Goal: Information Seeking & Learning: Check status

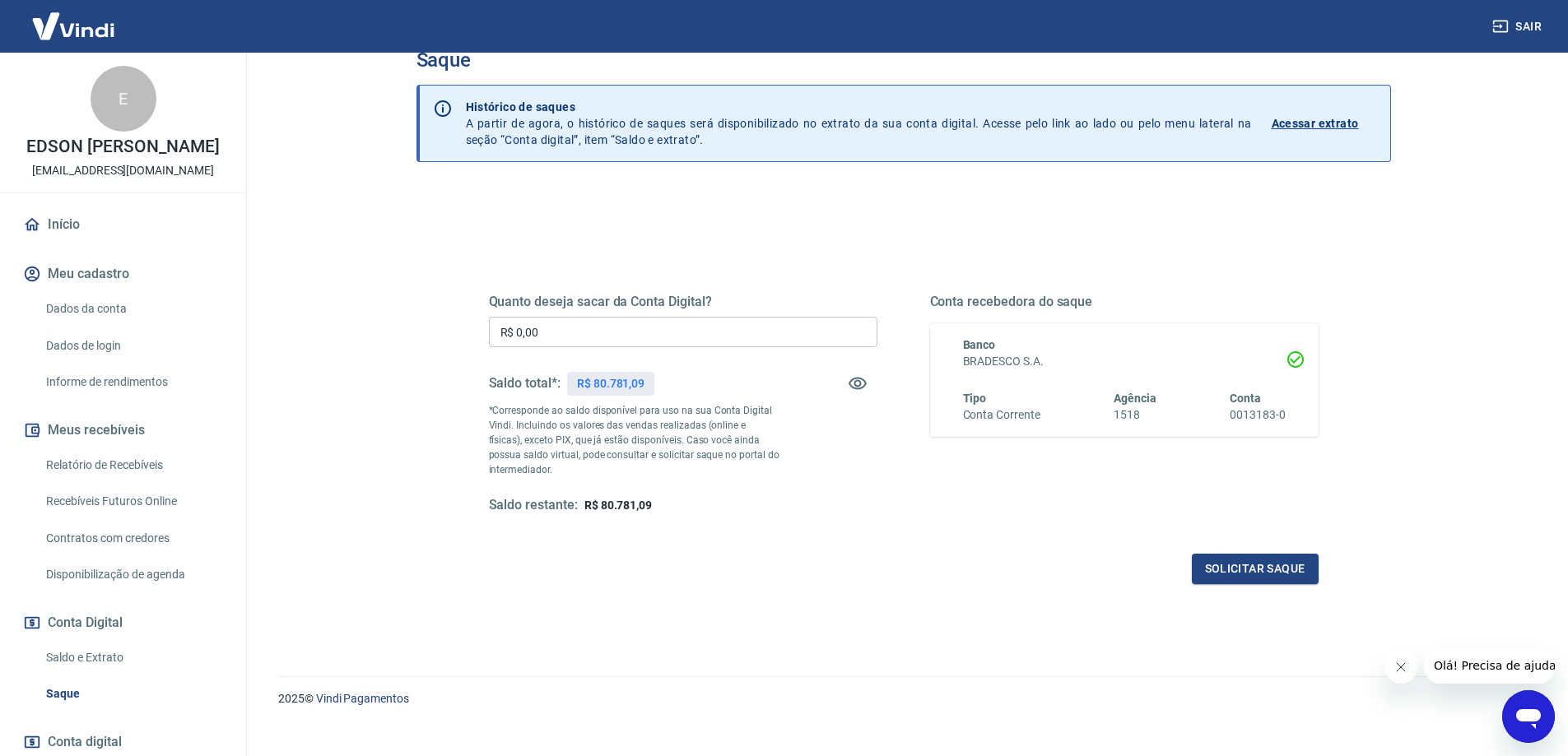
scroll to position [58, 0]
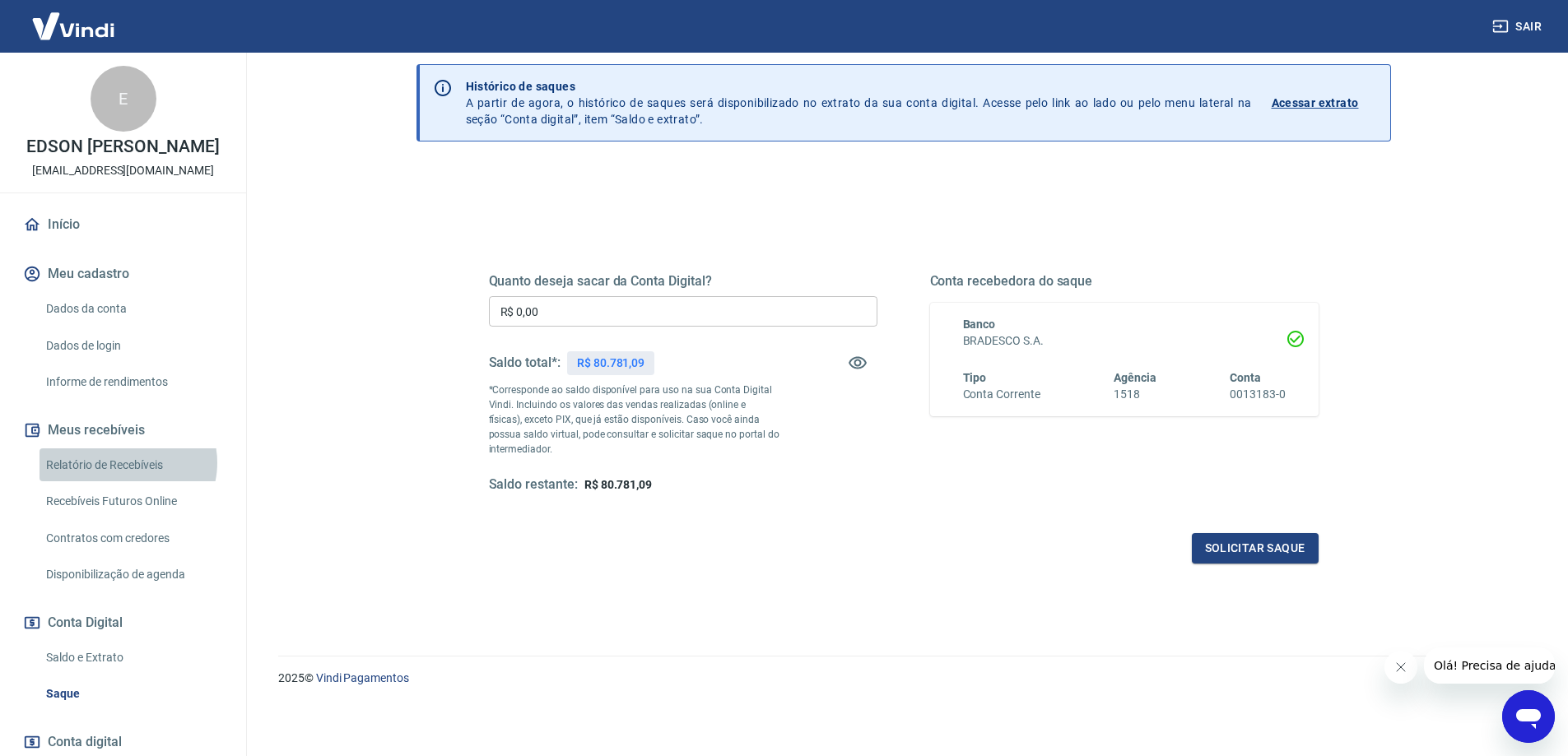
click at [126, 480] on link "Relatório de Recebíveis" at bounding box center [133, 465] width 187 height 34
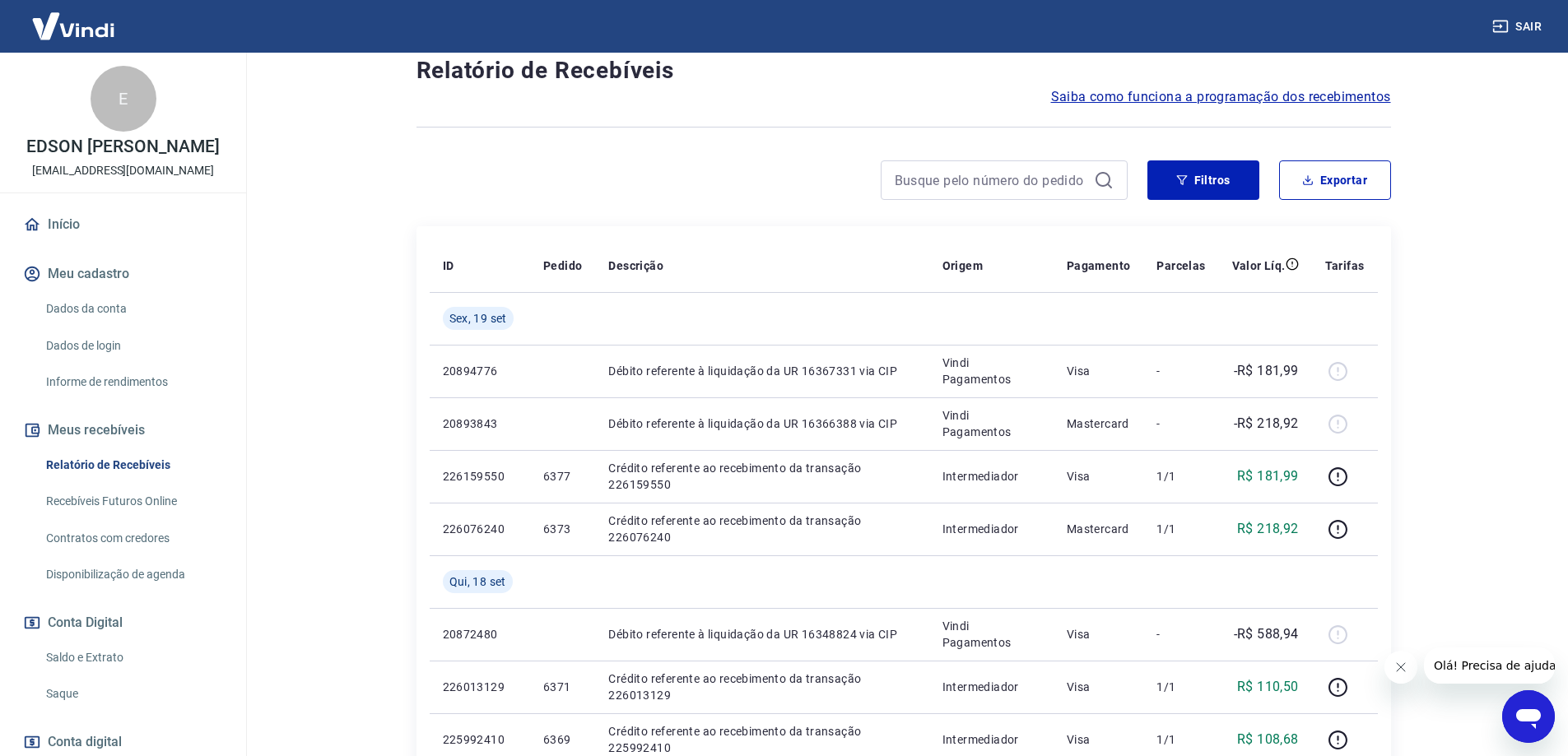
scroll to position [165, 0]
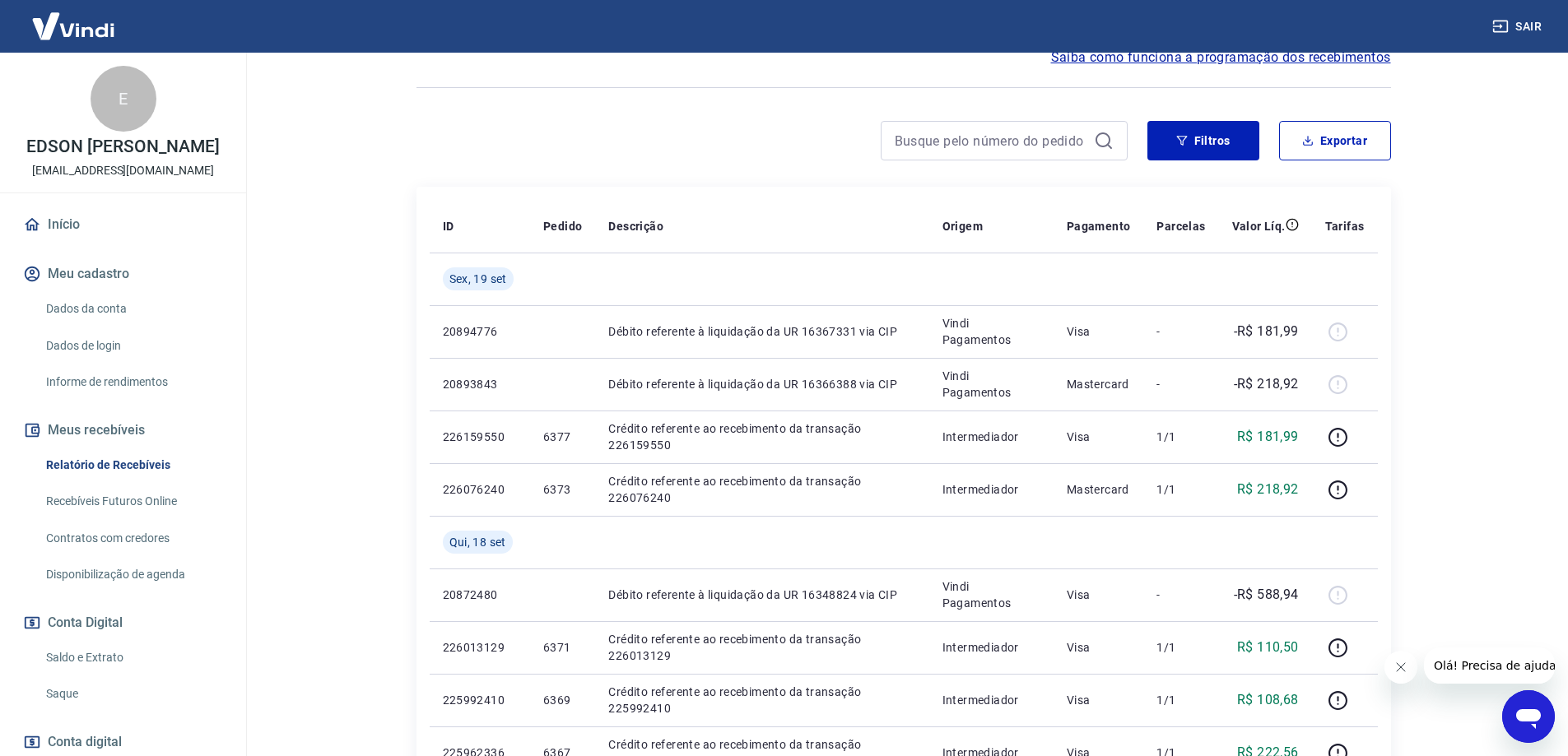
click at [83, 675] on link "Saldo e Extrato" at bounding box center [133, 658] width 187 height 34
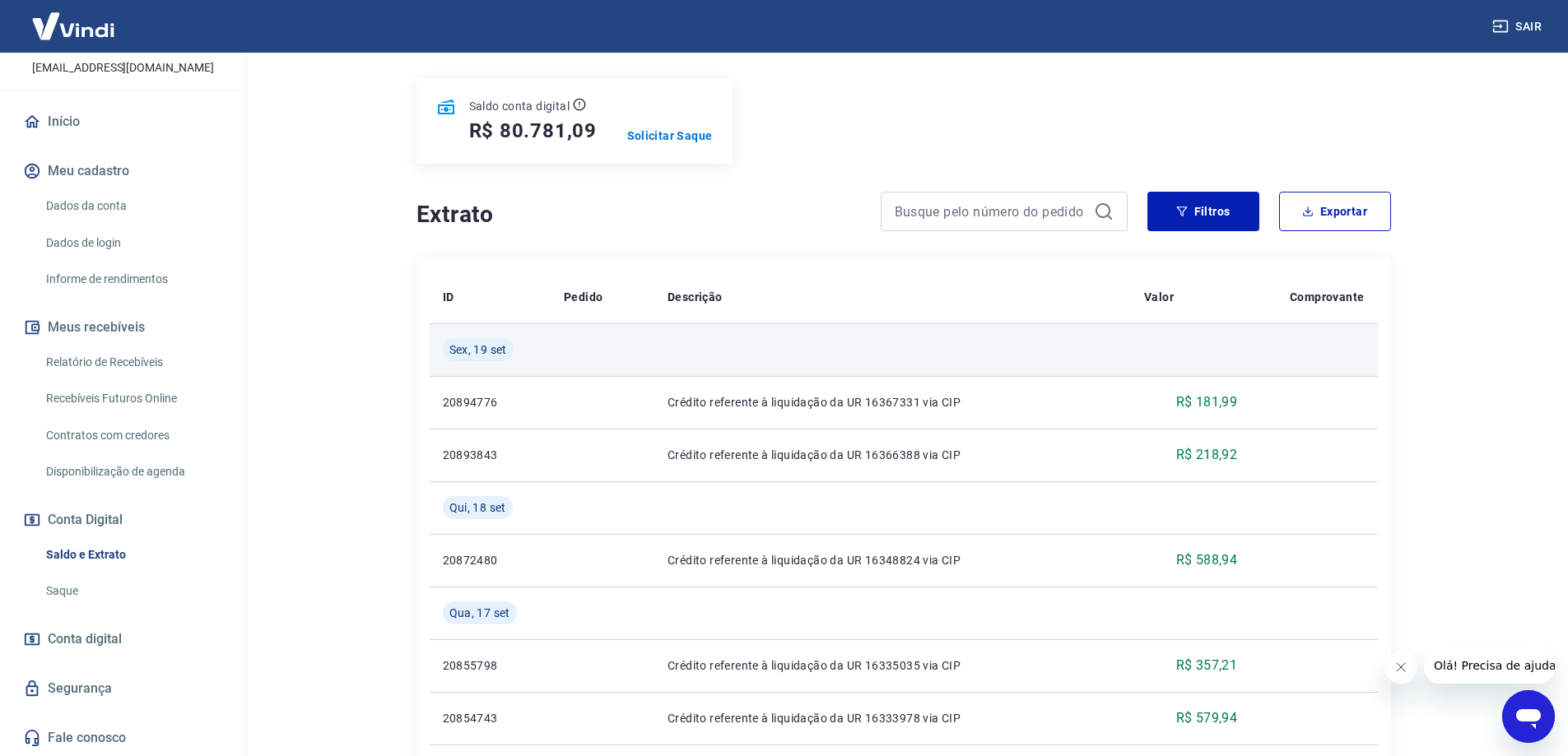
scroll to position [82, 0]
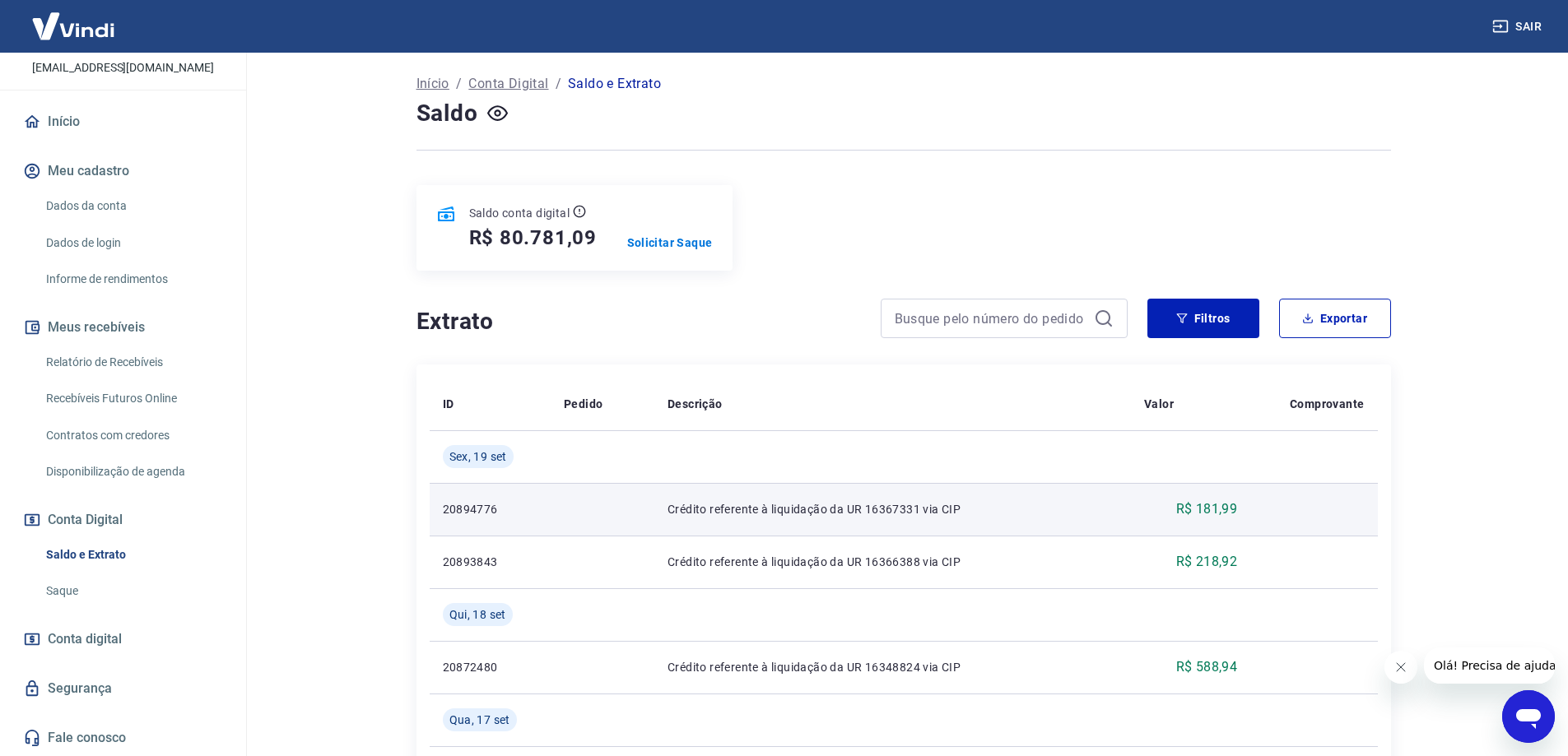
click at [507, 507] on p "20894776" at bounding box center [490, 509] width 96 height 16
click at [473, 511] on p "20894776" at bounding box center [490, 509] width 96 height 16
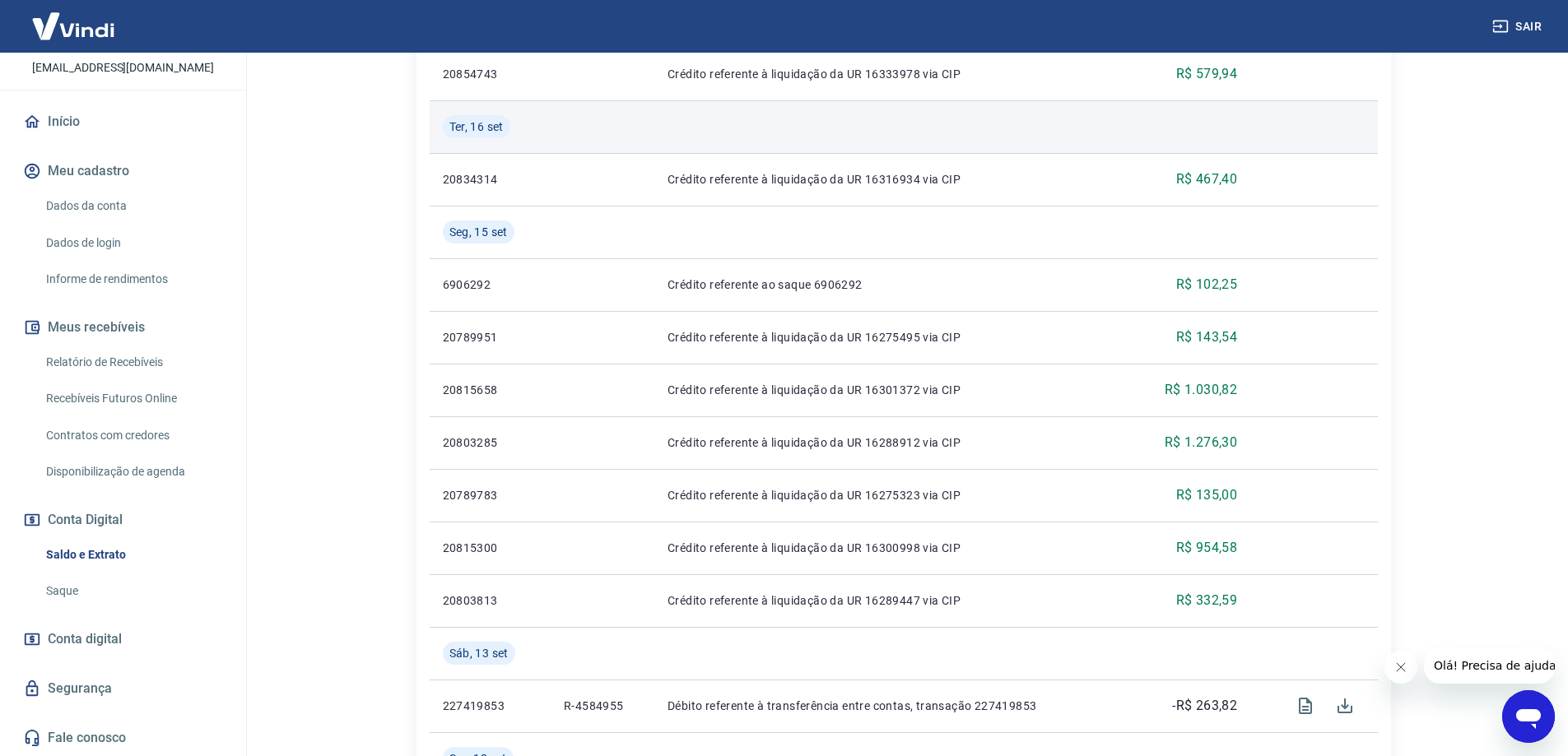
scroll to position [905, 0]
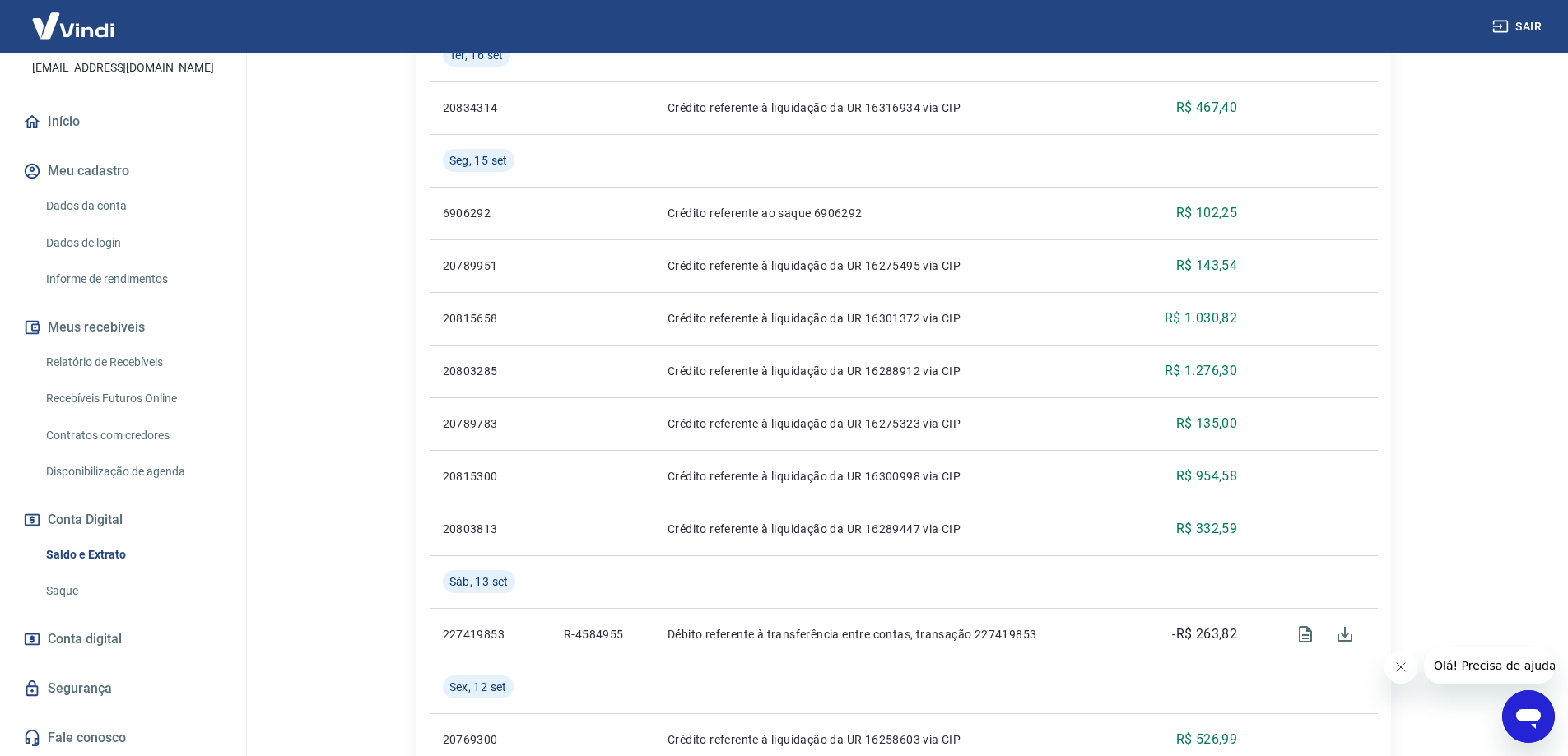
click at [71, 589] on link "Saque" at bounding box center [133, 591] width 187 height 34
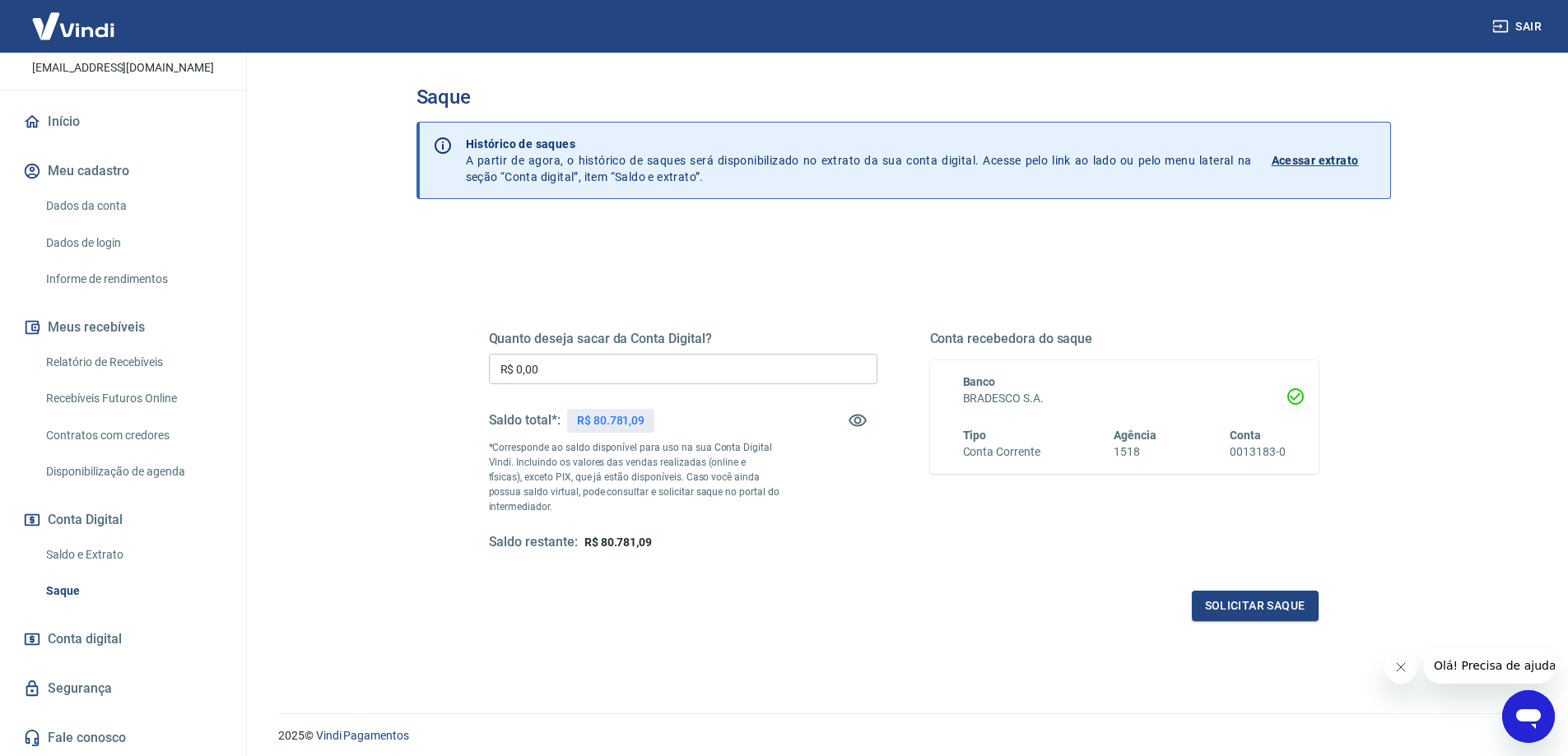
click at [1328, 153] on p "Acessar extrato" at bounding box center [1315, 160] width 87 height 16
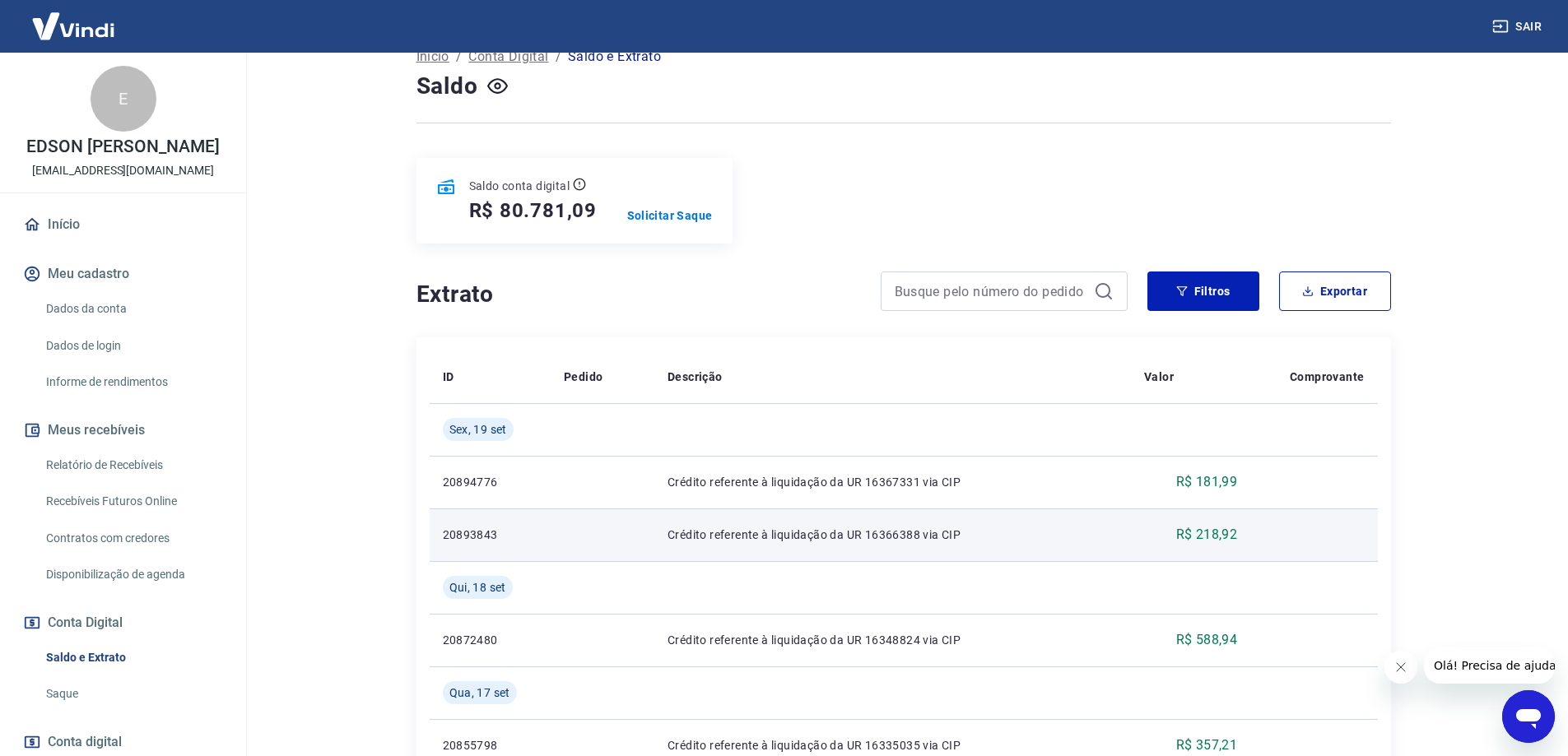
scroll to position [165, 0]
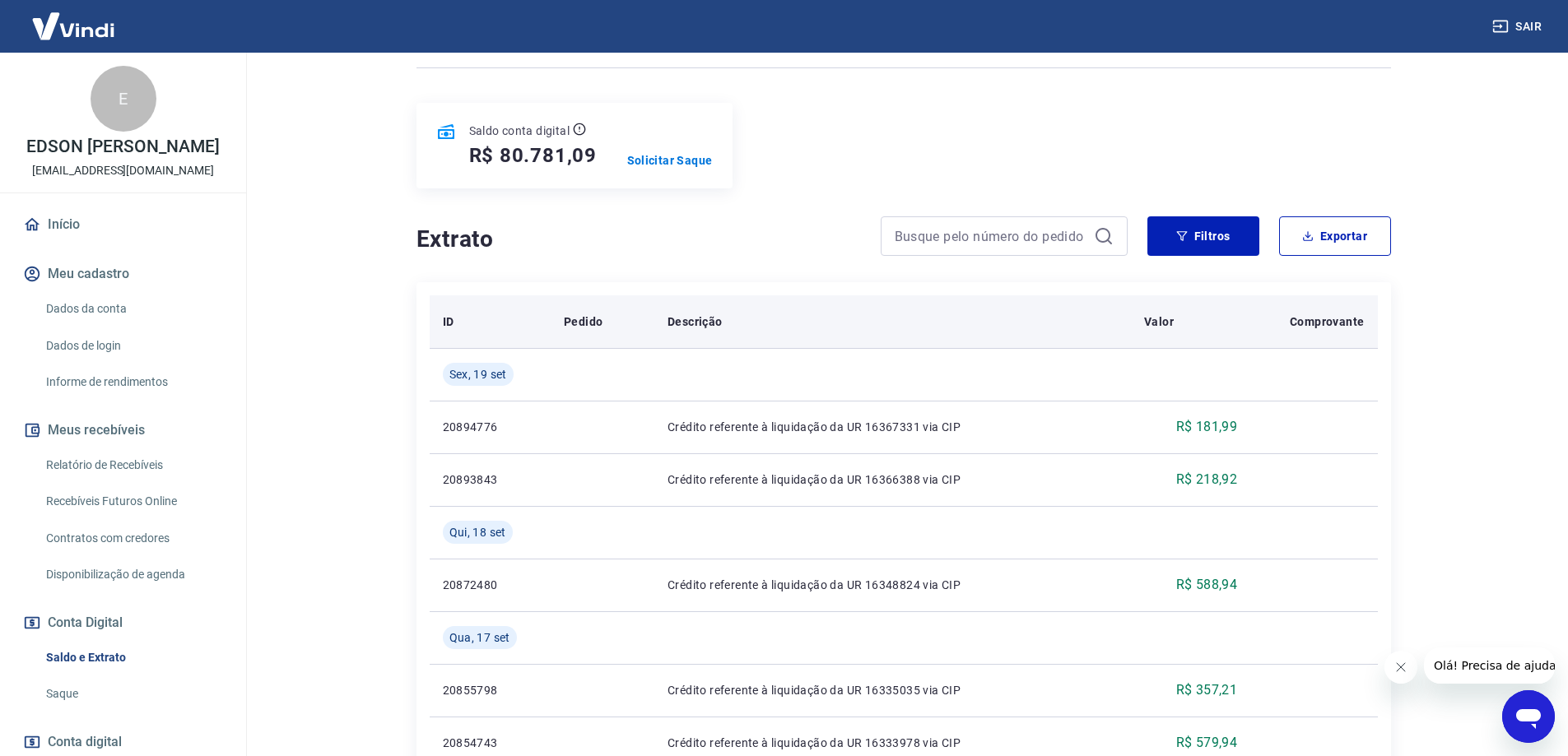
click at [591, 323] on p "Pedido" at bounding box center [583, 321] width 39 height 16
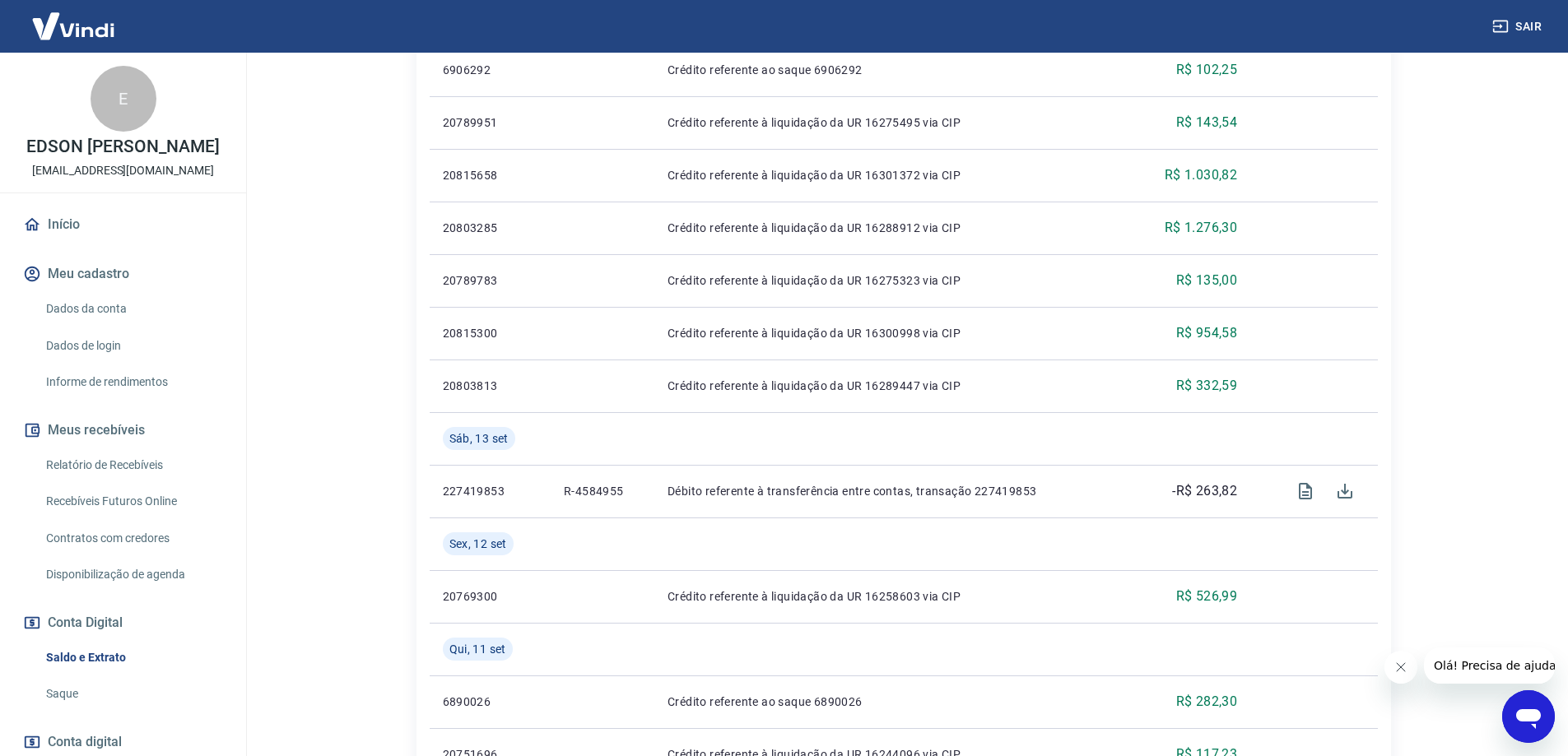
scroll to position [1070, 0]
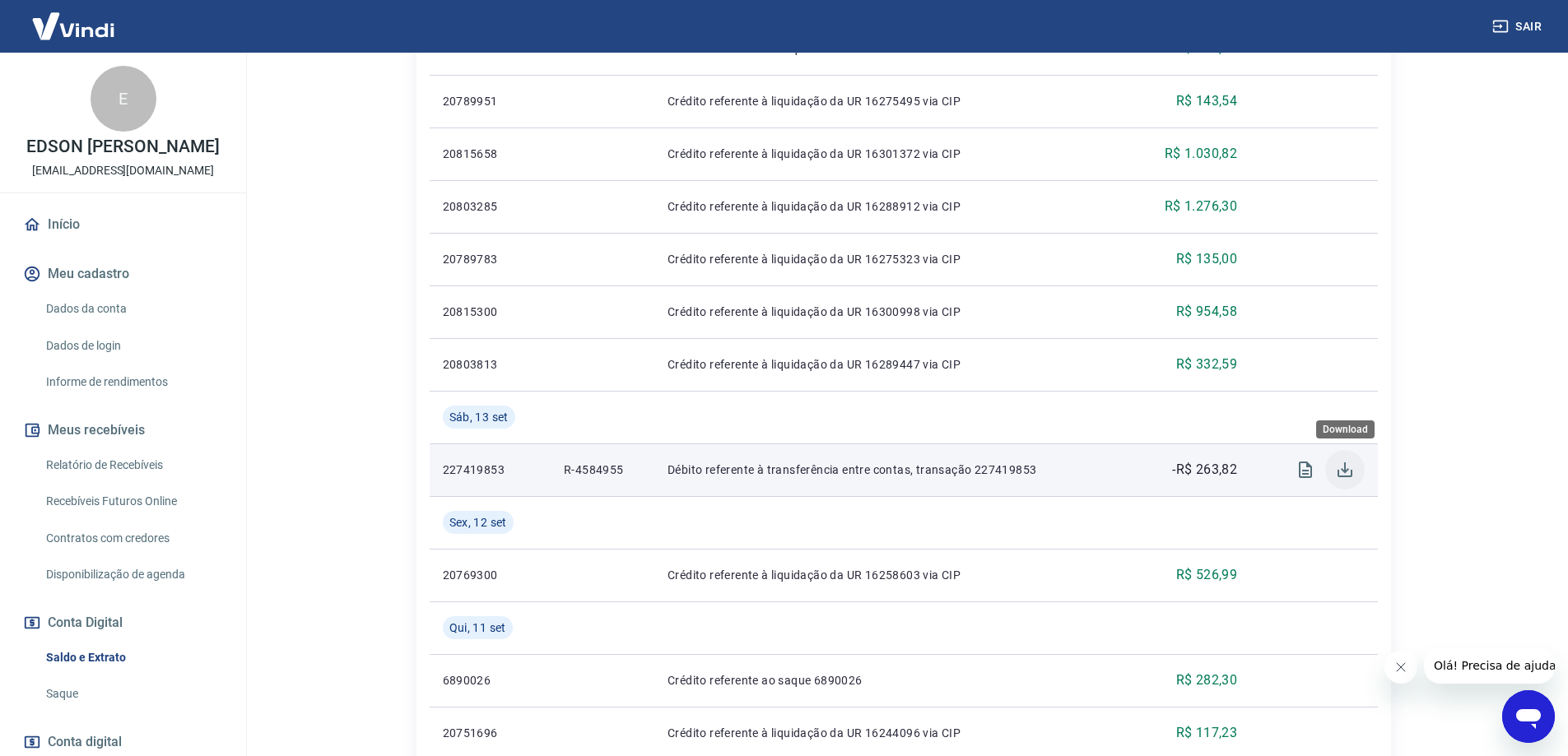
click at [1338, 474] on icon "Download" at bounding box center [1344, 469] width 15 height 15
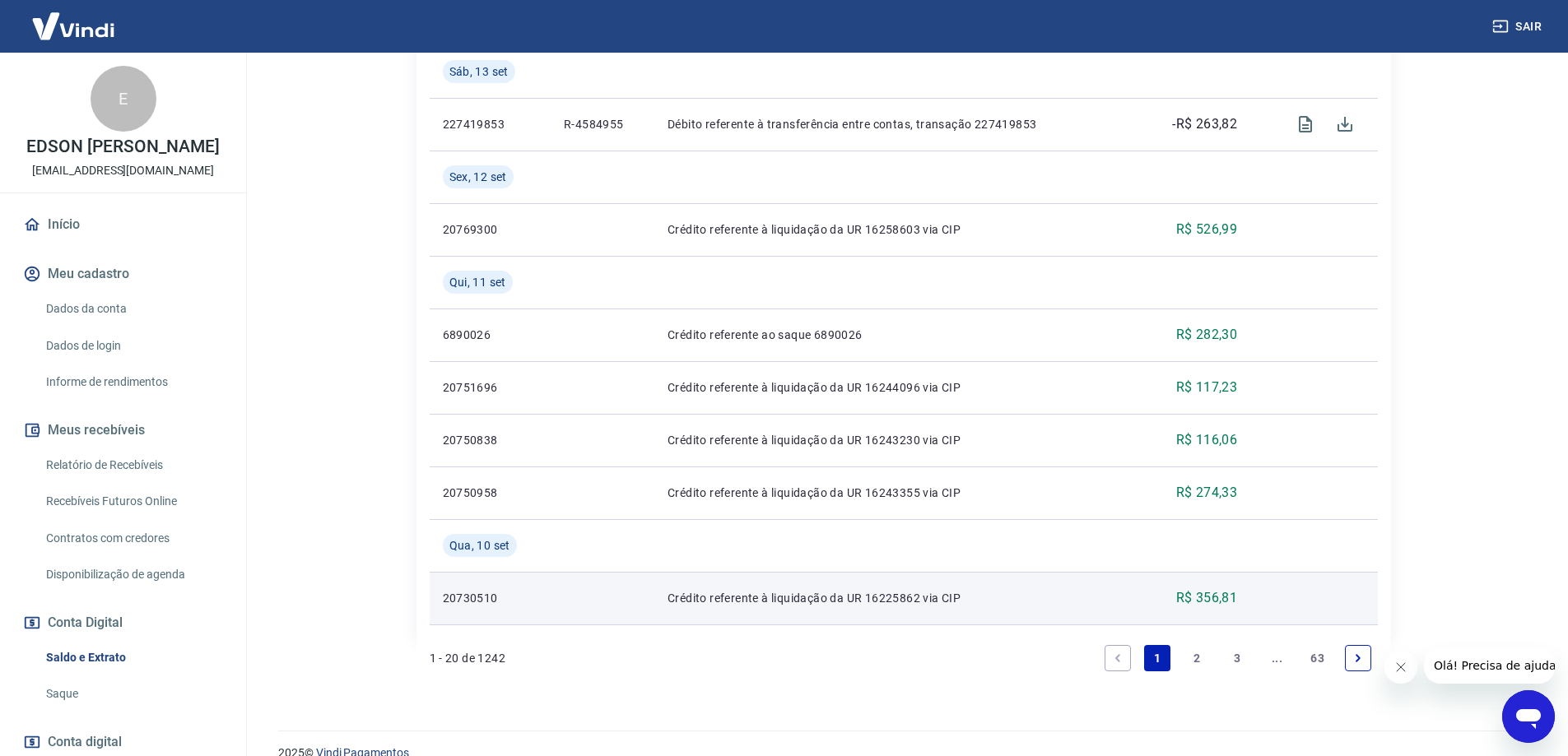
scroll to position [1441, 0]
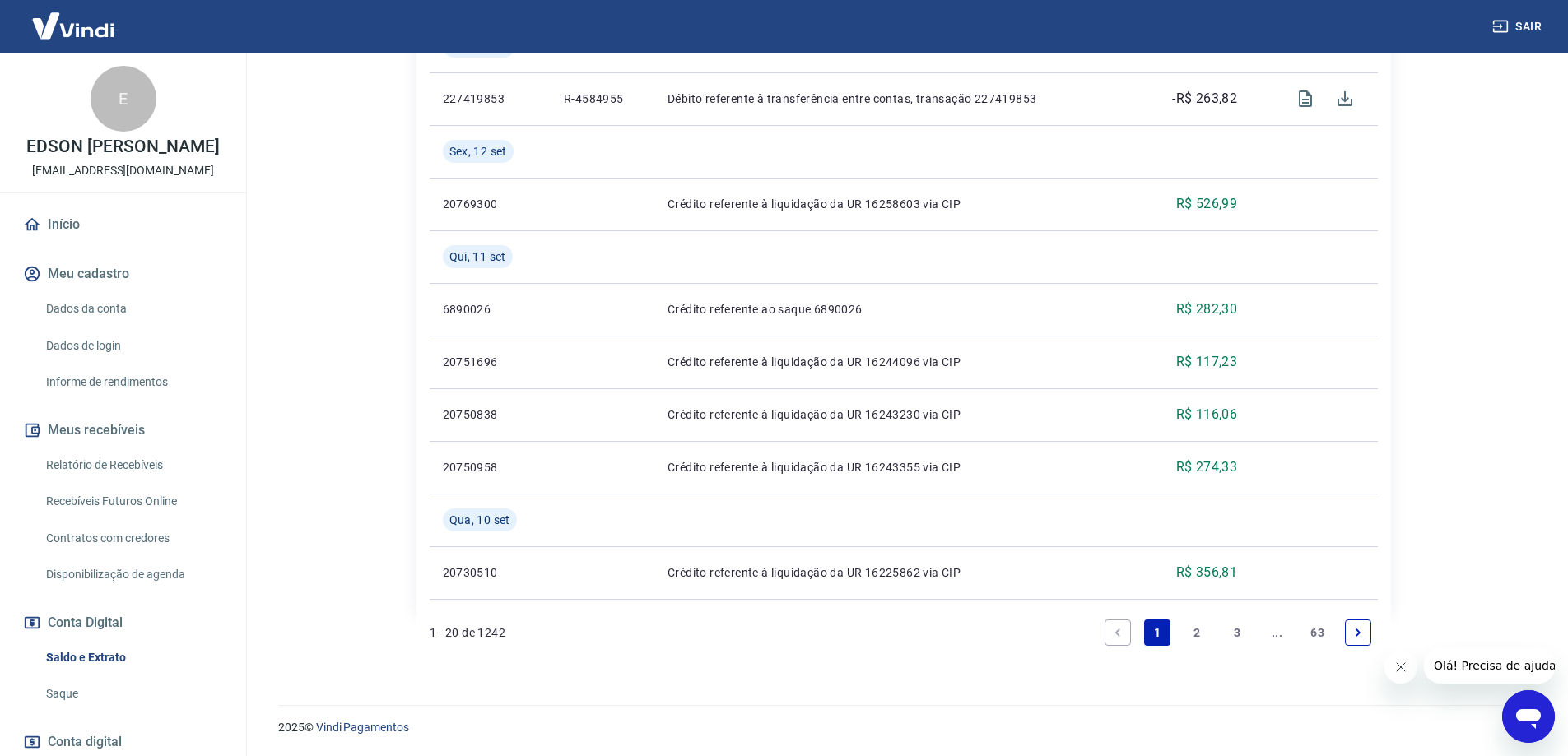
click at [1204, 637] on link "2" at bounding box center [1198, 633] width 27 height 27
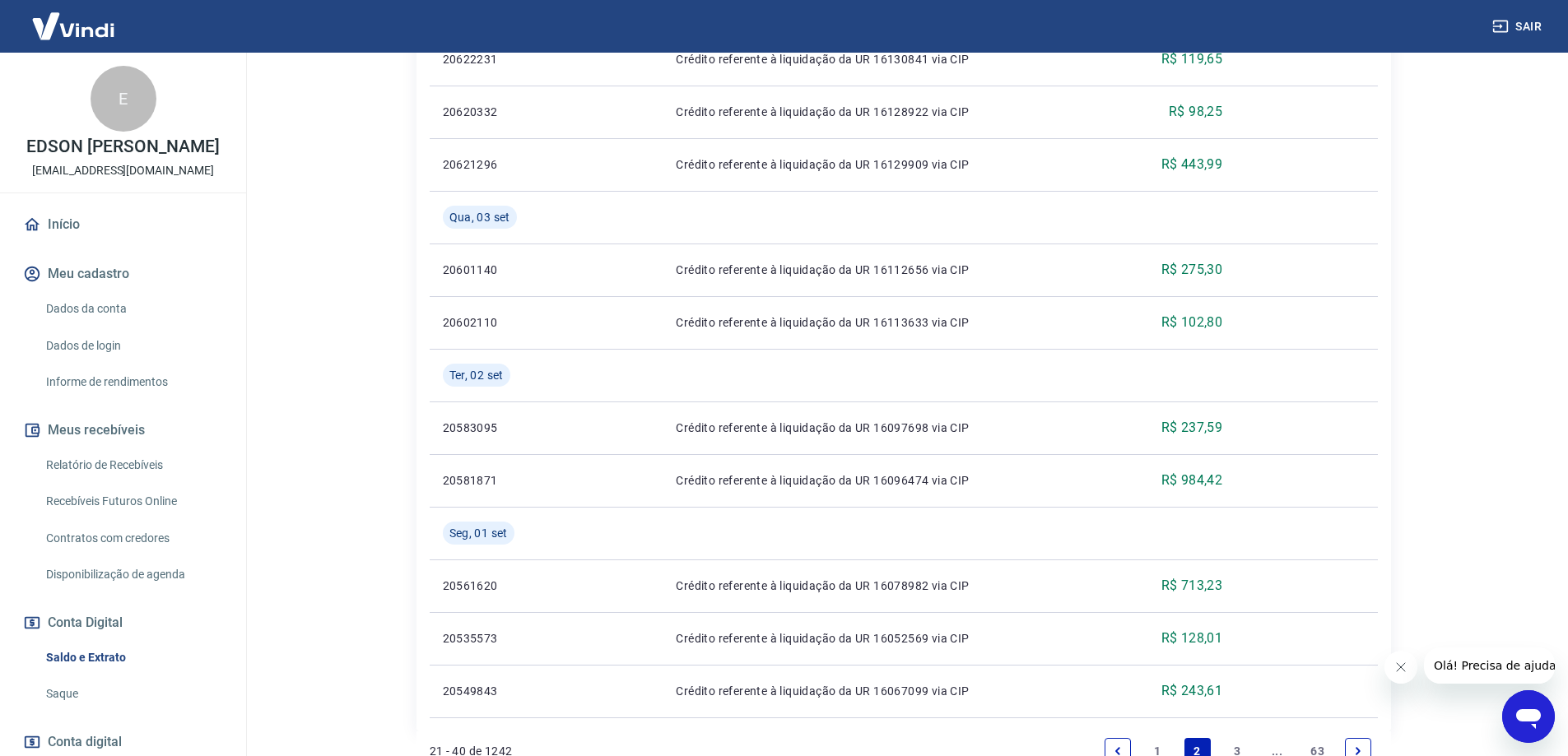
scroll to position [1389, 0]
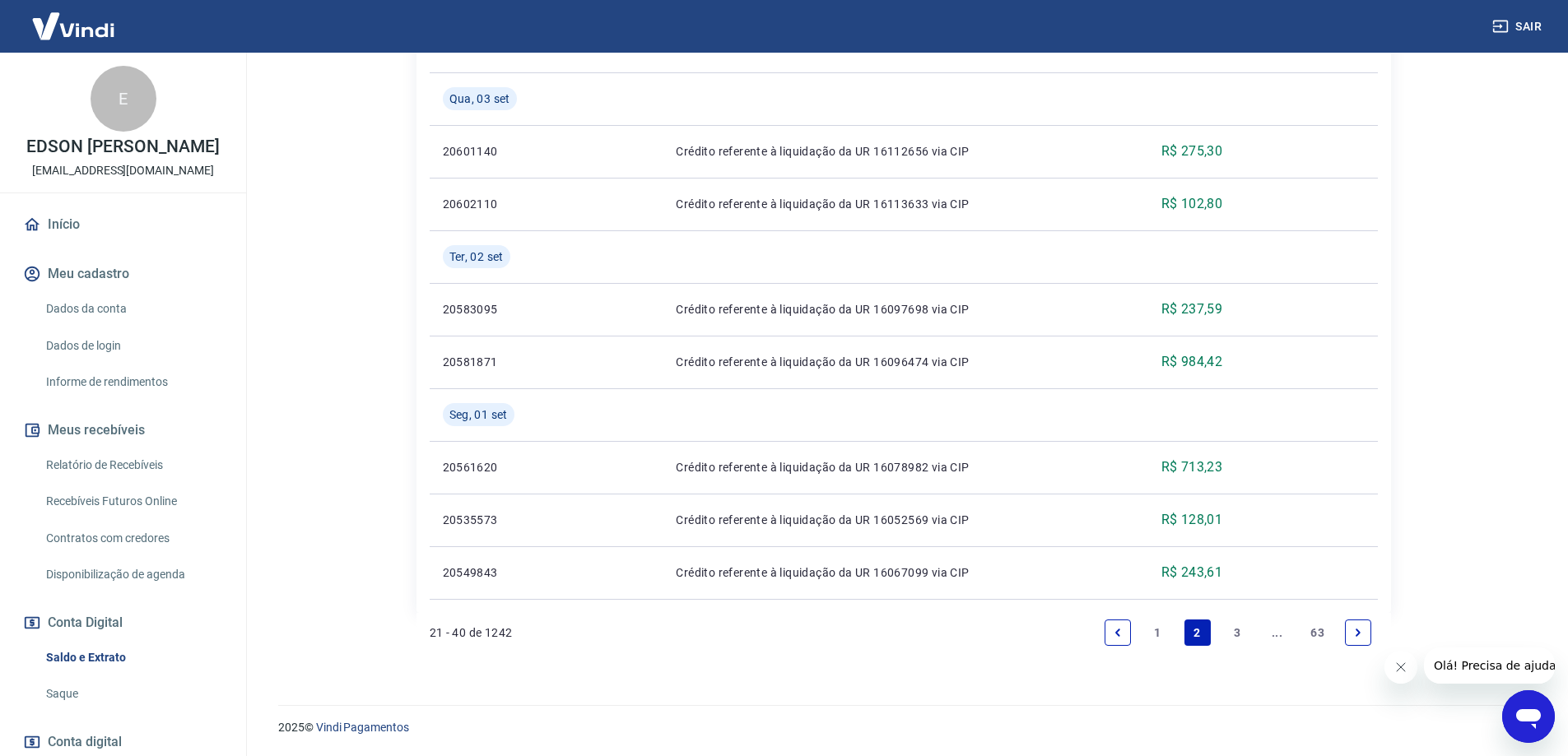
click at [1240, 633] on link "3" at bounding box center [1237, 633] width 27 height 27
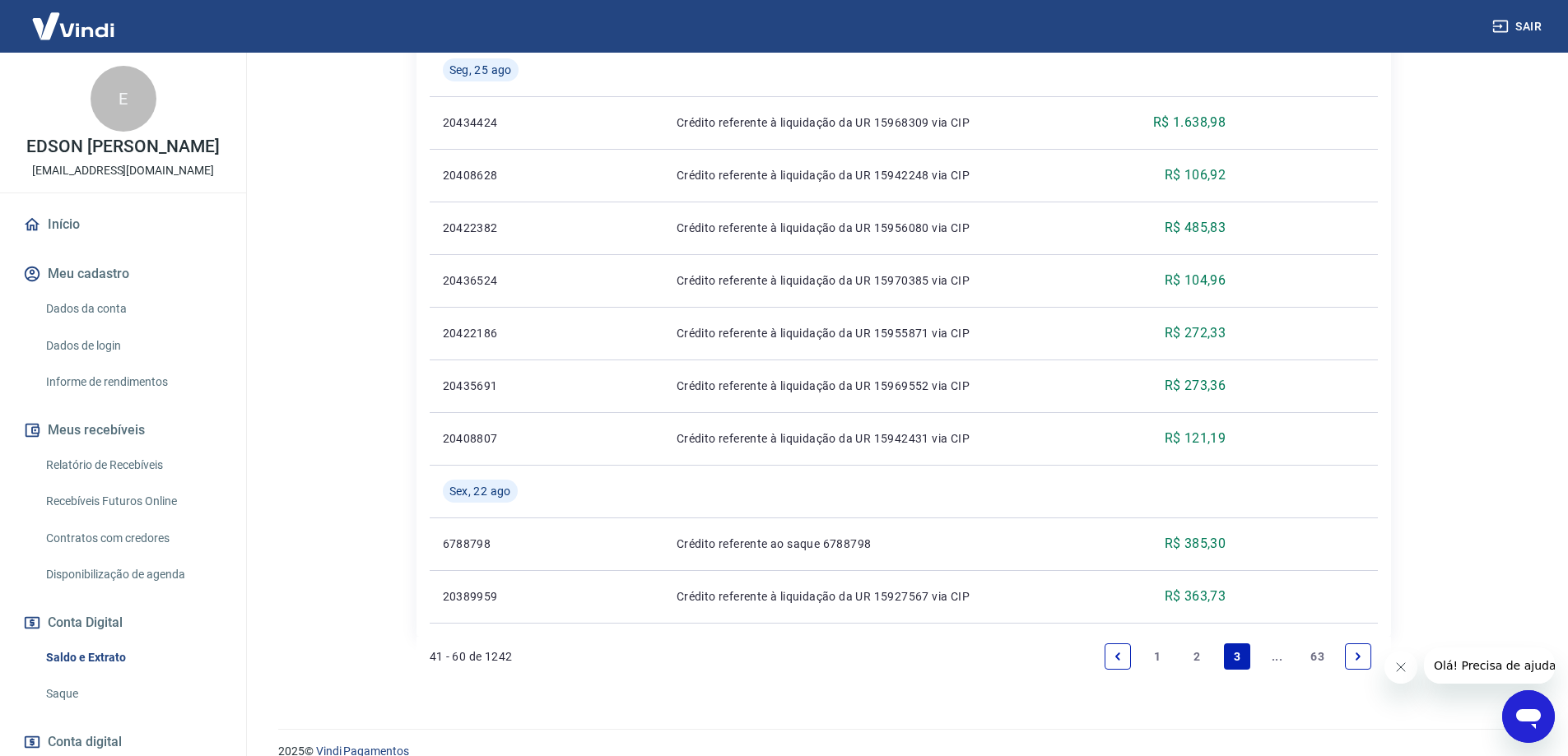
scroll to position [1336, 0]
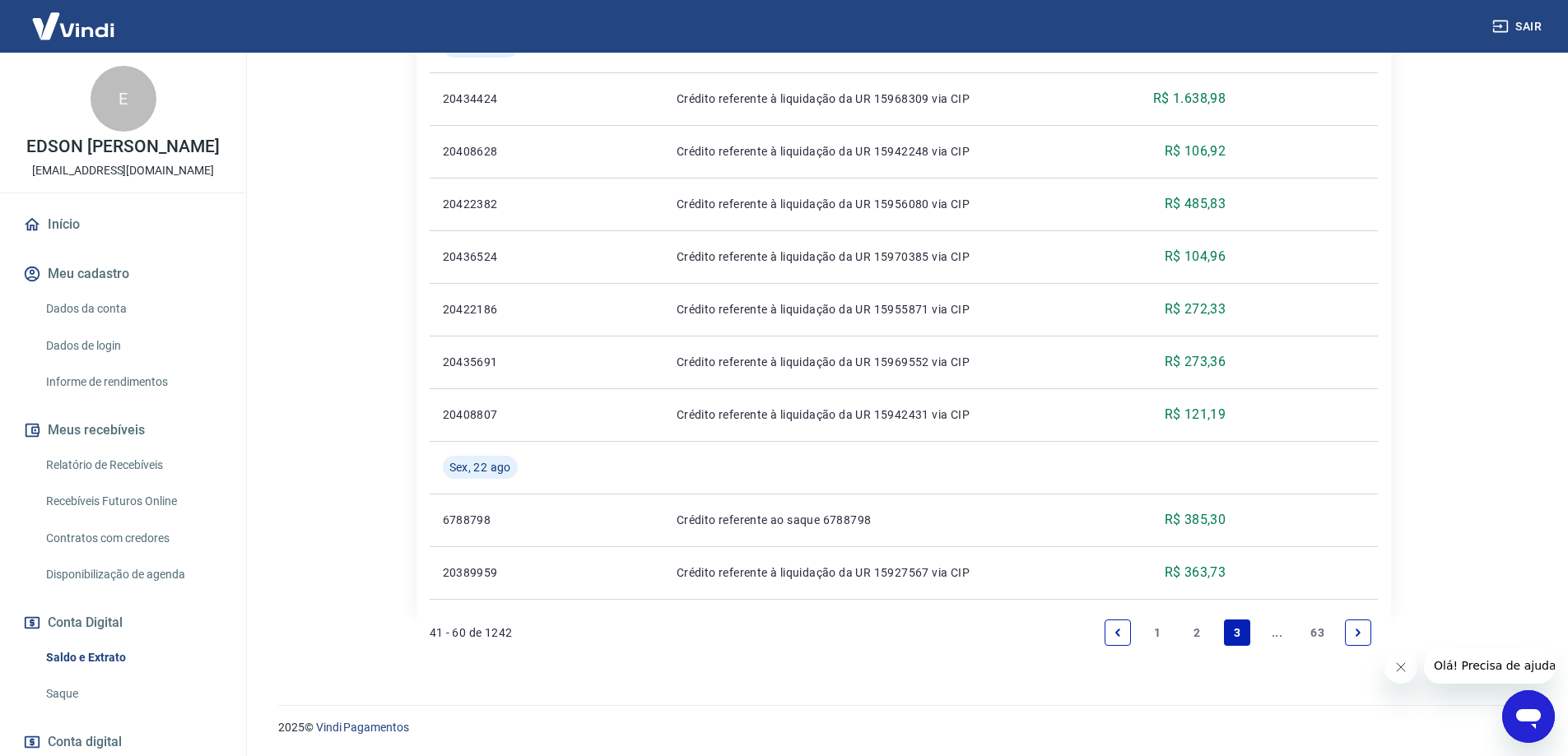
click at [1158, 635] on link "1" at bounding box center [1157, 633] width 27 height 27
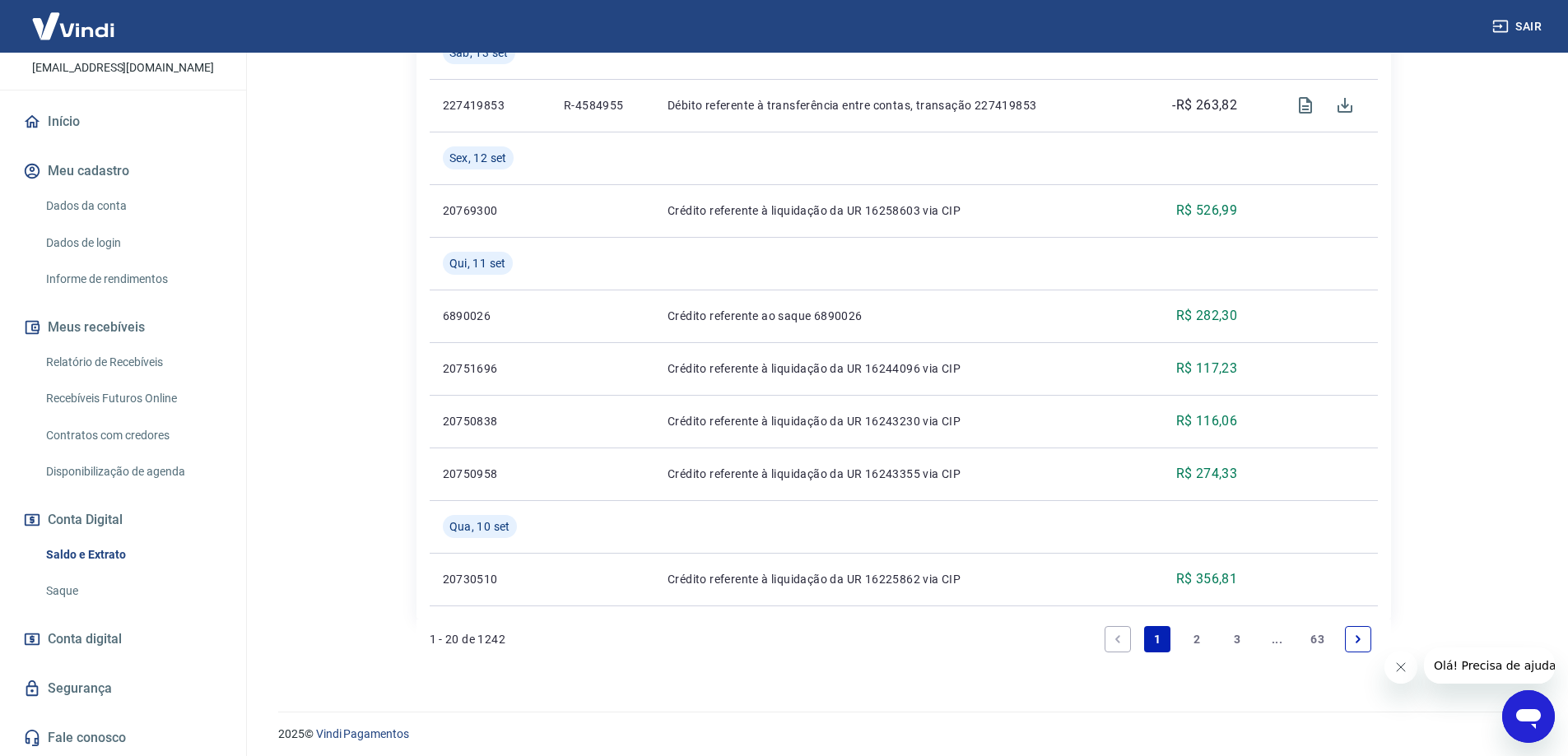
scroll to position [1441, 0]
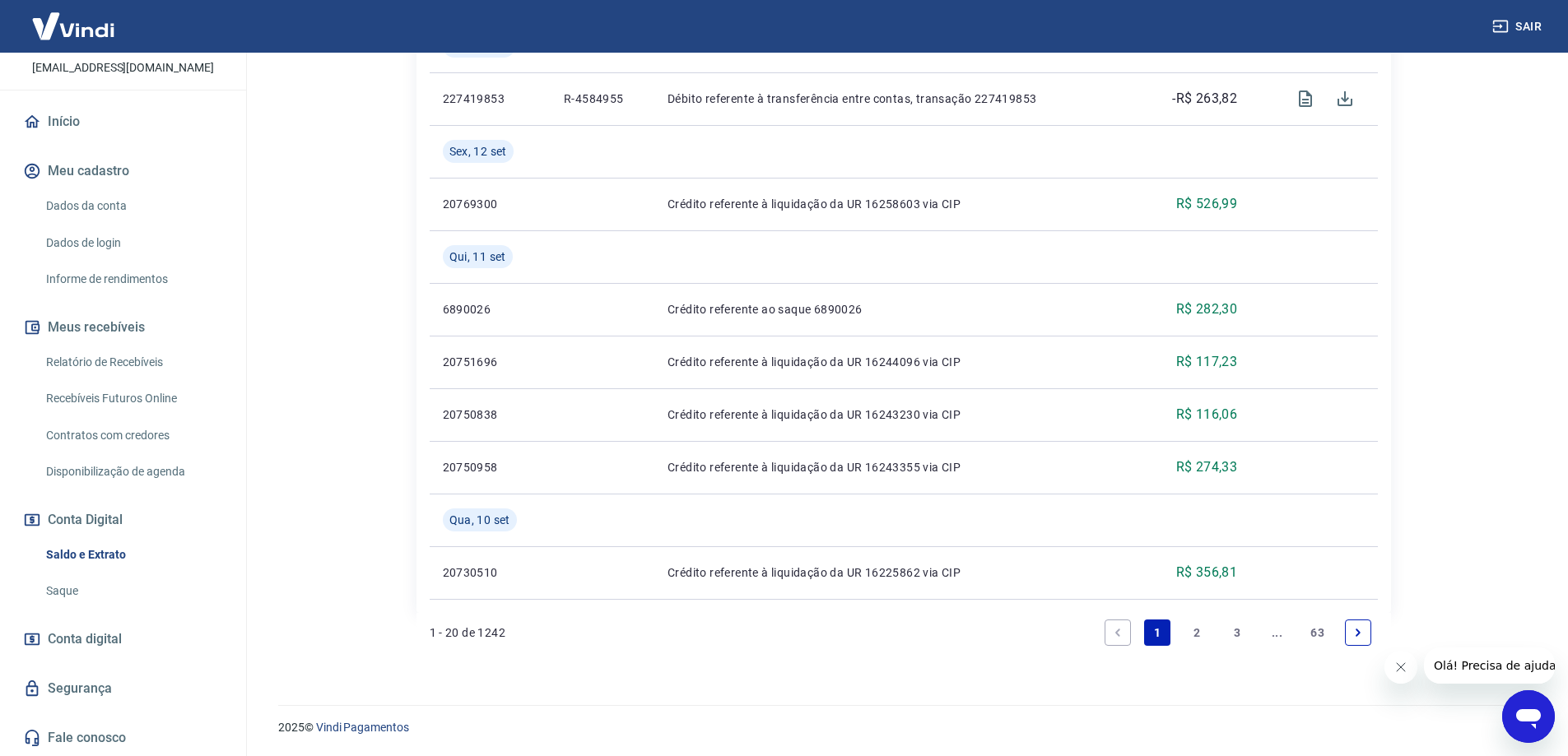
click at [94, 644] on span "Conta digital" at bounding box center [85, 639] width 74 height 23
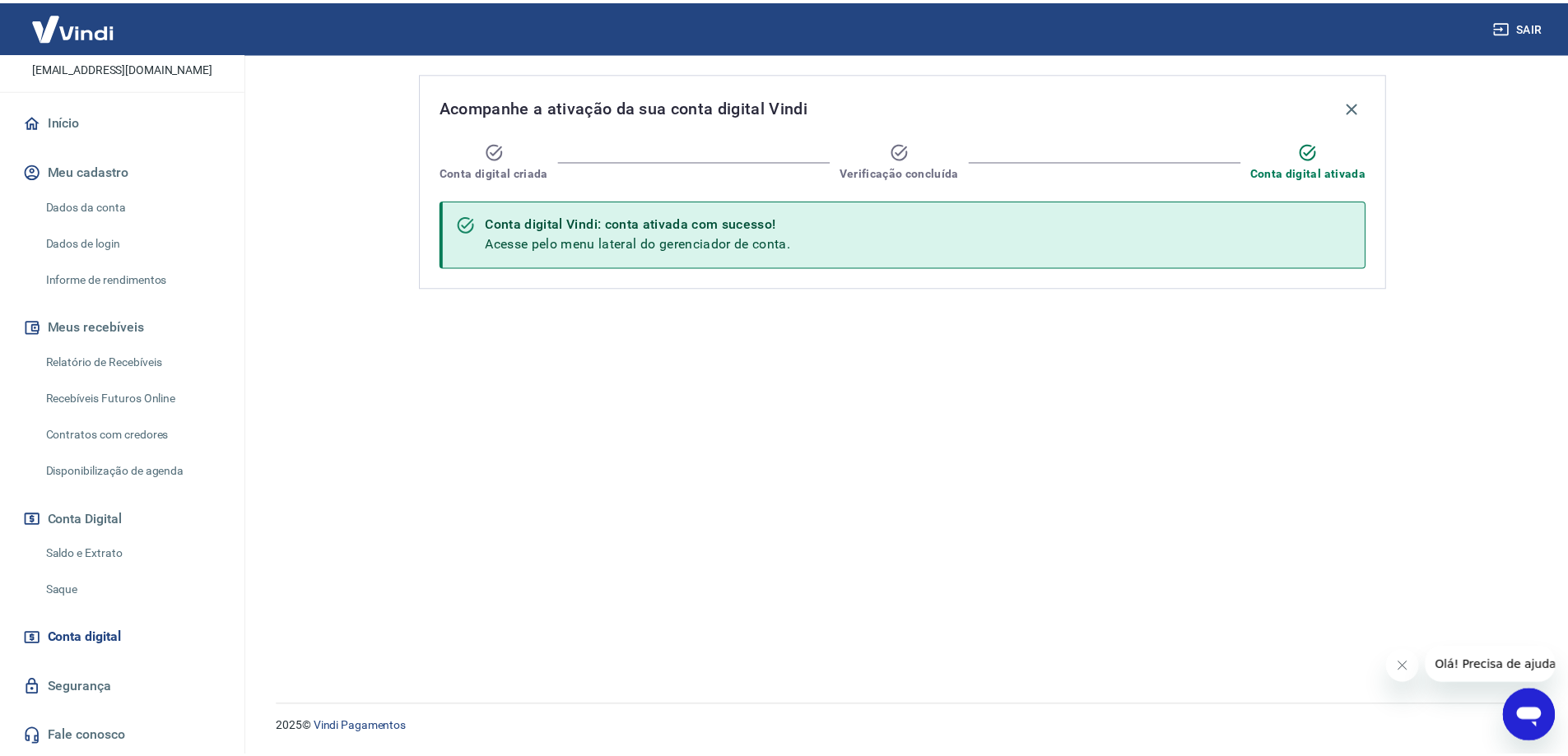
scroll to position [38, 0]
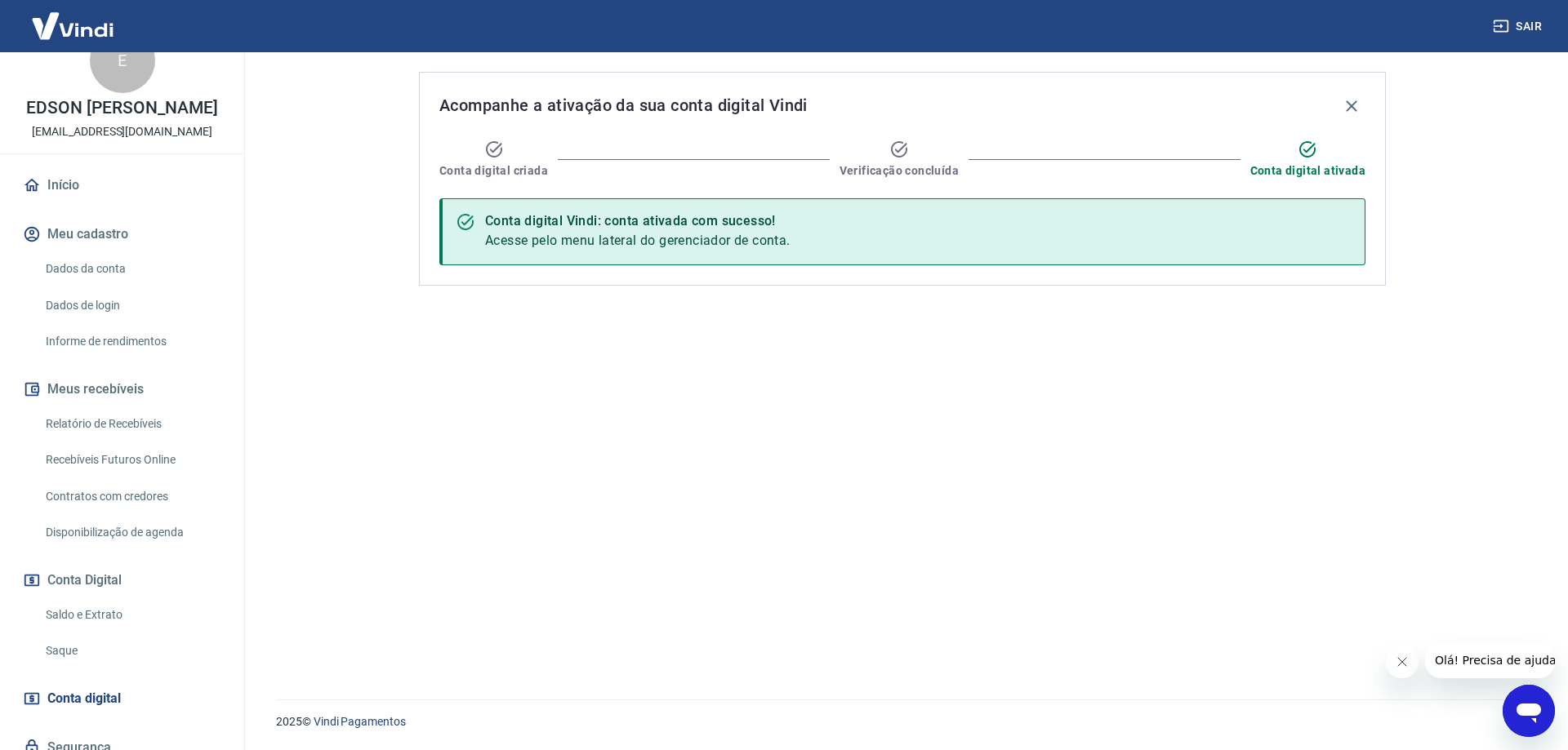
click at [86, 191] on link "Início" at bounding box center [122, 185] width 205 height 36
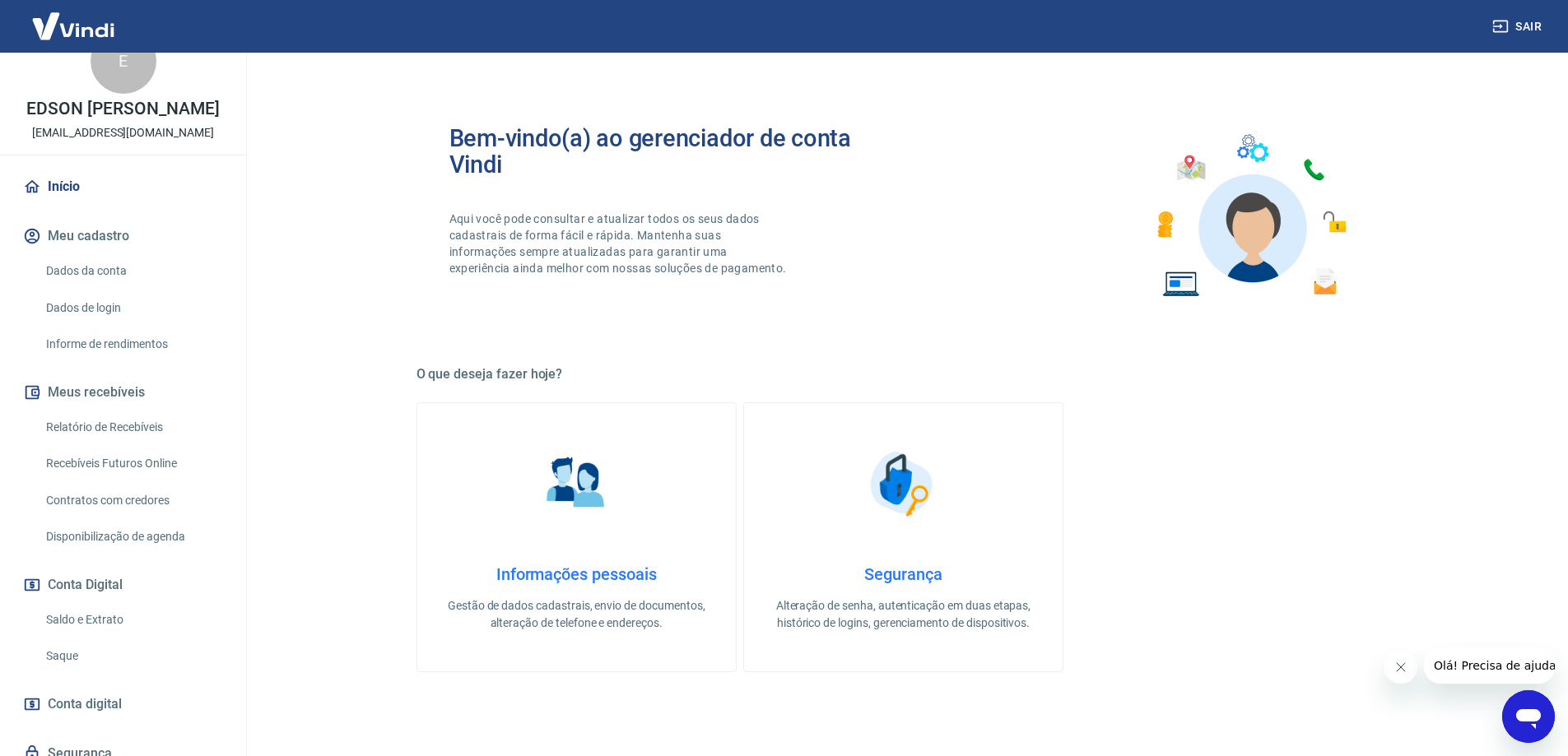
click at [104, 204] on link "Início" at bounding box center [123, 186] width 206 height 36
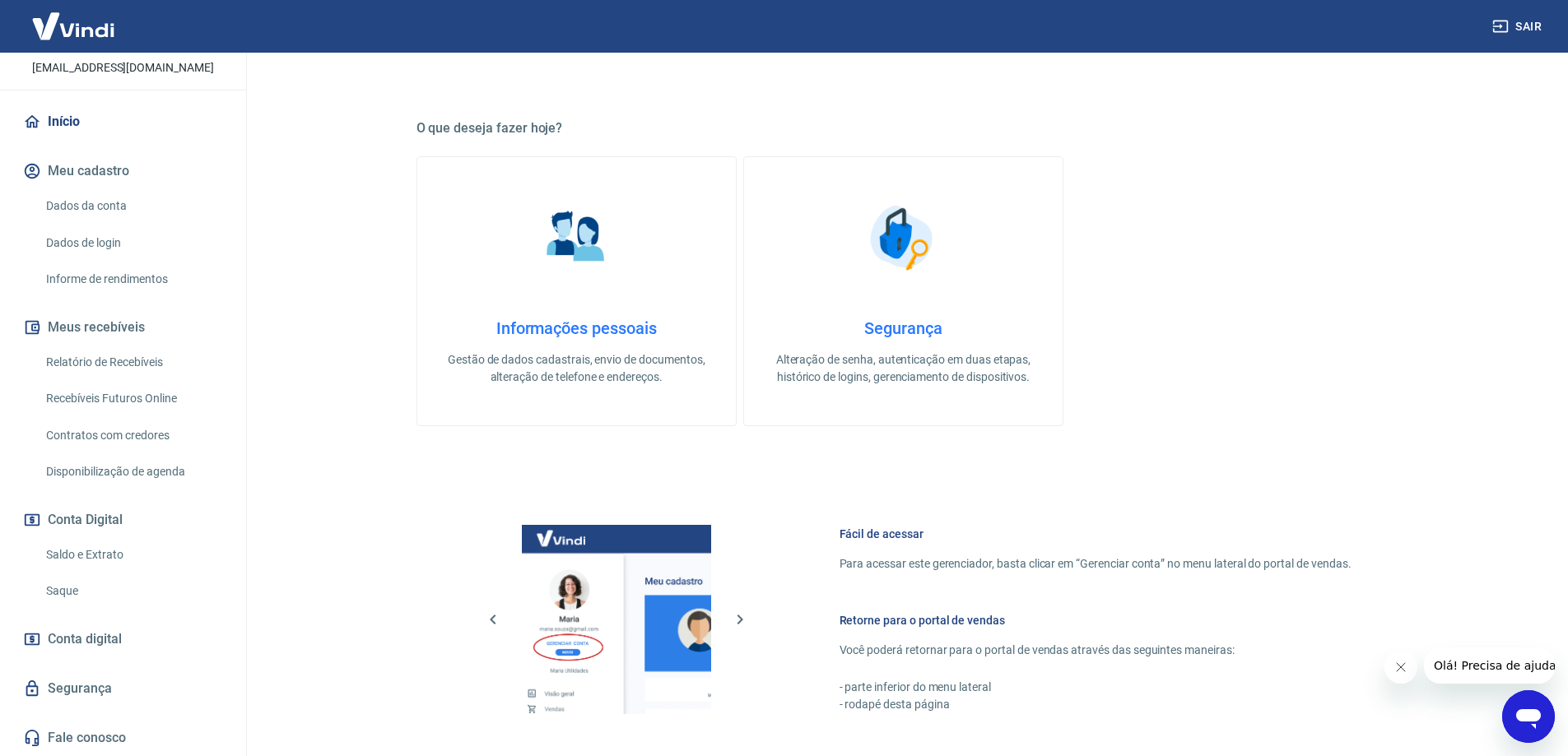
scroll to position [247, 0]
click at [611, 242] on img at bounding box center [576, 236] width 82 height 82
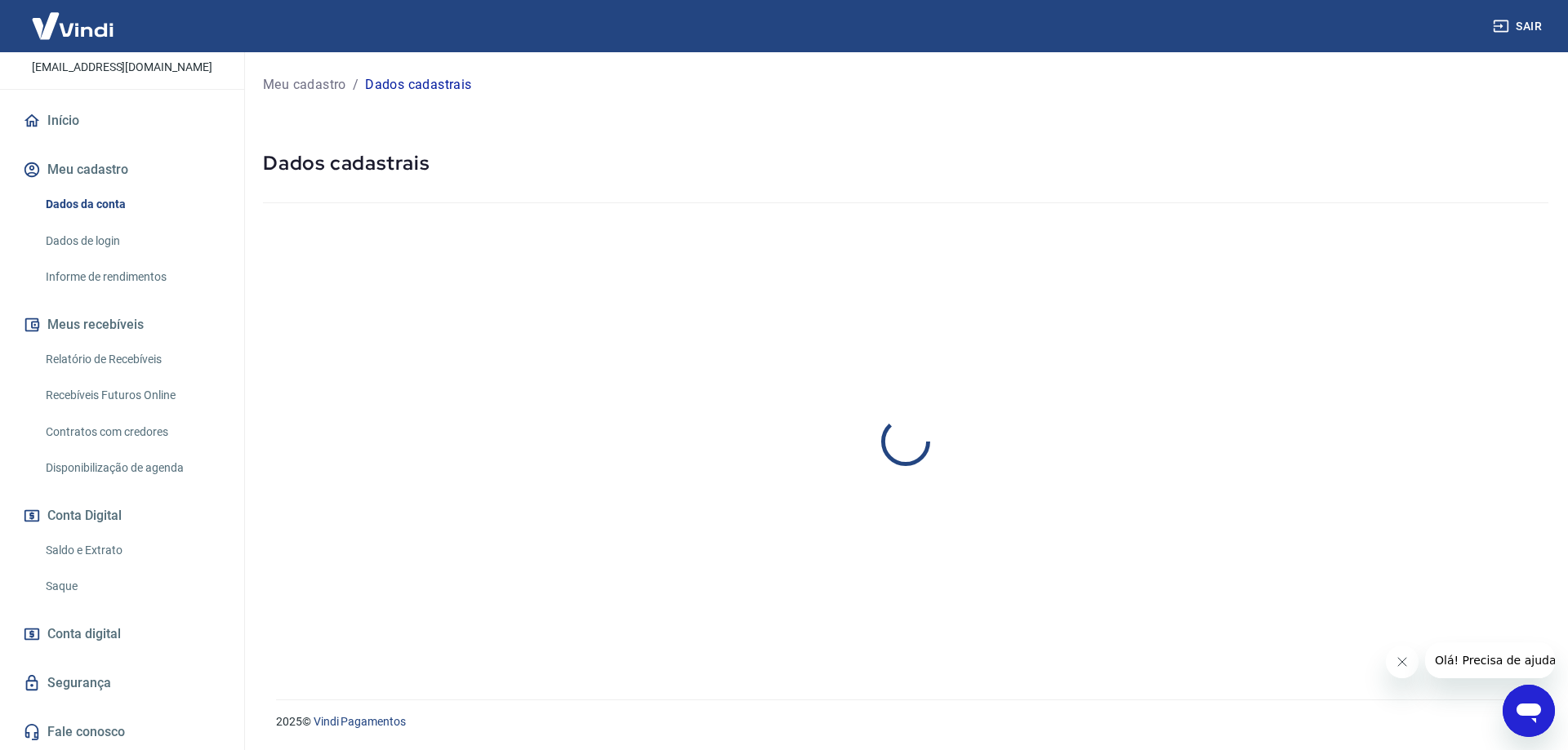
select select "SP"
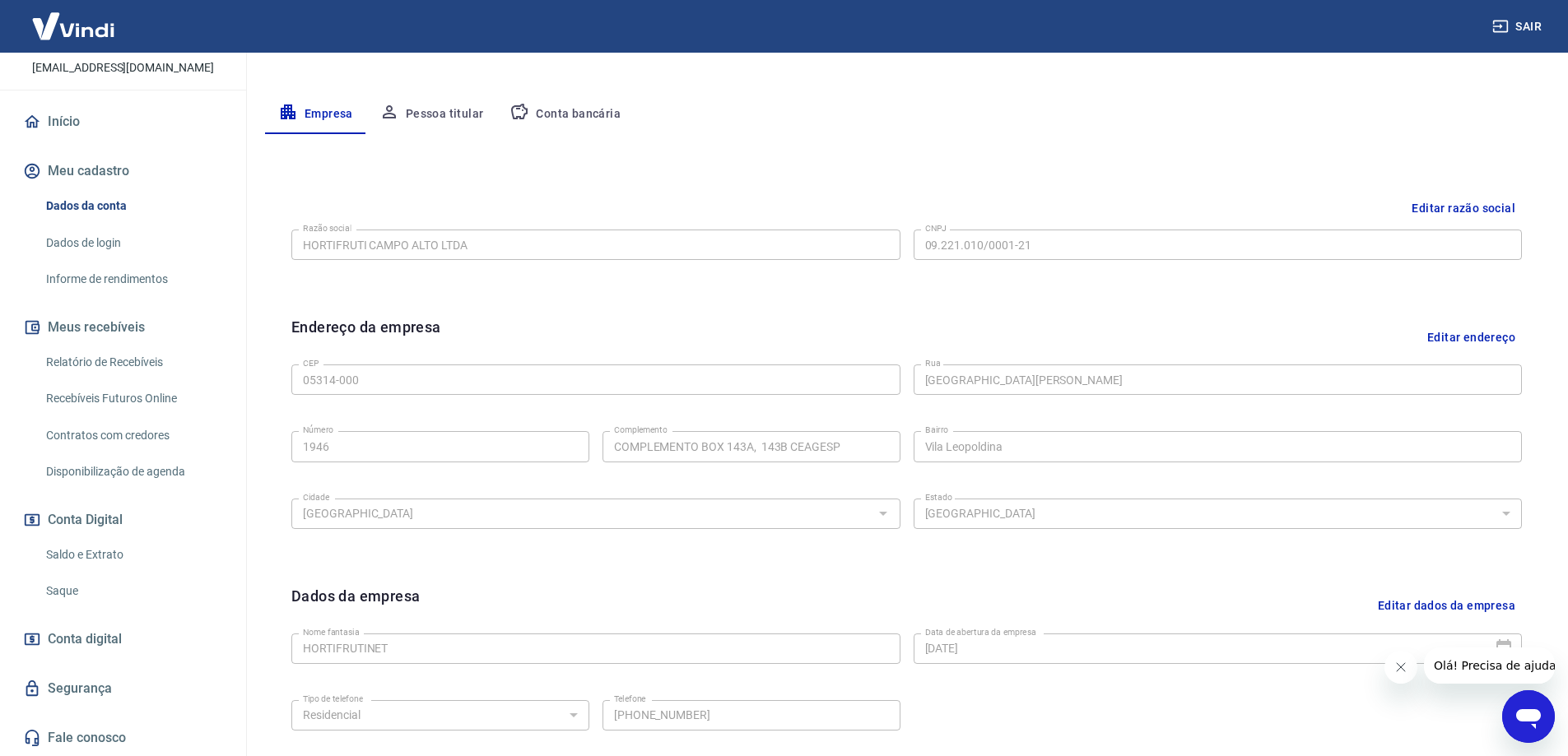
scroll to position [266, 0]
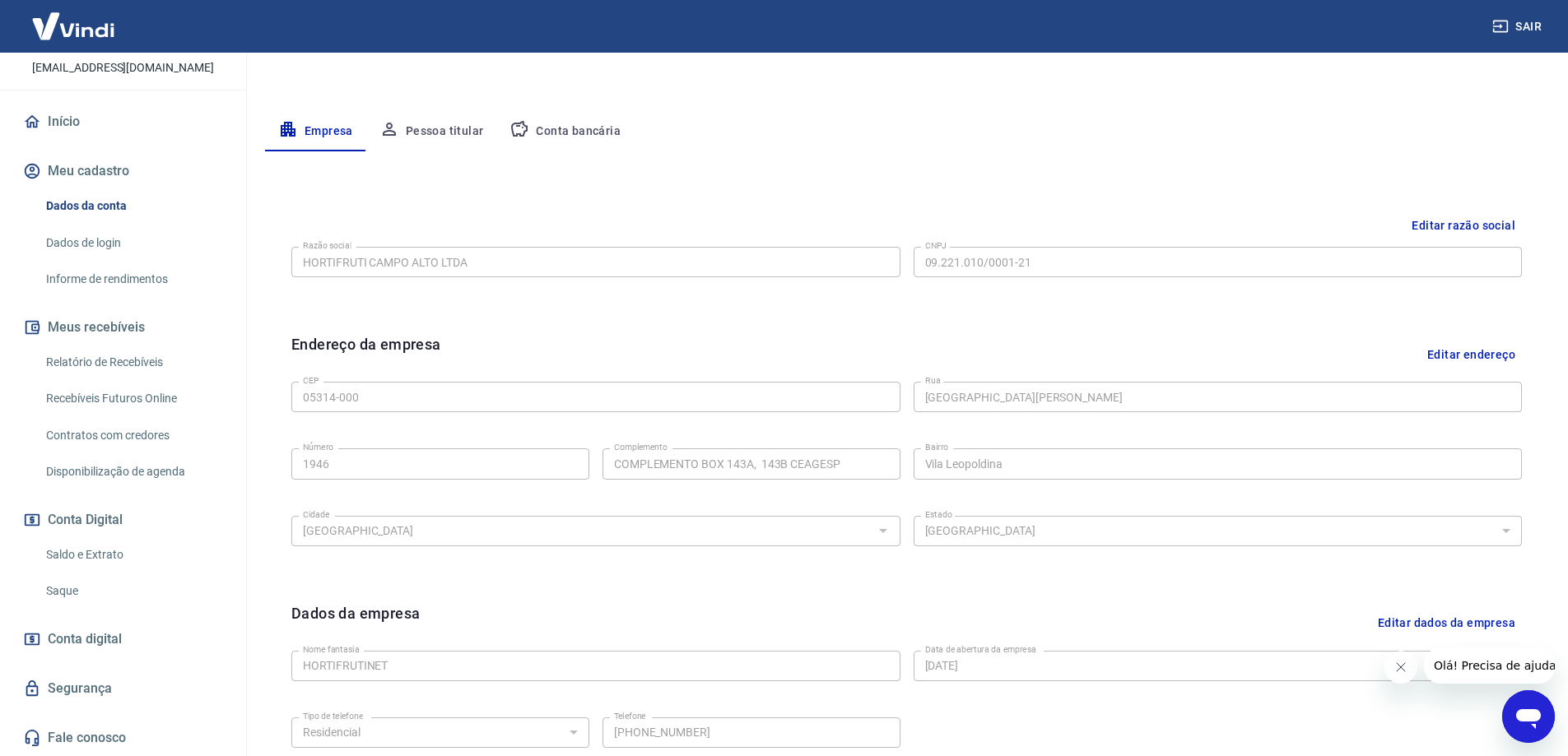
click at [456, 133] on button "Pessoa titular" at bounding box center [432, 132] width 131 height 40
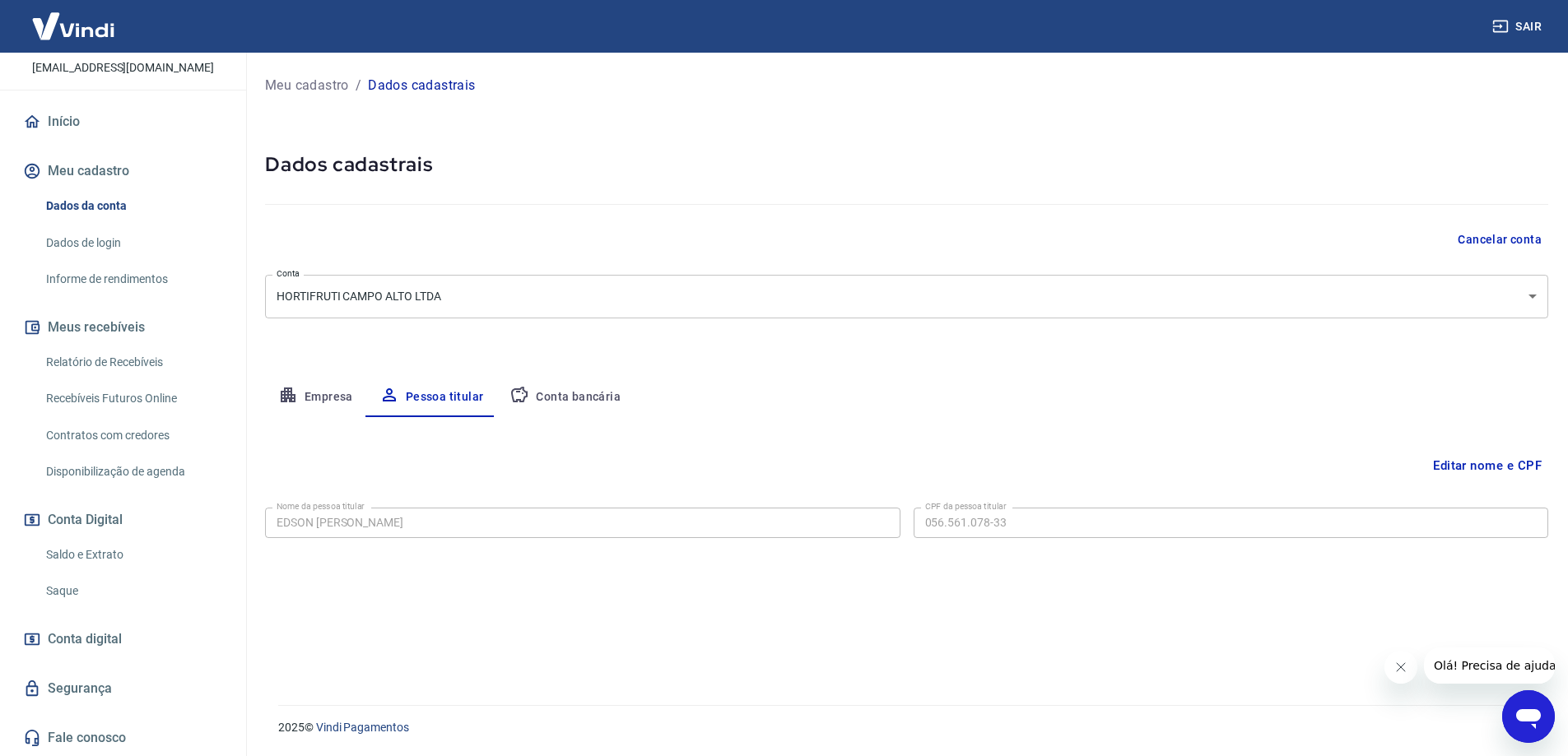
scroll to position [0, 0]
click at [301, 84] on p "Meu cadastro" at bounding box center [307, 85] width 84 height 20
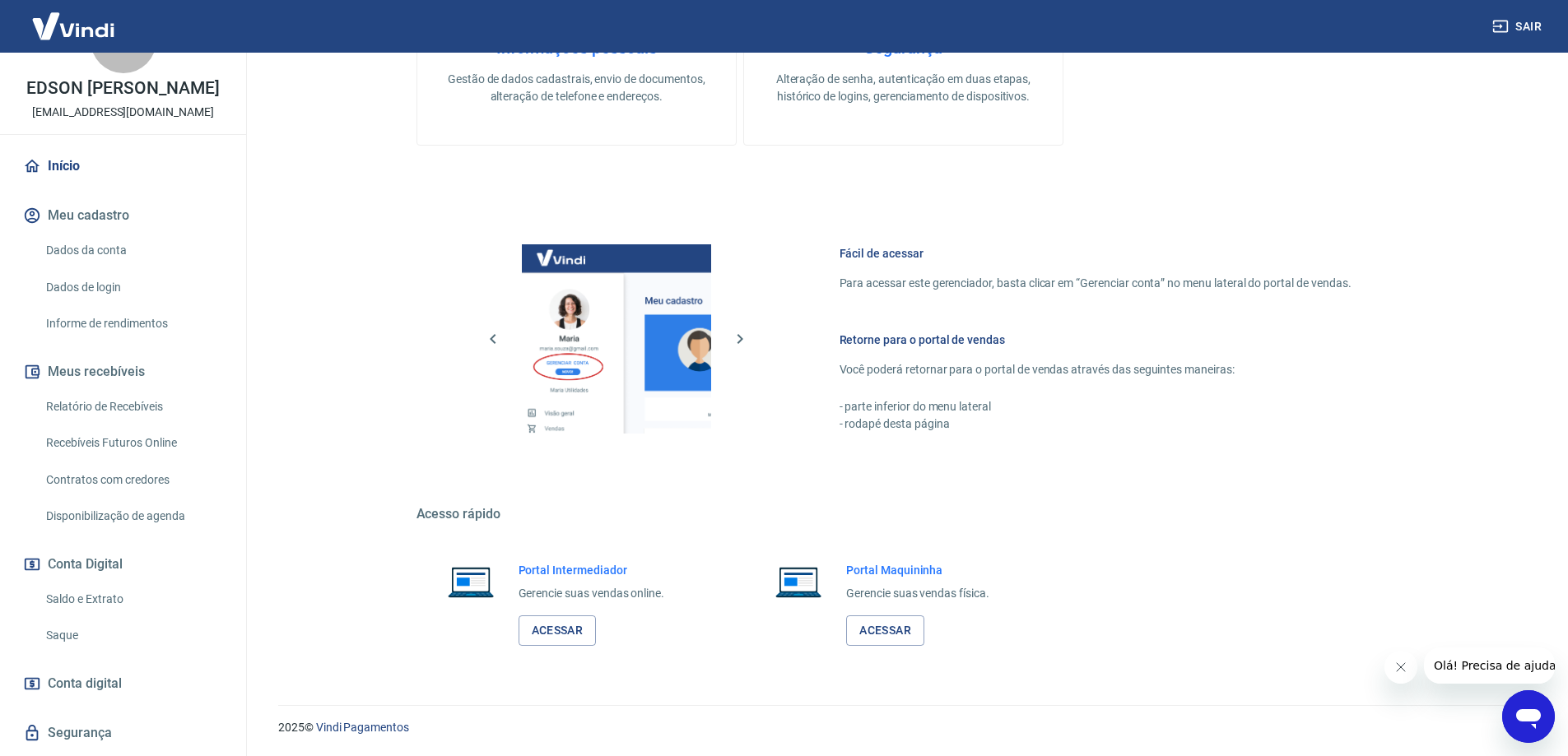
scroll to position [120, 0]
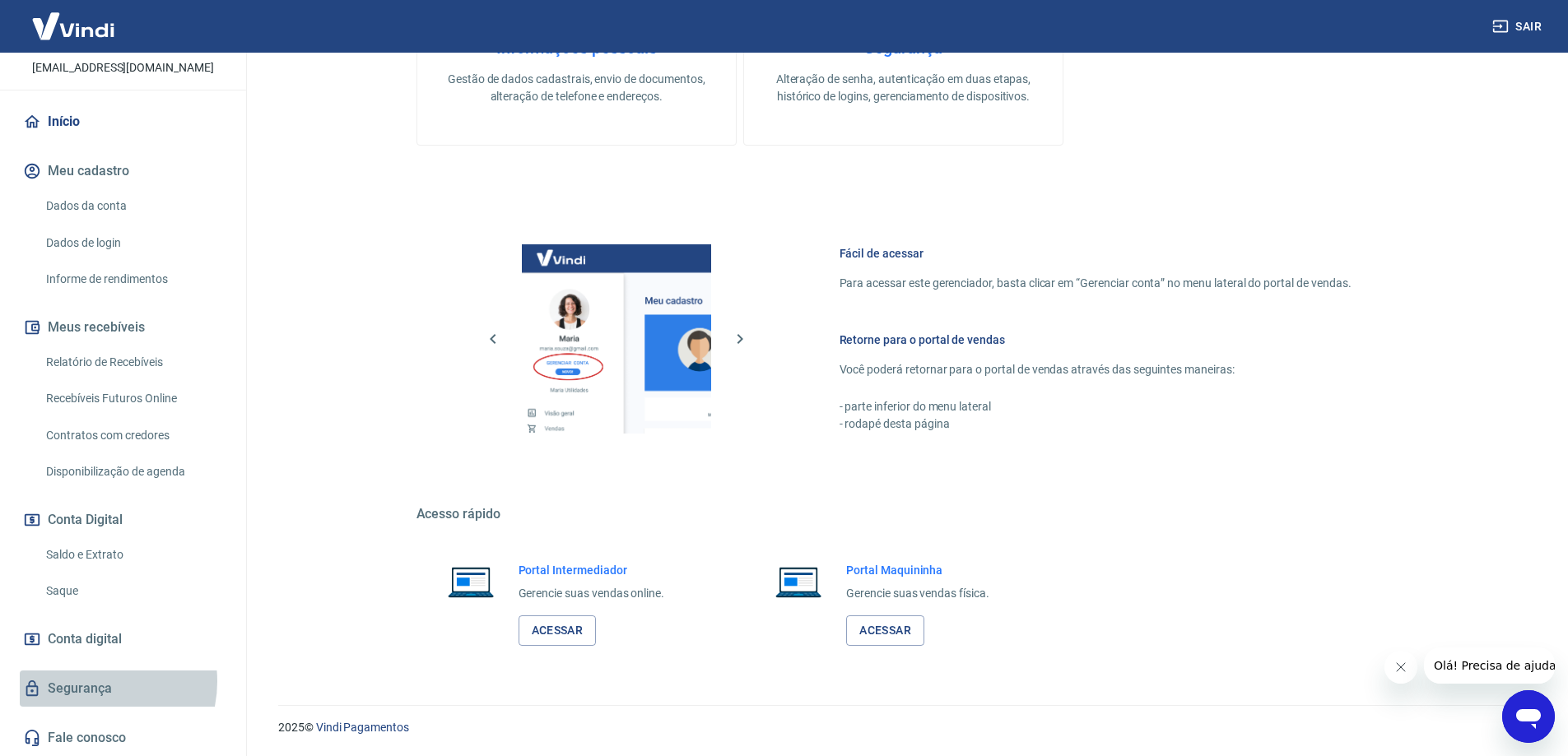
click at [97, 682] on link "Segurança" at bounding box center [123, 689] width 206 height 36
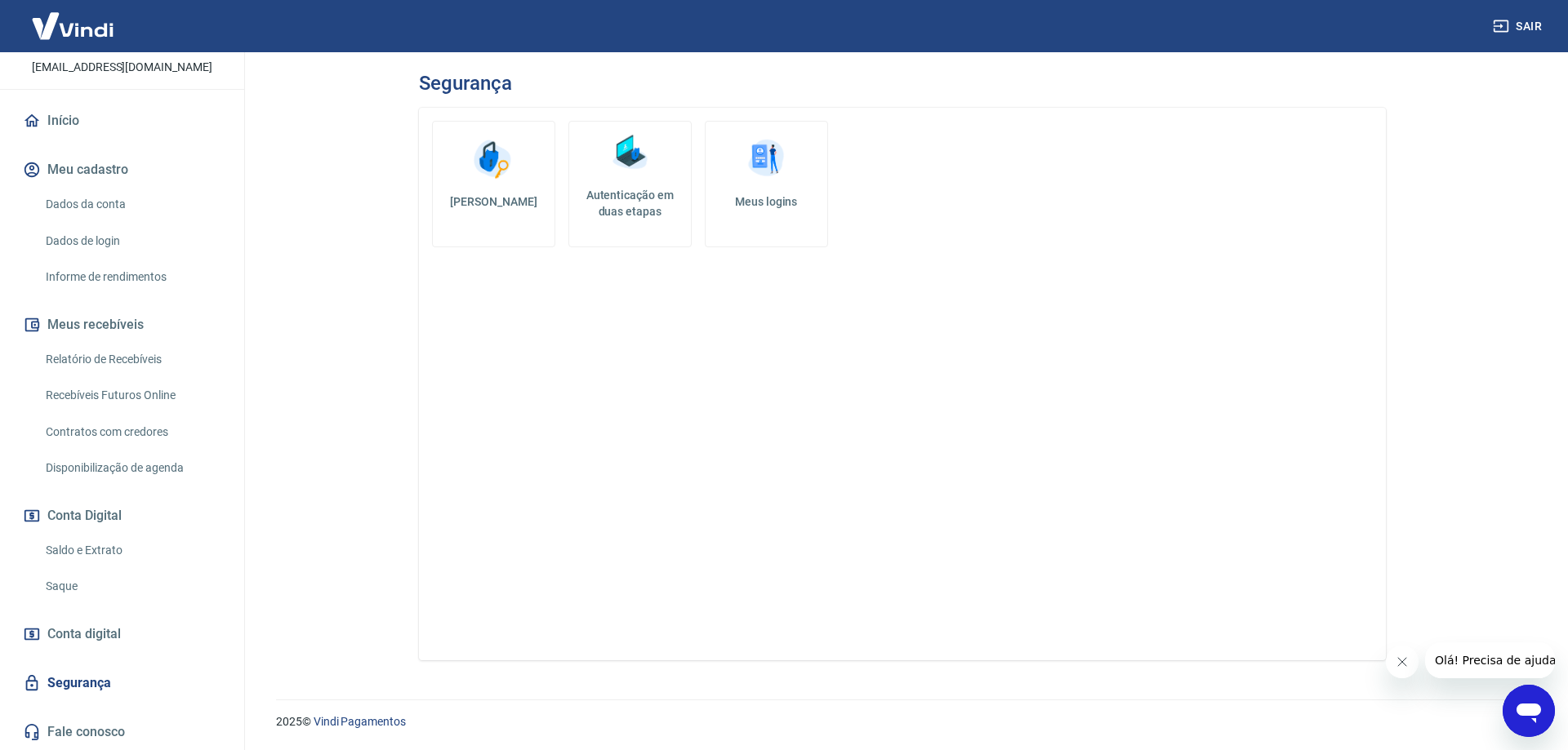
click at [102, 628] on span "Conta digital" at bounding box center [84, 634] width 74 height 23
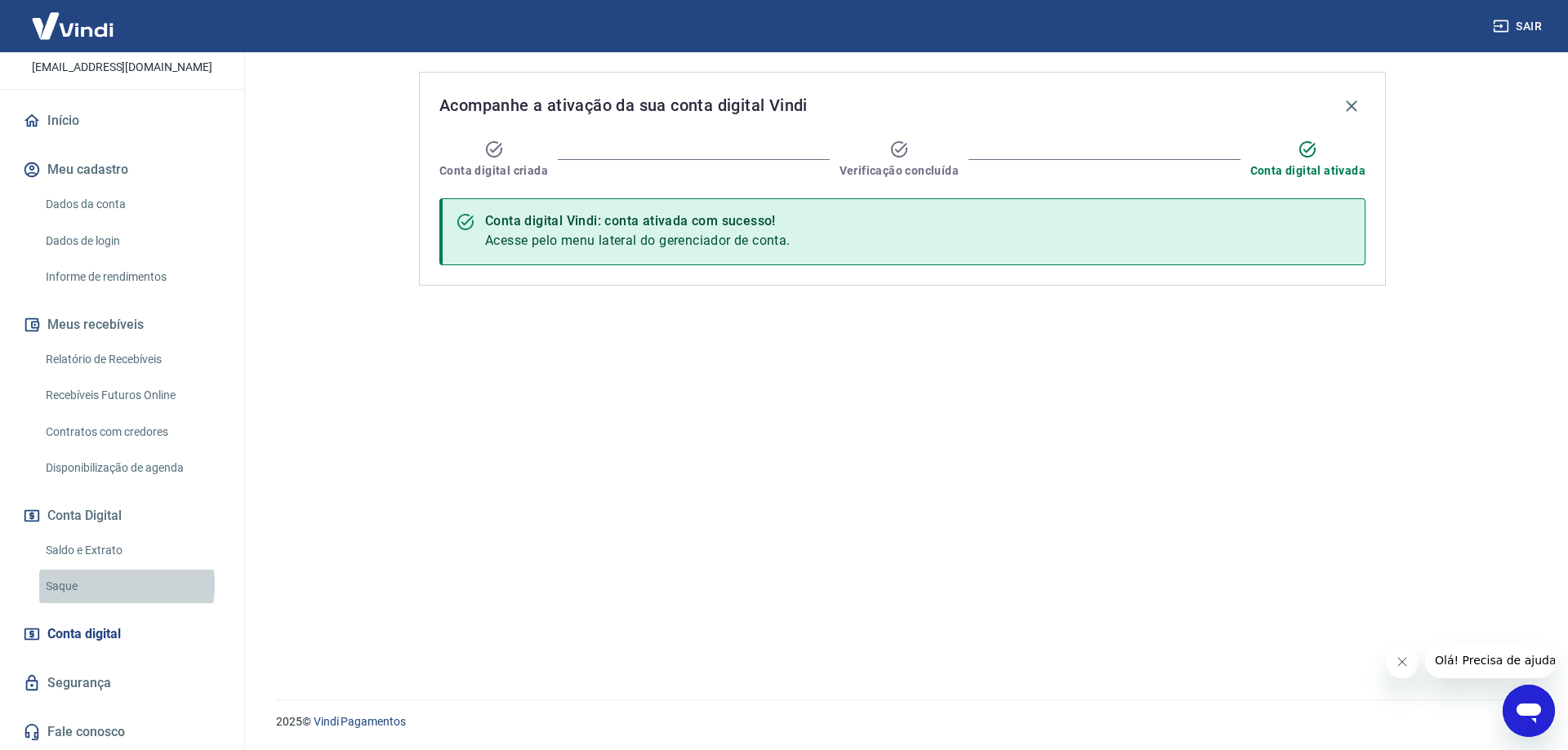
click at [98, 585] on link "Saque" at bounding box center [132, 586] width 185 height 33
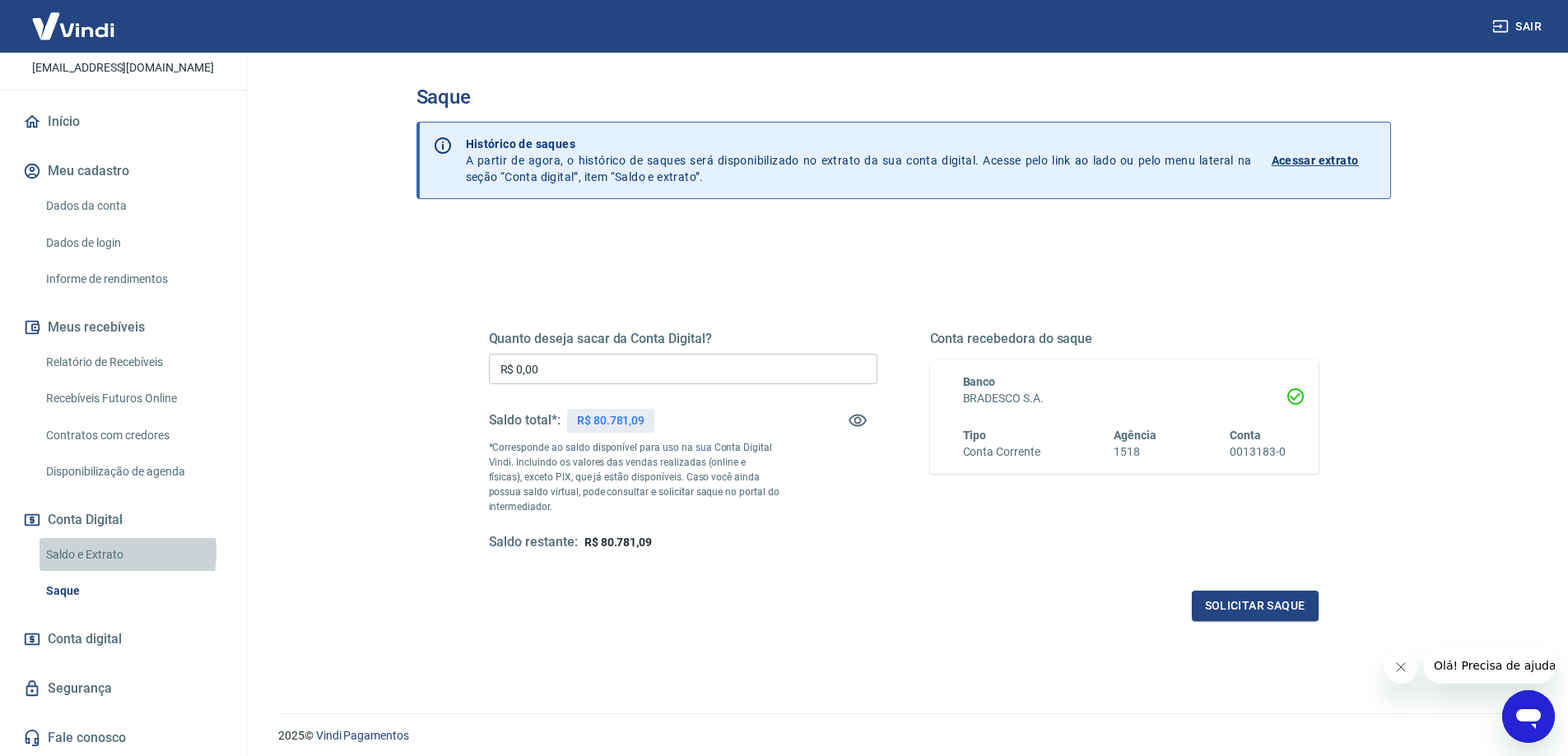
click at [101, 552] on link "Saldo e Extrato" at bounding box center [133, 555] width 187 height 34
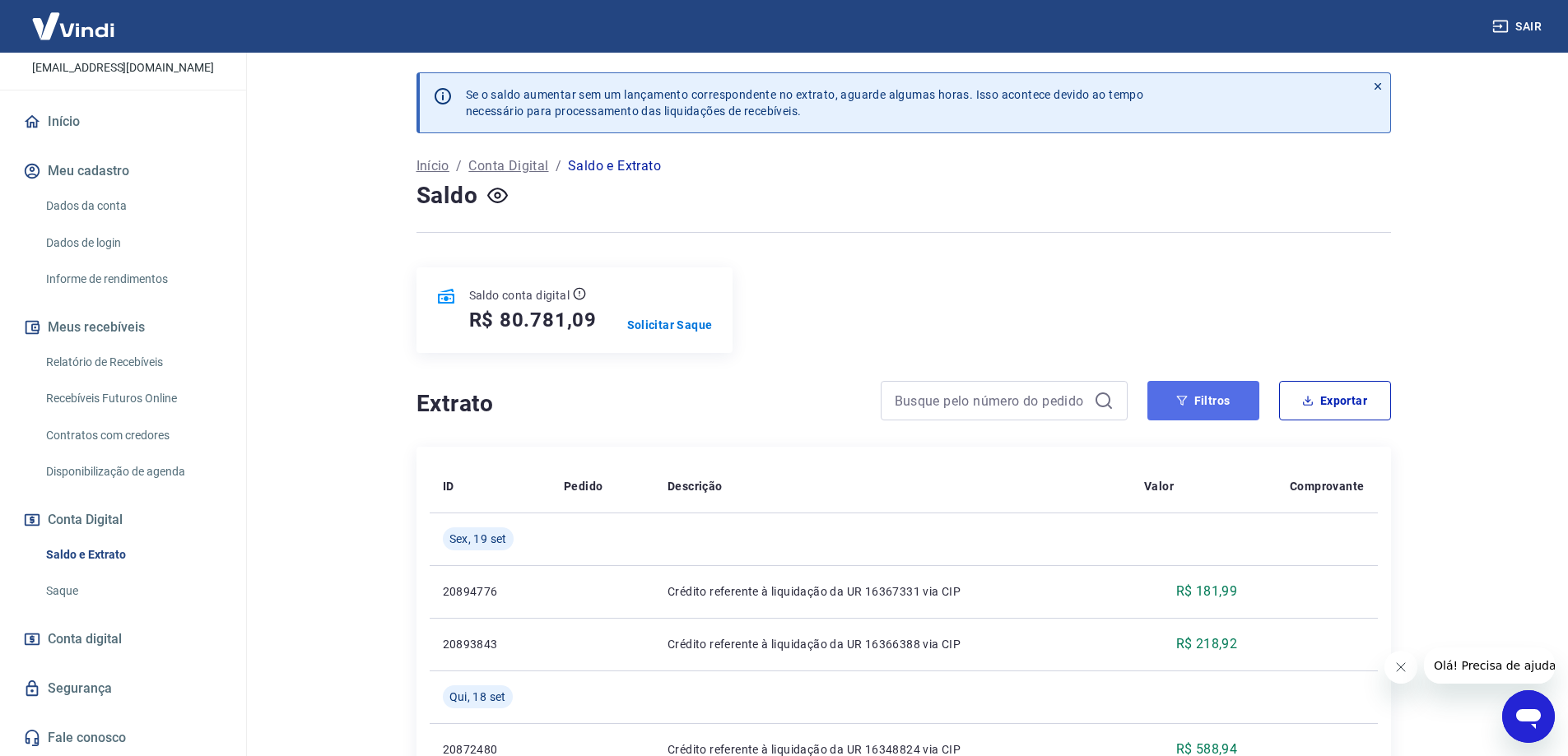
click at [1199, 398] on button "Filtros" at bounding box center [1204, 400] width 112 height 40
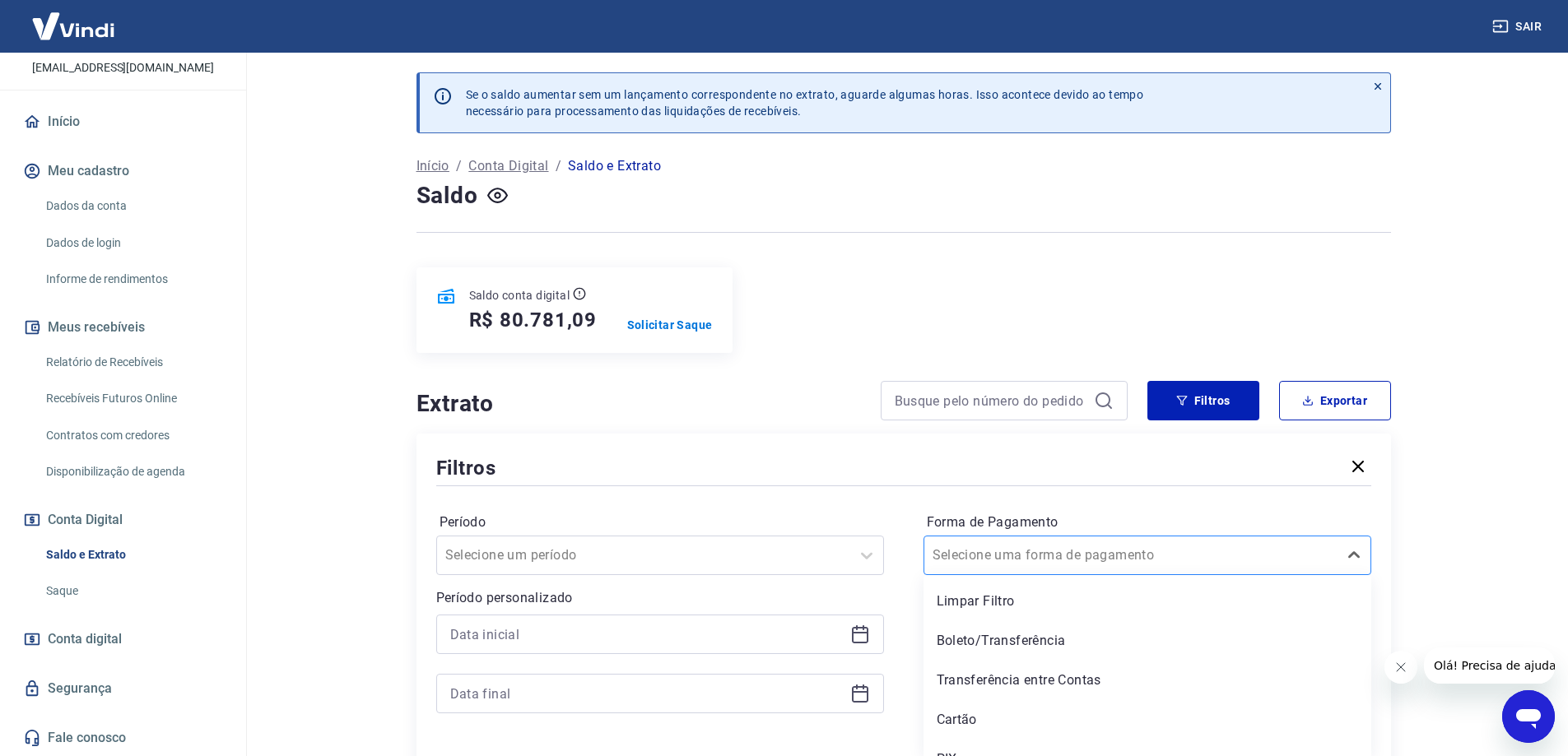
click at [1100, 551] on div "Selecione uma forma de pagamento" at bounding box center [1131, 555] width 414 height 29
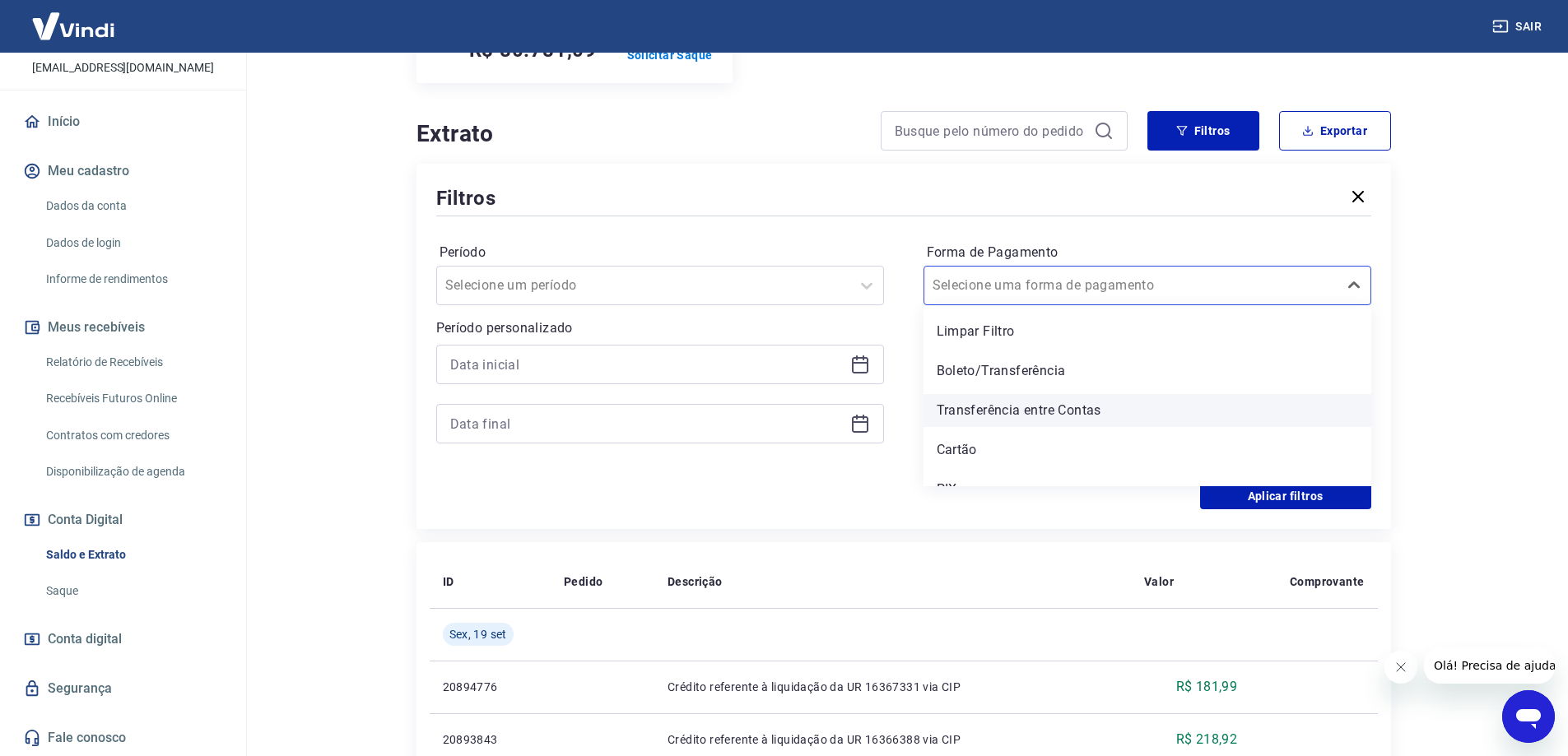
scroll to position [23, 0]
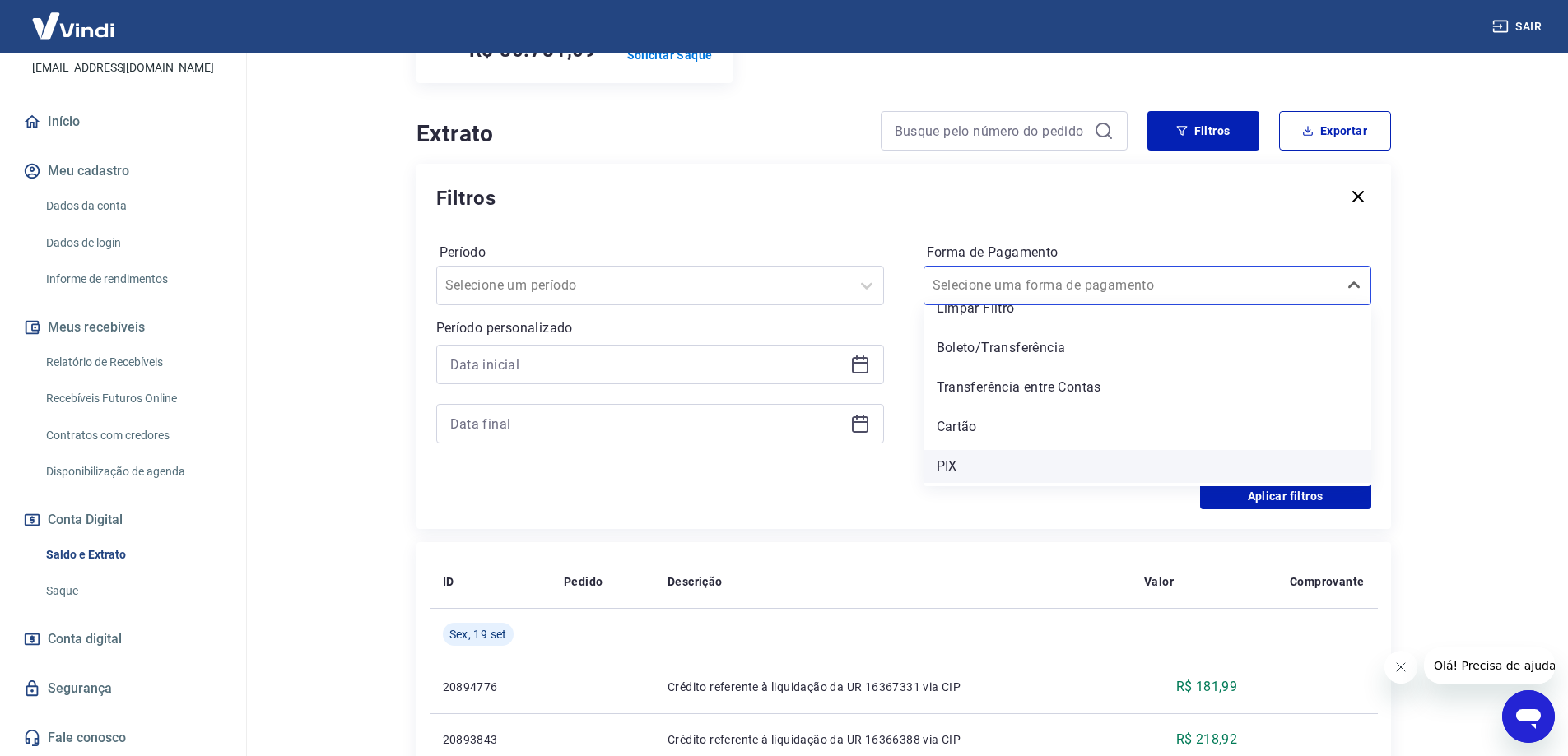
click at [981, 468] on div "PIX" at bounding box center [1148, 467] width 448 height 33
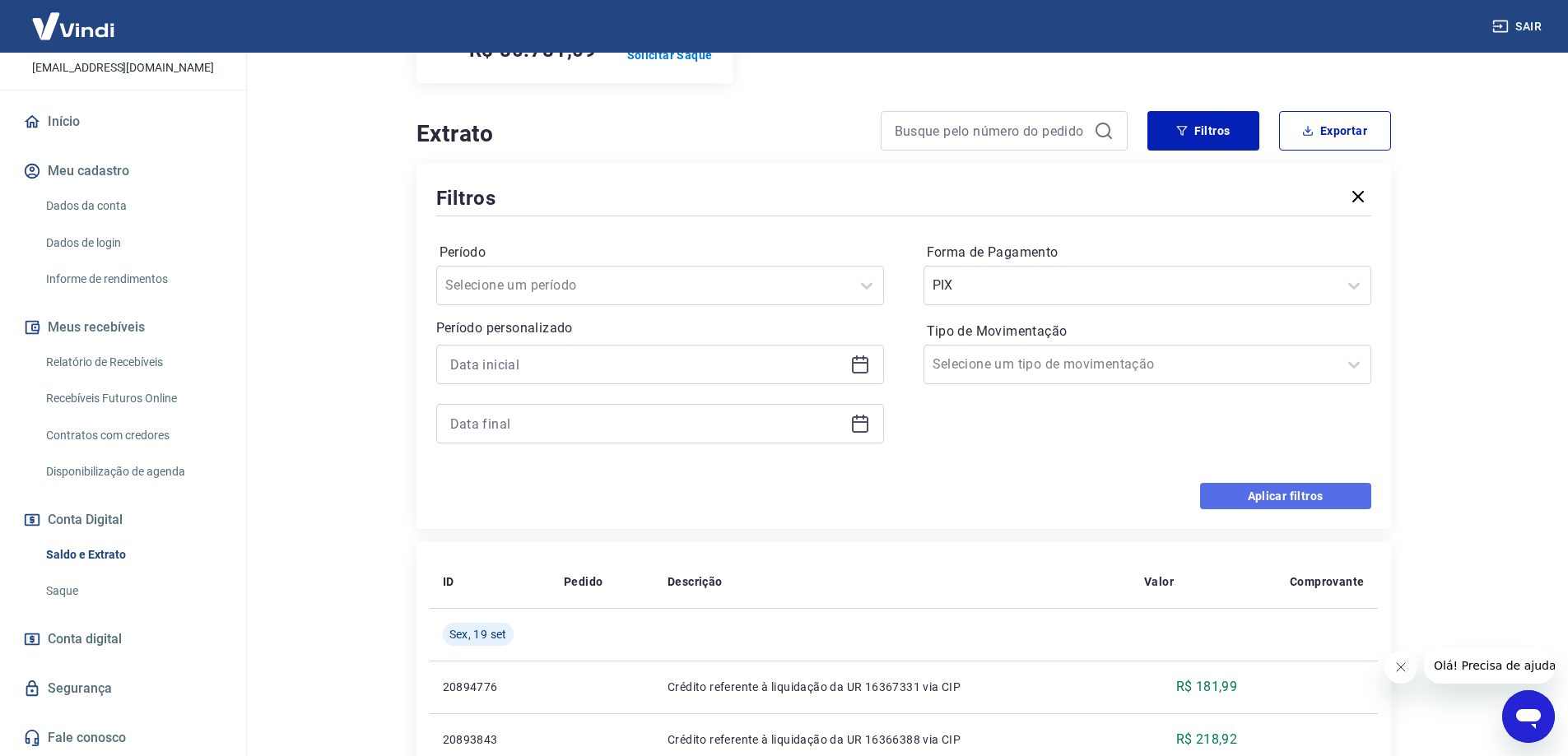
click at [1269, 498] on button "Aplicar filtros" at bounding box center [1286, 496] width 171 height 27
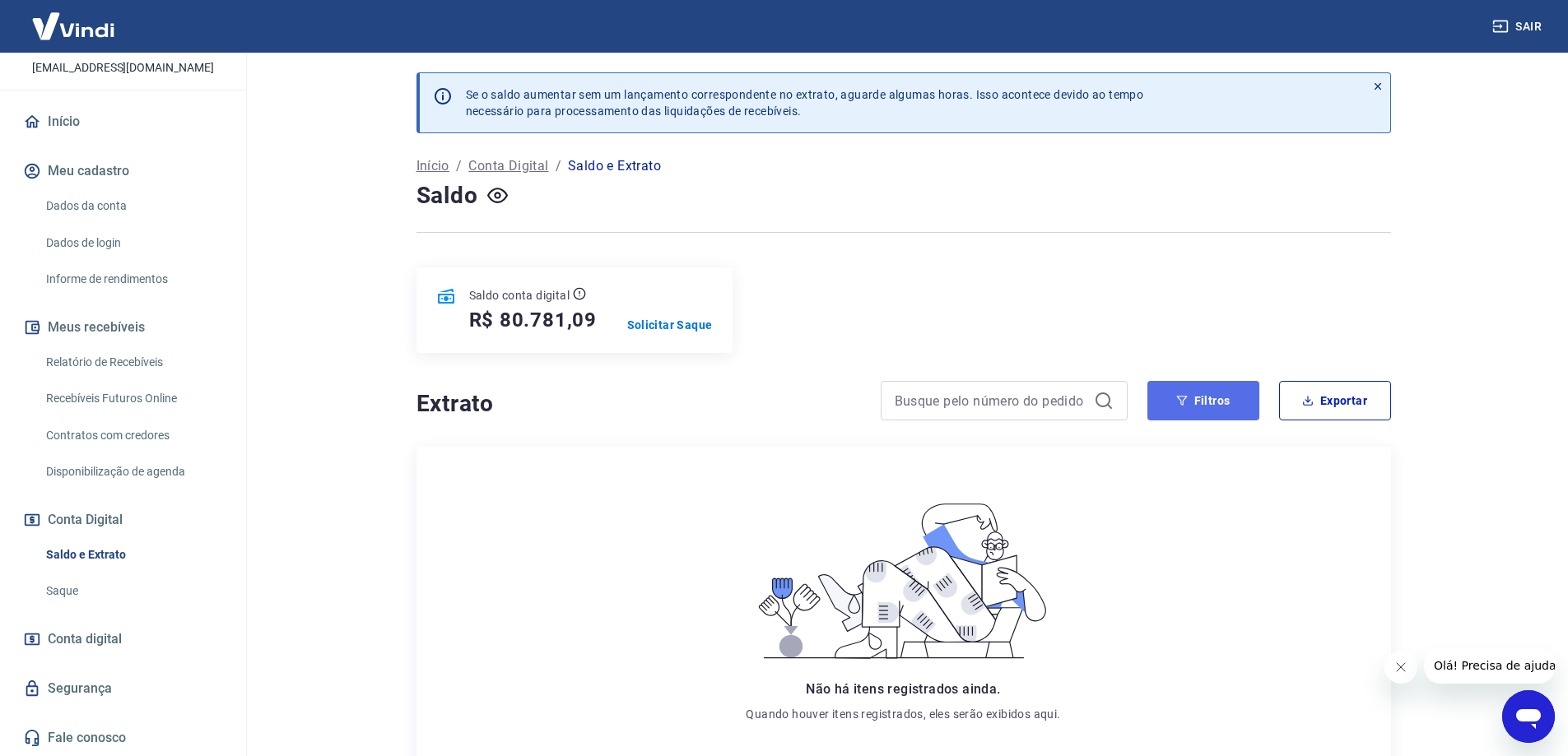
click at [1250, 405] on button "Filtros" at bounding box center [1204, 400] width 112 height 40
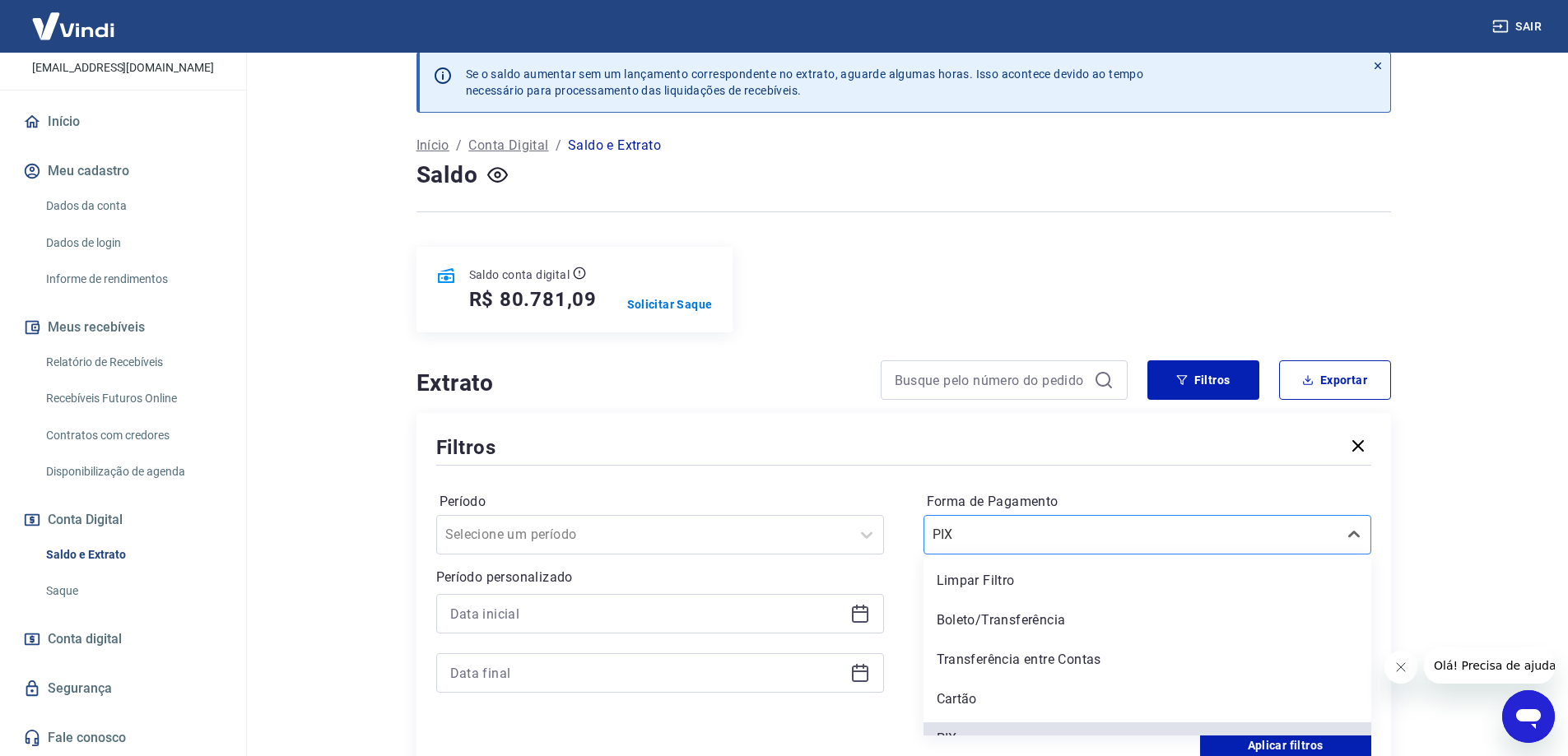
click at [1066, 554] on div "PIX" at bounding box center [1148, 535] width 448 height 40
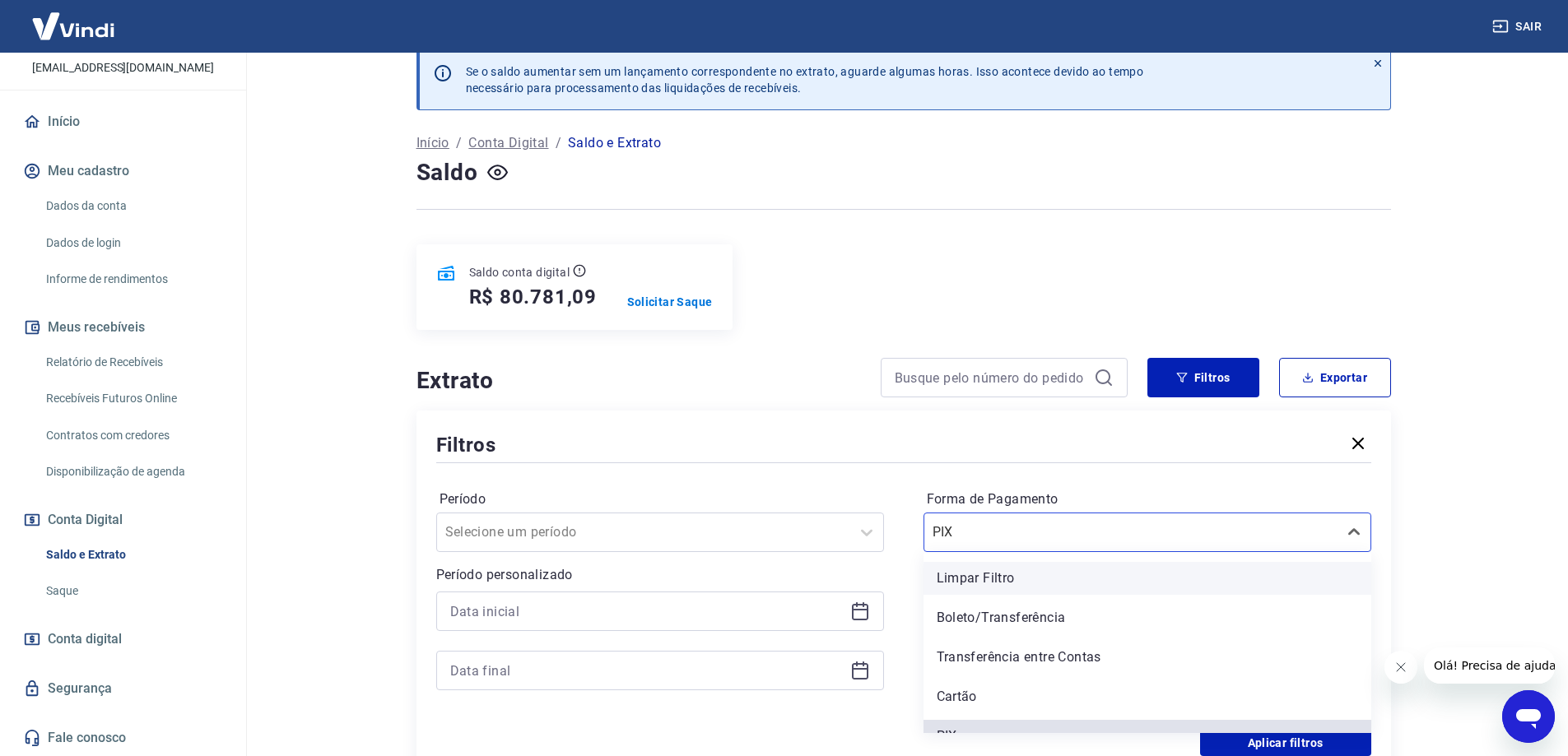
click at [1008, 582] on div "Limpar Filtro" at bounding box center [1148, 578] width 448 height 33
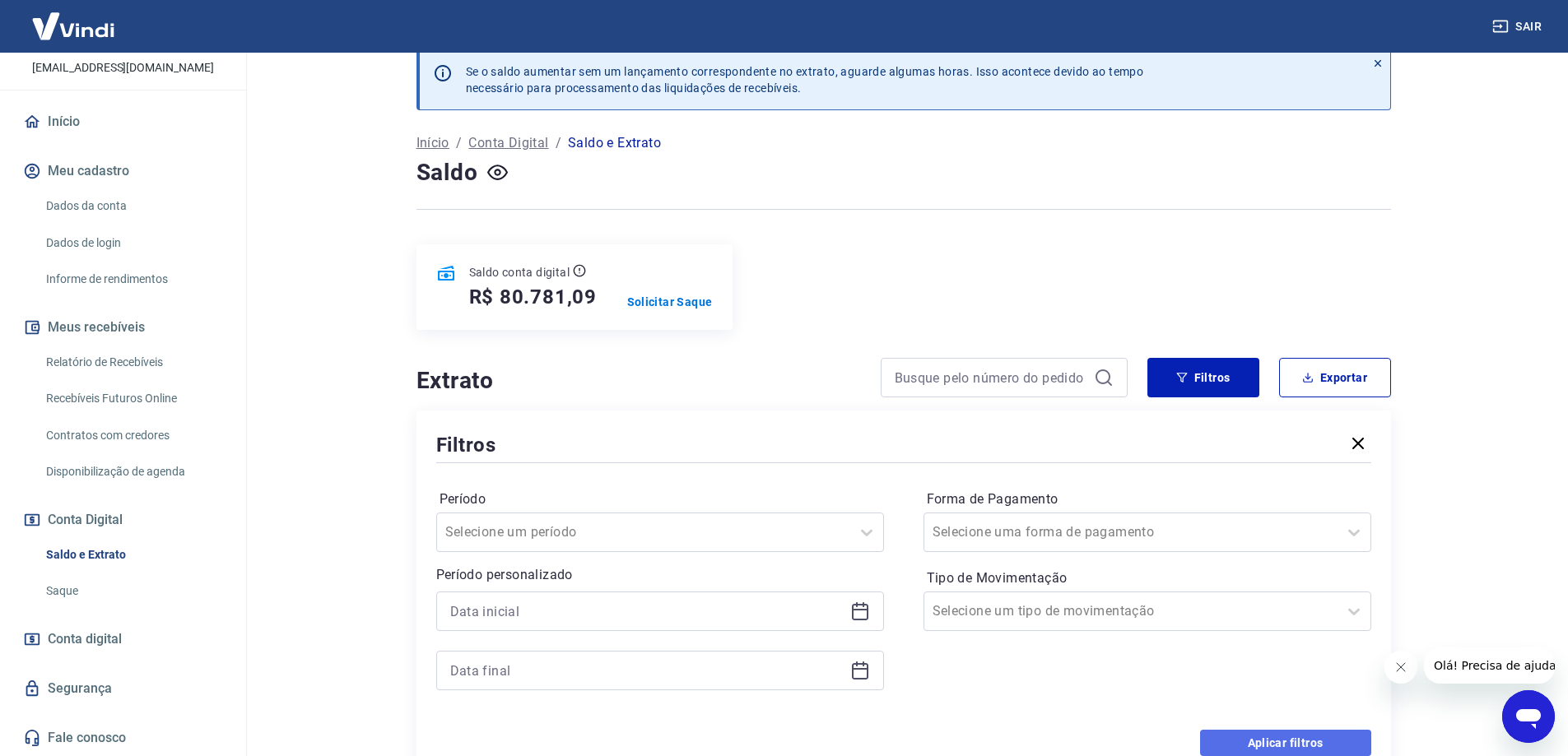
click at [1230, 740] on button "Aplicar filtros" at bounding box center [1286, 743] width 171 height 27
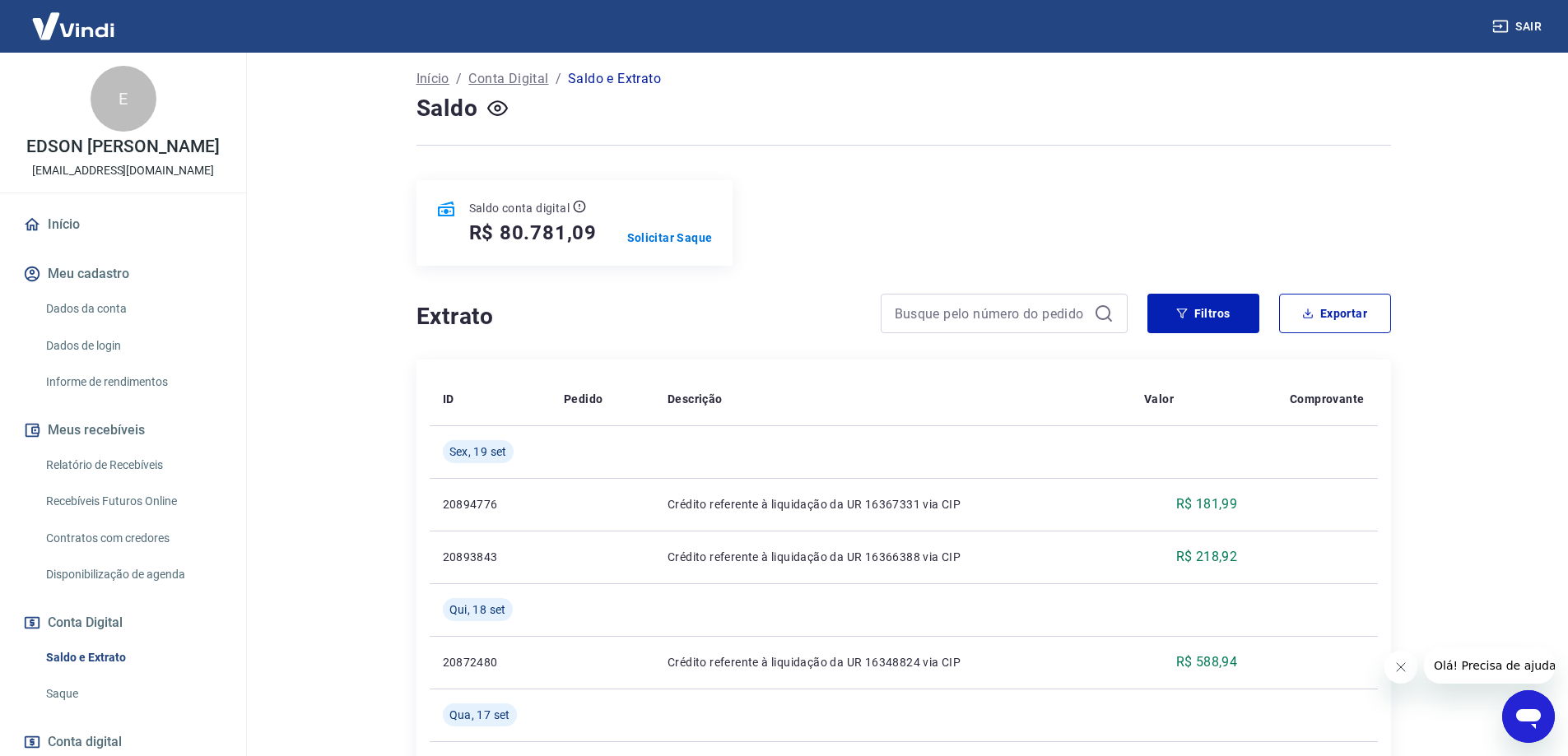
scroll to position [82, 0]
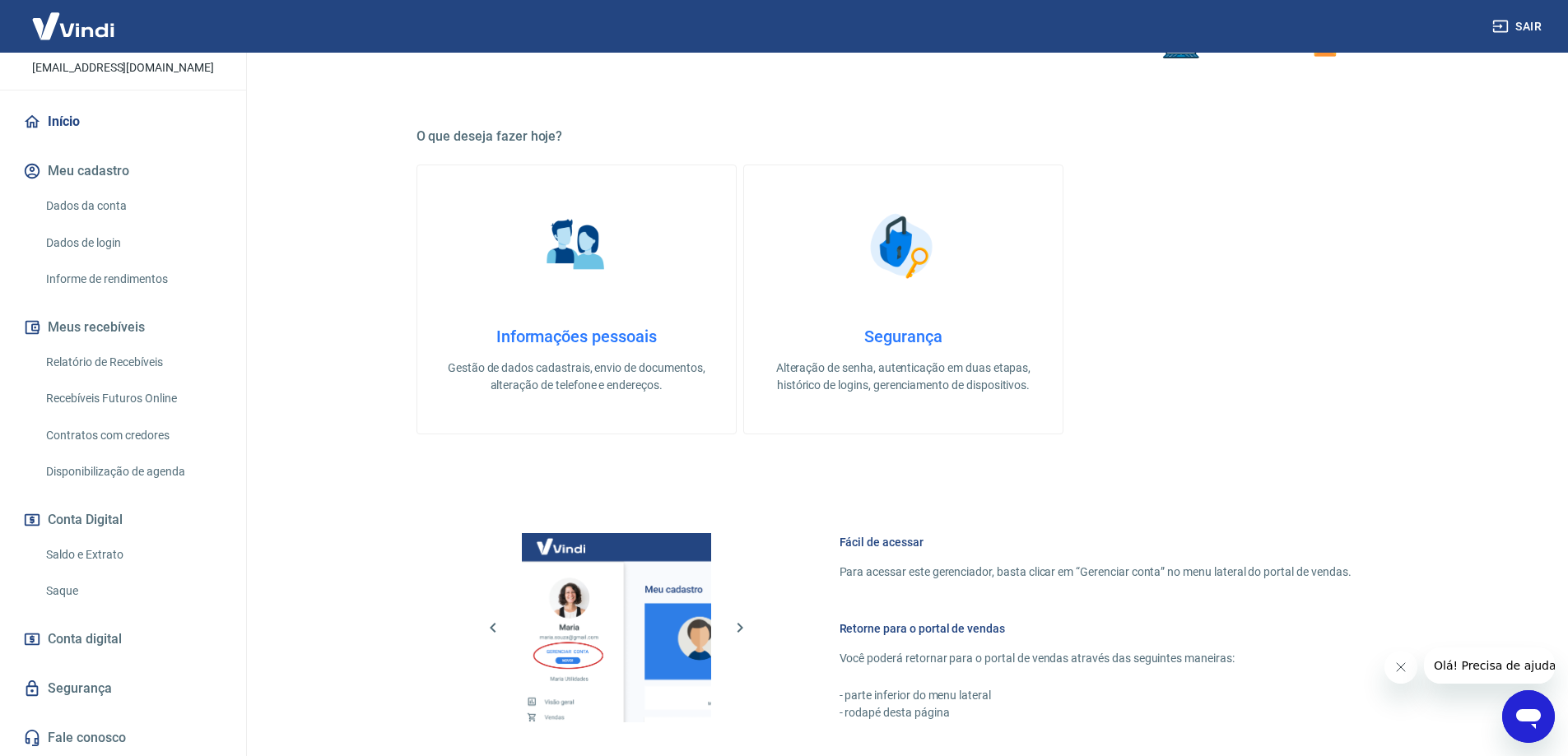
scroll to position [247, 0]
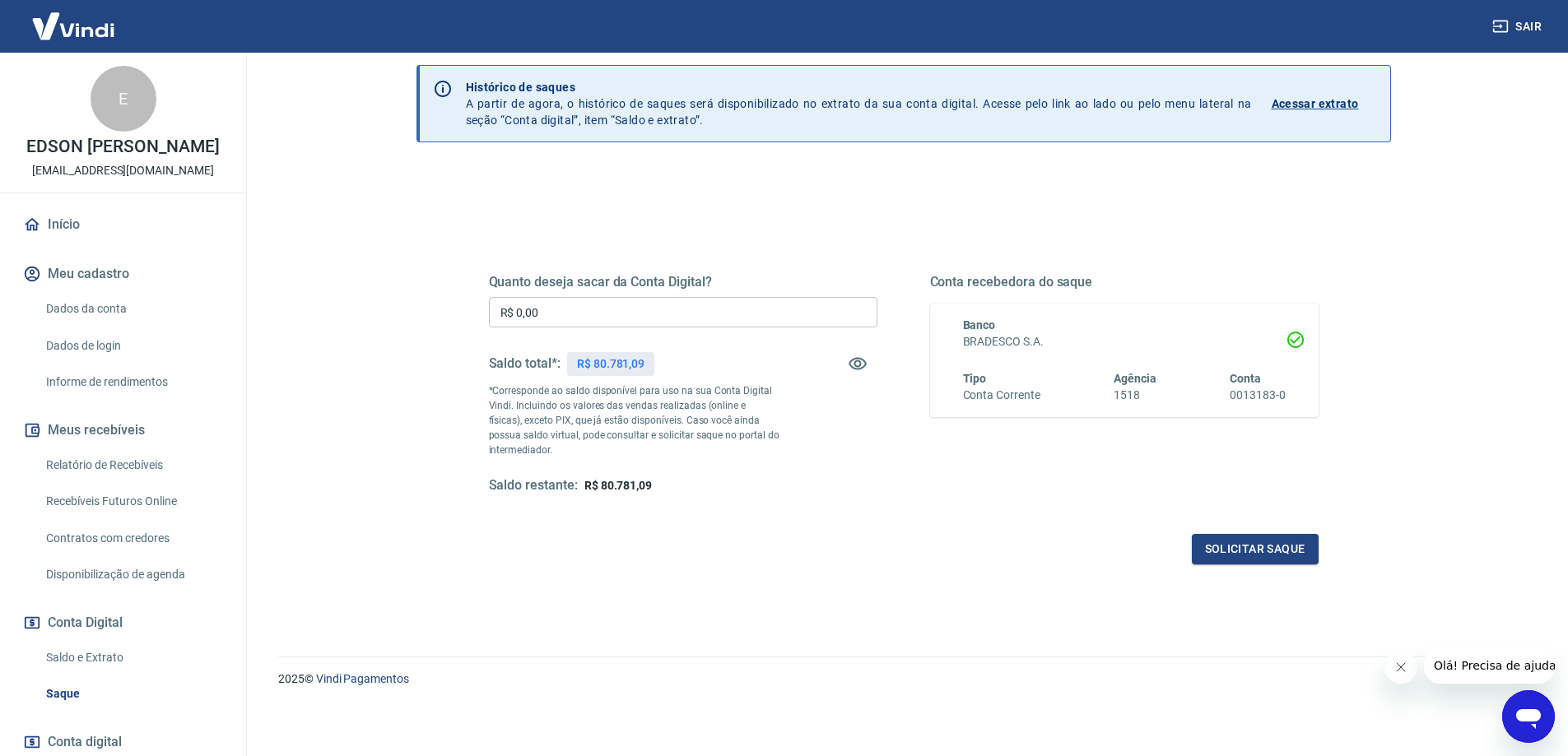
scroll to position [58, 0]
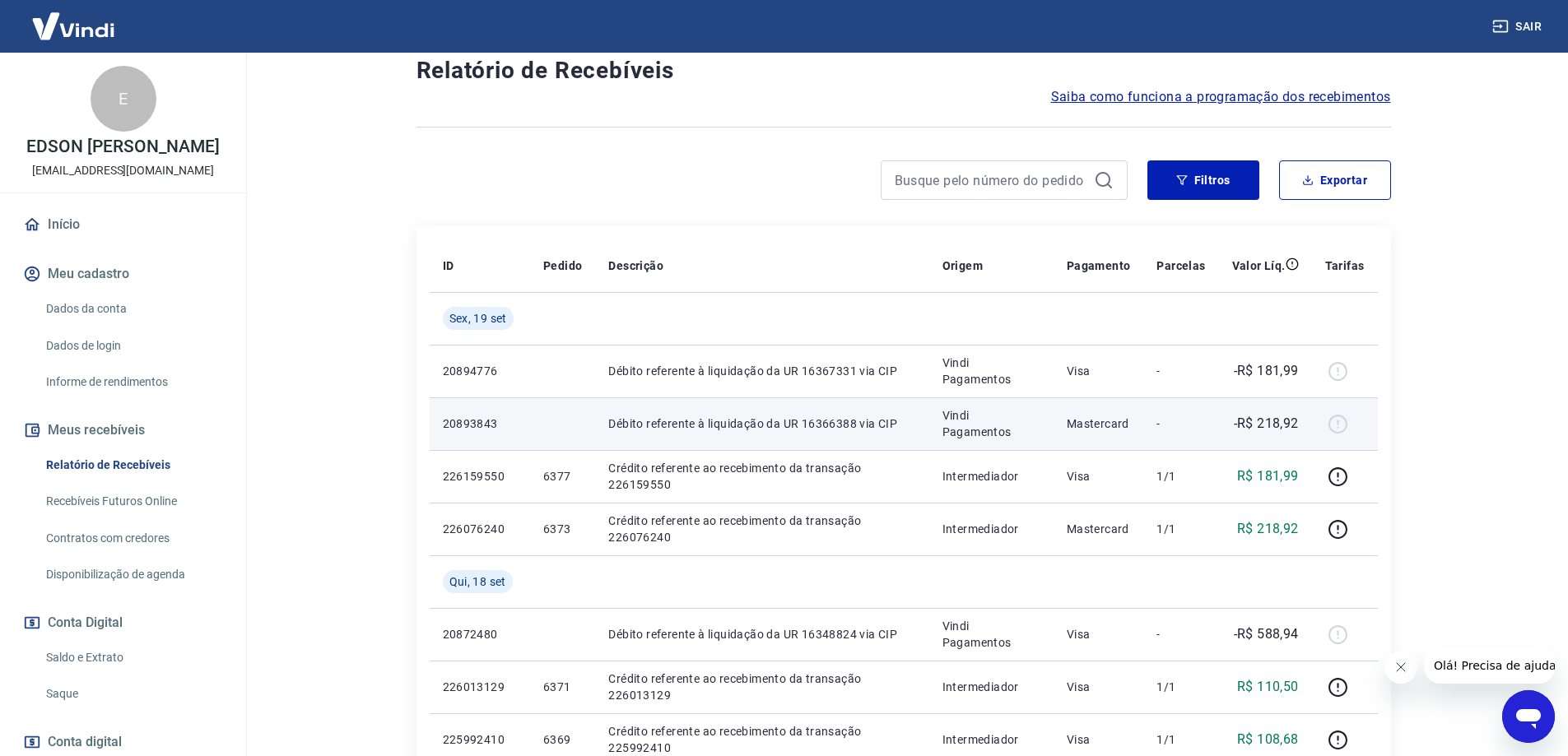
scroll to position [165, 0]
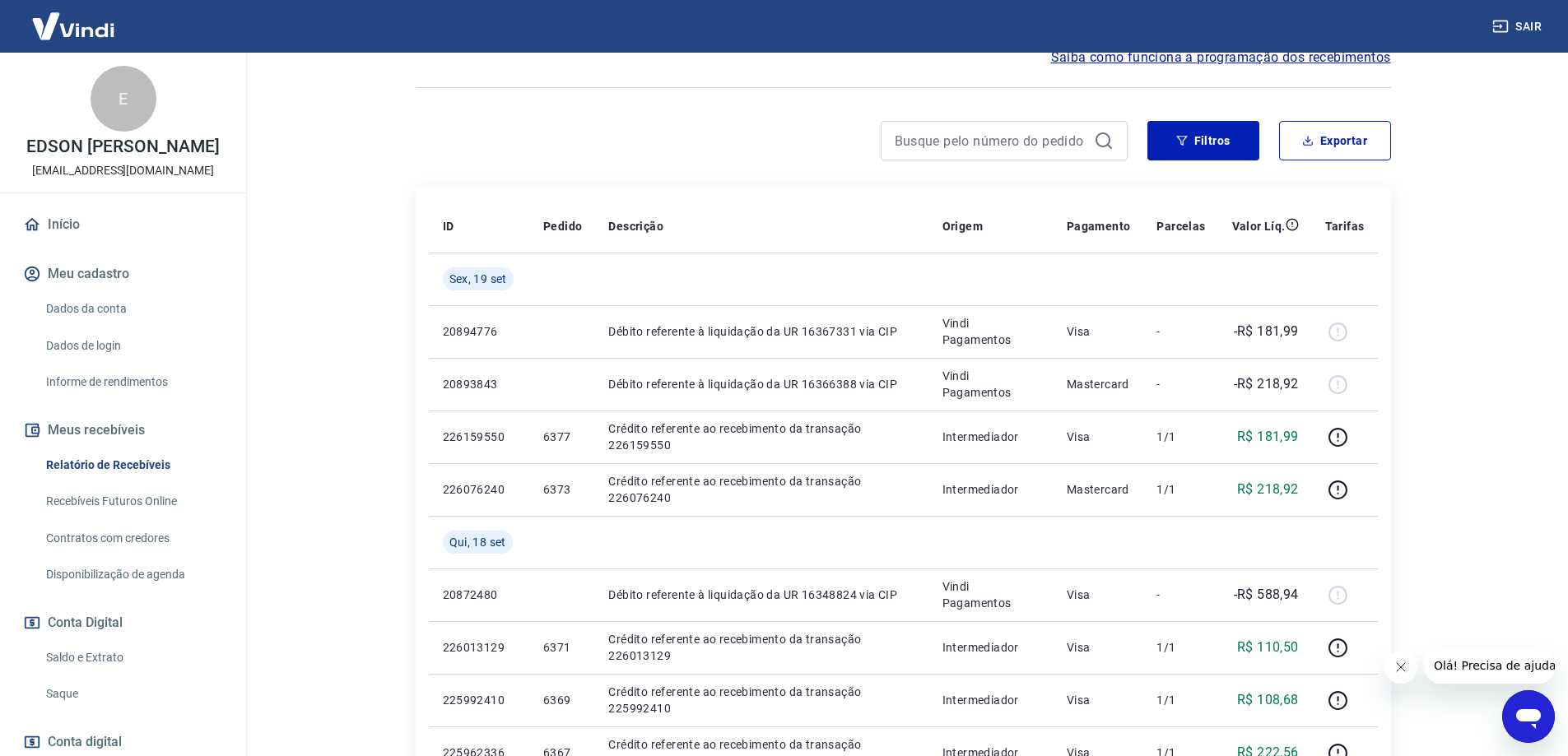
click at [1519, 716] on icon "Abrir janela de mensagens" at bounding box center [1528, 719] width 25 height 20
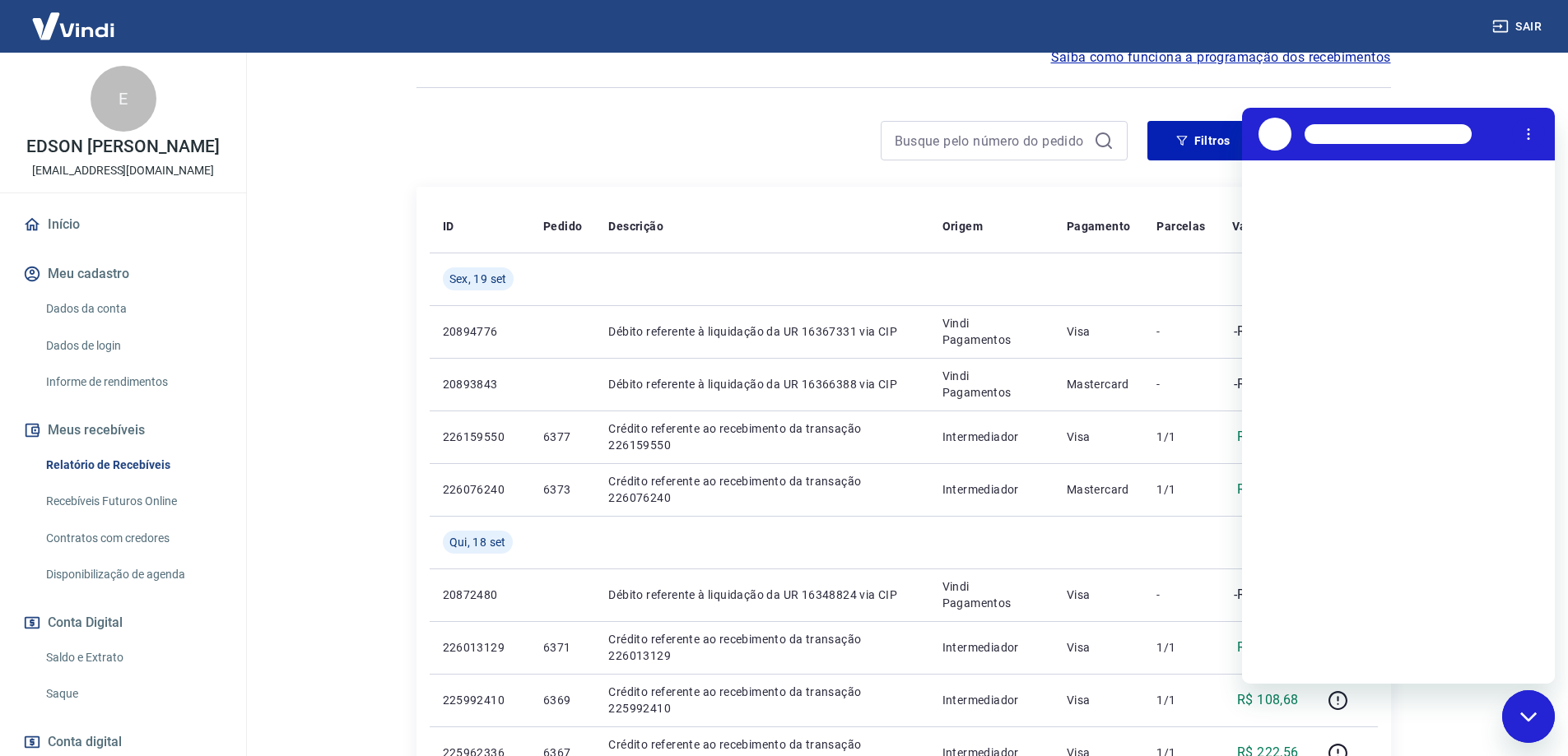
scroll to position [0, 0]
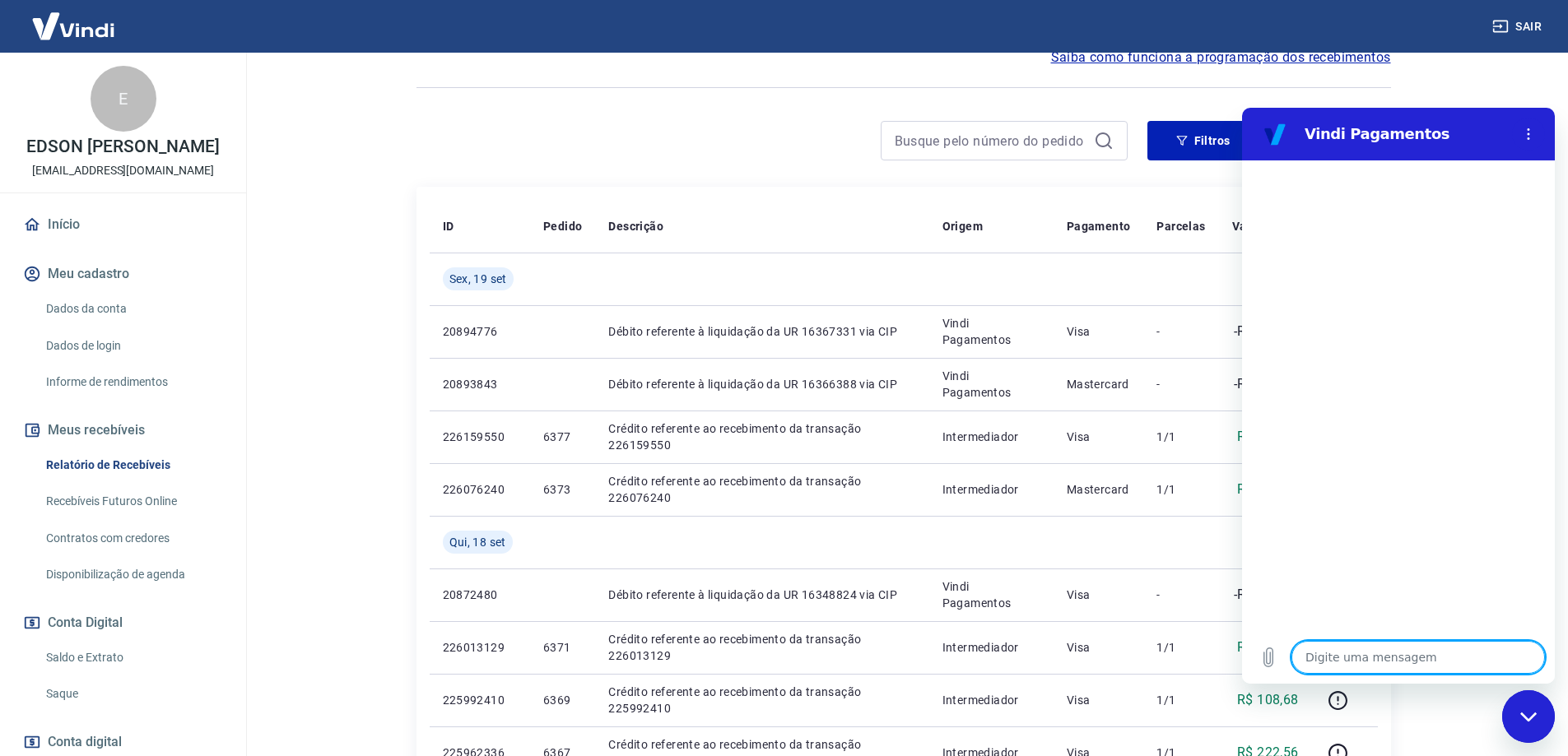
type textarea "O"
type textarea "x"
type textarea "Ol"
type textarea "x"
type textarea "Olá"
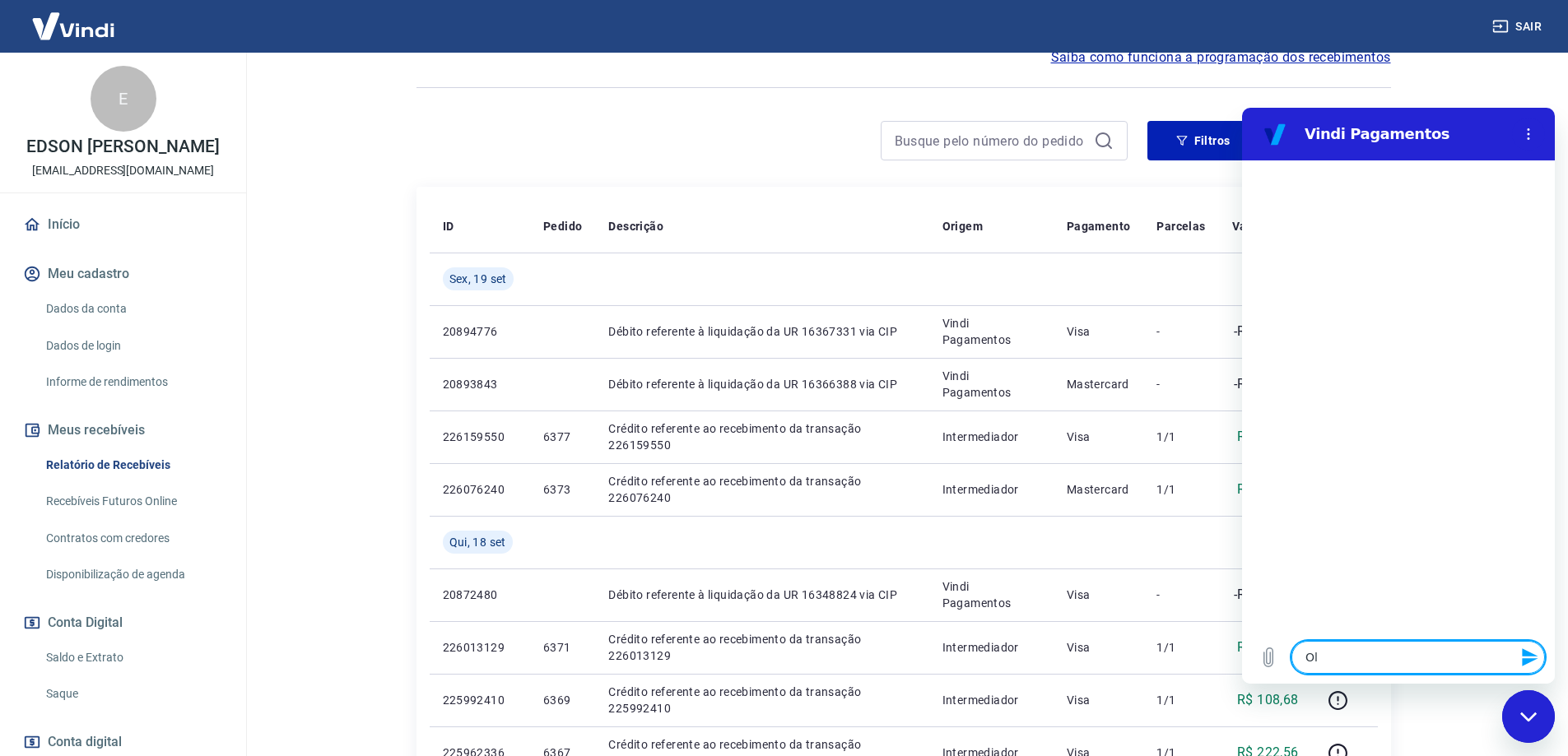
type textarea "x"
type textarea "Olá."
type textarea "x"
click at [784, 131] on div at bounding box center [772, 141] width 711 height 40
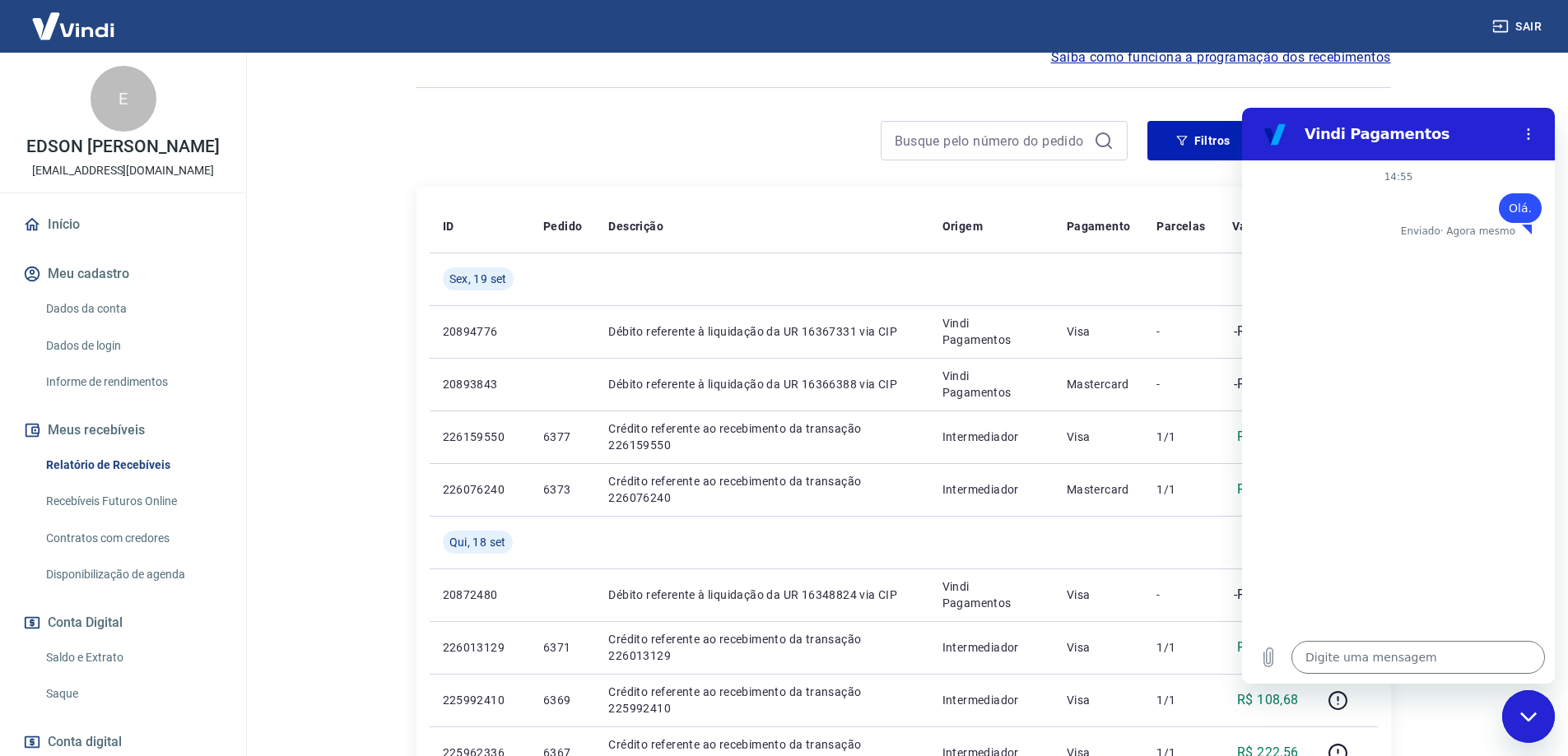
click at [1476, 80] on main "Após o envio das liquidações aparecerem no Relatório de Recebíveis, elas podem …" at bounding box center [904, 239] width 1330 height 703
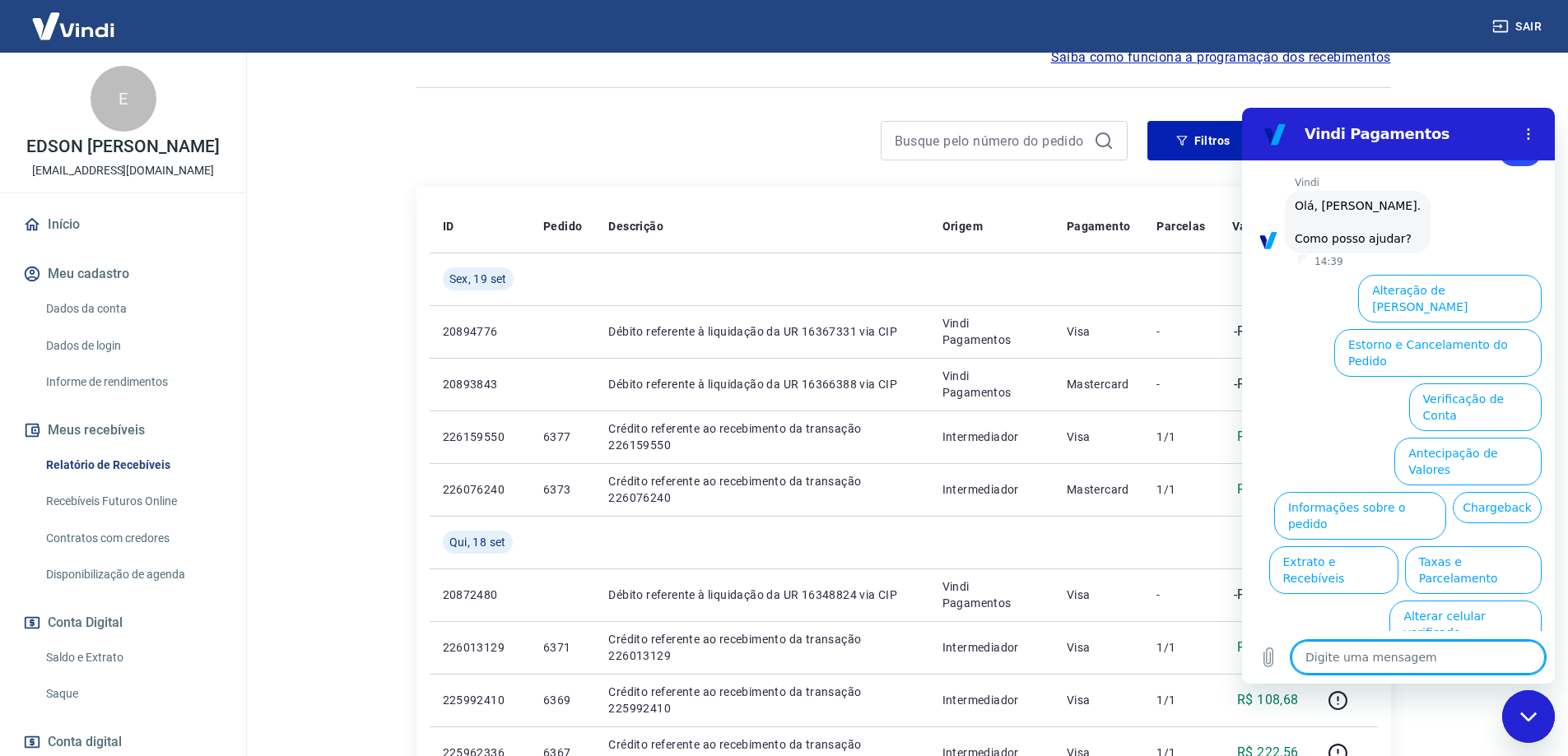
scroll to position [55, 0]
click at [1399, 548] on button "Extrato e Recebíveis" at bounding box center [1334, 571] width 130 height 47
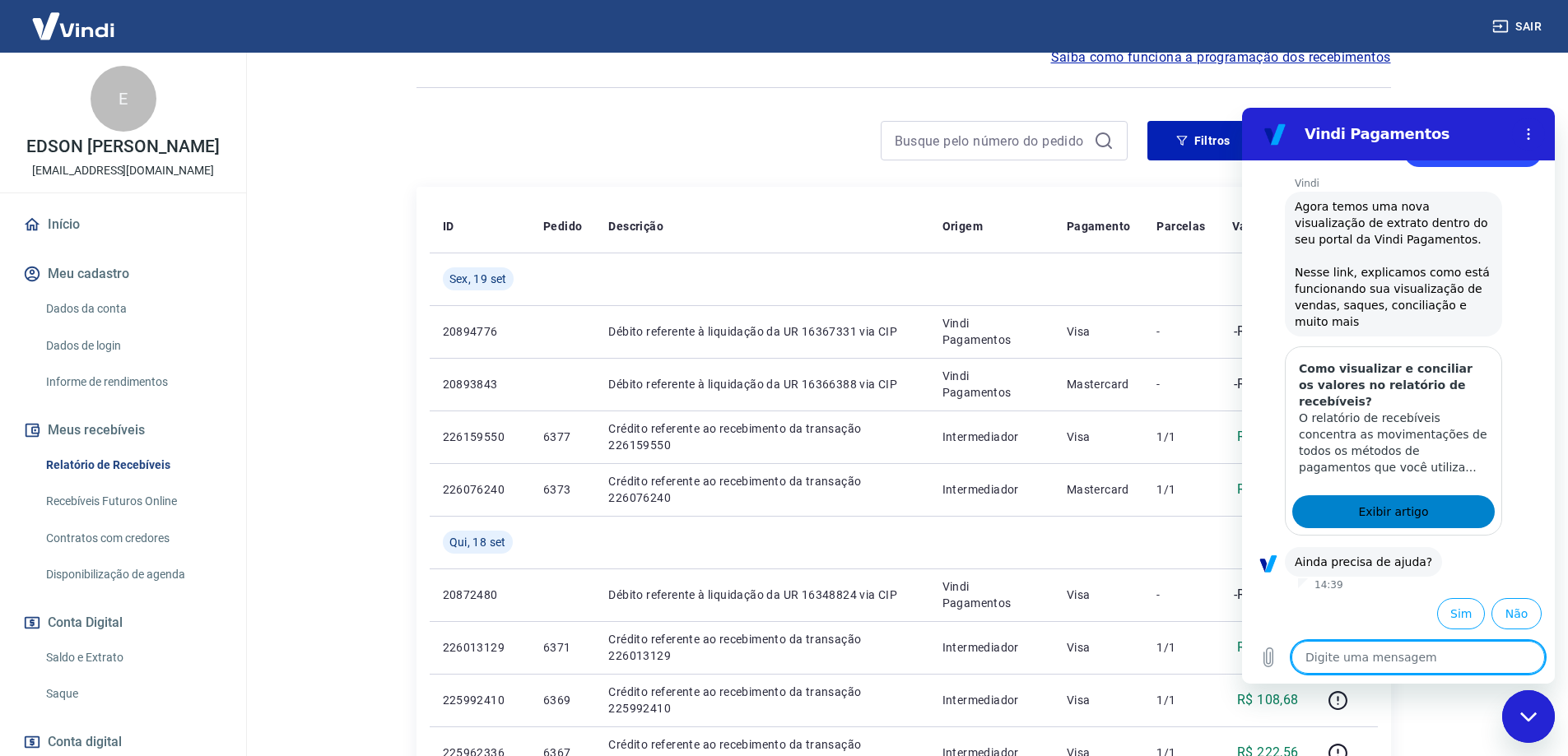
scroll to position [202, 0]
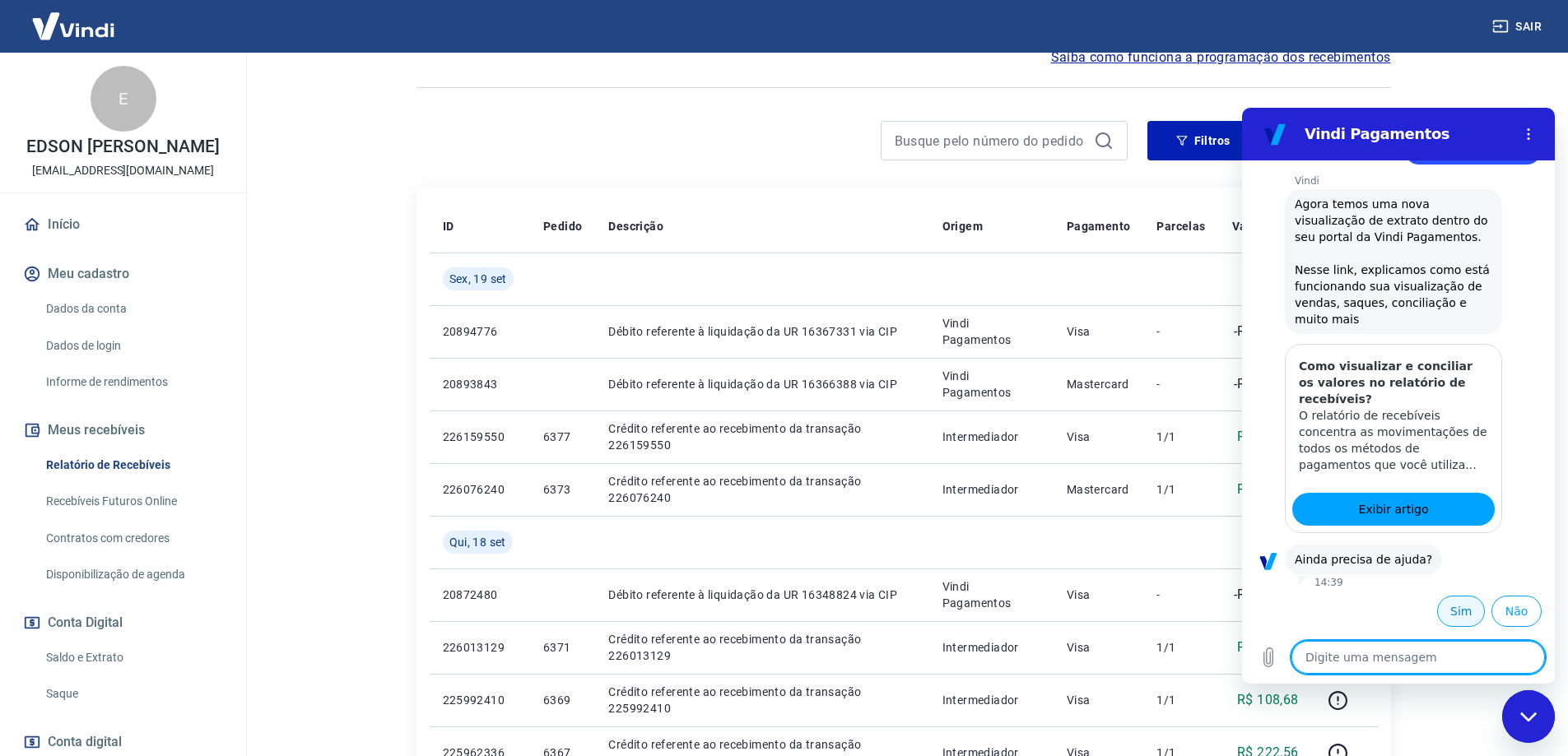
click at [1451, 613] on button "Sim" at bounding box center [1461, 611] width 47 height 31
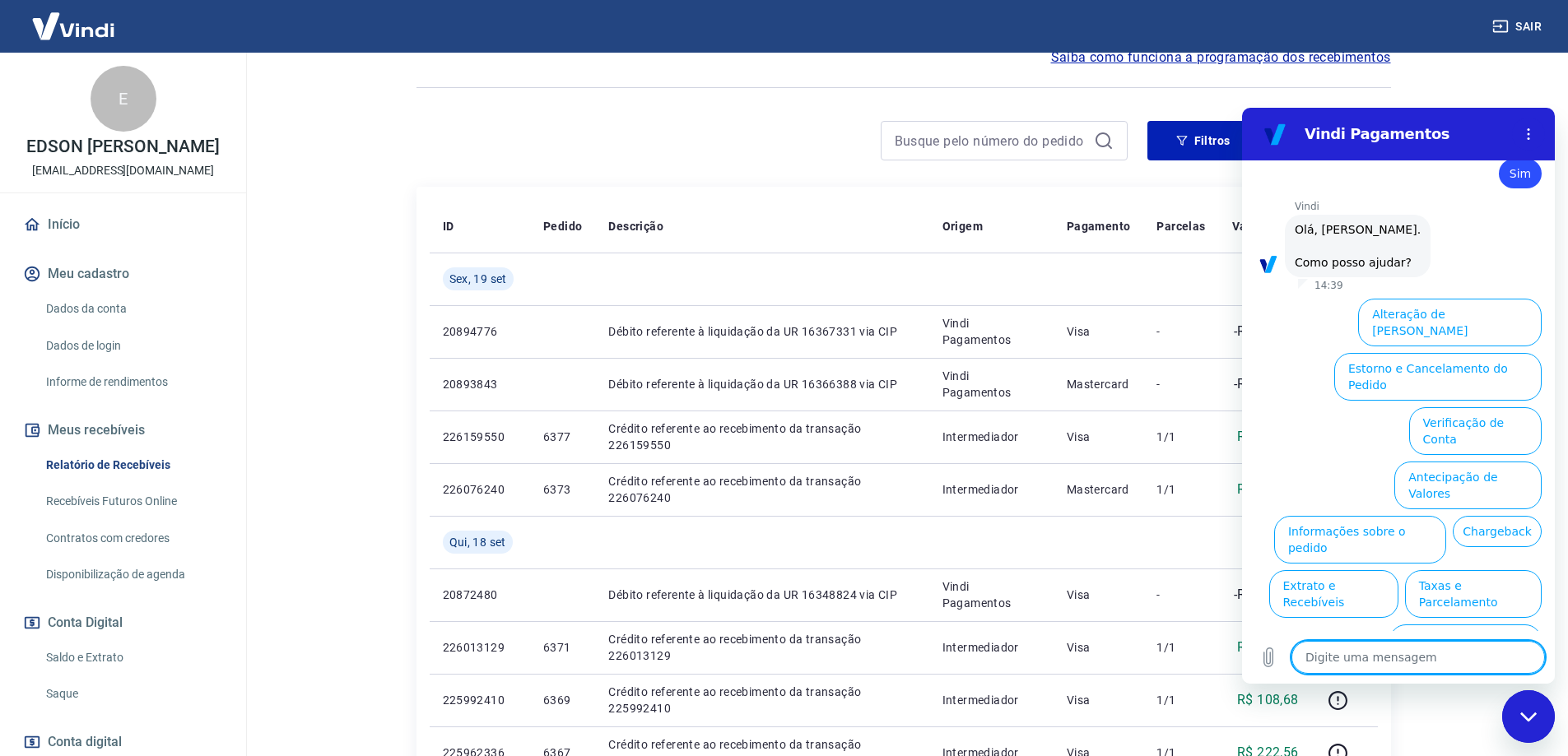
scroll to position [647, 0]
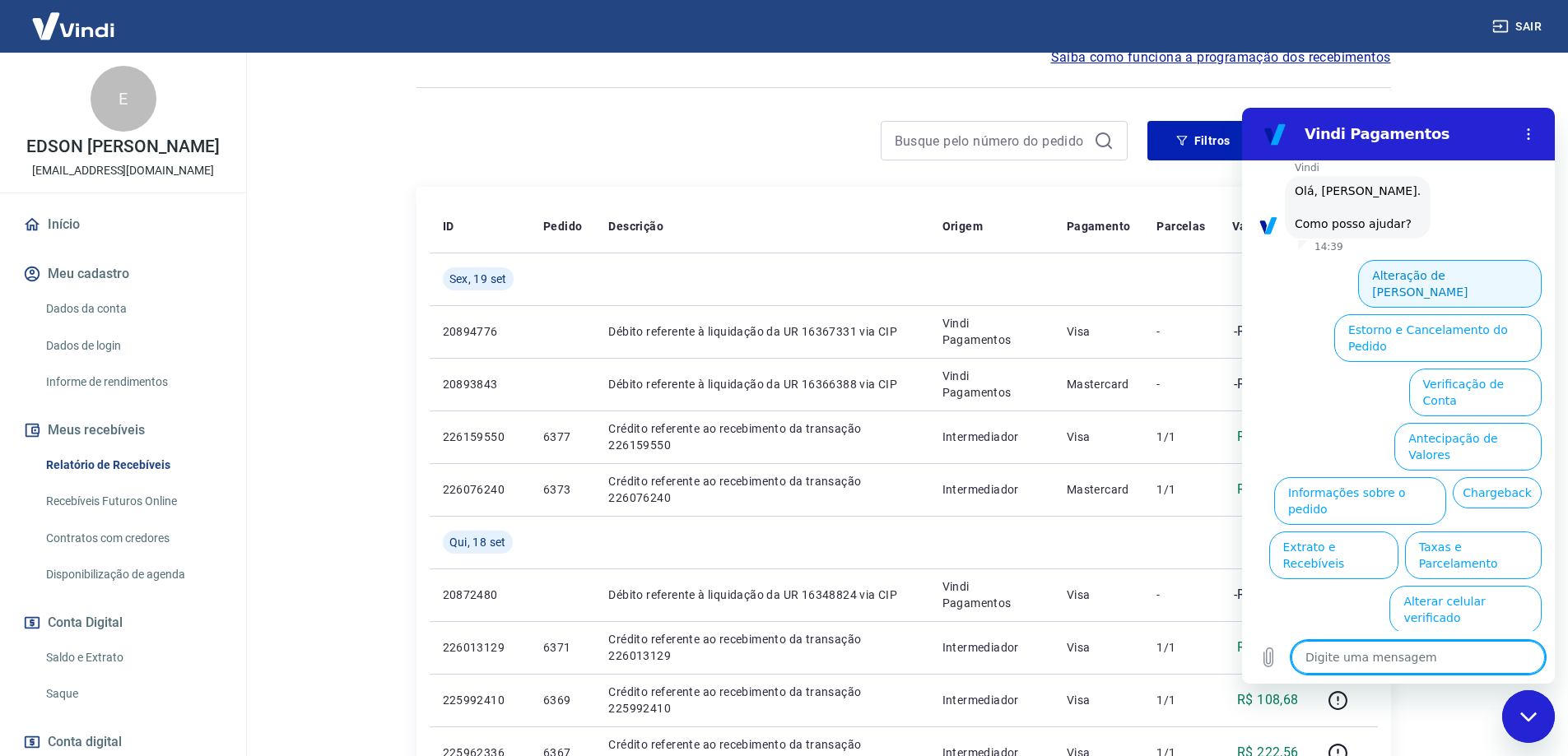
click at [1409, 299] on button "Alteração de Dados Cadastrais" at bounding box center [1450, 283] width 184 height 47
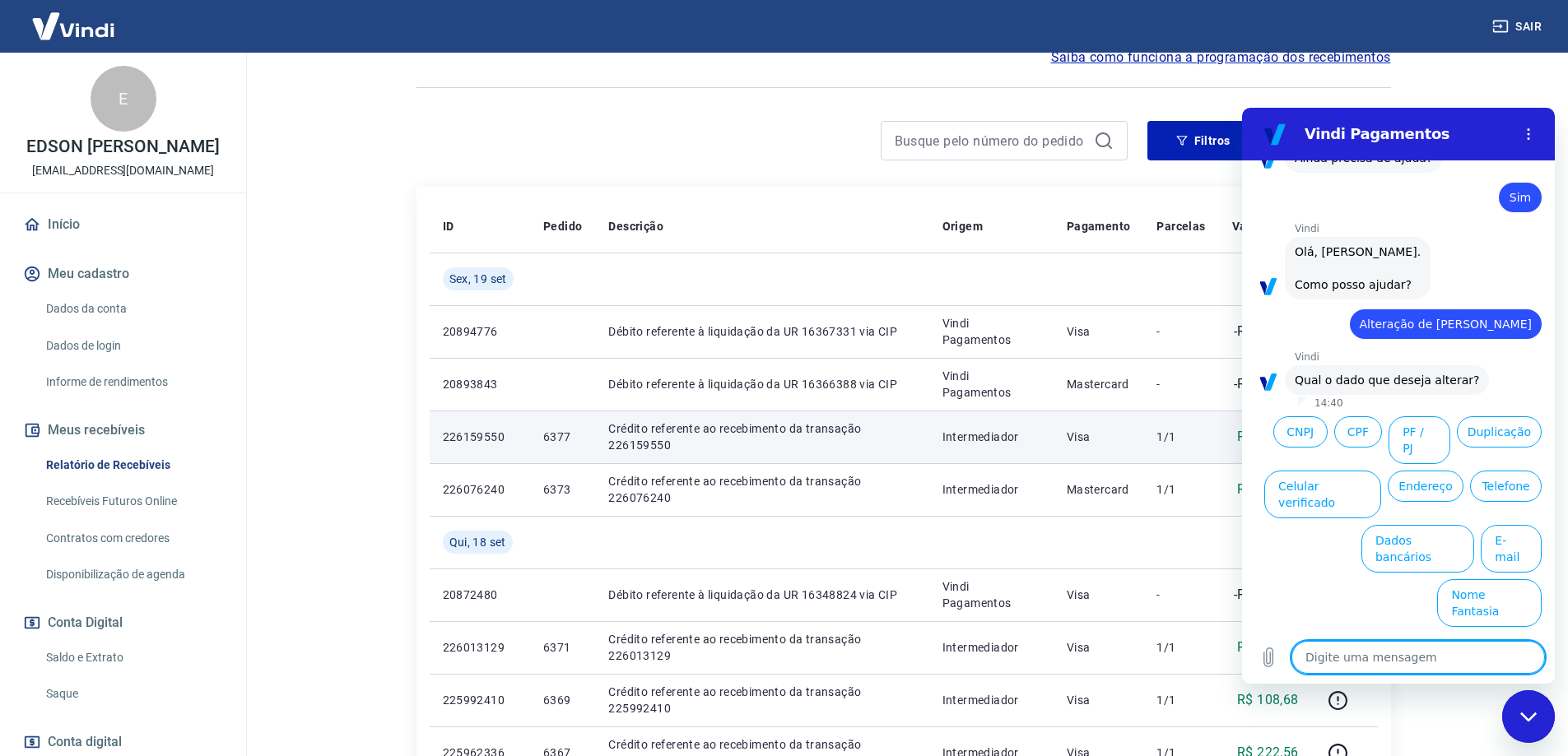
scroll to position [590, 0]
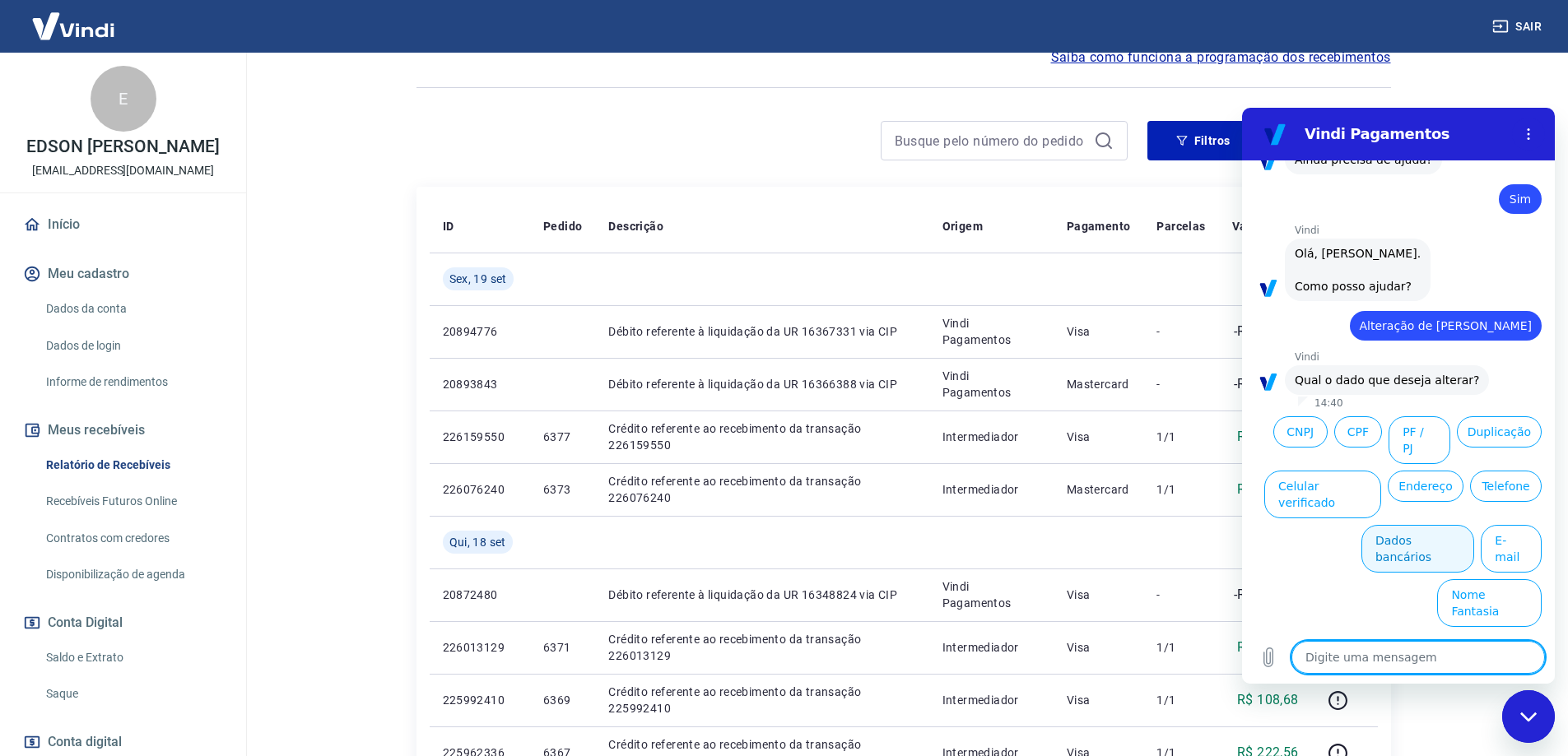
click at [1379, 573] on button "Dados bancários" at bounding box center [1418, 548] width 113 height 47
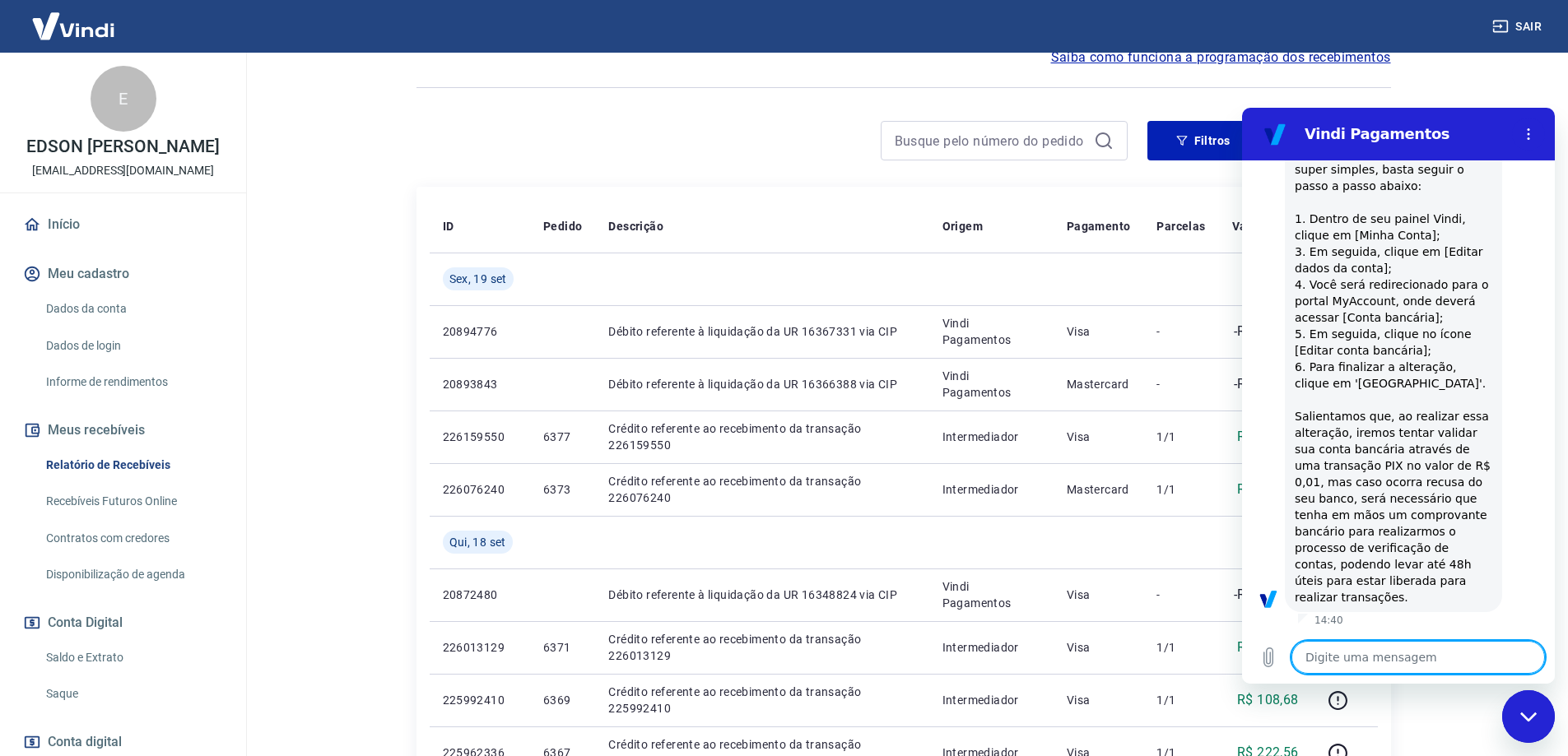
type textarea "x"
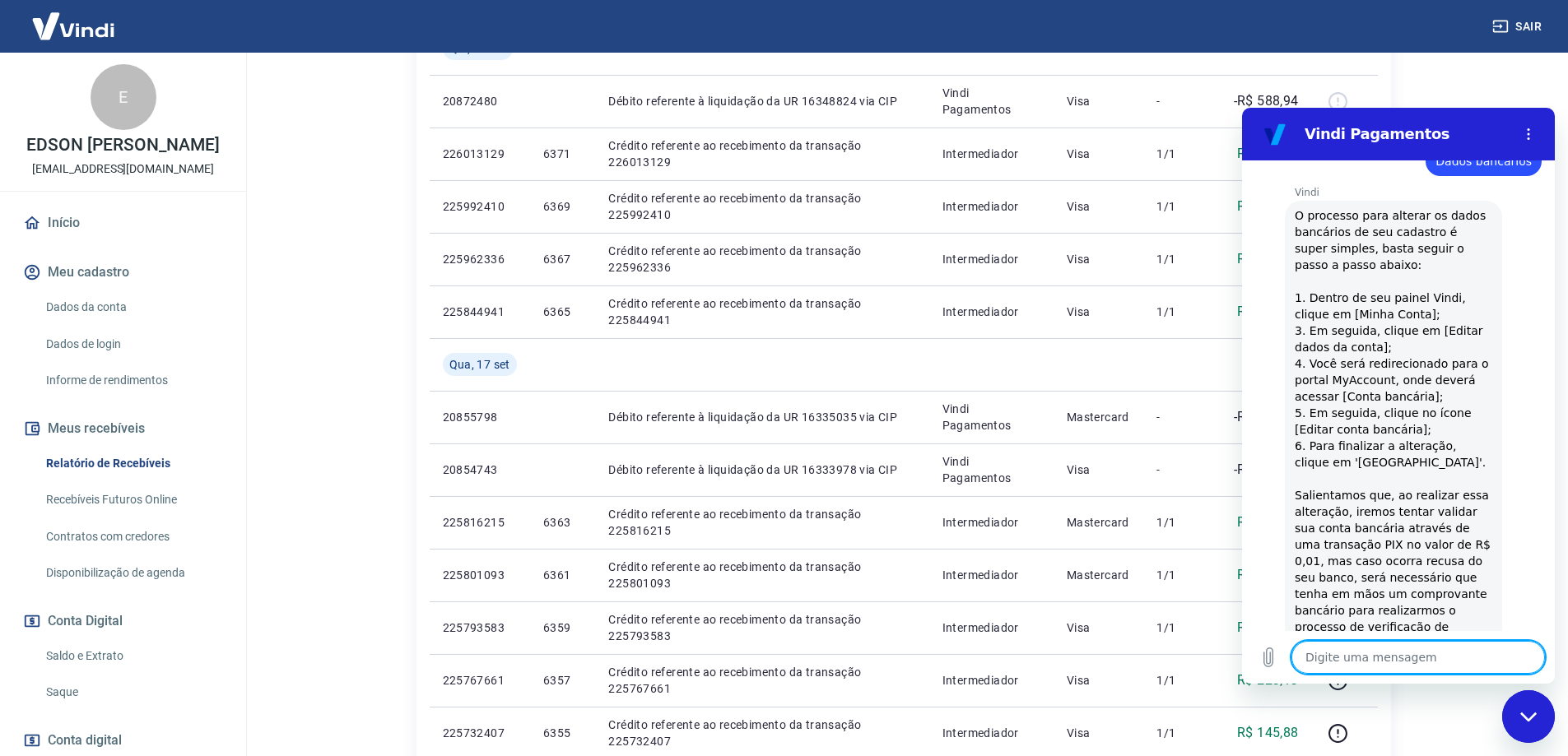
scroll to position [0, 0]
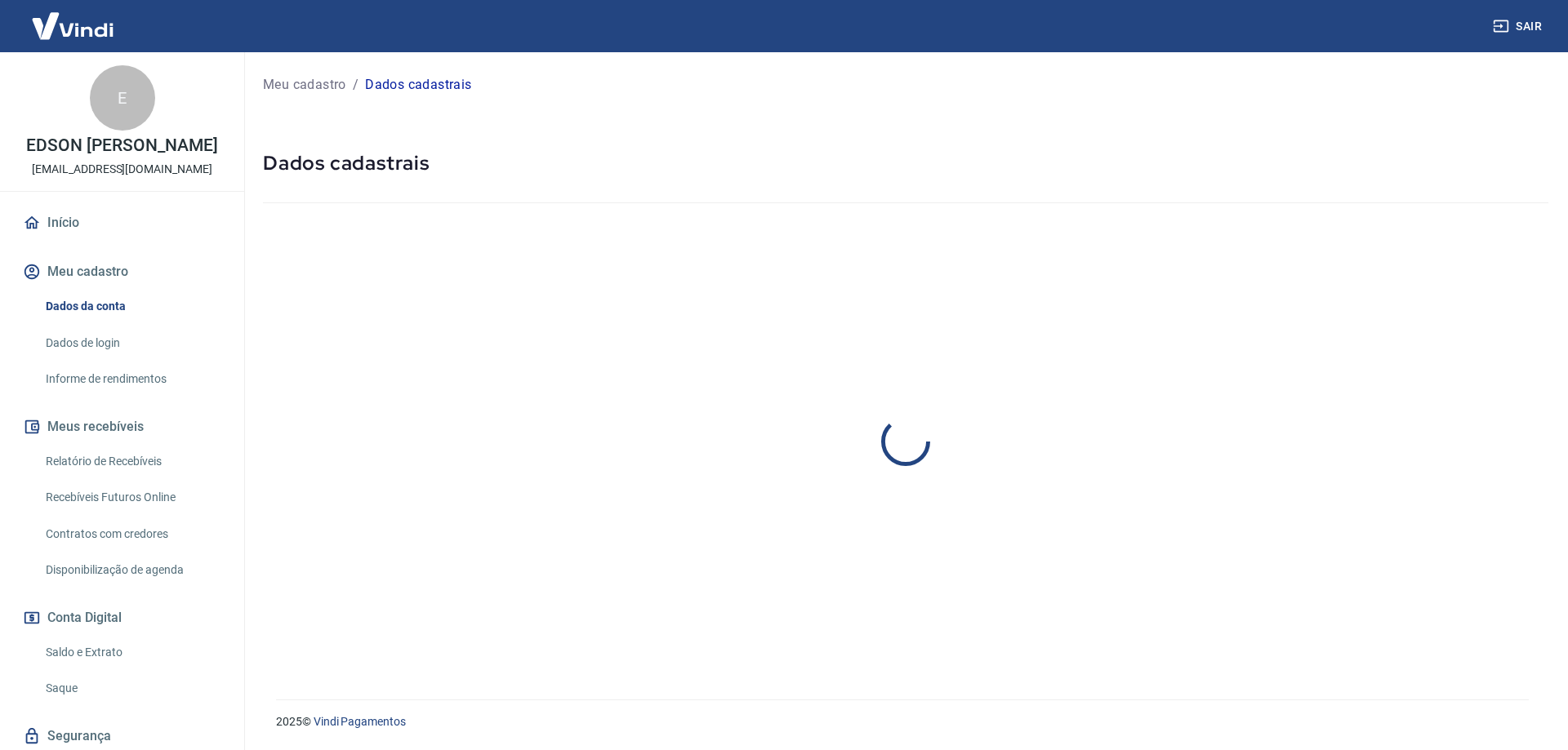
select select "SP"
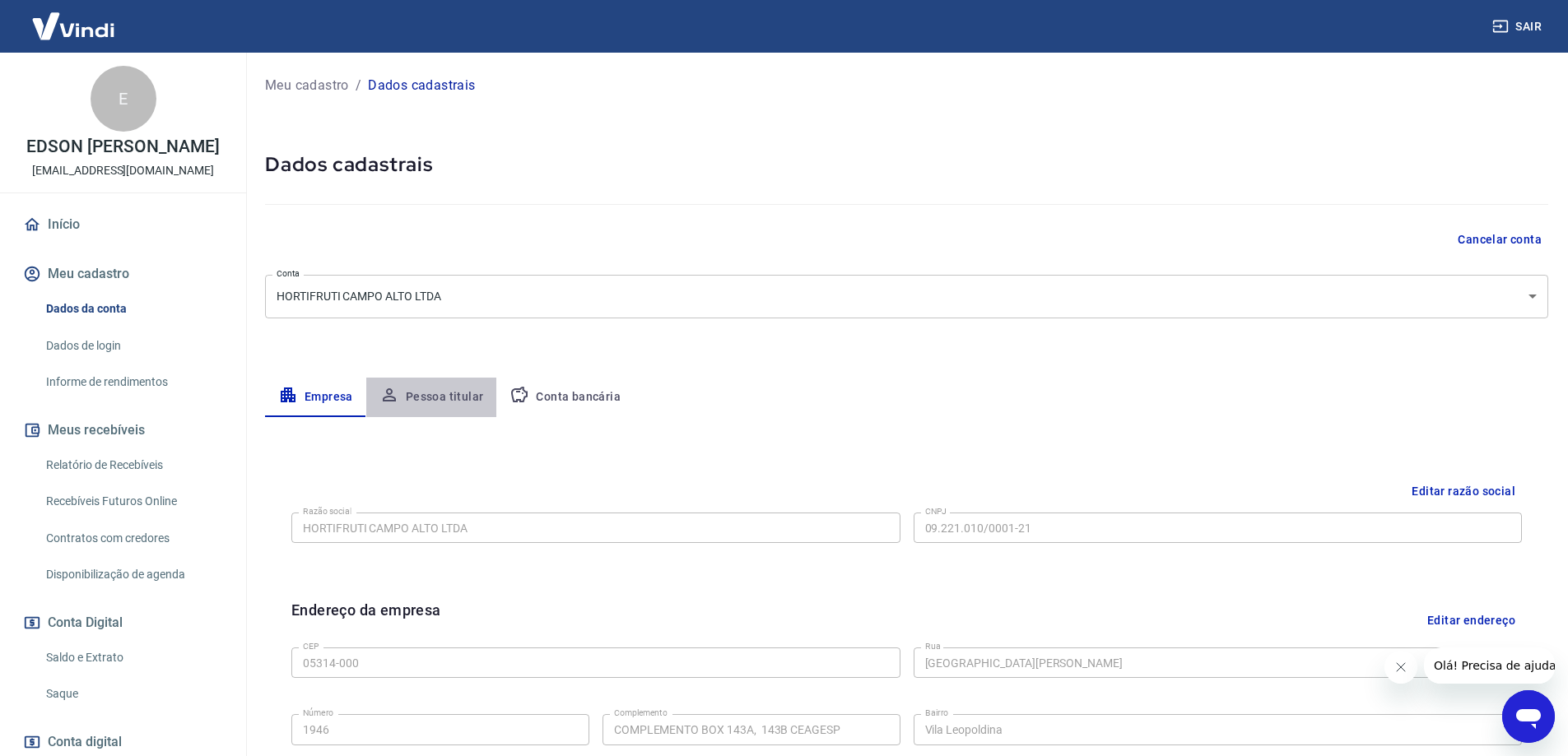
click at [433, 403] on button "Pessoa titular" at bounding box center [432, 398] width 131 height 40
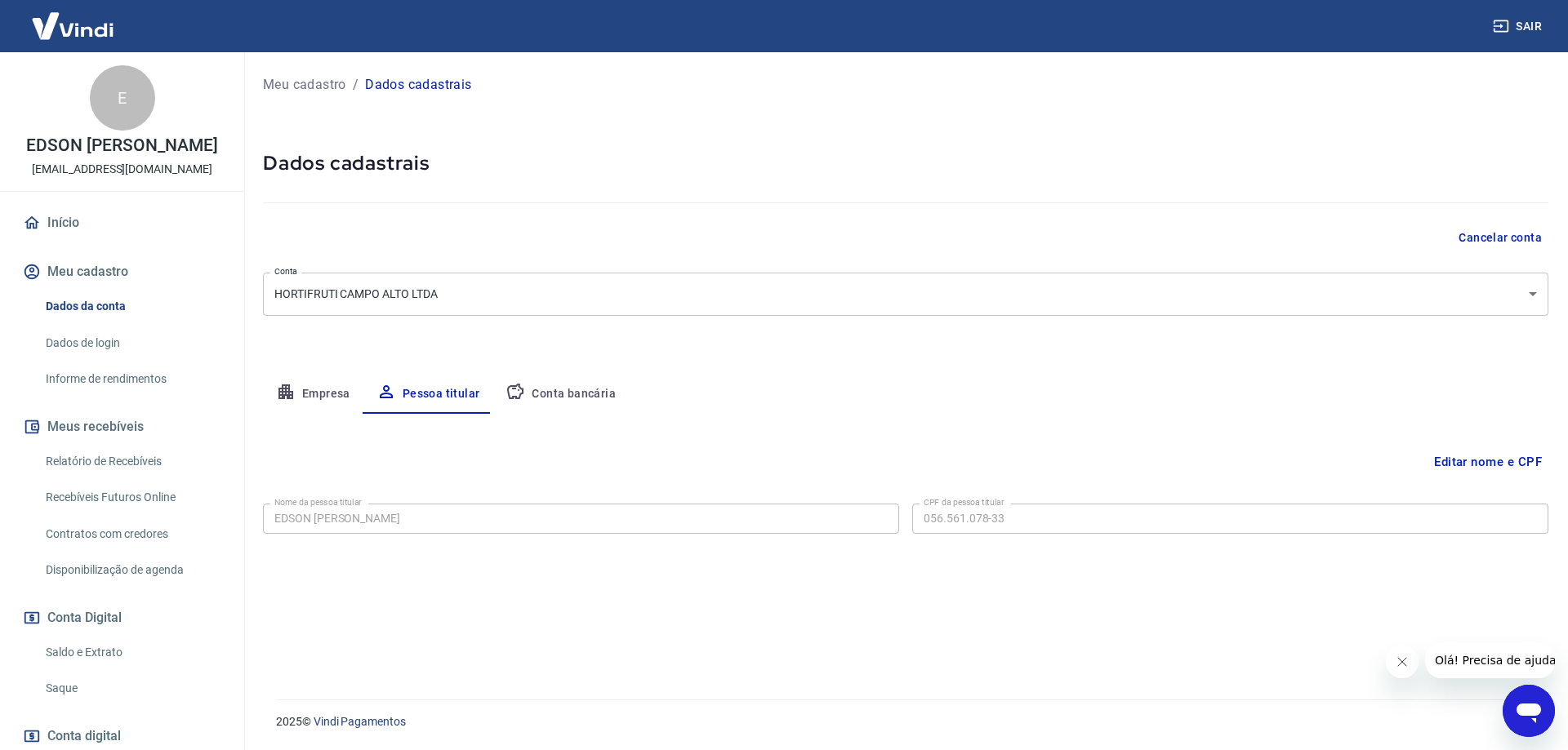
click at [564, 394] on button "Conta bancária" at bounding box center [560, 395] width 136 height 39
select select "1"
click at [1396, 655] on button "Fechar mensagem da empresa" at bounding box center [1401, 662] width 33 height 33
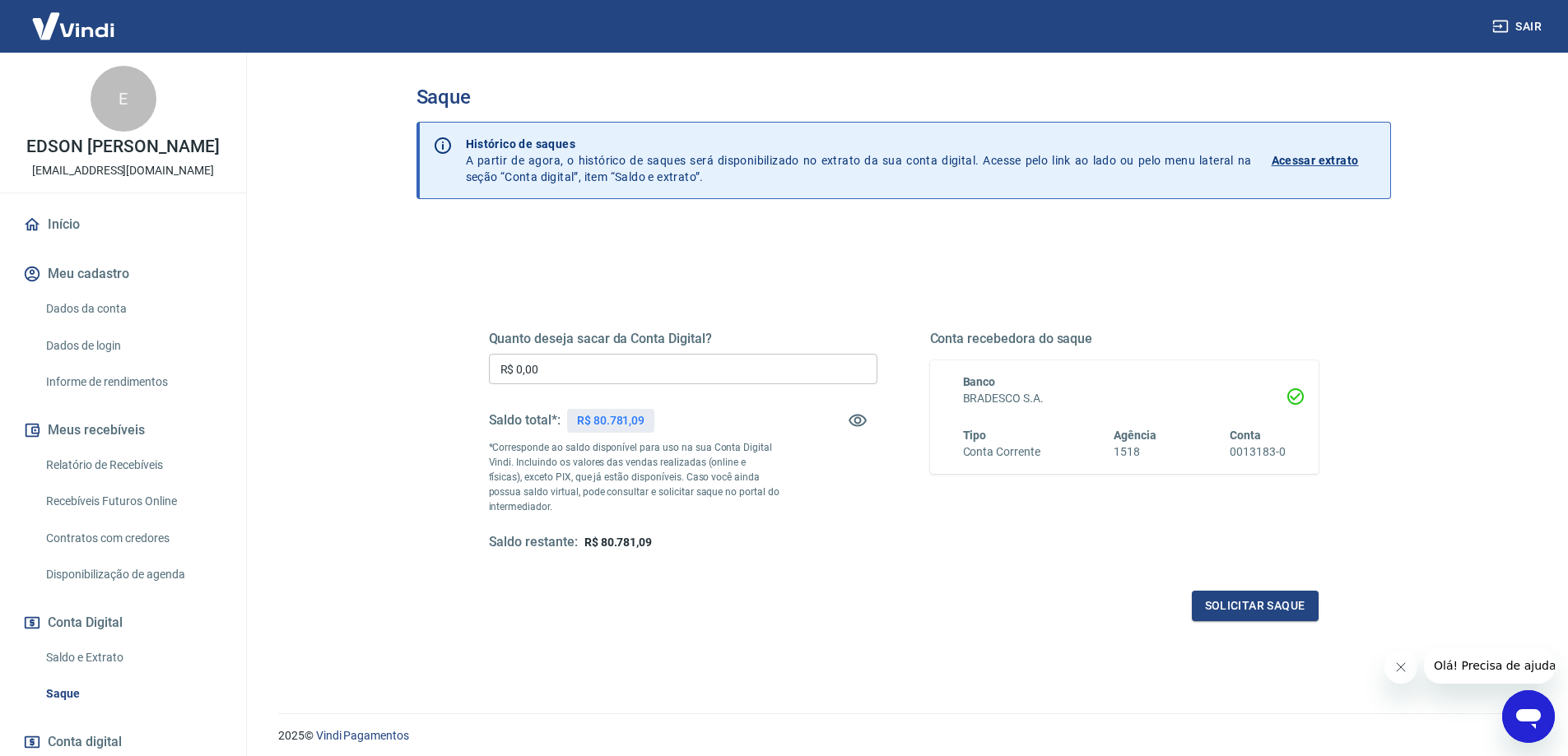
scroll to position [58, 0]
click at [1319, 164] on p "Acessar extrato" at bounding box center [1315, 160] width 87 height 16
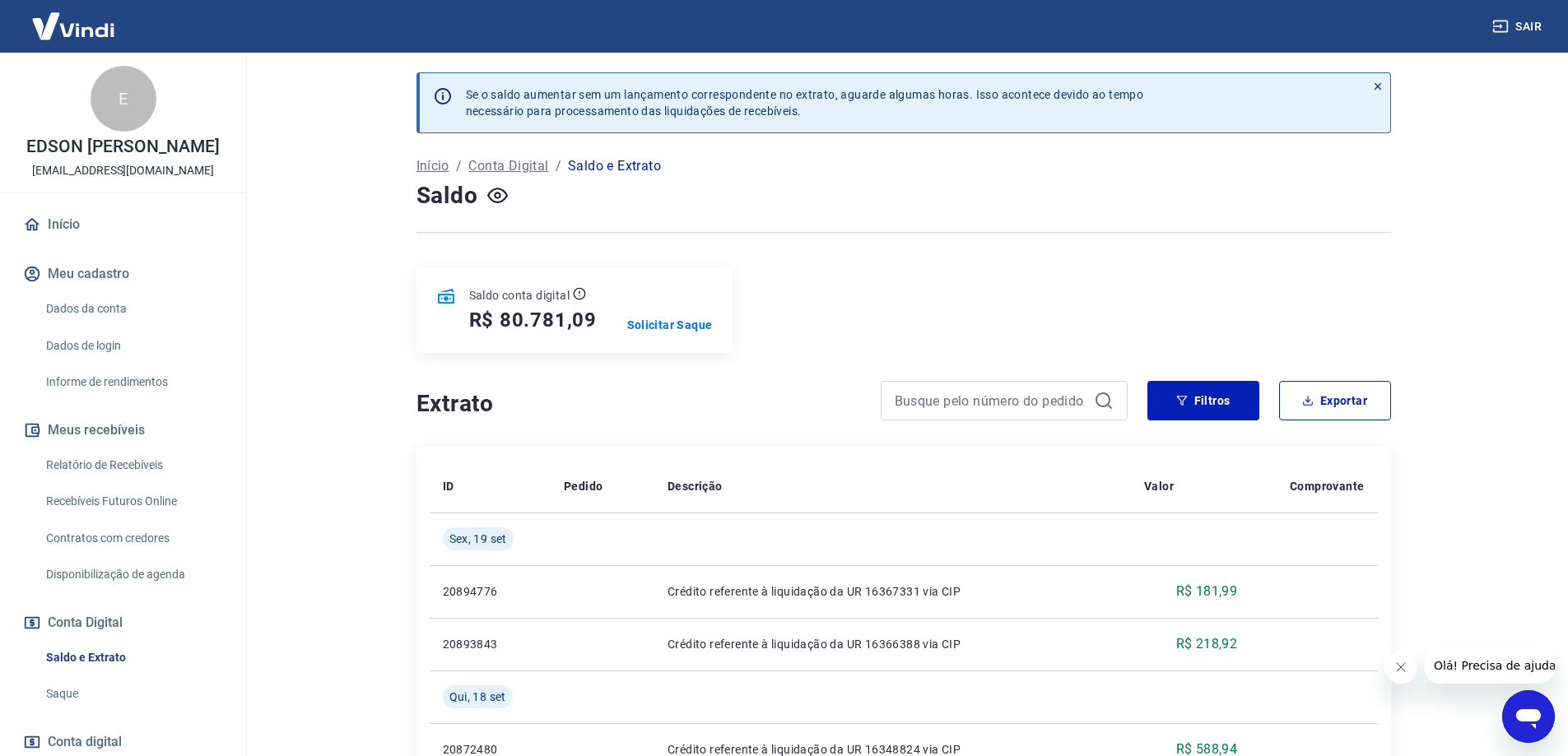
click at [98, 288] on button "Meu cadastro" at bounding box center [123, 274] width 206 height 36
click at [92, 322] on link "Dados da conta" at bounding box center [133, 308] width 187 height 34
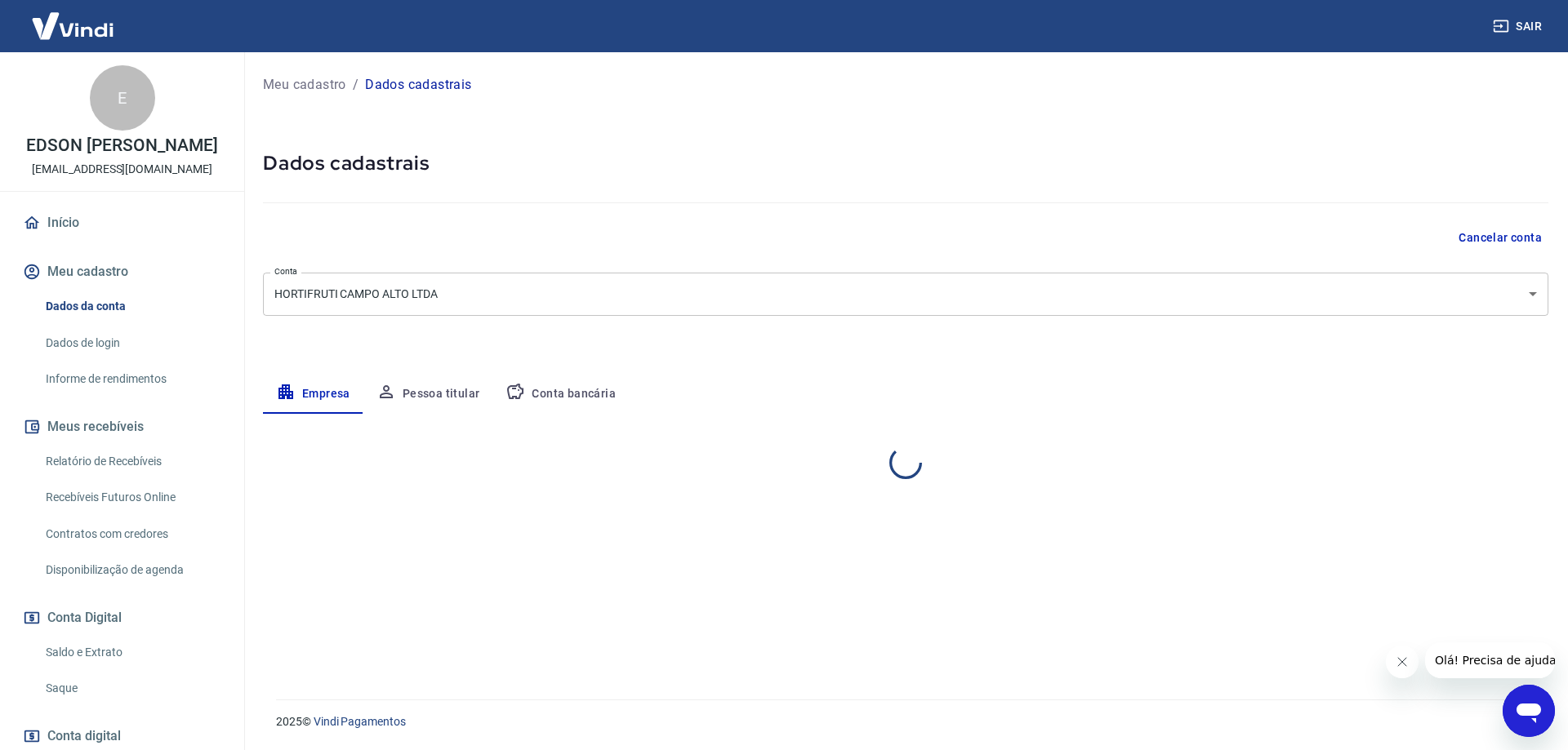
select select "SP"
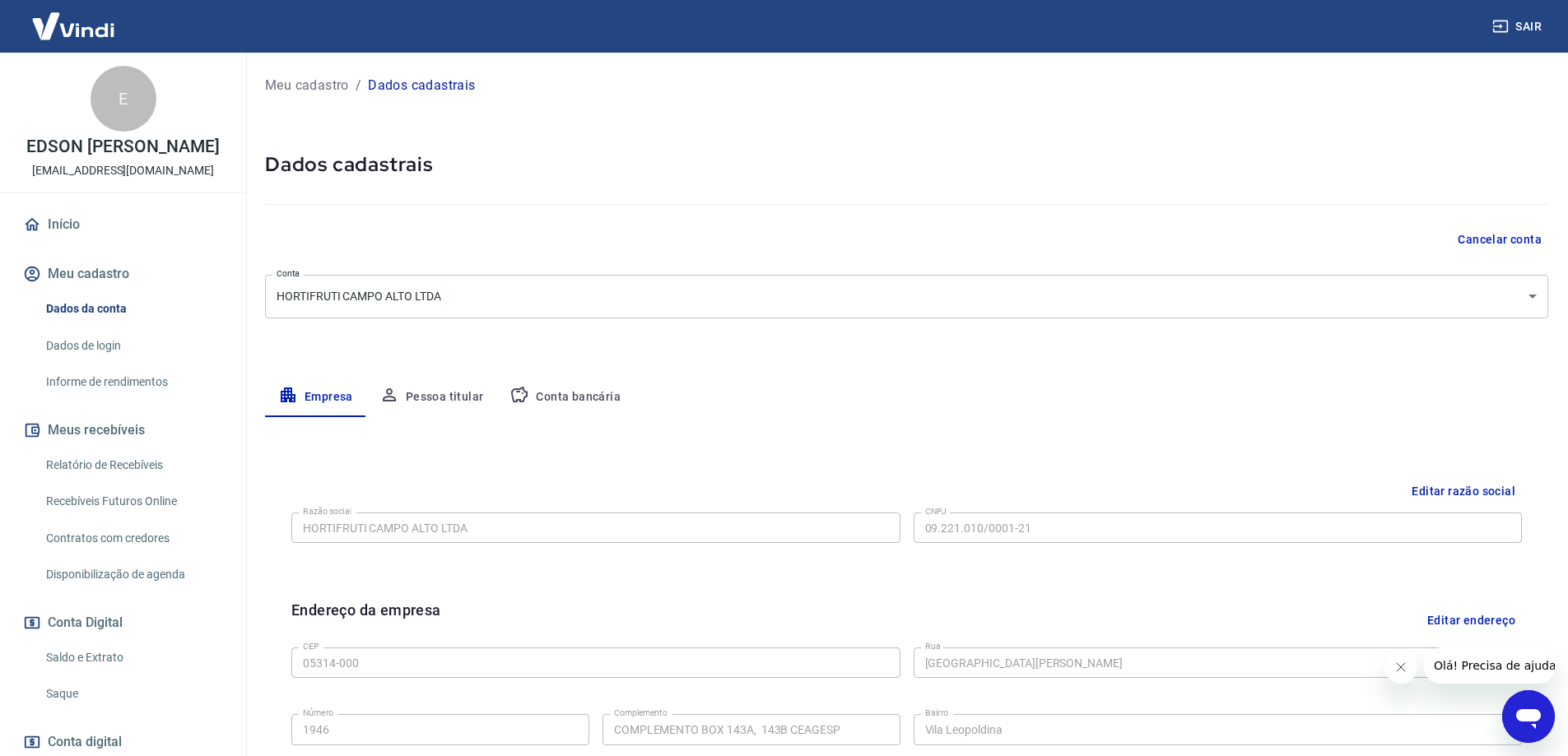
click at [92, 362] on link "Dados de login" at bounding box center [133, 345] width 187 height 34
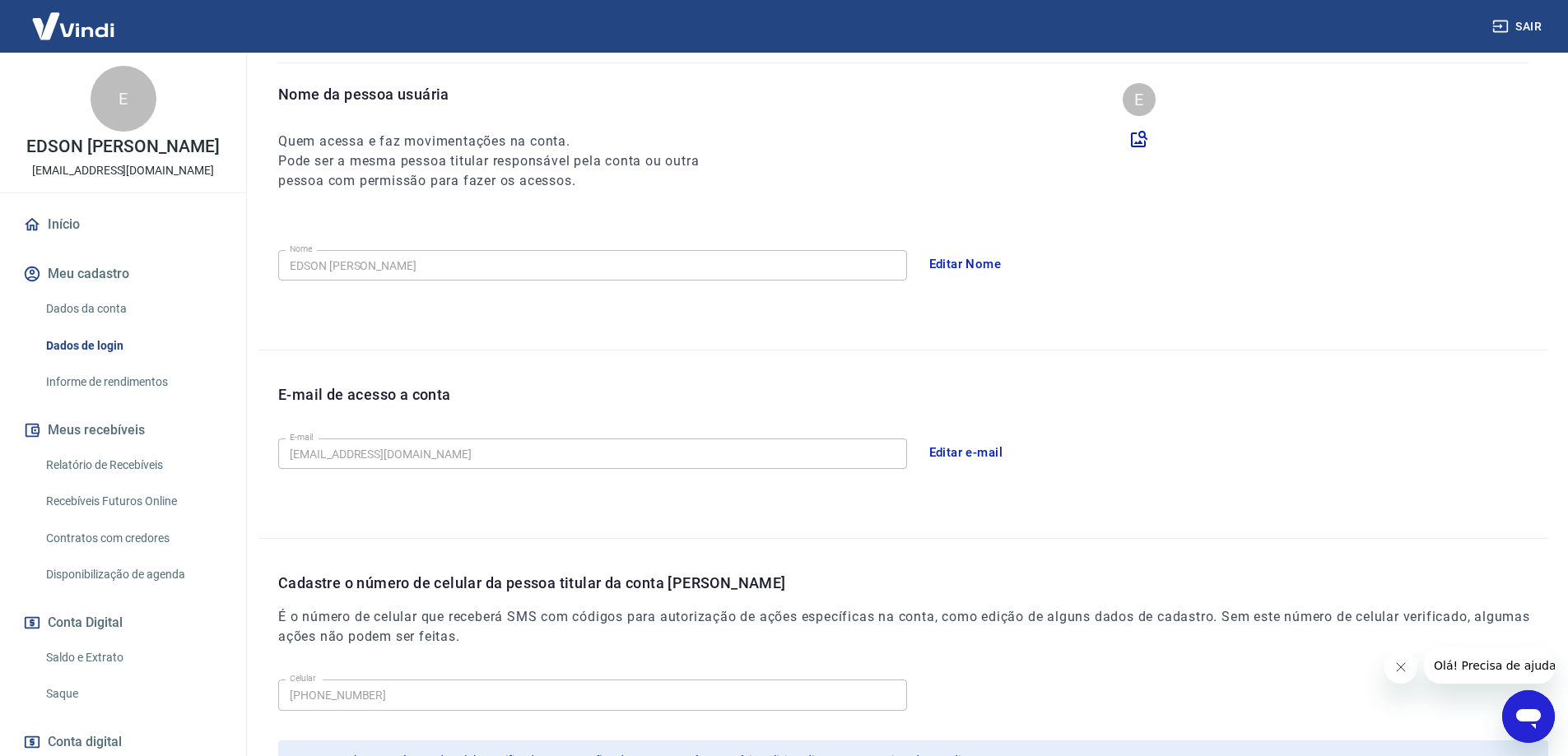
scroll to position [298, 0]
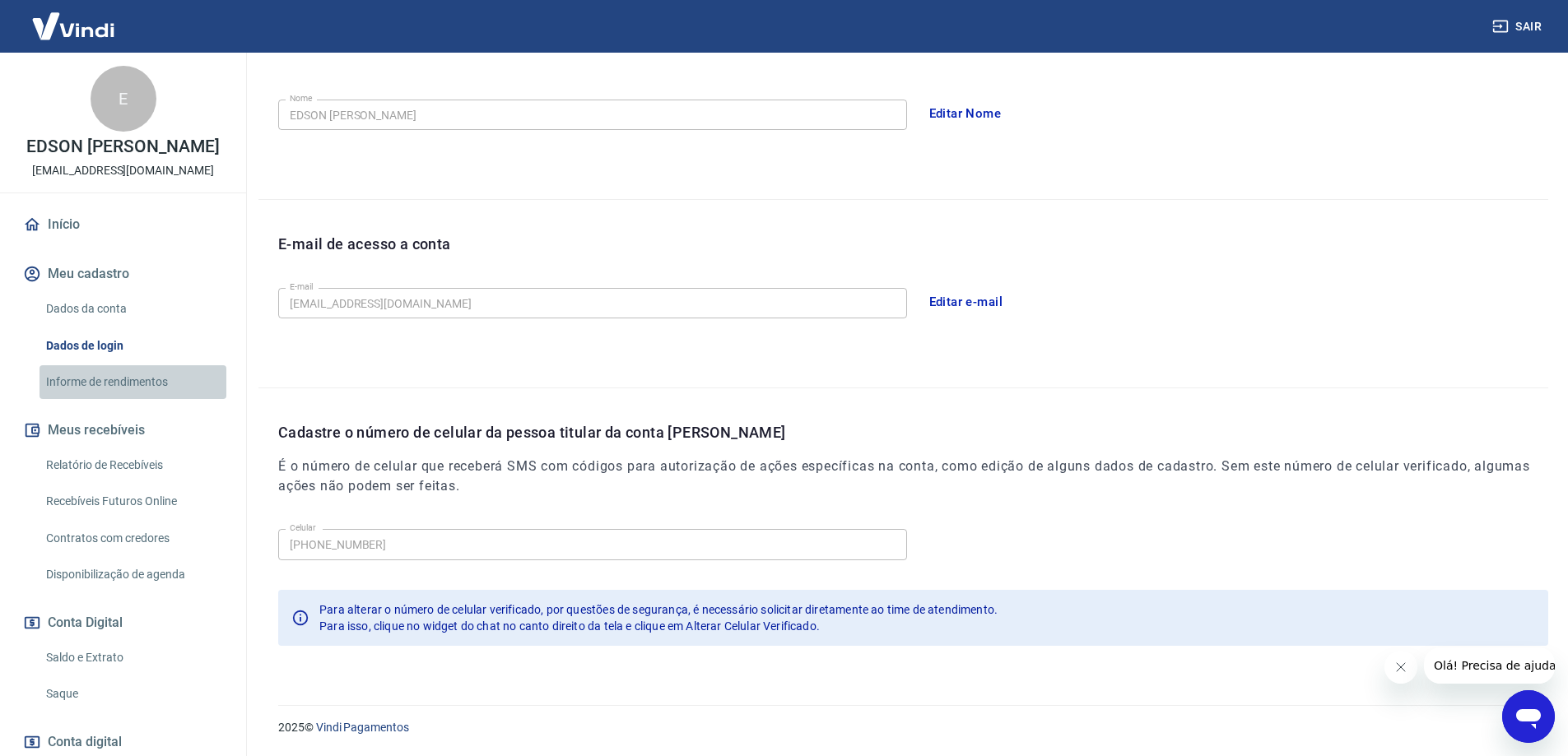
click at [136, 395] on link "Informe de rendimentos" at bounding box center [133, 381] width 187 height 34
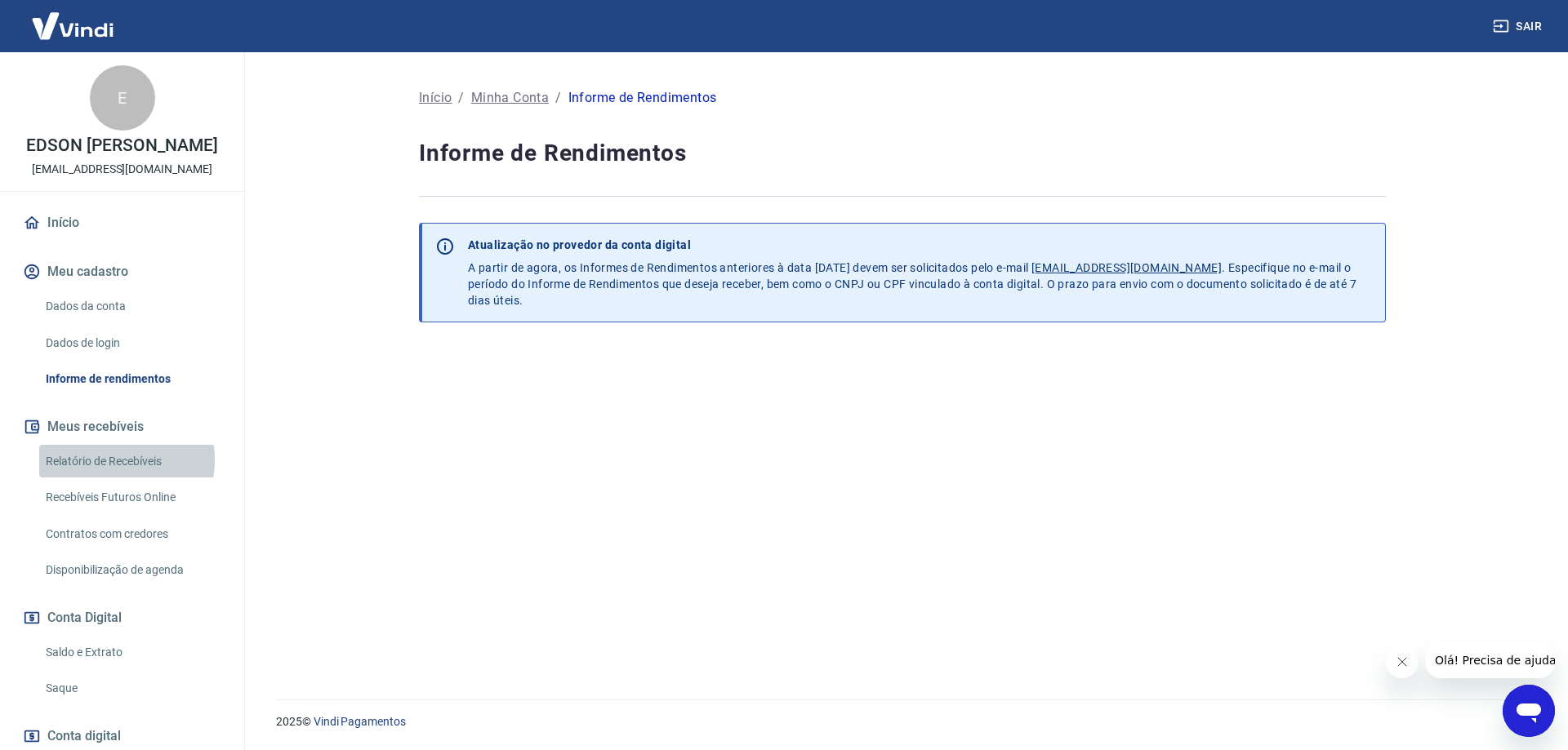
click at [113, 476] on link "Relatório de Recebíveis" at bounding box center [132, 461] width 185 height 33
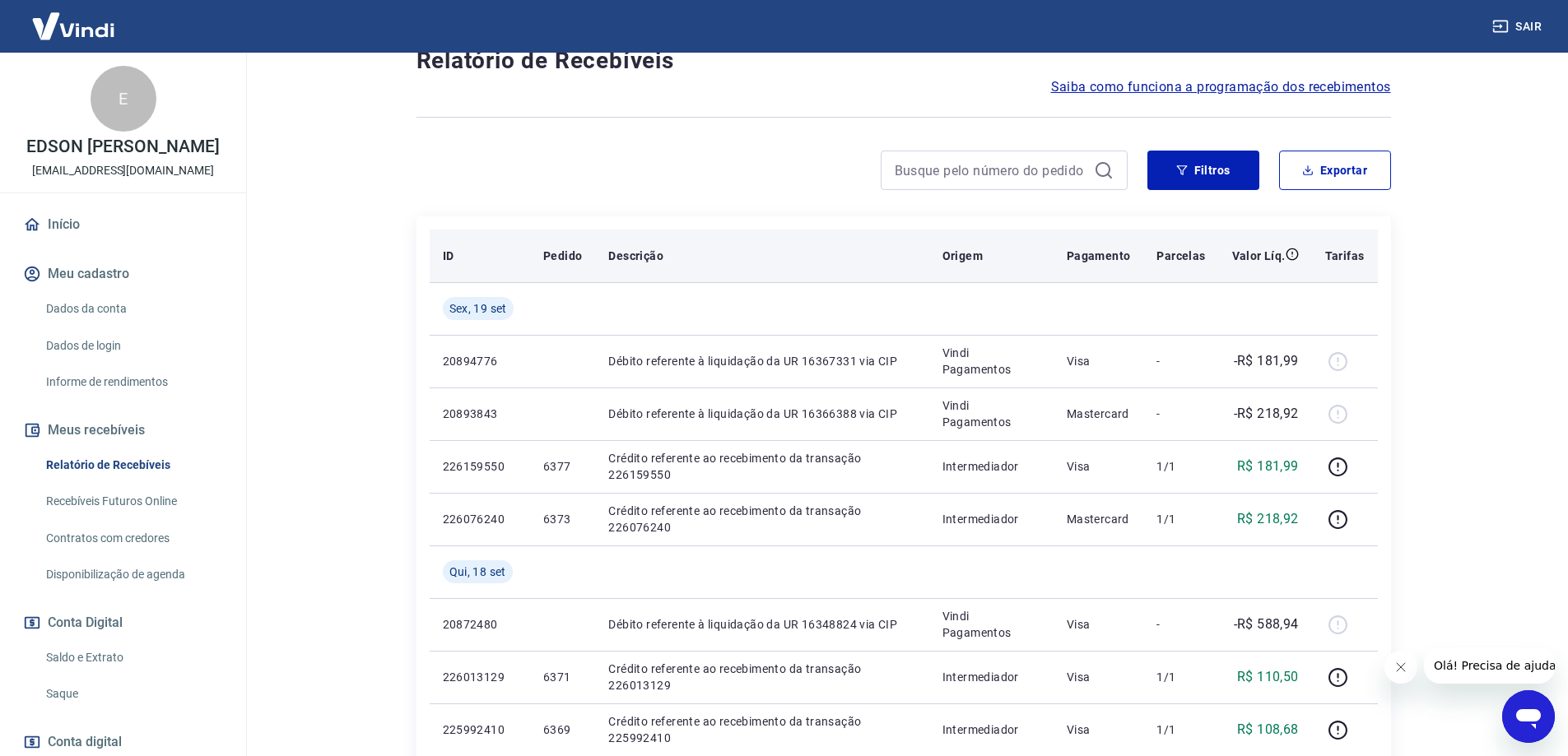
scroll to position [165, 0]
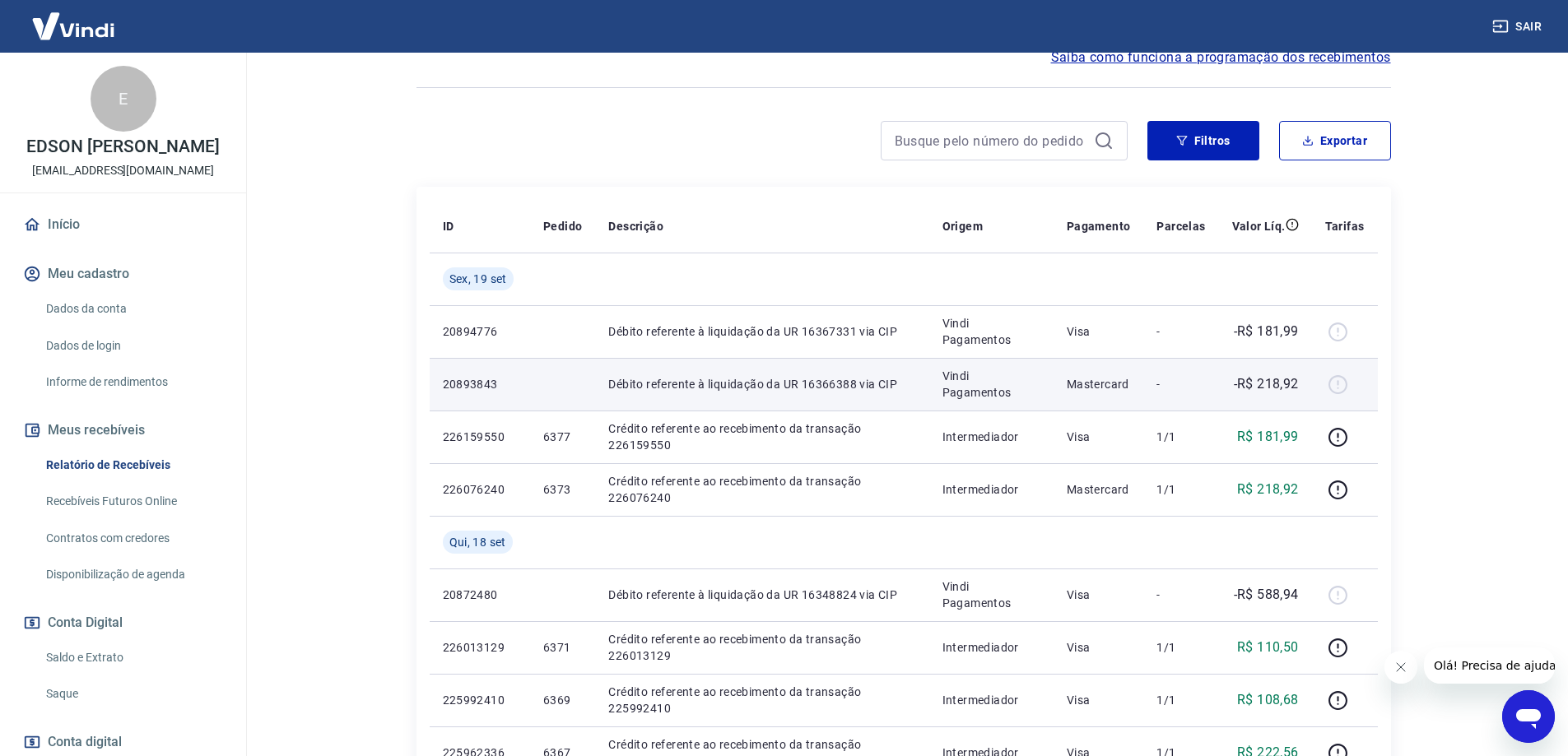
click at [770, 389] on p "Débito referente à liquidação da UR 16366388 via CIP" at bounding box center [762, 384] width 307 height 16
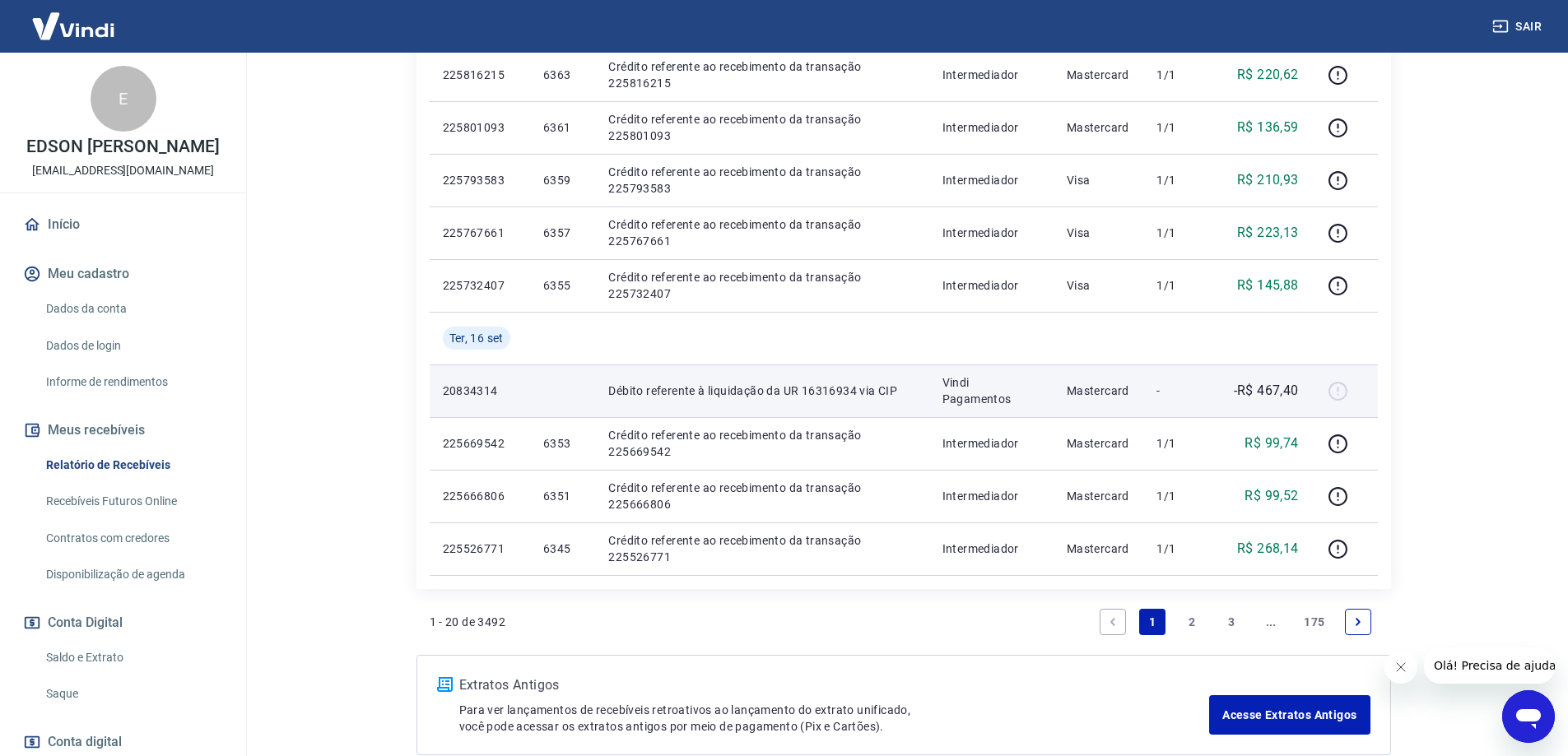
scroll to position [1152, 0]
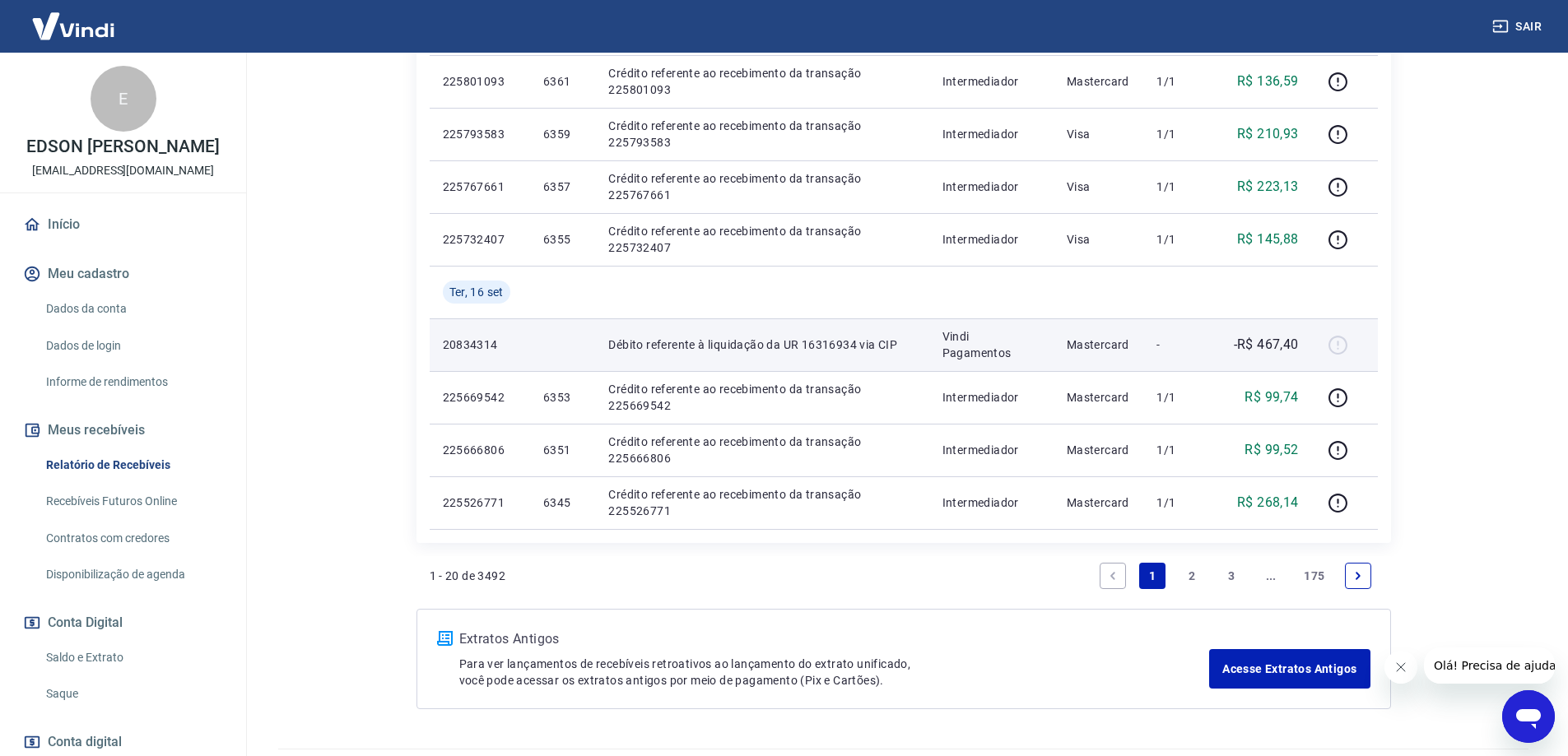
click at [939, 345] on td "Vindi Pagamentos" at bounding box center [992, 344] width 124 height 53
click at [762, 343] on p "Débito referente à liquidação da UR 16316934 via CIP" at bounding box center [762, 344] width 307 height 16
click at [458, 345] on p "20834314" at bounding box center [480, 344] width 74 height 16
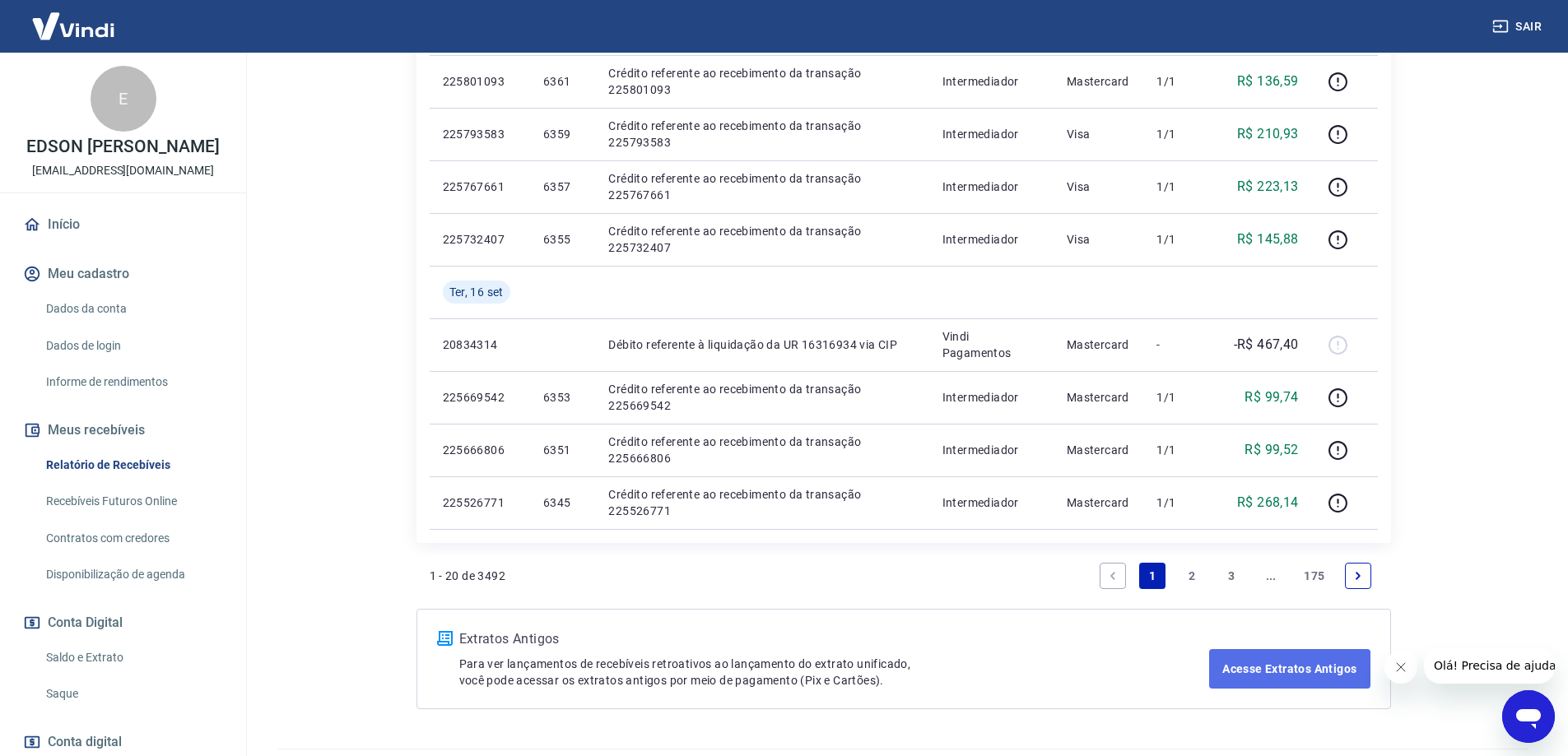
click at [1255, 679] on link "Acesse Extratos Antigos" at bounding box center [1290, 669] width 161 height 40
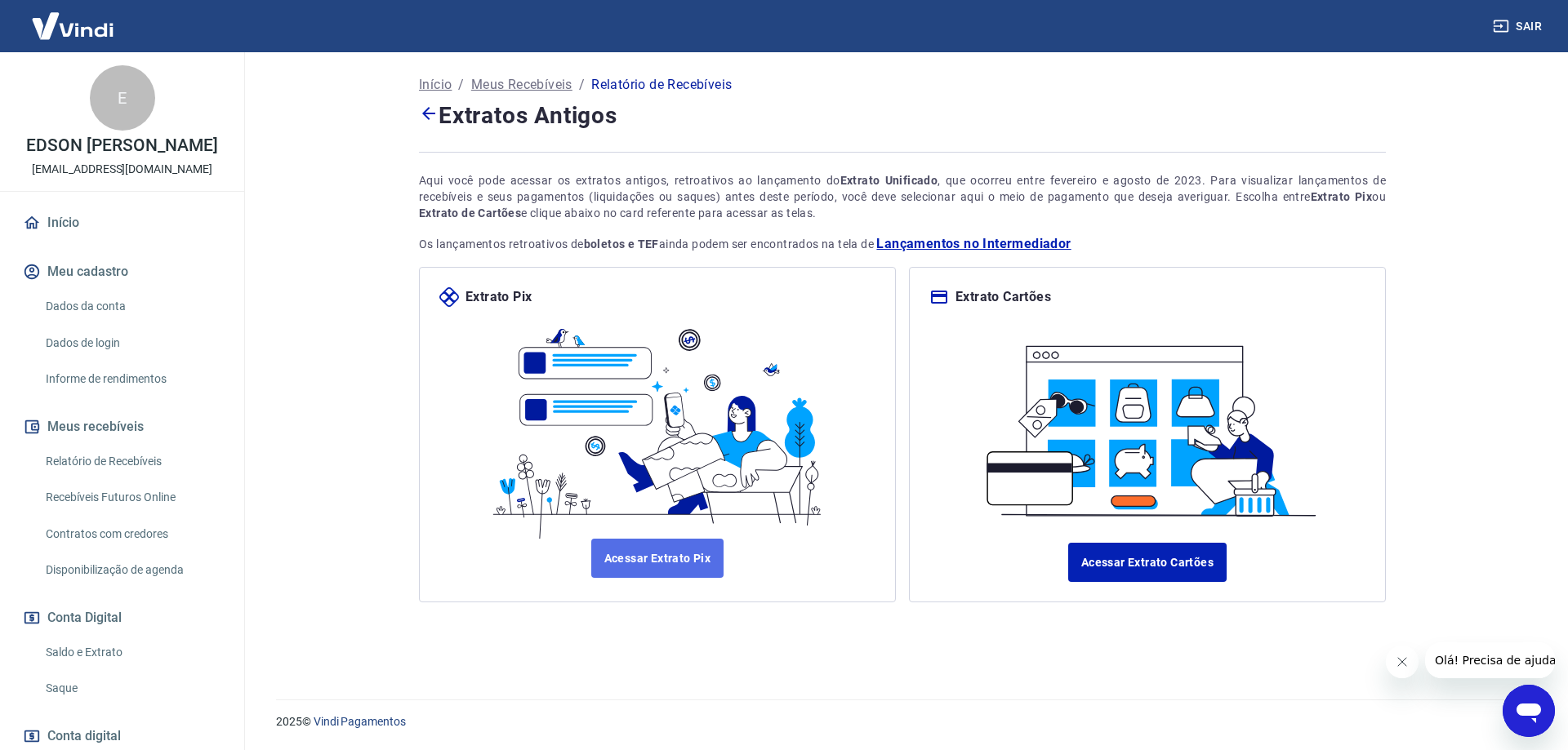
click at [686, 557] on link "Acessar Extrato Pix" at bounding box center [657, 558] width 133 height 39
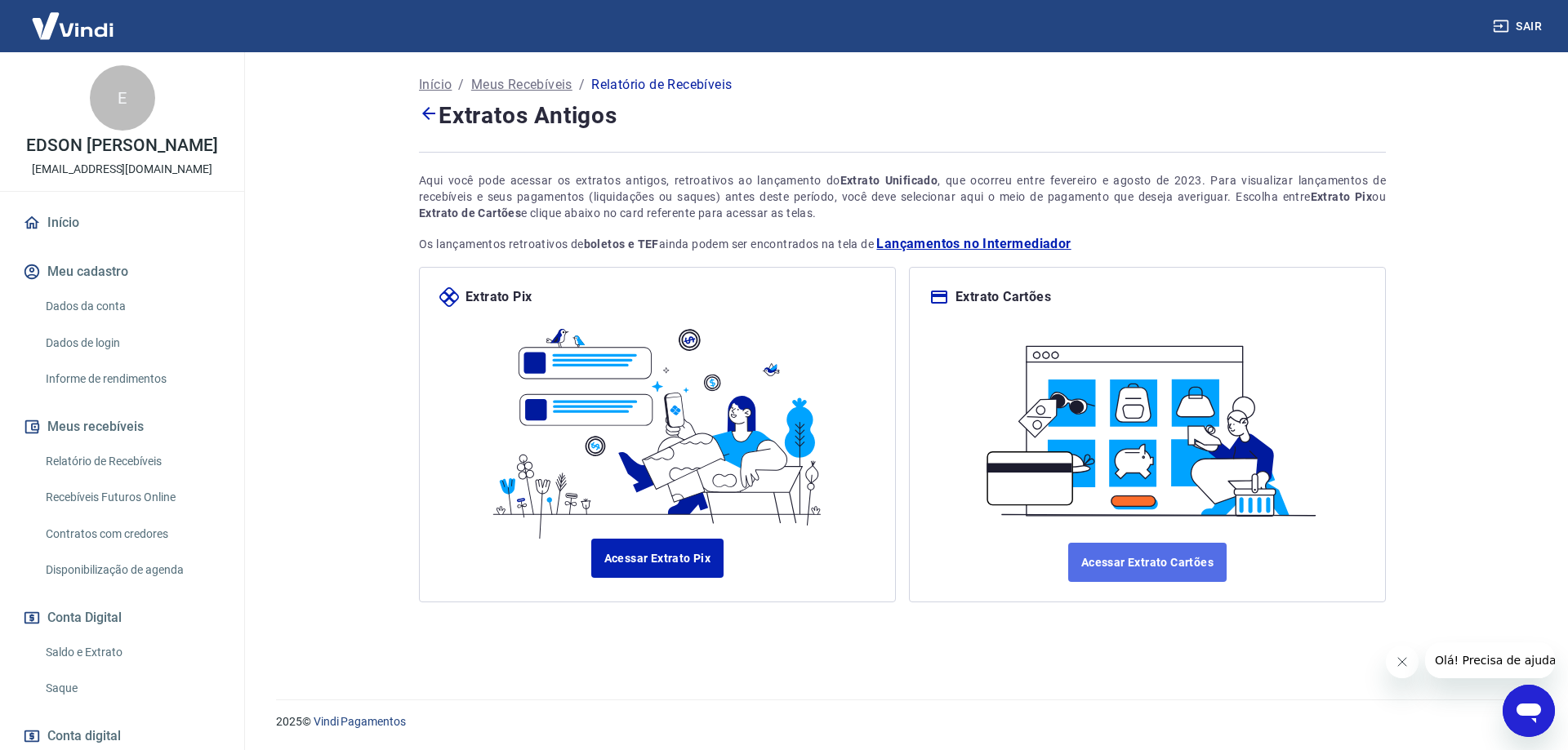
click at [1181, 558] on link "Acessar Extrato Cartões" at bounding box center [1147, 562] width 158 height 39
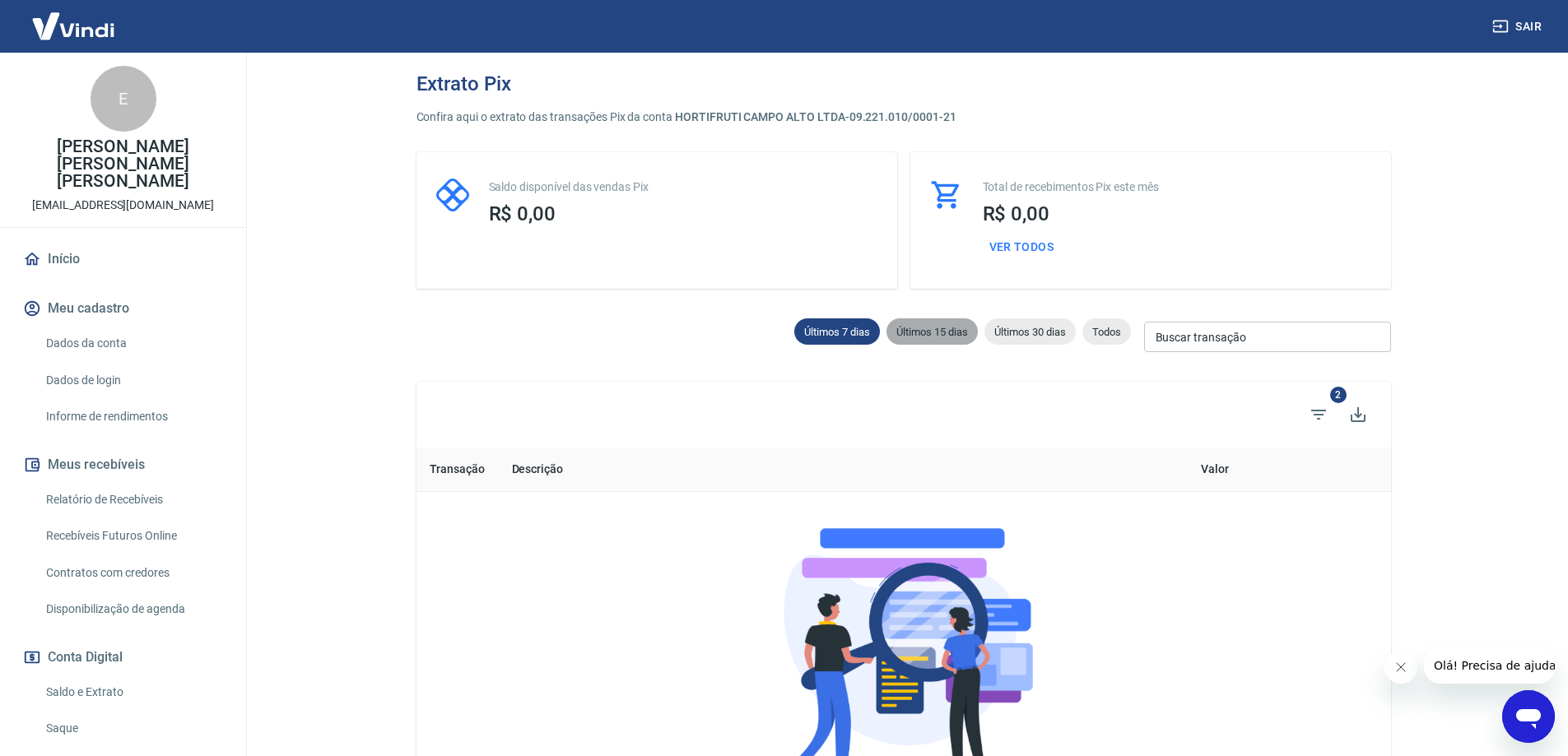
click at [943, 327] on span "Últimos 15 dias" at bounding box center [933, 332] width 92 height 12
click at [1040, 326] on span "Últimos 30 dias" at bounding box center [1030, 332] width 92 height 12
type input "20/08/2025"
click at [1120, 327] on span "Todos" at bounding box center [1107, 332] width 48 height 12
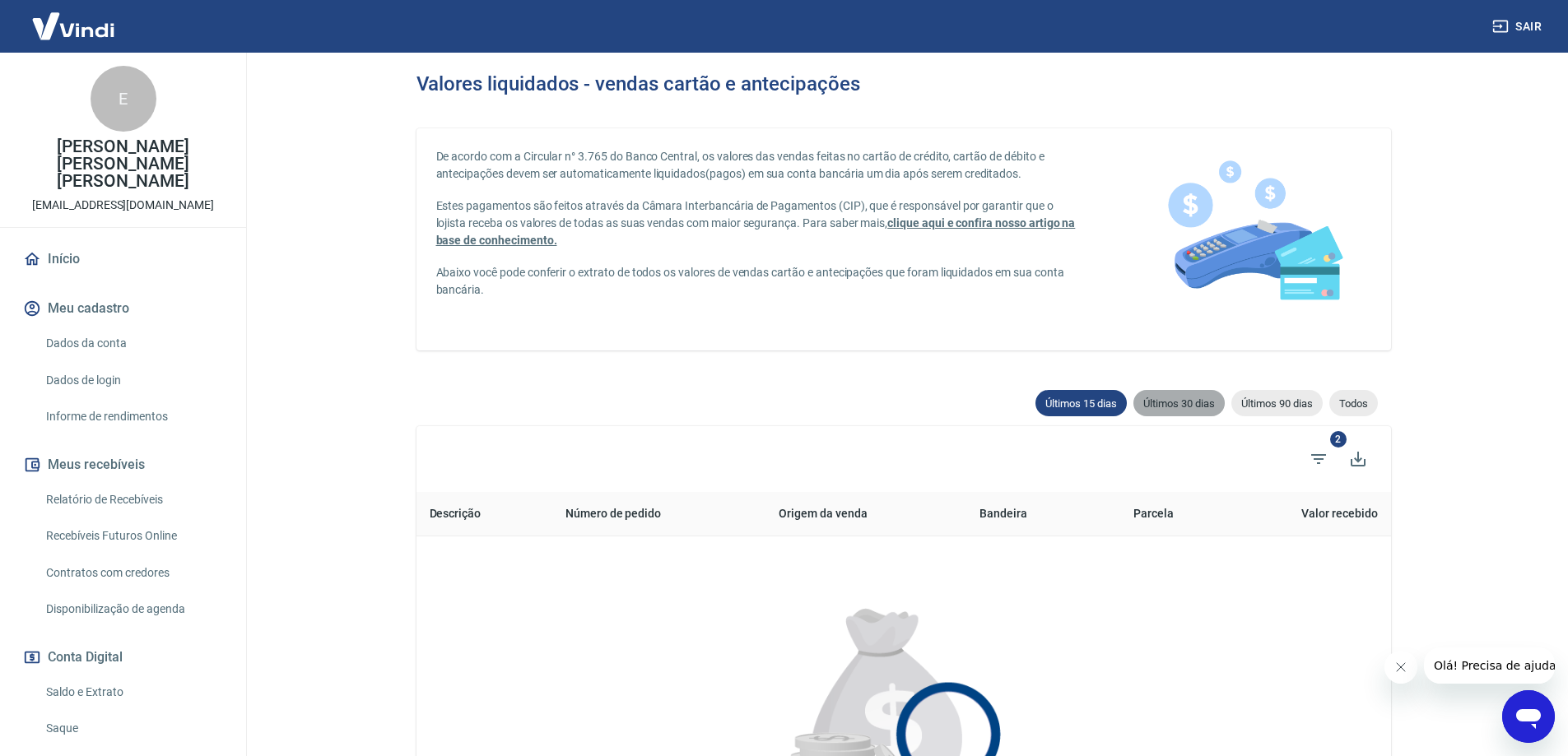
click at [1191, 404] on span "Últimos 30 dias" at bounding box center [1179, 404] width 92 height 12
click at [1268, 401] on span "Últimos 90 dias" at bounding box center [1277, 404] width 92 height 12
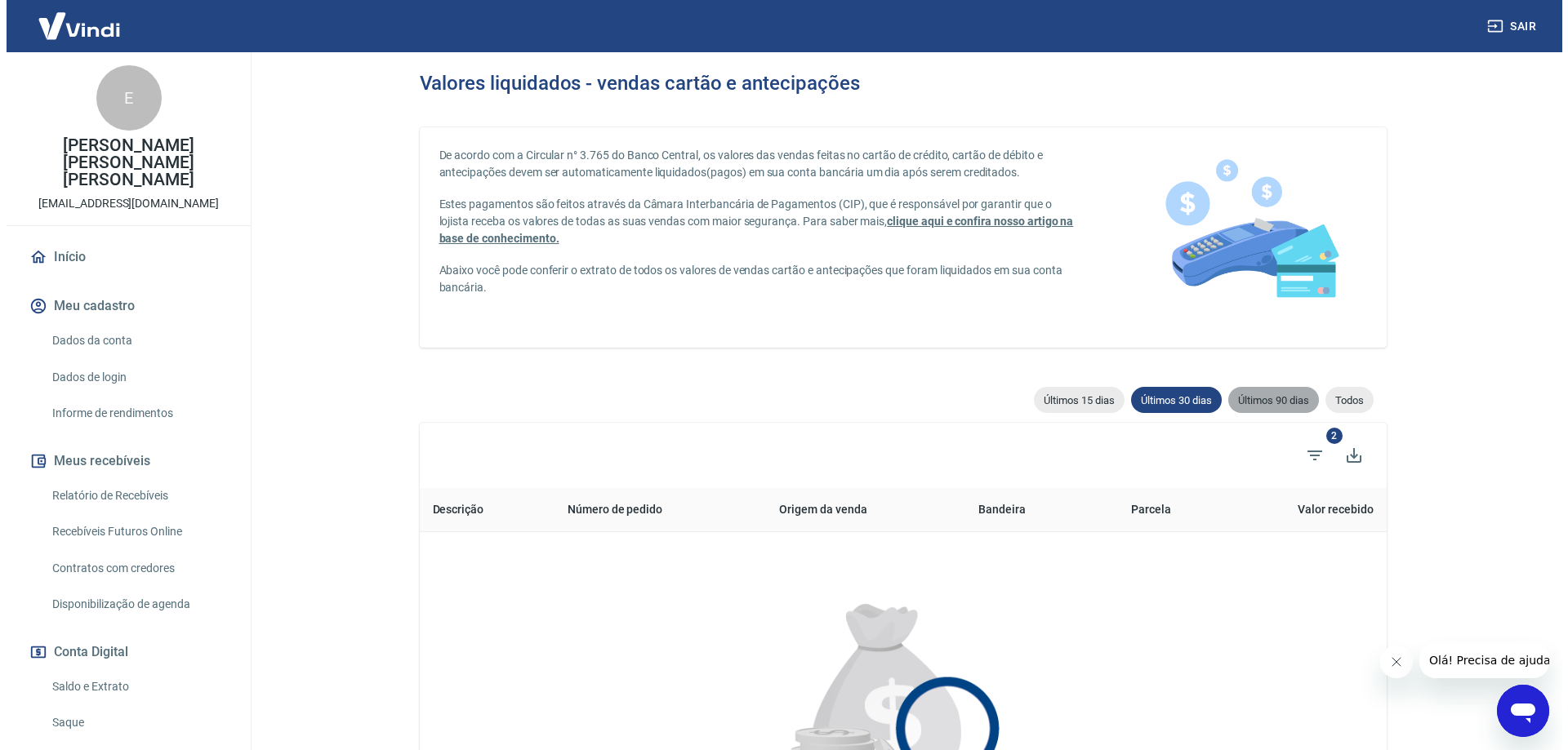
type input "[DATE]"
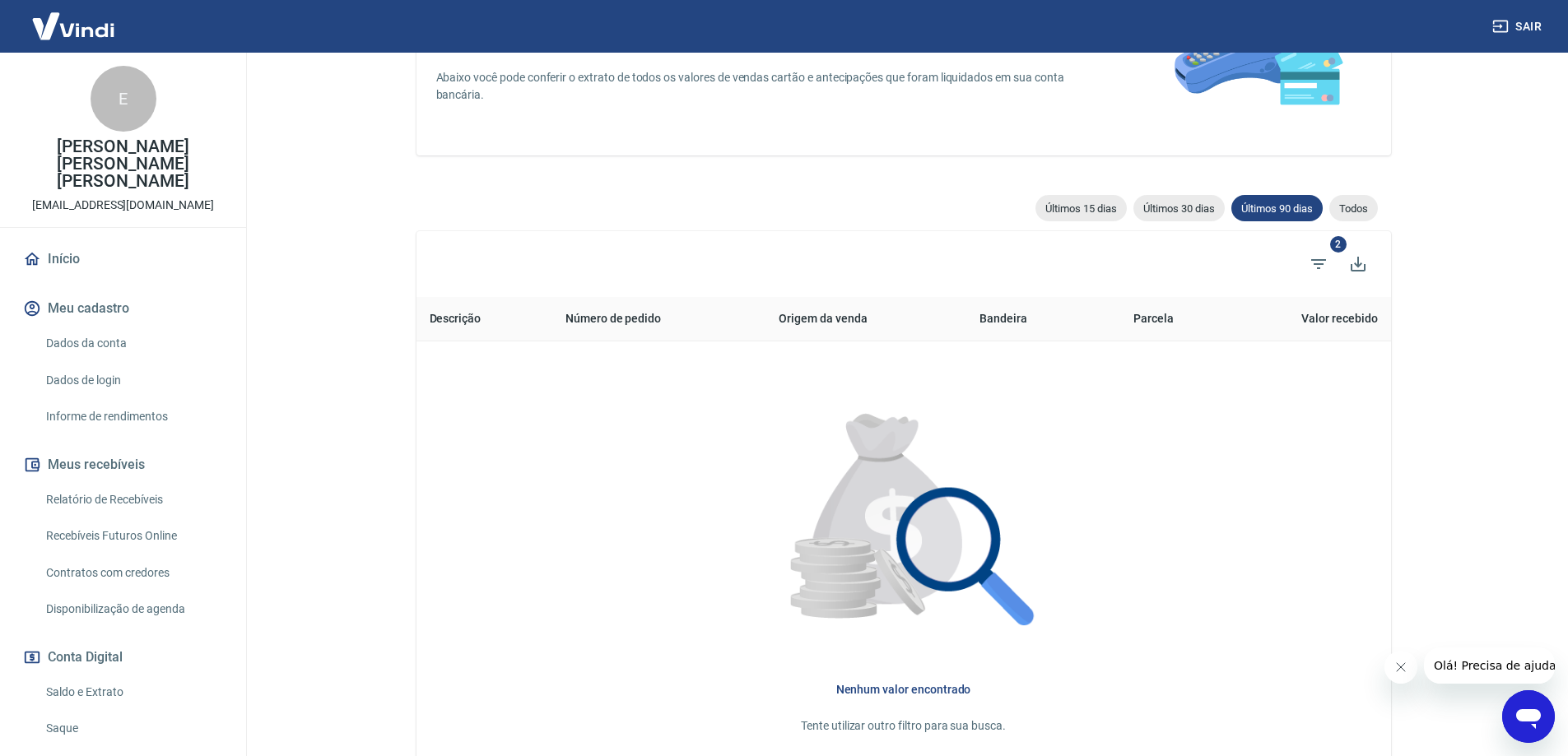
scroll to position [247, 0]
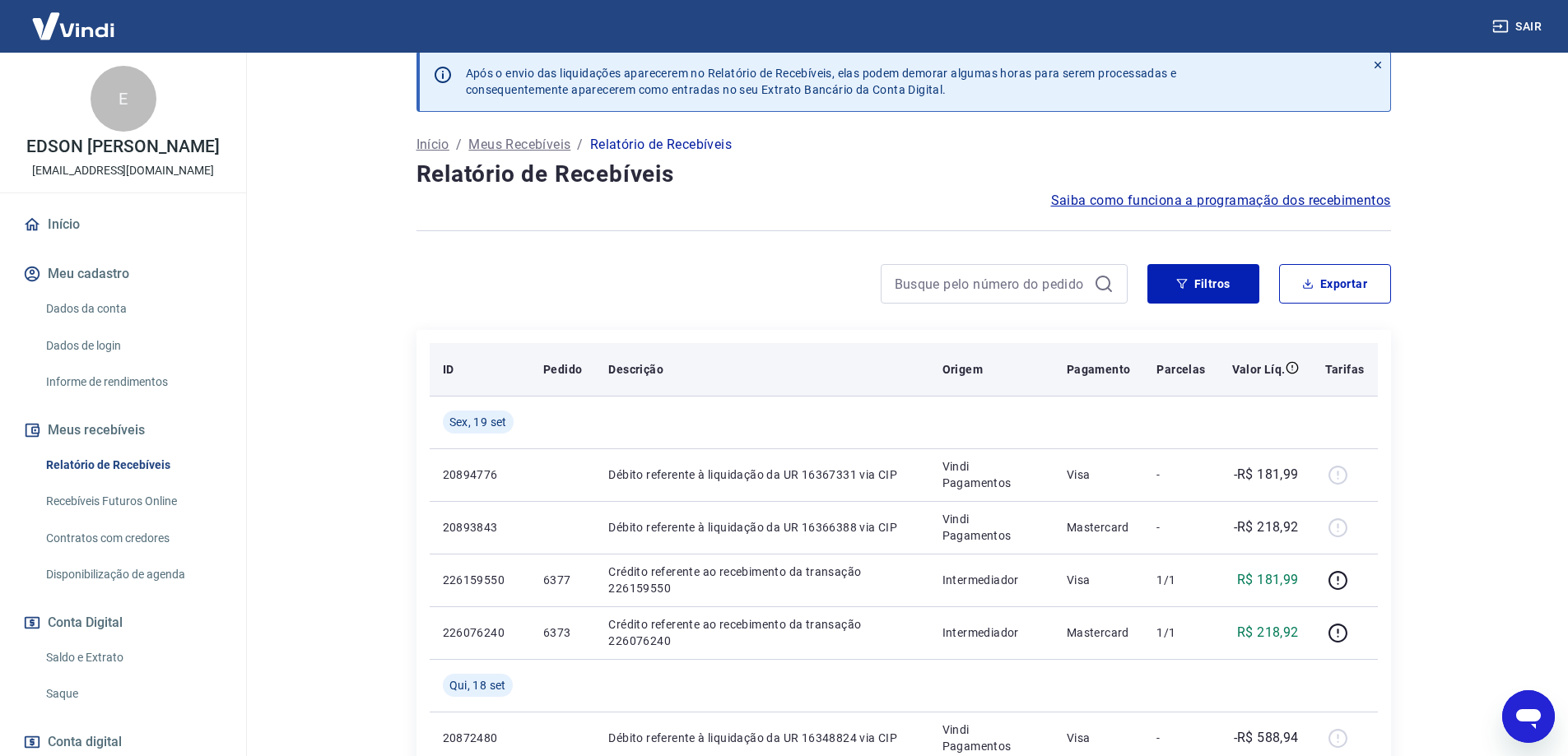
scroll to position [82, 0]
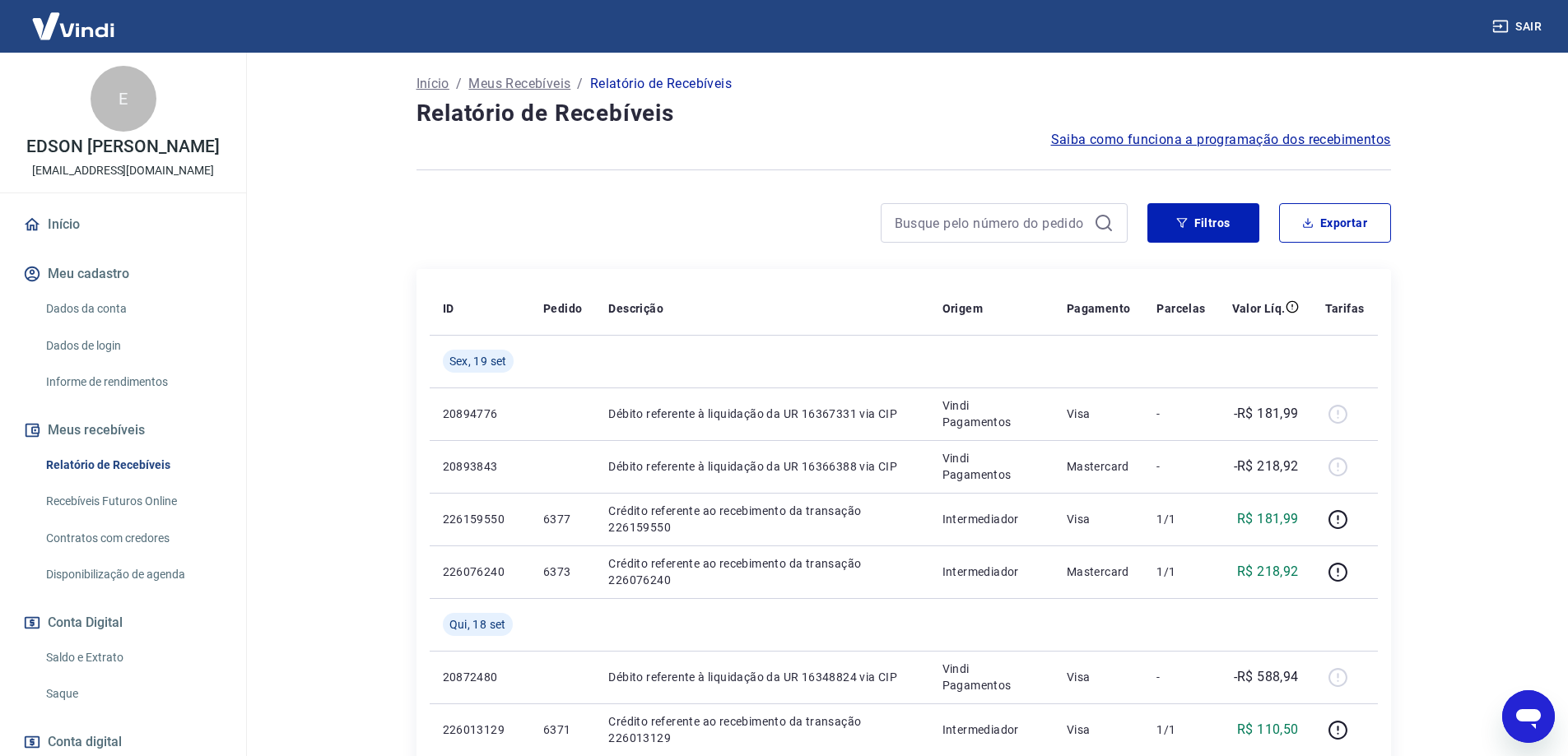
click at [1177, 140] on span "Saiba como funciona a programação dos recebimentos" at bounding box center [1222, 140] width 340 height 20
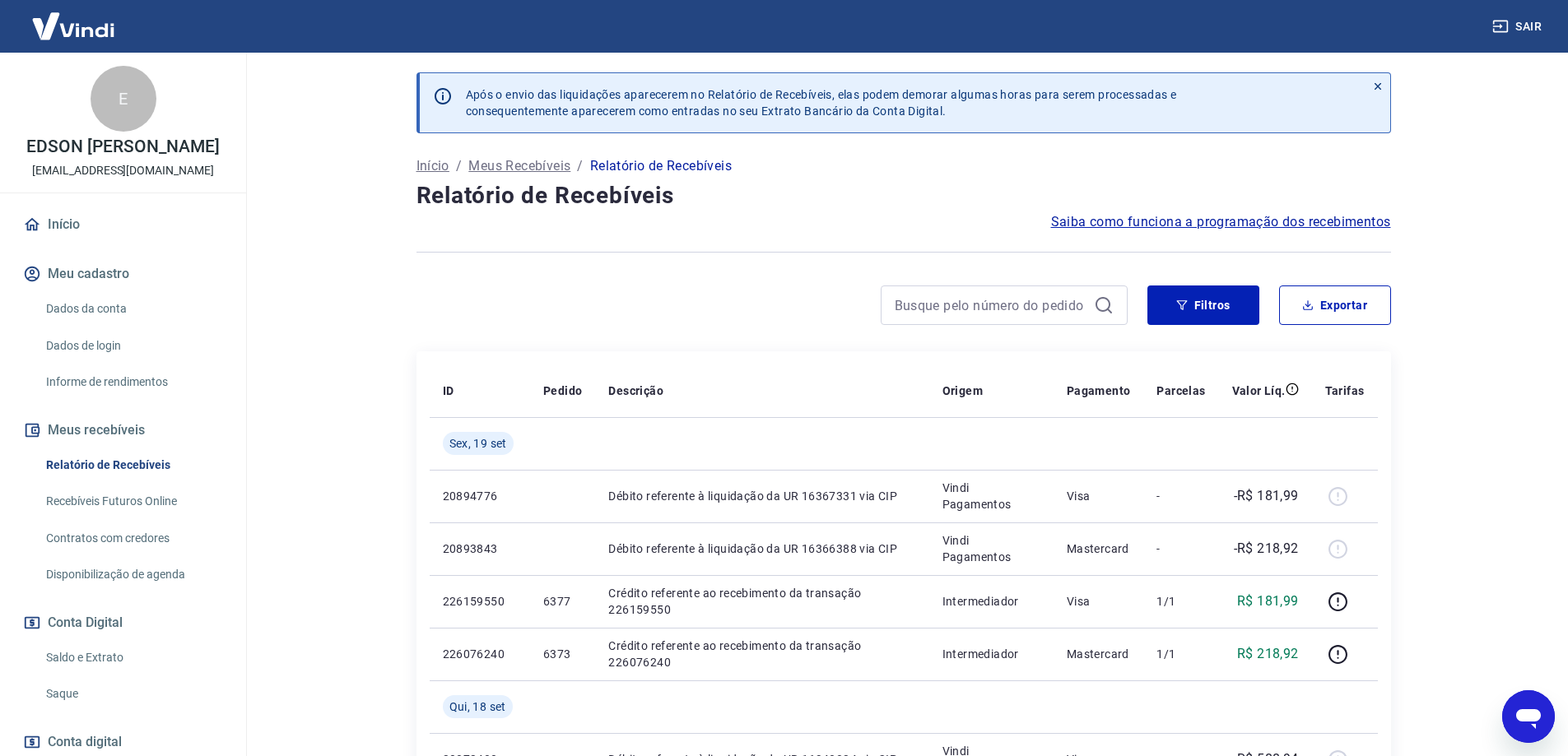
click at [112, 519] on link "Recebíveis Futuros Online" at bounding box center [133, 501] width 187 height 34
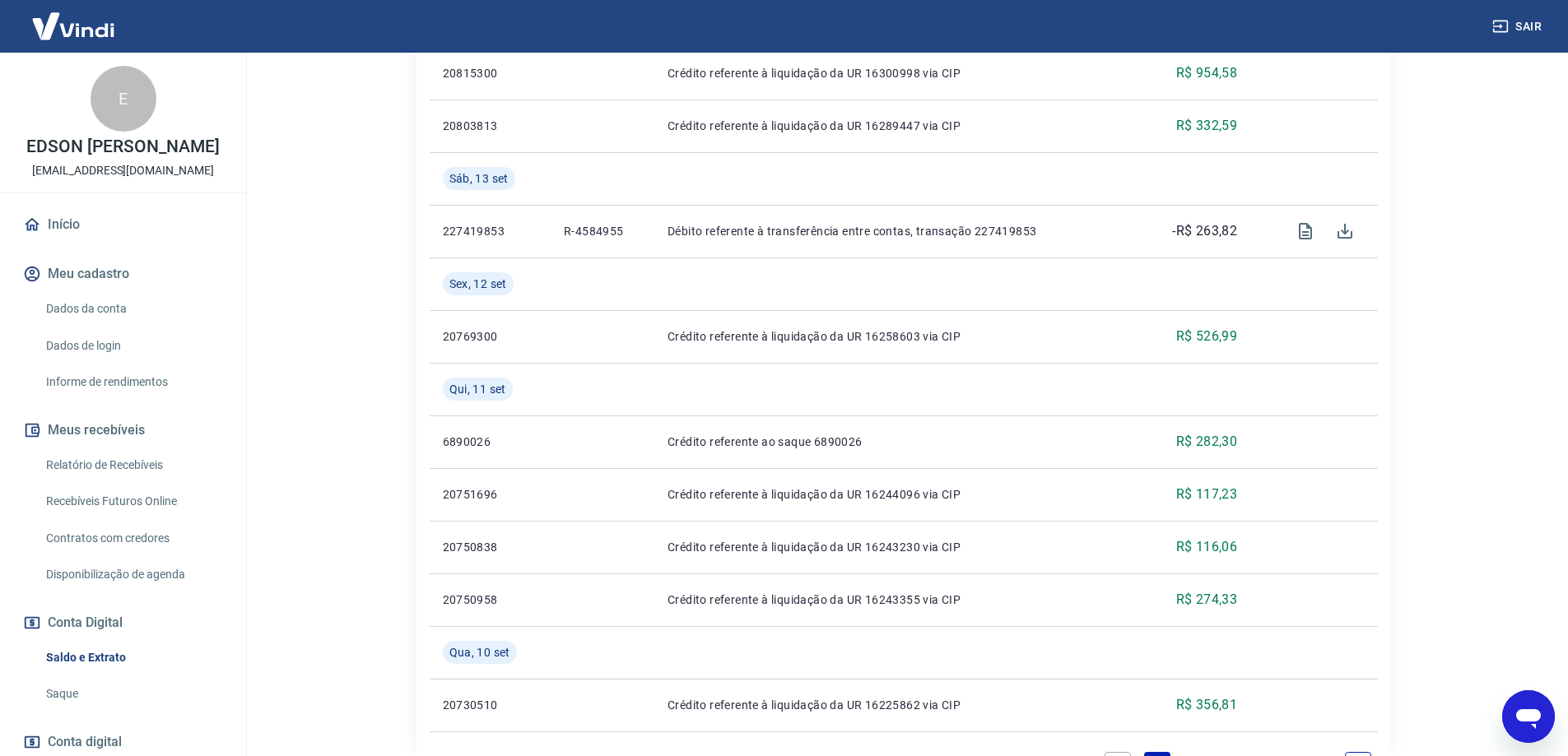
scroll to position [1441, 0]
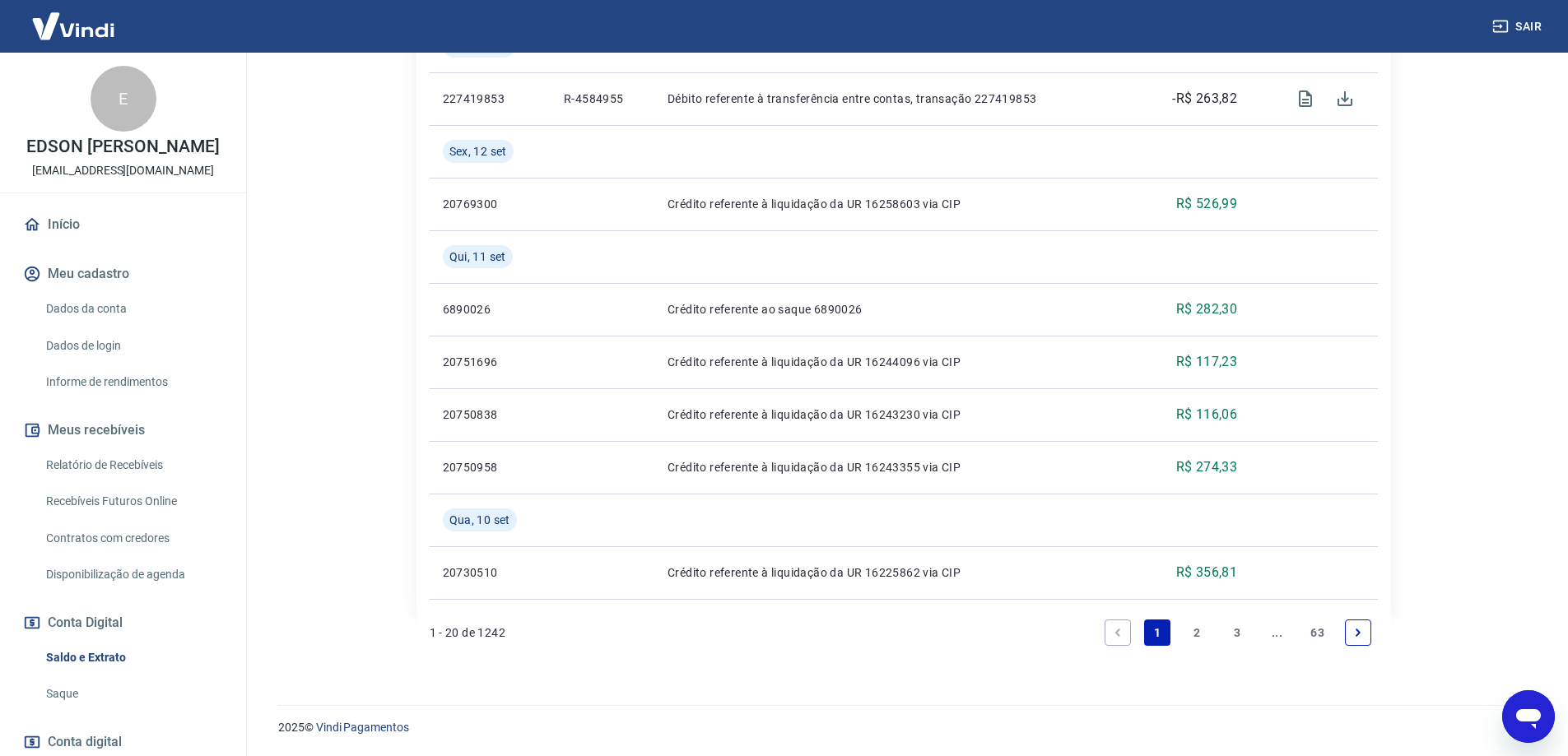
click at [1205, 623] on link "2" at bounding box center [1198, 633] width 27 height 27
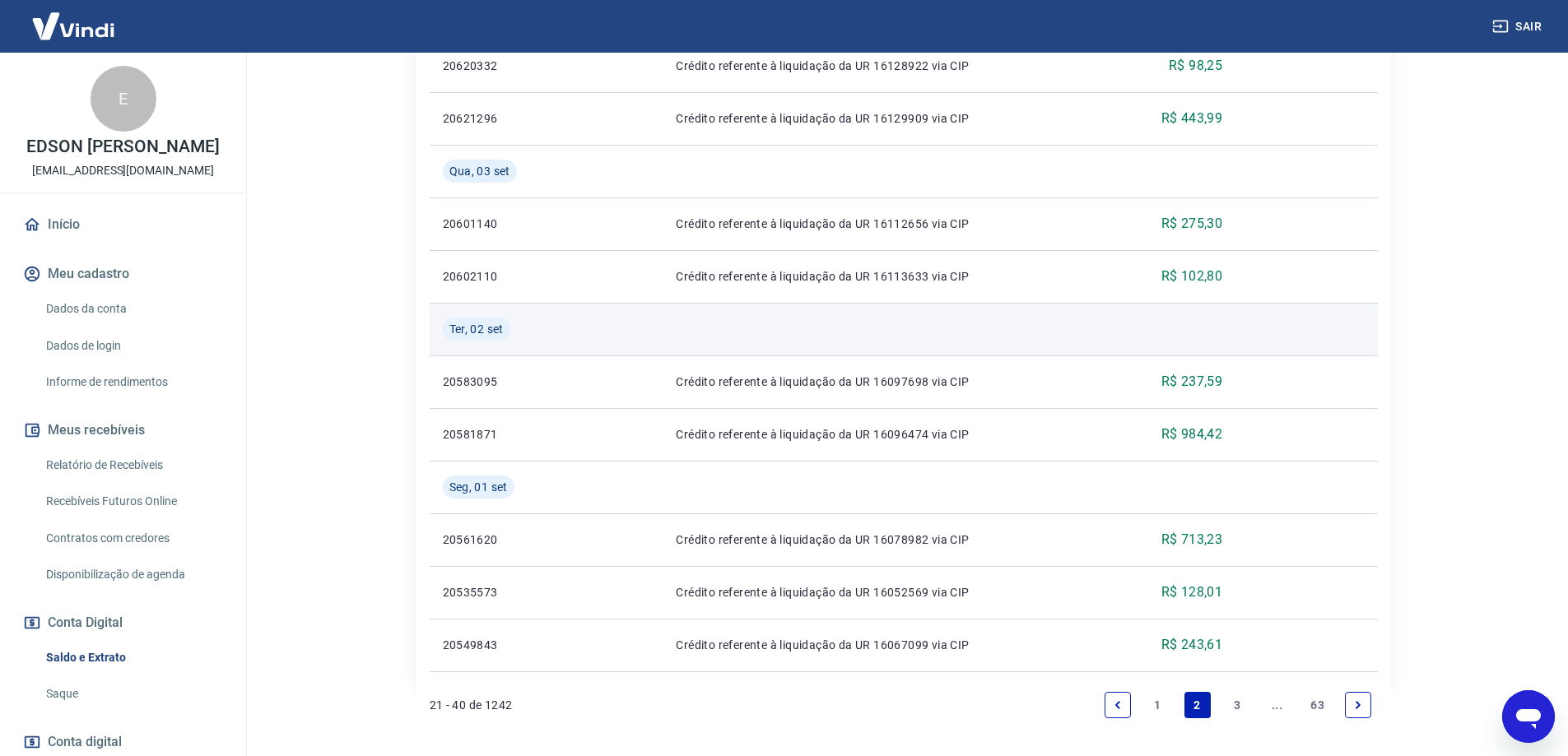
scroll to position [1389, 0]
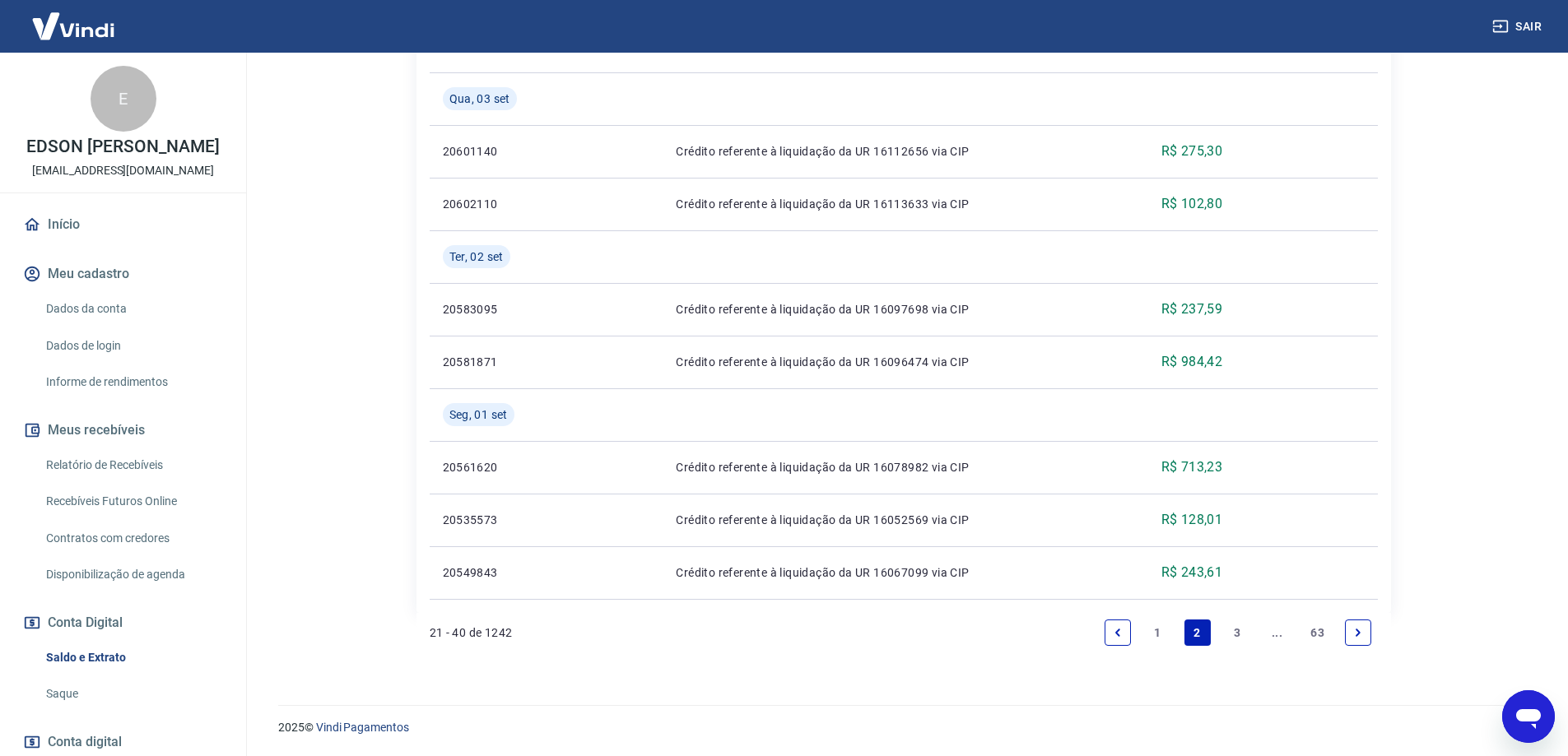
click at [1242, 626] on link "3" at bounding box center [1237, 633] width 27 height 27
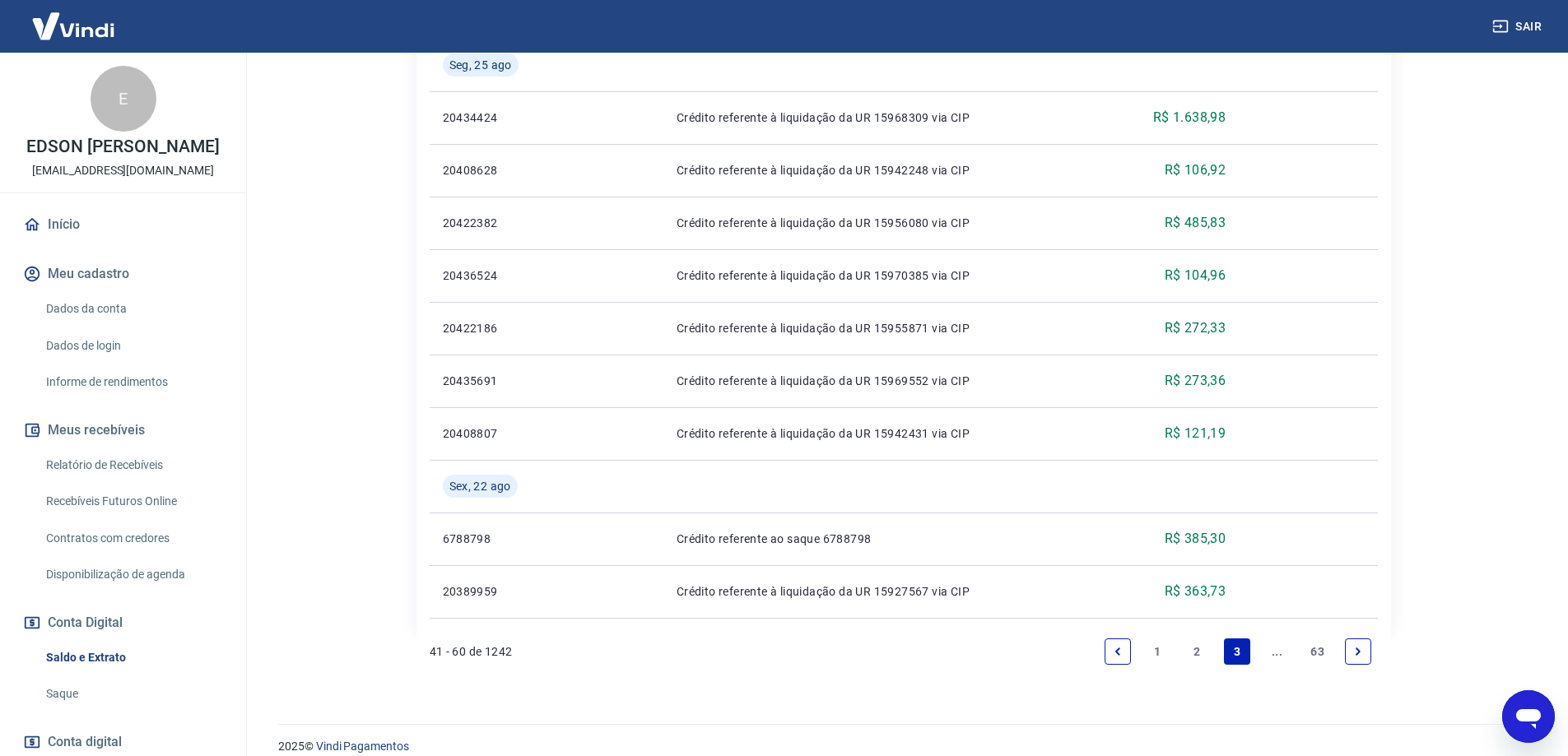
scroll to position [1336, 0]
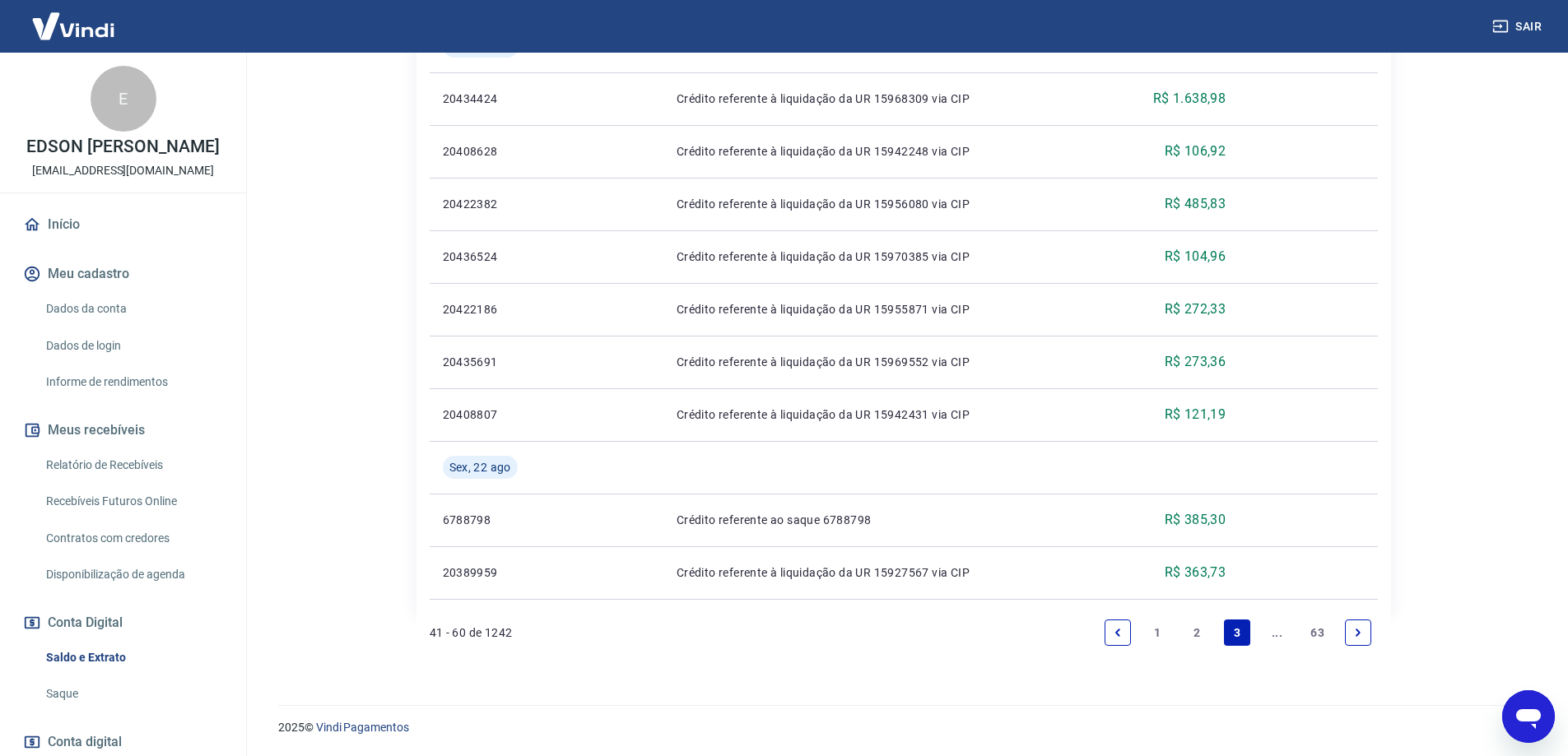
click at [1321, 636] on link "63" at bounding box center [1317, 633] width 27 height 27
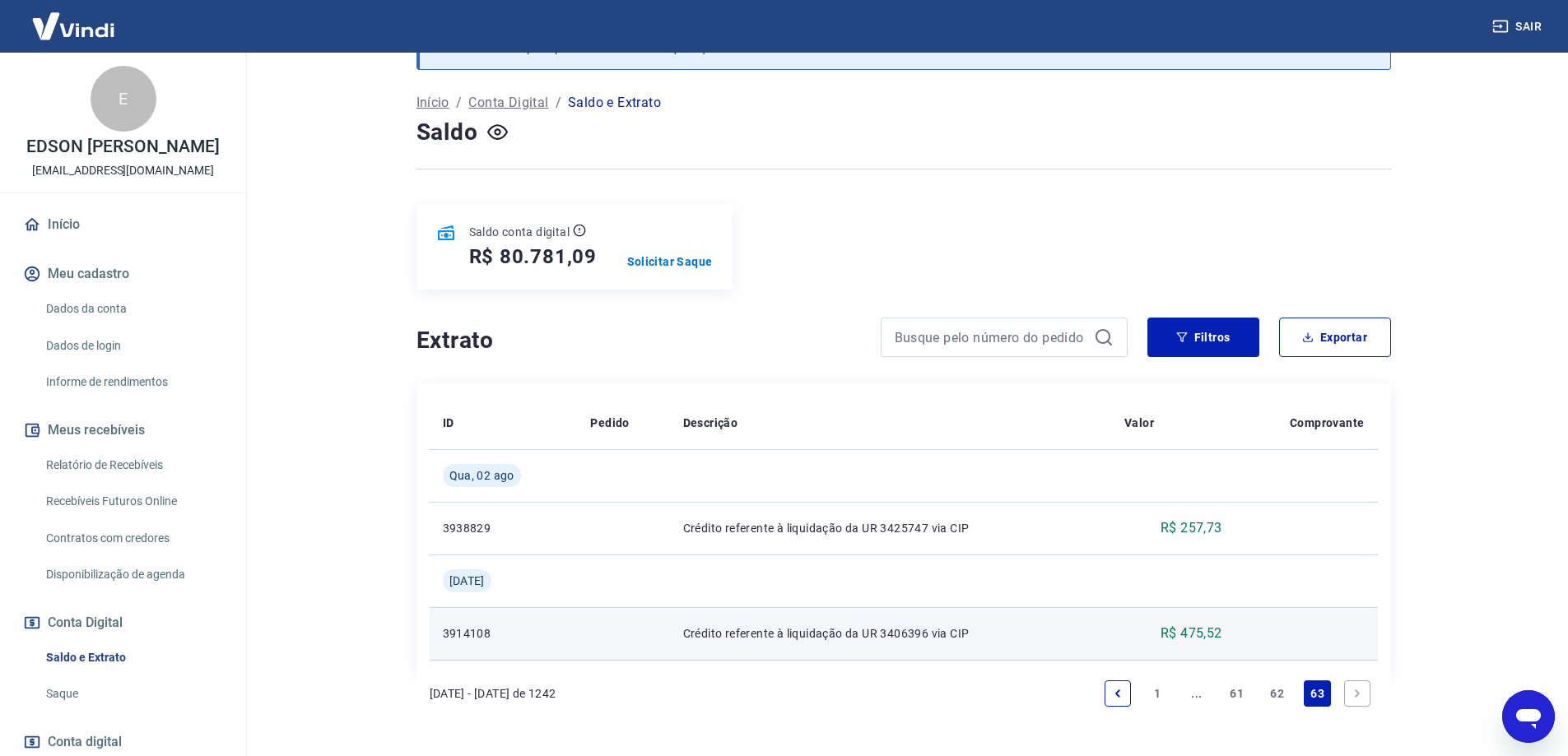
scroll to position [124, 0]
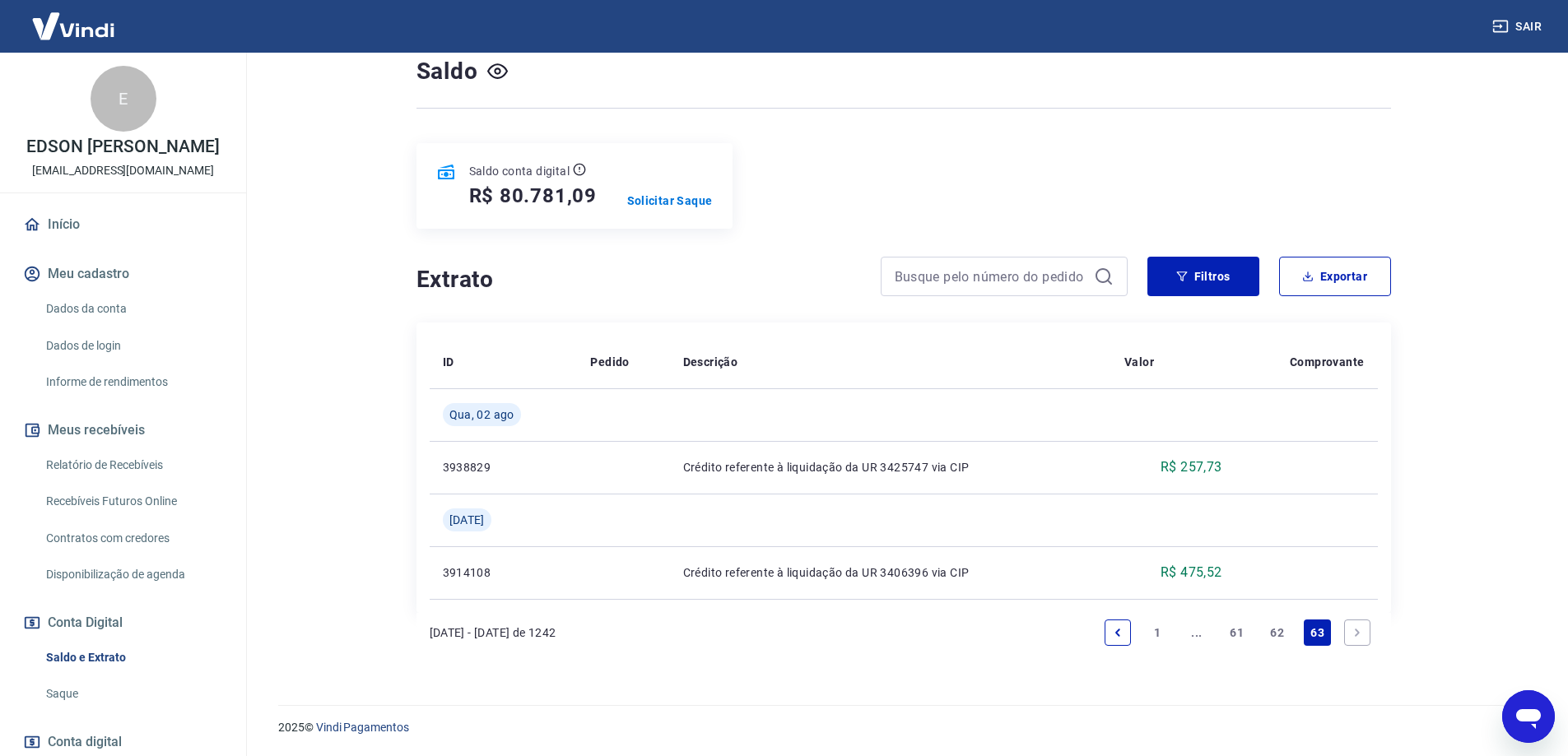
click at [1360, 640] on link "Next page" at bounding box center [1357, 633] width 27 height 27
click at [1366, 634] on link "Next page" at bounding box center [1357, 633] width 27 height 27
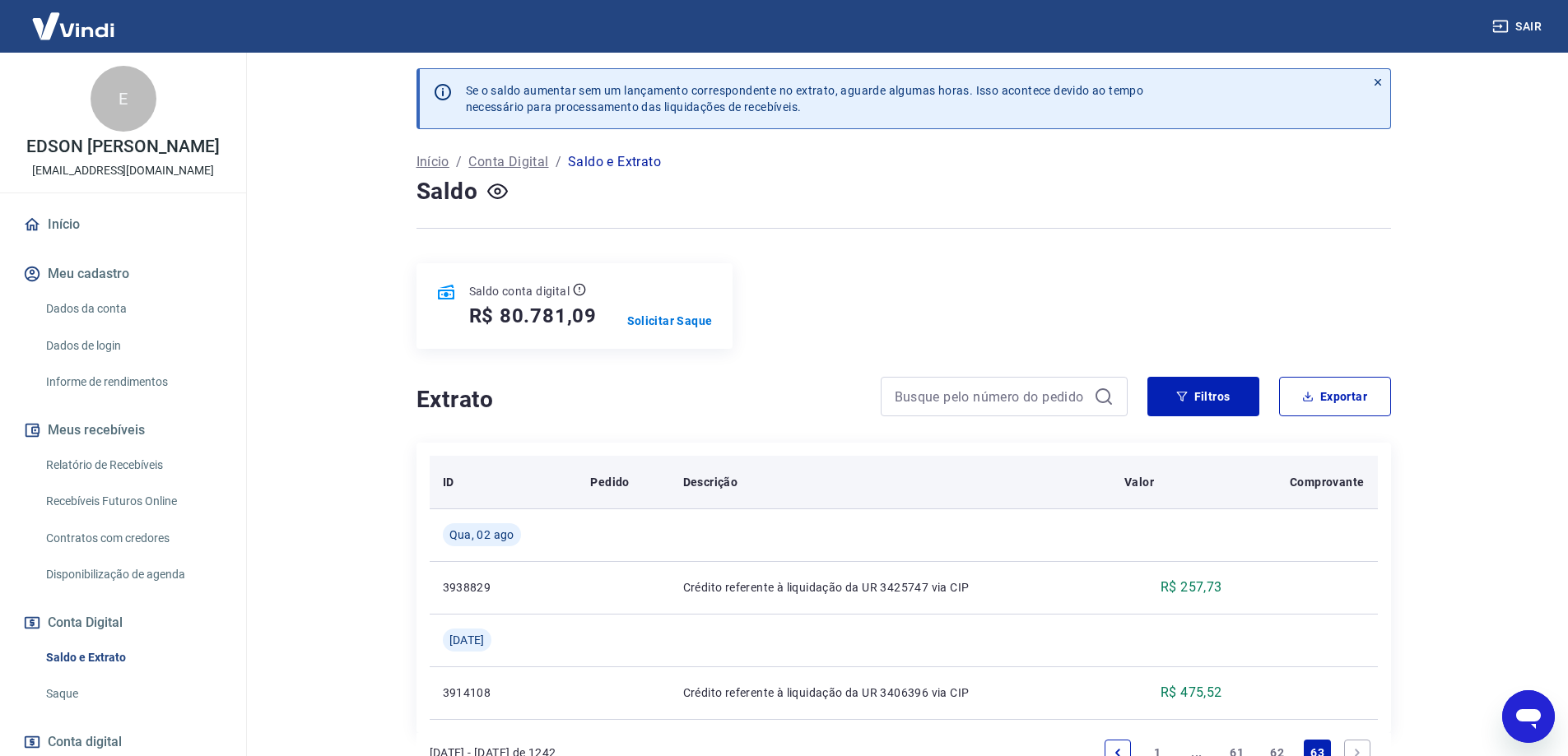
scroll to position [0, 0]
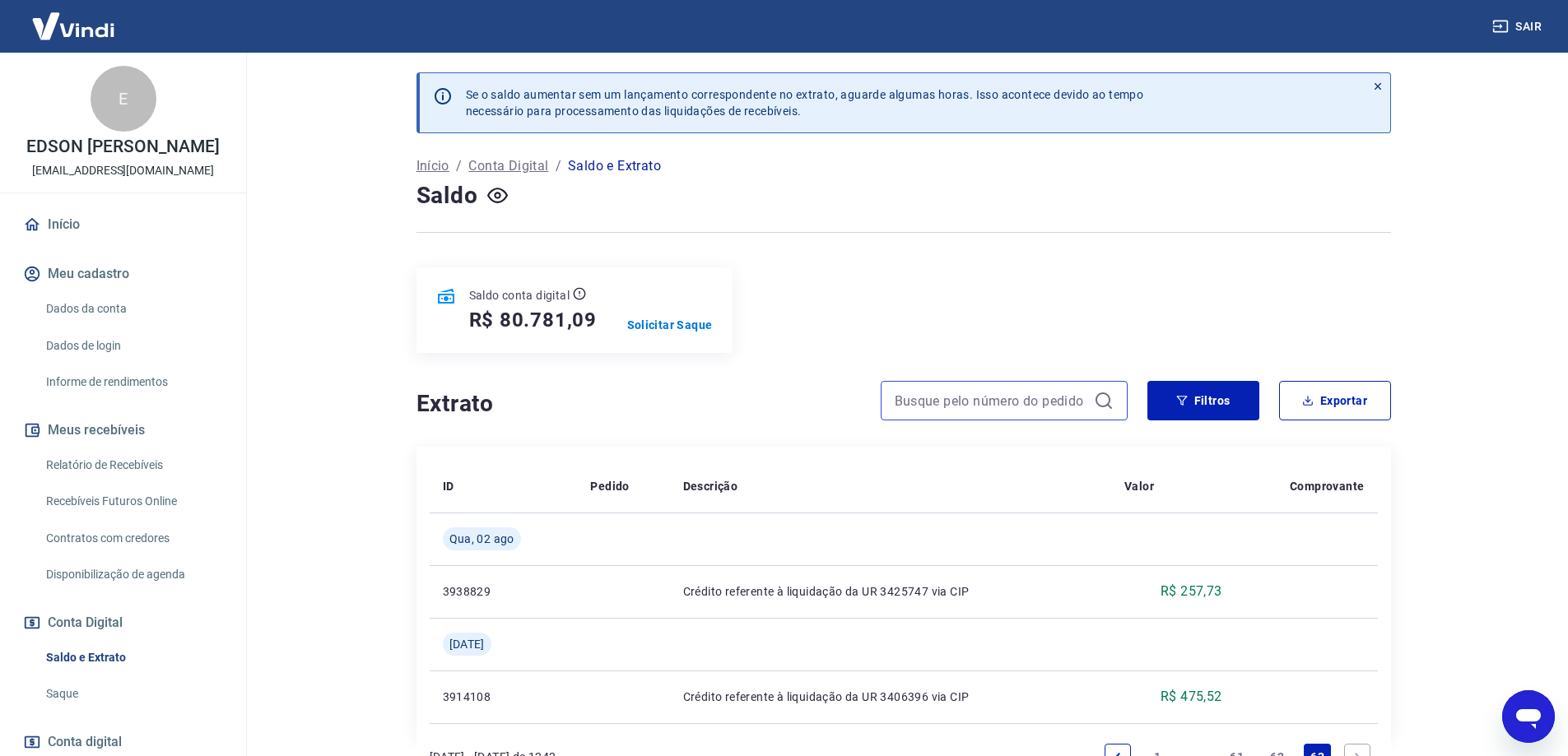
drag, startPoint x: 1014, startPoint y: 397, endPoint x: 1096, endPoint y: 433, distance: 89.6
click at [1015, 397] on input at bounding box center [990, 400] width 193 height 25
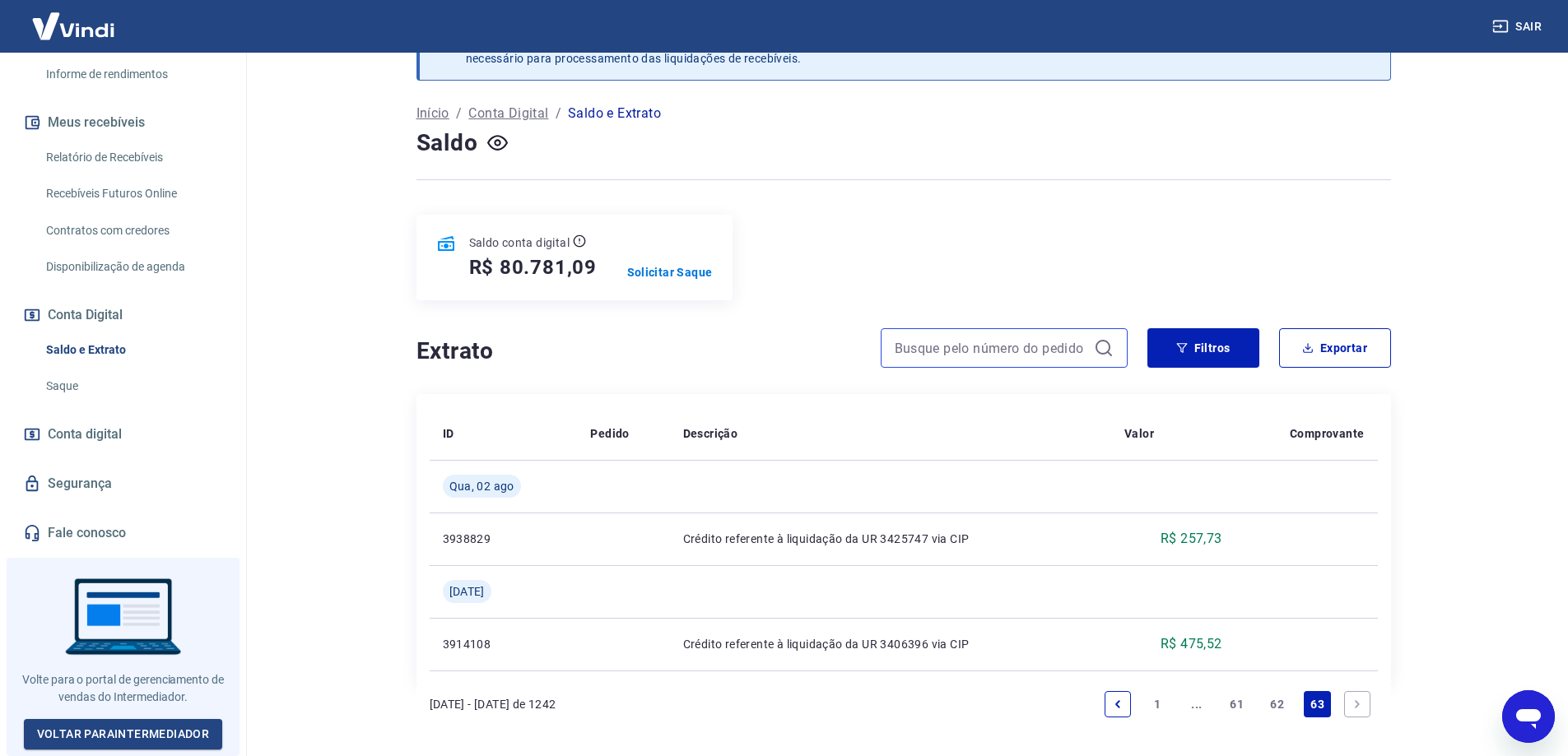
scroll to position [82, 0]
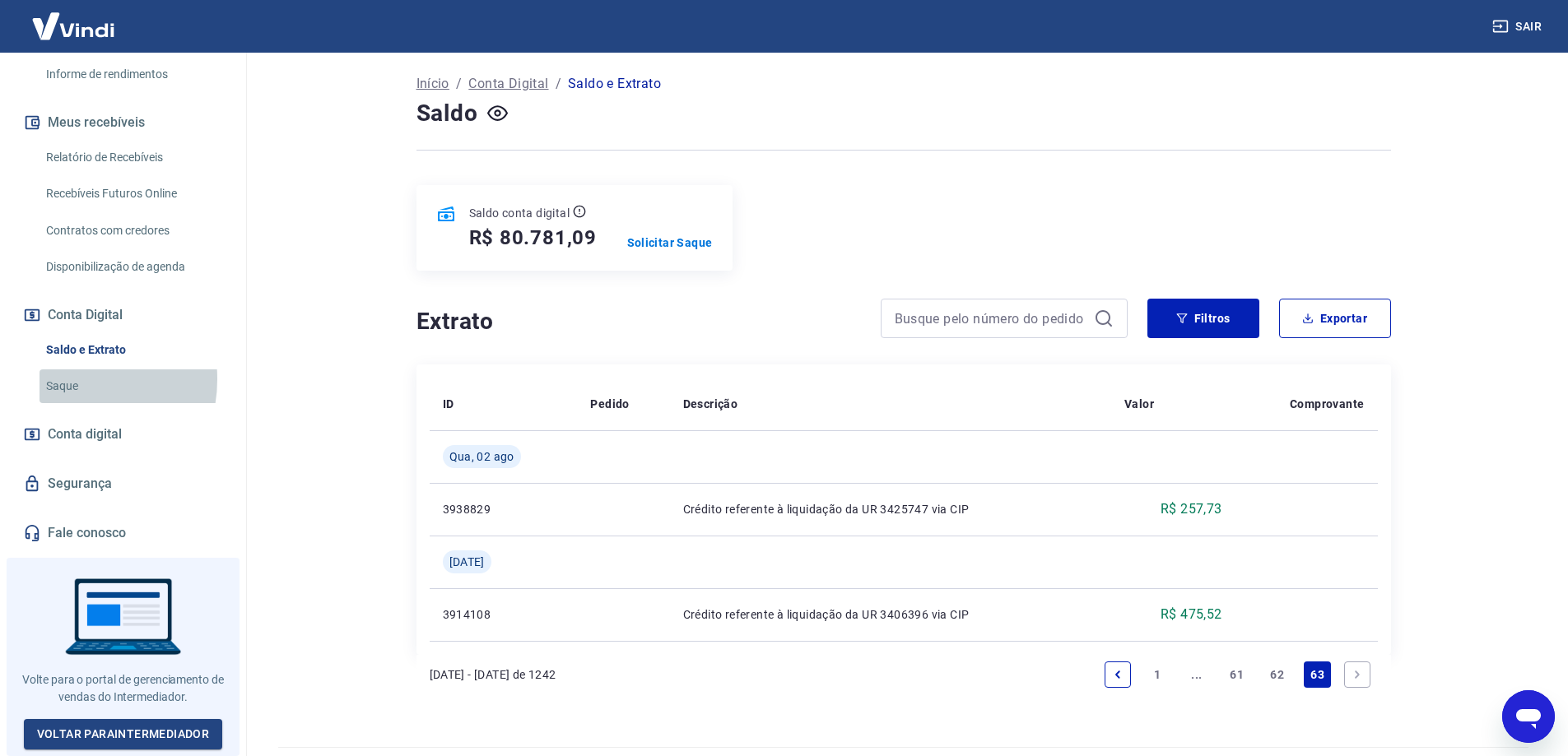
click at [69, 385] on link "Saque" at bounding box center [133, 386] width 187 height 34
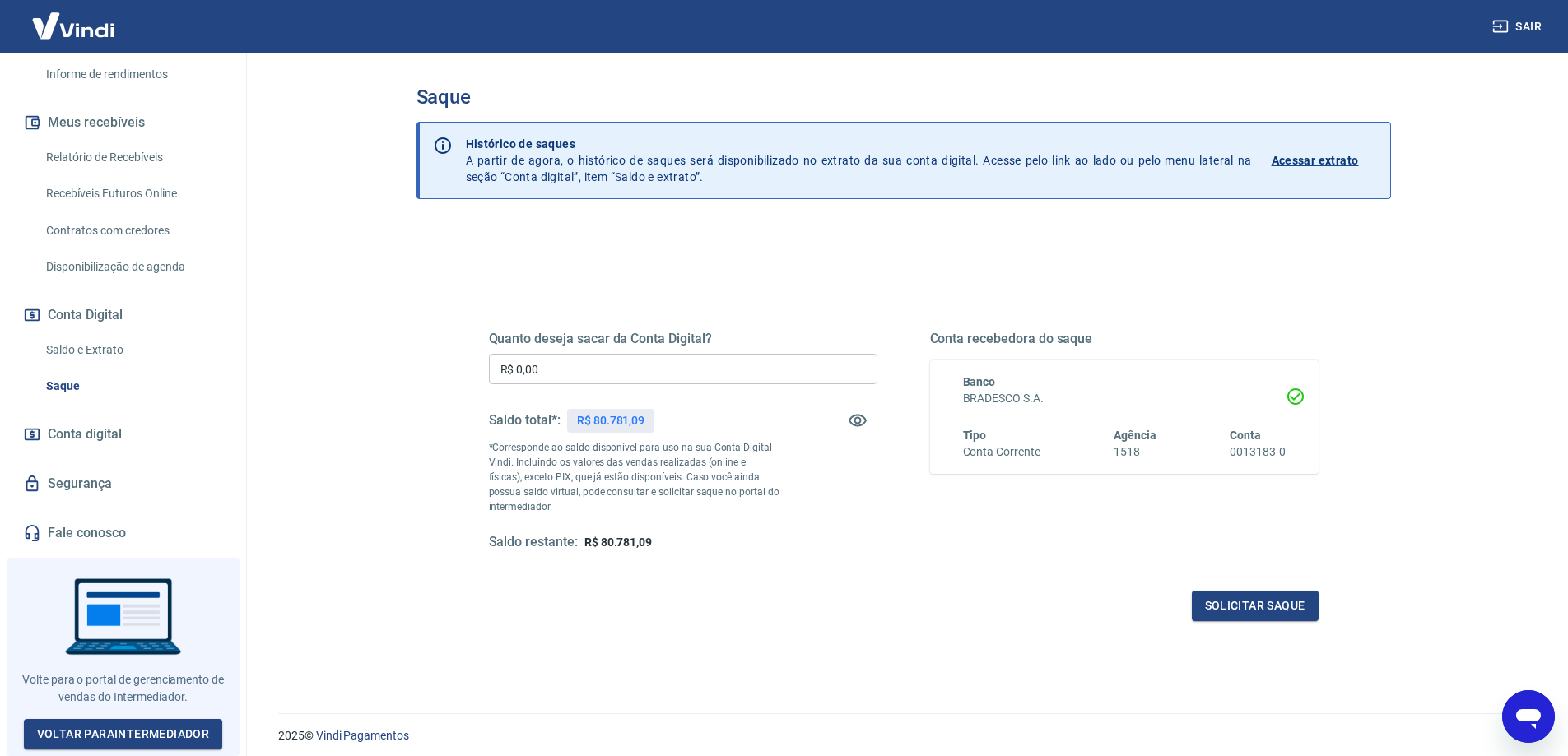
click at [104, 429] on span "Conta digital" at bounding box center [85, 434] width 74 height 23
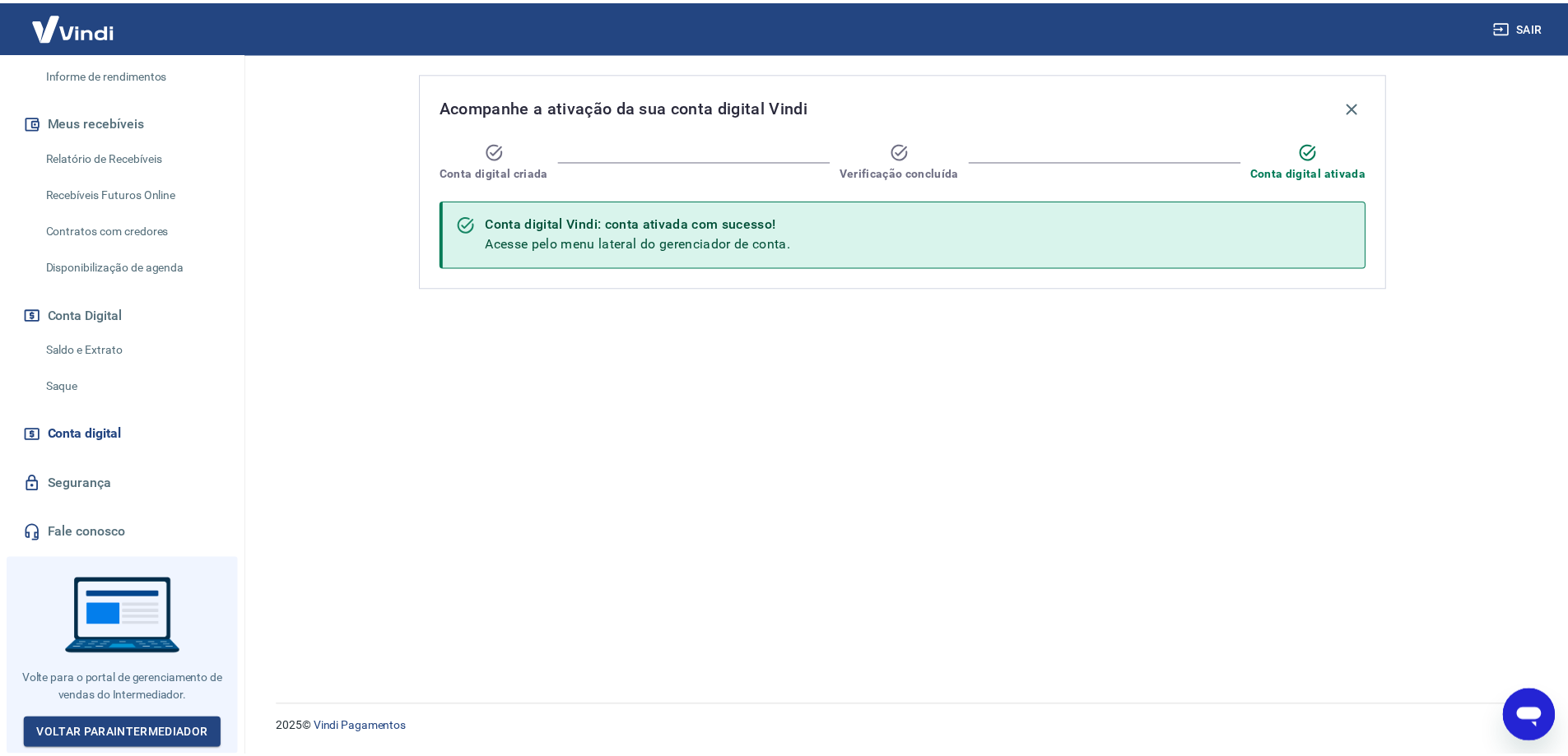
scroll to position [319, 0]
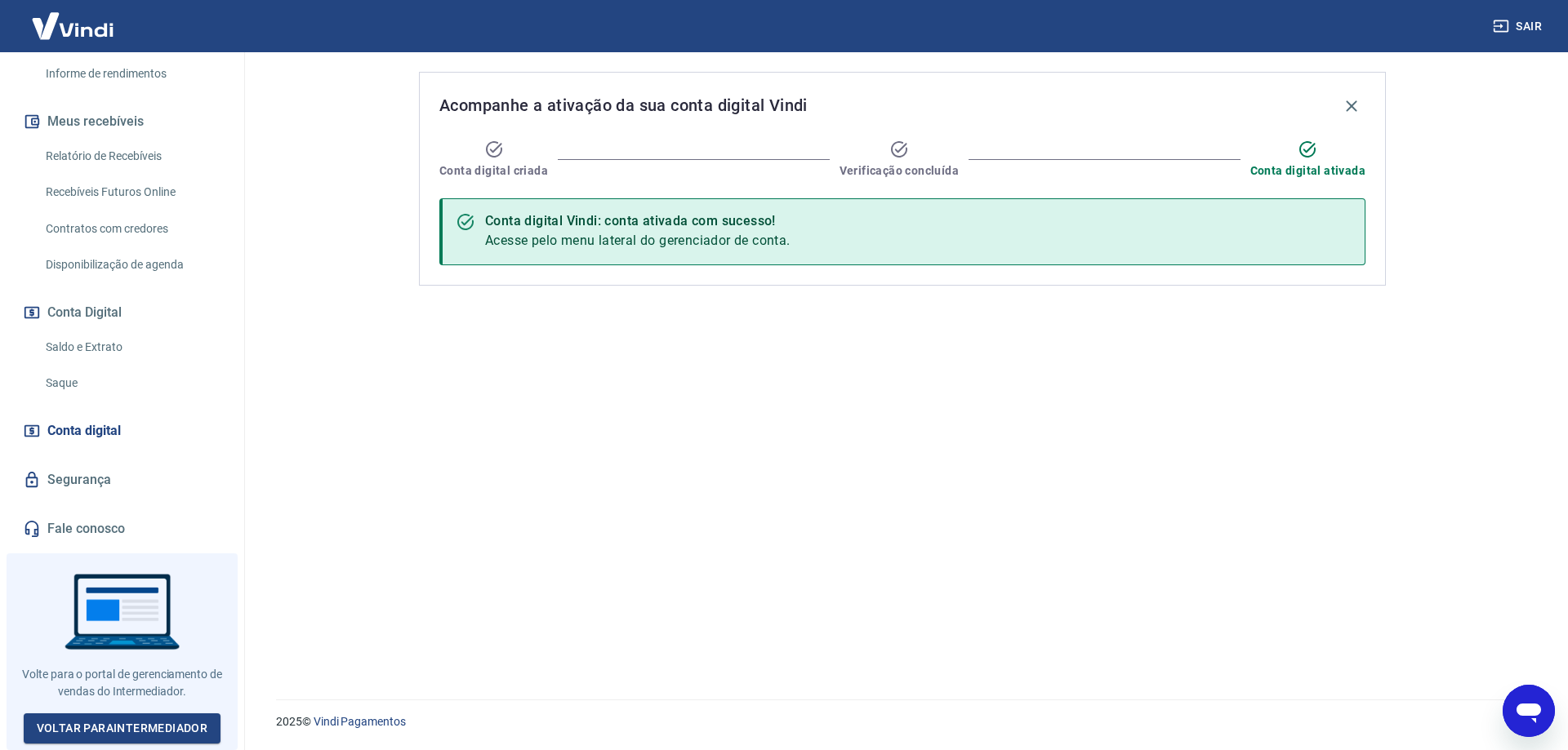
click at [114, 27] on img at bounding box center [73, 26] width 106 height 50
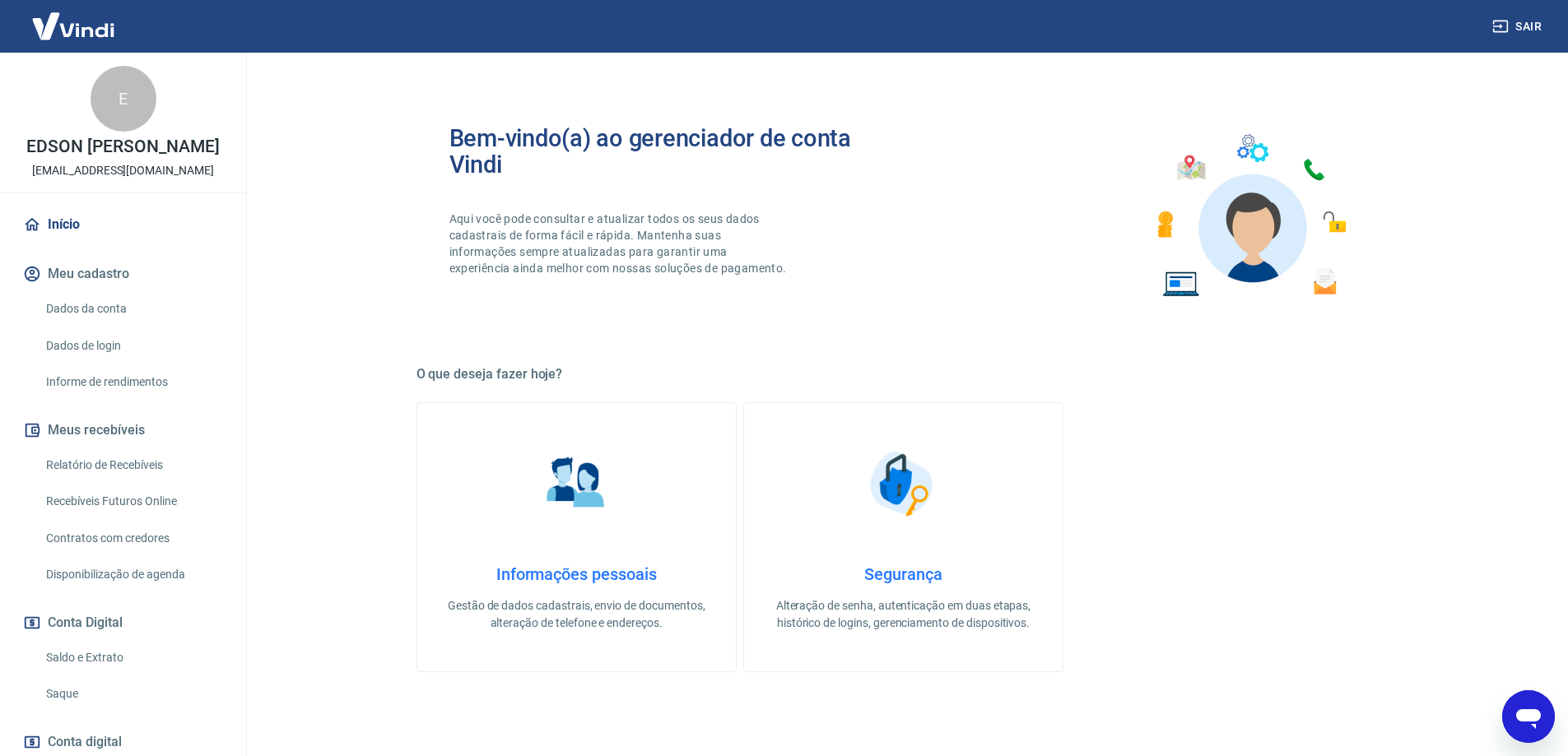
click at [85, 243] on link "Início" at bounding box center [123, 224] width 206 height 36
click at [118, 326] on link "Dados da conta" at bounding box center [133, 308] width 187 height 34
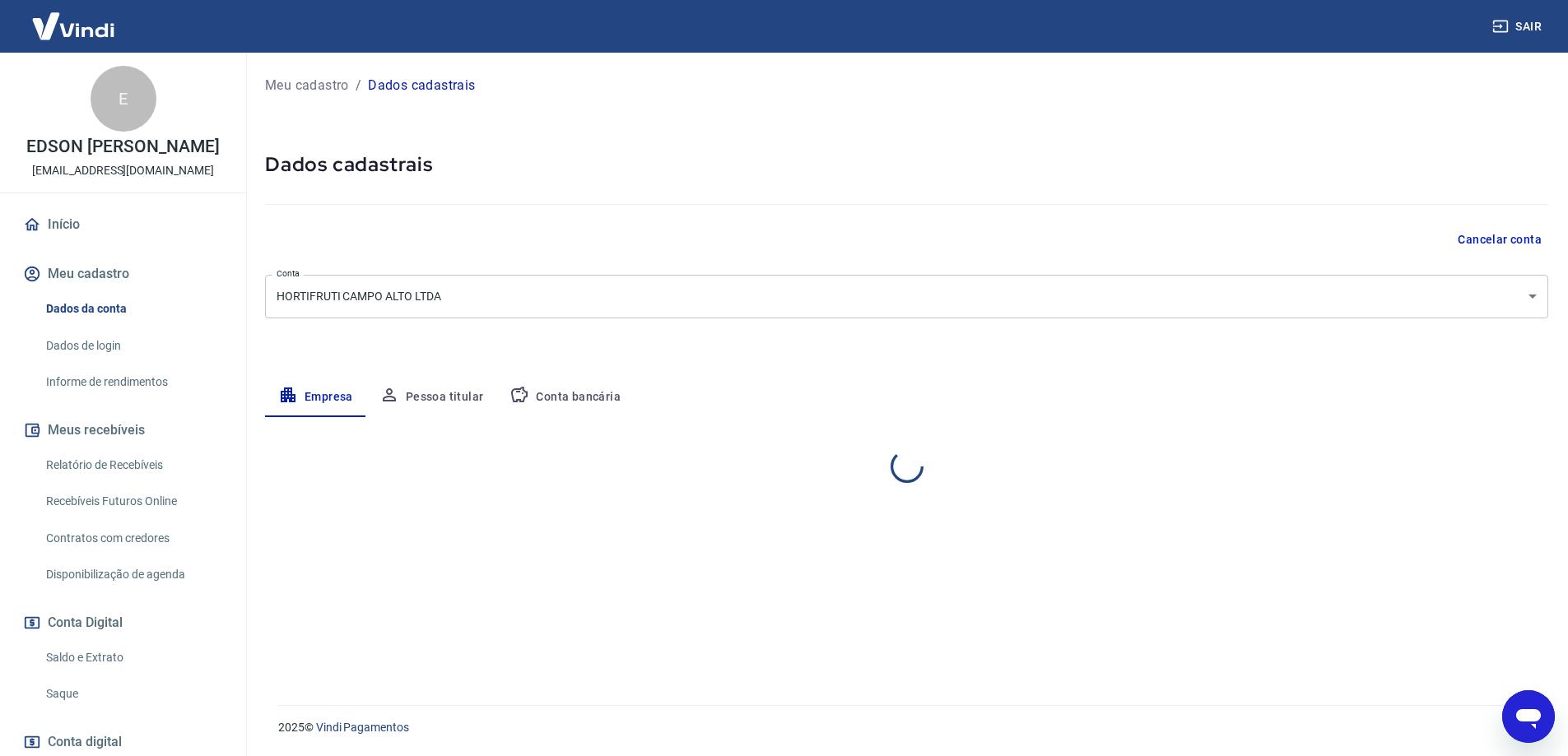
select select "SP"
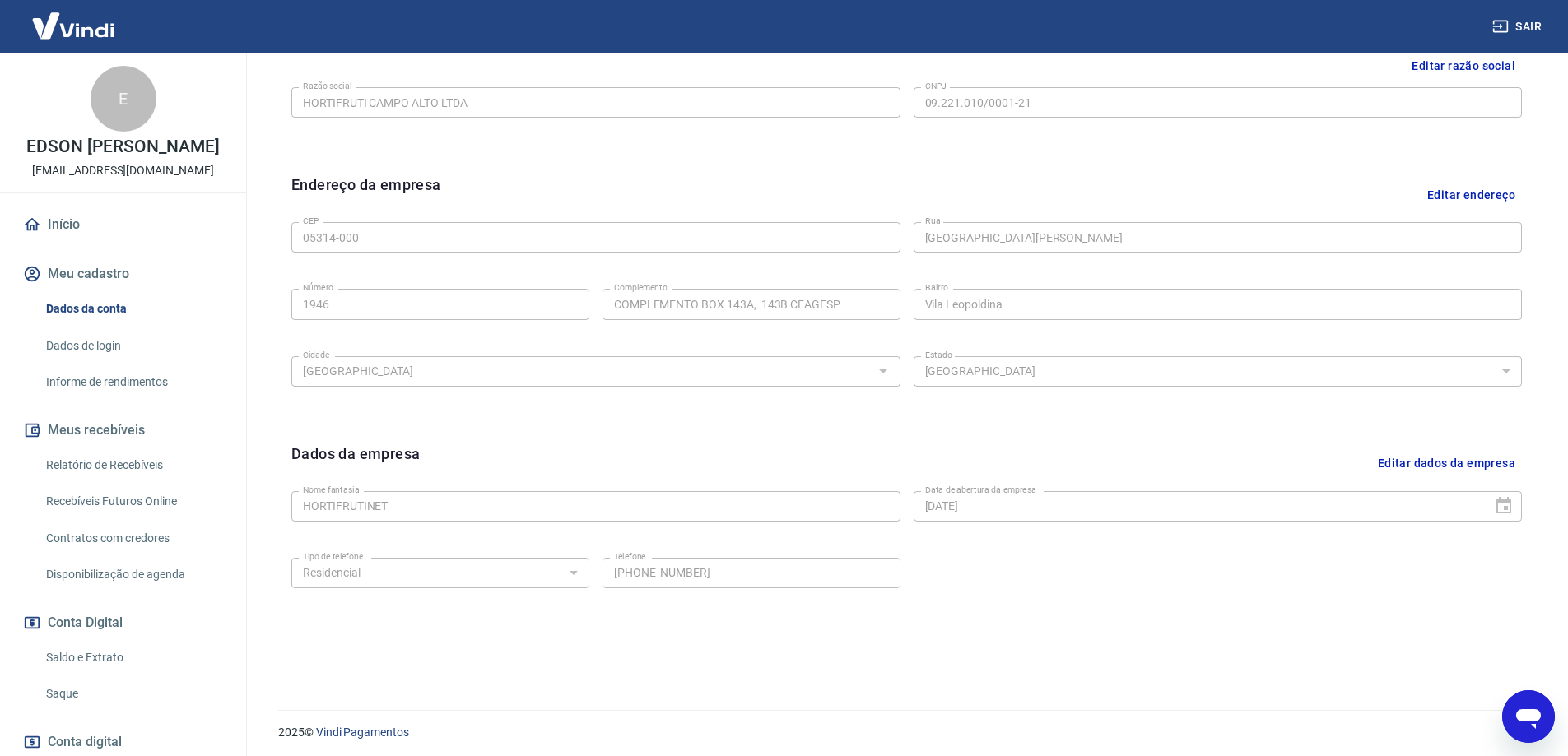
scroll to position [431, 0]
click at [95, 362] on link "Dados de login" at bounding box center [133, 345] width 187 height 34
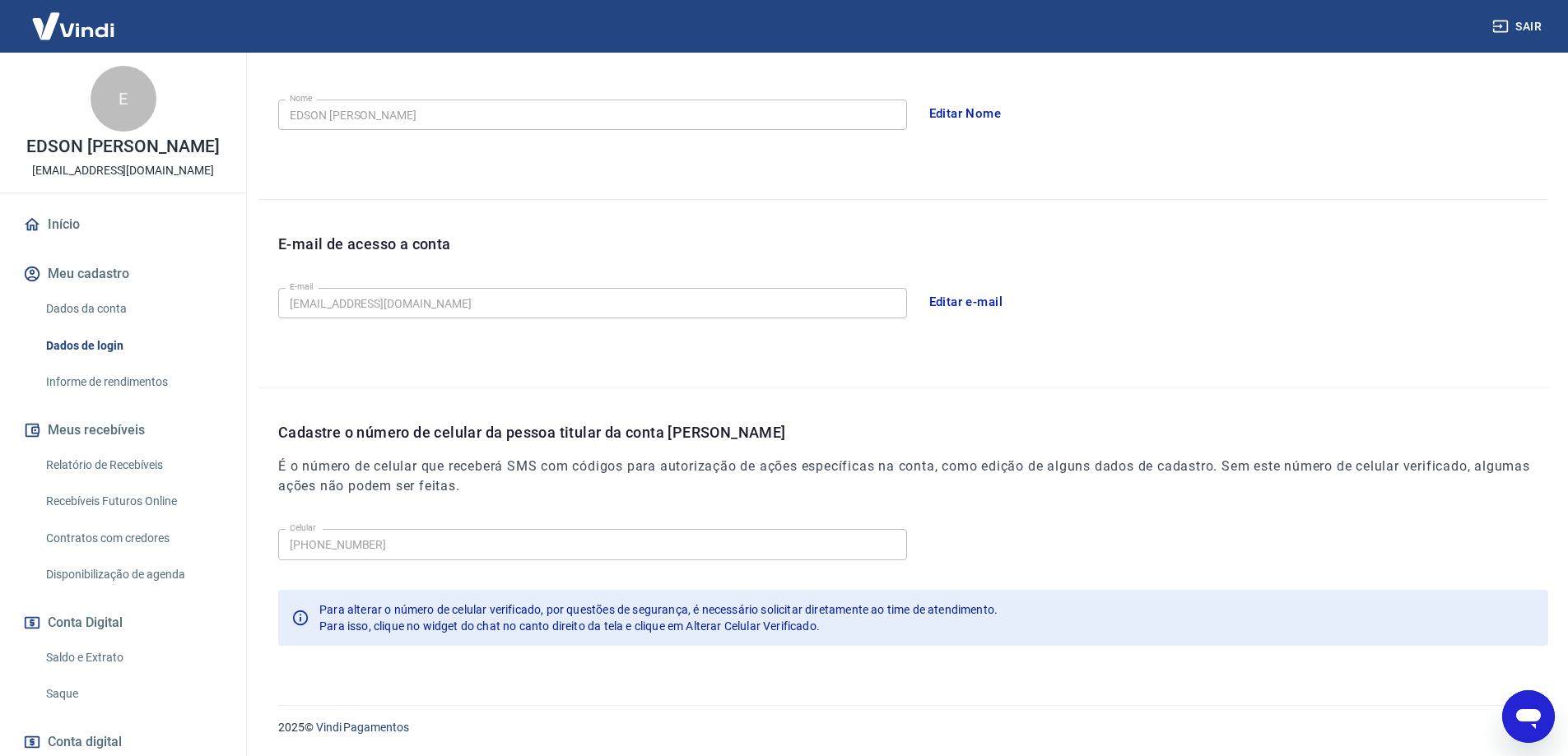
scroll to position [298, 0]
click at [84, 398] on link "Informe de rendimentos" at bounding box center [133, 381] width 187 height 34
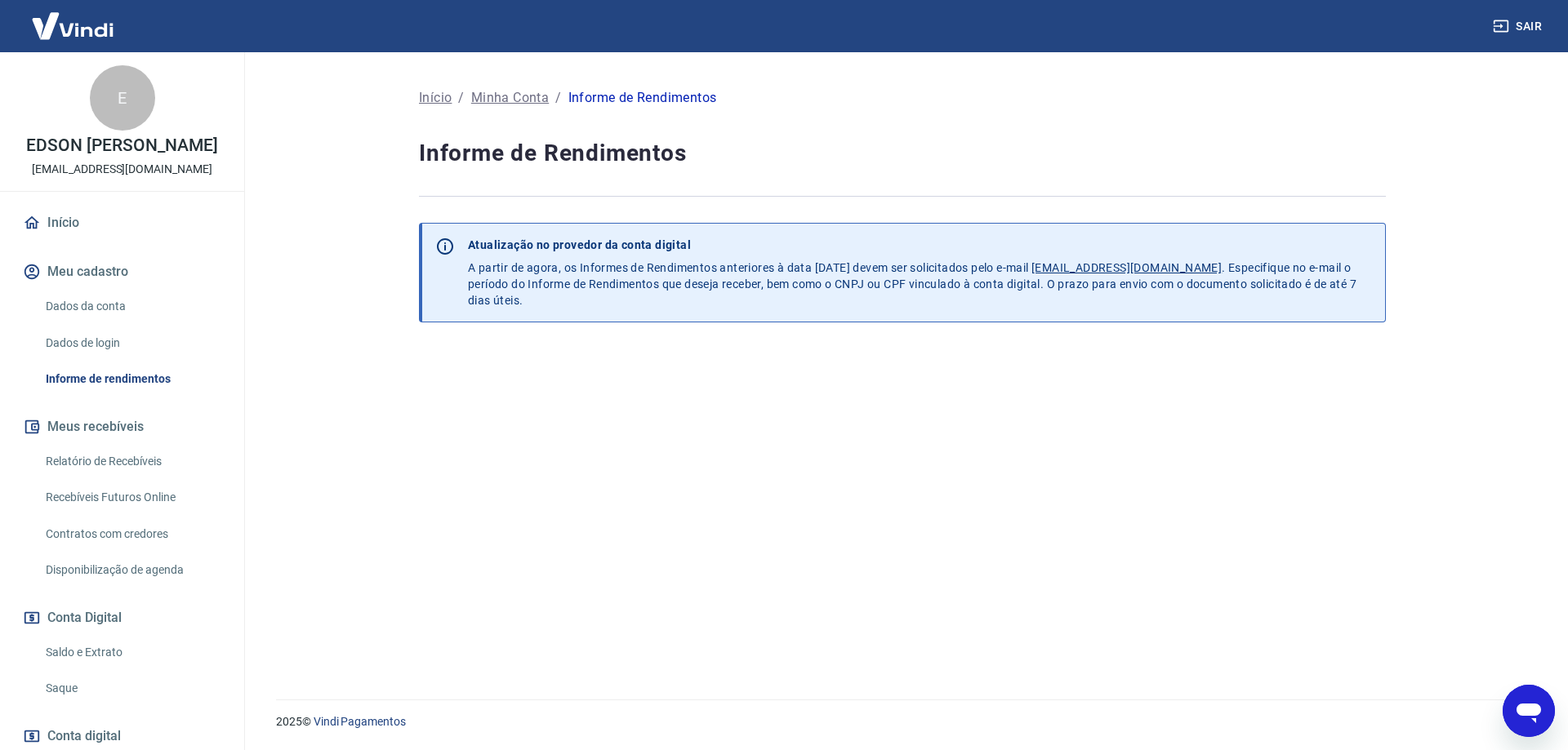
click at [84, 479] on link "Relatório de Recebíveis" at bounding box center [132, 461] width 185 height 33
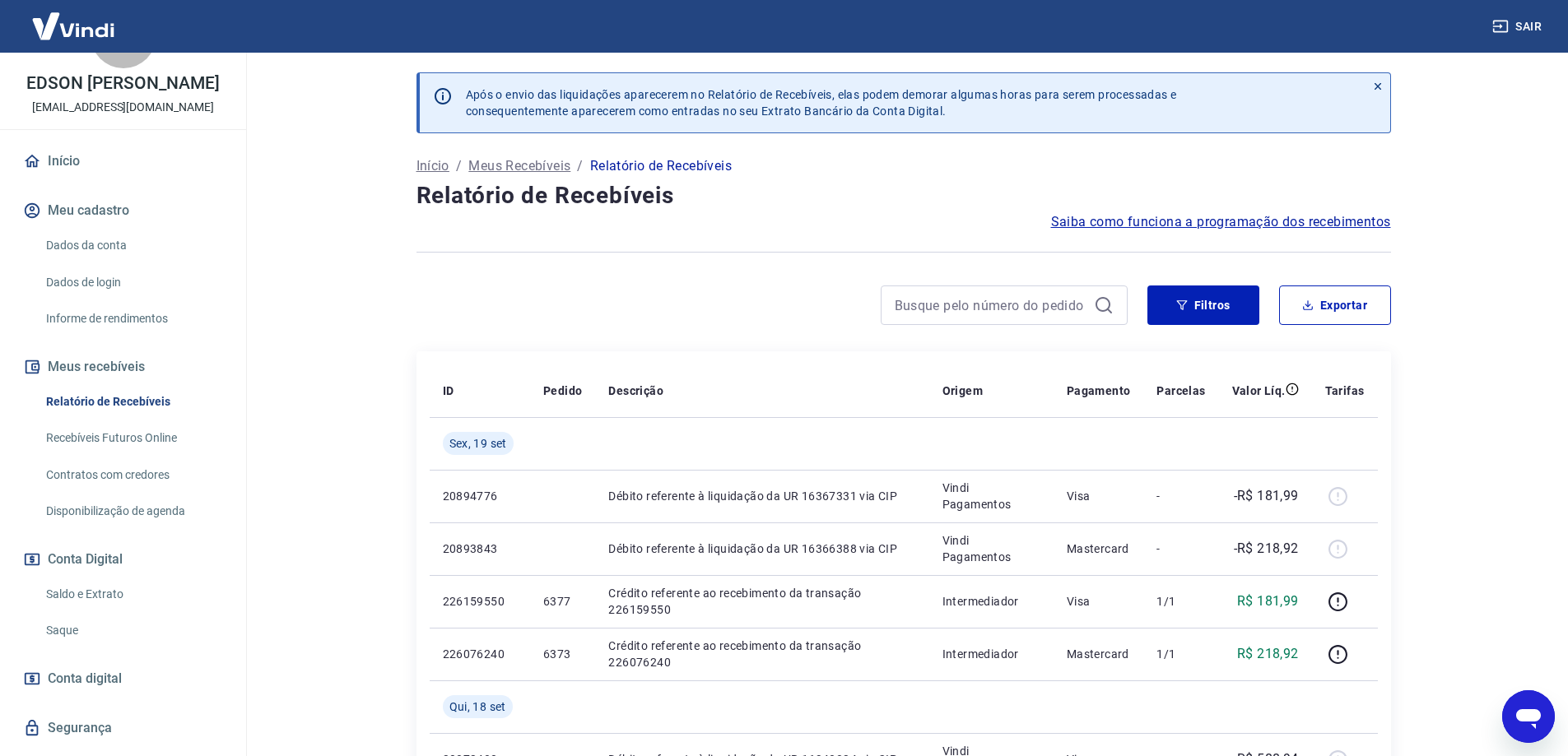
scroll to position [82, 0]
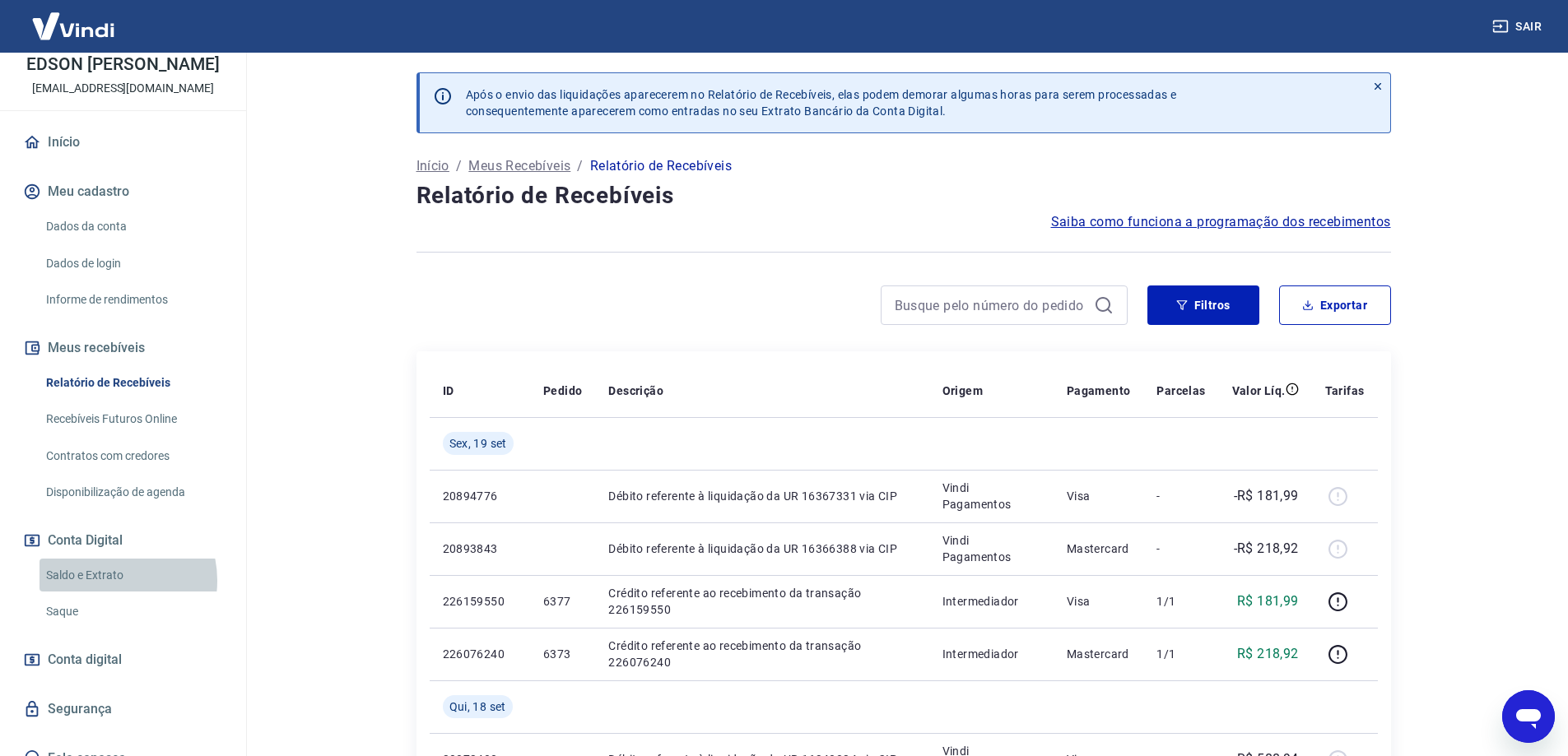
click at [112, 593] on link "Saldo e Extrato" at bounding box center [133, 575] width 187 height 34
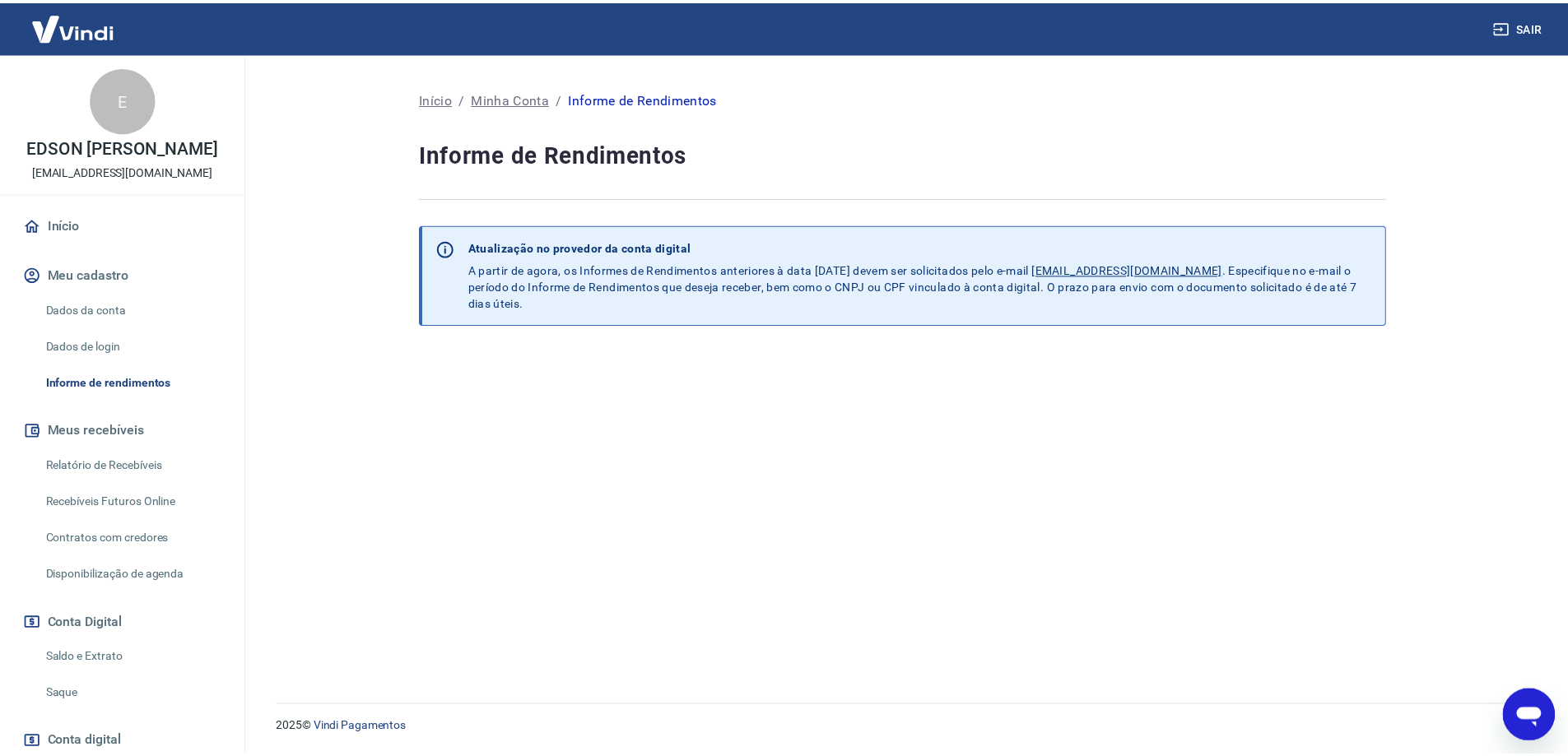
scroll to position [298, 0]
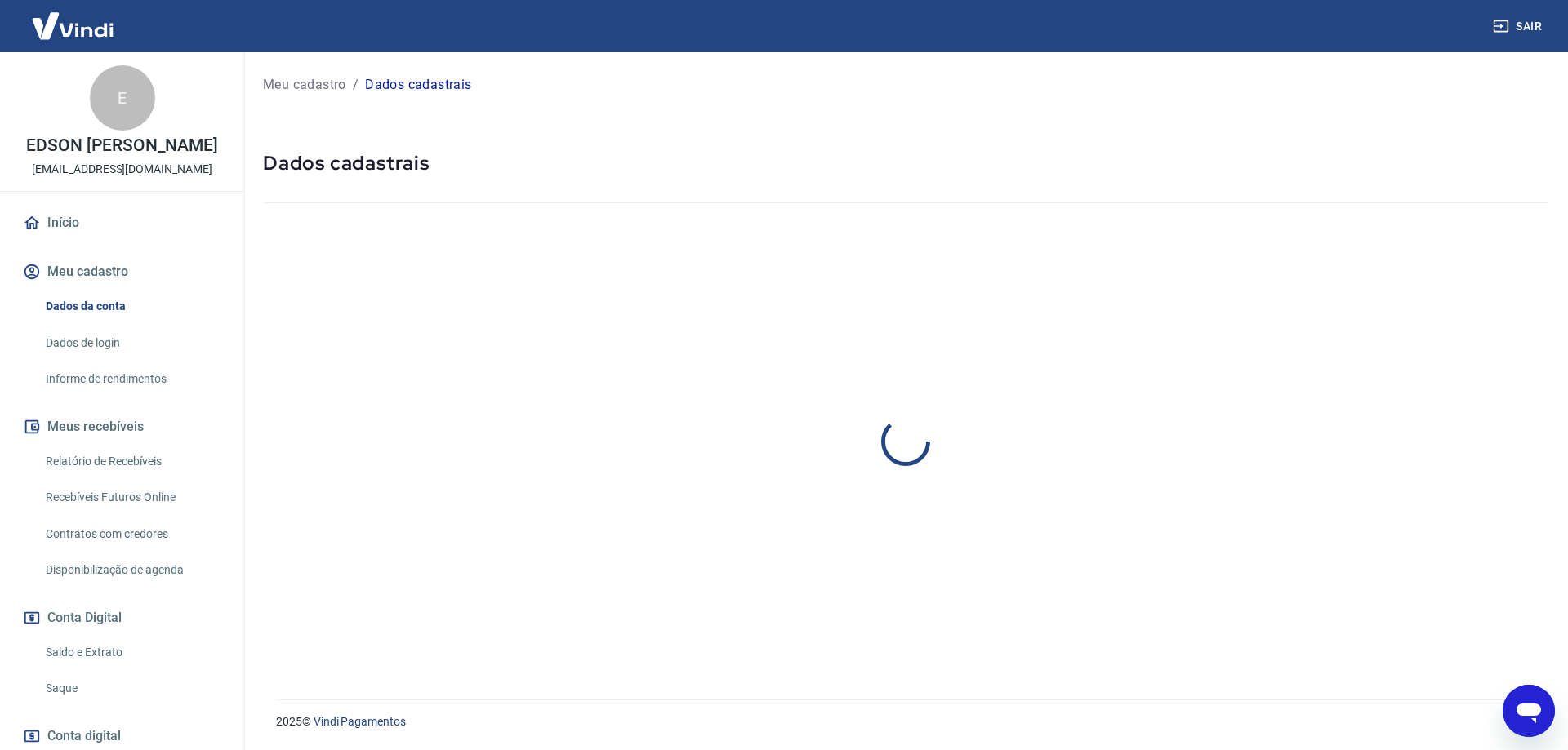
select select "SP"
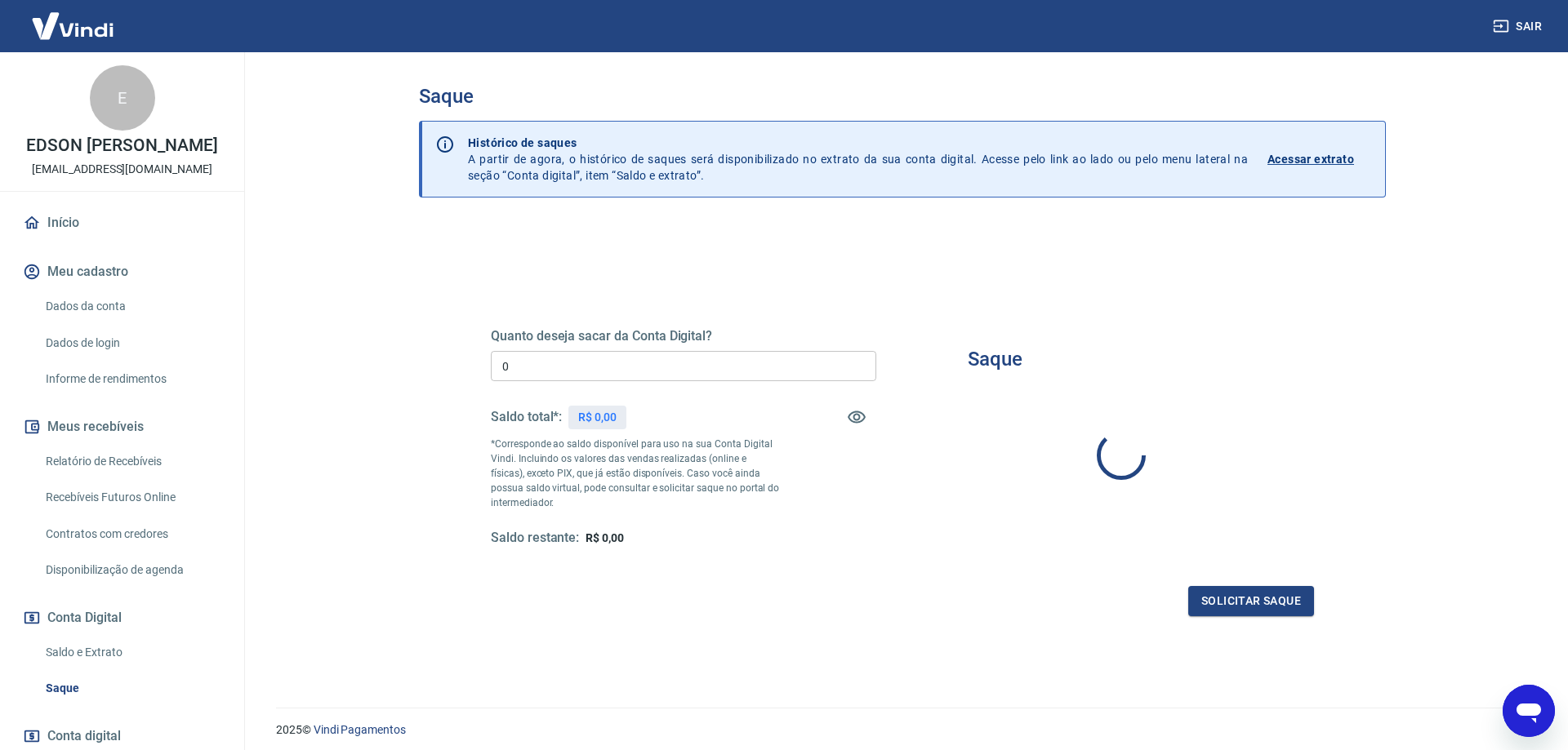
type input "R$ 0,00"
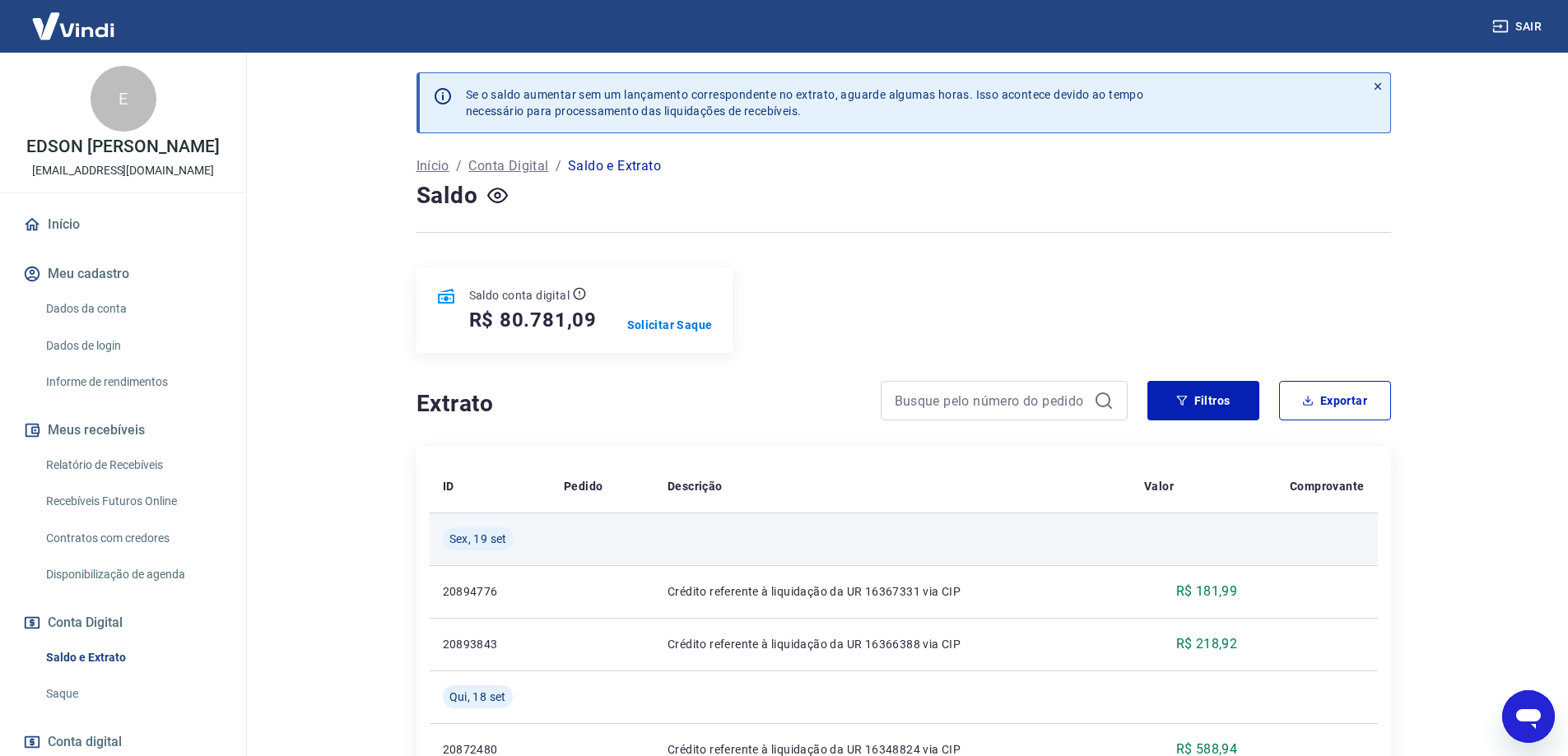
scroll to position [82, 0]
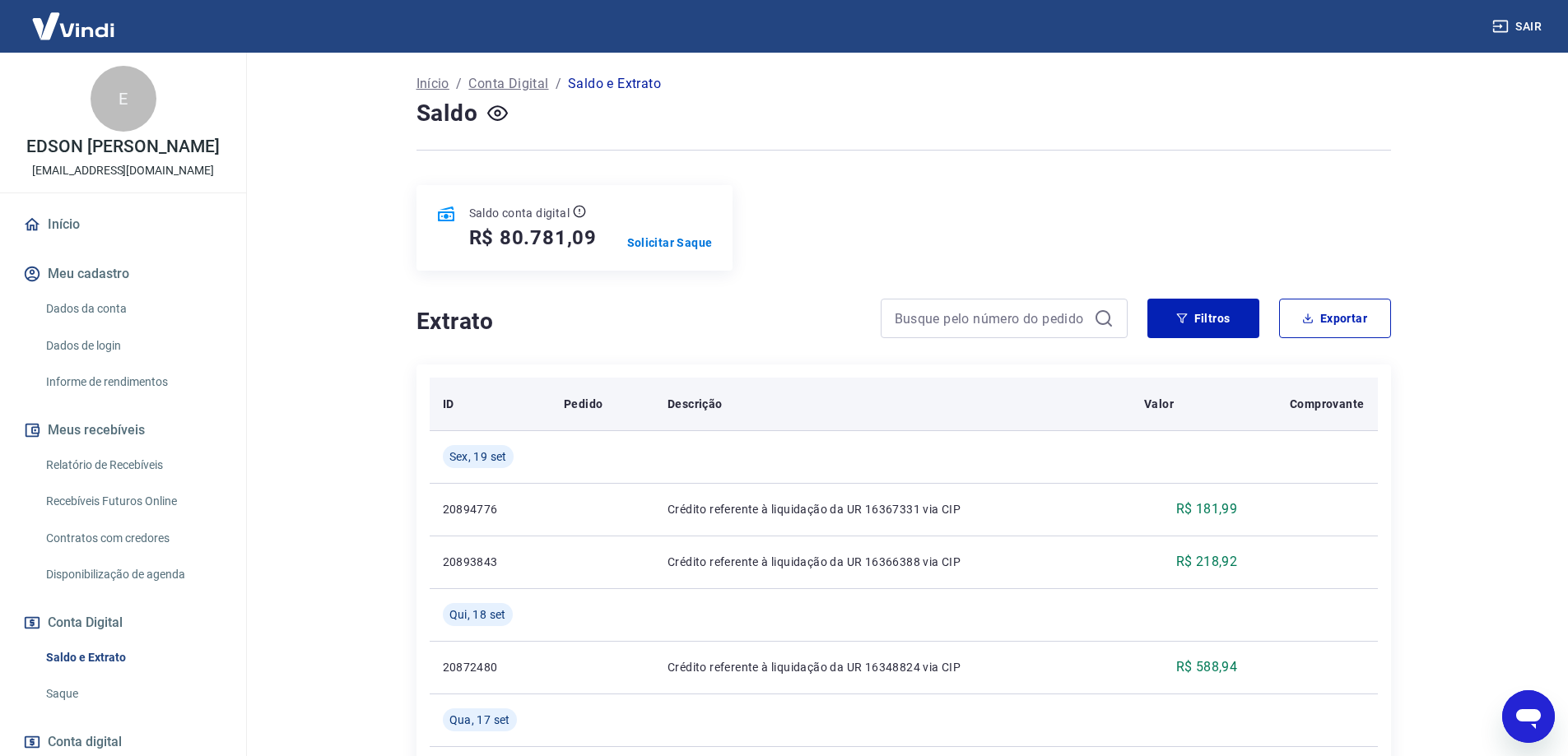
click at [1311, 404] on p "Comprovante" at bounding box center [1327, 404] width 74 height 16
click at [1175, 393] on th "Valor" at bounding box center [1191, 404] width 119 height 53
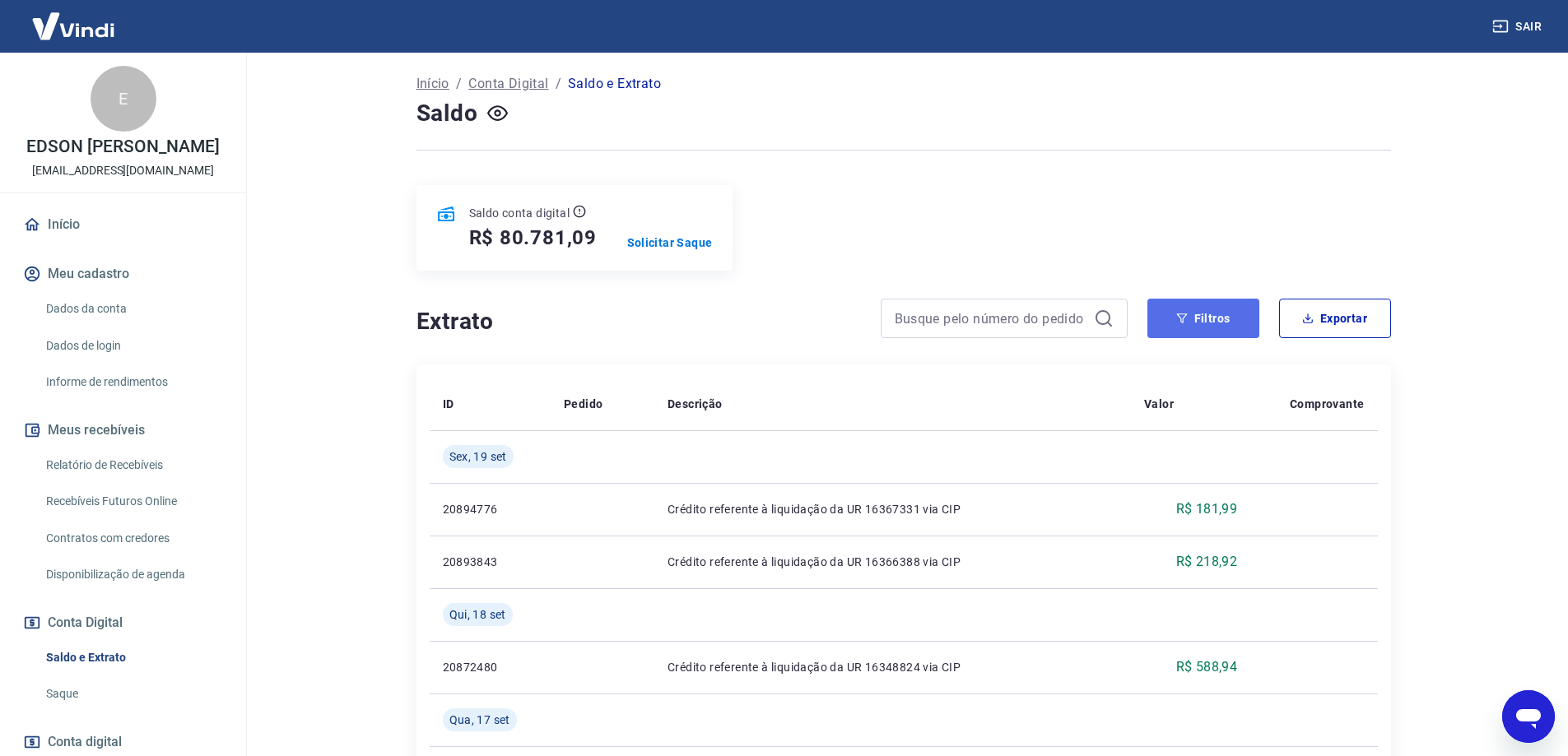
click at [1223, 317] on button "Filtros" at bounding box center [1204, 318] width 112 height 40
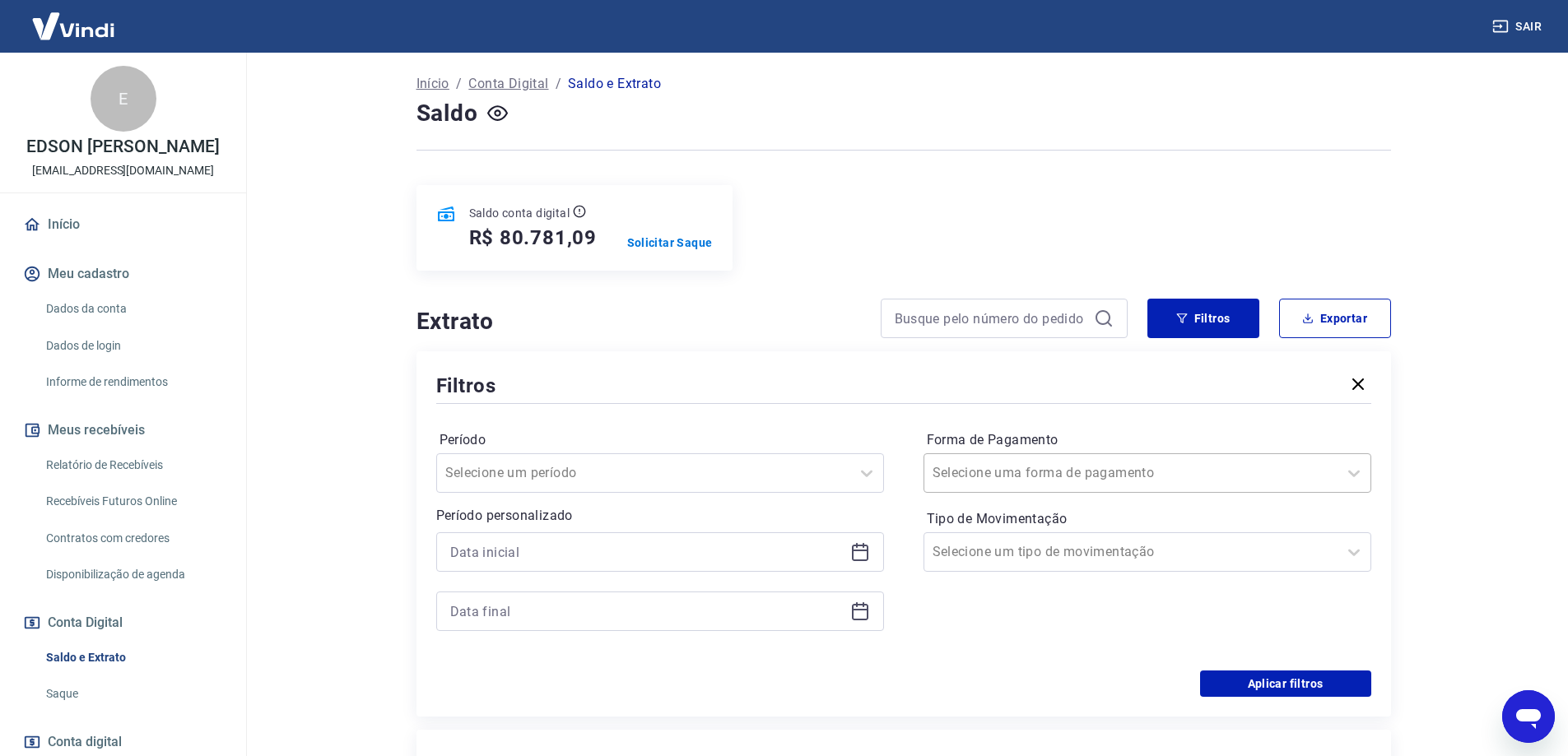
click at [1065, 458] on div "Selecione uma forma de pagamento" at bounding box center [1131, 473] width 414 height 29
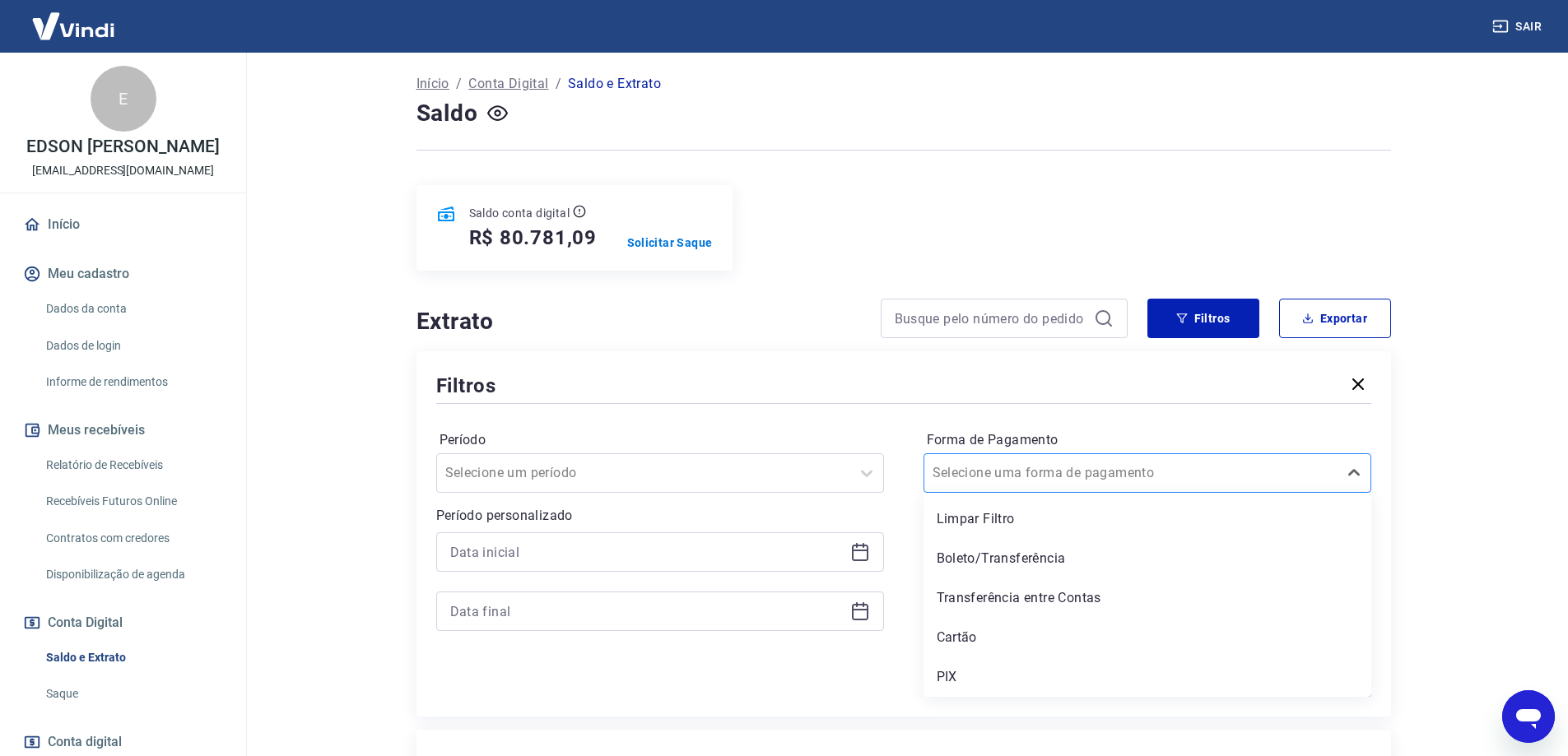
click at [1057, 456] on div "Selecione uma forma de pagamento" at bounding box center [1148, 473] width 448 height 40
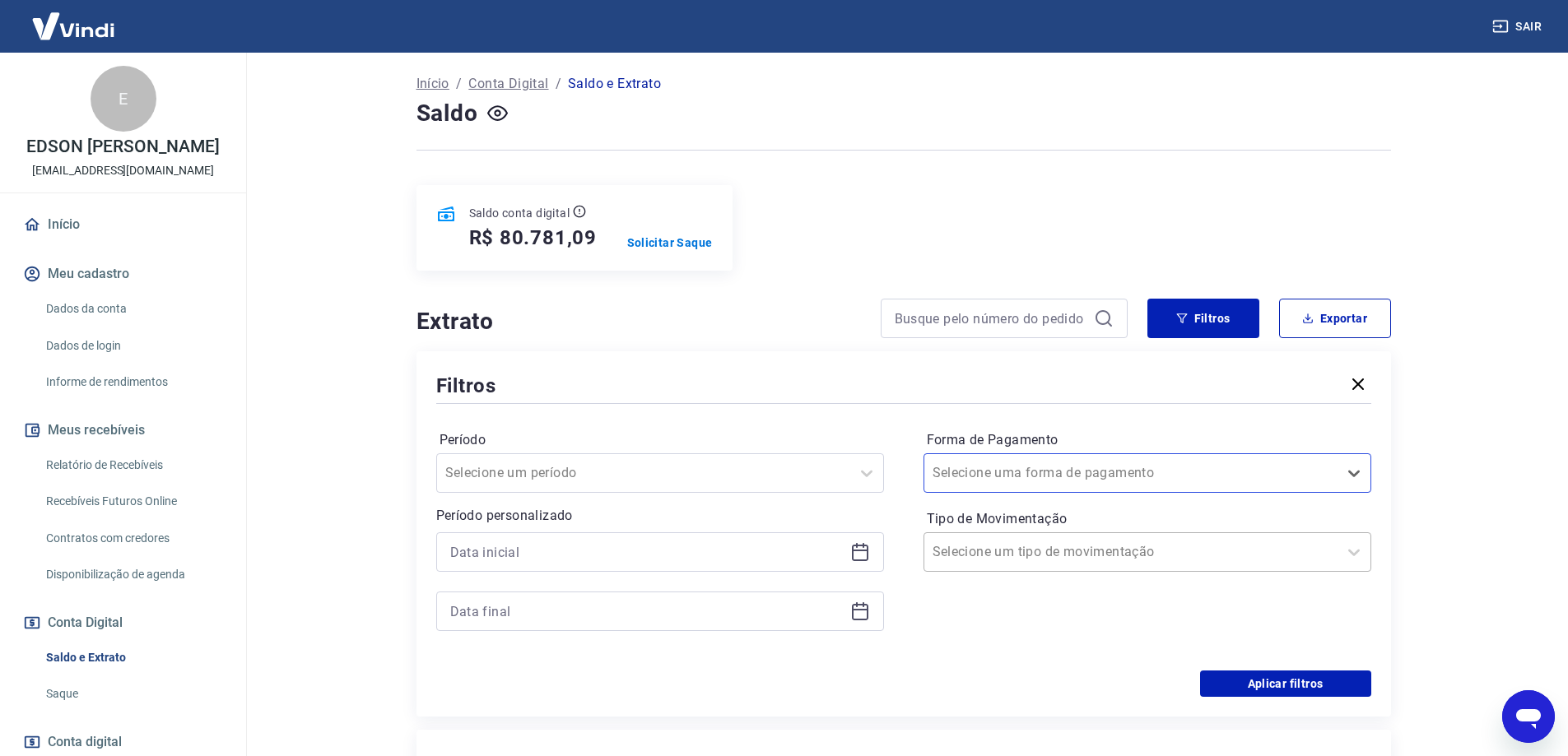
click at [1023, 549] on input "Tipo de Movimentação" at bounding box center [1015, 551] width 167 height 20
click at [966, 671] on div "Saída" at bounding box center [1148, 677] width 448 height 33
click at [1306, 685] on button "Aplicar filtros" at bounding box center [1286, 684] width 171 height 27
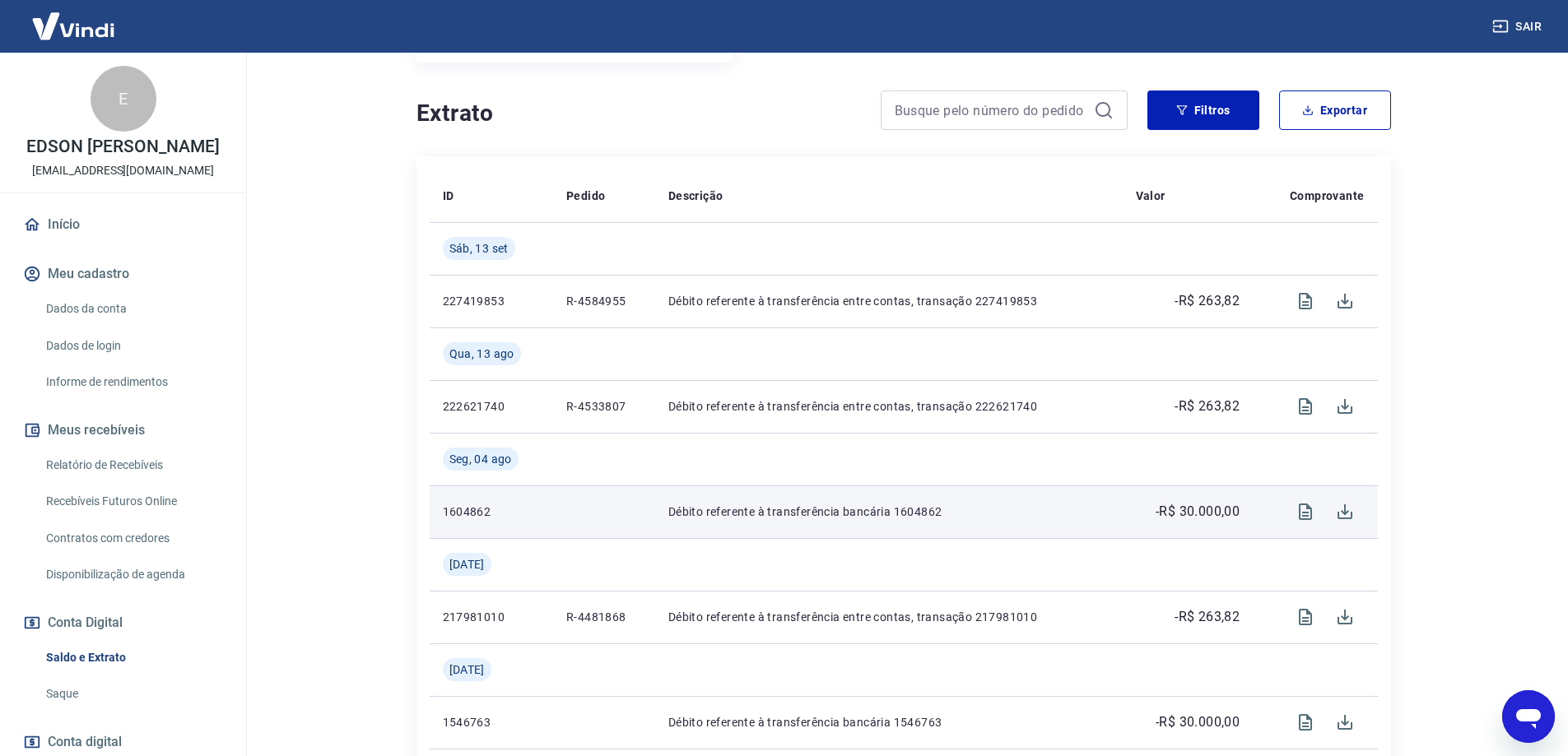
scroll to position [329, 0]
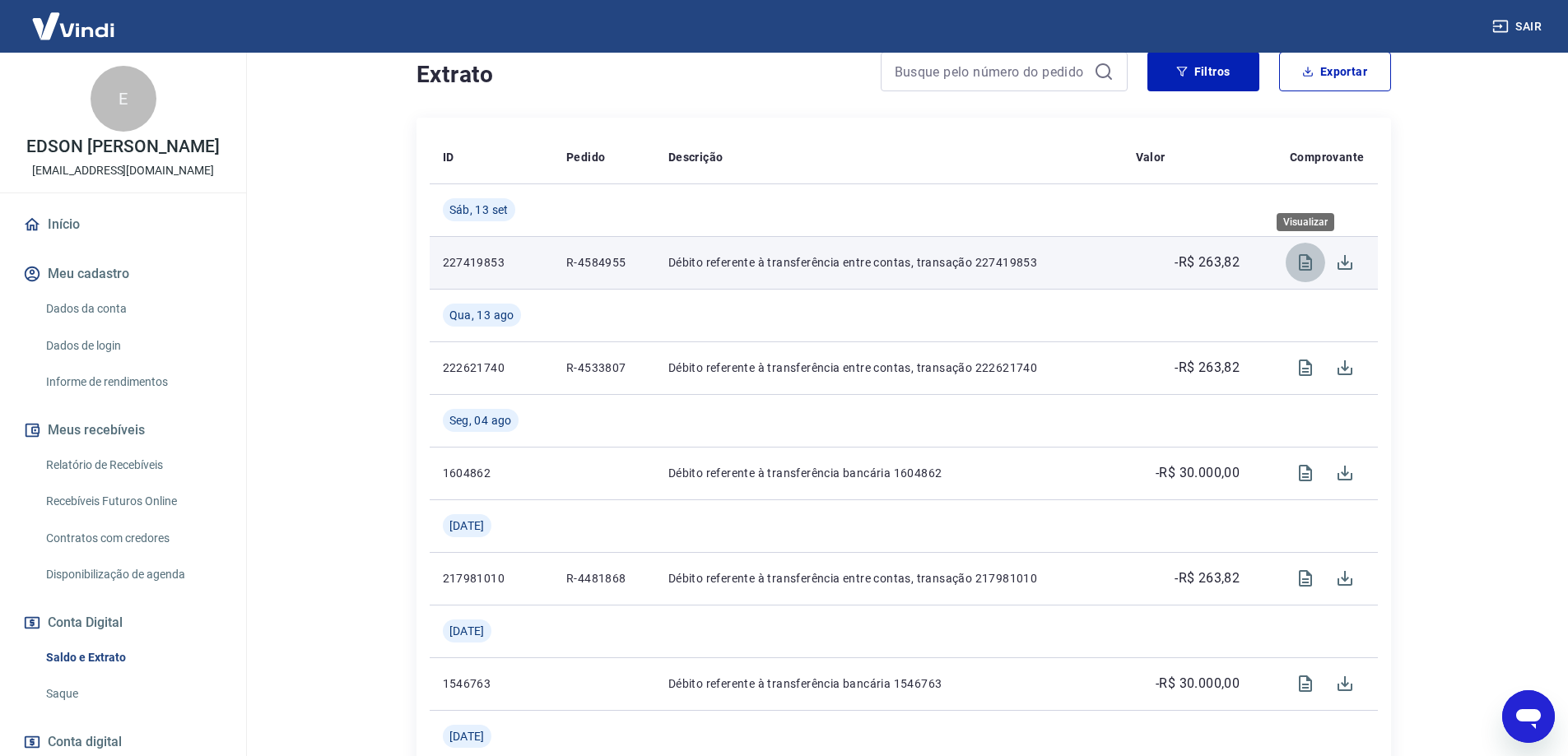
click at [1302, 265] on icon "Visualizar" at bounding box center [1306, 262] width 20 height 20
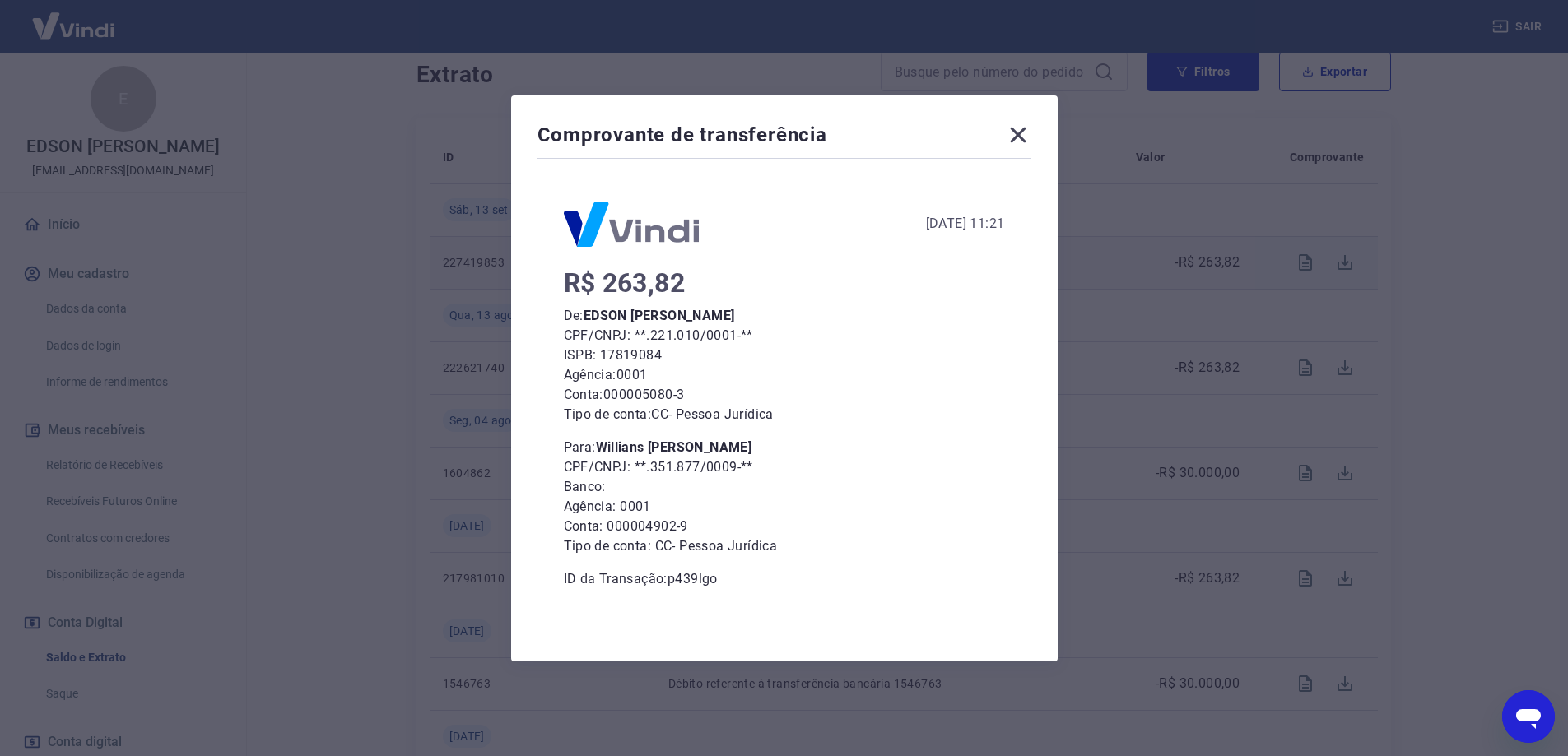
click at [1026, 134] on icon at bounding box center [1018, 135] width 16 height 16
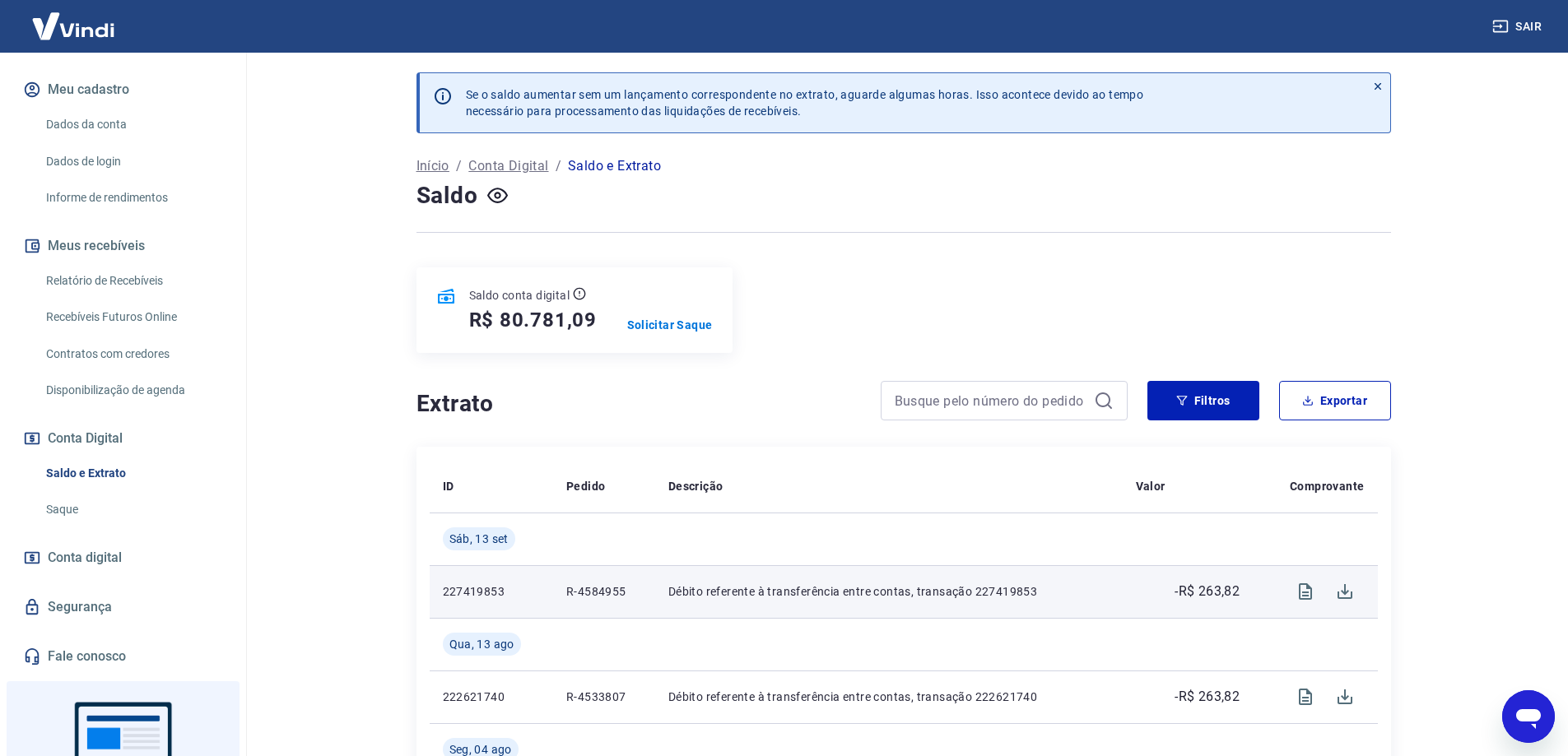
scroll to position [0, 0]
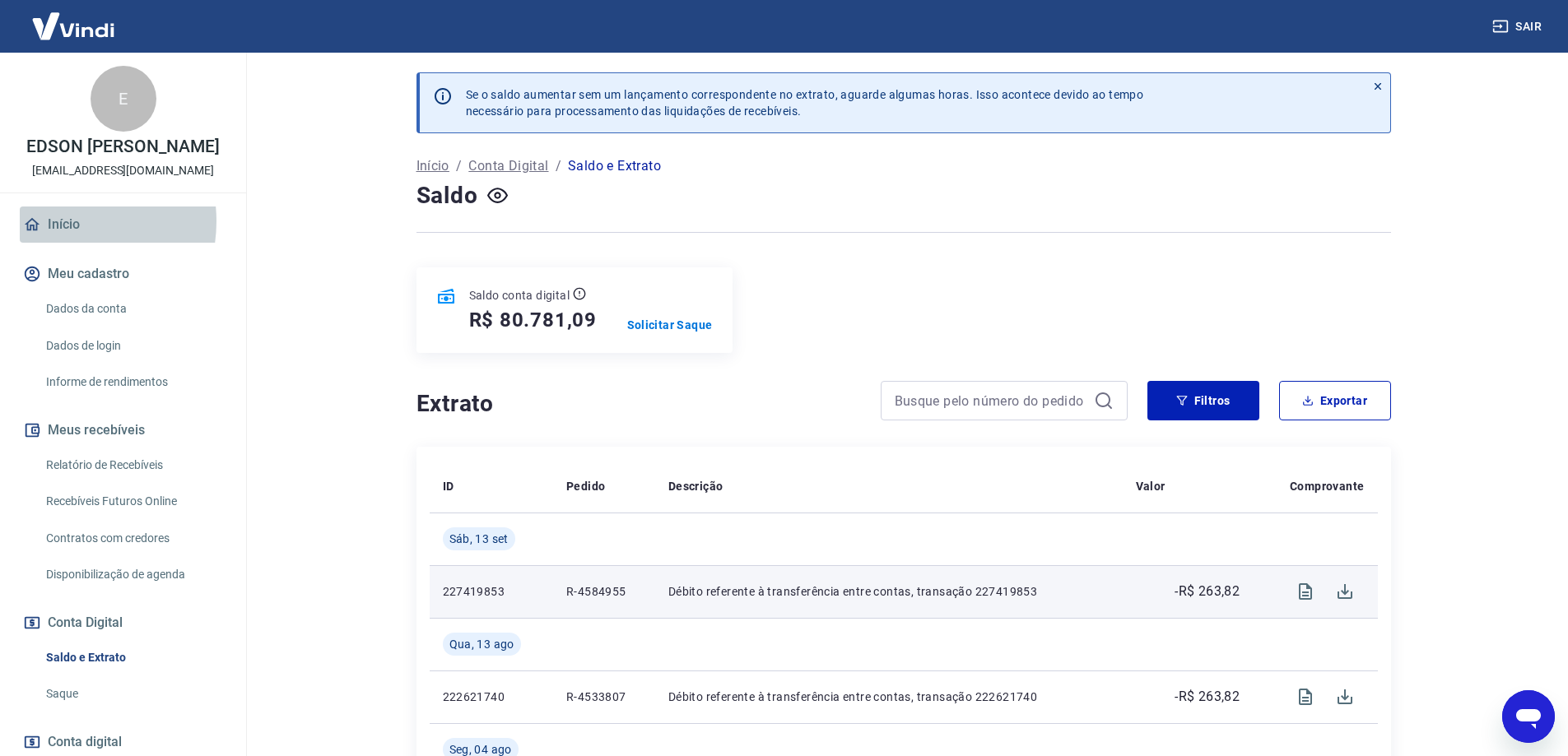
click at [60, 239] on link "Início" at bounding box center [123, 224] width 206 height 36
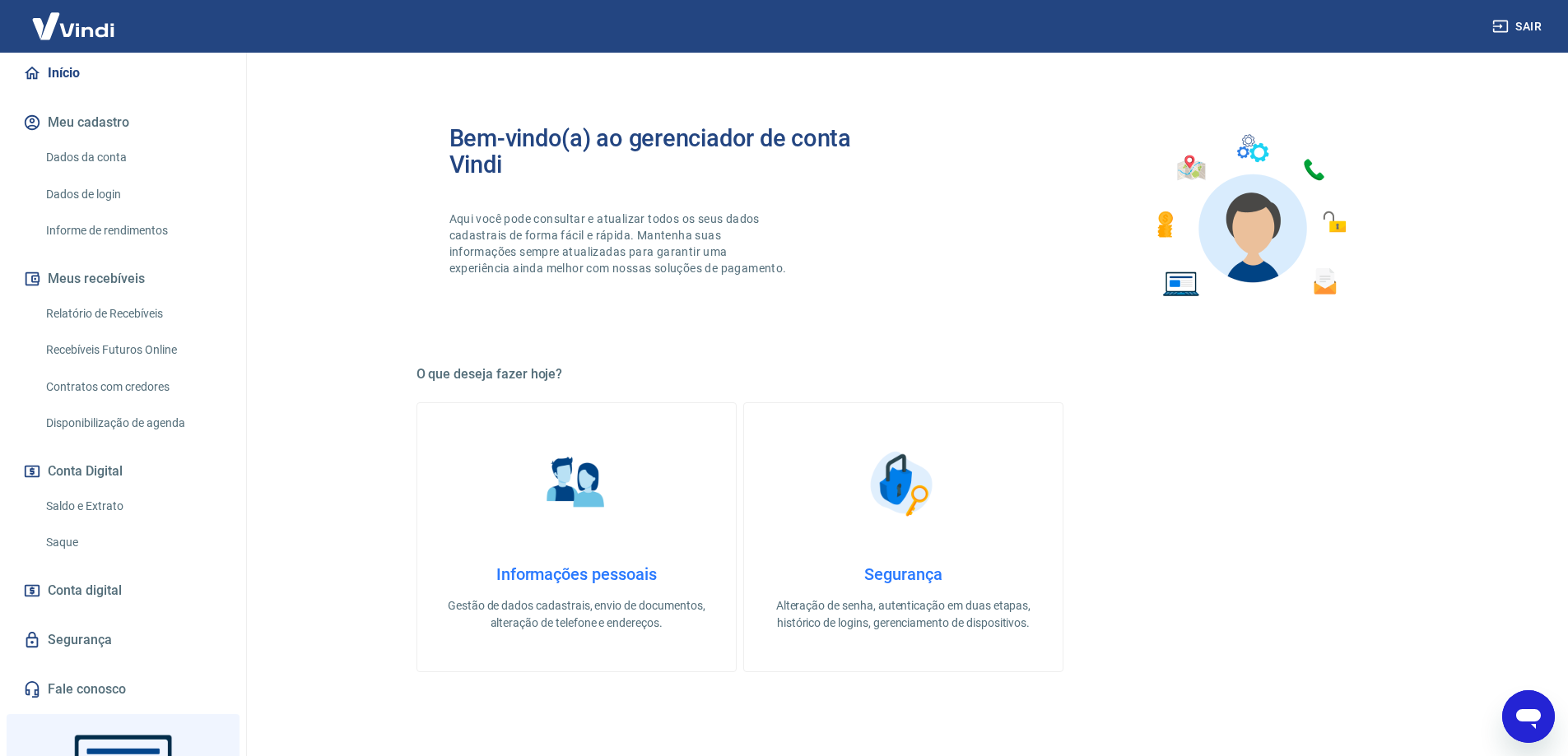
scroll to position [247, 0]
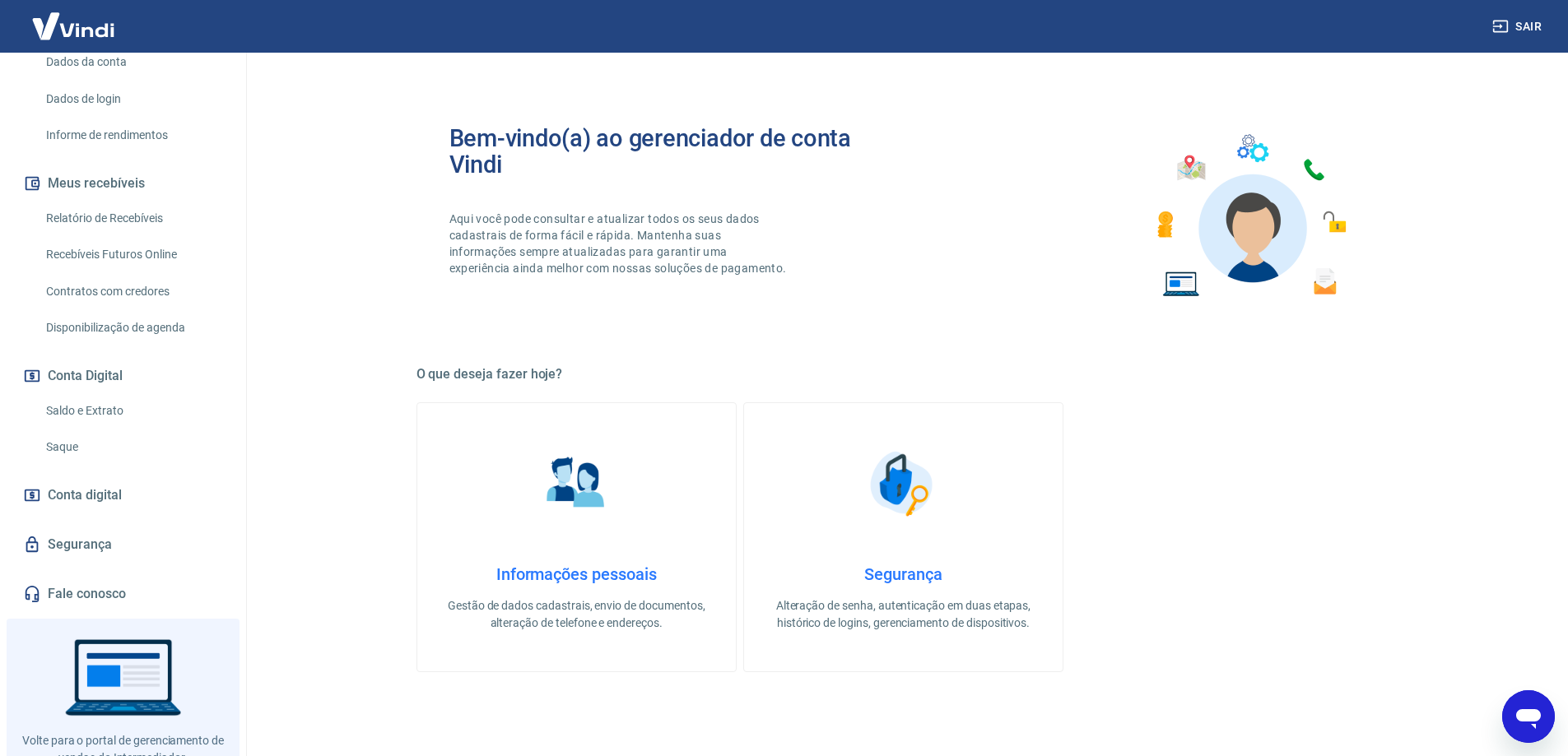
click at [100, 428] on link "Saldo e Extrato" at bounding box center [133, 411] width 187 height 34
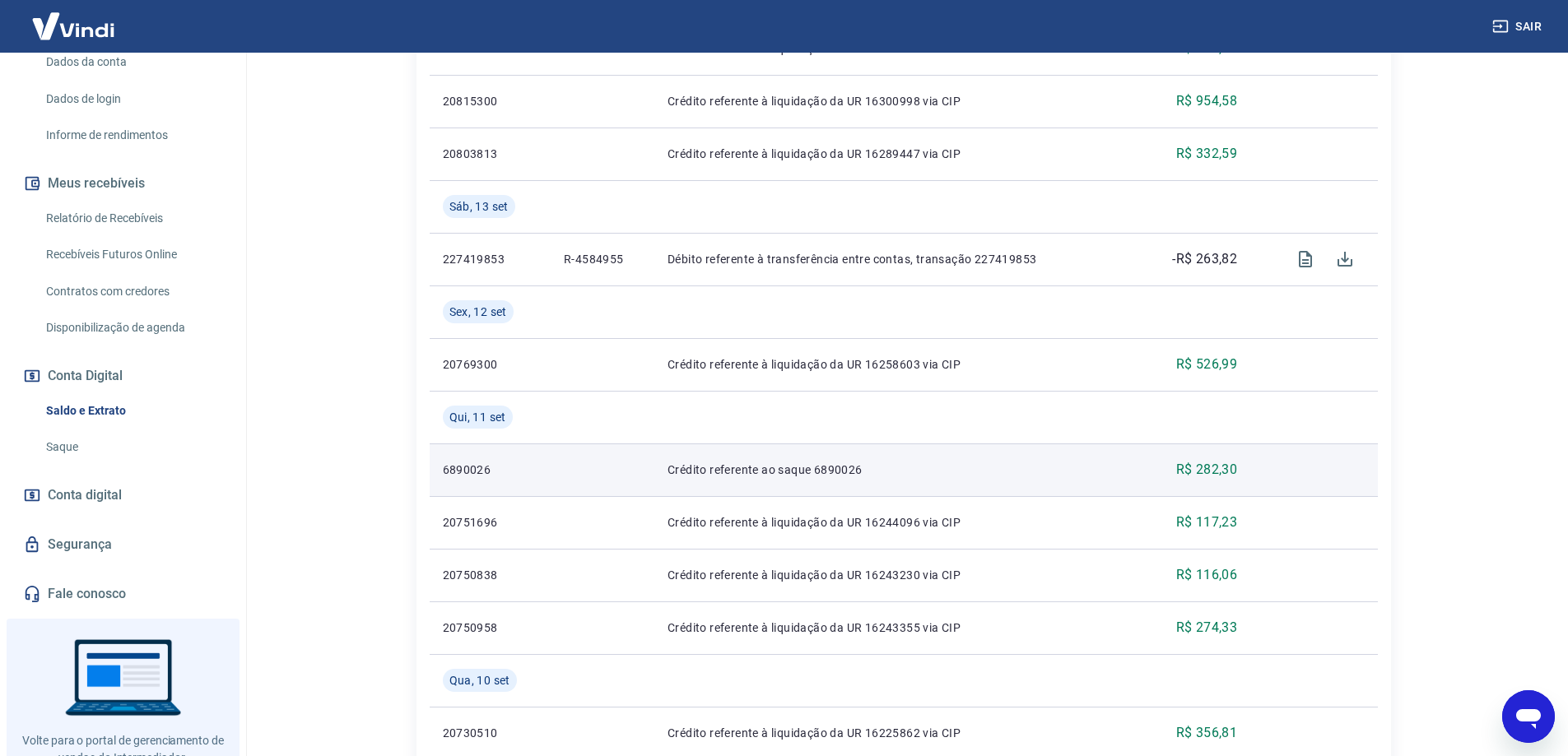
scroll to position [1276, 0]
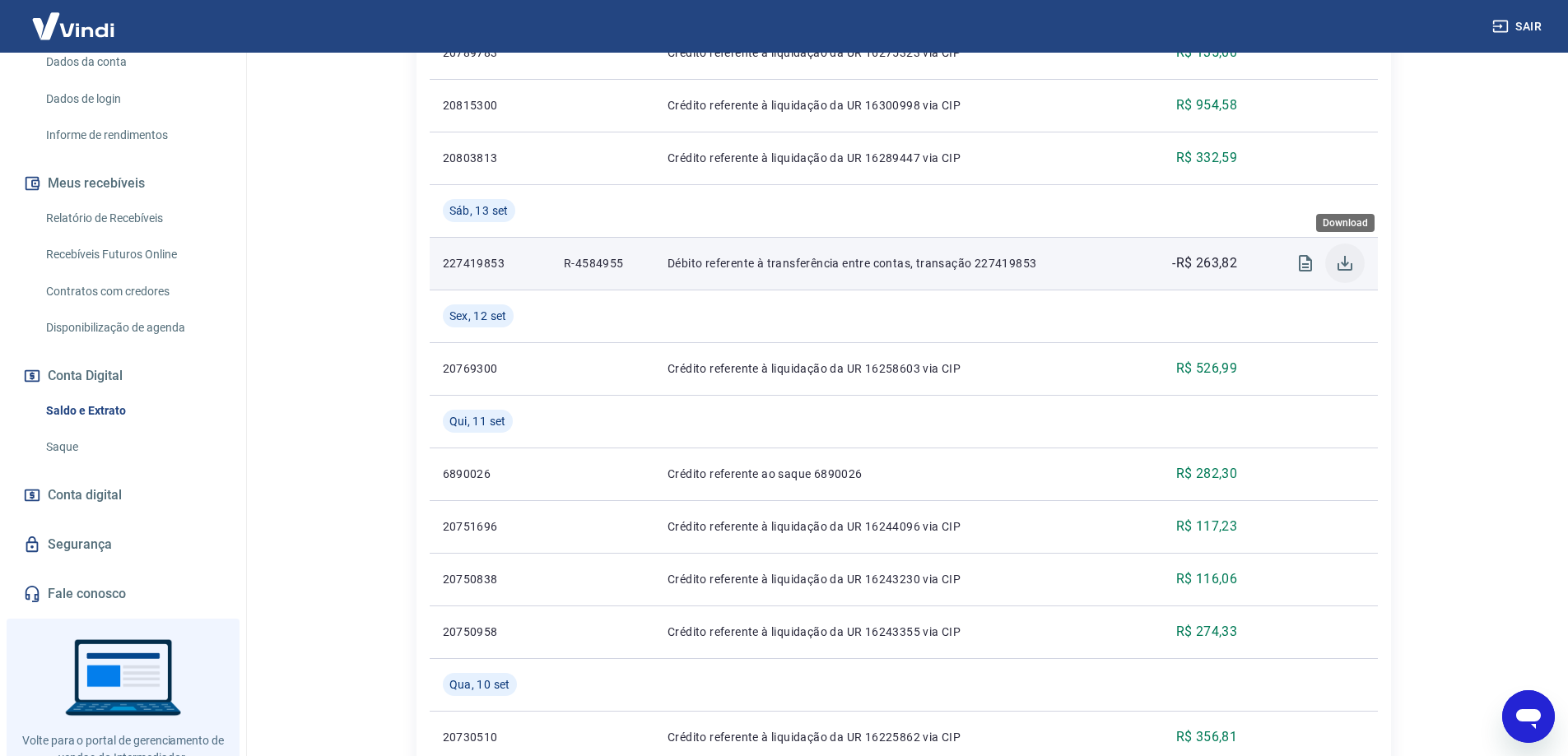
click at [1334, 263] on button "Download" at bounding box center [1345, 263] width 40 height 40
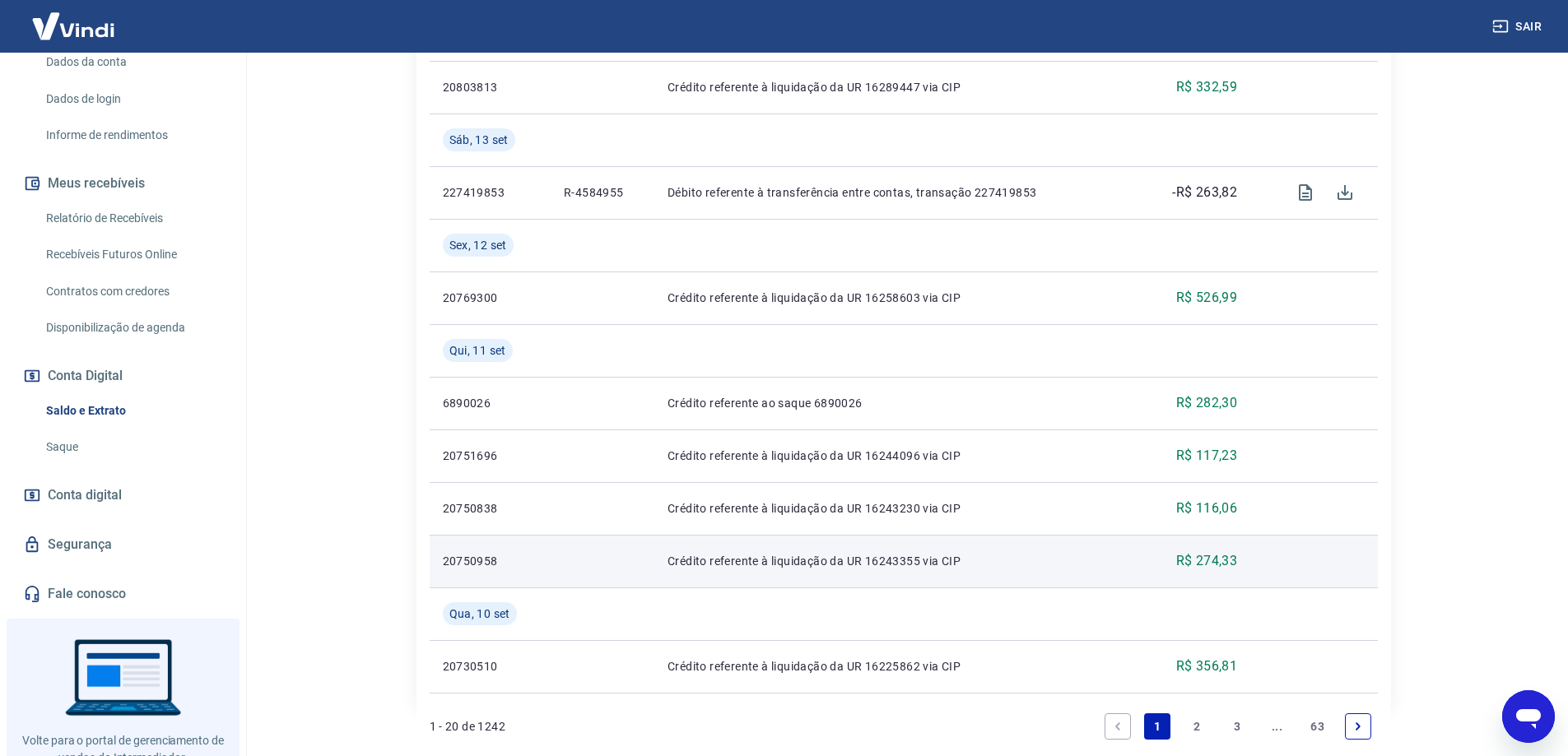
scroll to position [1441, 0]
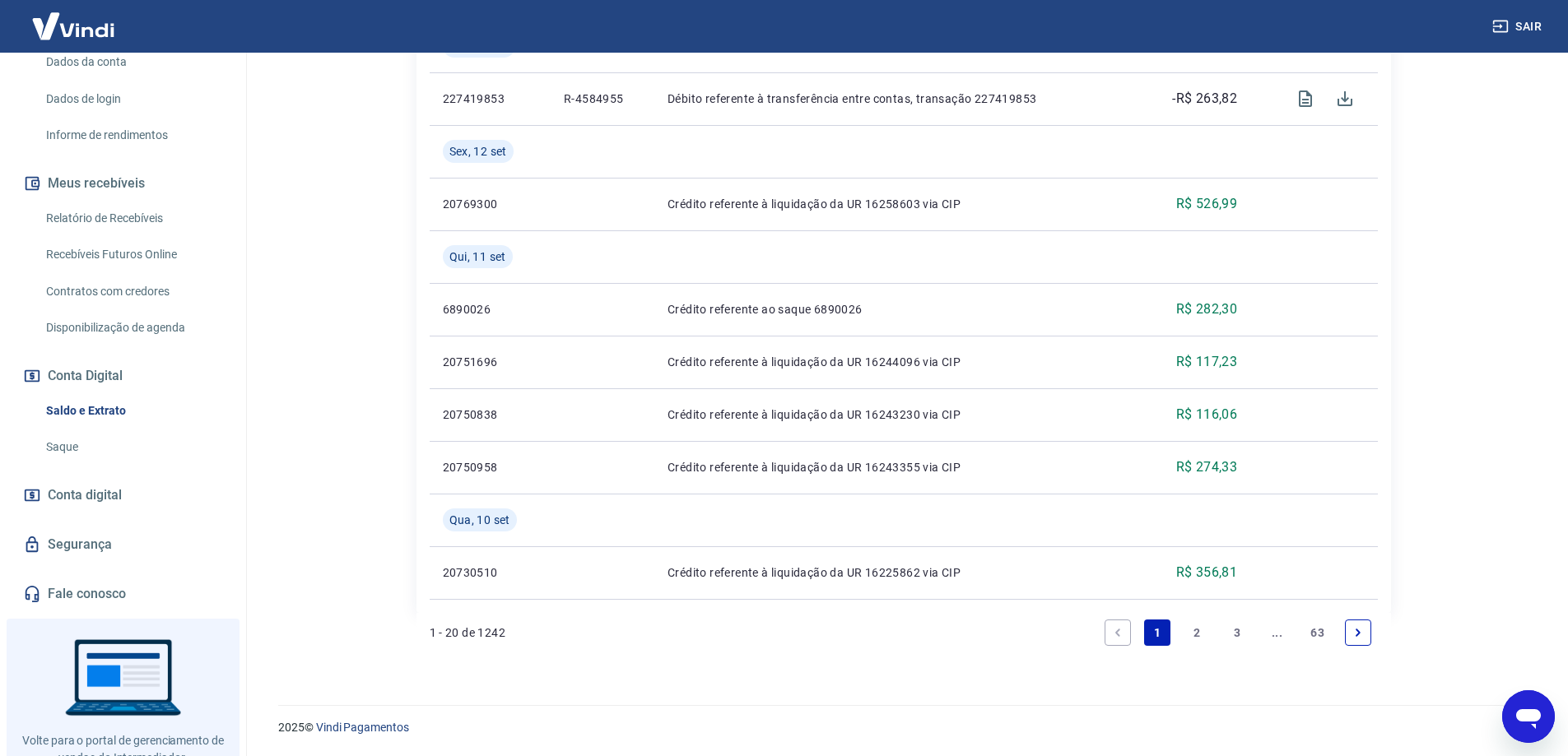
click at [1201, 631] on link "2" at bounding box center [1198, 633] width 27 height 27
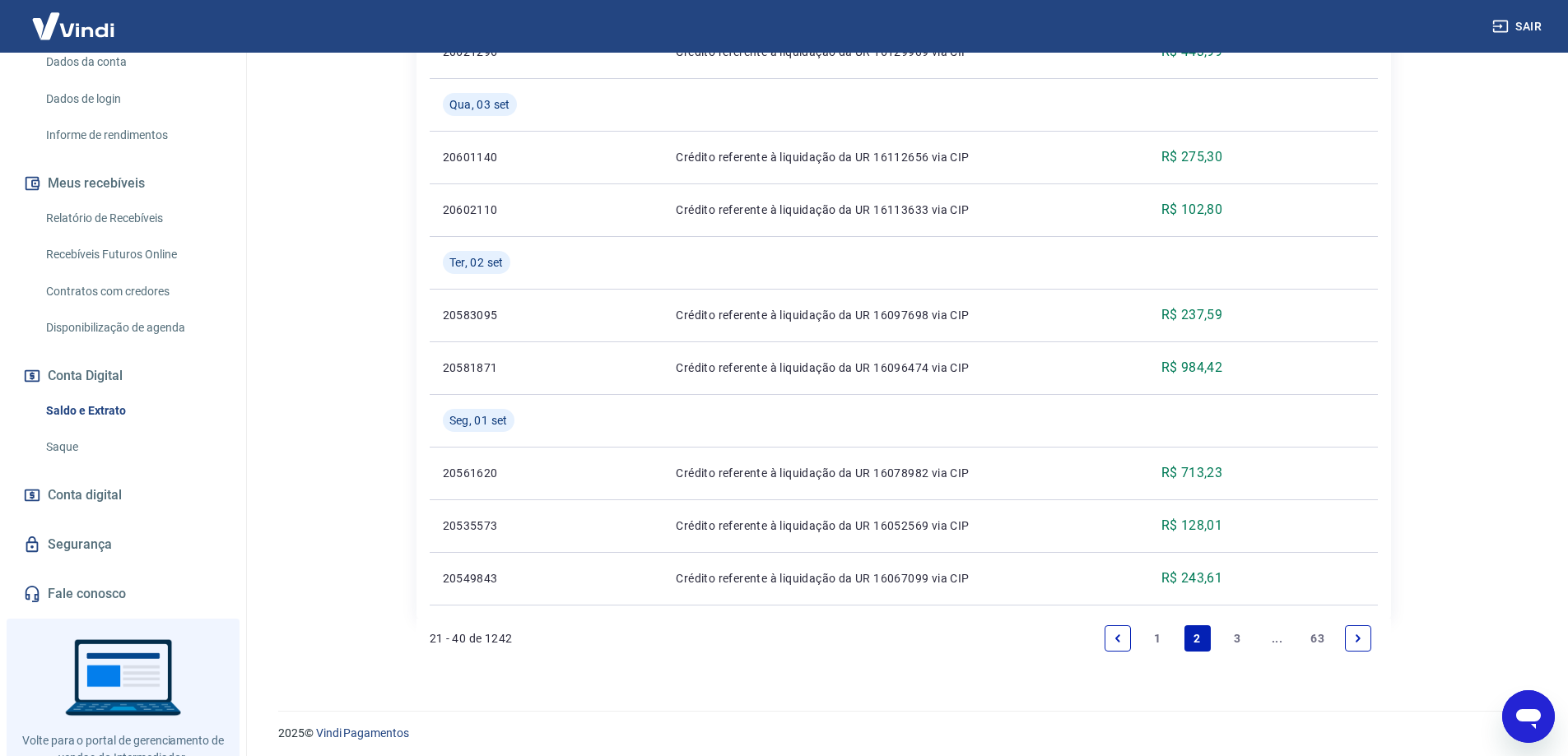
scroll to position [1389, 0]
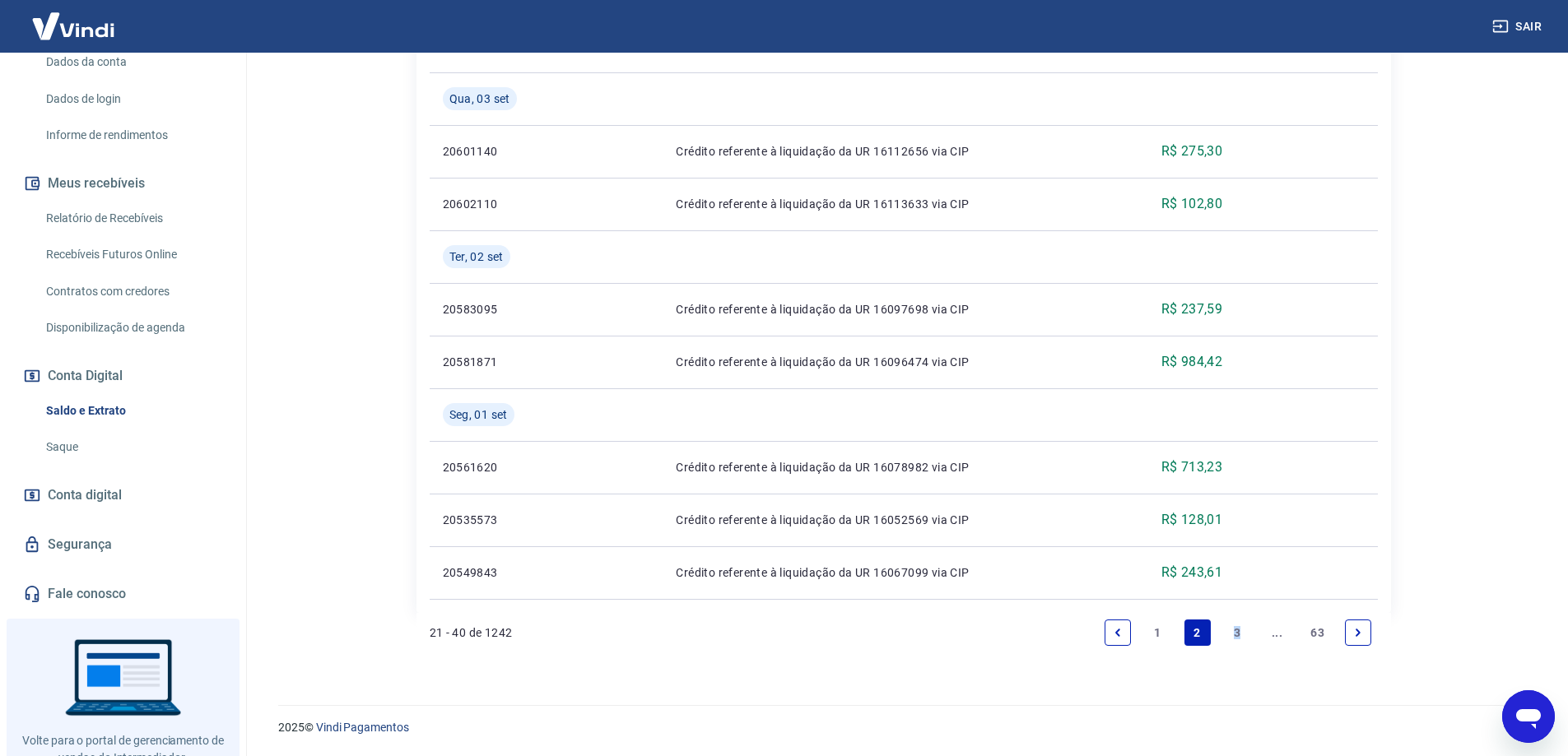
click at [1236, 630] on link "3" at bounding box center [1237, 633] width 27 height 27
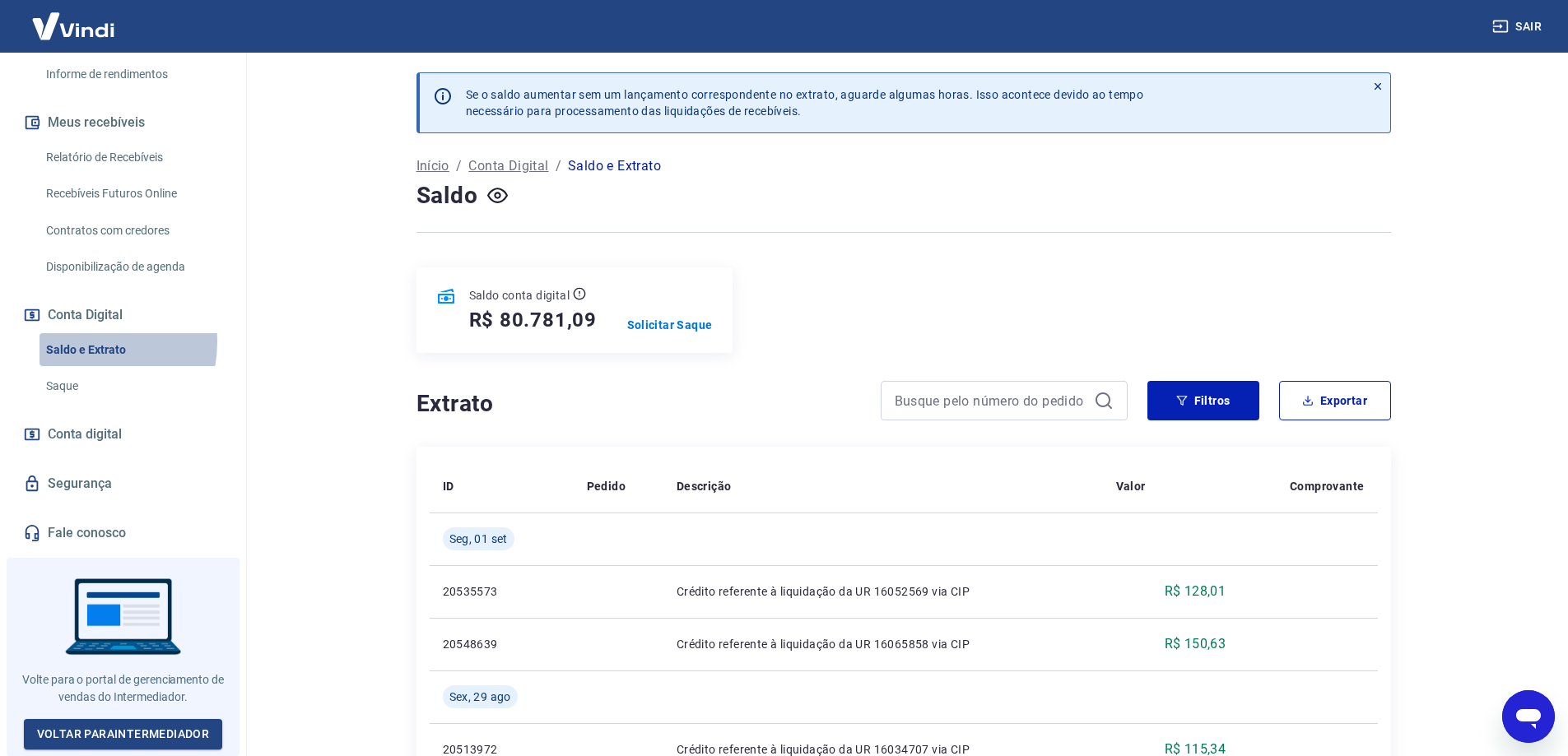
click at [85, 347] on link "Saldo e Extrato" at bounding box center [133, 350] width 187 height 34
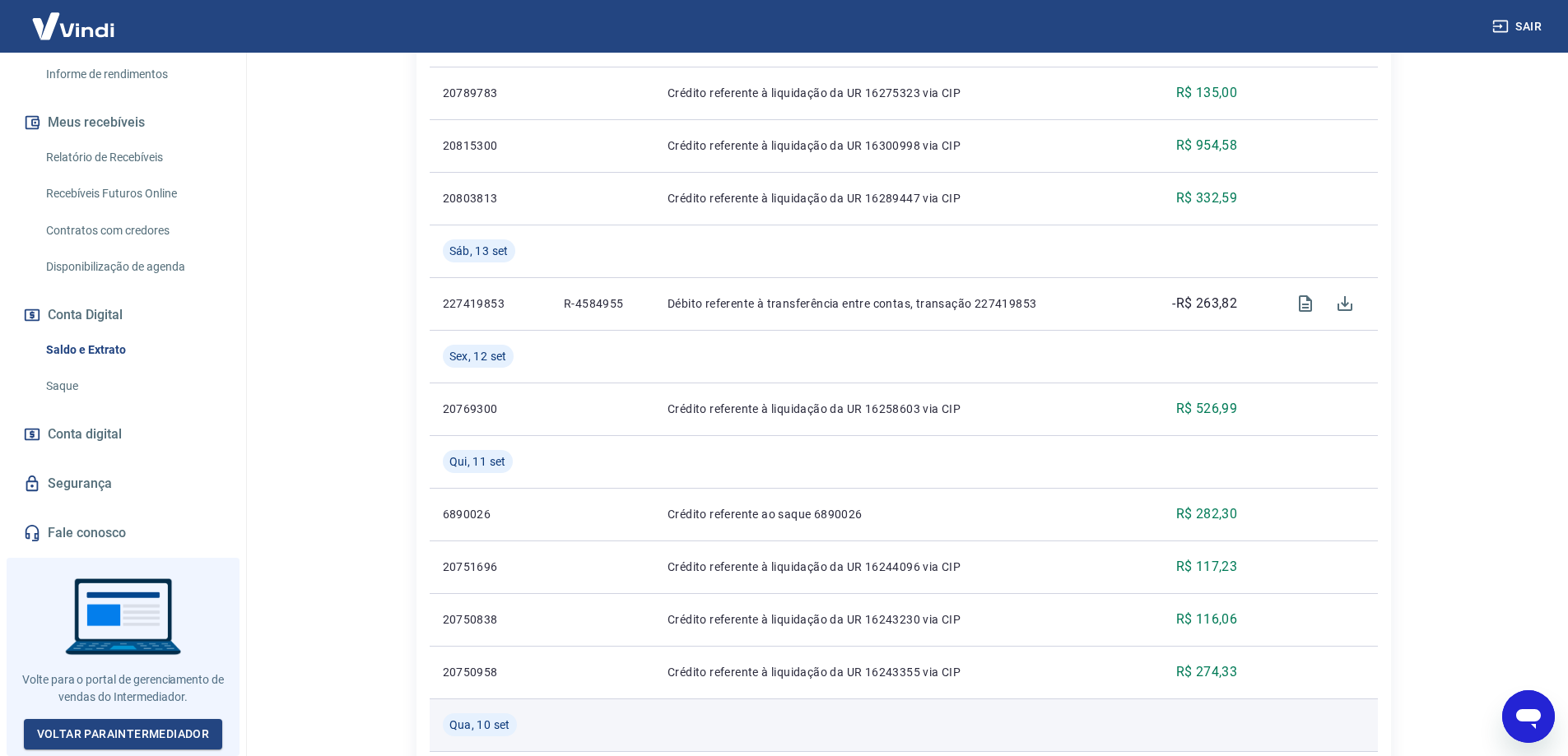
scroll to position [1441, 0]
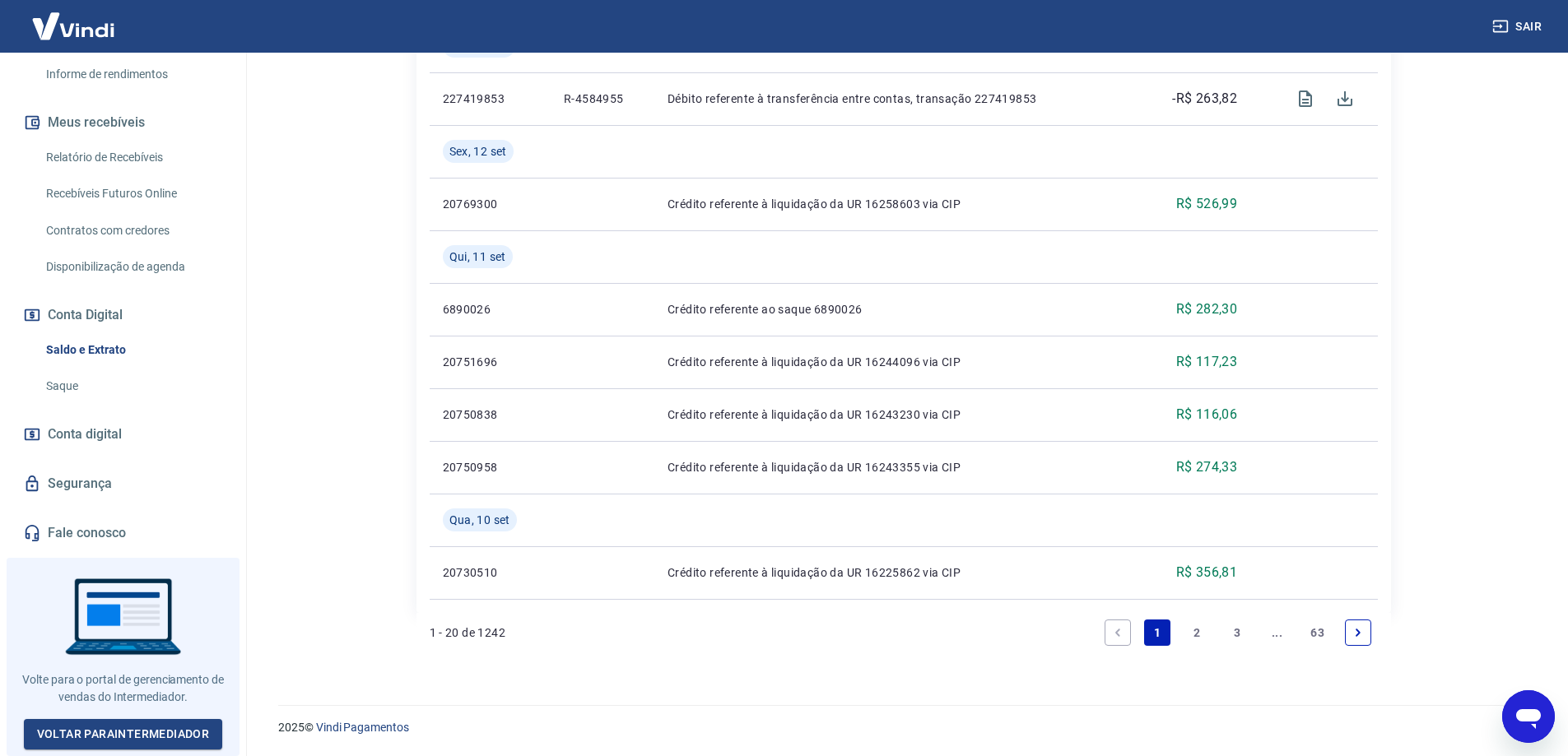
click at [1198, 633] on link "2" at bounding box center [1198, 633] width 27 height 27
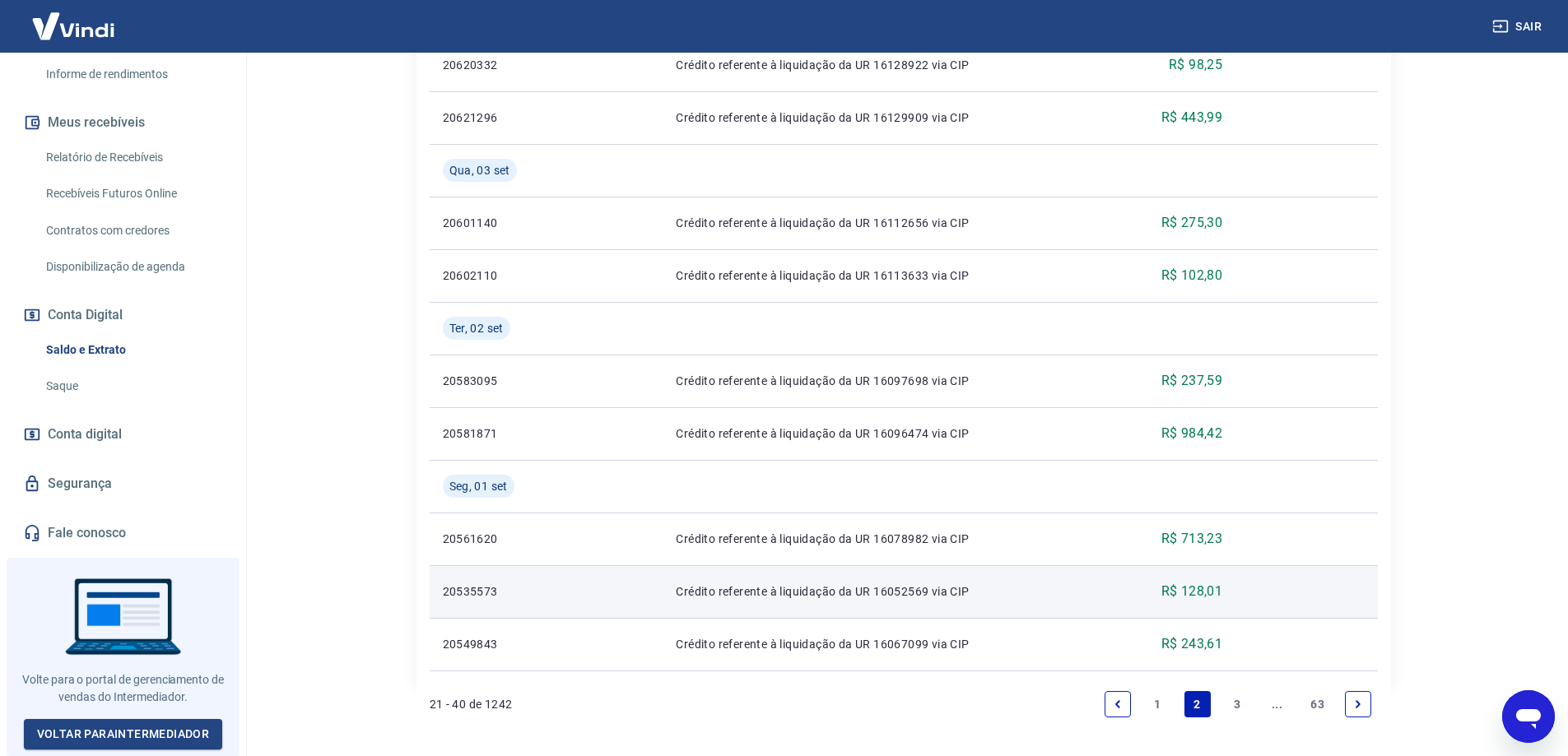
scroll to position [1389, 0]
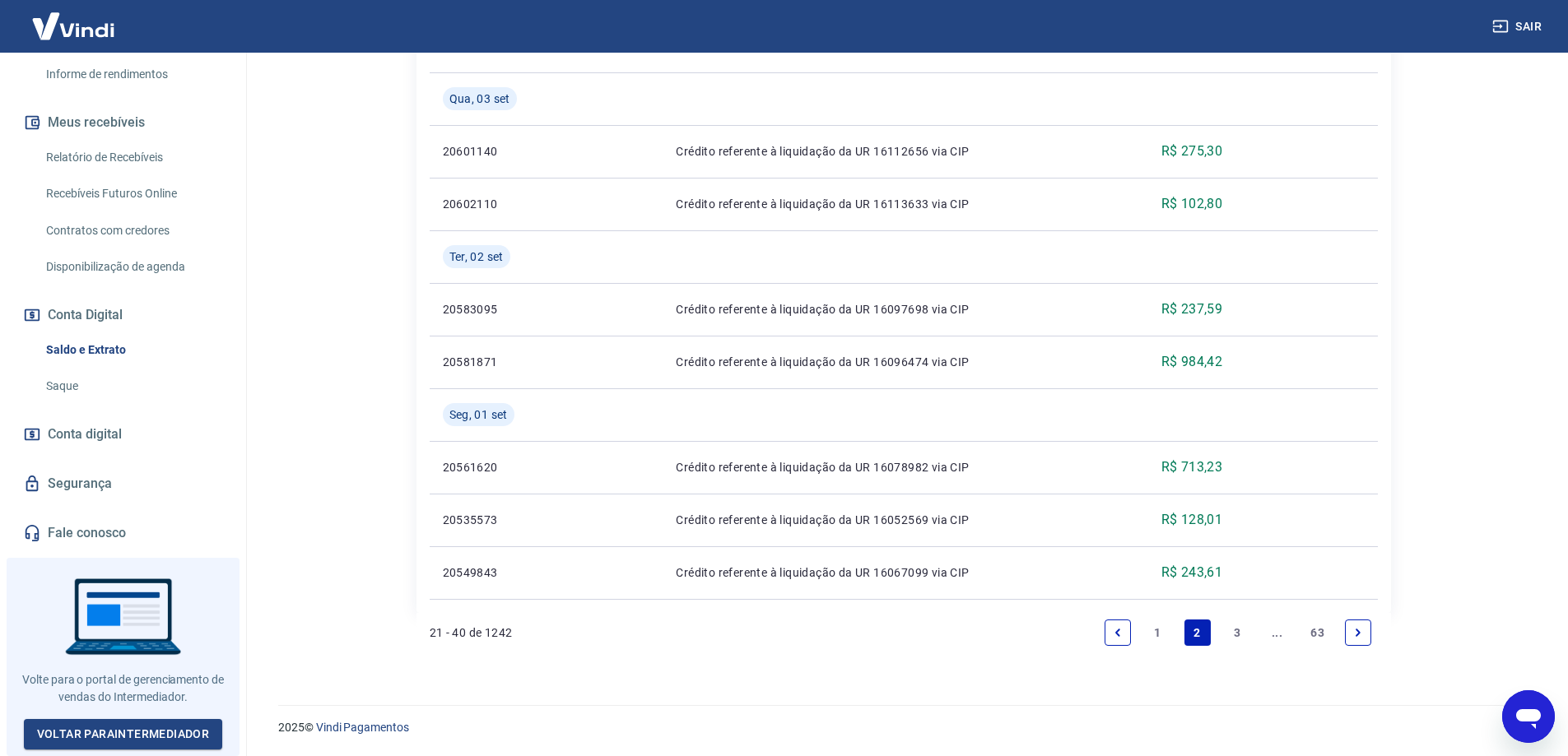
click at [1235, 628] on link "3" at bounding box center [1237, 633] width 27 height 27
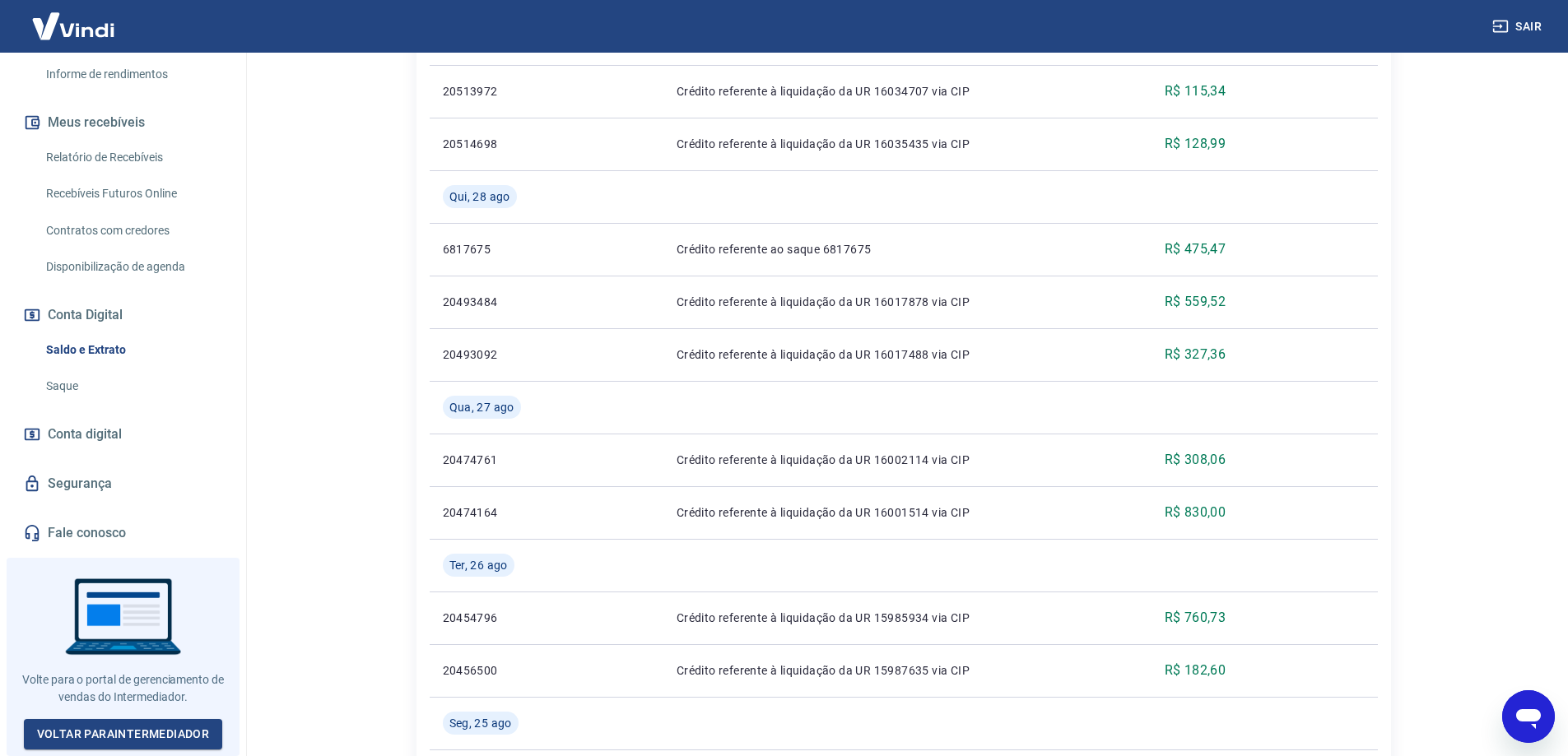
scroll to position [1336, 0]
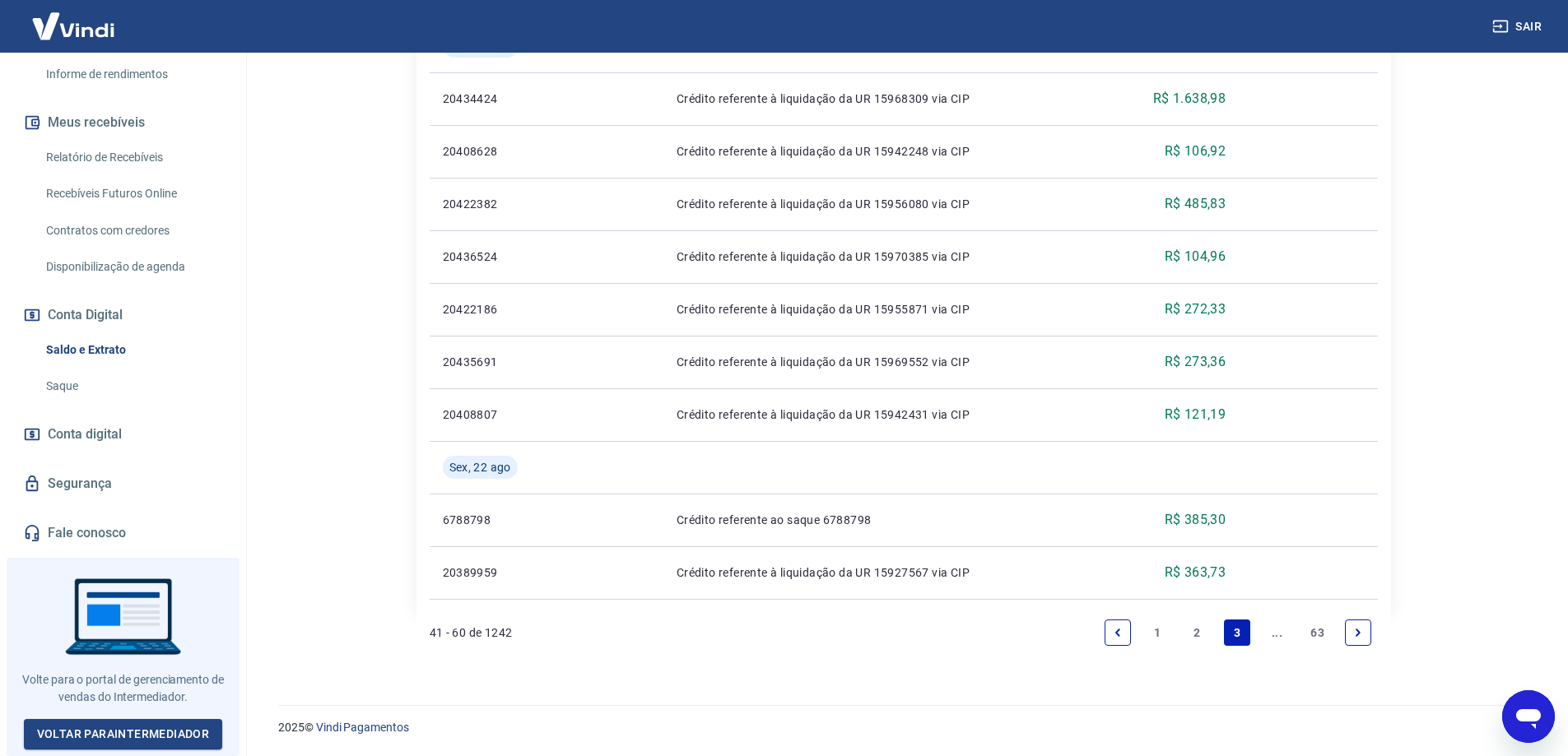
click at [1318, 633] on link "63" at bounding box center [1317, 633] width 27 height 27
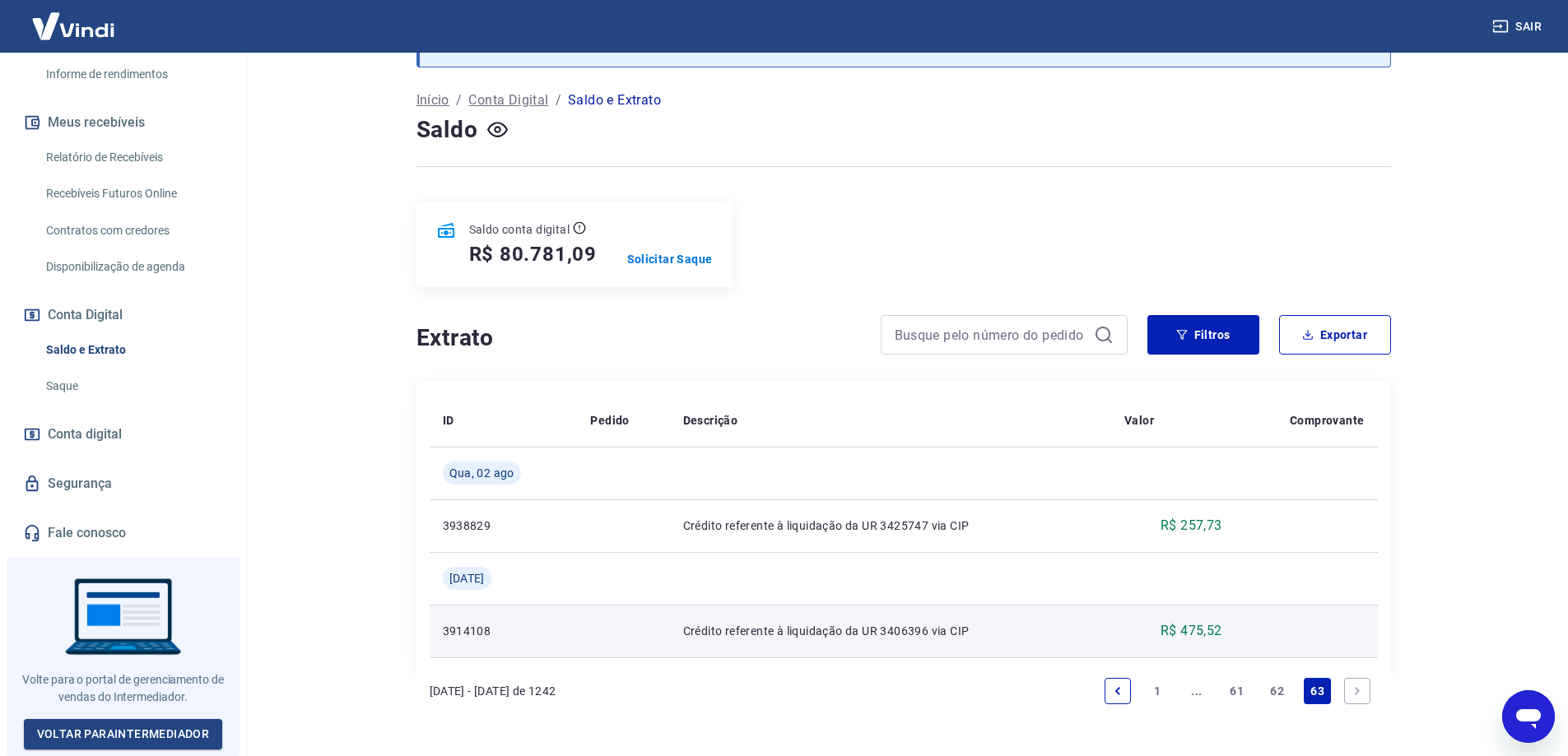
scroll to position [124, 0]
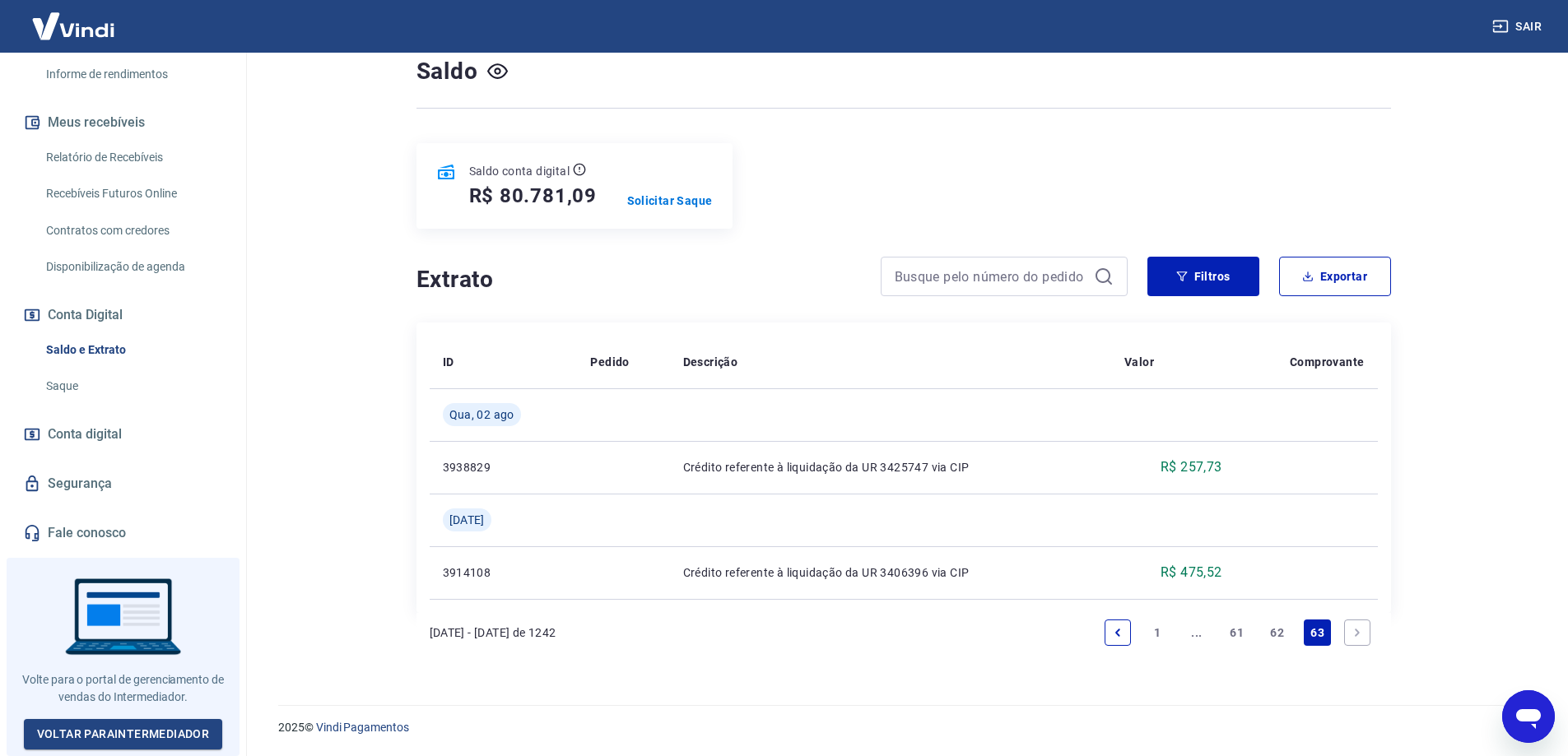
click at [1356, 637] on icon "Next page" at bounding box center [1357, 633] width 11 height 11
click at [1108, 631] on link "Previous page" at bounding box center [1118, 633] width 27 height 27
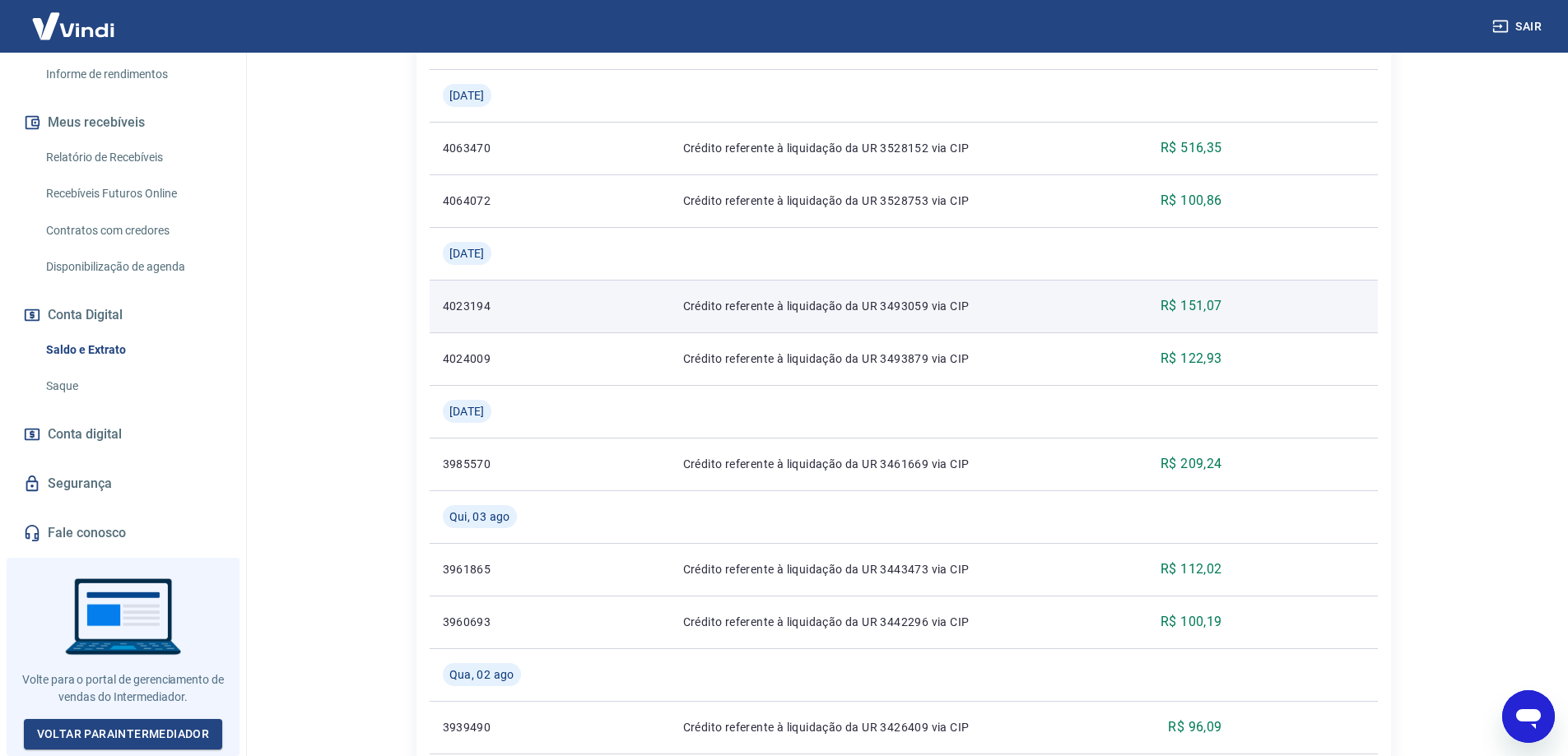
scroll to position [1599, 0]
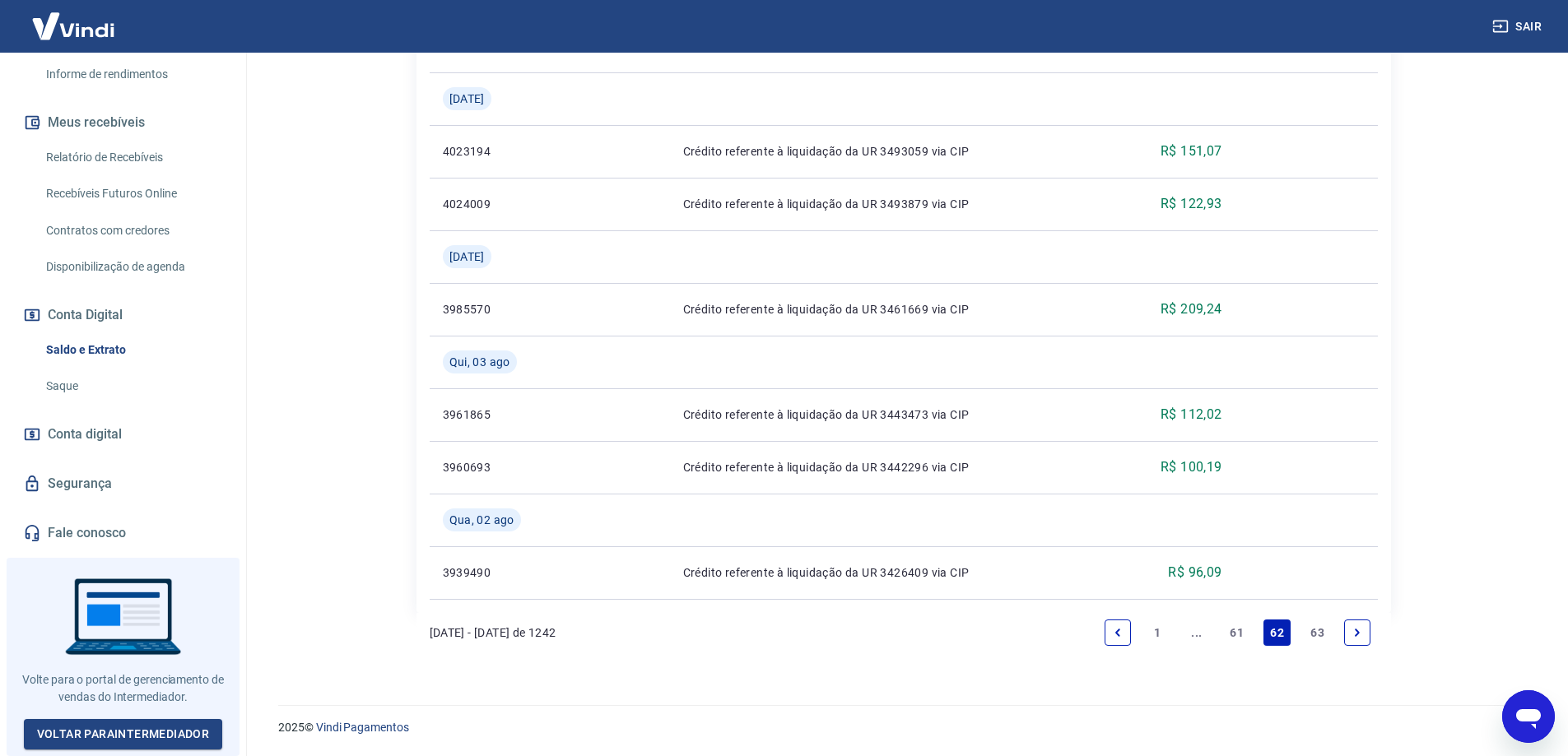
click at [1309, 634] on link "63" at bounding box center [1317, 633] width 27 height 27
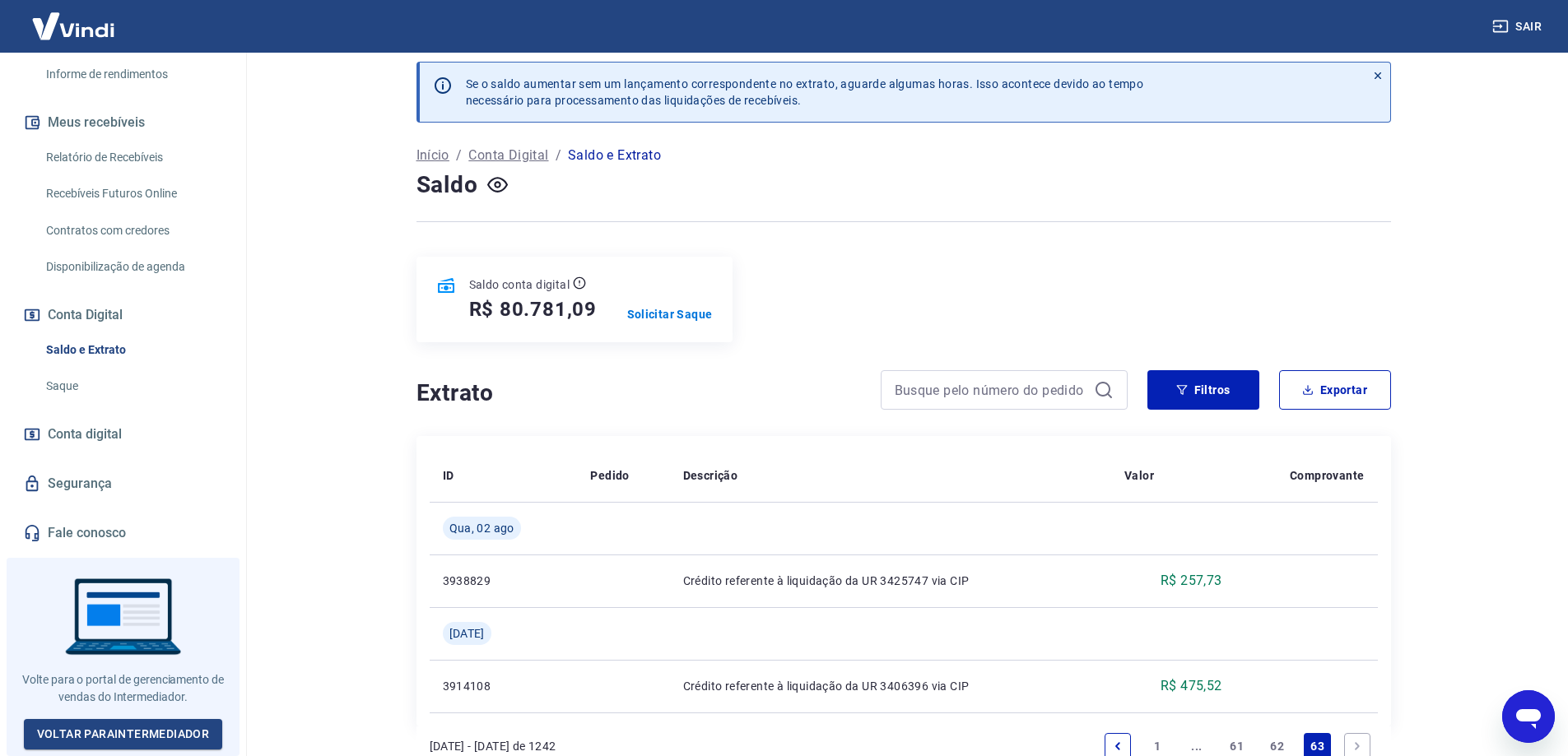
scroll to position [124, 0]
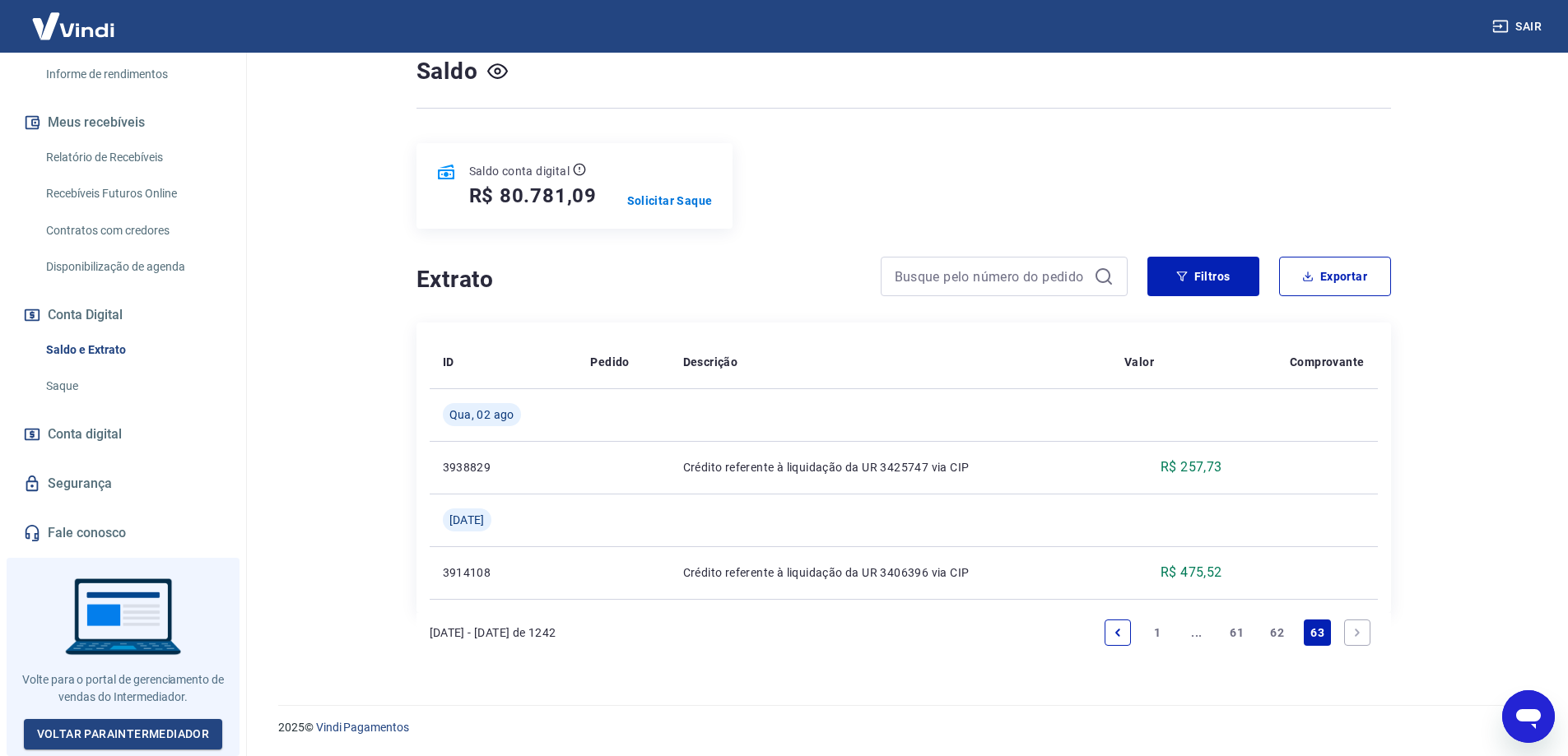
click at [1235, 630] on link "61" at bounding box center [1236, 633] width 27 height 27
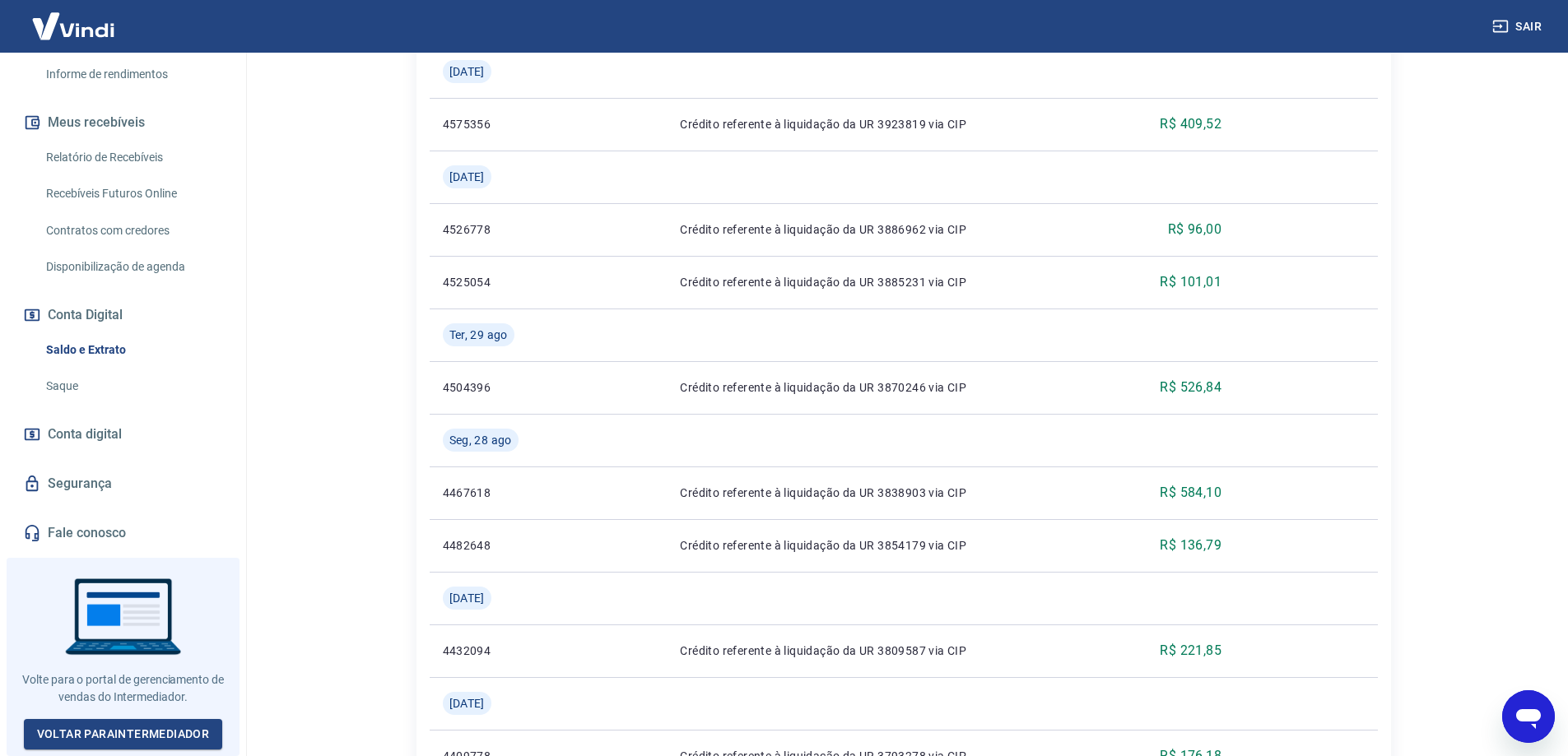
scroll to position [1652, 0]
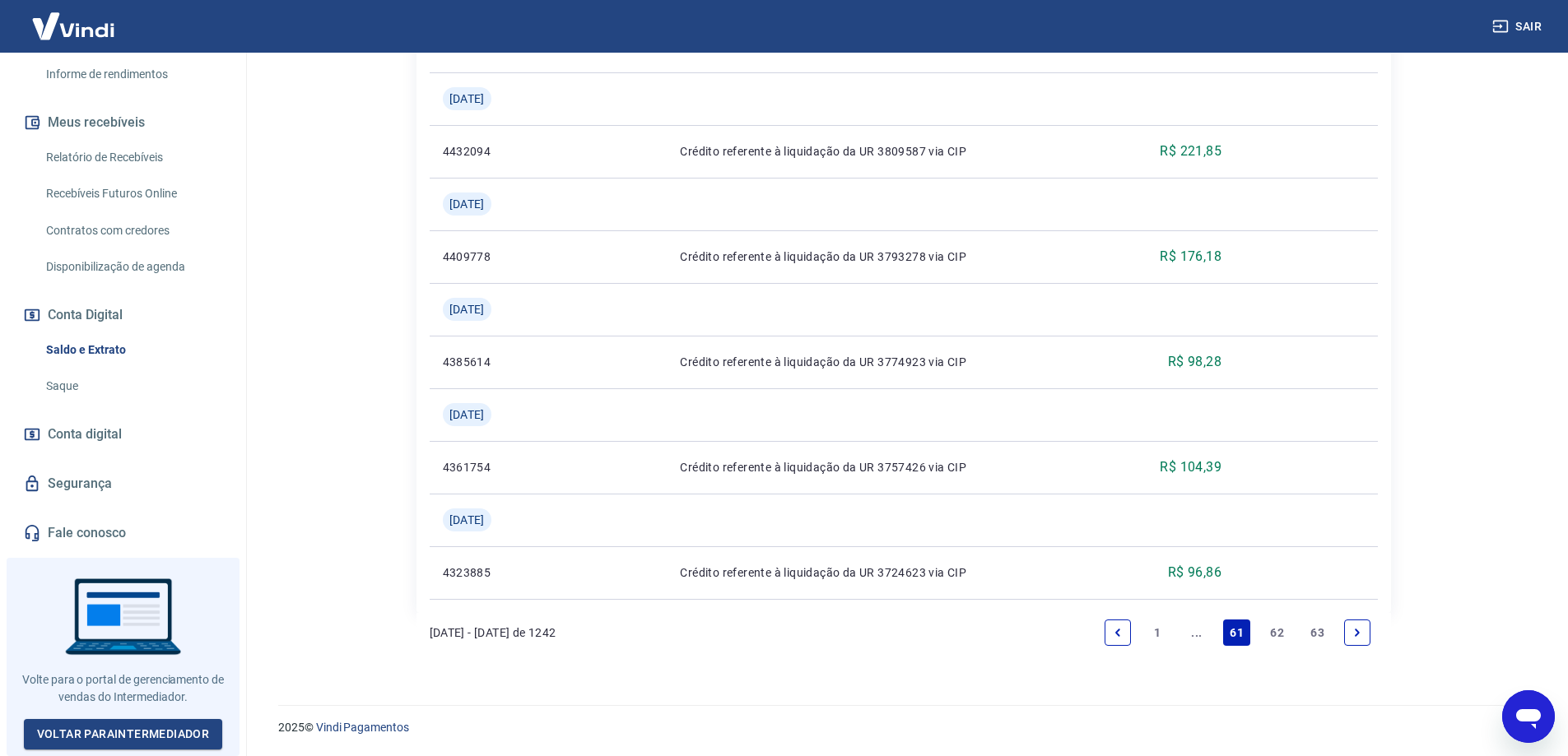
click at [1198, 634] on link "..." at bounding box center [1197, 633] width 27 height 27
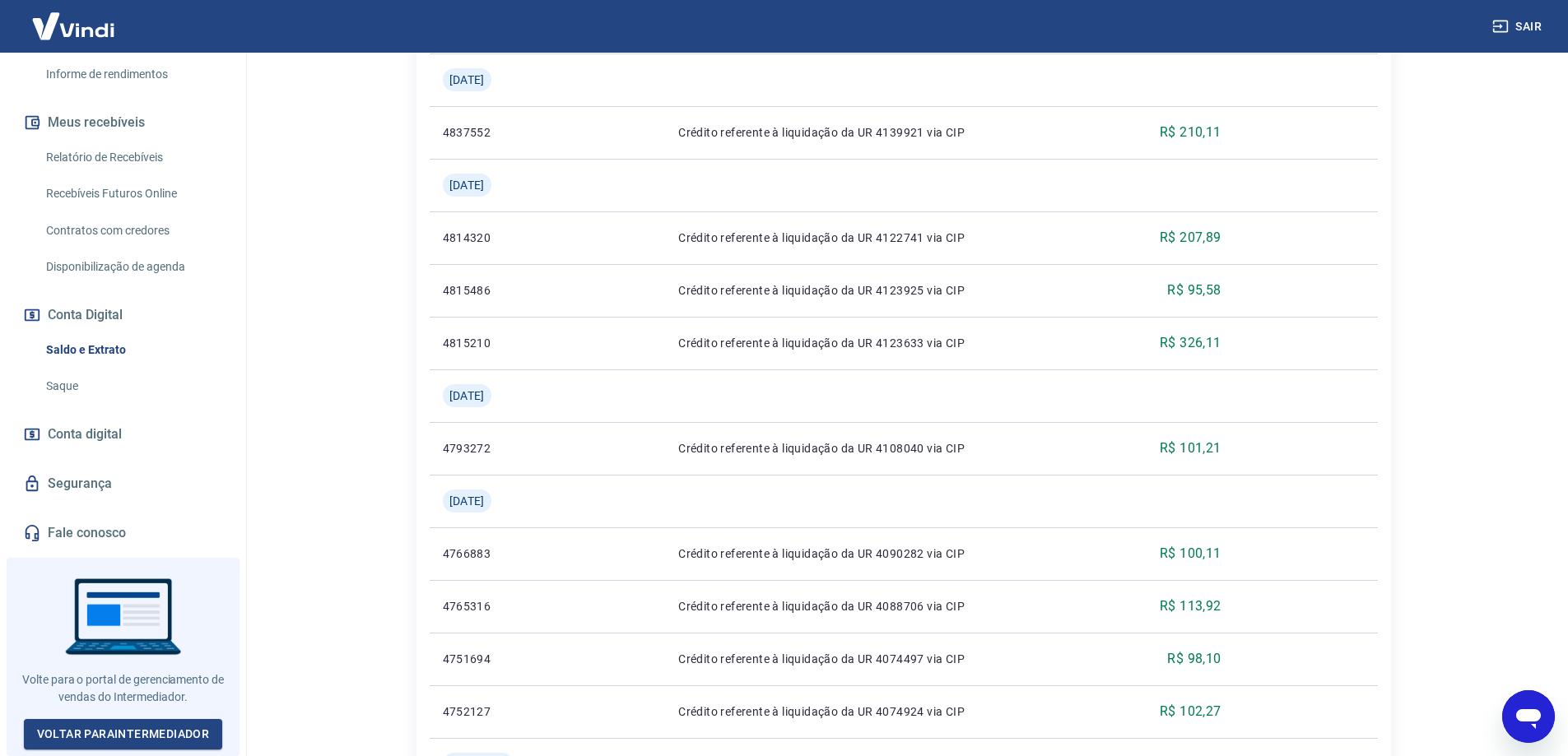
scroll to position [1599, 0]
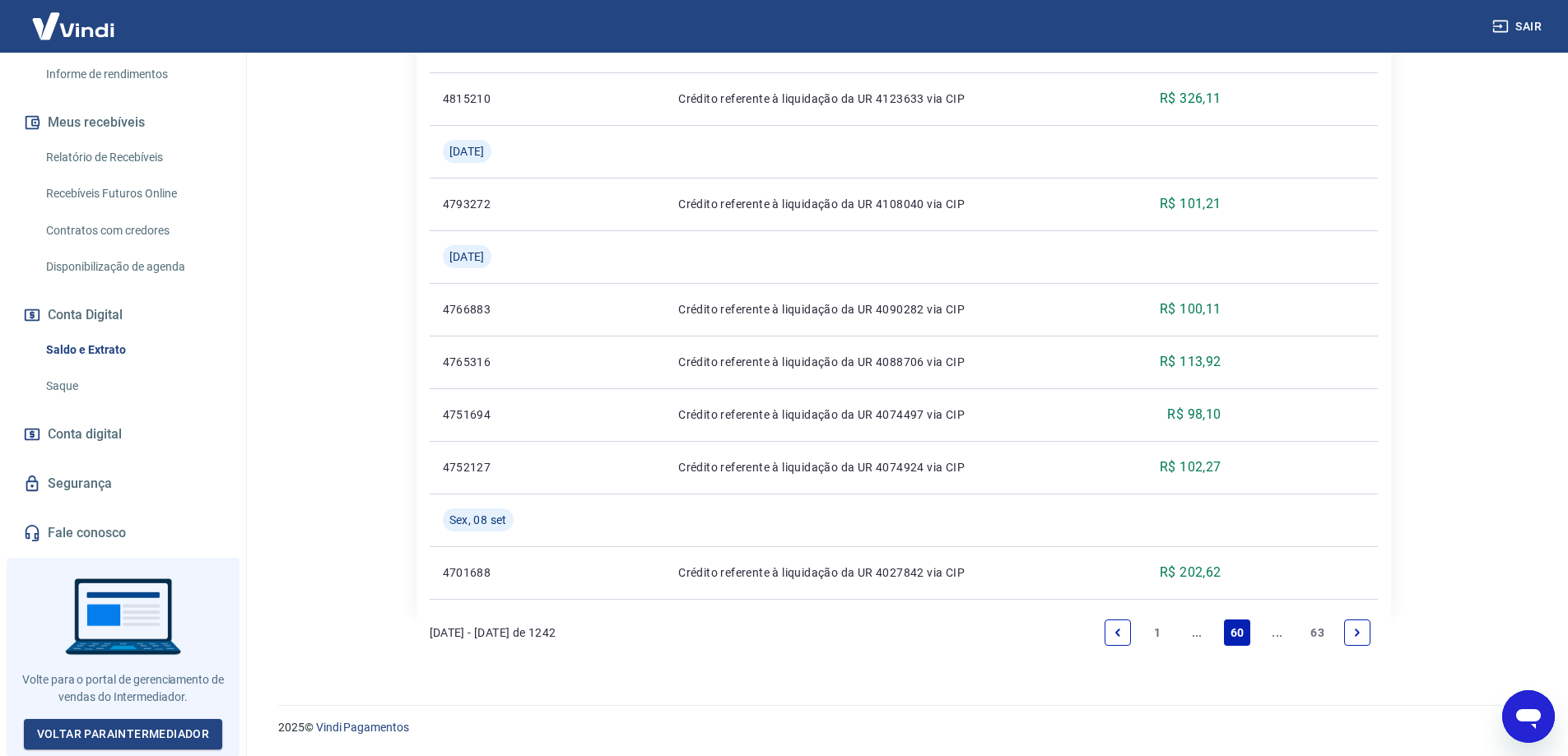
click at [1201, 639] on link "..." at bounding box center [1197, 633] width 27 height 27
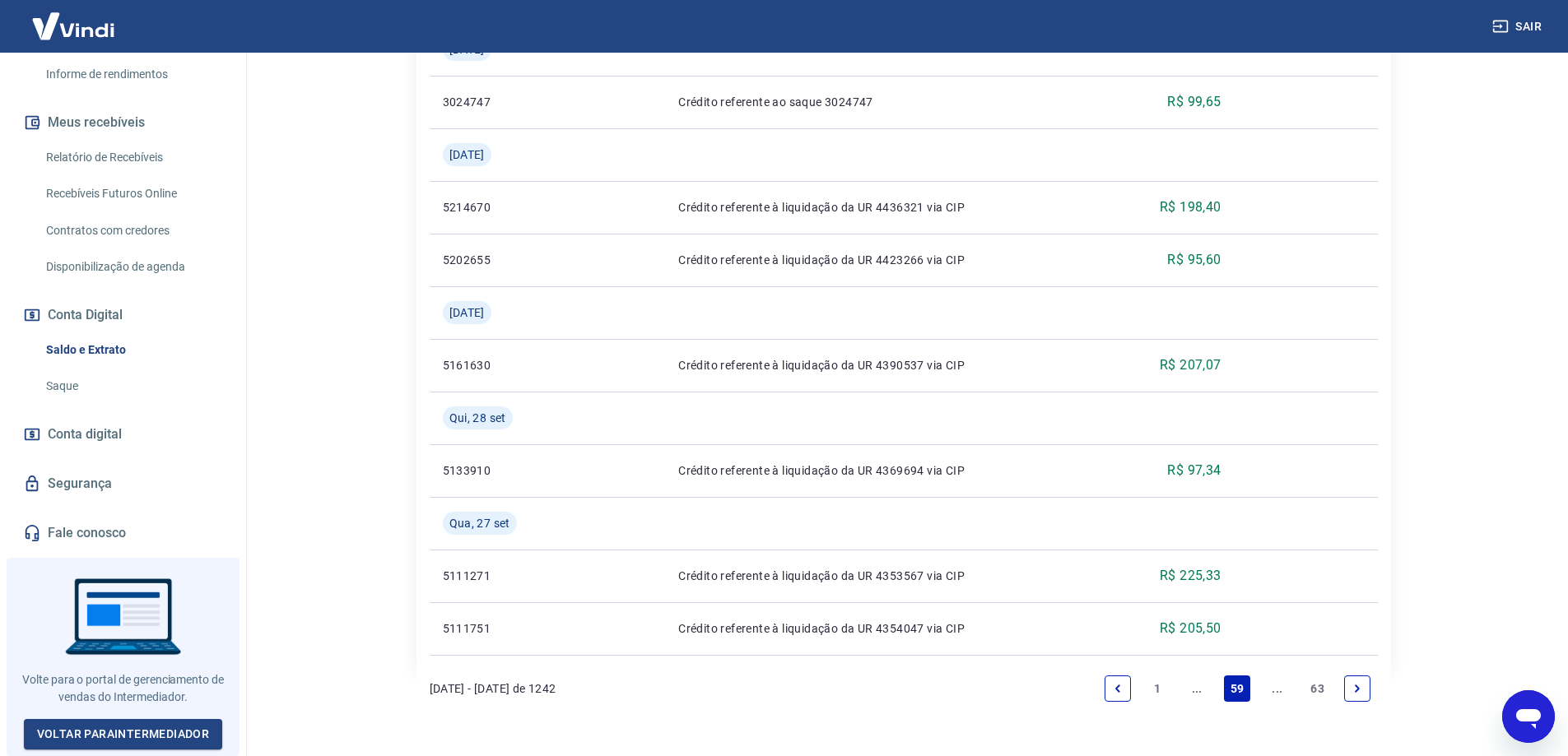
scroll to position [1547, 0]
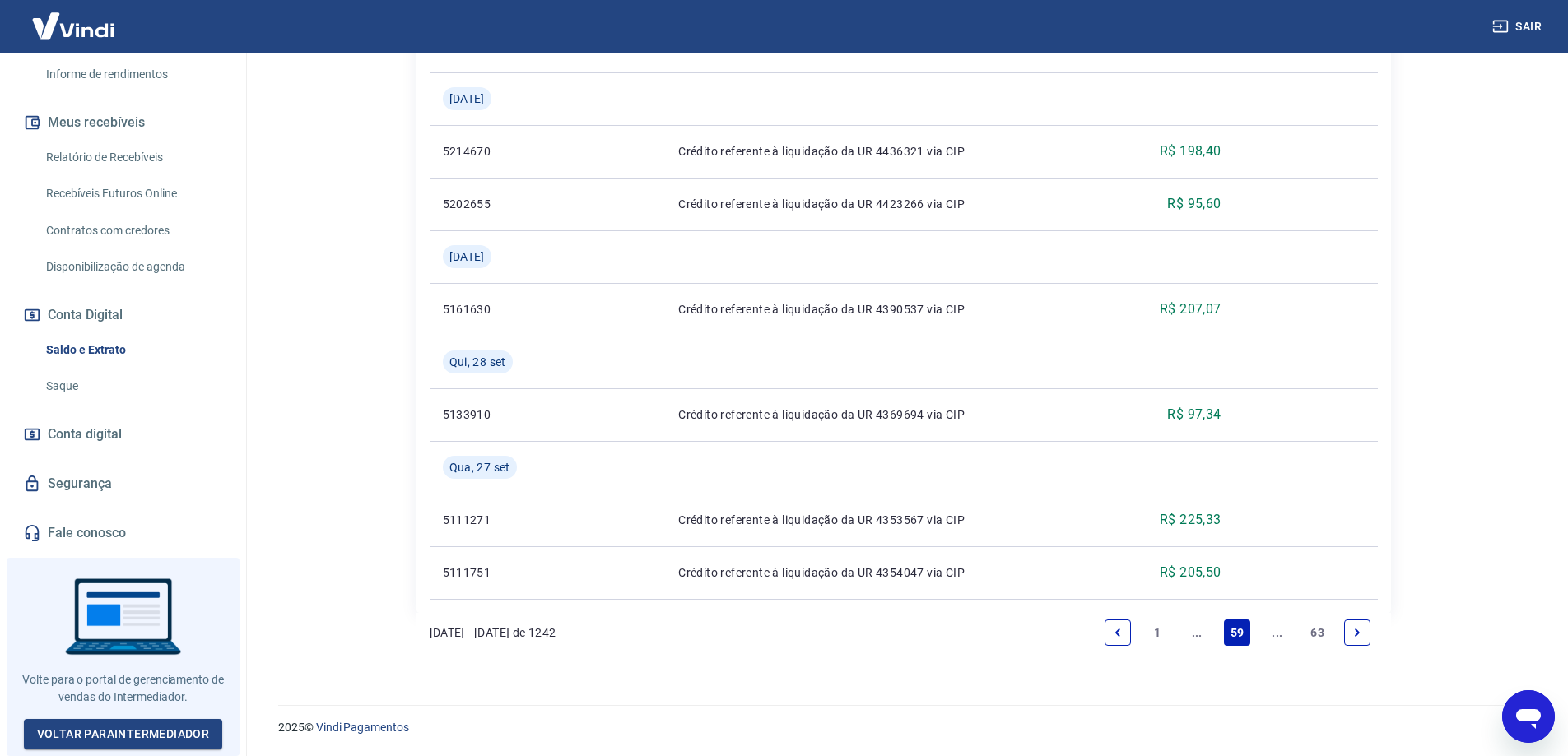
click at [1112, 633] on icon "Previous page" at bounding box center [1117, 633] width 11 height 11
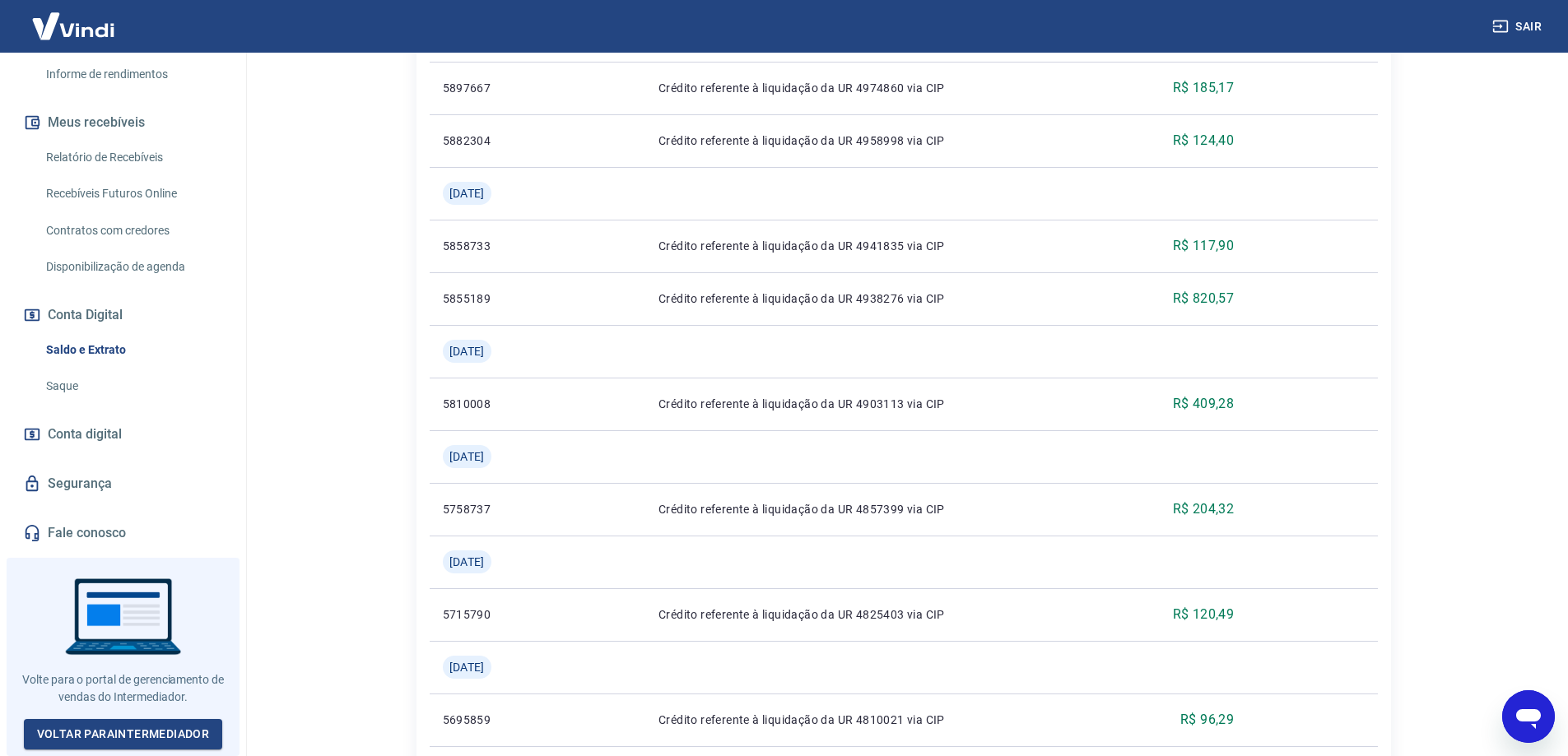
scroll to position [1757, 0]
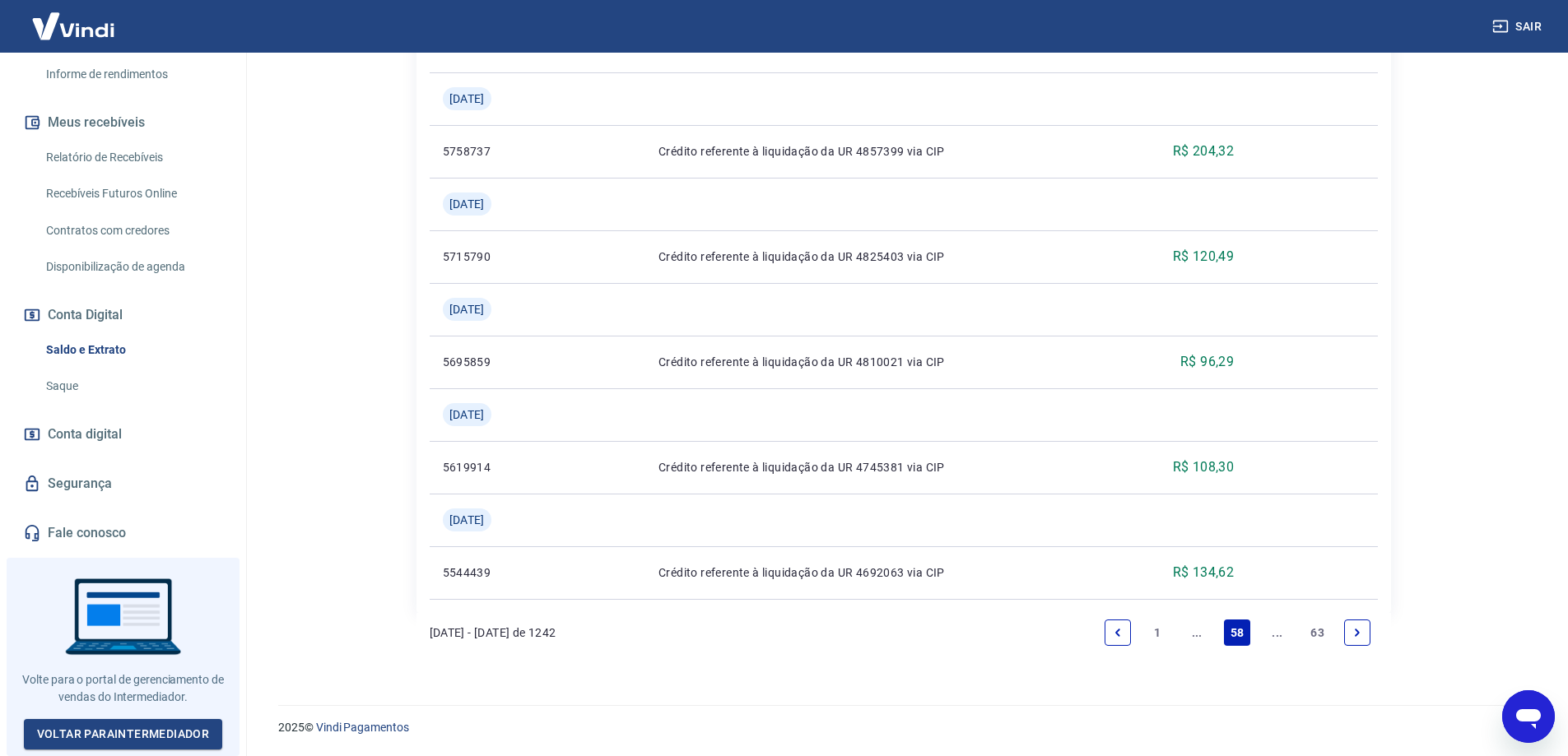
drag, startPoint x: 1148, startPoint y: 629, endPoint x: 1161, endPoint y: 632, distance: 13.3
click at [1152, 629] on link "1" at bounding box center [1157, 633] width 27 height 27
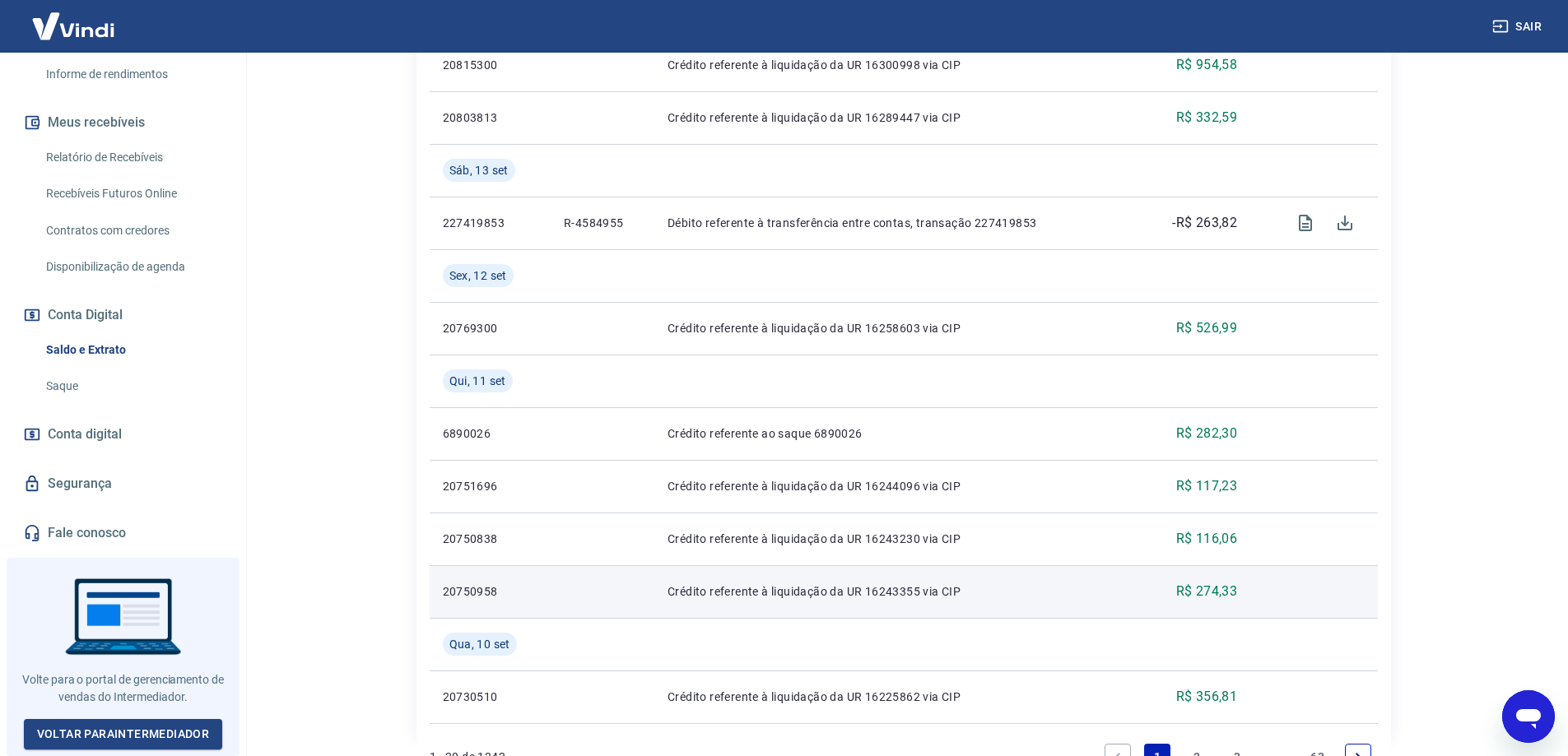
scroll to position [1441, 0]
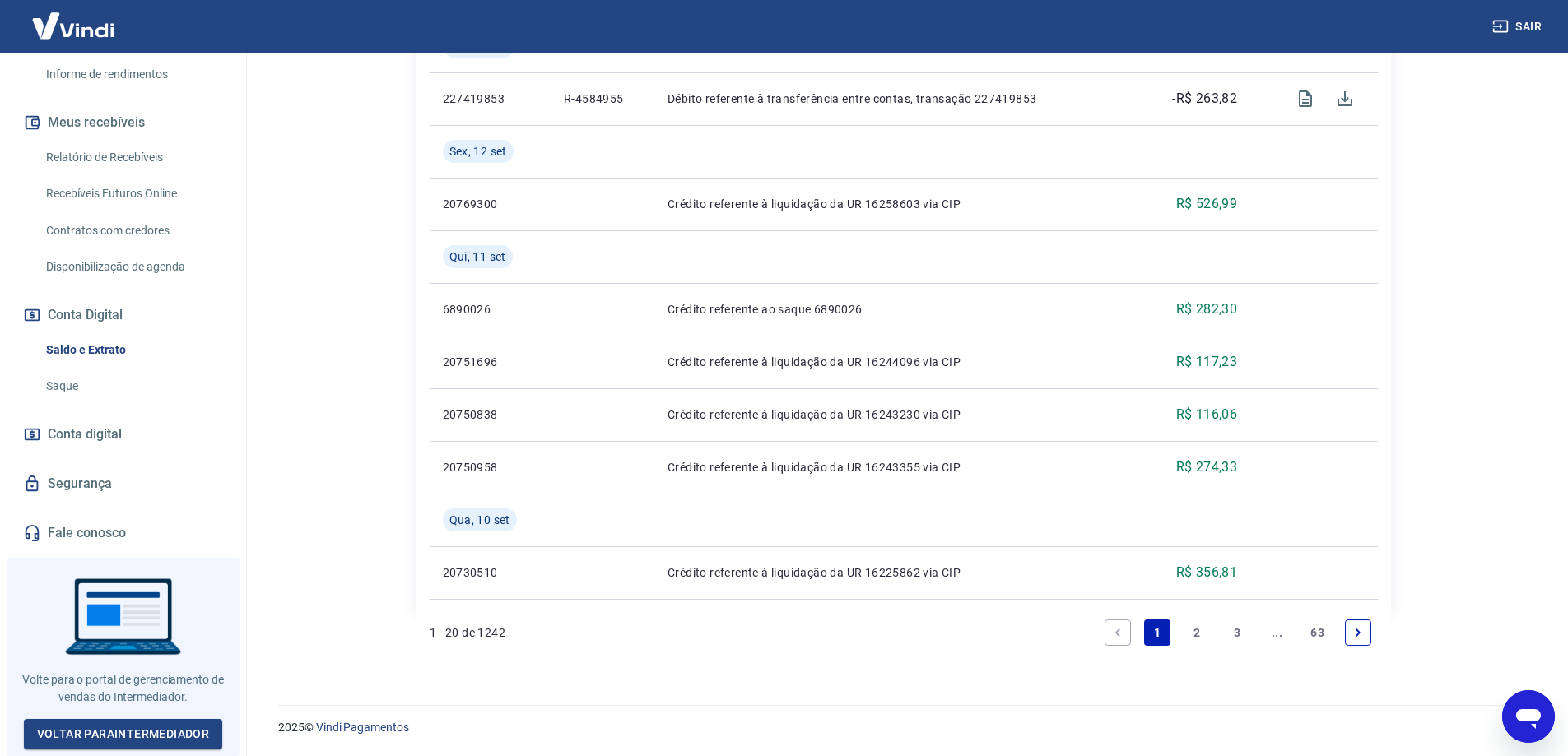
click at [1231, 634] on link "3" at bounding box center [1237, 633] width 27 height 27
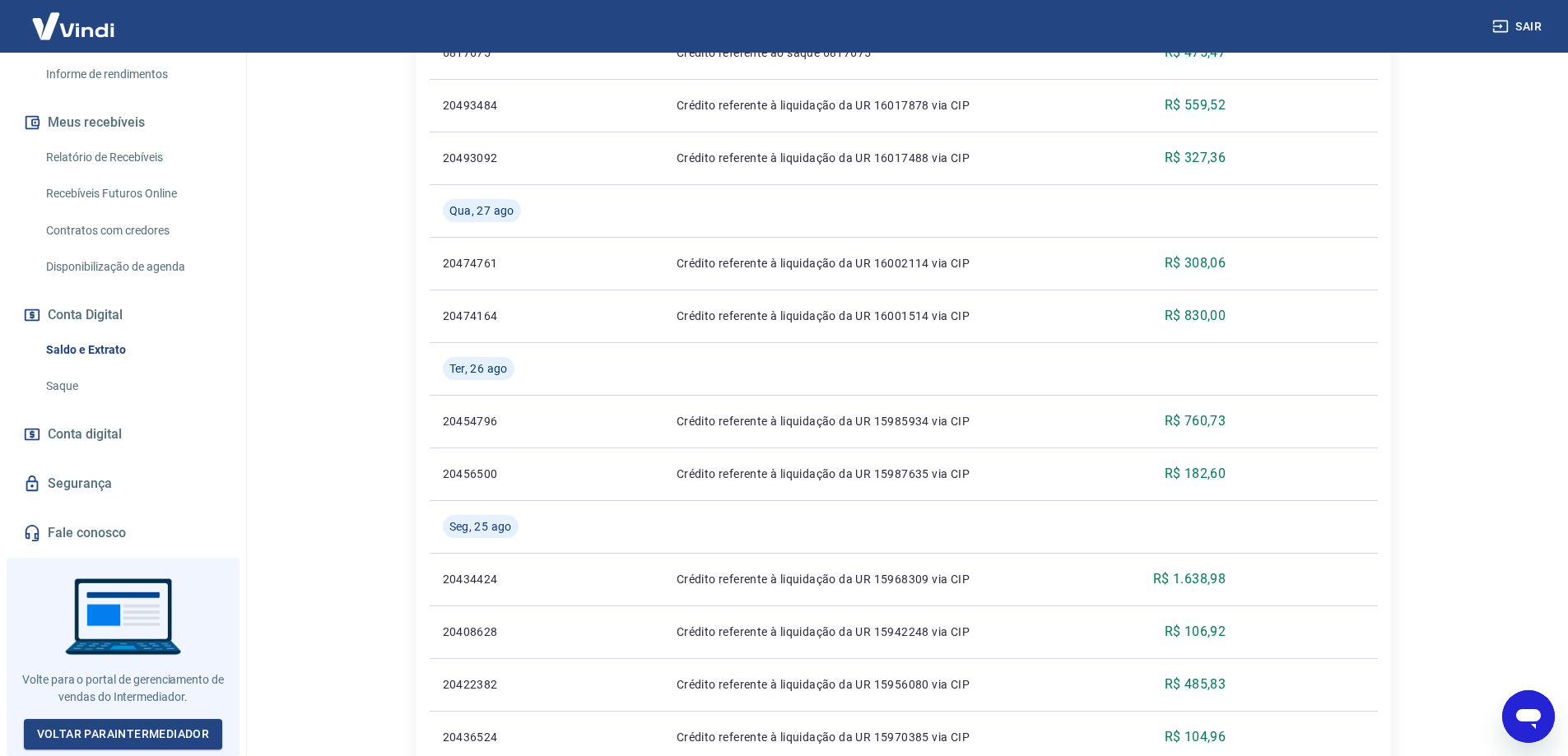
scroll to position [1336, 0]
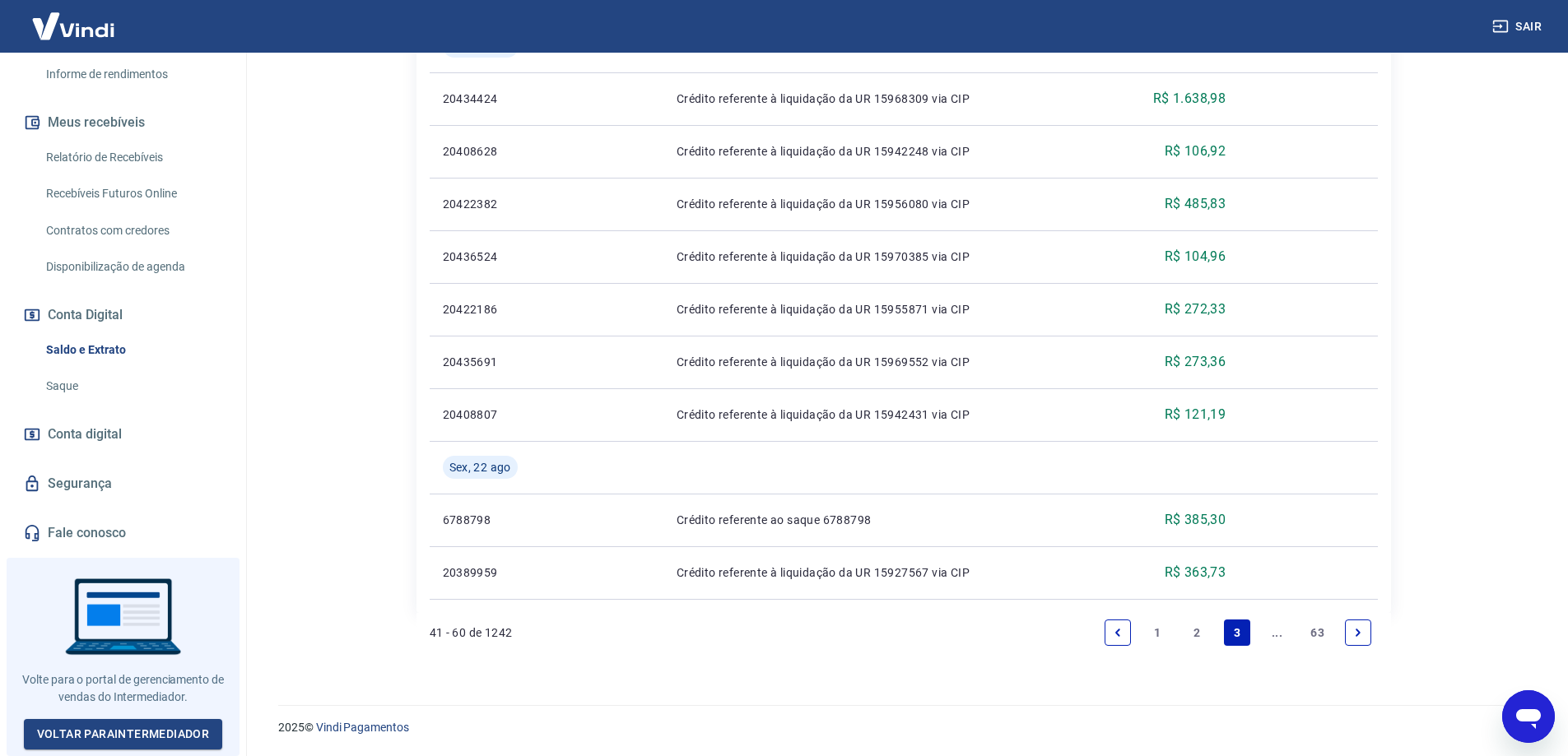
click at [1278, 637] on link "..." at bounding box center [1278, 633] width 27 height 27
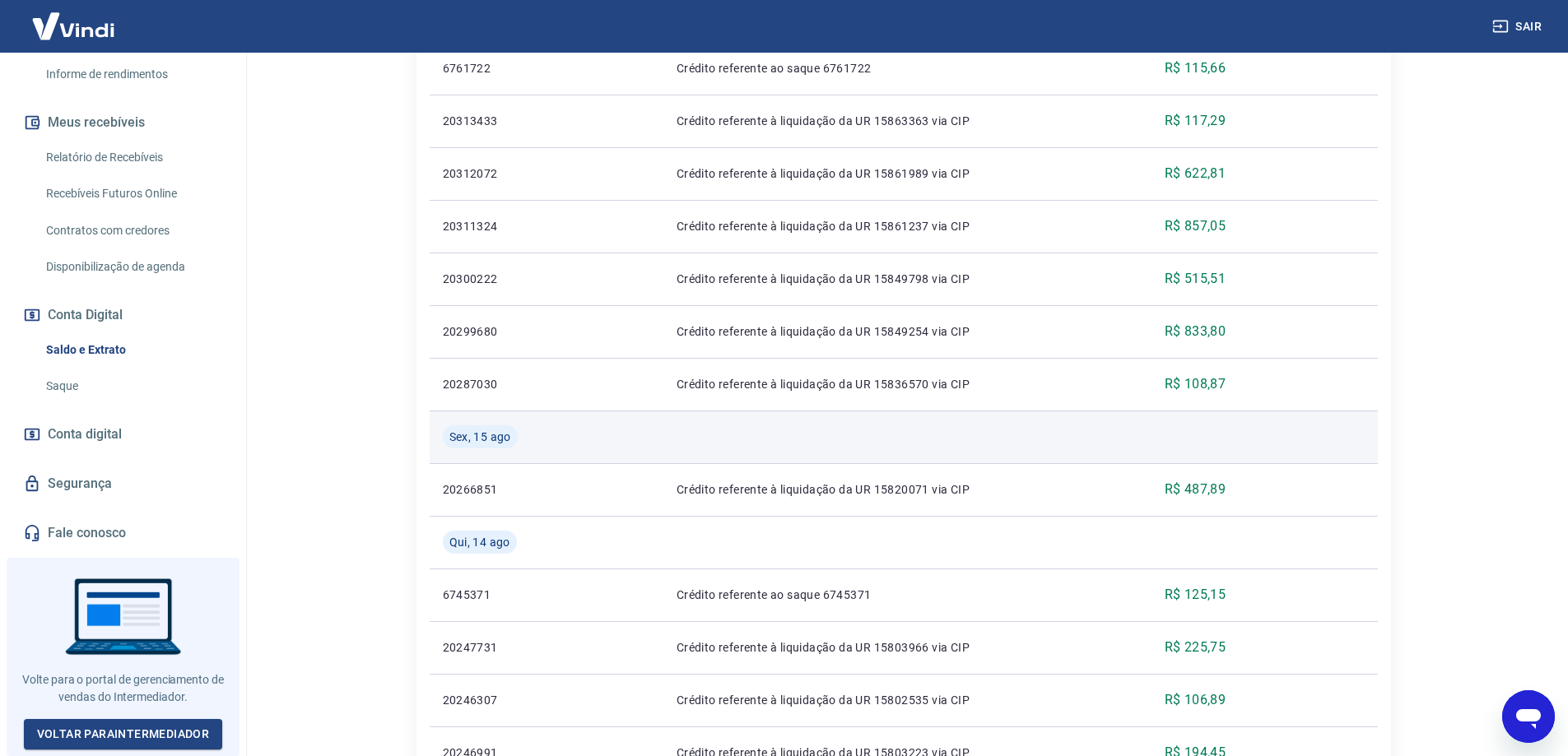
scroll to position [1336, 0]
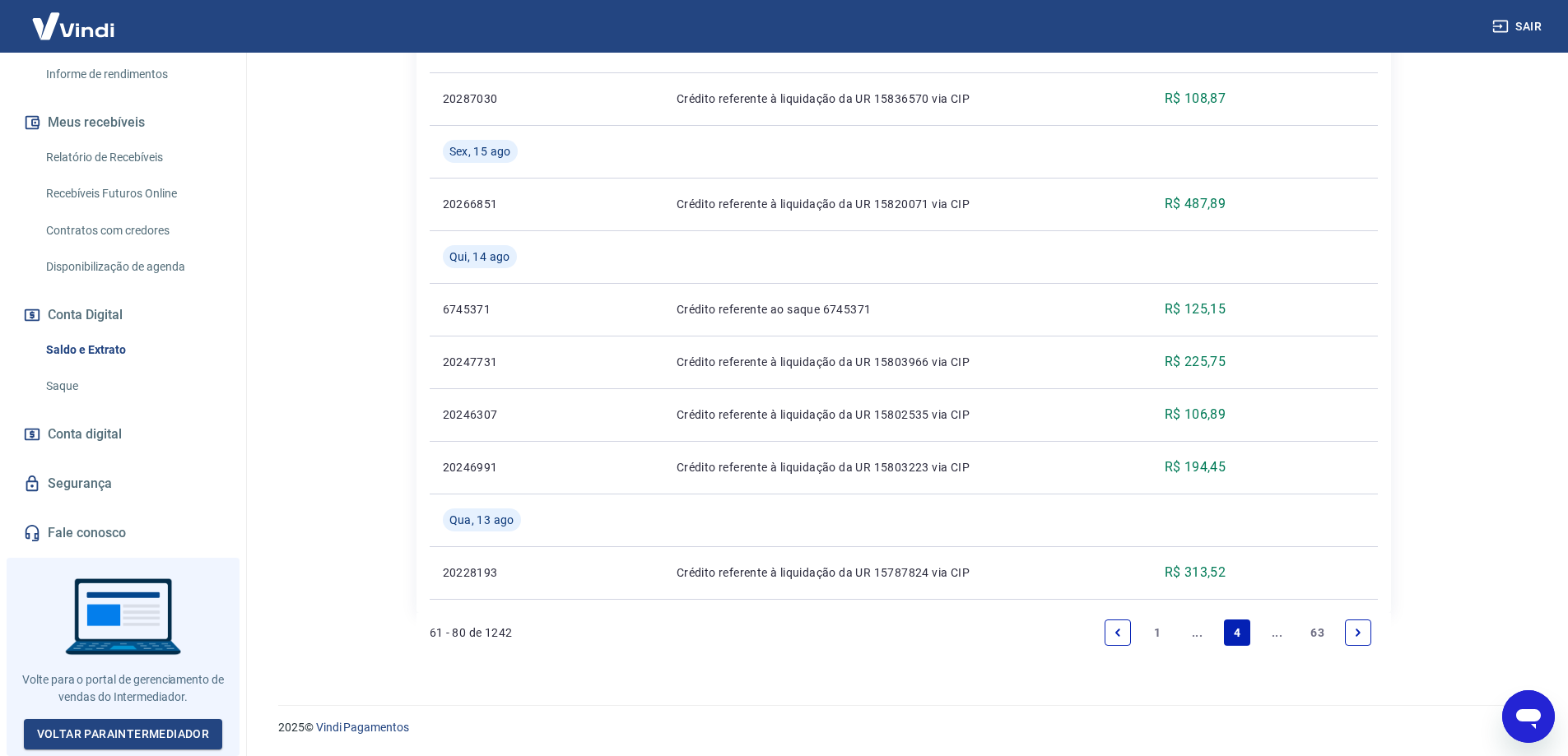
click at [1273, 633] on link "..." at bounding box center [1278, 633] width 27 height 27
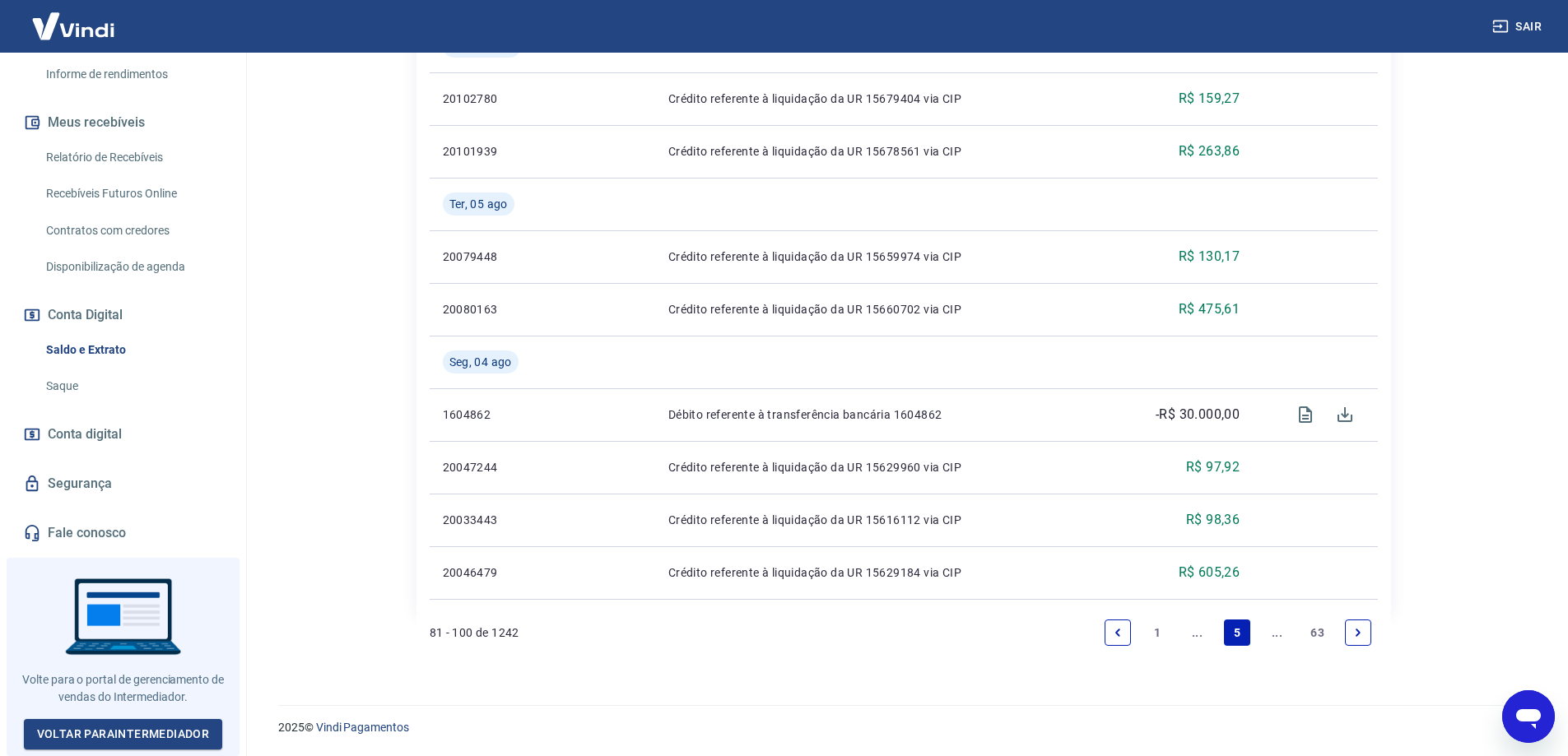
click at [1280, 635] on link "..." at bounding box center [1278, 633] width 27 height 27
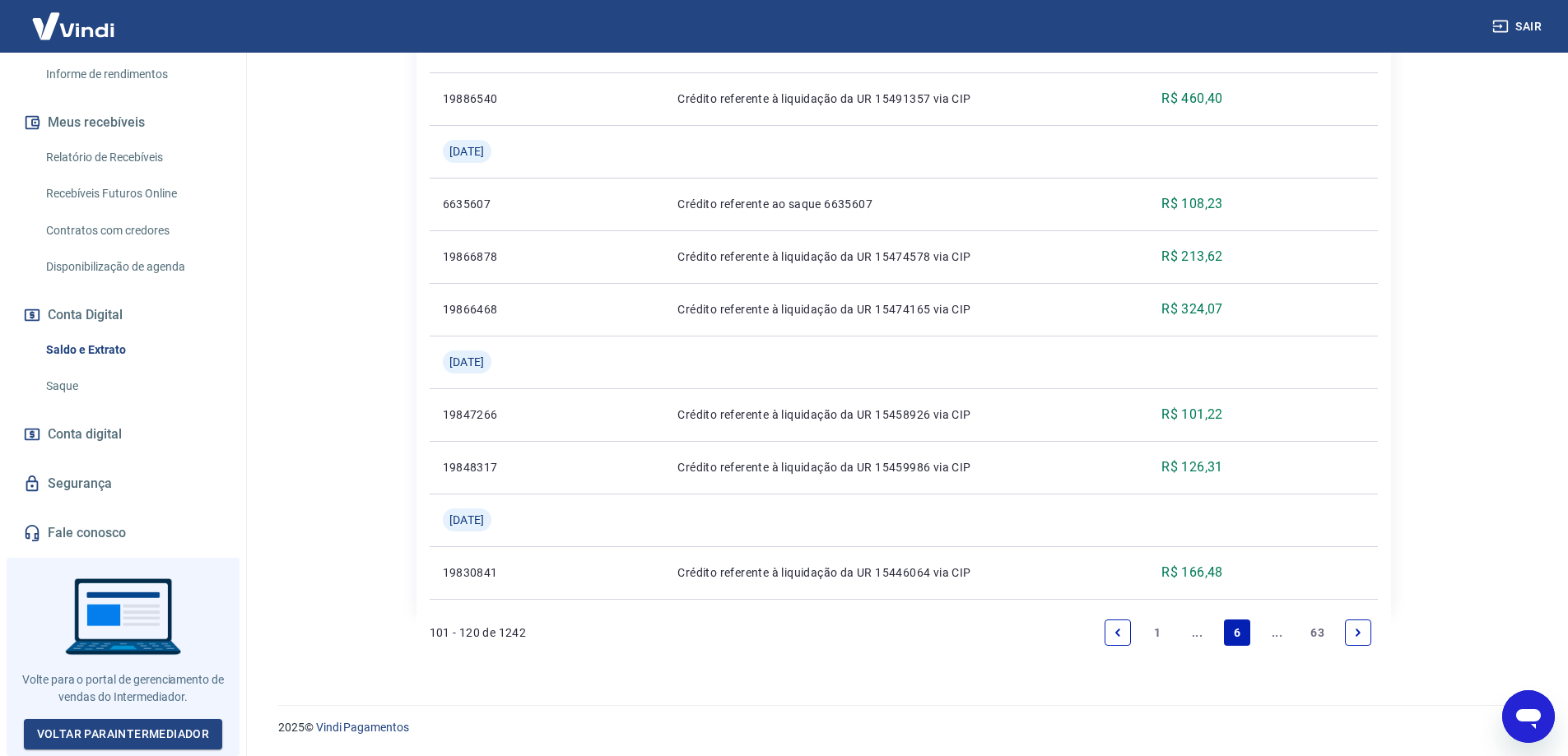
click at [1274, 641] on link "..." at bounding box center [1278, 633] width 27 height 27
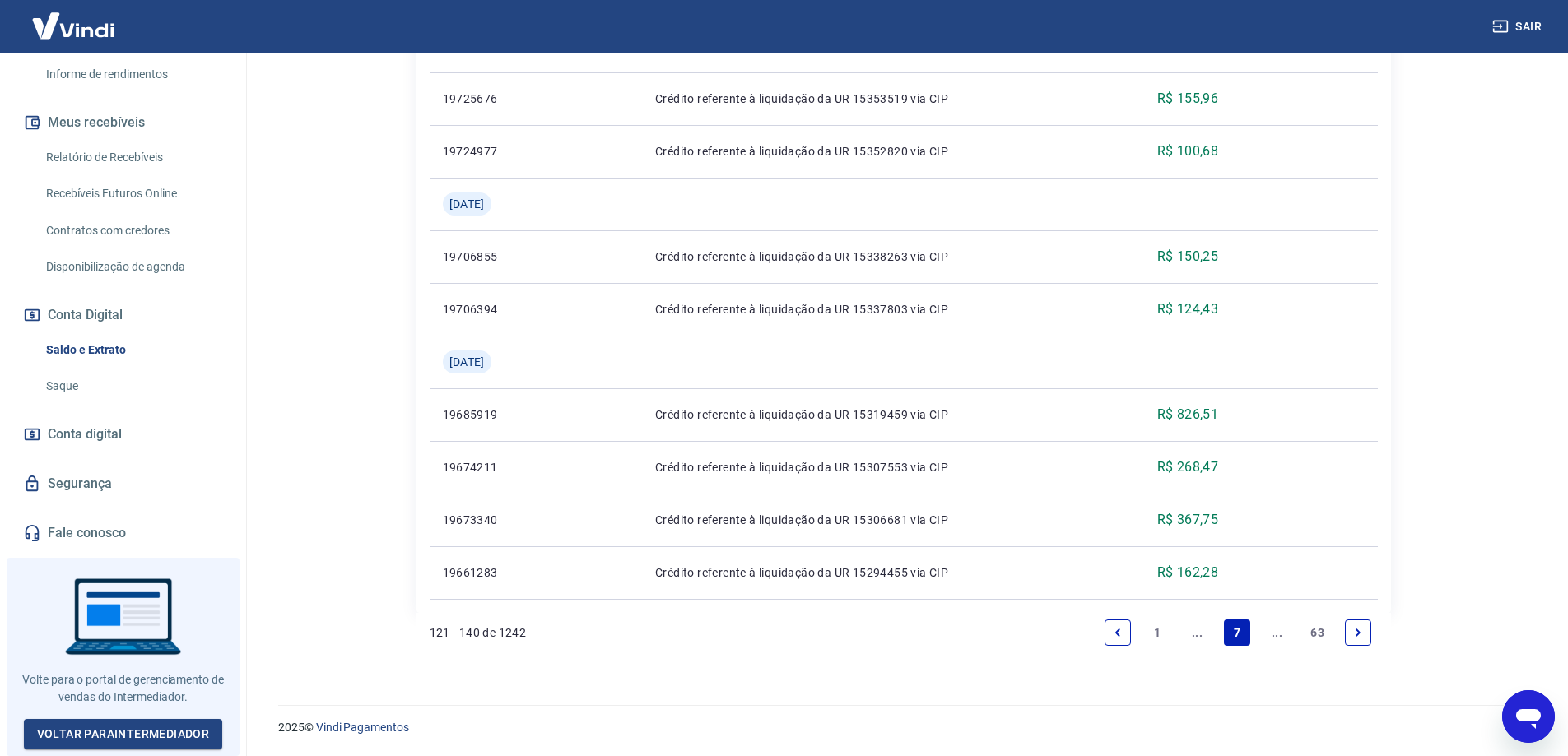
click at [1275, 639] on link "..." at bounding box center [1278, 633] width 27 height 27
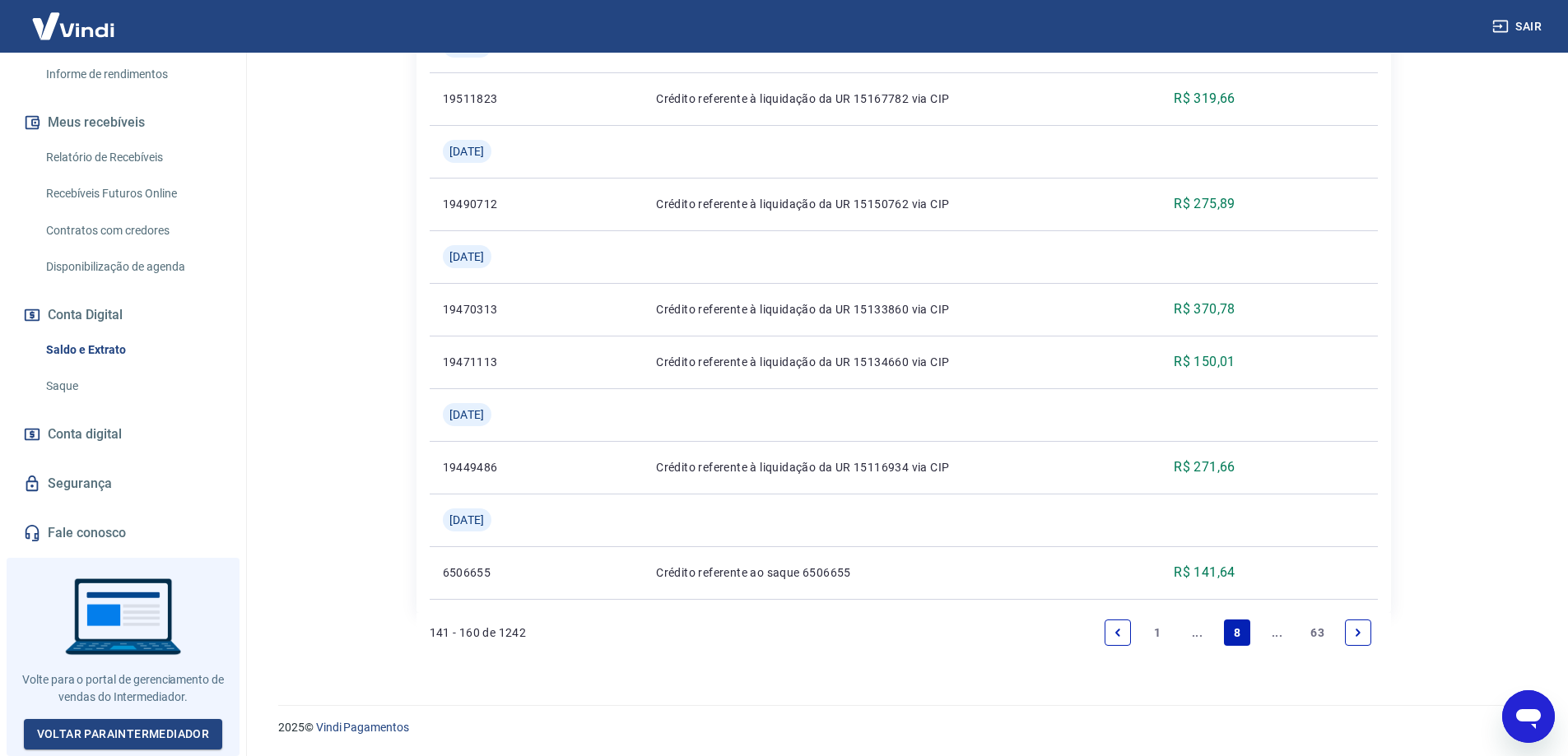
click at [1275, 639] on link "..." at bounding box center [1278, 633] width 27 height 27
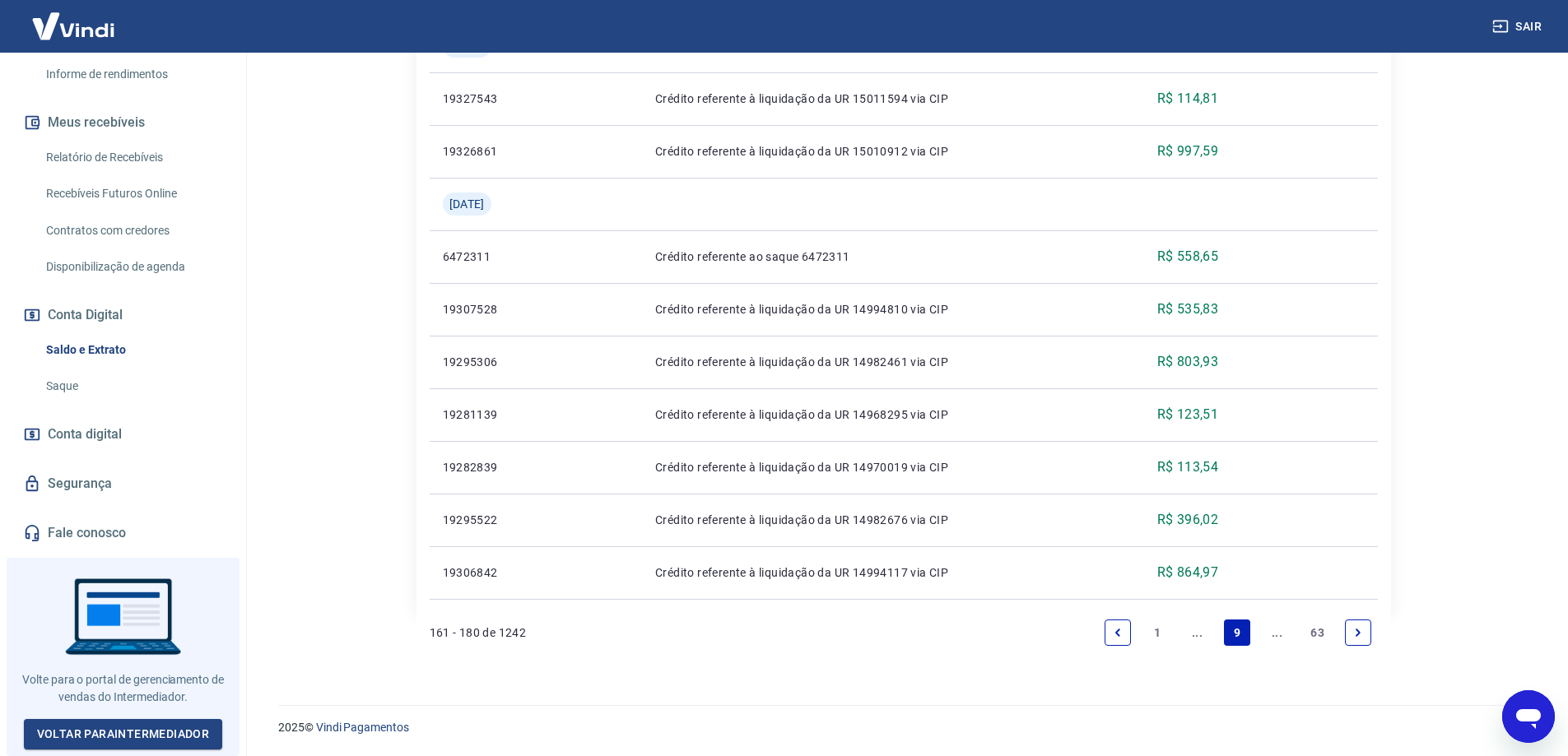
click at [1276, 629] on link "..." at bounding box center [1278, 633] width 27 height 27
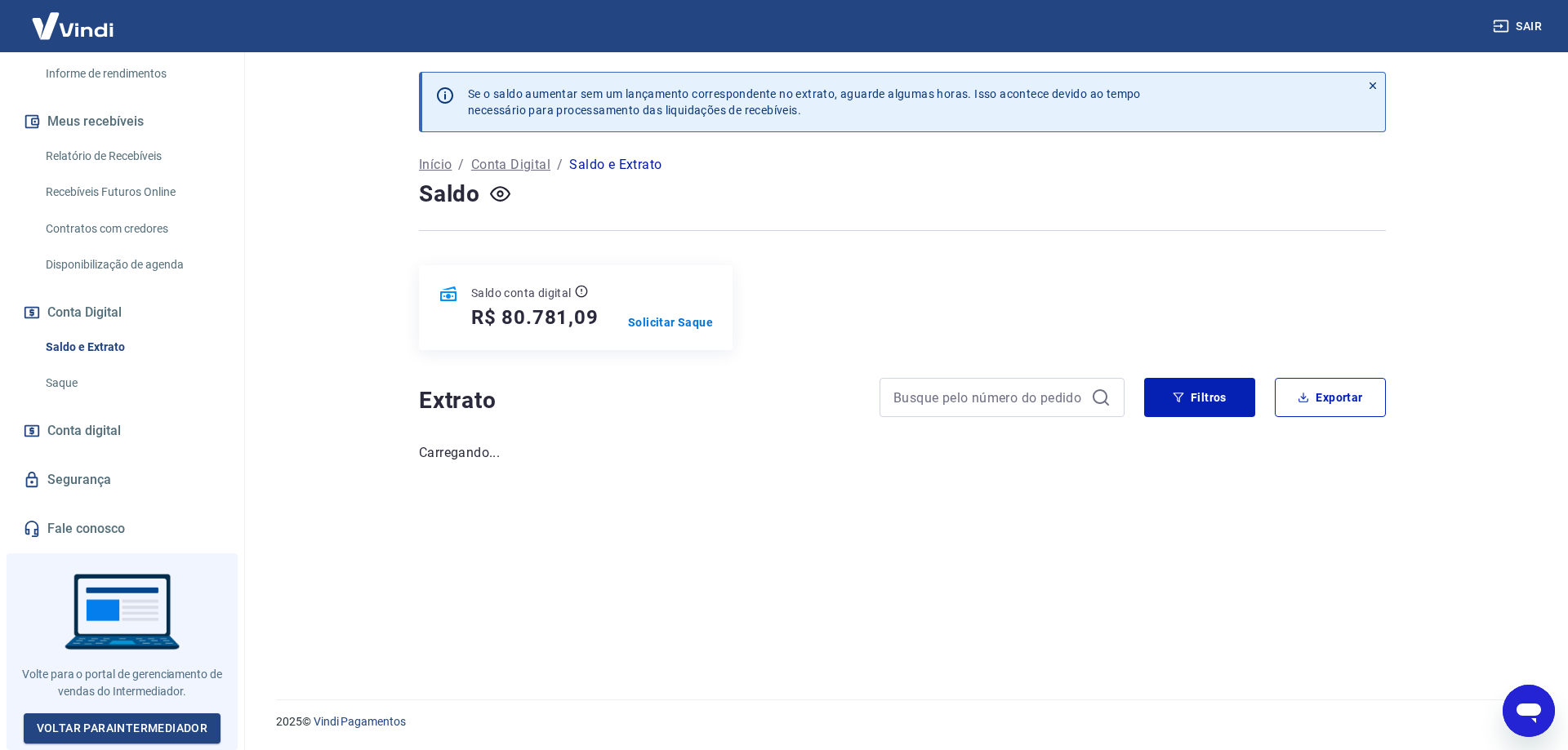
click at [1264, 629] on div "Se o saldo aumentar sem um lançamento correspondente no extrato, aguarde alguma…" at bounding box center [902, 366] width 1006 height 628
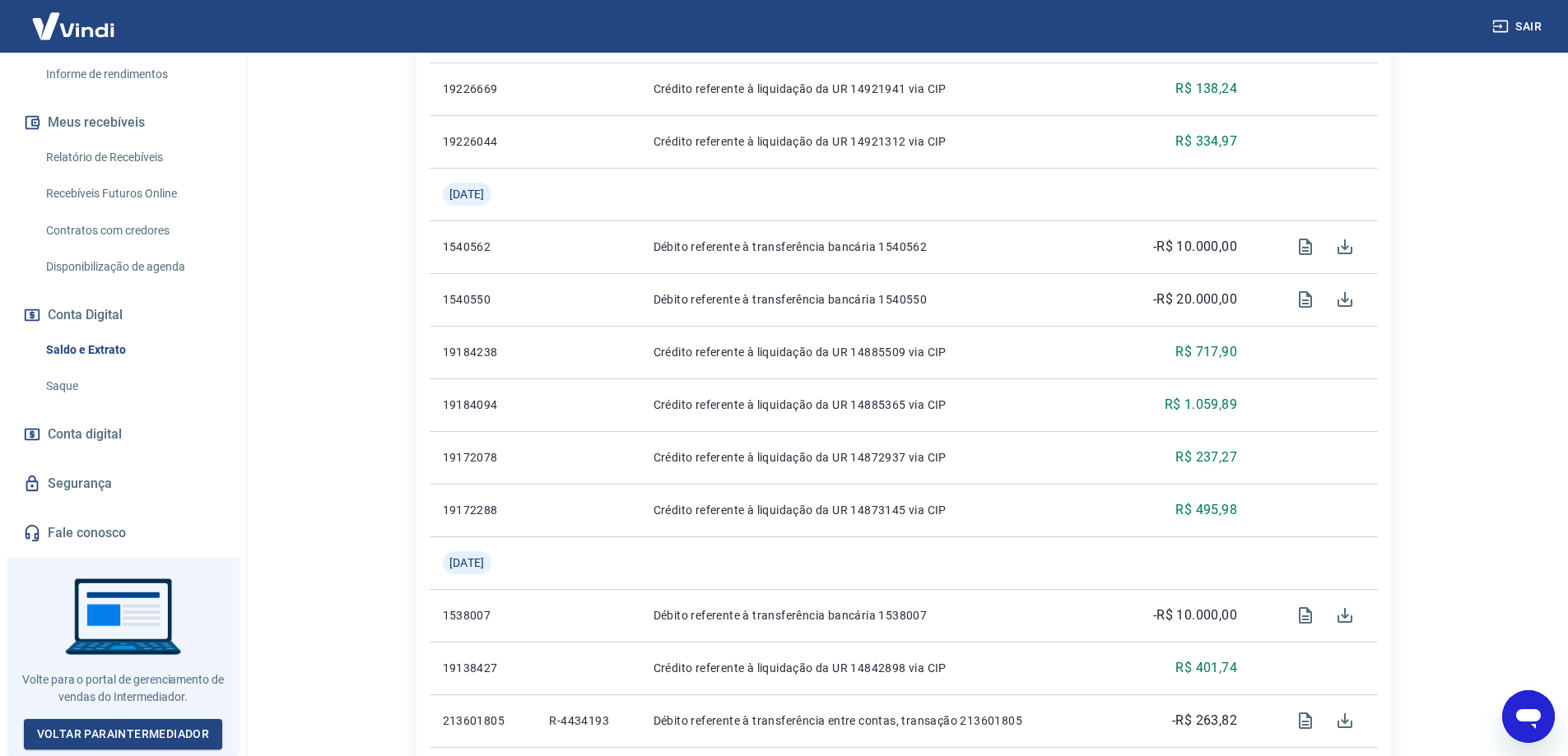
scroll to position [789, 0]
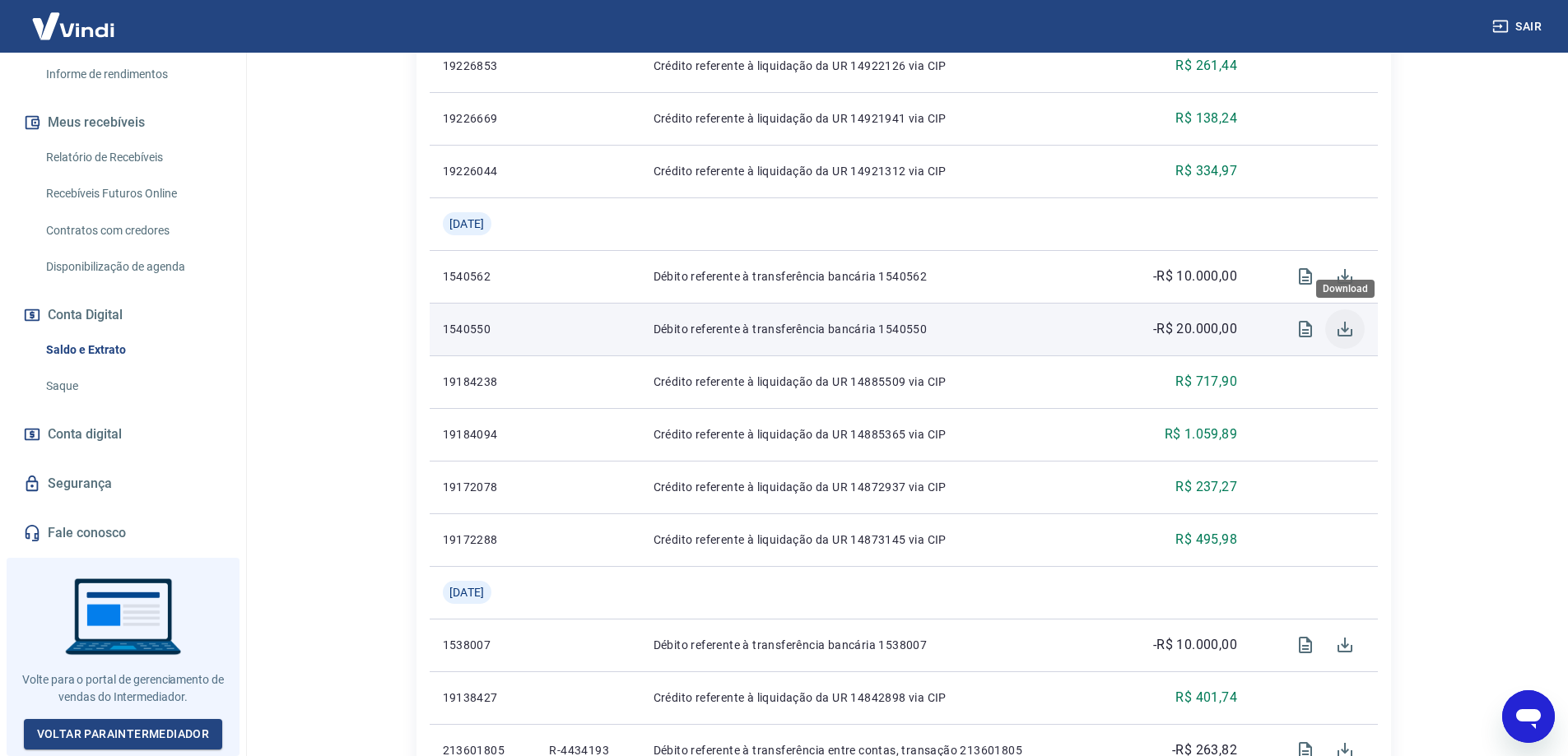
click at [1343, 326] on icon "Download" at bounding box center [1345, 329] width 20 height 20
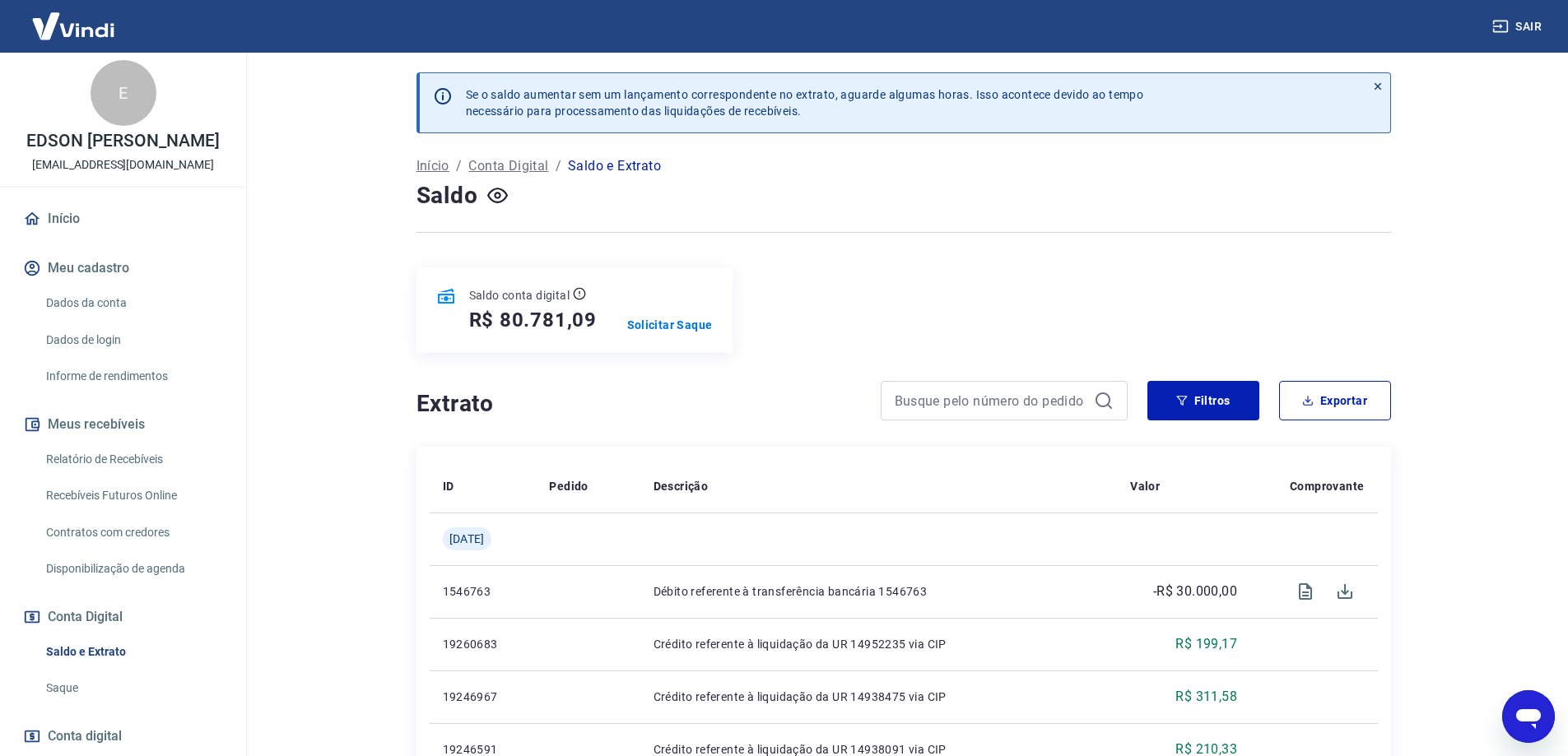
scroll to position [0, 0]
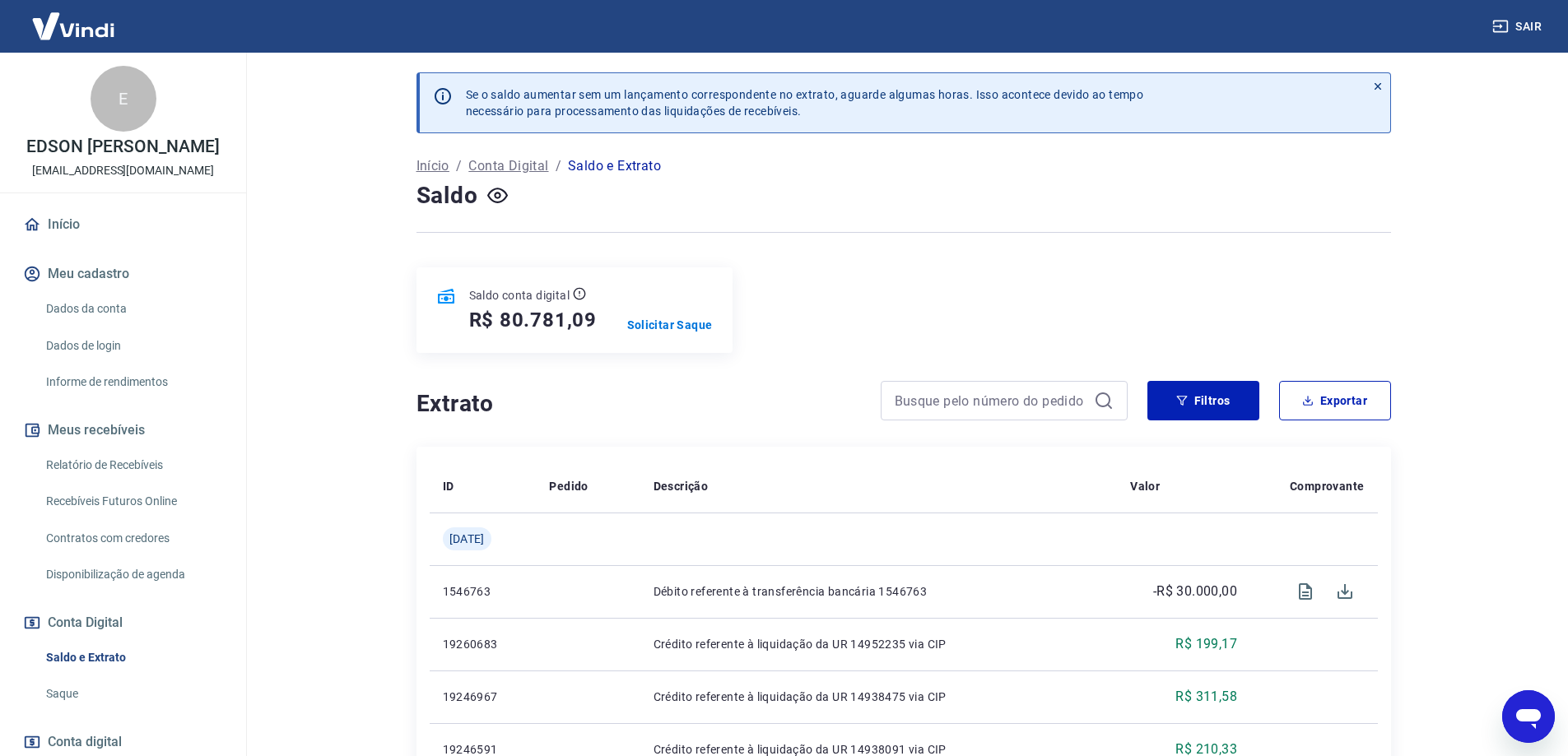
click at [127, 114] on div "E" at bounding box center [123, 98] width 66 height 66
click at [84, 243] on link "Início" at bounding box center [123, 224] width 206 height 36
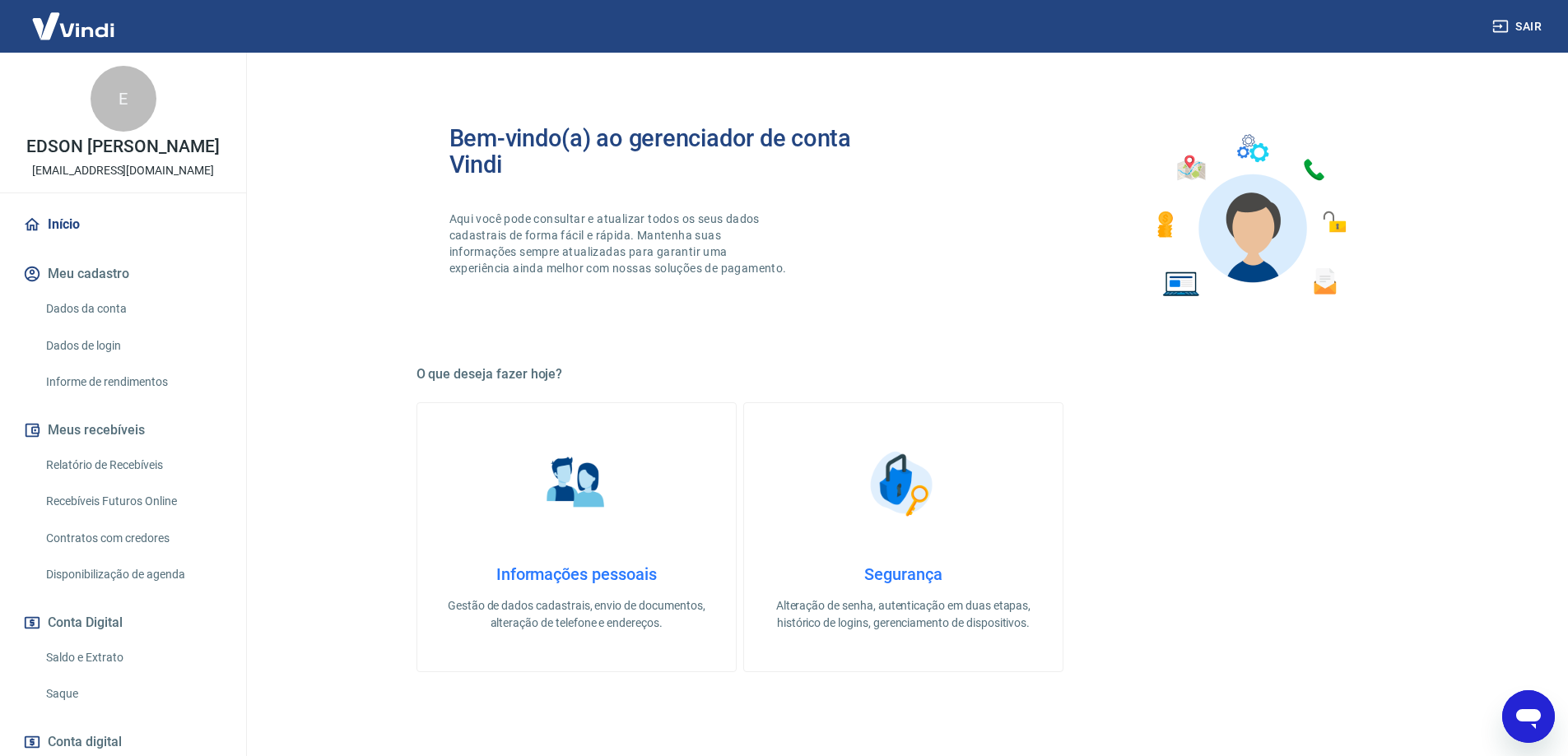
click at [101, 326] on link "Dados da conta" at bounding box center [133, 308] width 187 height 34
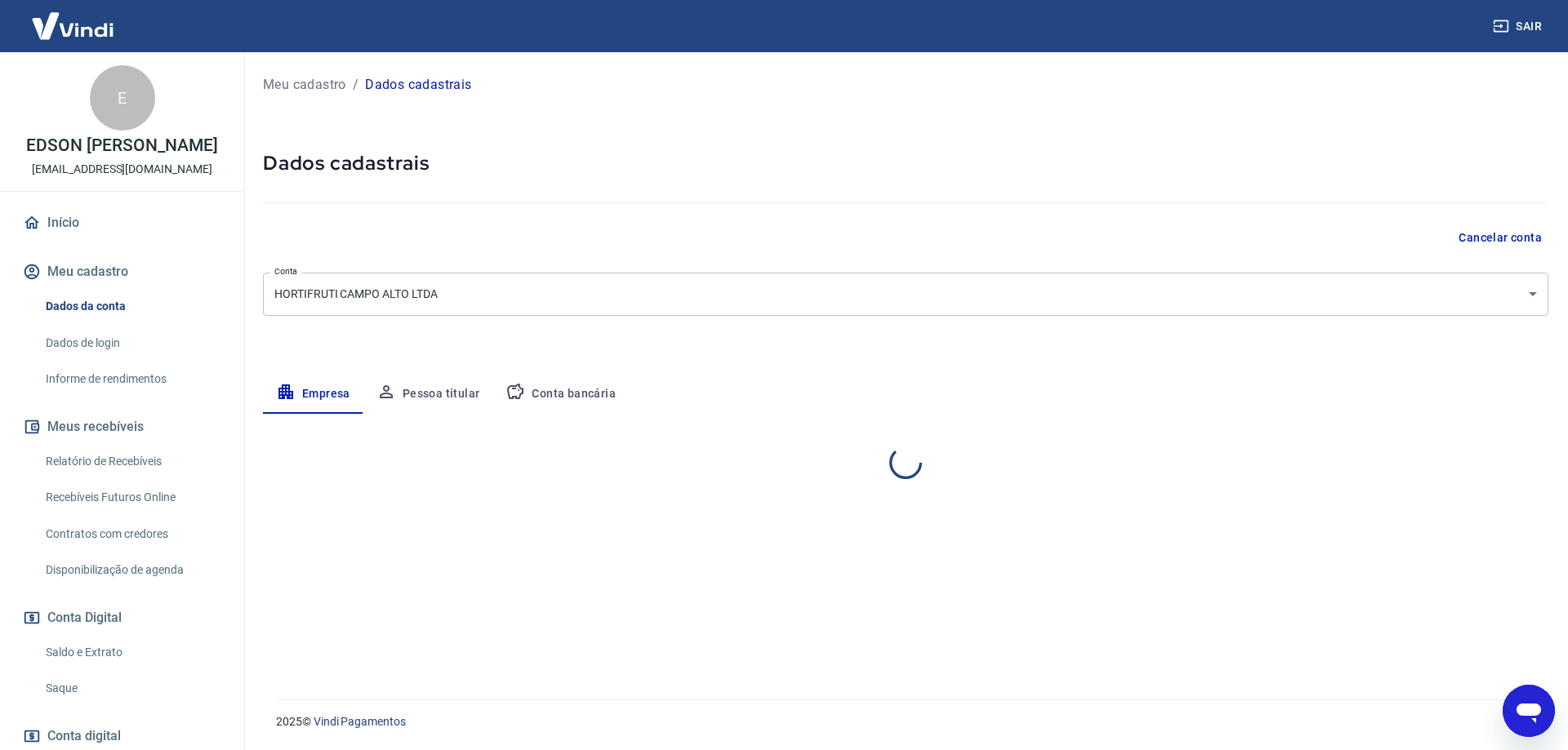
select select "SP"
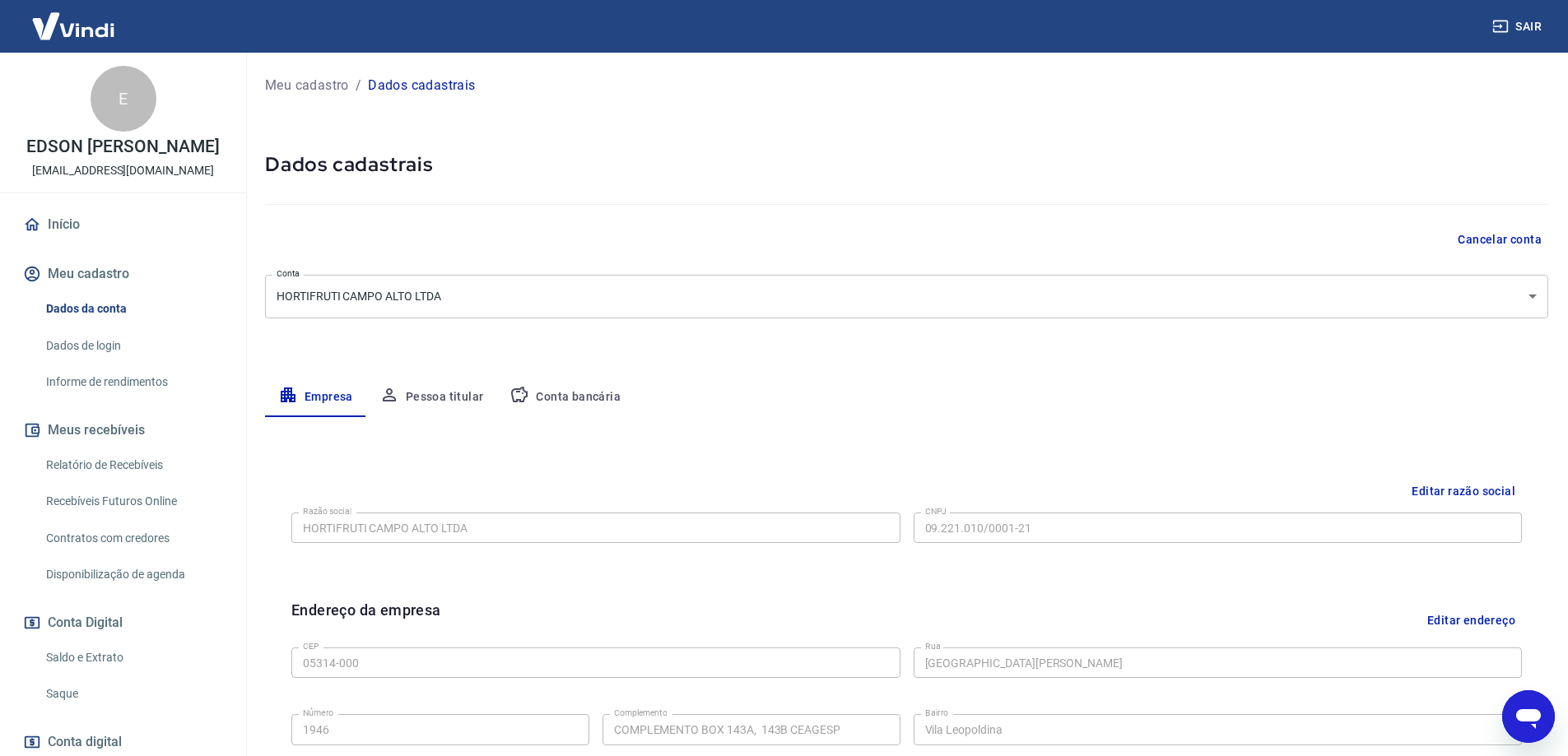
click at [427, 393] on button "Pessoa titular" at bounding box center [432, 398] width 131 height 40
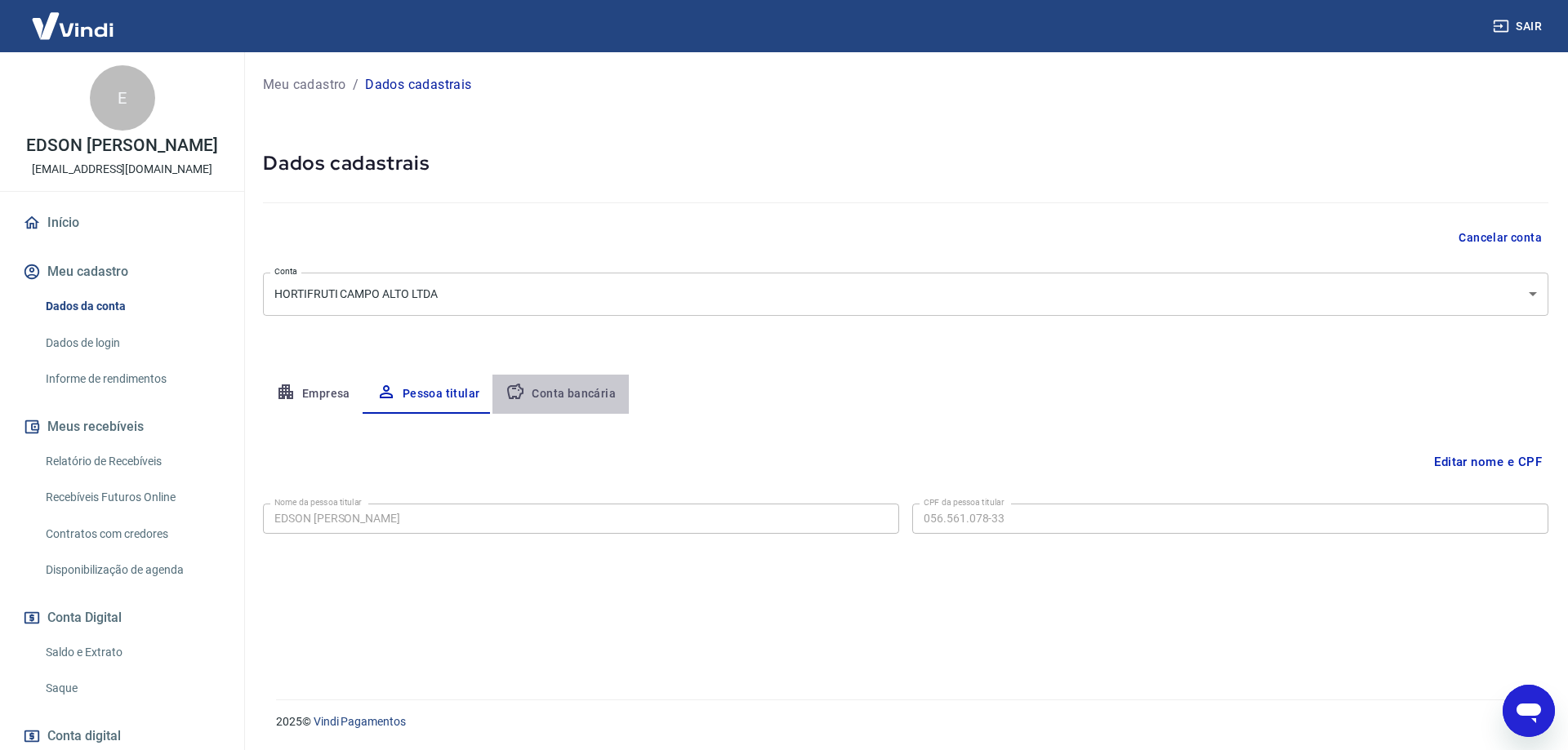
click at [575, 395] on button "Conta bancária" at bounding box center [560, 395] width 136 height 39
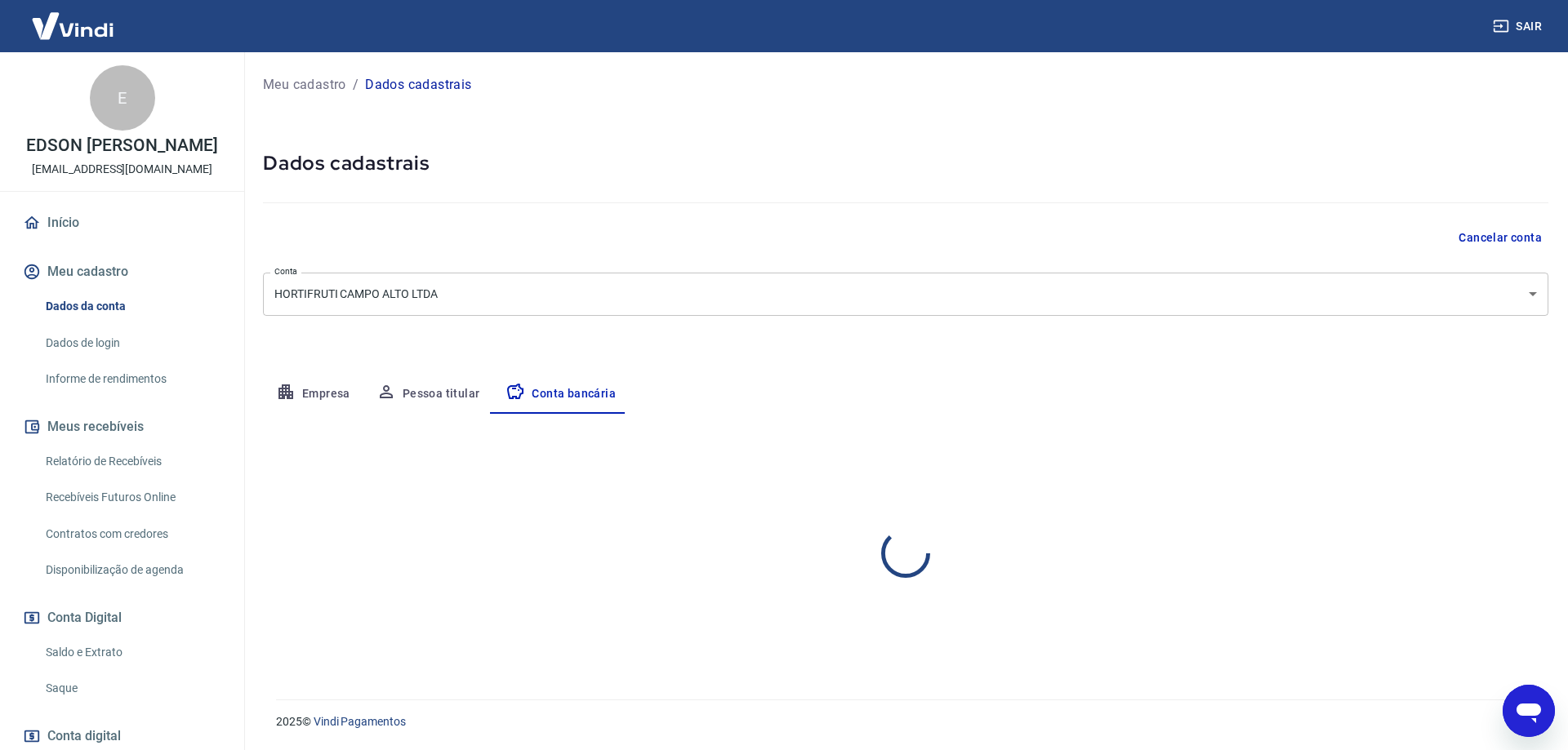
select select "1"
click at [1475, 305] on body "Sair E EDSON JOÃO DA COSTA MELLO atendimento@hortifruticampoalto.com.br Início …" at bounding box center [784, 375] width 1568 height 750
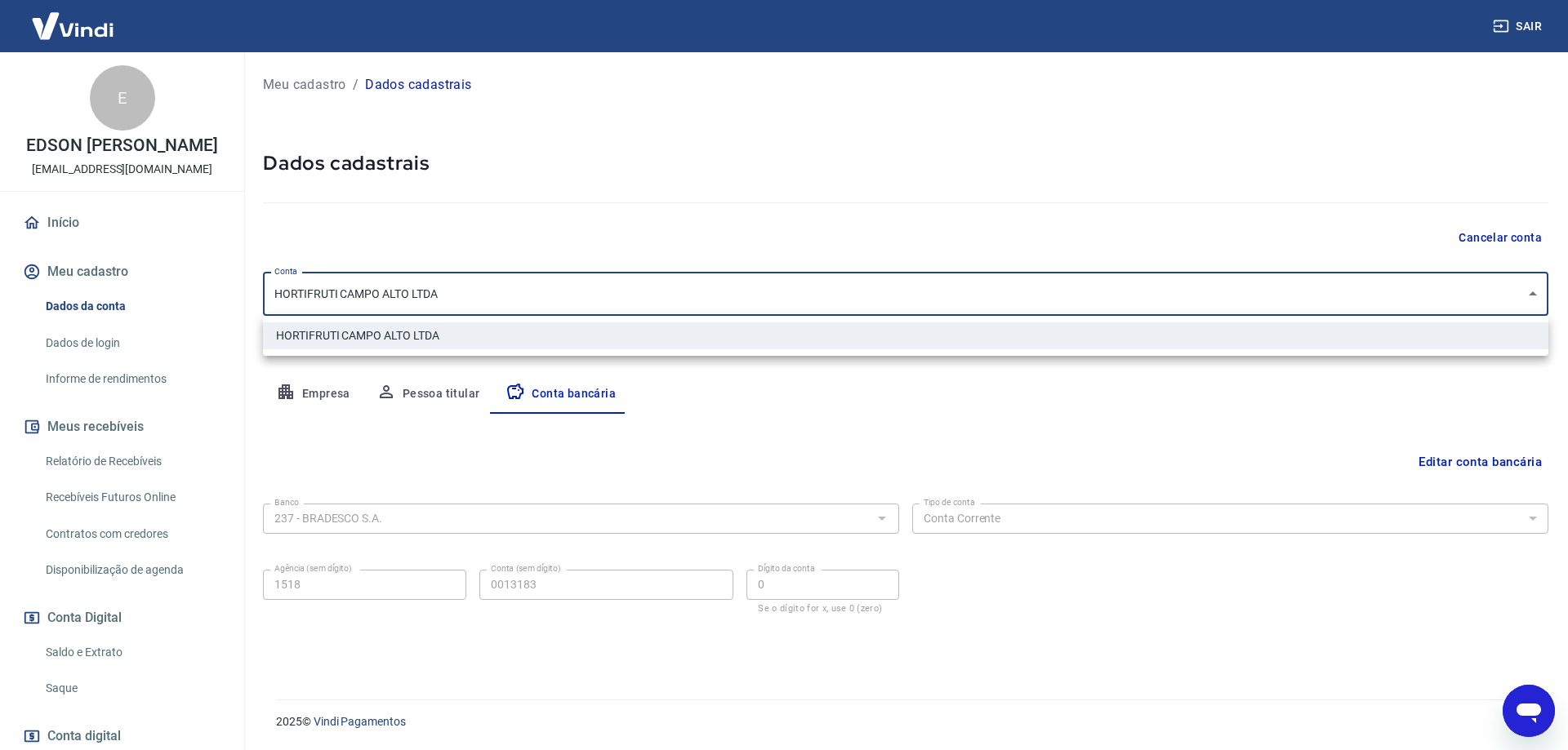
click at [1475, 305] on div at bounding box center [784, 375] width 1568 height 750
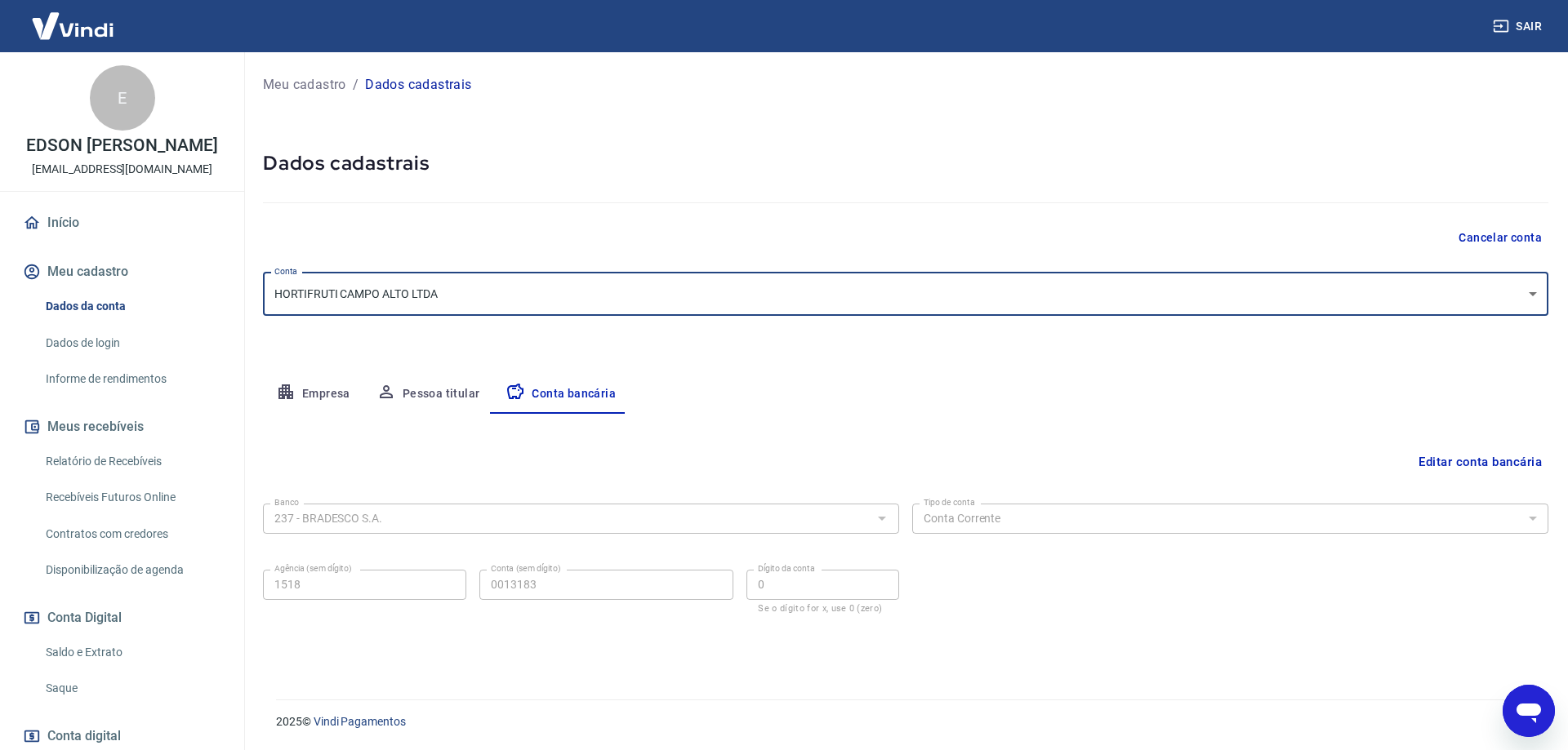
click at [86, 354] on link "Dados de login" at bounding box center [132, 342] width 185 height 33
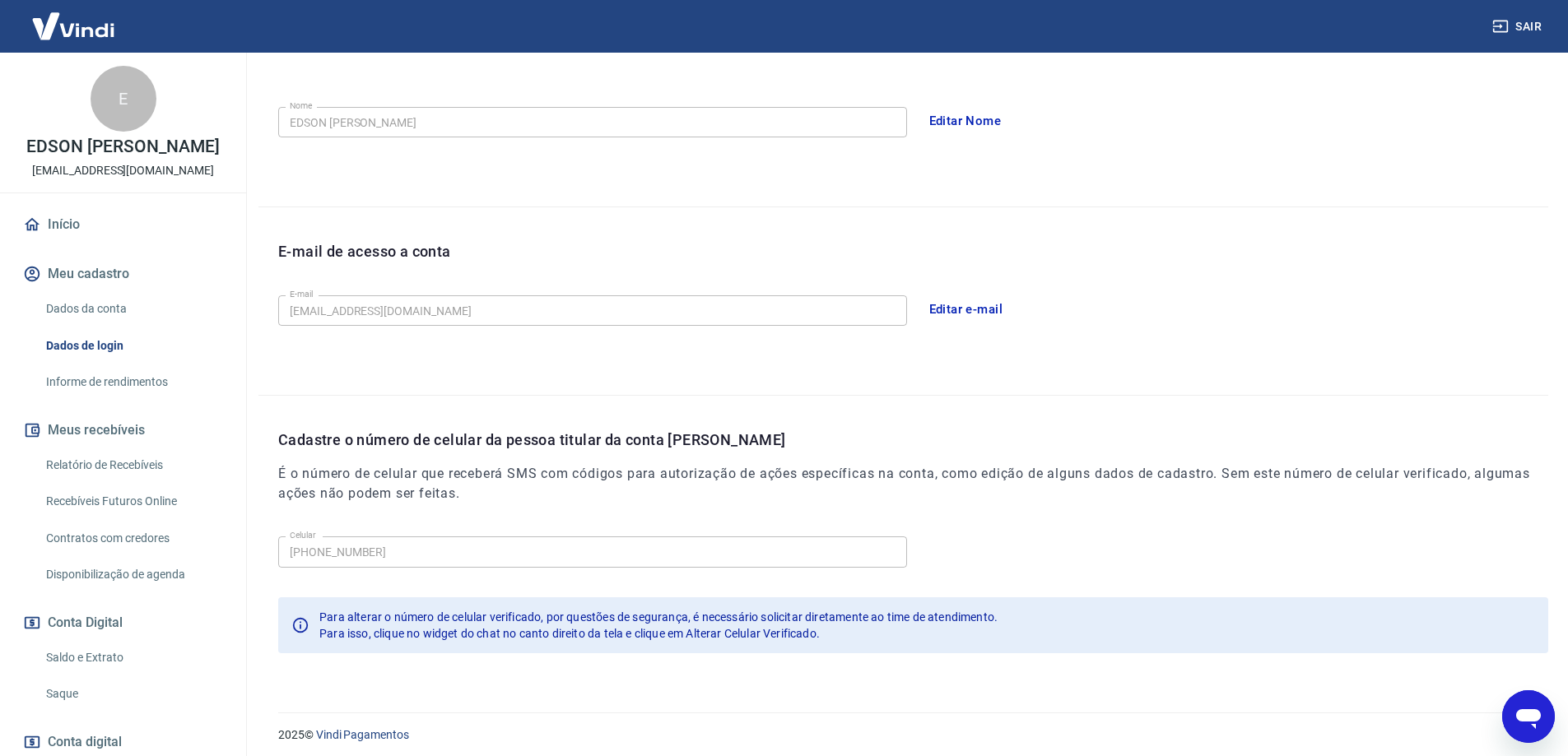
scroll to position [298, 0]
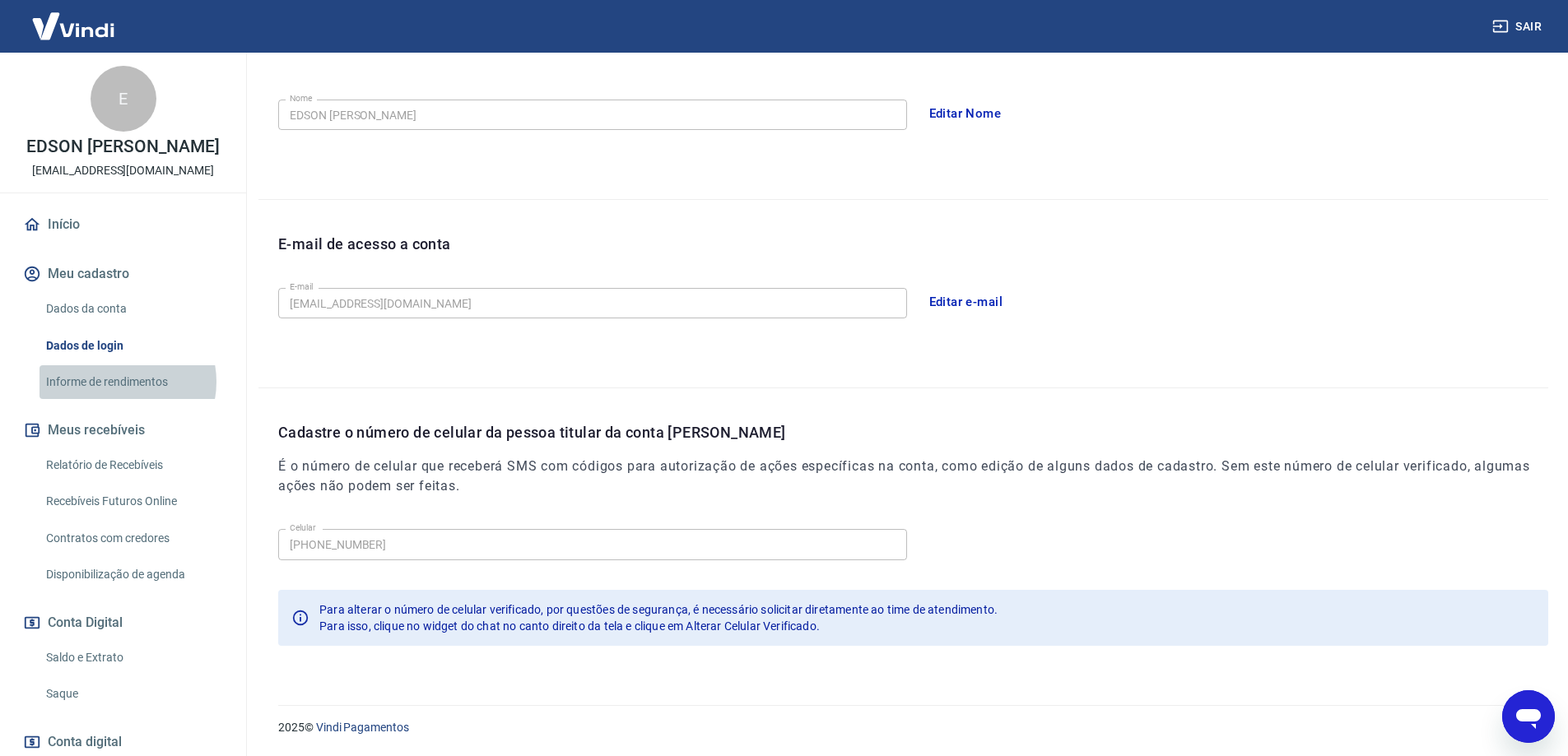
click at [117, 399] on link "Informe de rendimentos" at bounding box center [133, 381] width 187 height 34
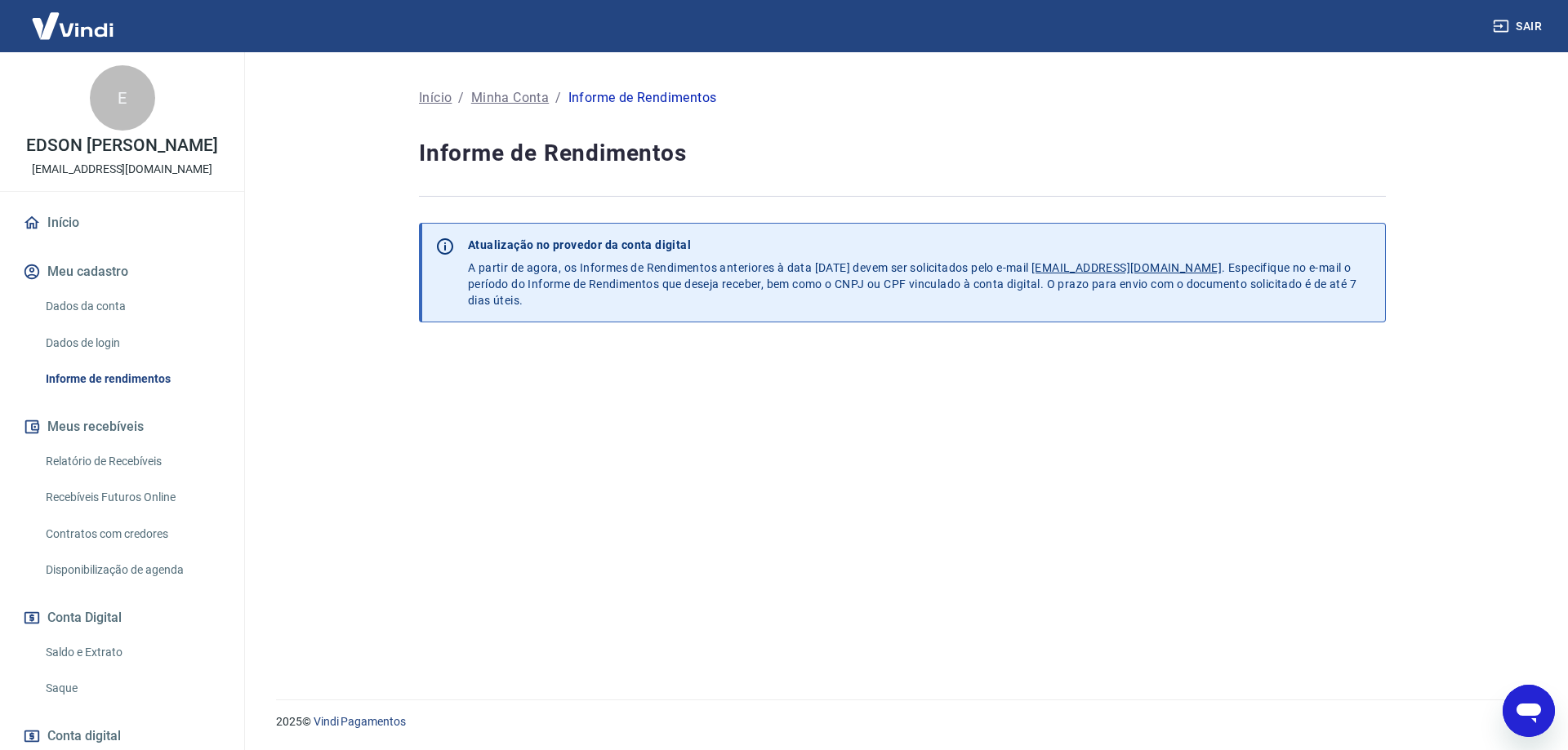
click at [93, 445] on button "Meus recebíveis" at bounding box center [122, 427] width 205 height 36
click at [103, 472] on link "Relatório de Recebíveis" at bounding box center [132, 461] width 185 height 33
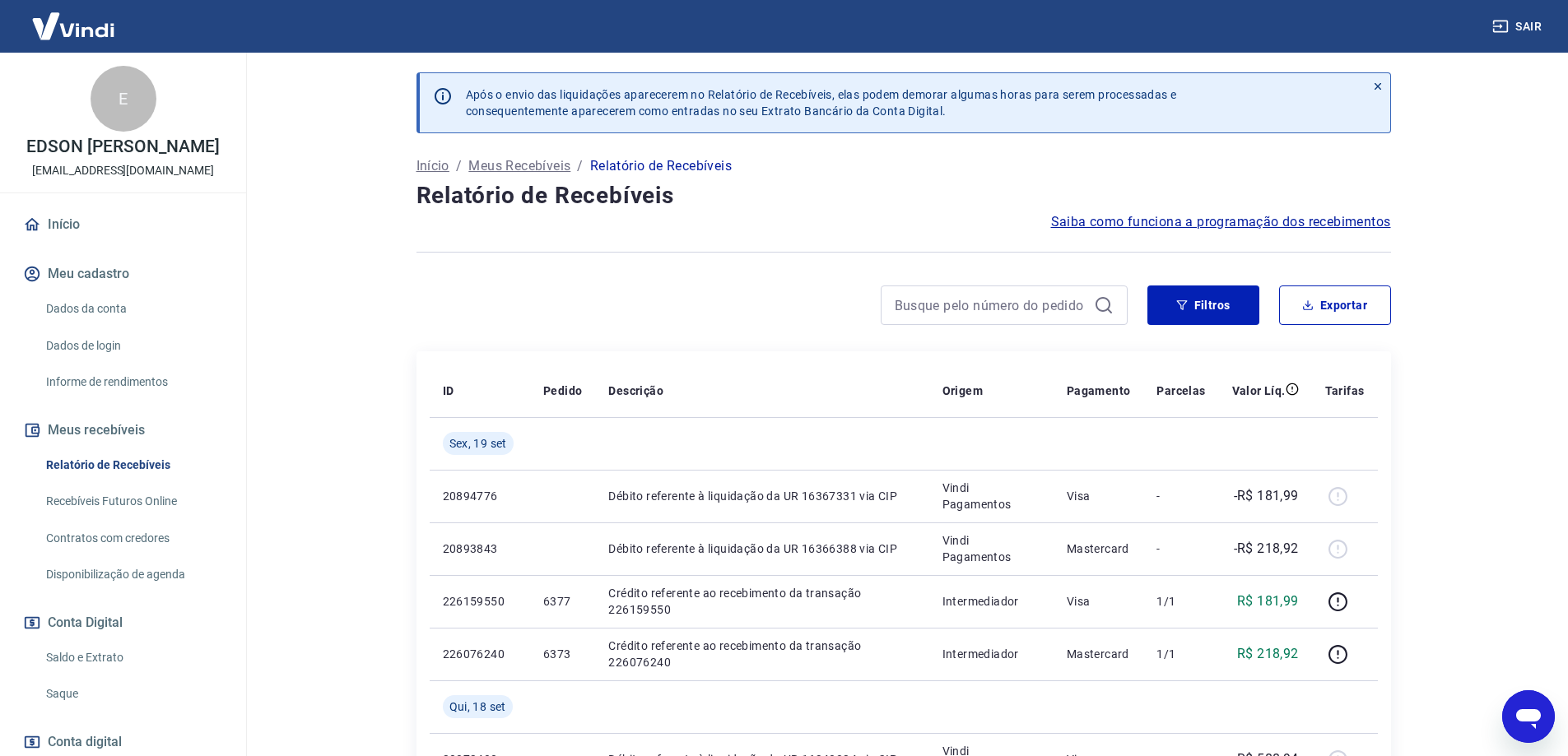
click at [1257, 220] on span "Saiba como funciona a programação dos recebimentos" at bounding box center [1222, 222] width 340 height 20
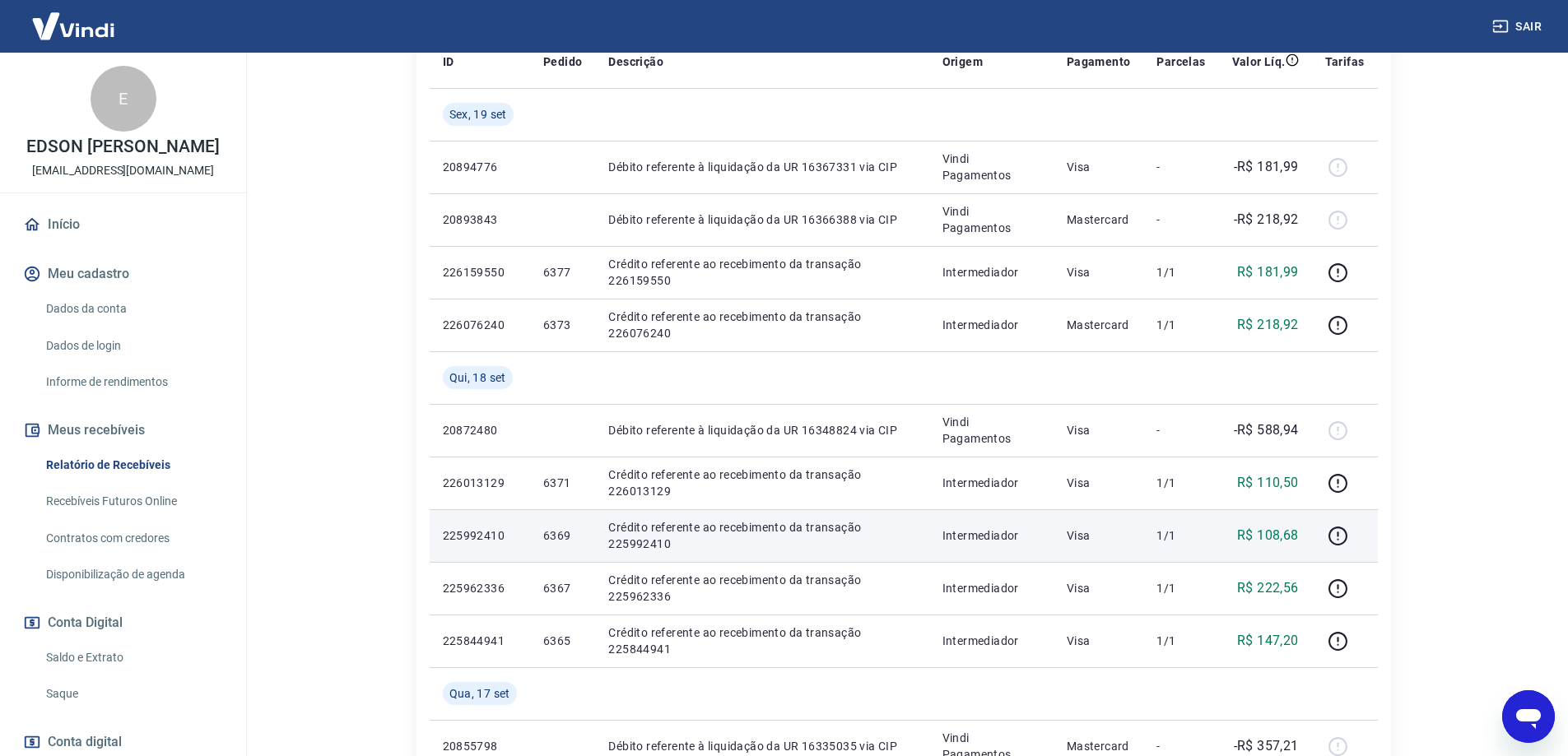
scroll to position [247, 0]
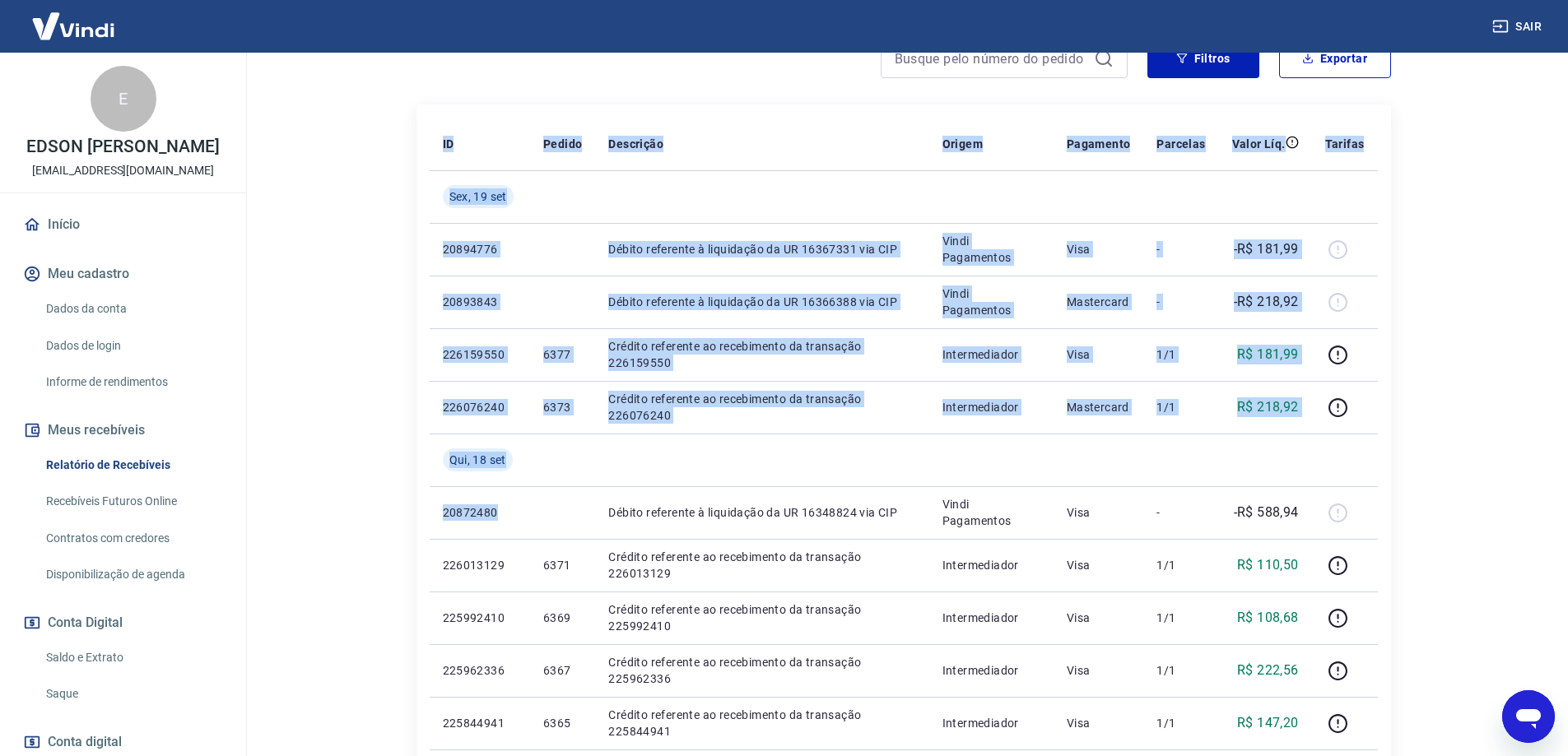
drag, startPoint x: 496, startPoint y: 512, endPoint x: 425, endPoint y: 505, distance: 71.3
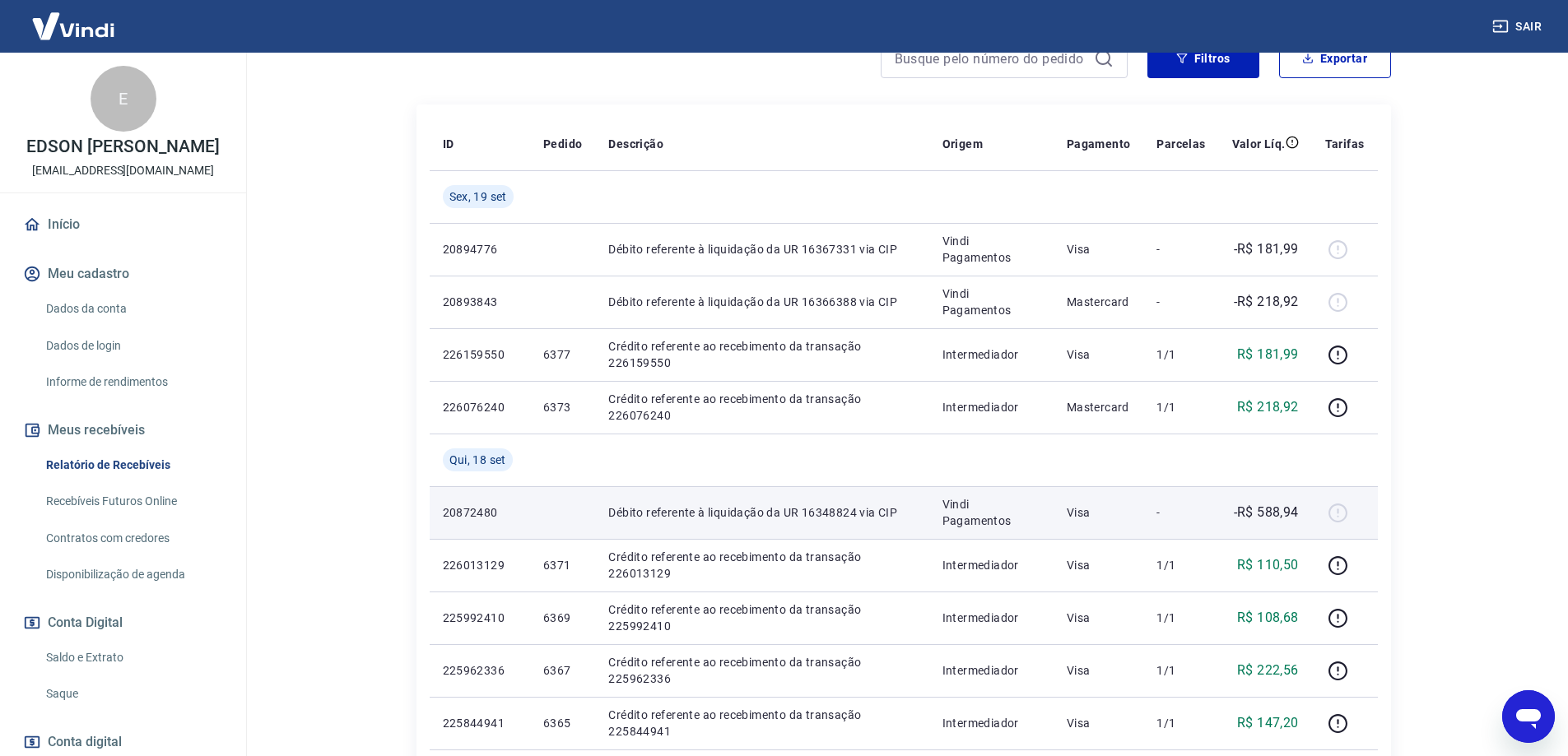
click at [573, 504] on td at bounding box center [562, 513] width 65 height 53
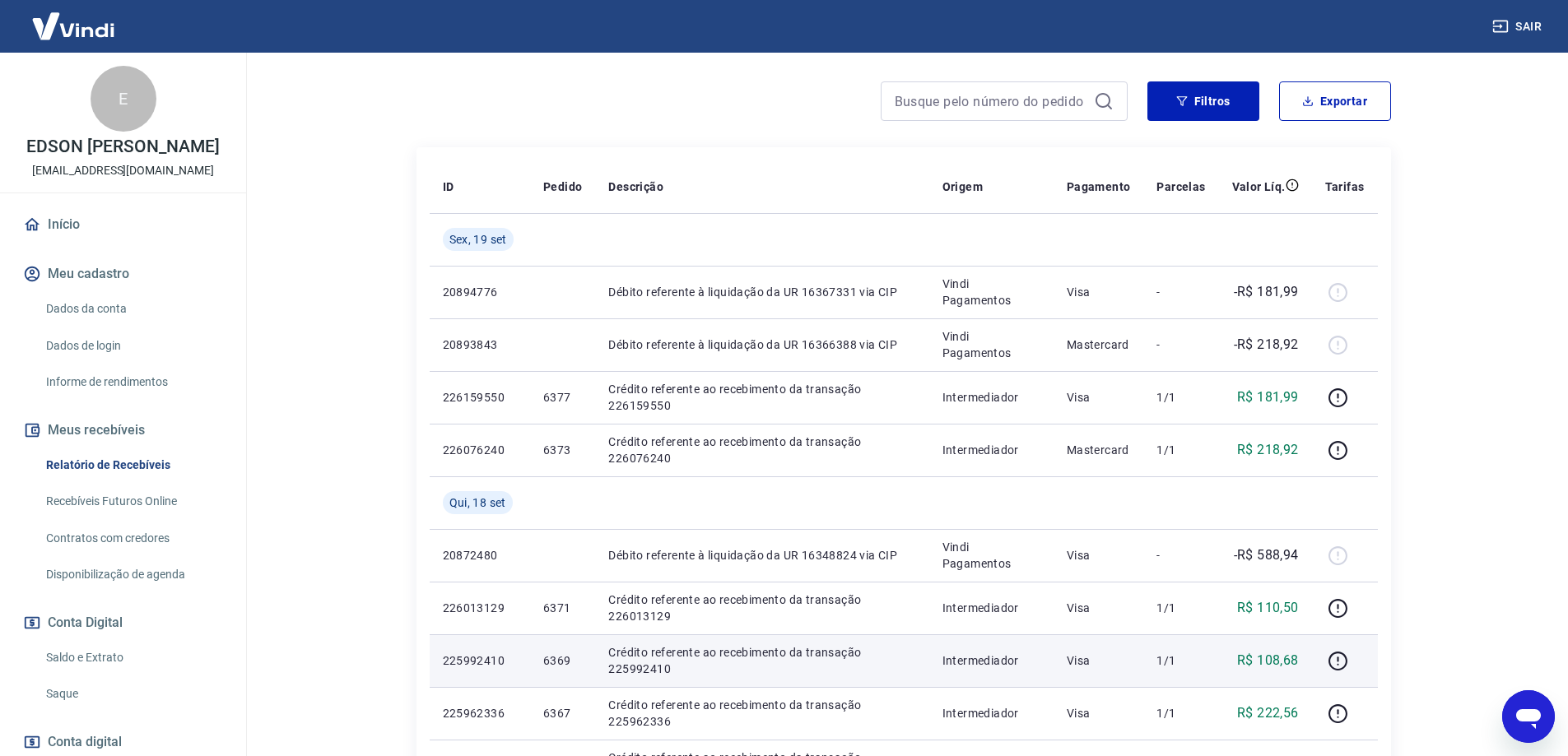
scroll to position [165, 0]
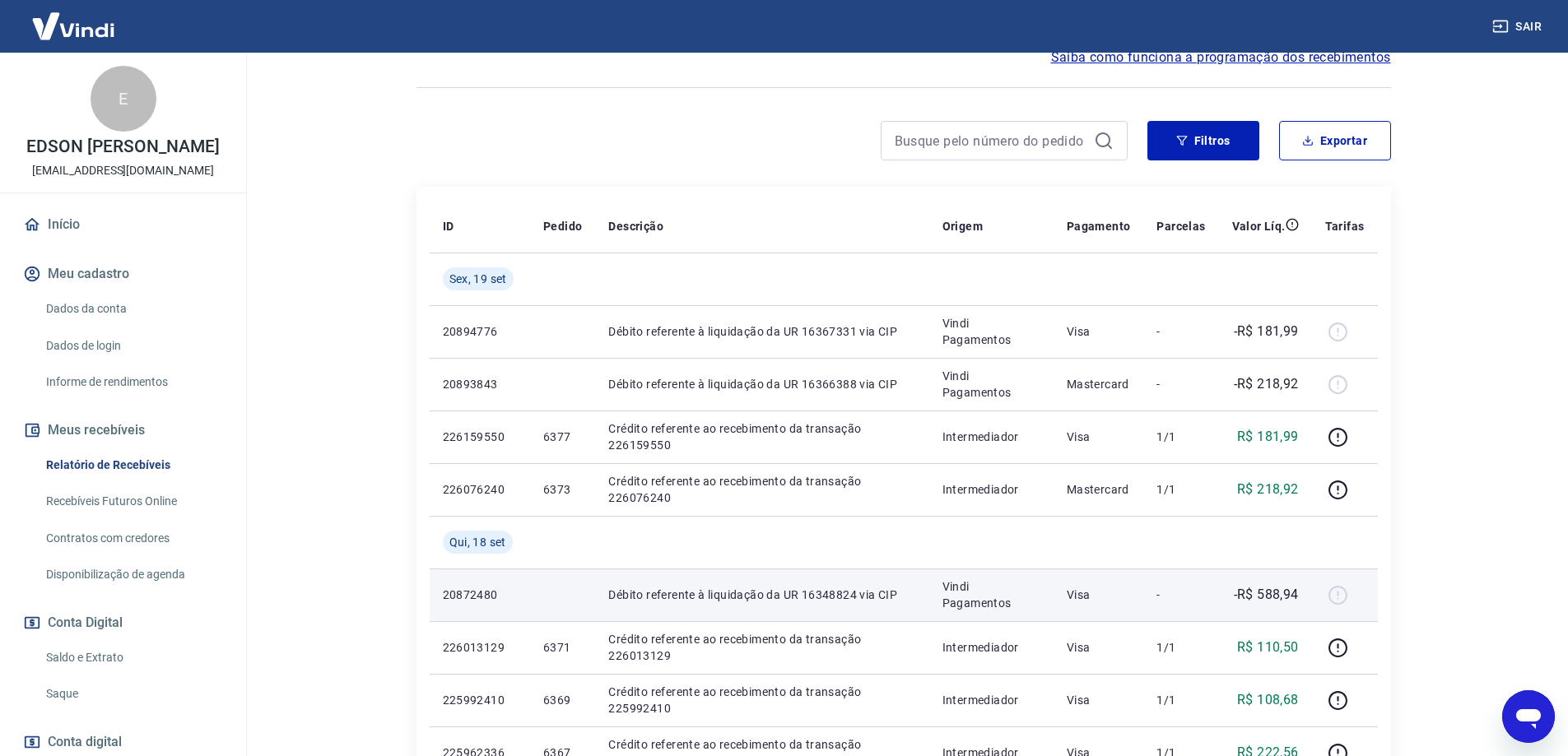
click at [1344, 596] on div at bounding box center [1345, 595] width 40 height 27
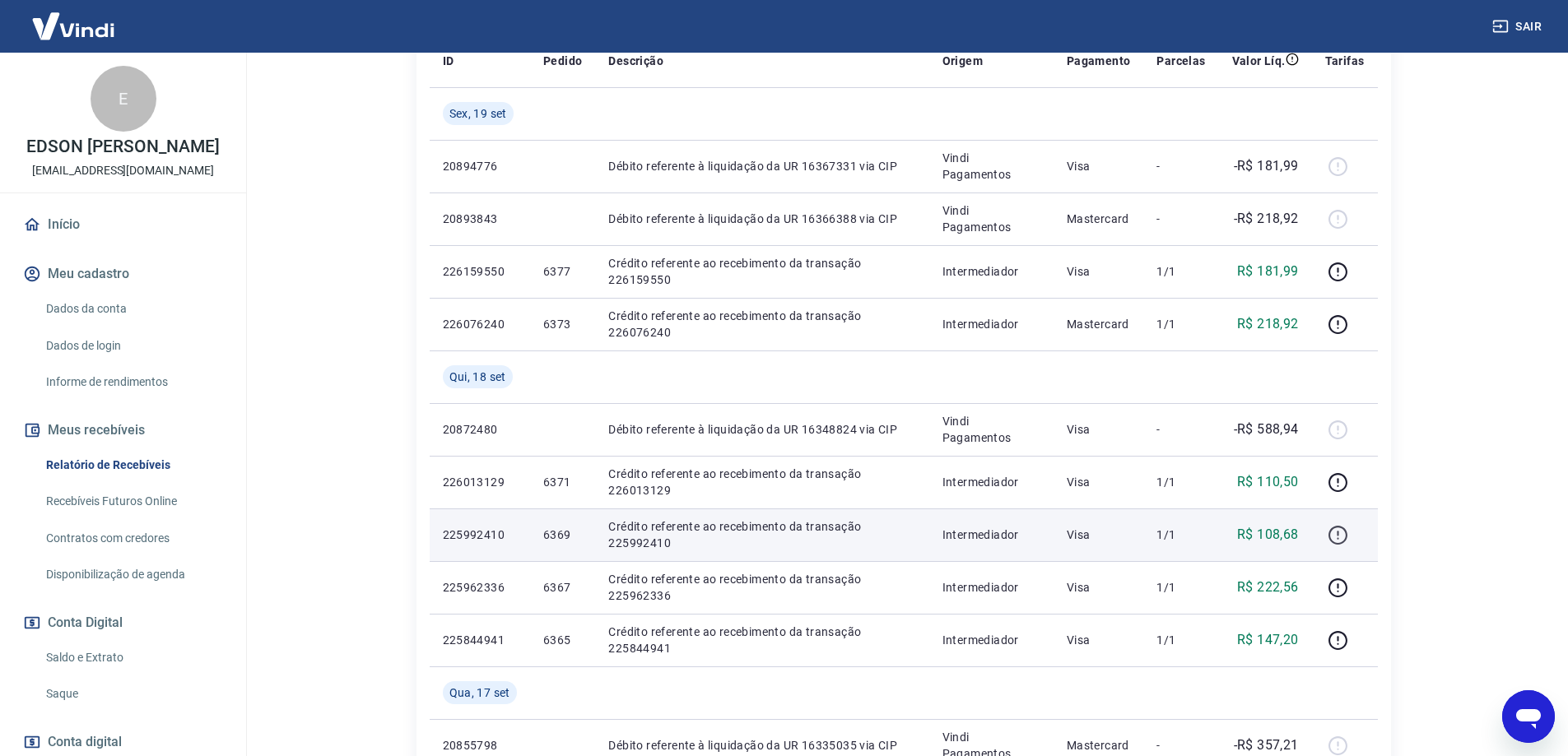
scroll to position [329, 0]
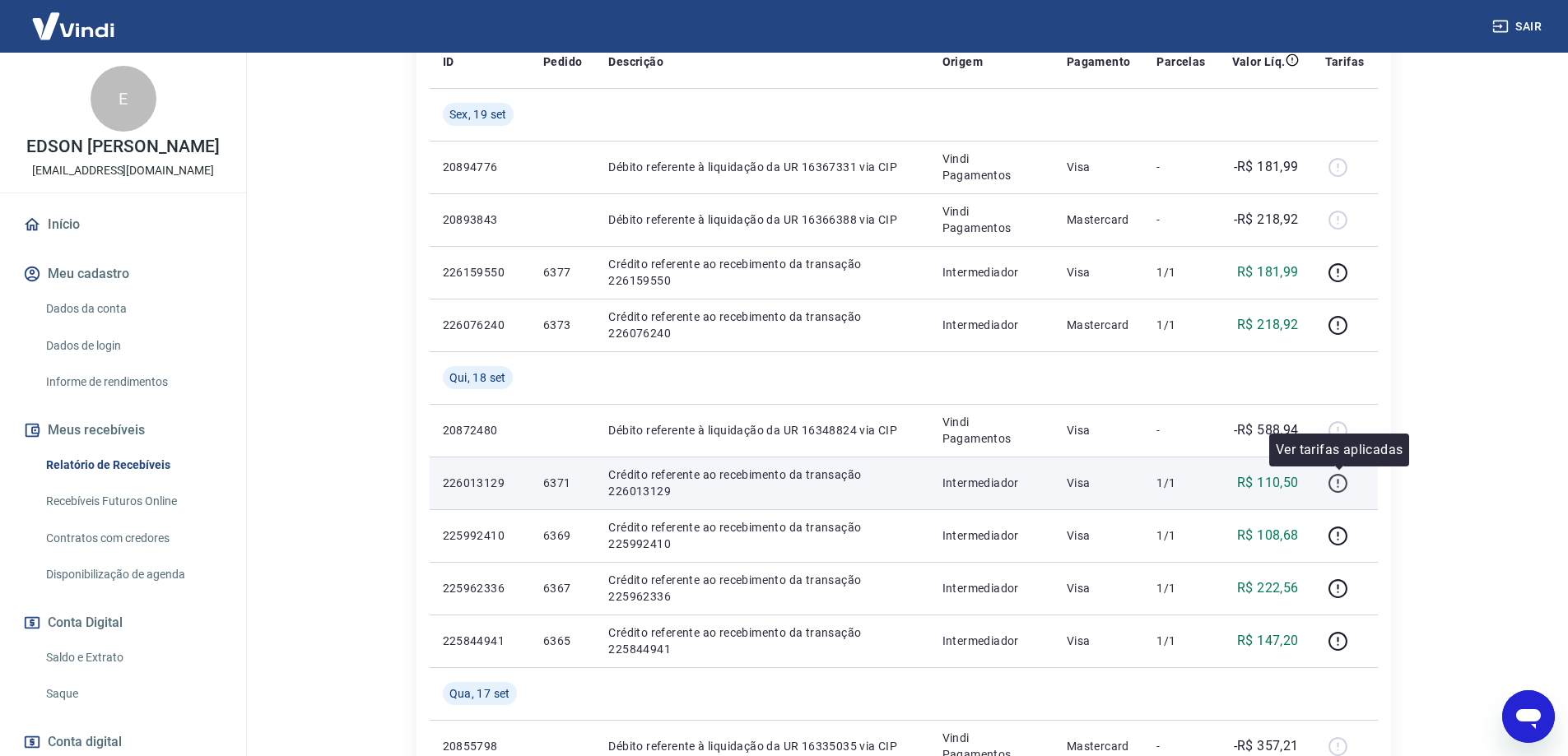
click at [1338, 481] on icon "button" at bounding box center [1338, 483] width 21 height 21
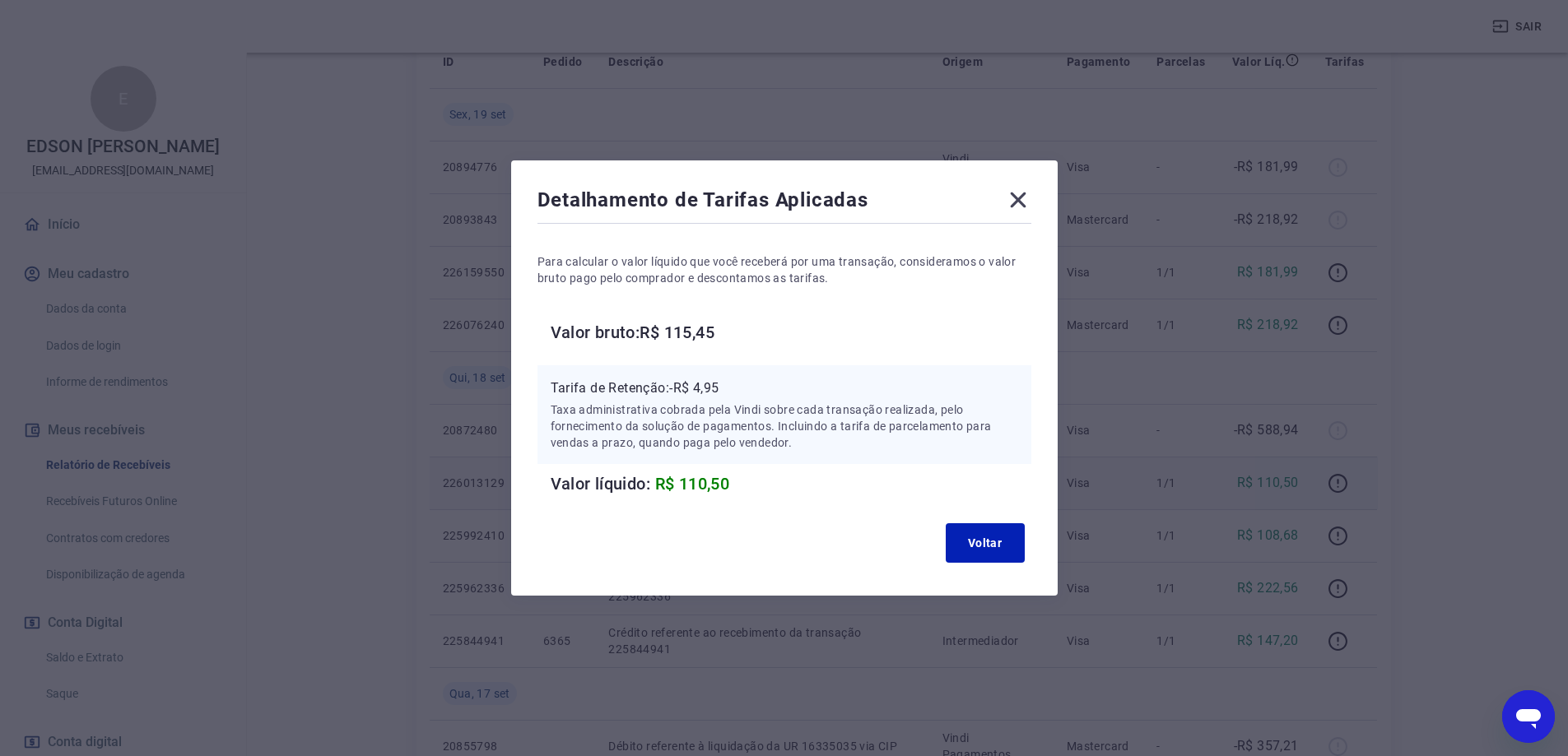
click at [1032, 199] on icon at bounding box center [1018, 199] width 27 height 27
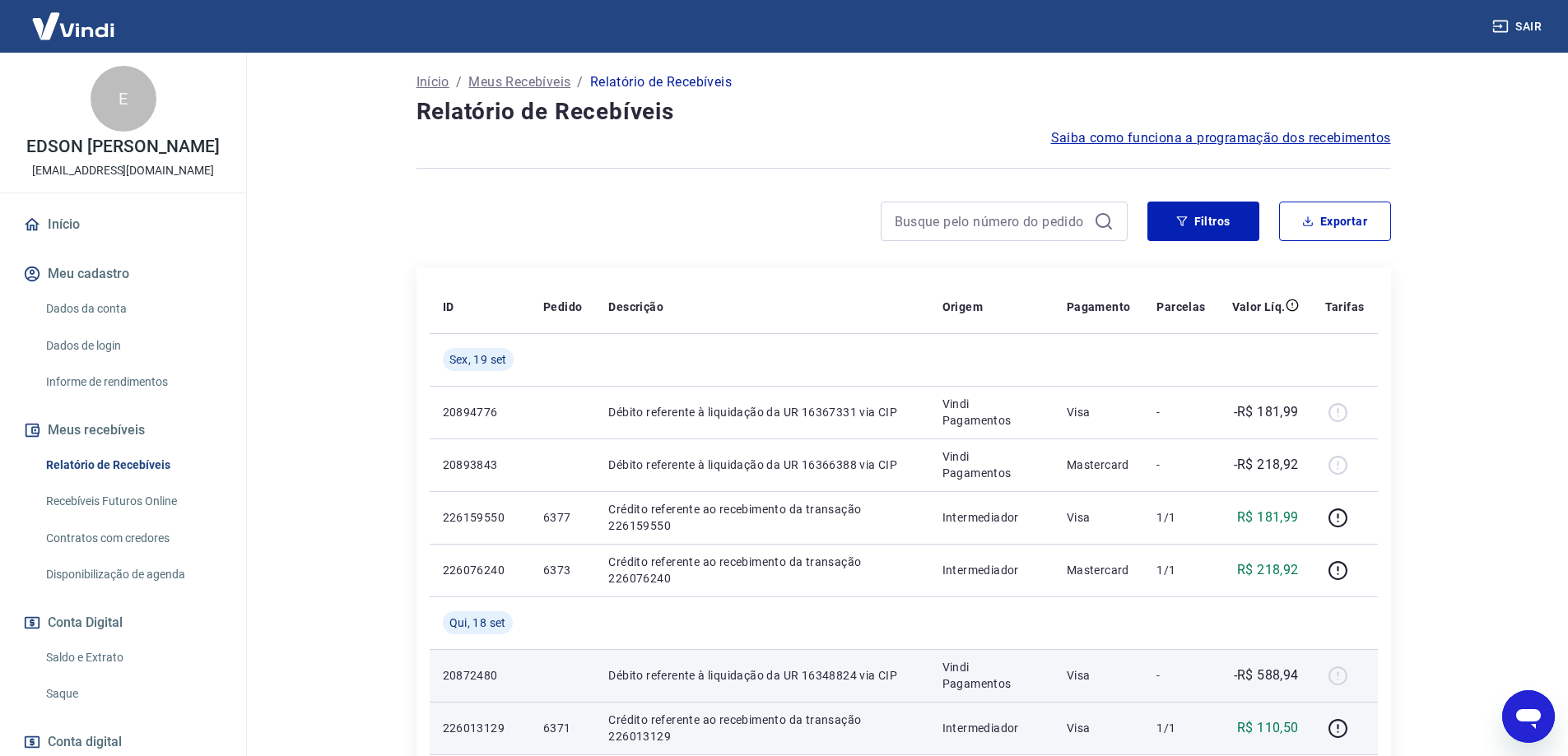
scroll to position [82, 0]
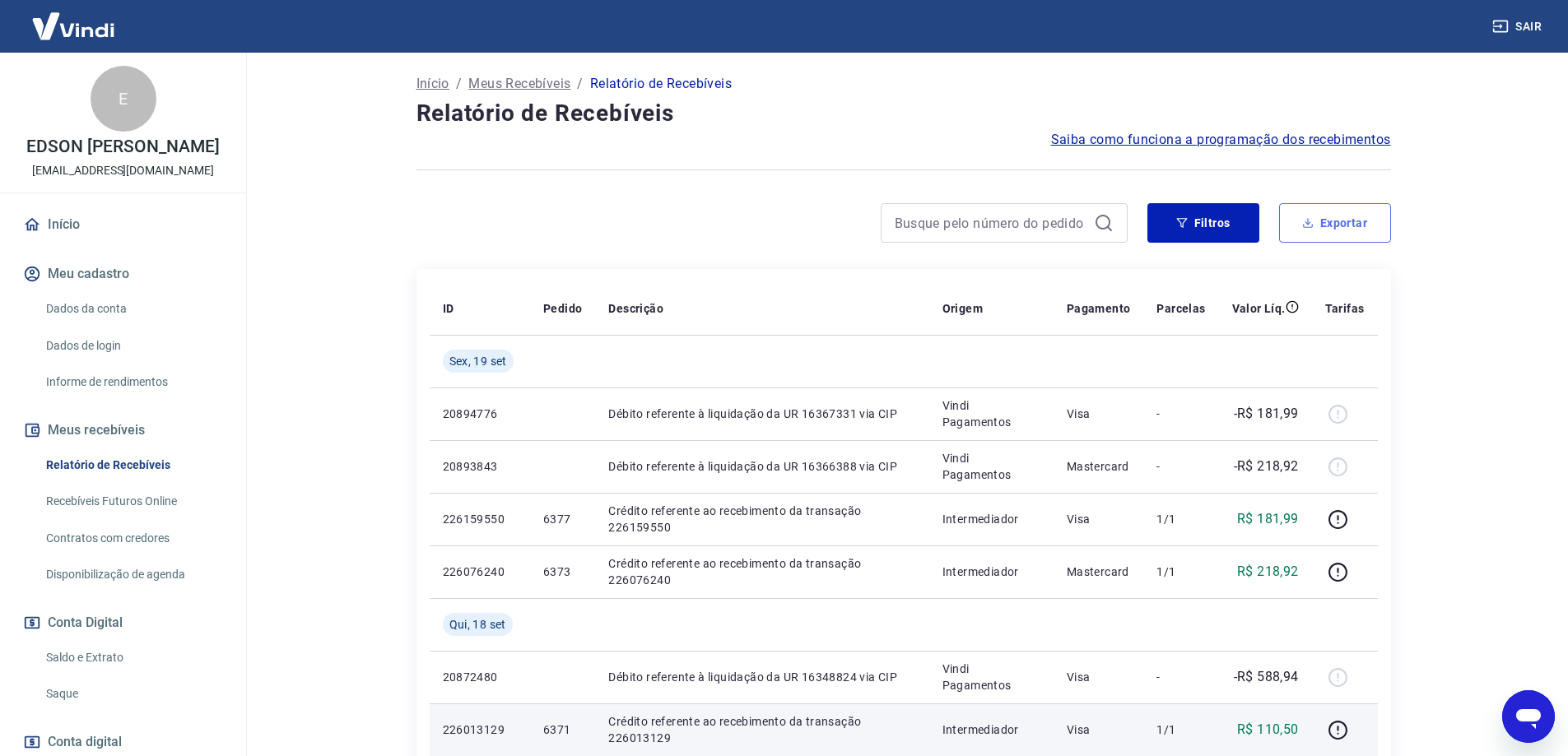
click at [1333, 226] on button "Exportar" at bounding box center [1336, 224] width 112 height 40
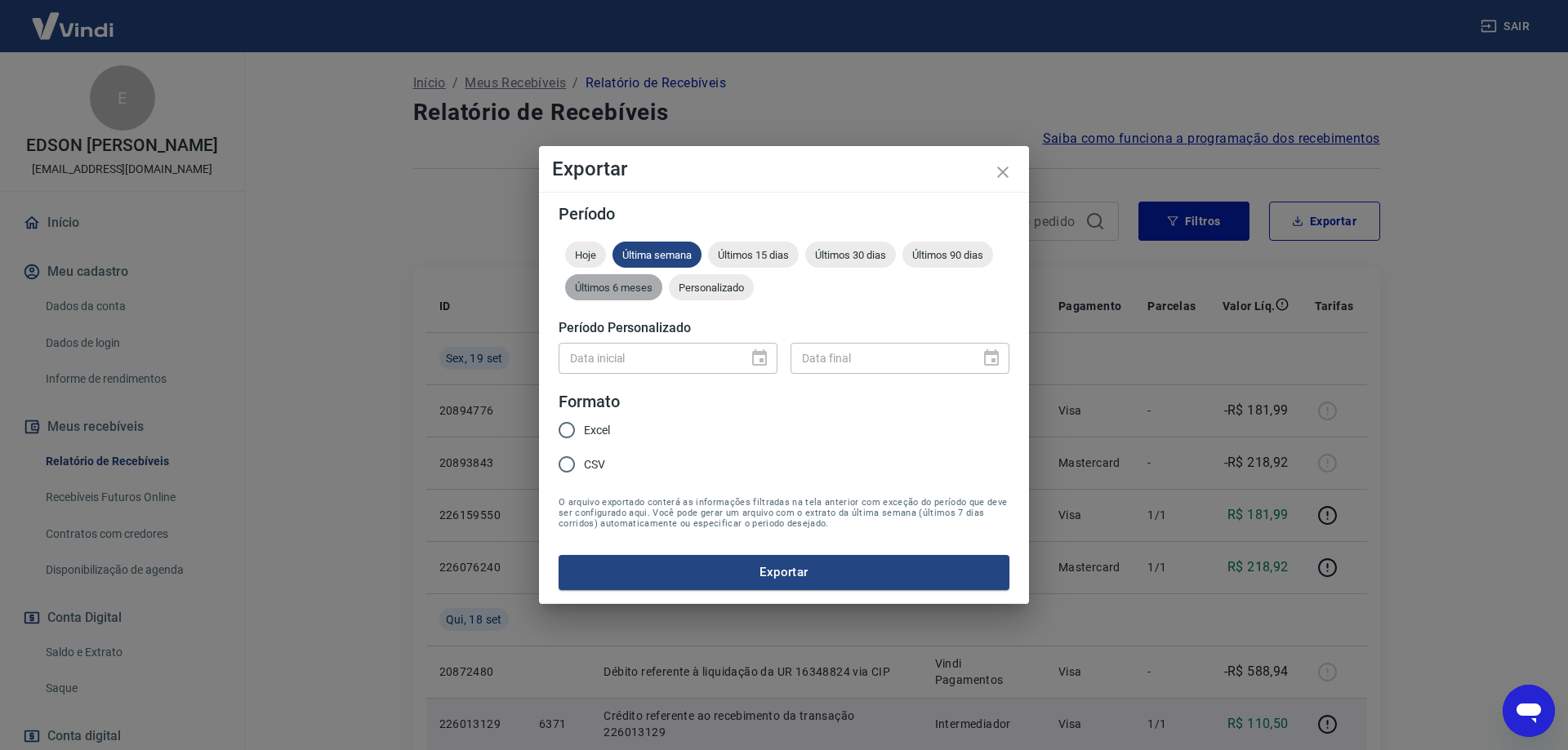
click at [647, 288] on span "Últimos 6 meses" at bounding box center [613, 288] width 97 height 12
click at [570, 430] on input "Excel" at bounding box center [567, 430] width 34 height 34
radio input "true"
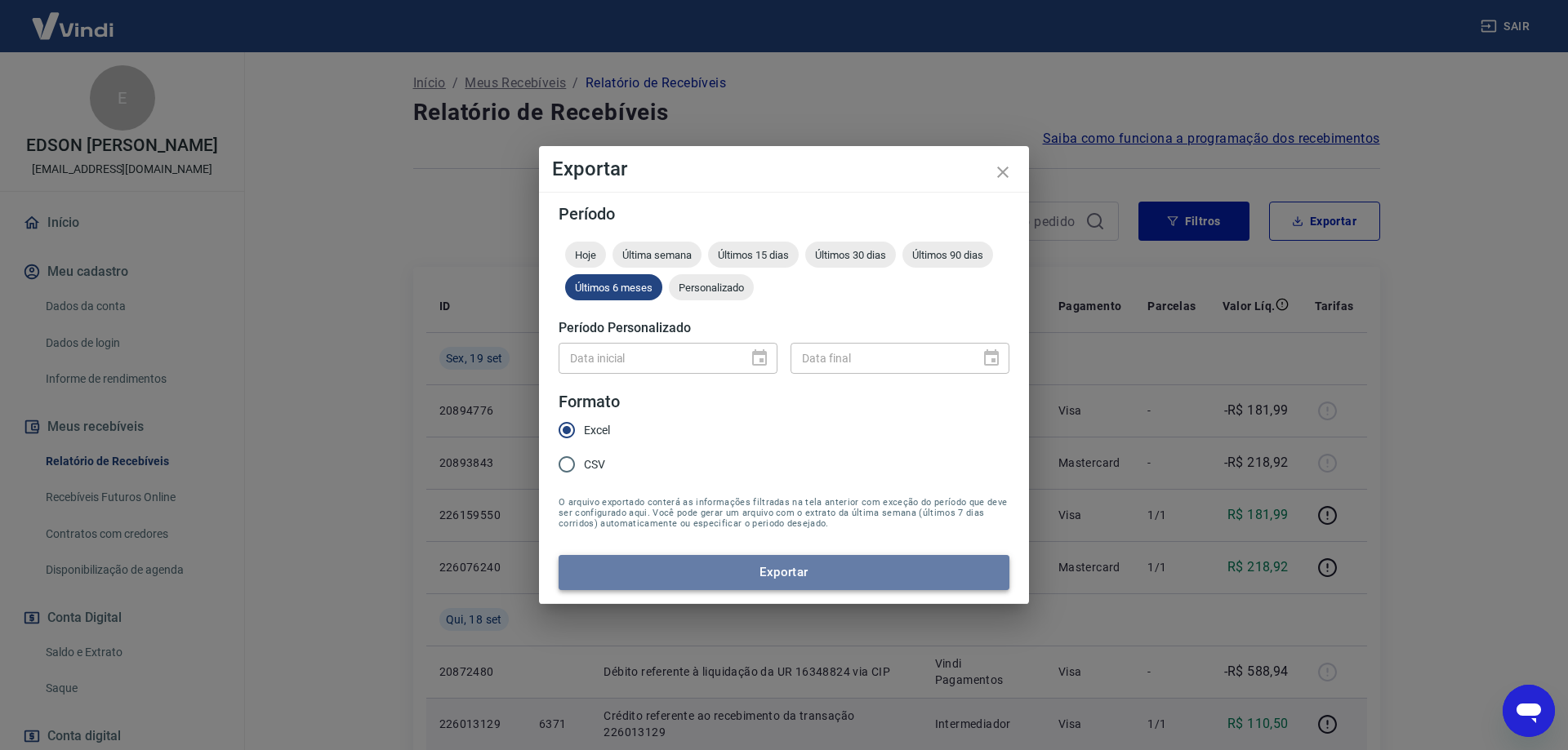
click at [778, 562] on button "Exportar" at bounding box center [784, 572] width 450 height 34
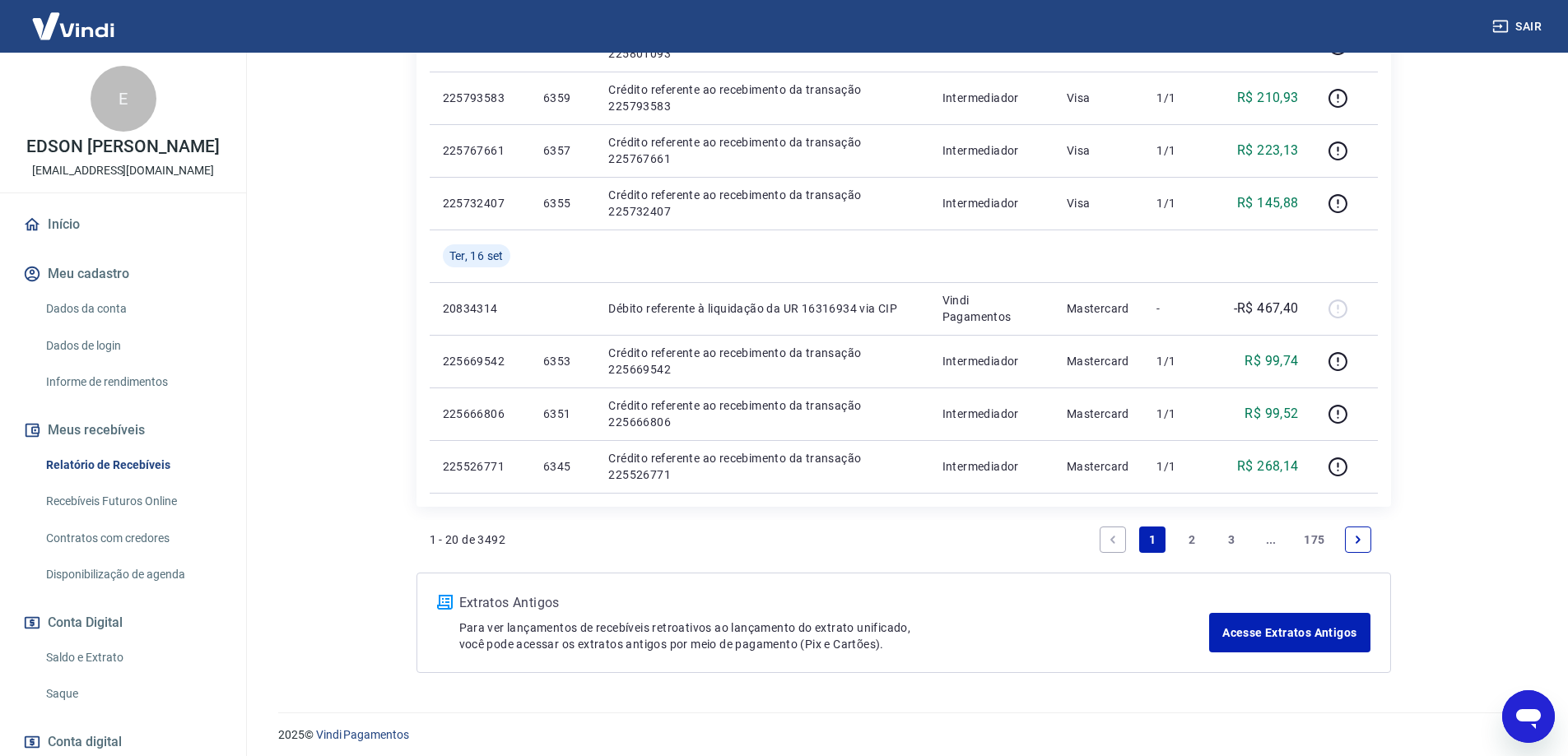
scroll to position [1195, 0]
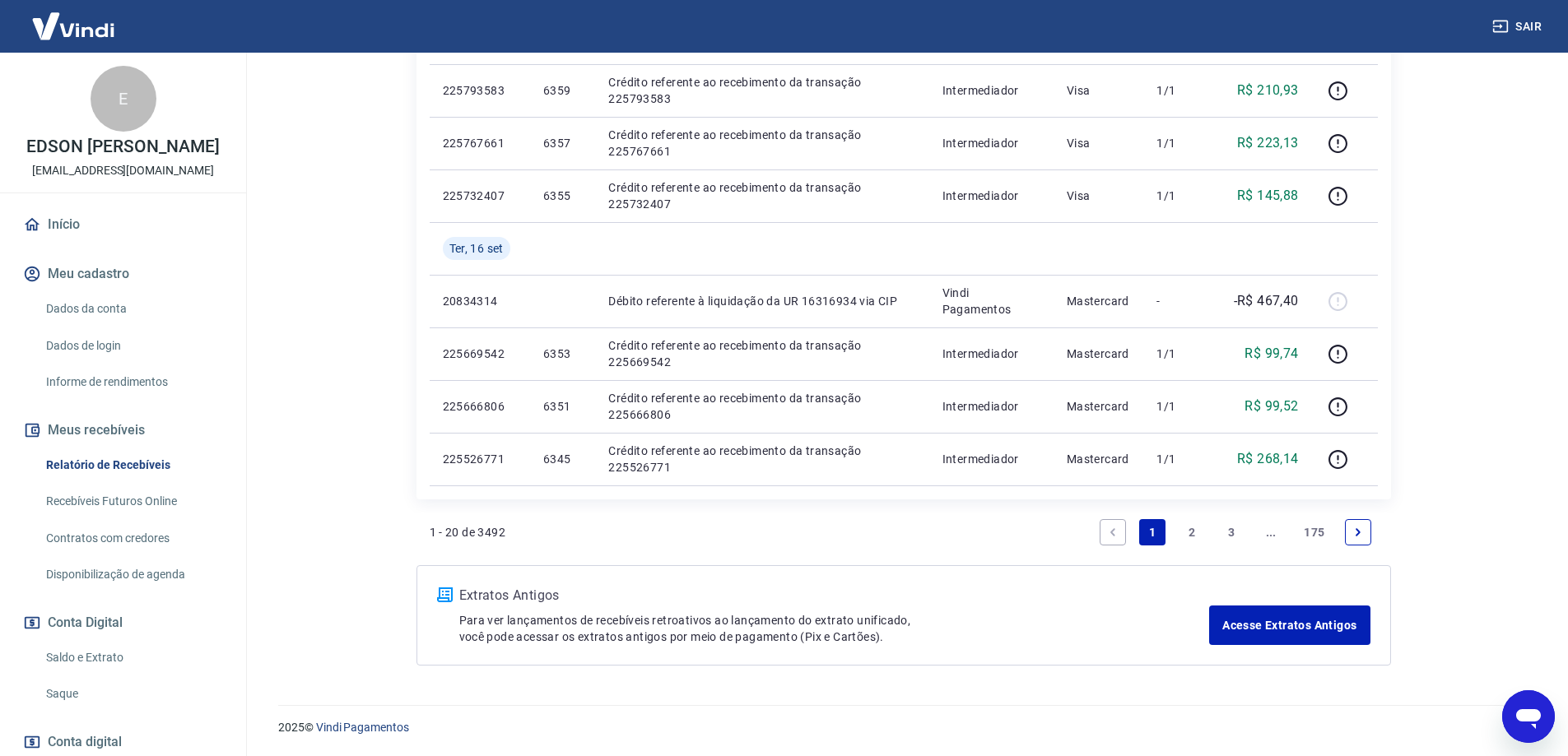
click at [1191, 534] on link "2" at bounding box center [1192, 532] width 27 height 27
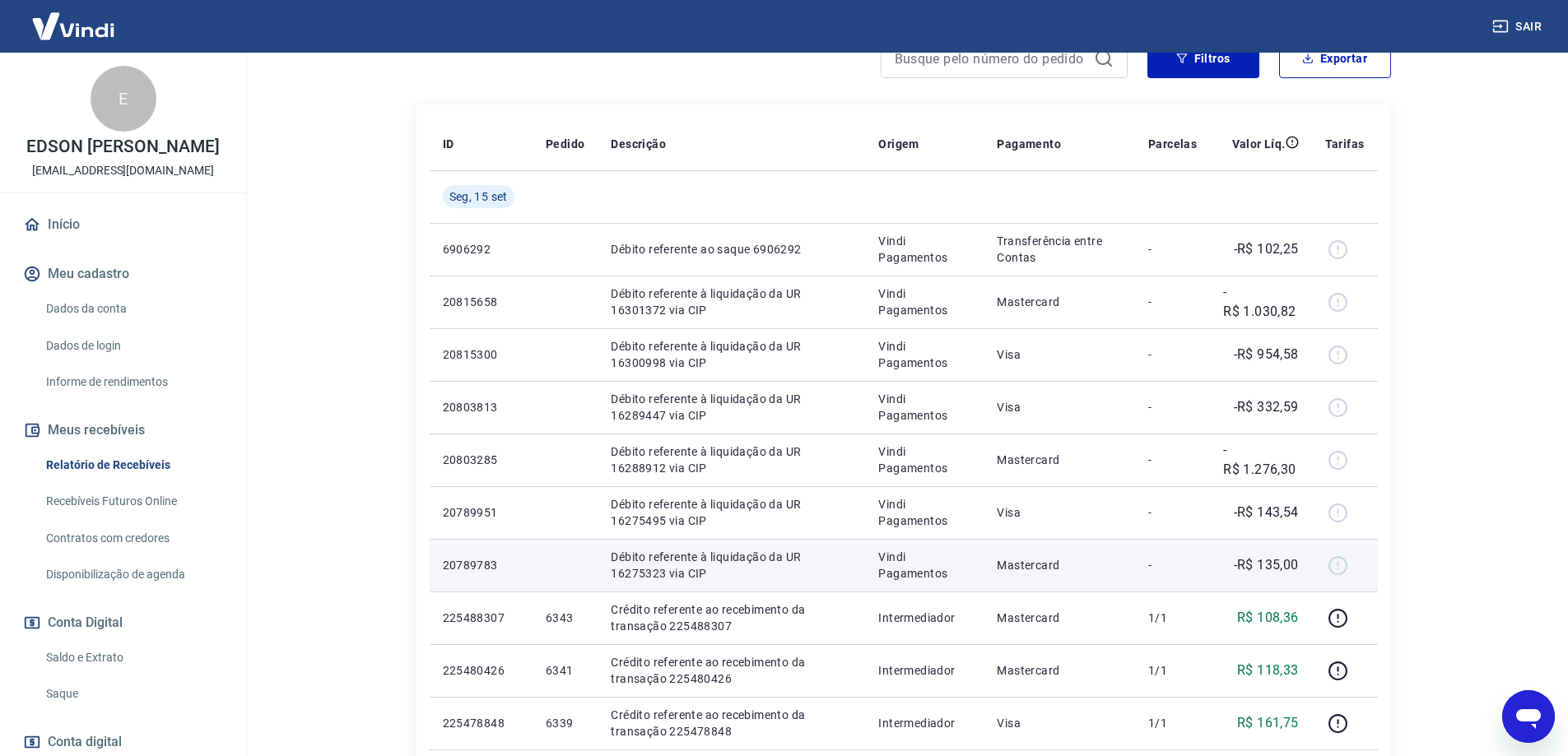
scroll to position [165, 0]
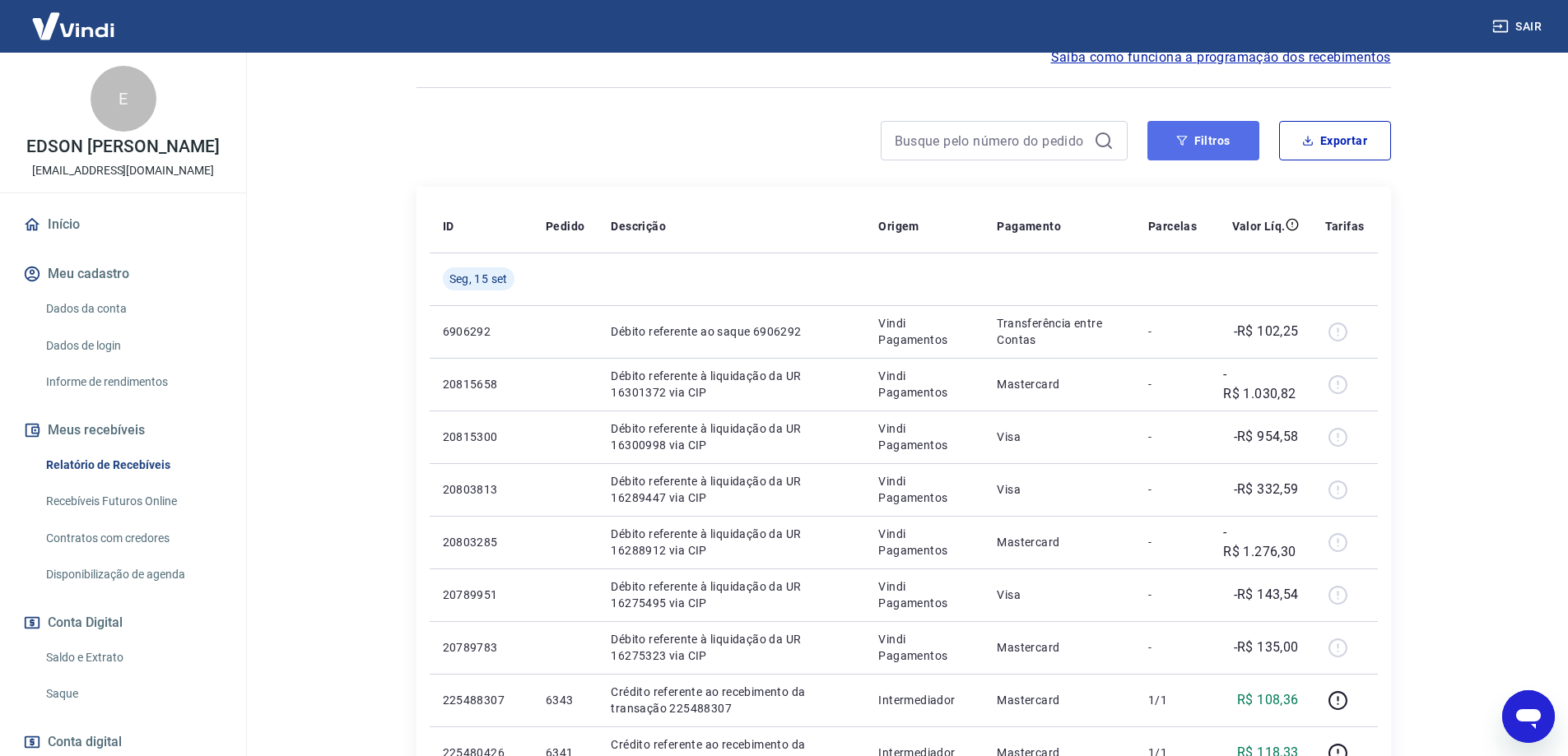
click at [1192, 128] on button "Filtros" at bounding box center [1204, 141] width 112 height 40
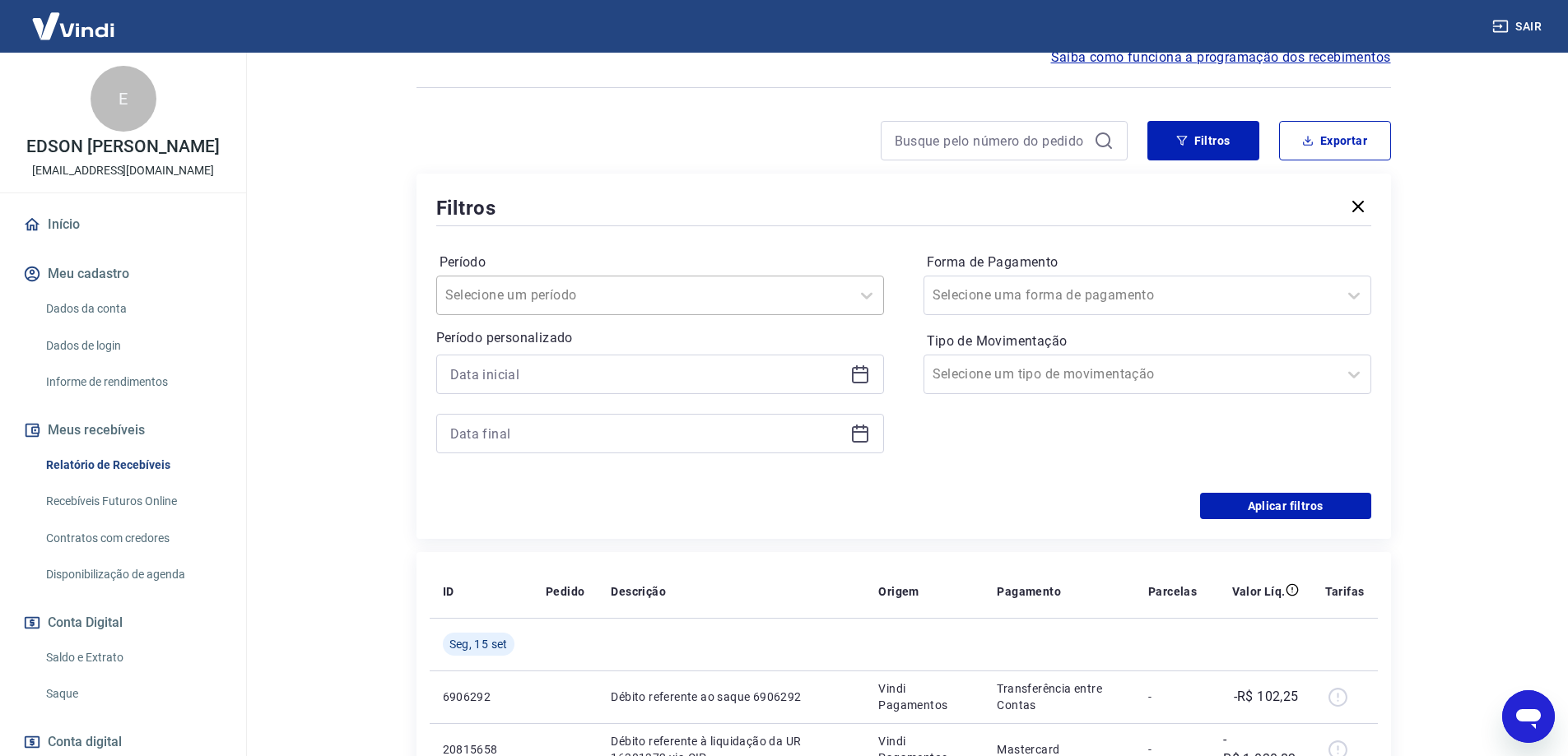
click at [629, 299] on div at bounding box center [644, 295] width 397 height 23
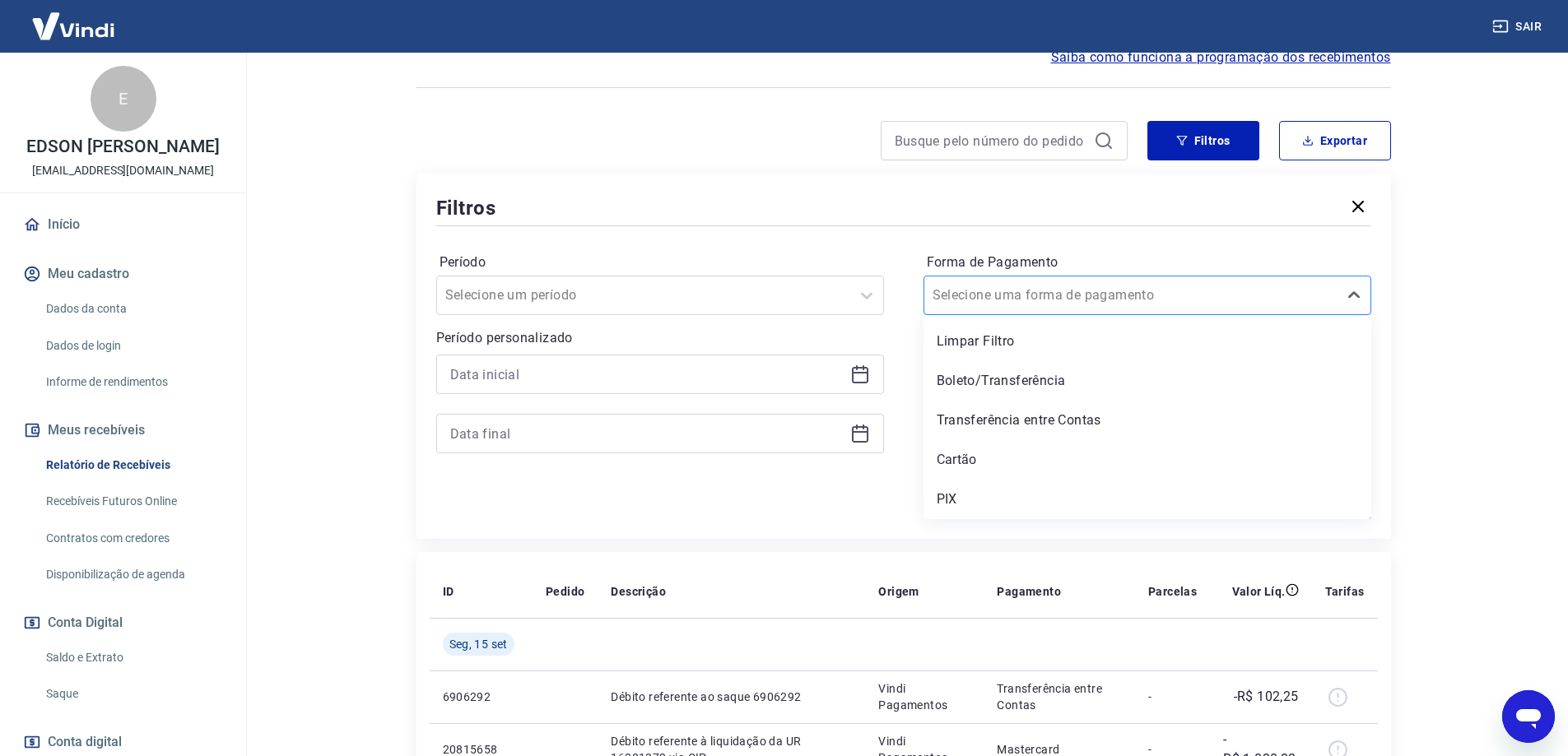
click at [1028, 295] on input "Forma de Pagamento" at bounding box center [1015, 295] width 167 height 20
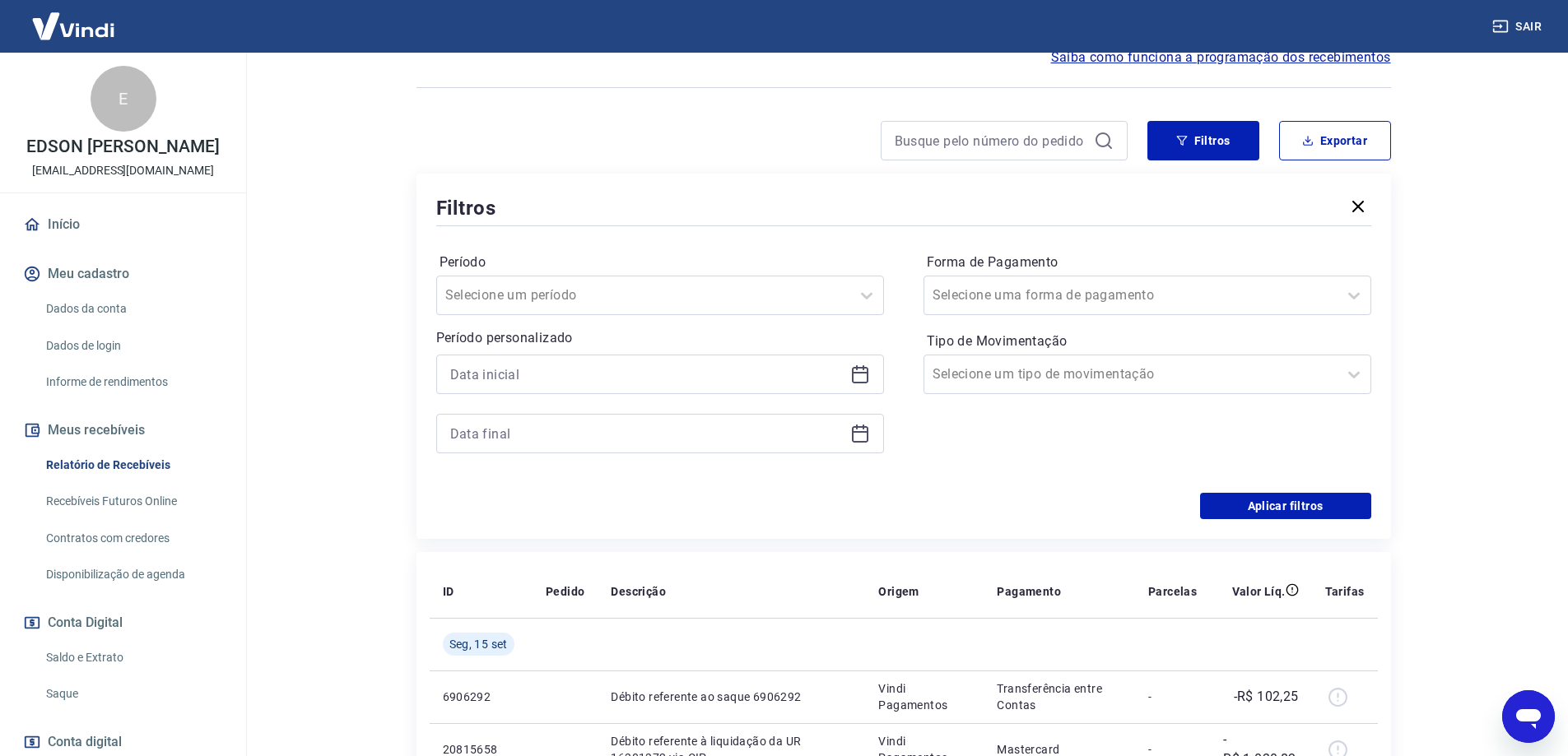
click at [670, 186] on div "Filtros Período Selecione um período Período personalizado Forma de Pagamento S…" at bounding box center [903, 356] width 975 height 365
click at [770, 185] on div "Filtros Período Selecione um período Período personalizado Forma de Pagamento S…" at bounding box center [903, 356] width 975 height 365
click at [1021, 383] on input "Tipo de Movimentação" at bounding box center [1015, 374] width 167 height 20
click at [957, 491] on div "Saída" at bounding box center [1148, 500] width 448 height 33
click at [1268, 507] on button "Aplicar filtros" at bounding box center [1286, 506] width 171 height 27
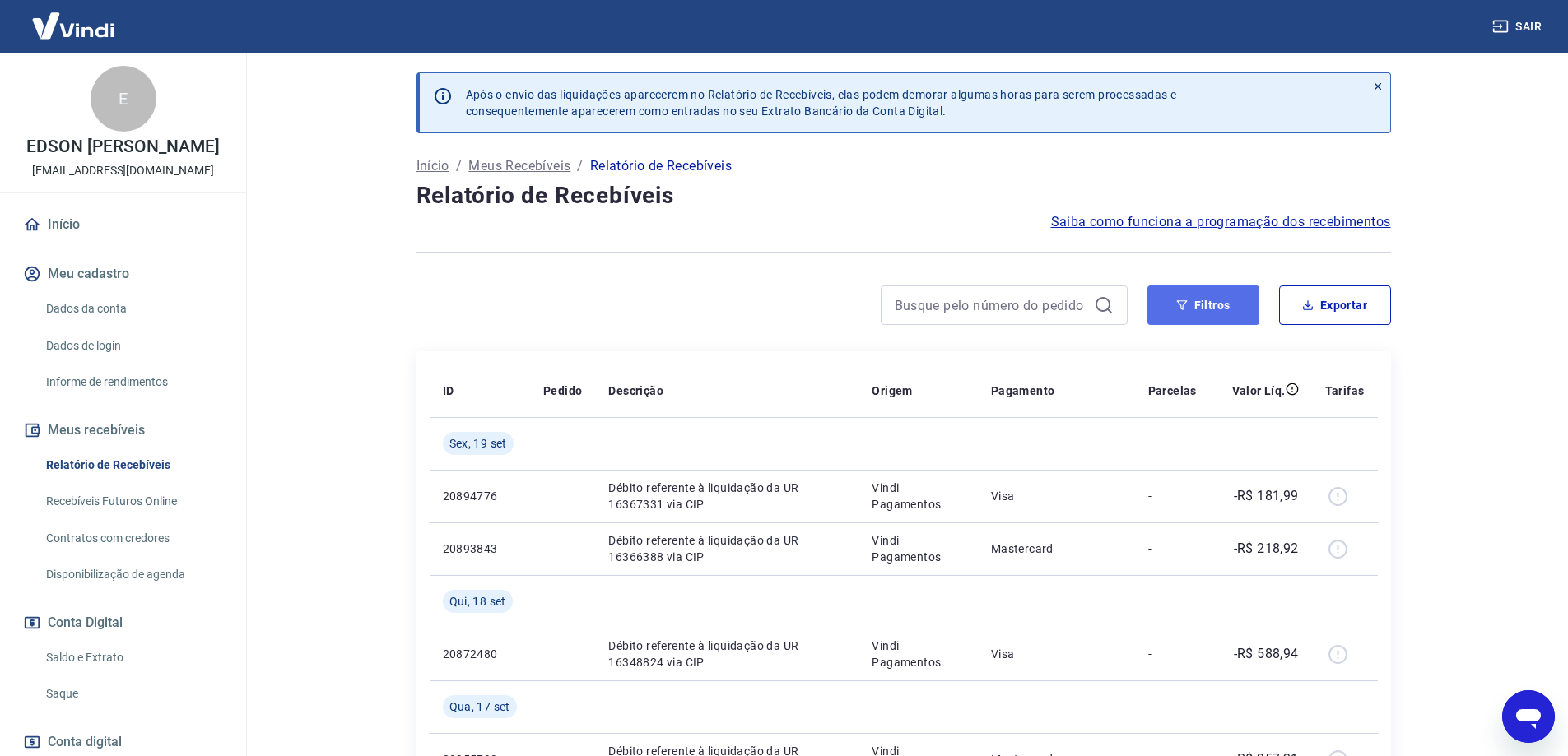
click at [1212, 293] on button "Filtros" at bounding box center [1204, 306] width 112 height 40
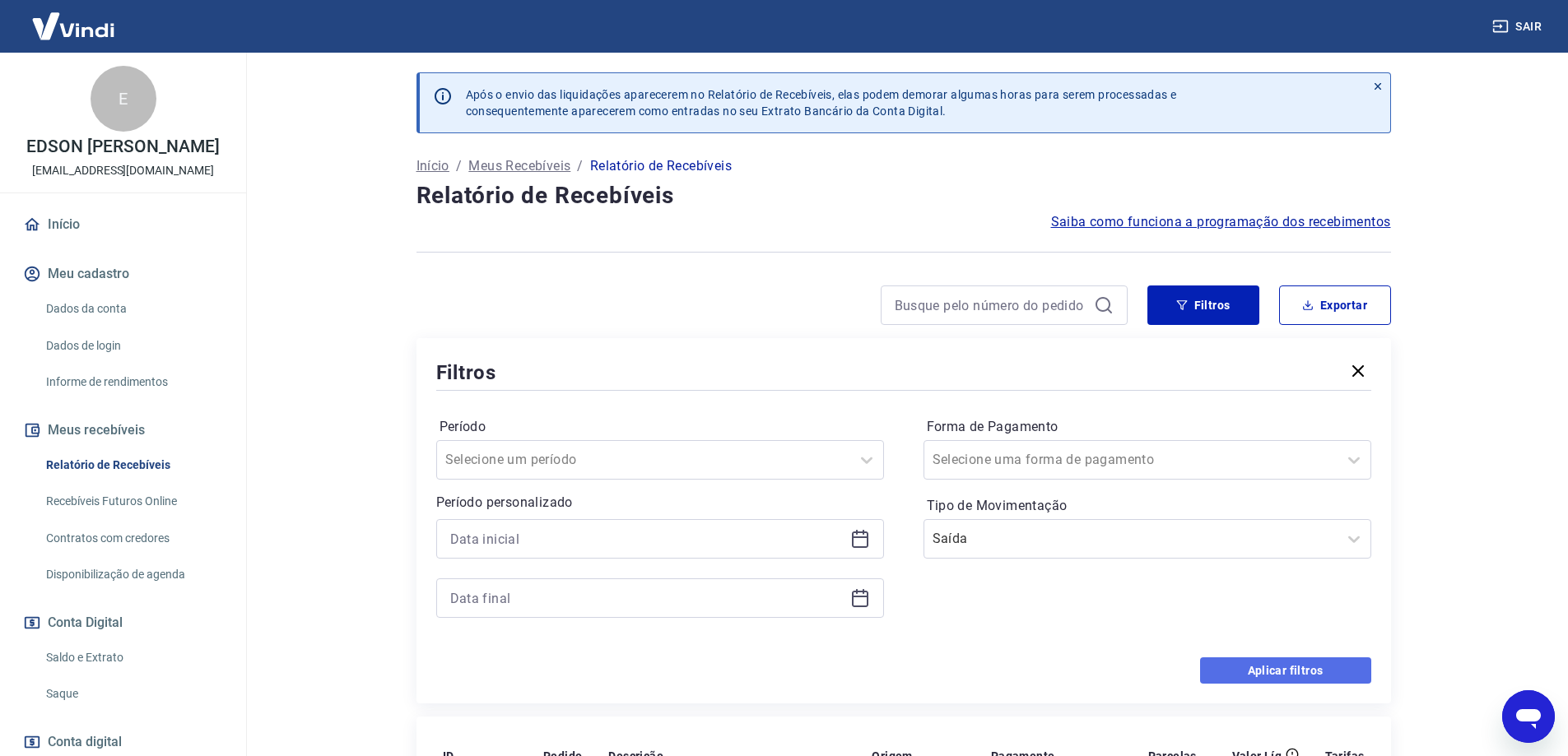
click at [1268, 669] on button "Aplicar filtros" at bounding box center [1286, 671] width 171 height 27
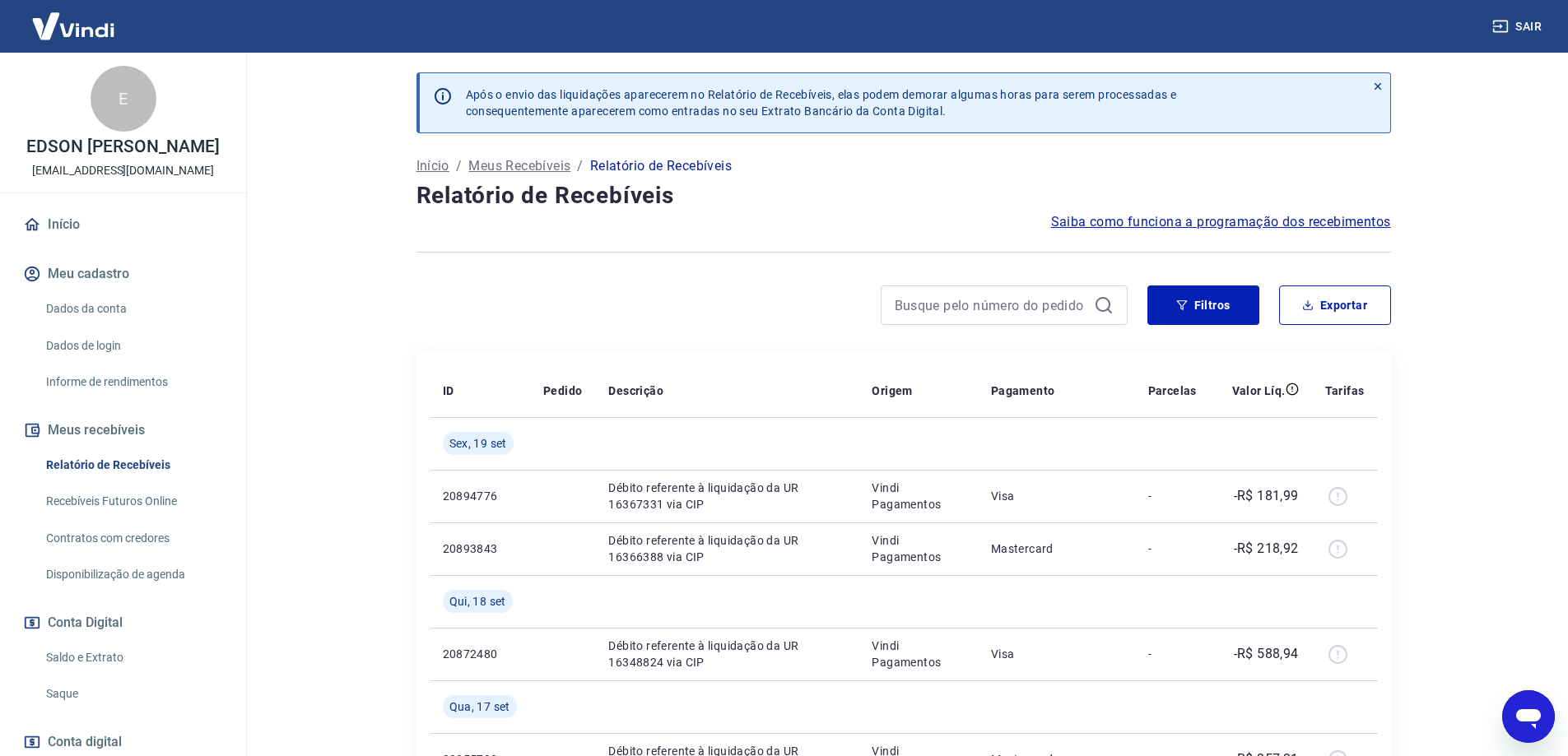
click at [96, 240] on link "Início" at bounding box center [123, 224] width 206 height 36
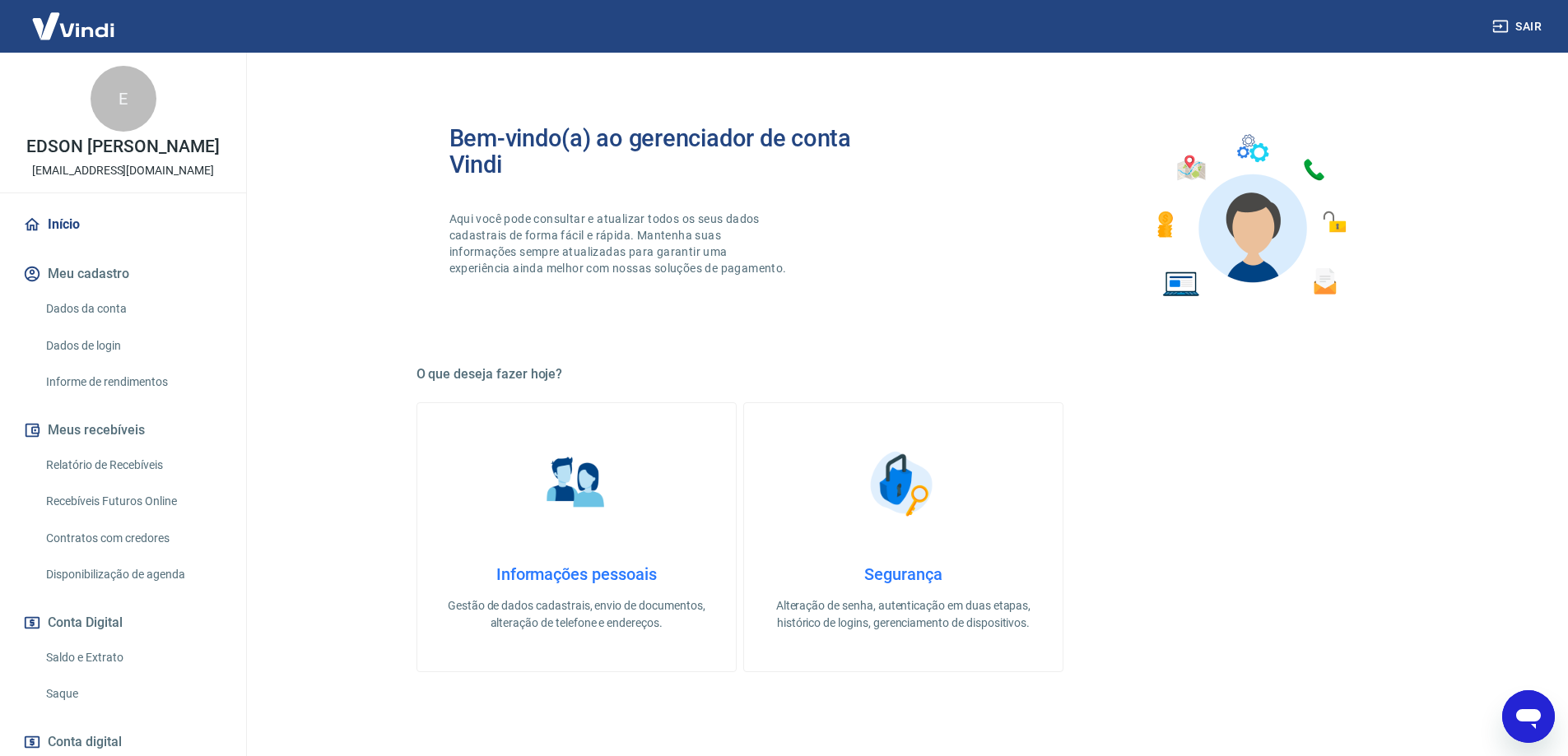
click at [565, 566] on h4 "Informações pessoais" at bounding box center [577, 574] width 266 height 20
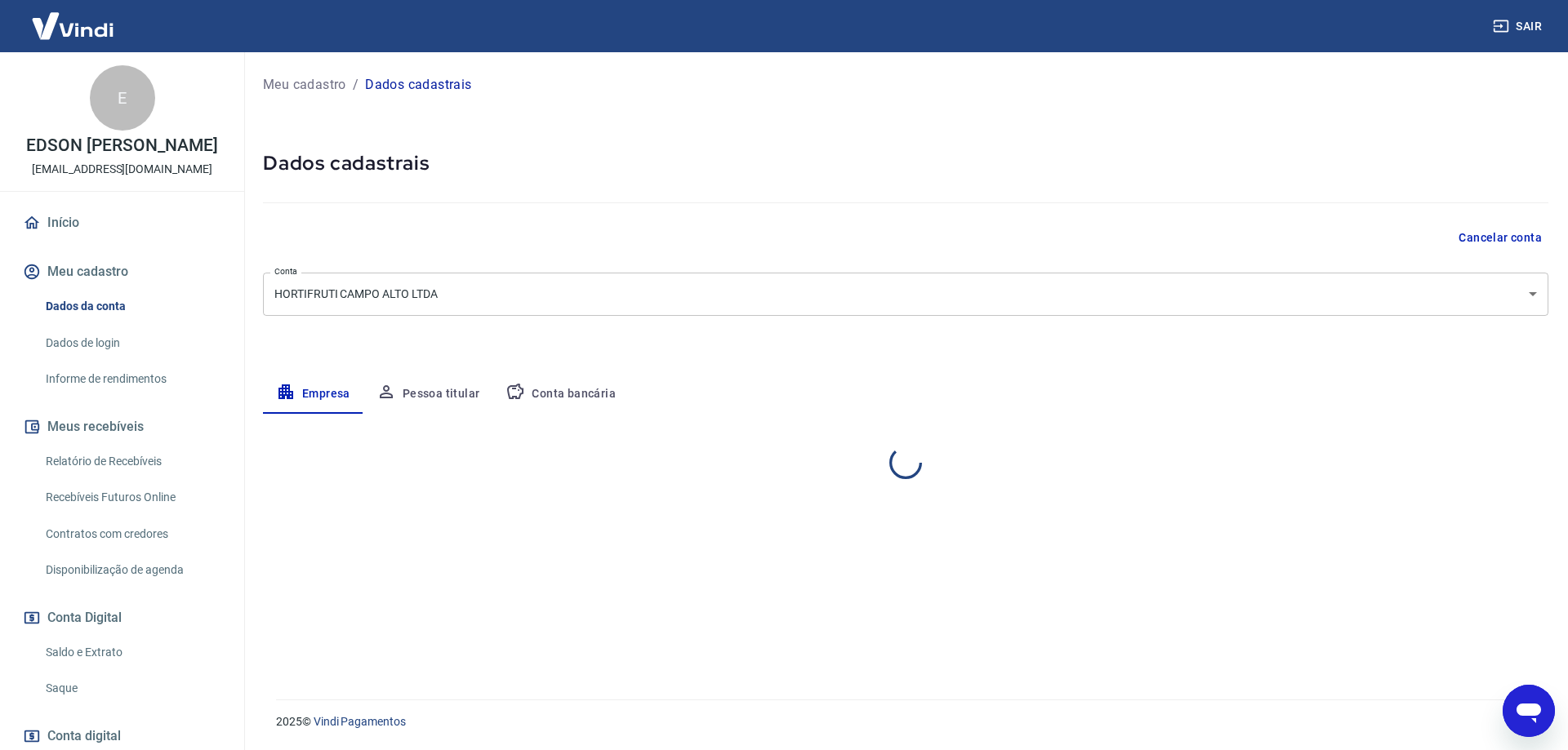
select select "SP"
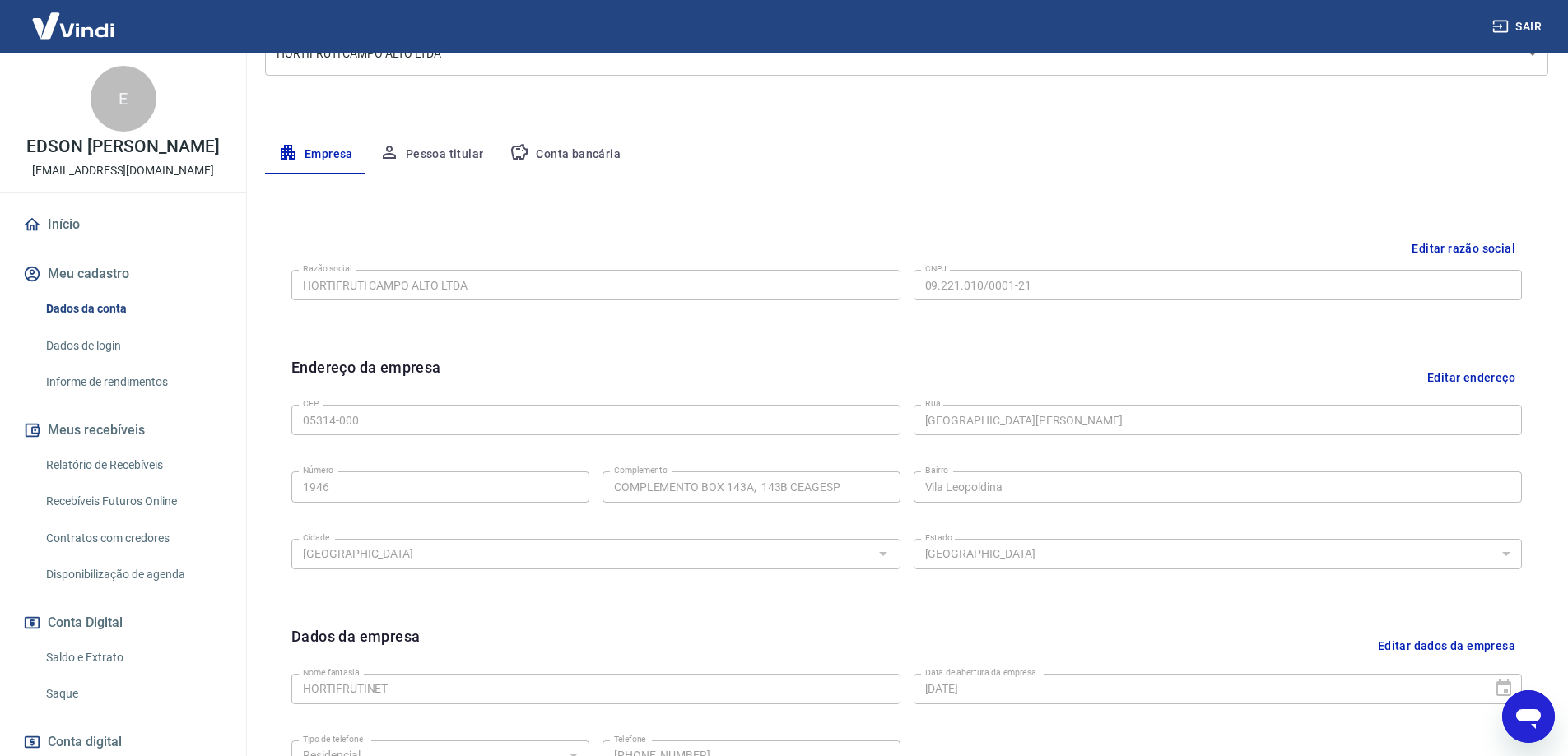
scroll to position [101, 0]
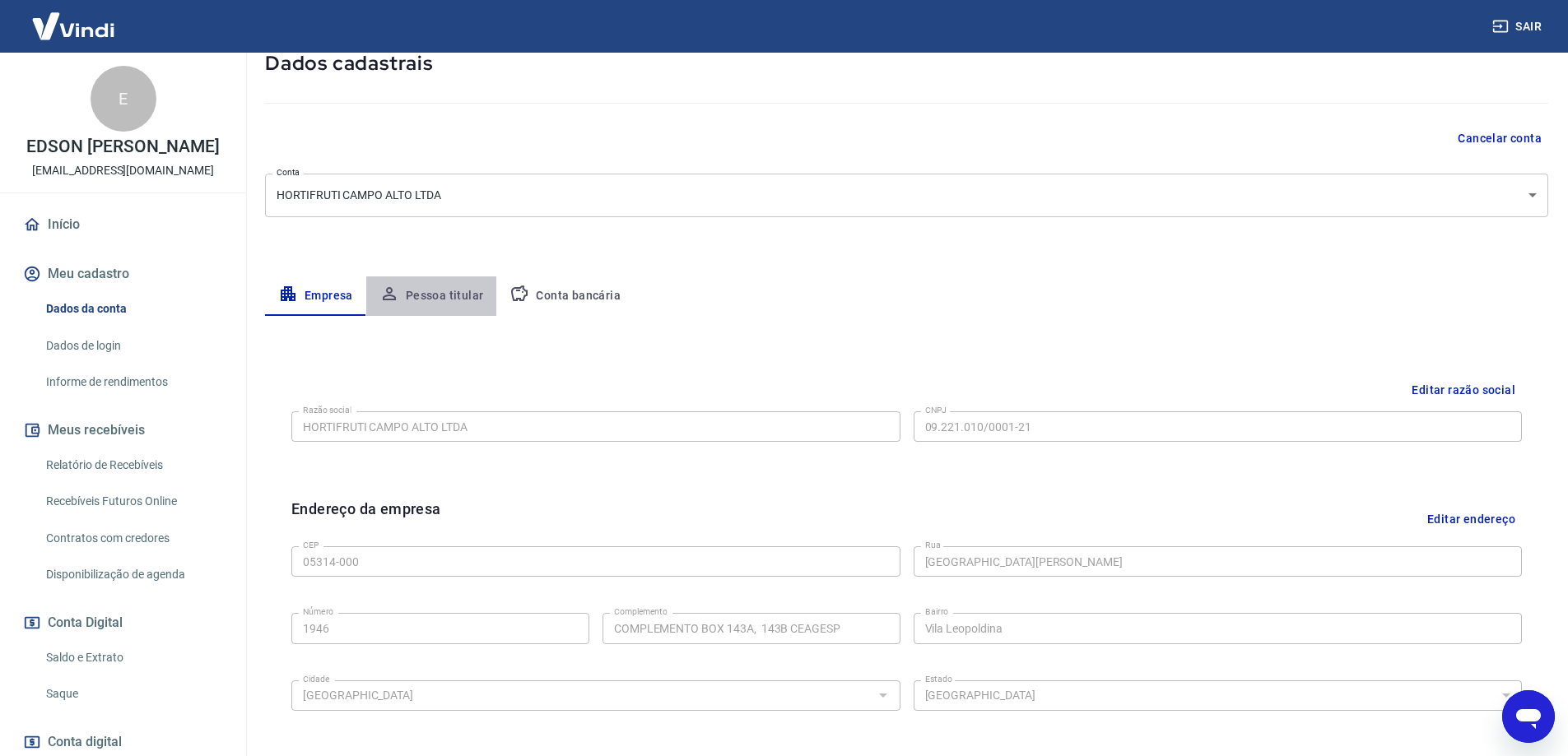
click at [442, 292] on button "Pessoa titular" at bounding box center [432, 296] width 131 height 40
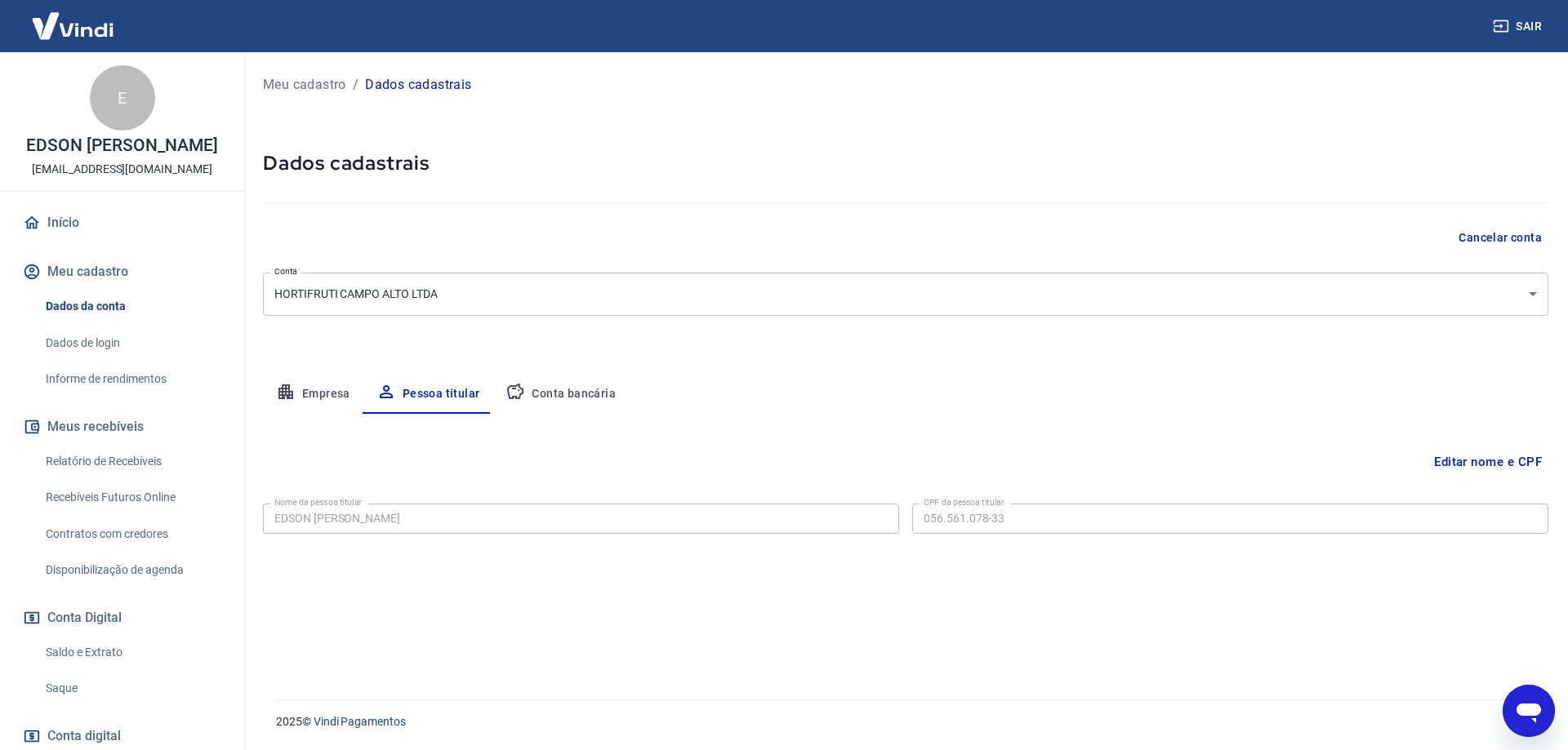
click at [569, 399] on button "Conta bancária" at bounding box center [560, 395] width 136 height 39
select select "1"
click at [83, 360] on link "Dados de login" at bounding box center [132, 342] width 185 height 33
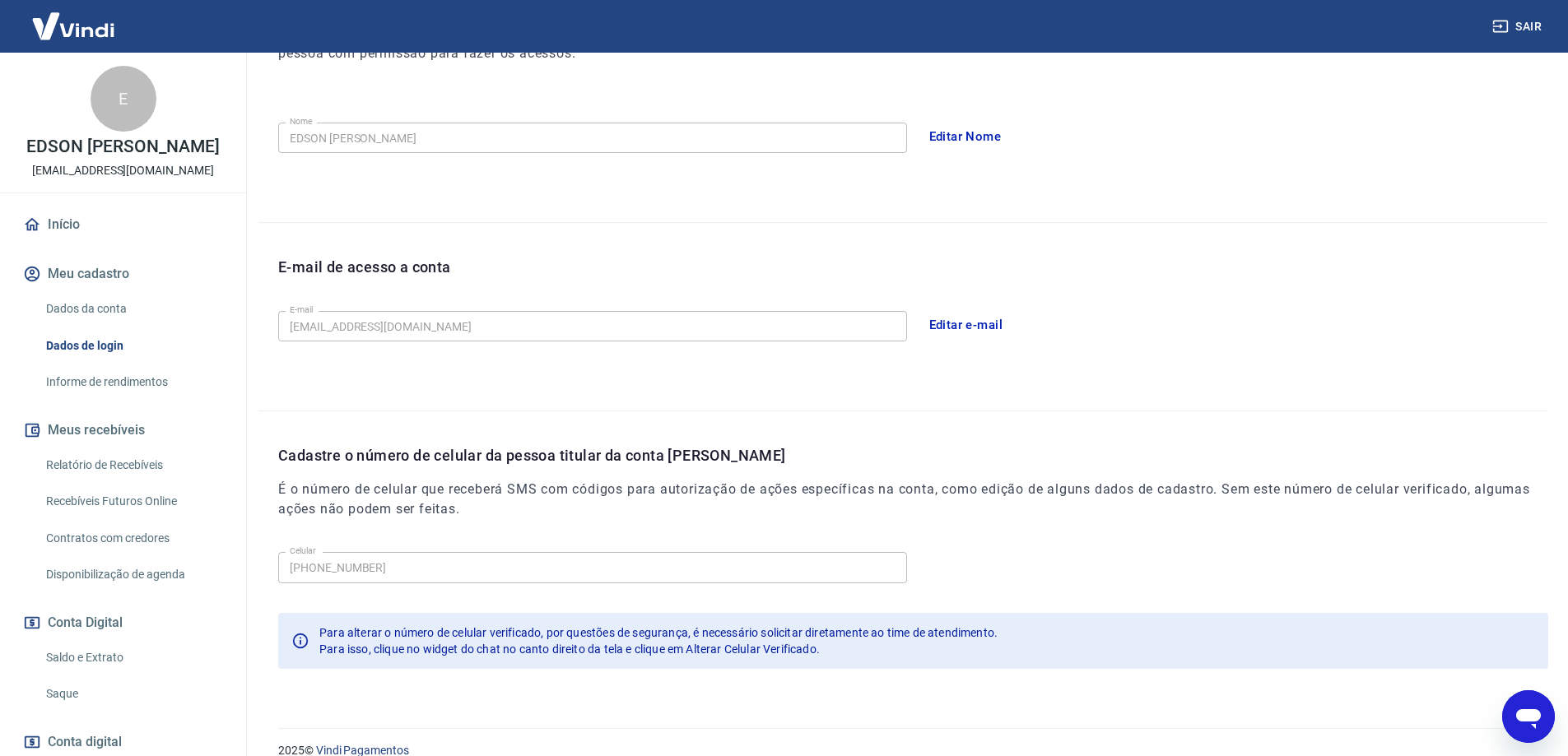
scroll to position [298, 0]
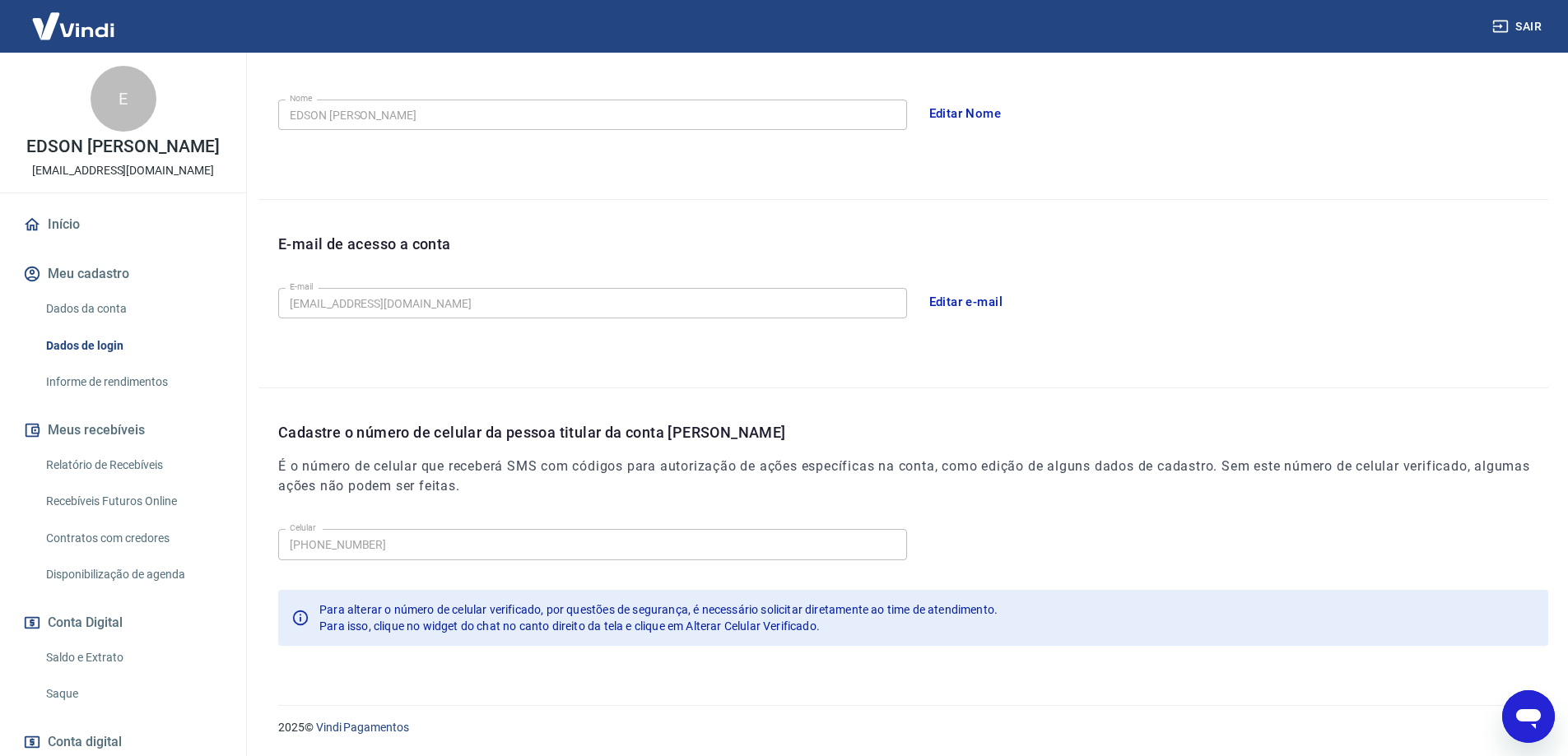
click at [96, 397] on link "Informe de rendimentos" at bounding box center [133, 381] width 187 height 34
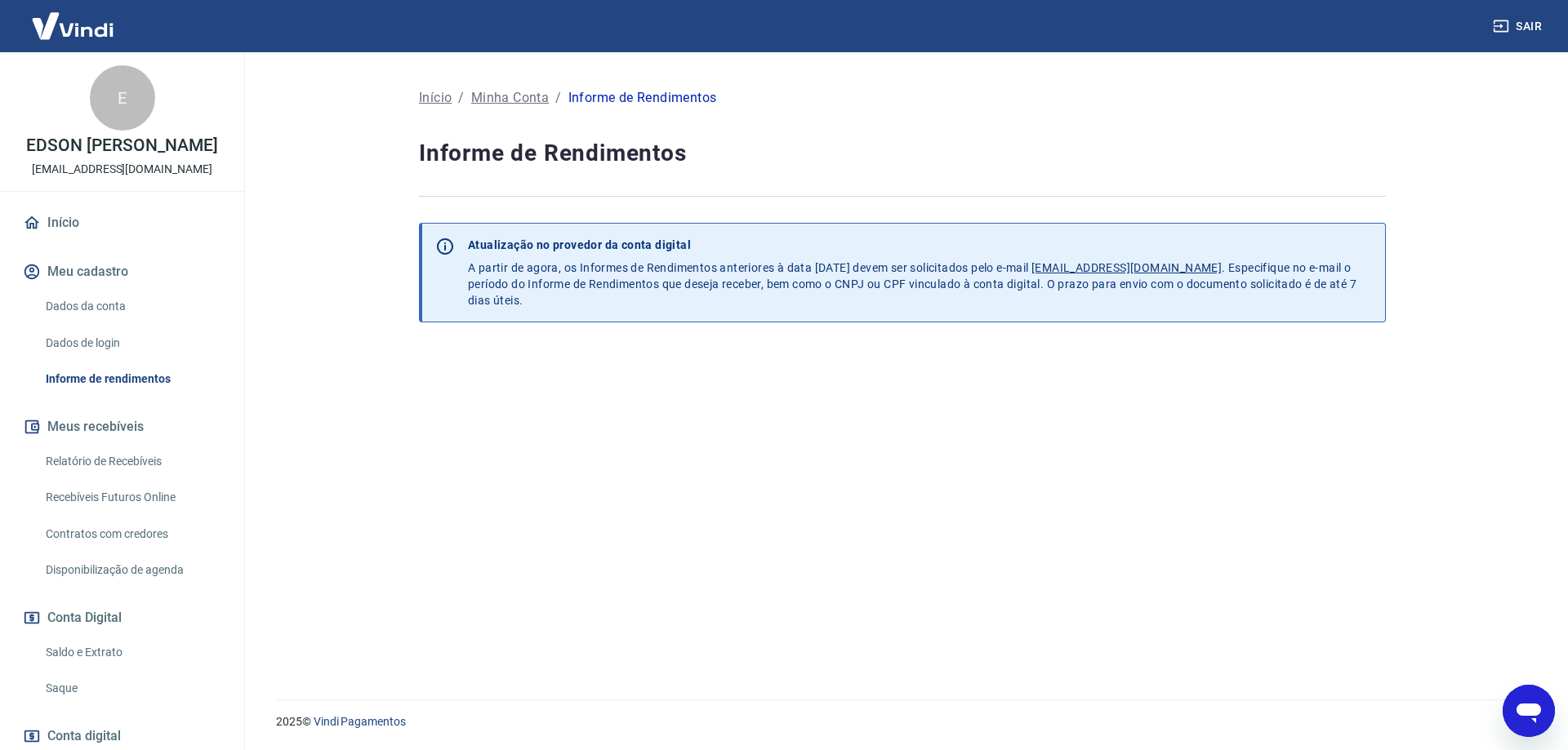
click at [96, 477] on link "Relatório de Recebíveis" at bounding box center [132, 461] width 185 height 33
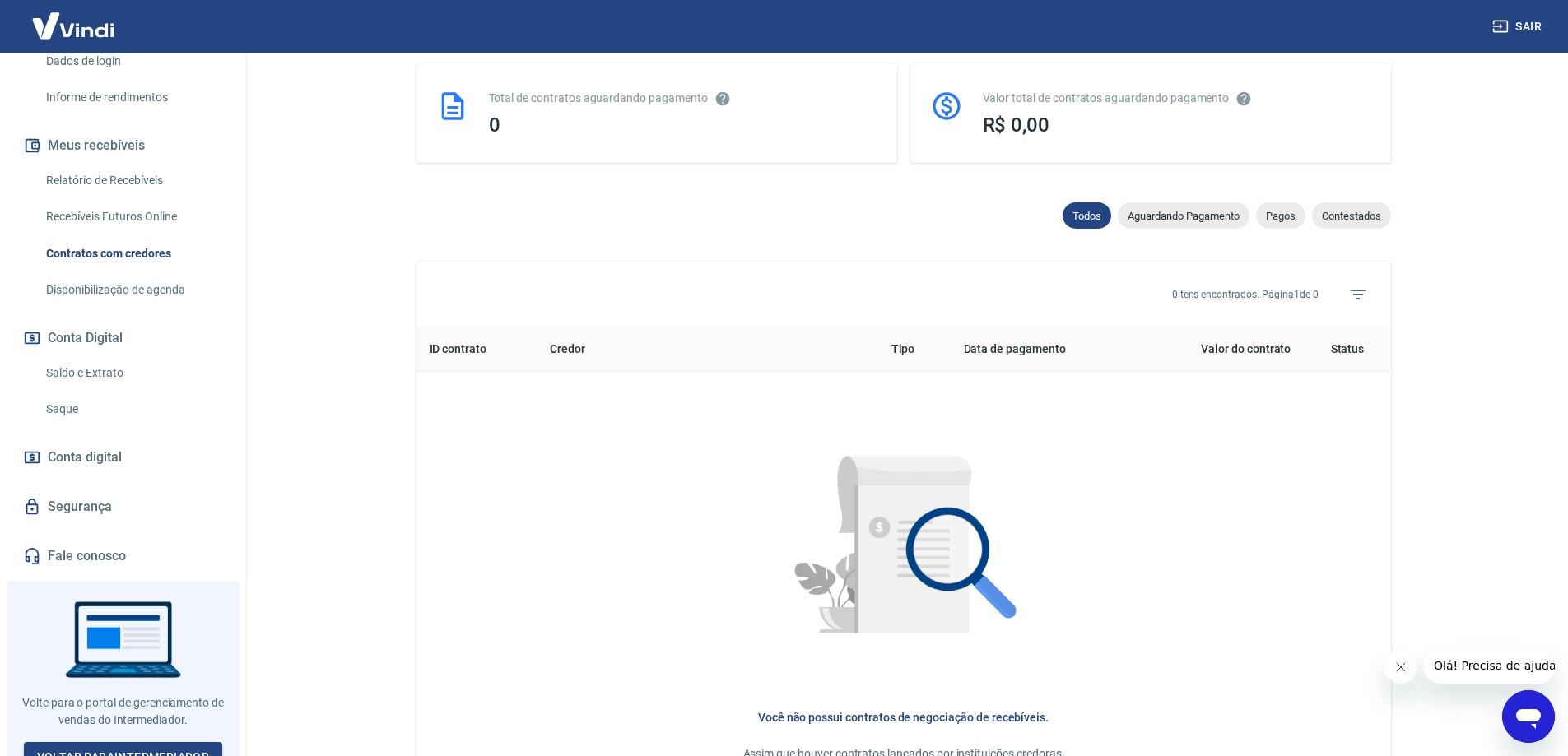
scroll to position [412, 0]
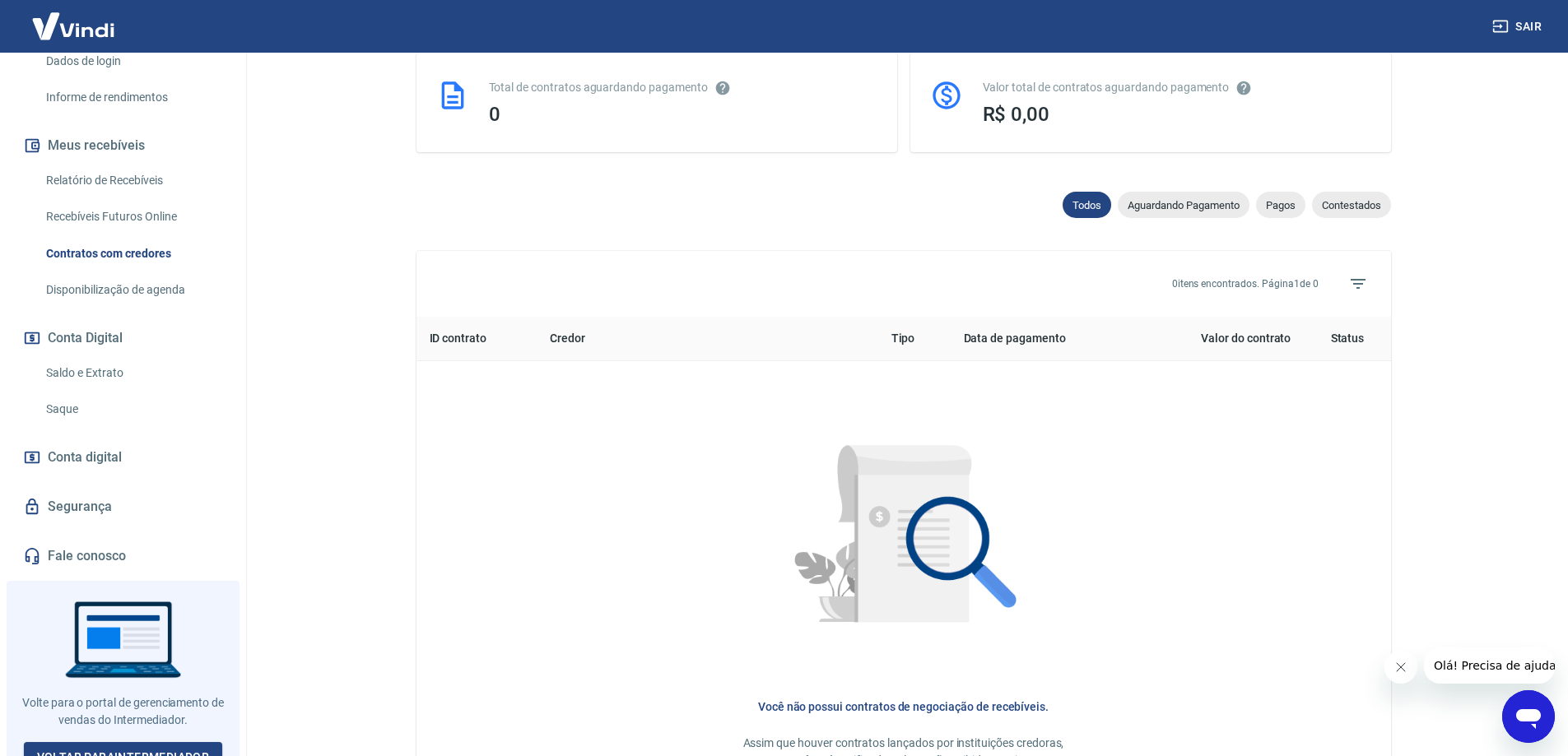
click at [90, 488] on link "Segurança" at bounding box center [123, 507] width 206 height 36
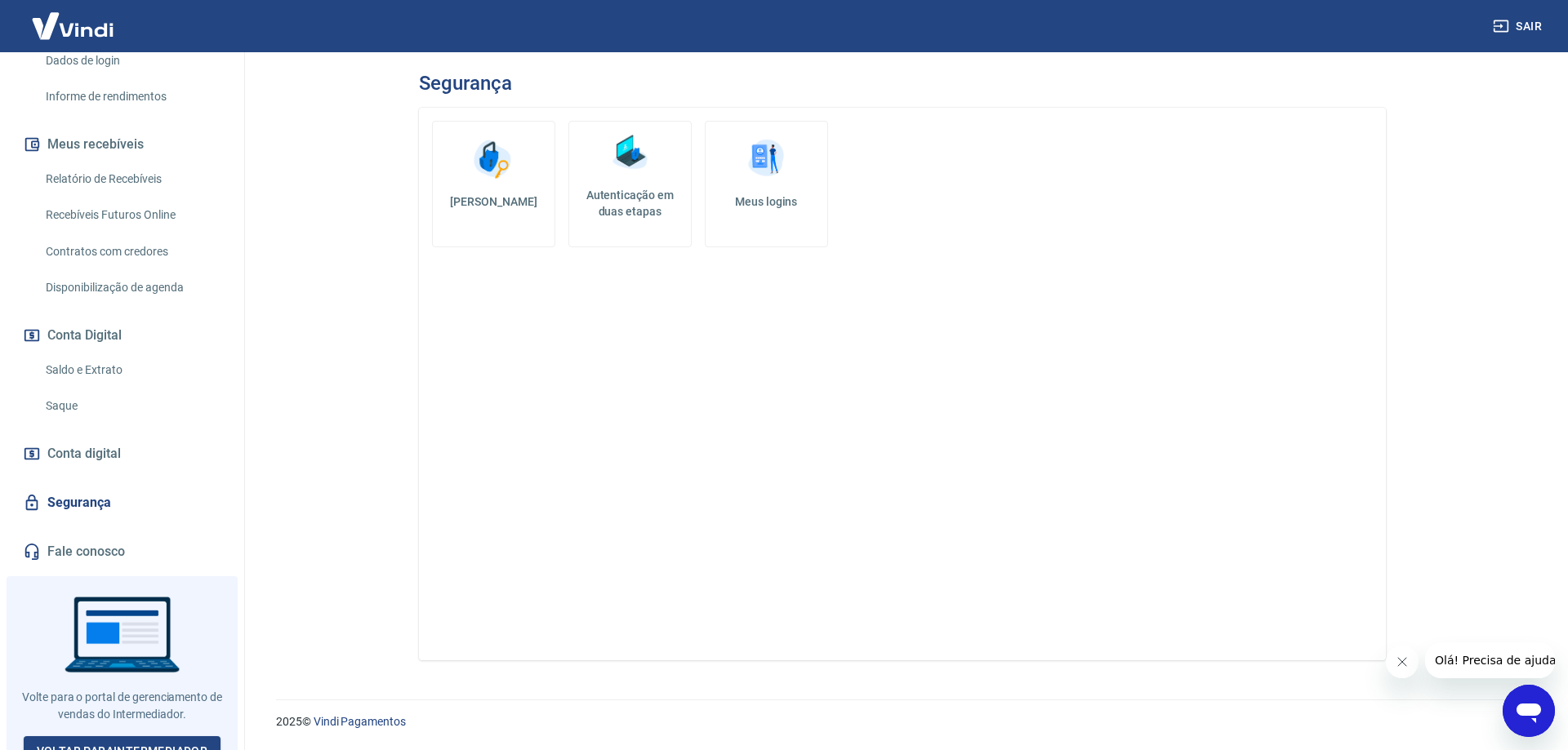
click at [106, 443] on span "Conta digital" at bounding box center [84, 454] width 74 height 23
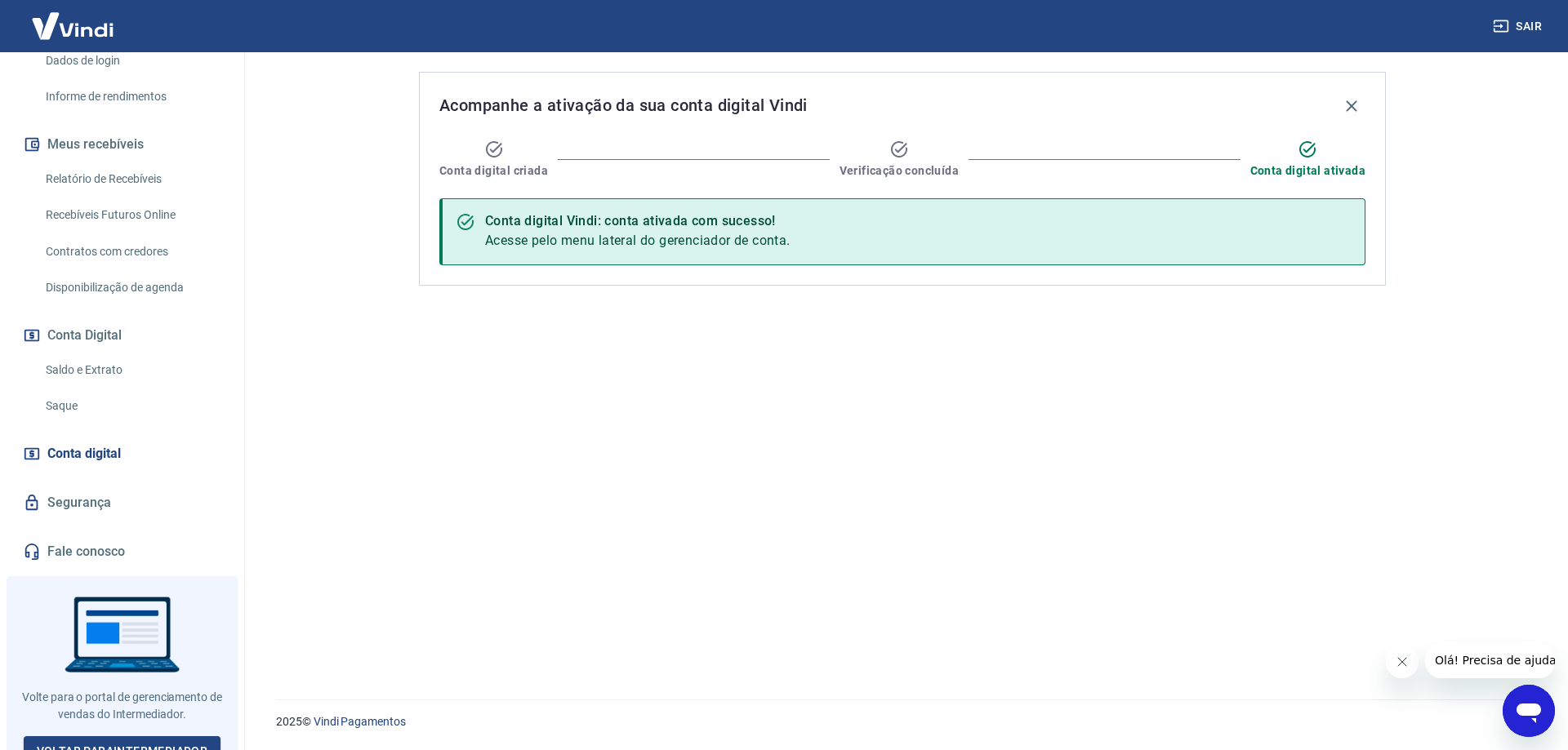
click at [99, 390] on link "Saque" at bounding box center [132, 406] width 185 height 33
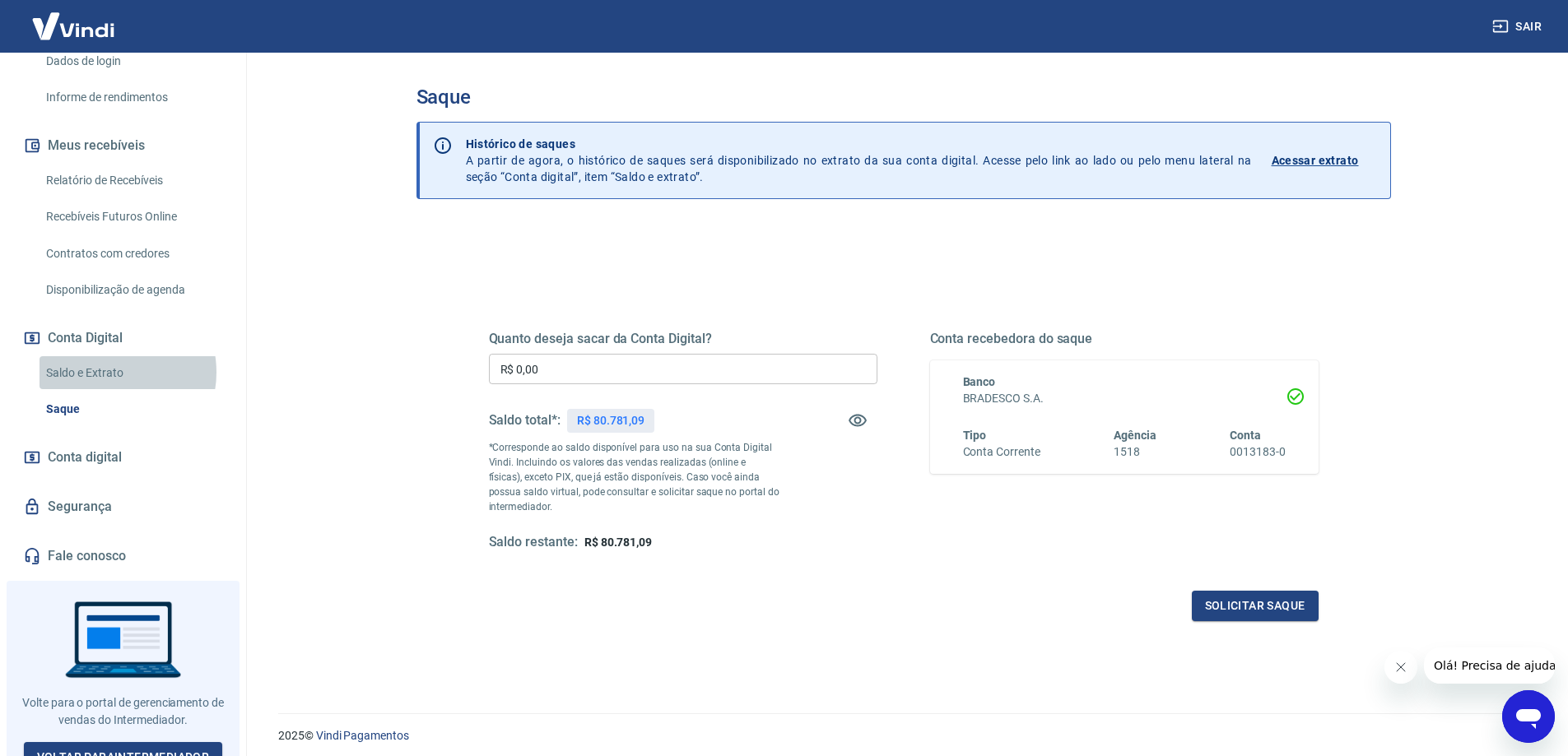
click at [106, 356] on link "Saldo e Extrato" at bounding box center [133, 373] width 187 height 34
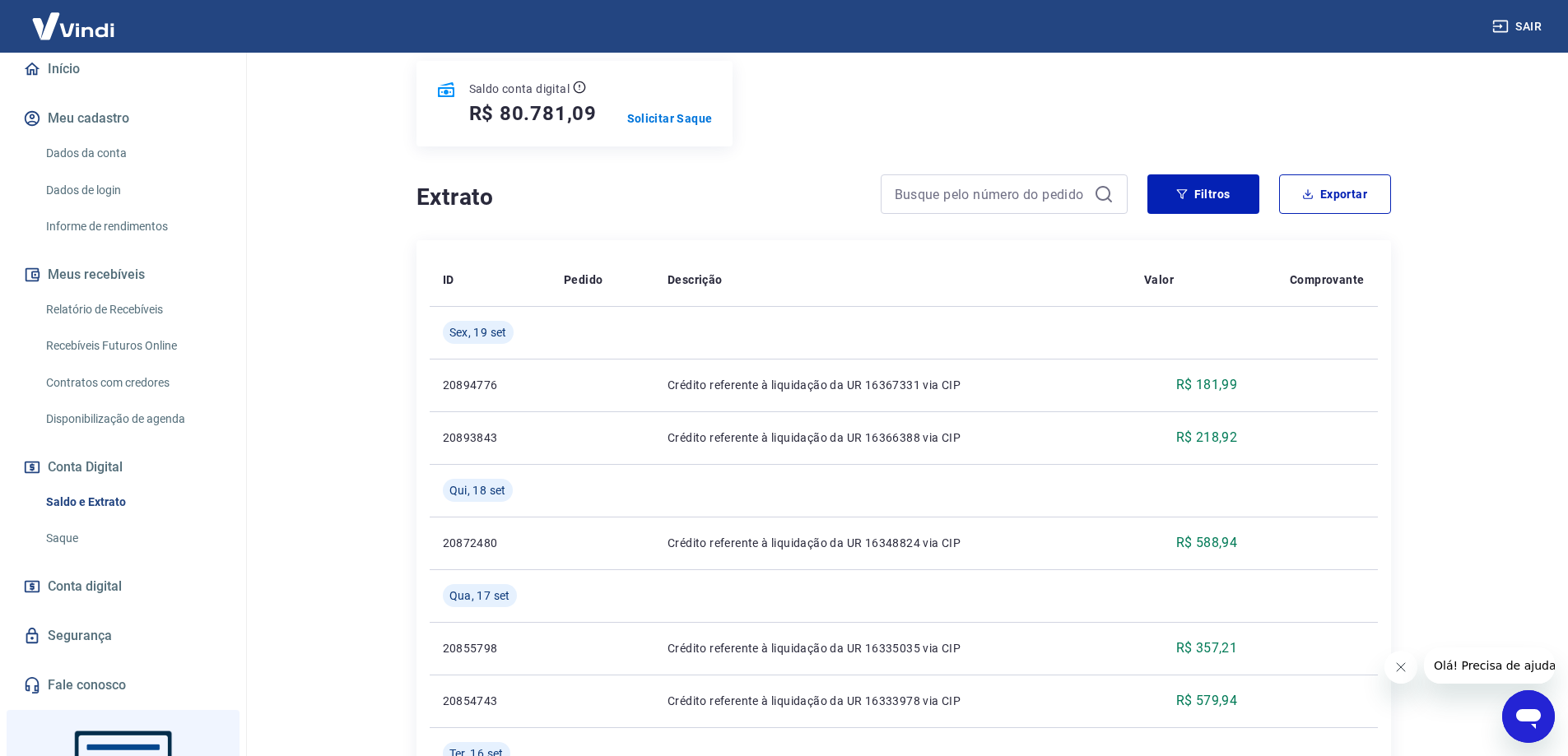
scroll to position [237, 0]
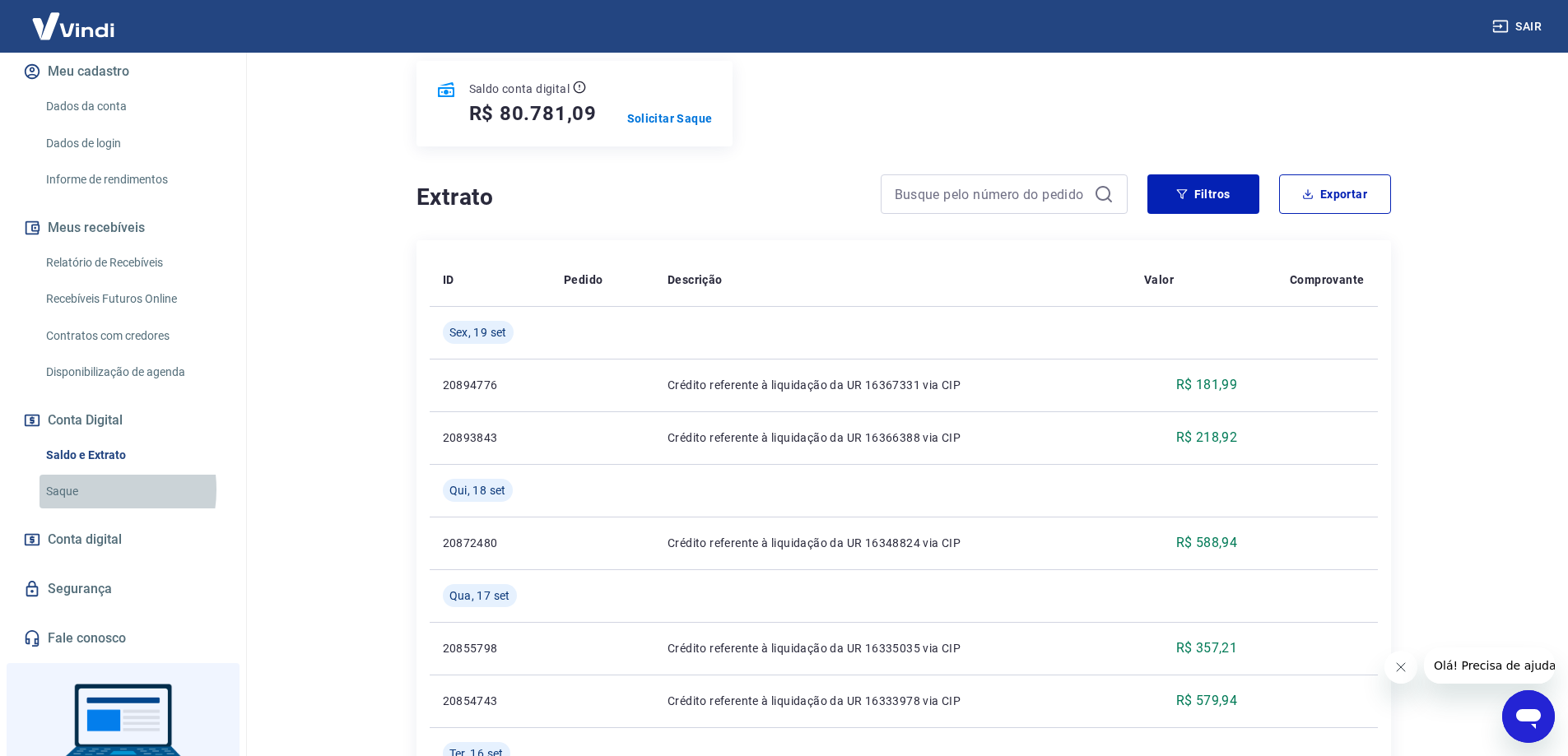
click at [80, 475] on link "Saque" at bounding box center [133, 491] width 187 height 34
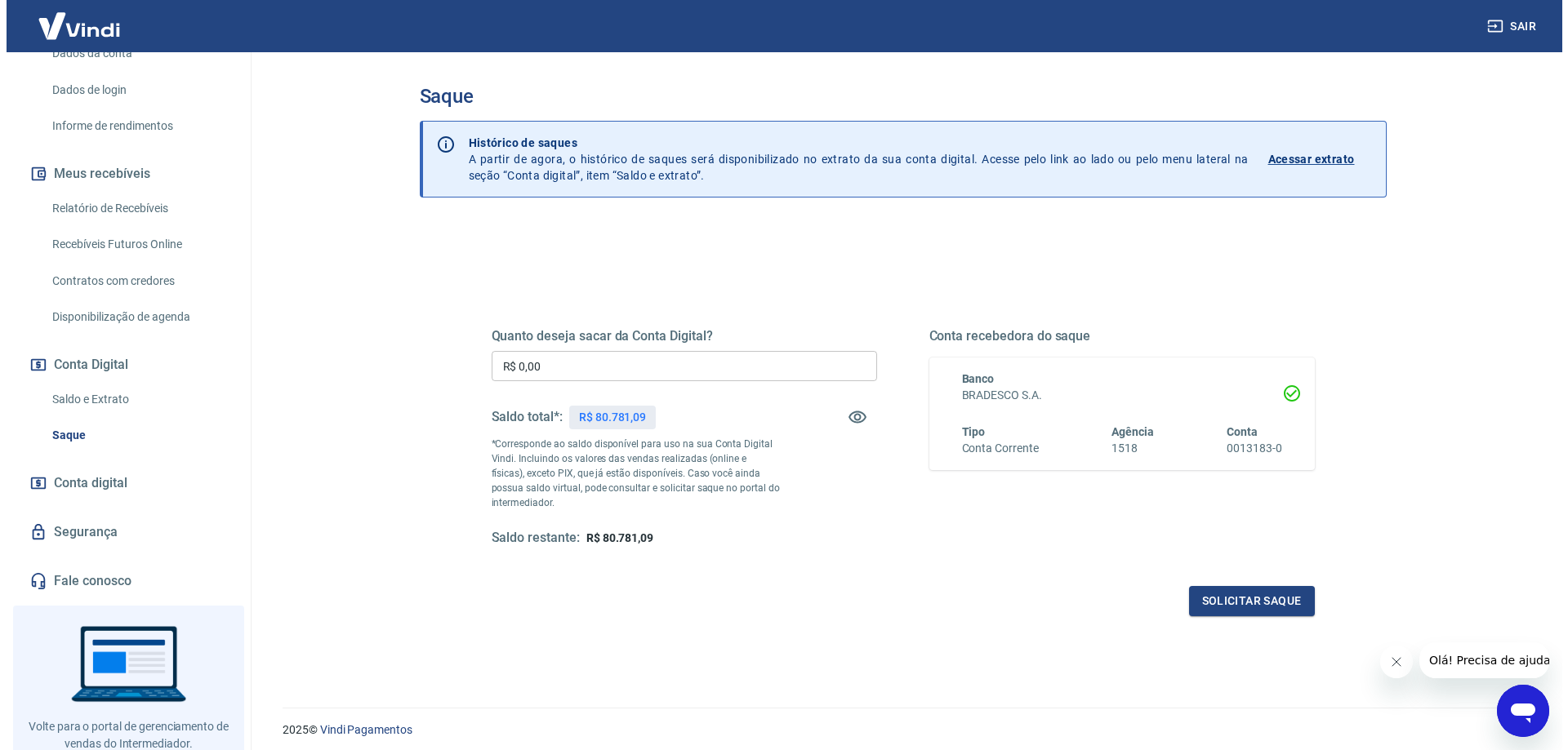
scroll to position [317, 0]
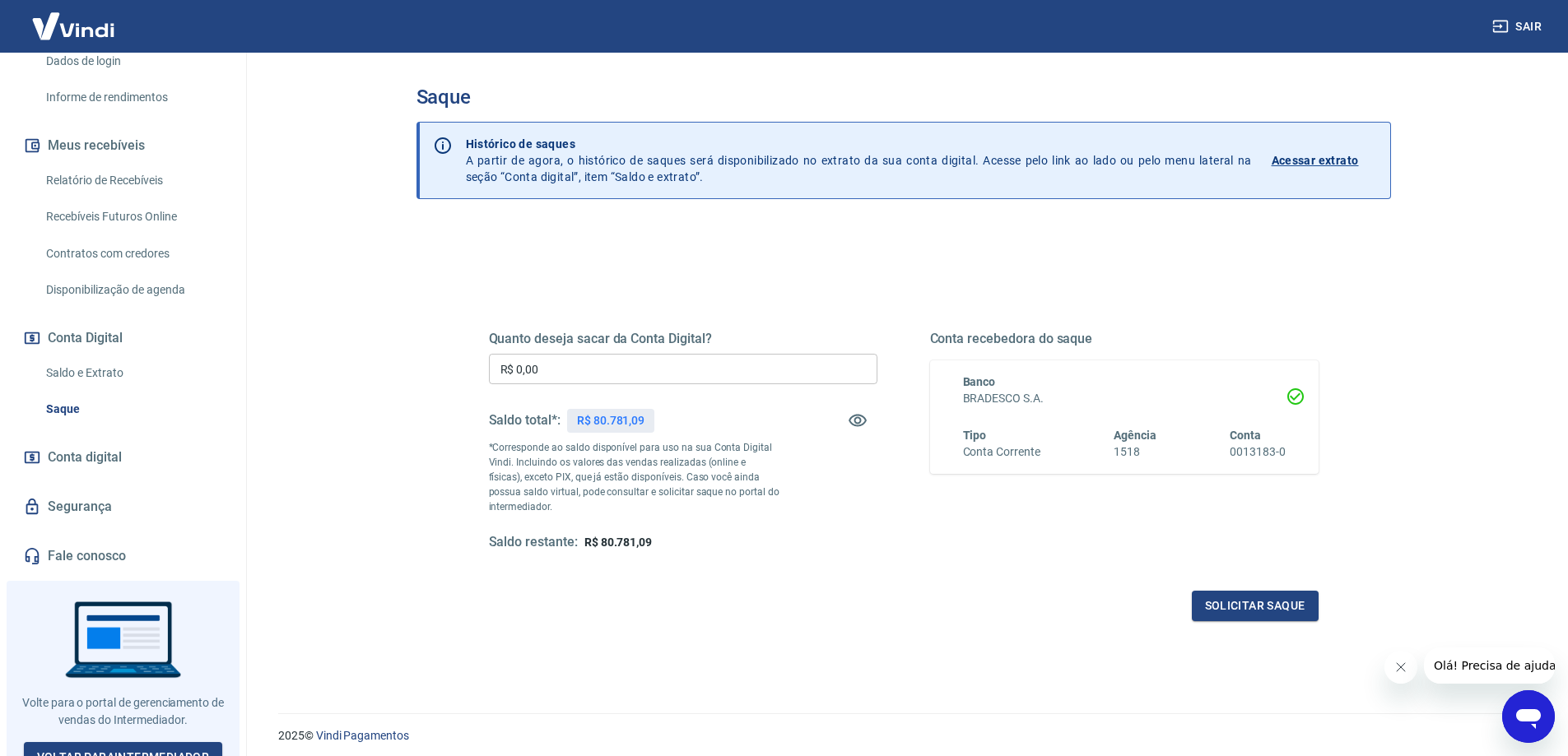
click at [76, 488] on link "Segurança" at bounding box center [123, 507] width 206 height 36
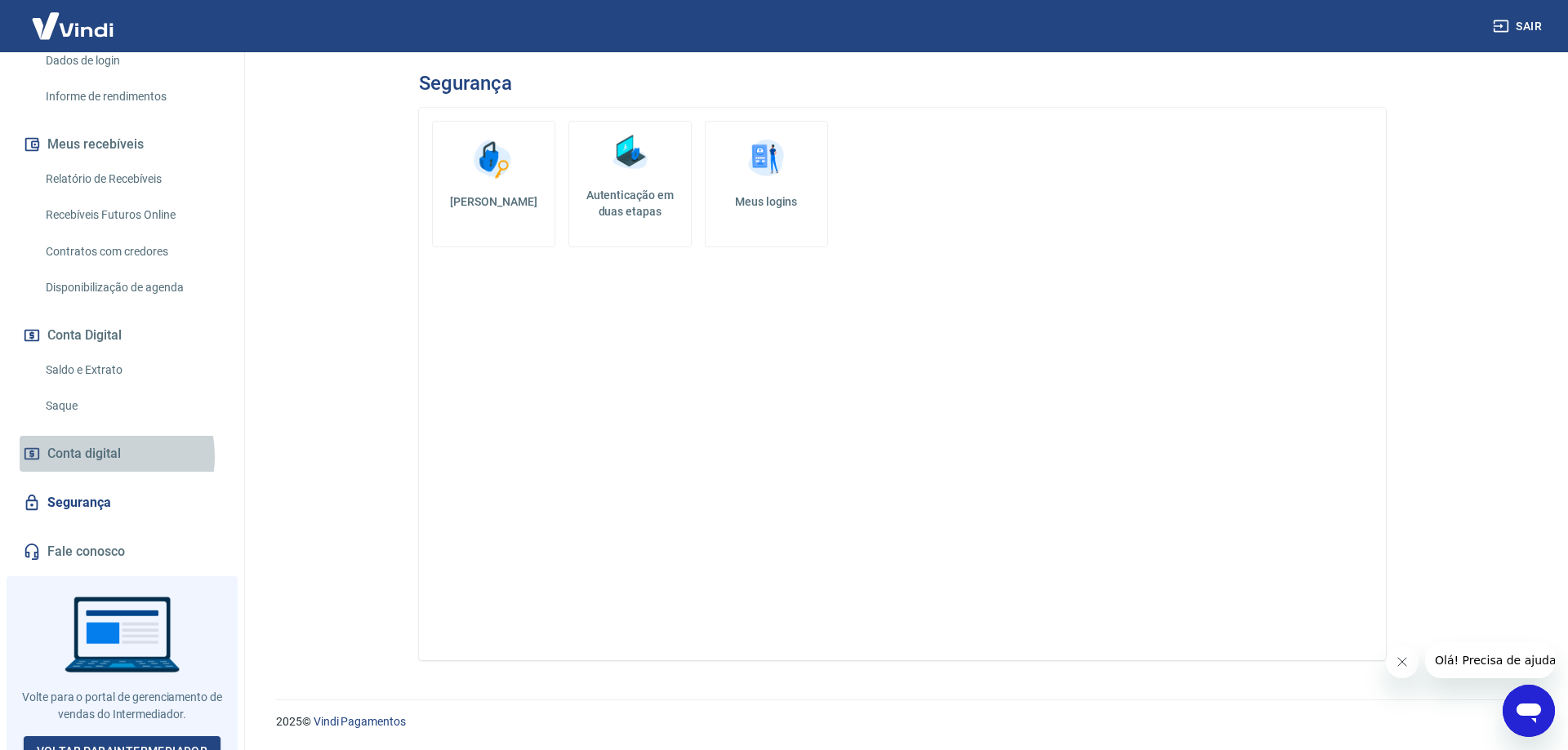
click at [92, 443] on span "Conta digital" at bounding box center [84, 454] width 74 height 23
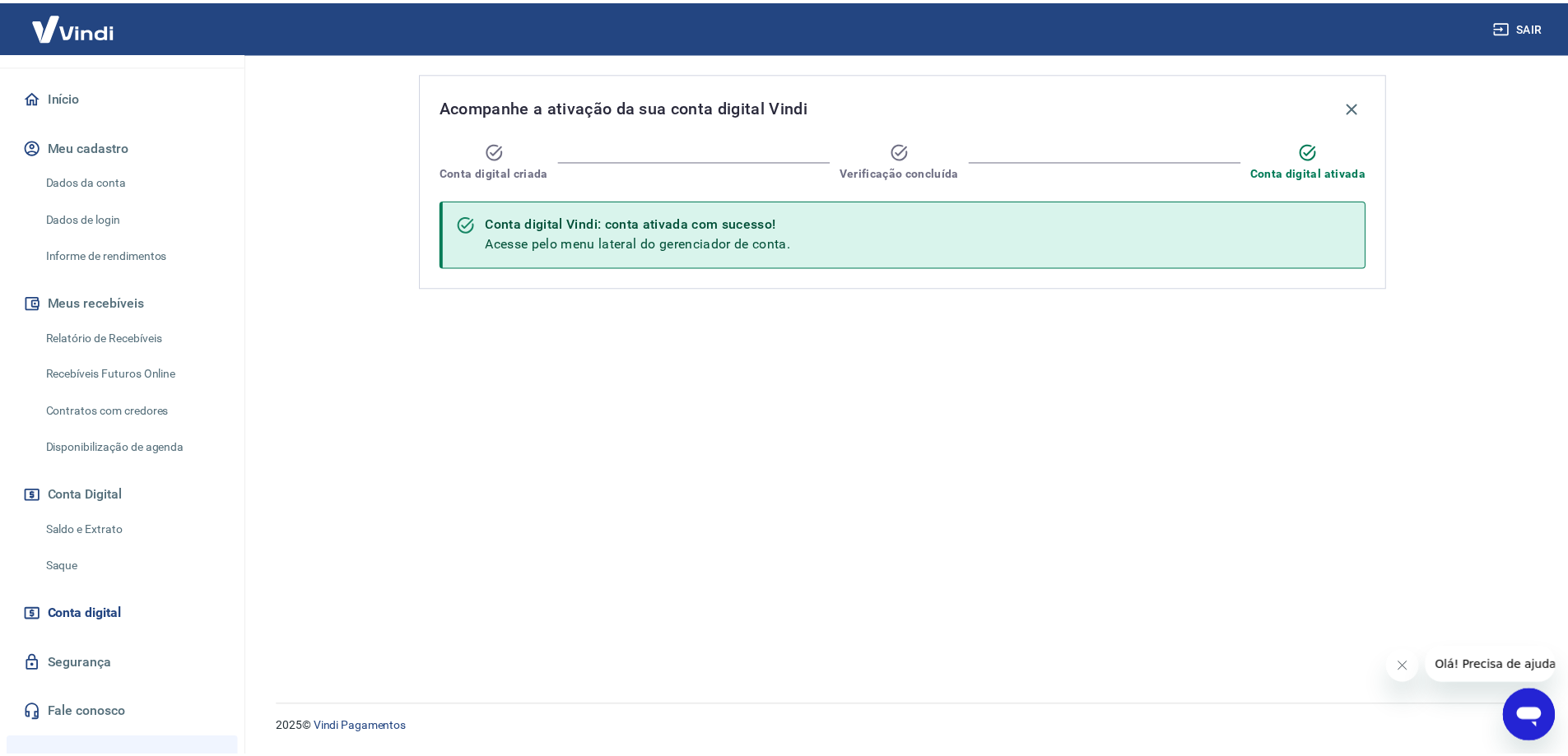
scroll to position [154, 0]
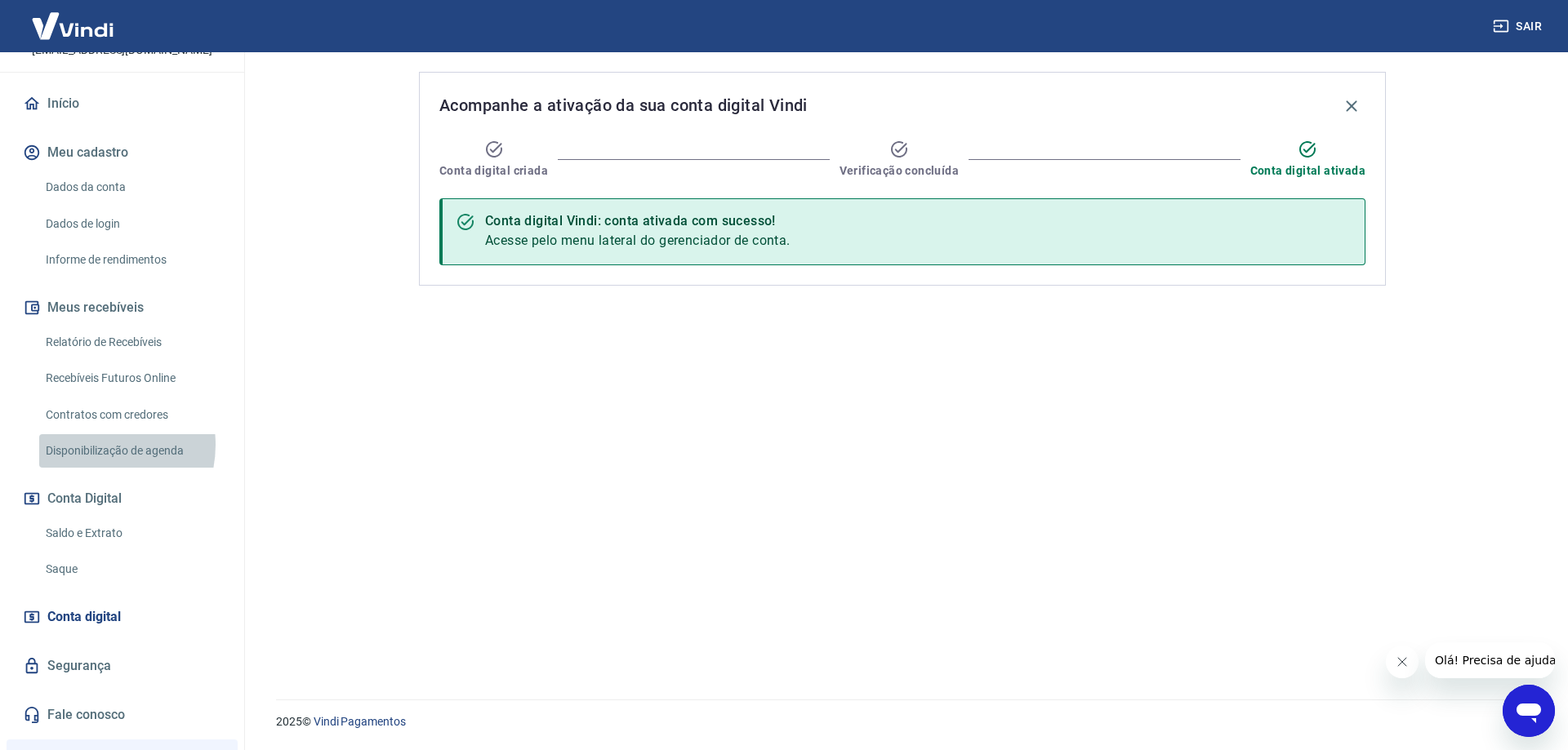
click at [92, 434] on link "Disponibilização de agenda" at bounding box center [132, 450] width 185 height 33
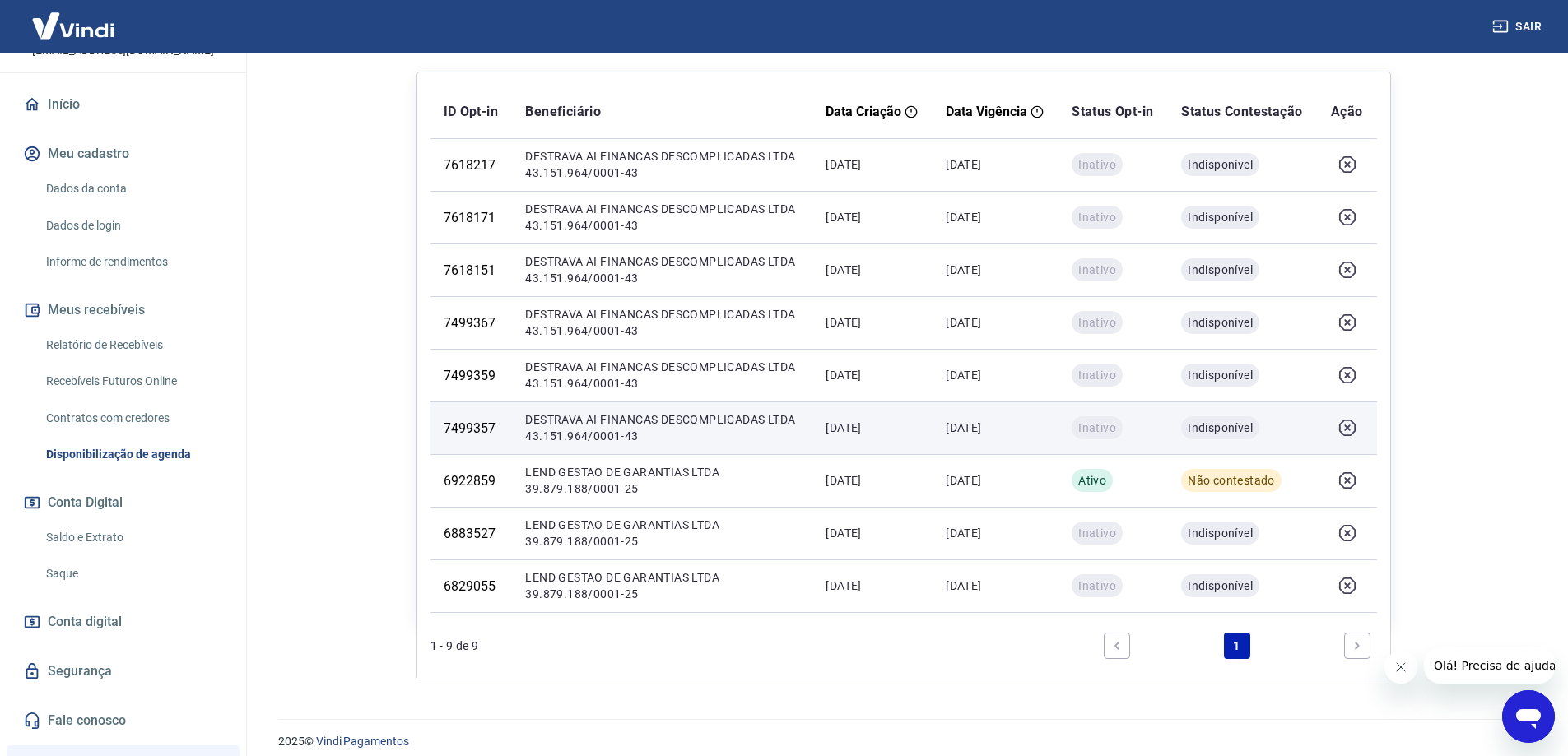
scroll to position [302, 0]
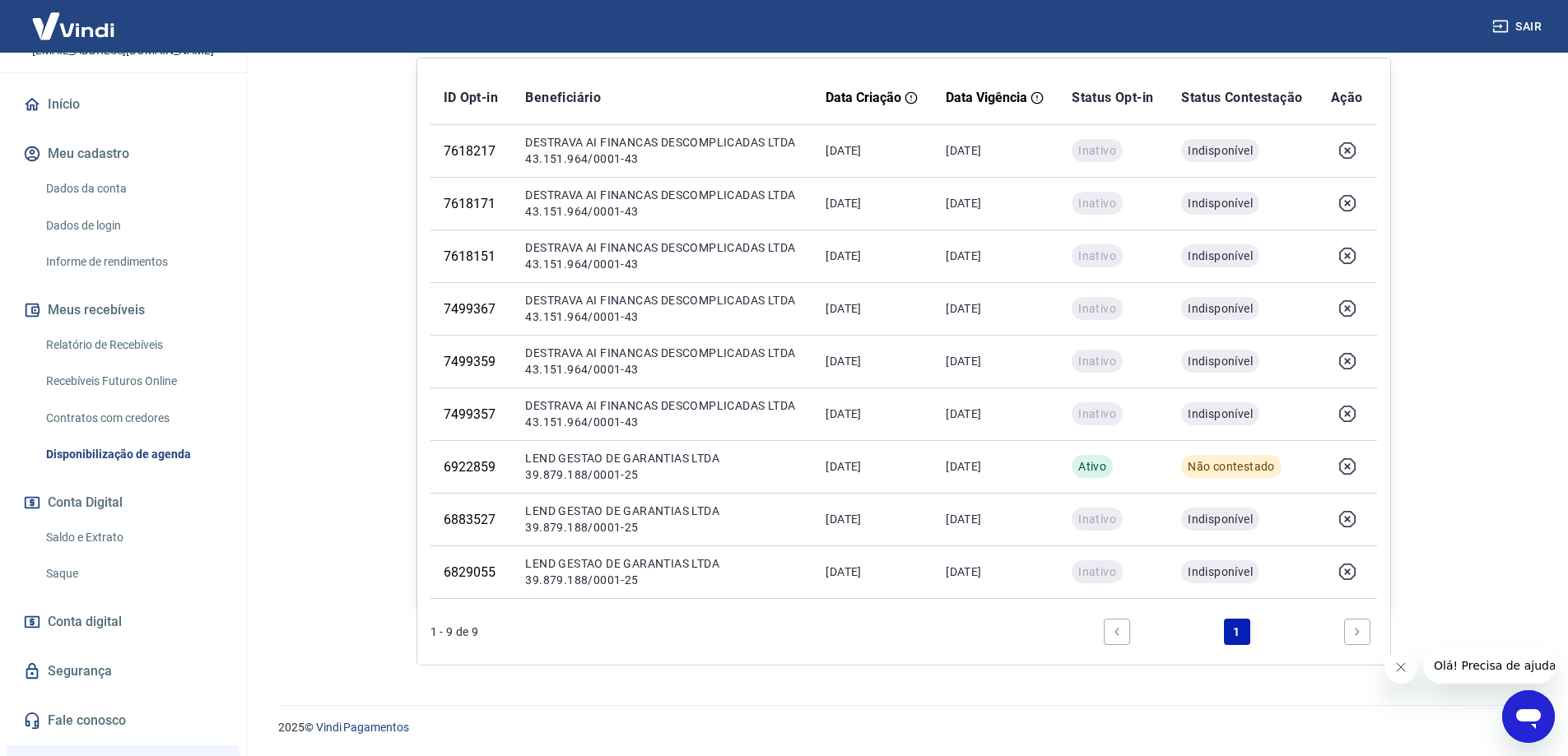
click at [93, 401] on link "Contratos com credores" at bounding box center [133, 418] width 187 height 34
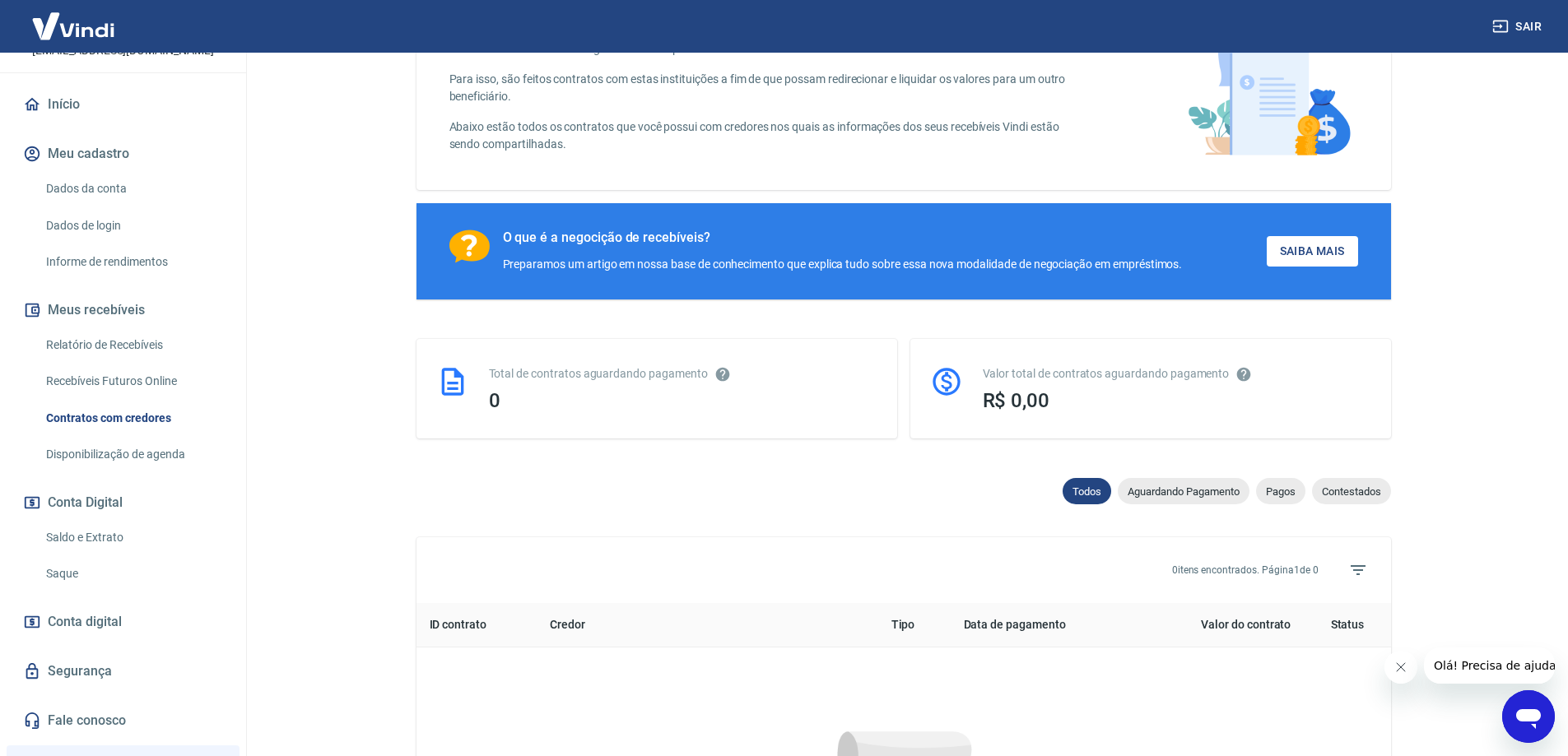
scroll to position [605, 0]
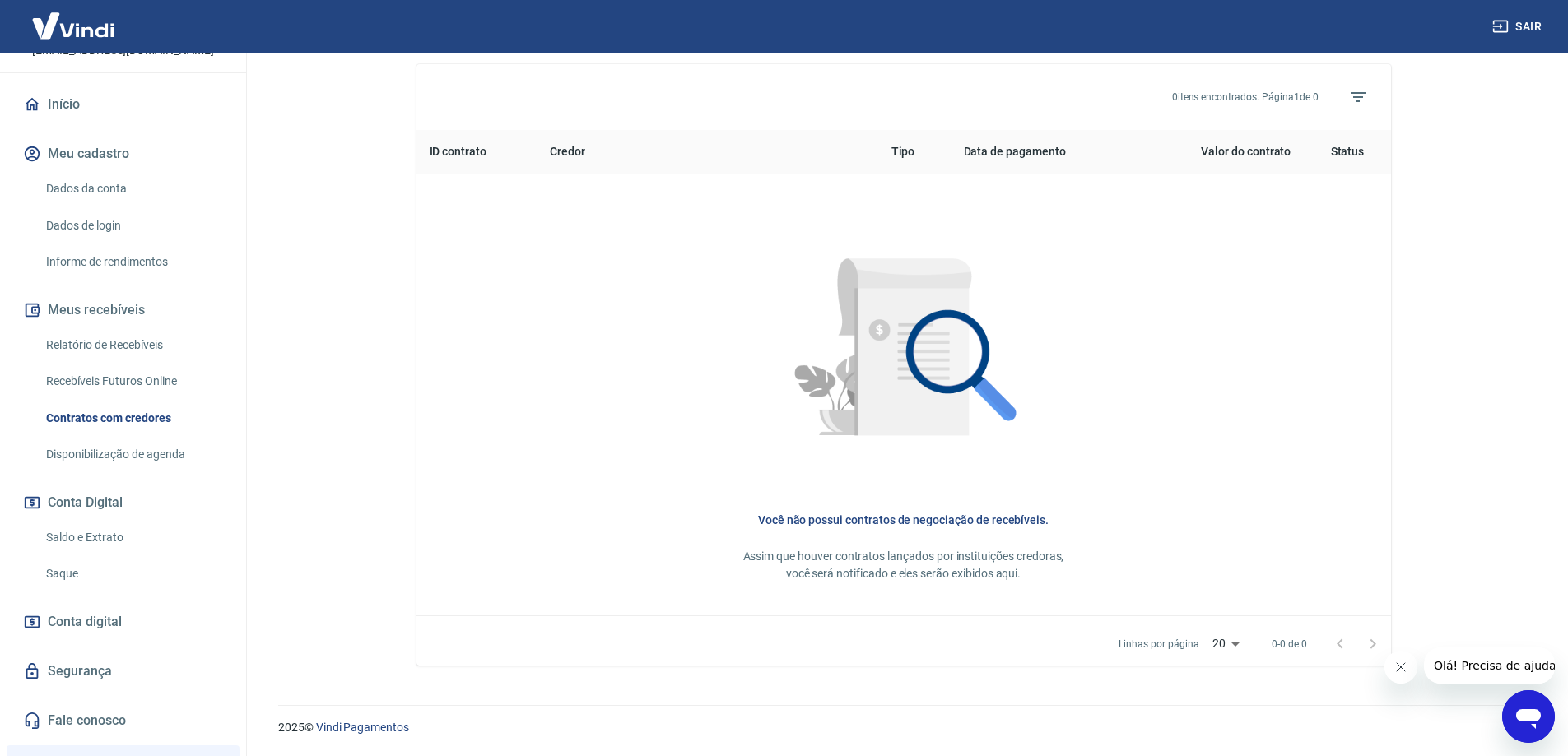
click at [104, 364] on link "Recebíveis Futuros Online" at bounding box center [133, 381] width 187 height 34
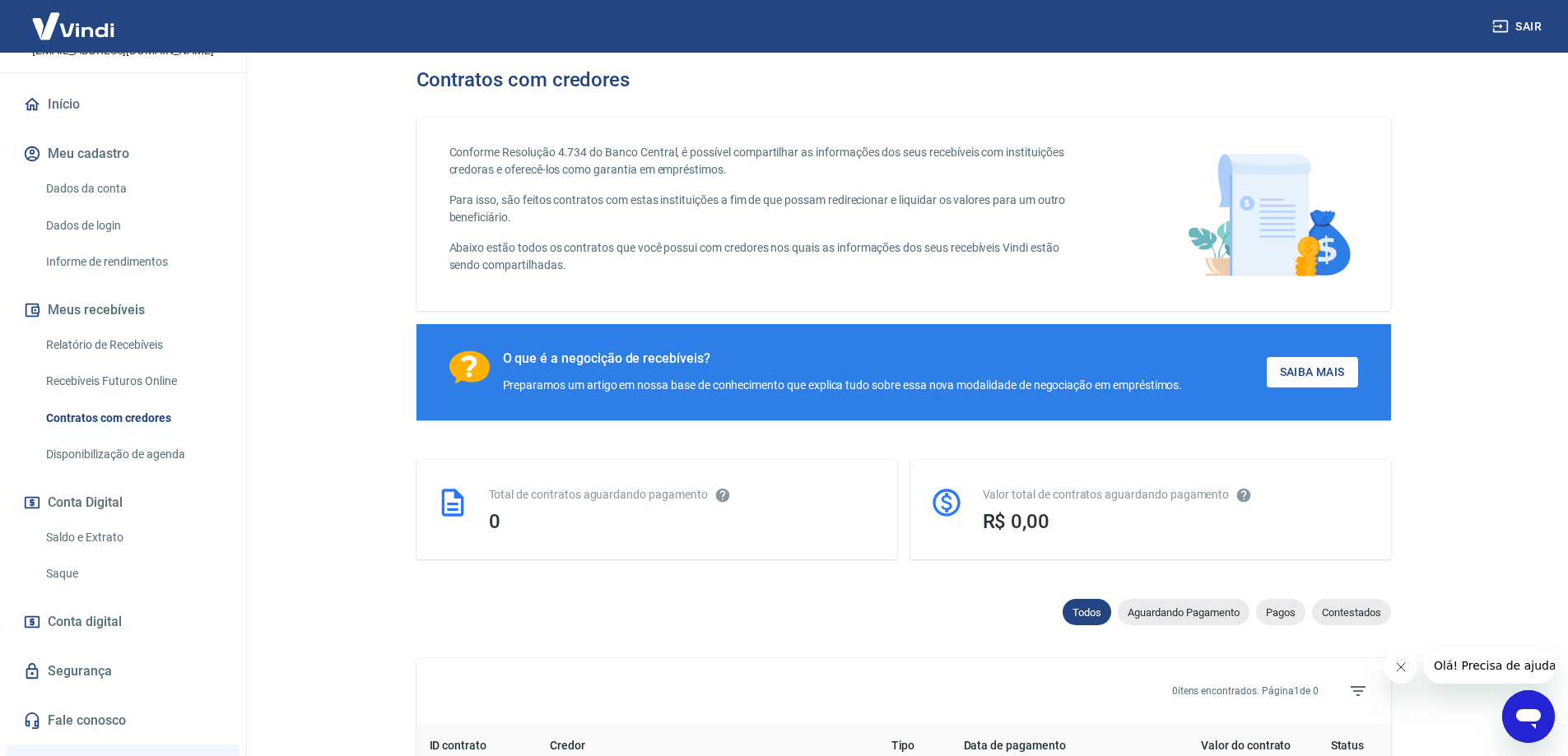
scroll to position [0, 0]
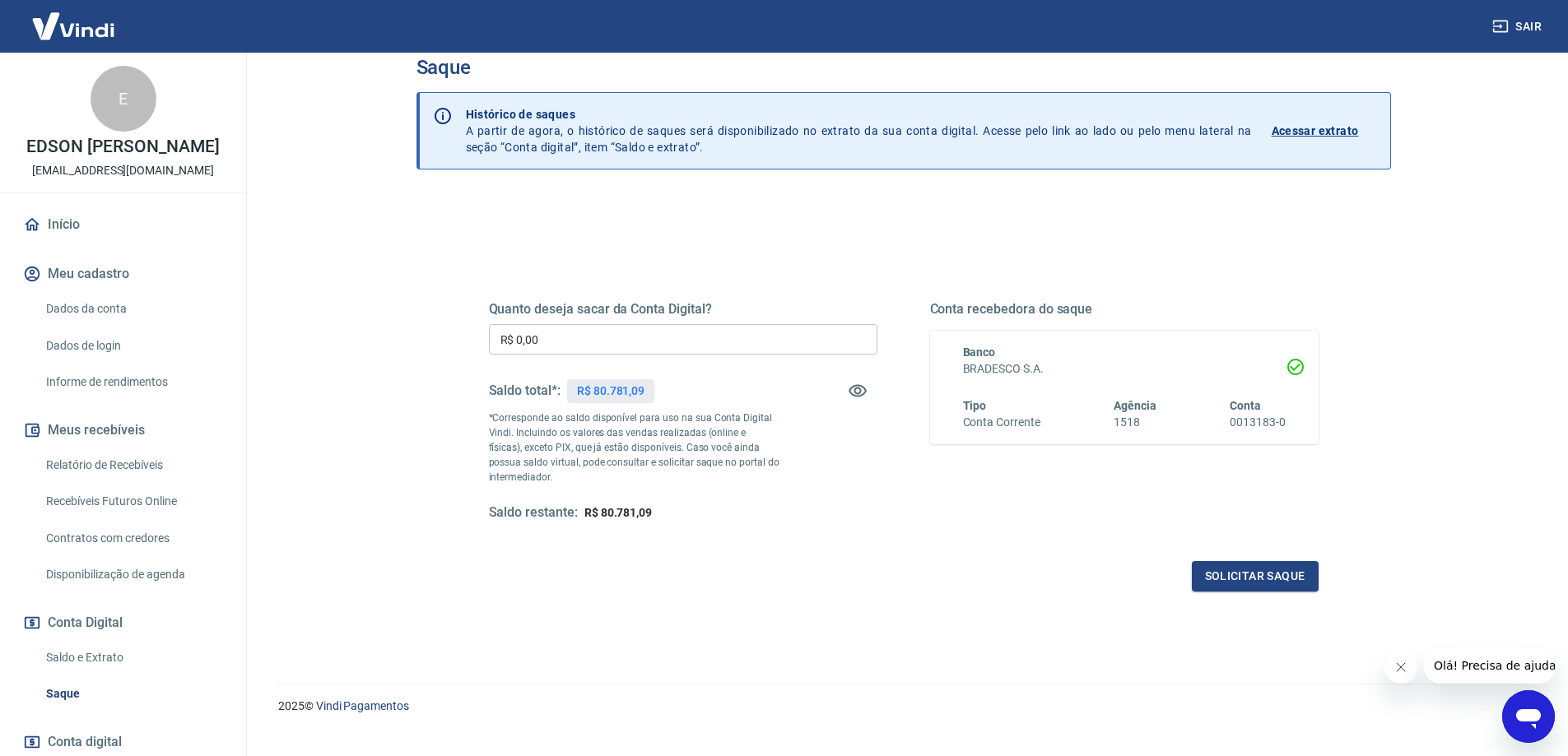
scroll to position [58, 0]
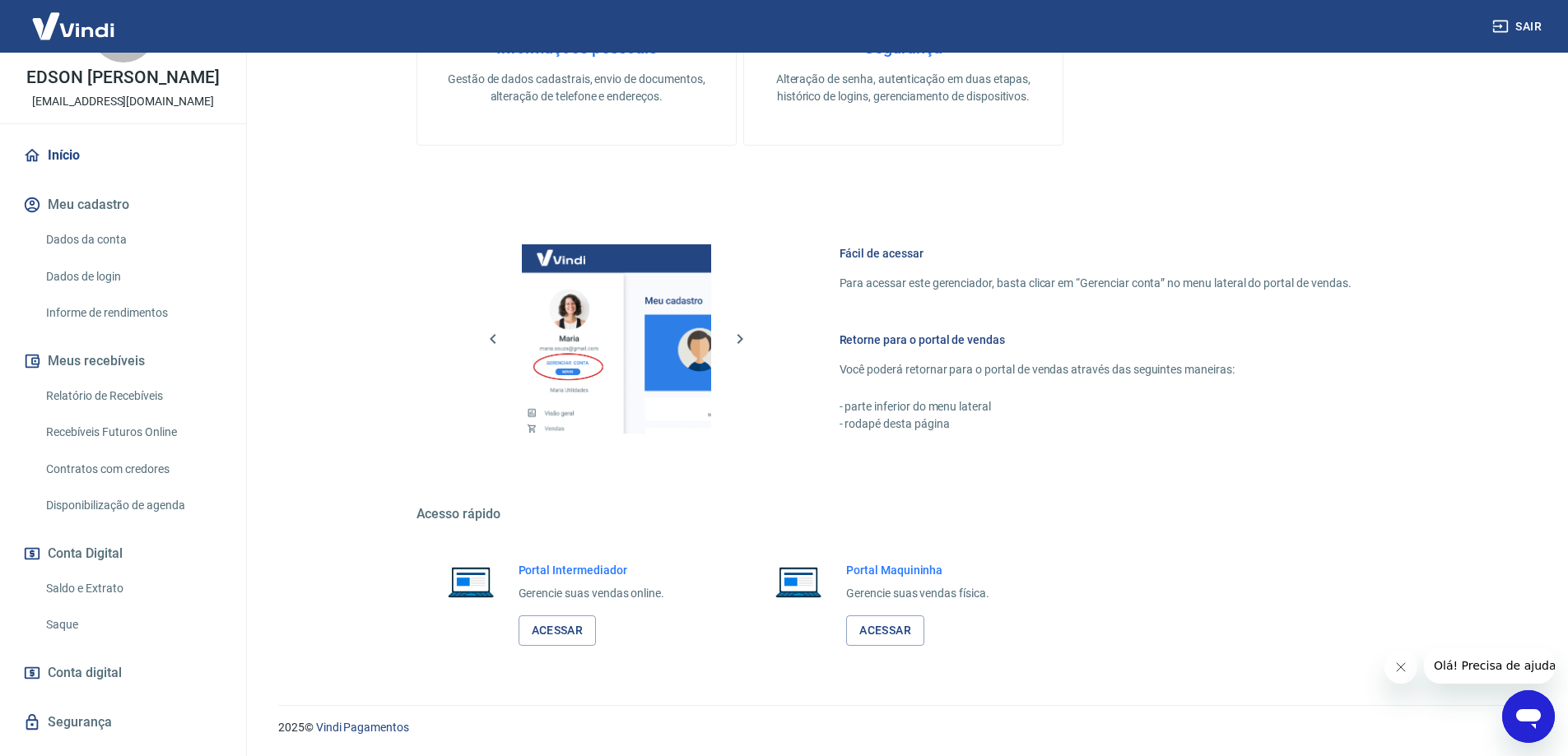
scroll to position [120, 0]
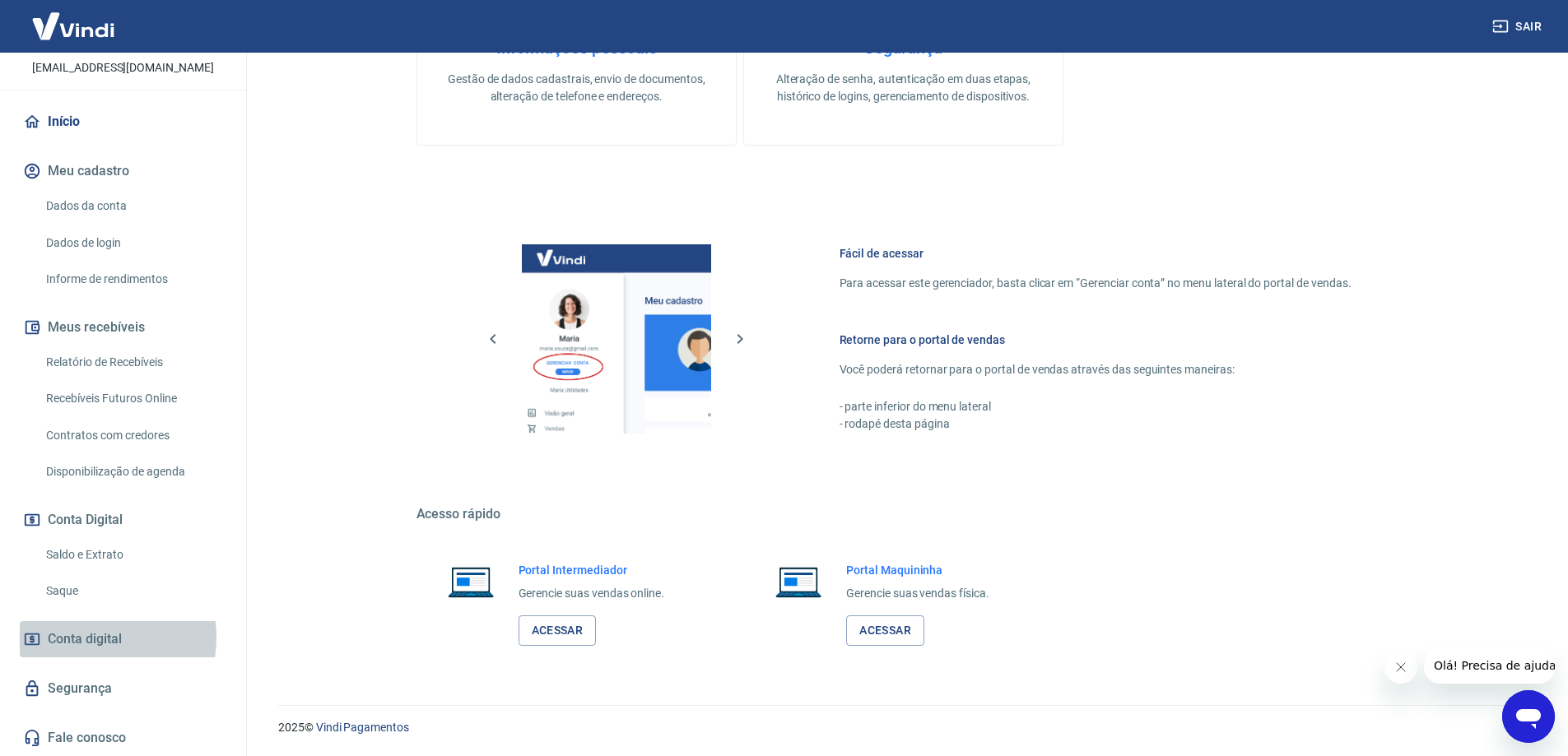
click at [79, 637] on span "Conta digital" at bounding box center [85, 639] width 74 height 23
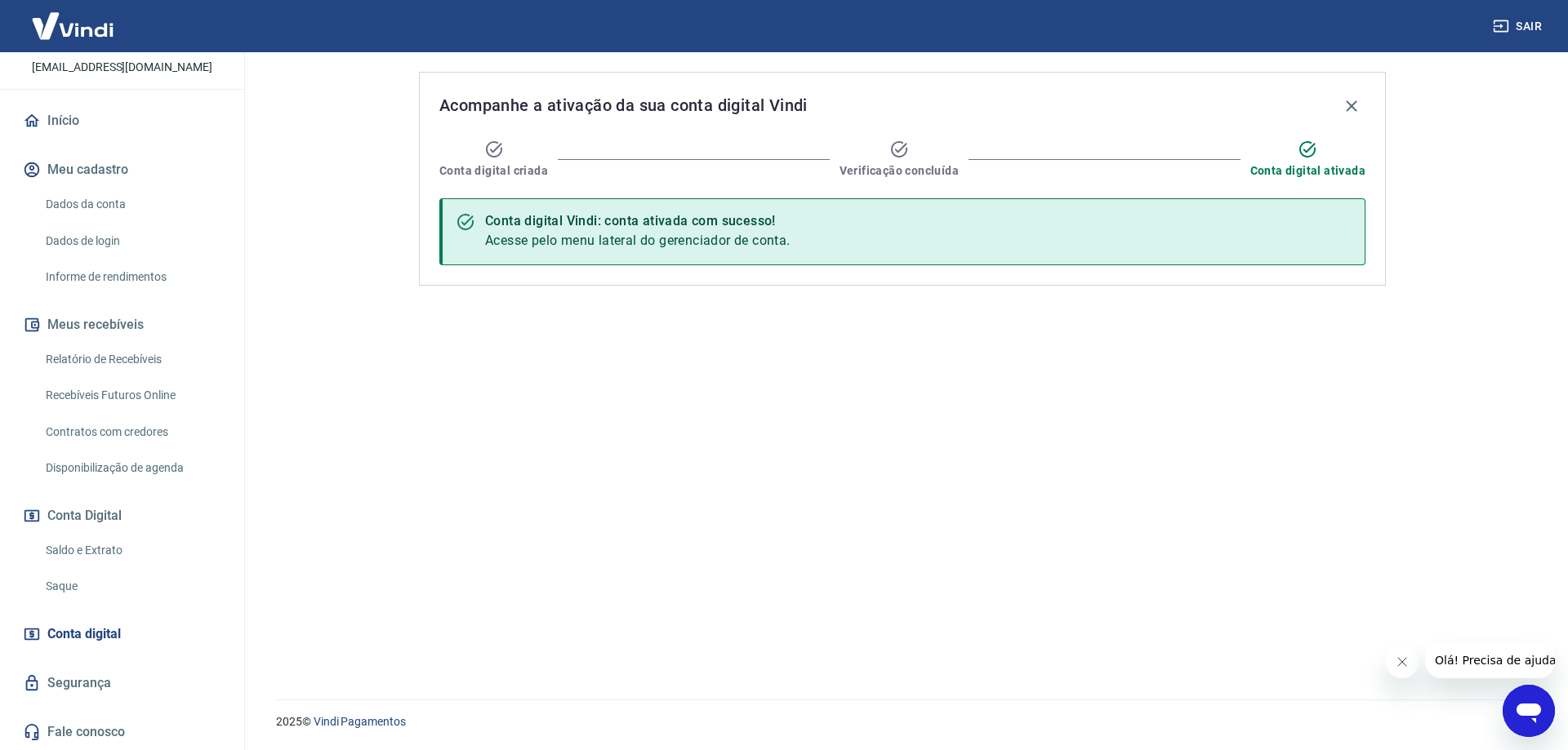
click at [85, 688] on link "Segurança" at bounding box center [122, 683] width 205 height 36
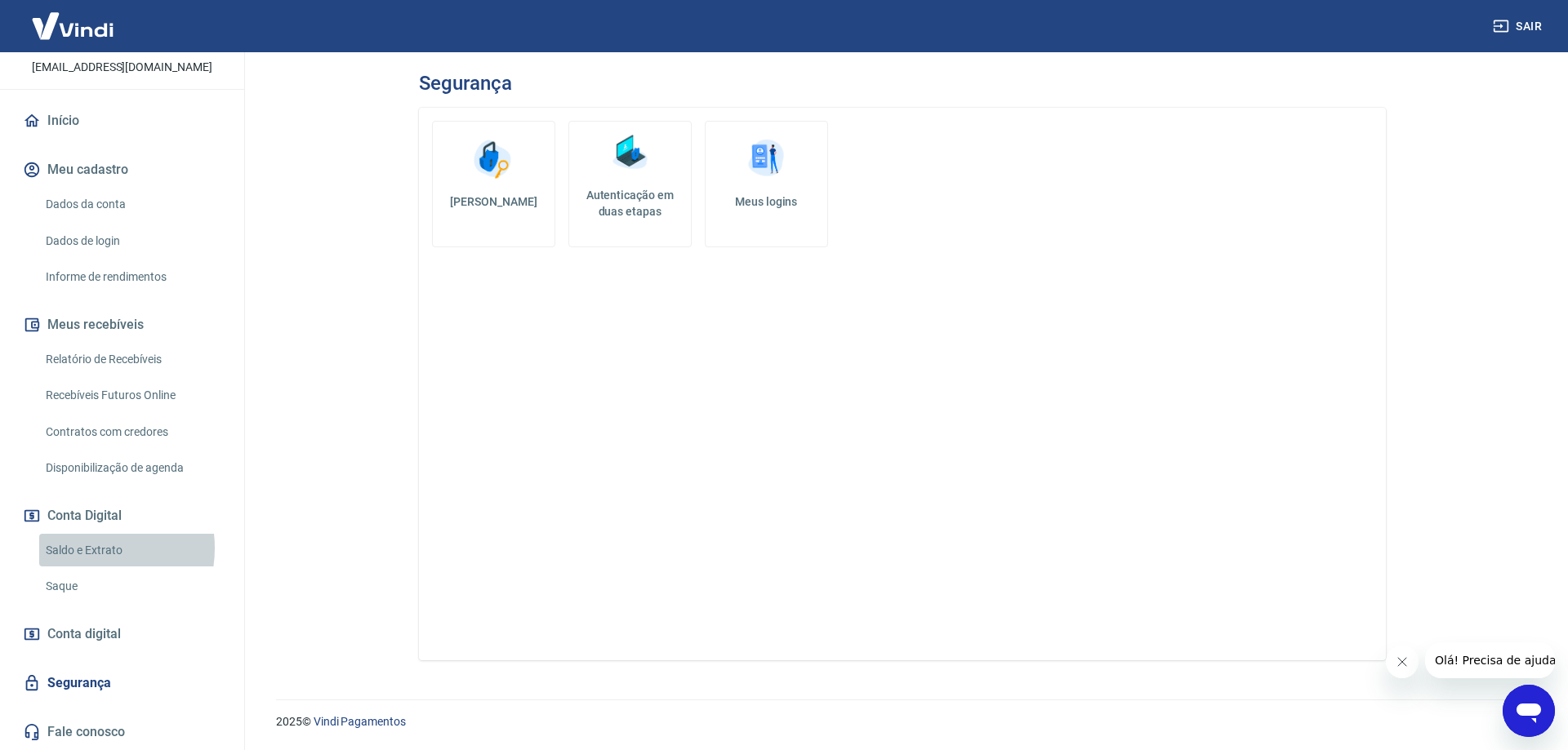
click at [82, 548] on link "Saldo e Extrato" at bounding box center [132, 551] width 185 height 33
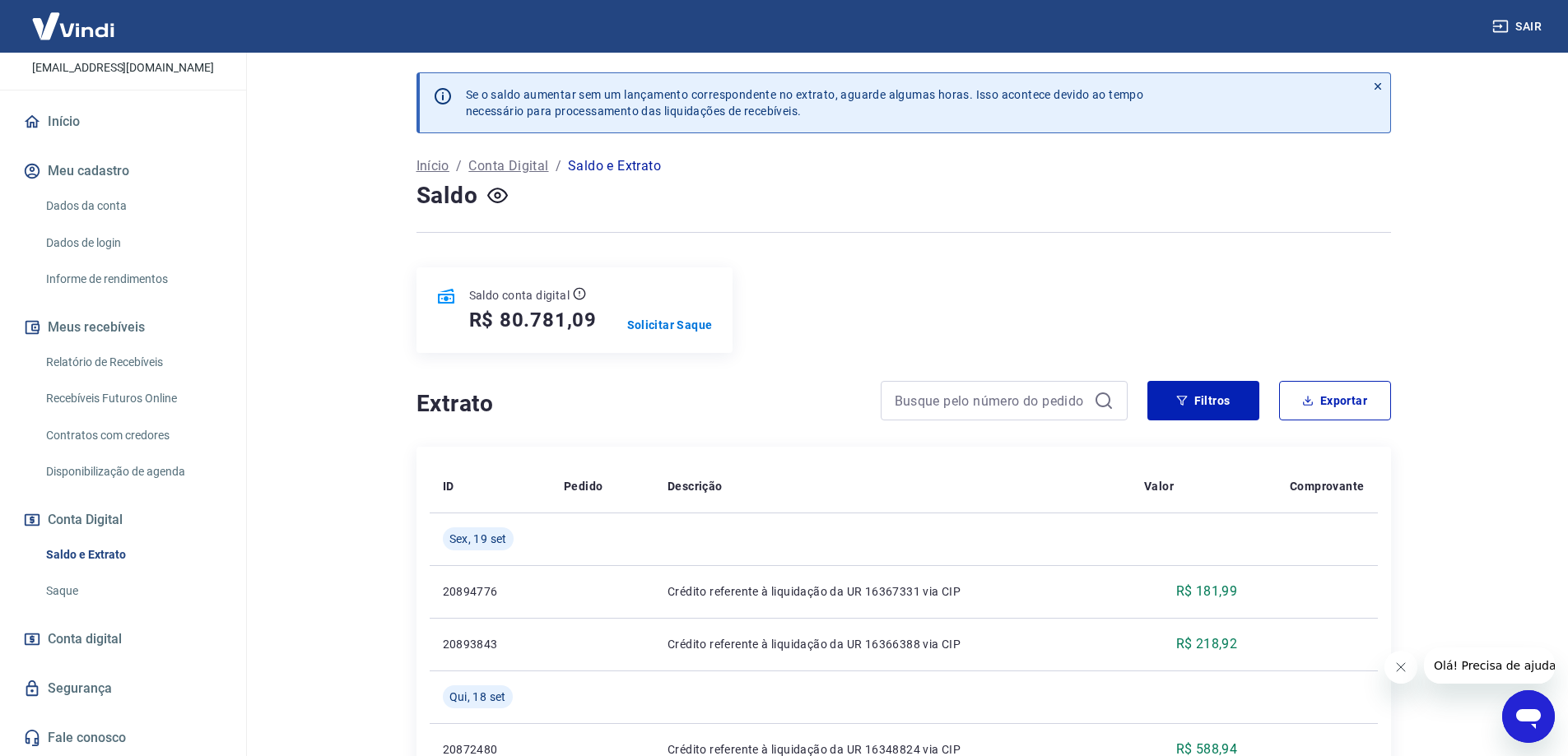
click at [522, 168] on p "Conta Digital" at bounding box center [509, 166] width 79 height 20
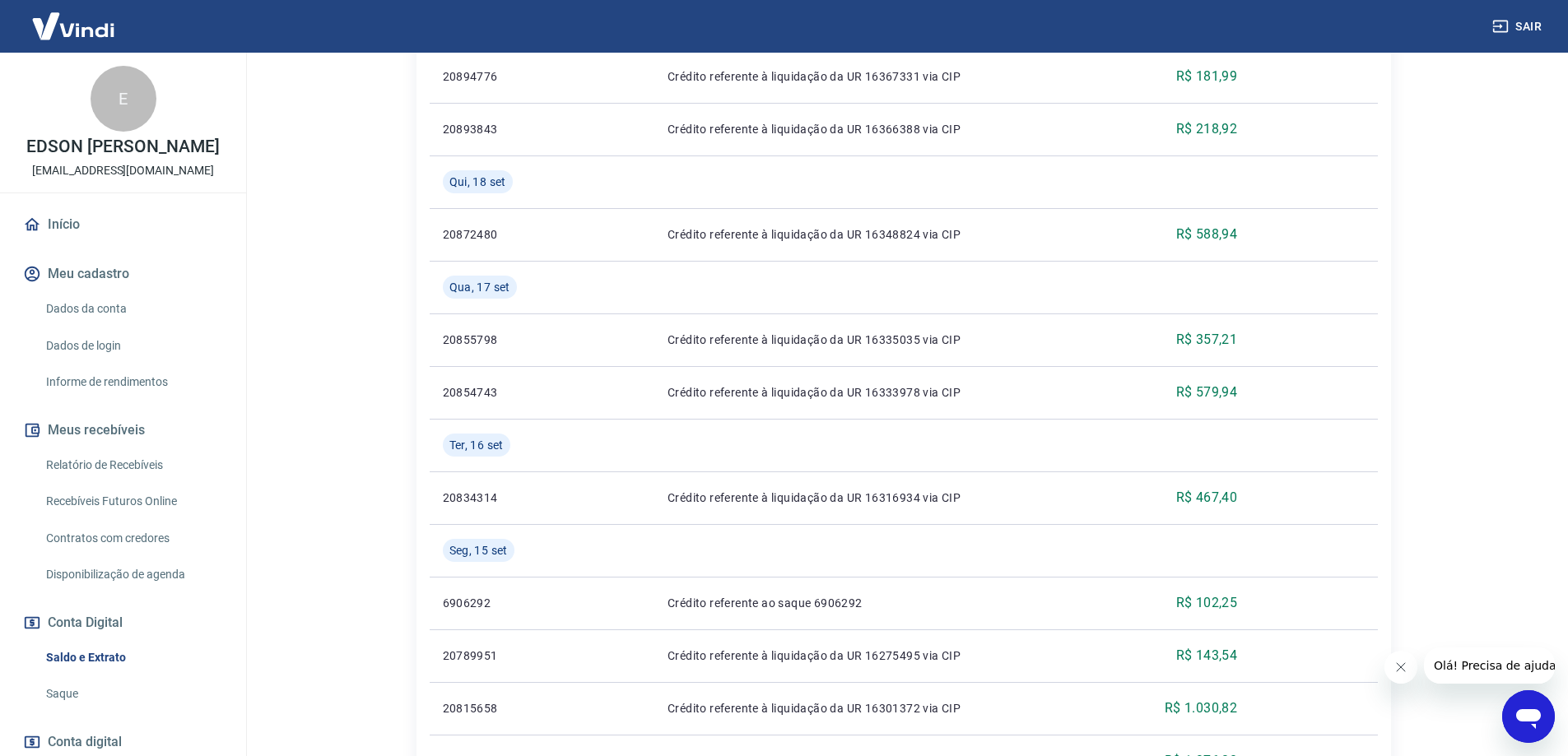
scroll to position [247, 0]
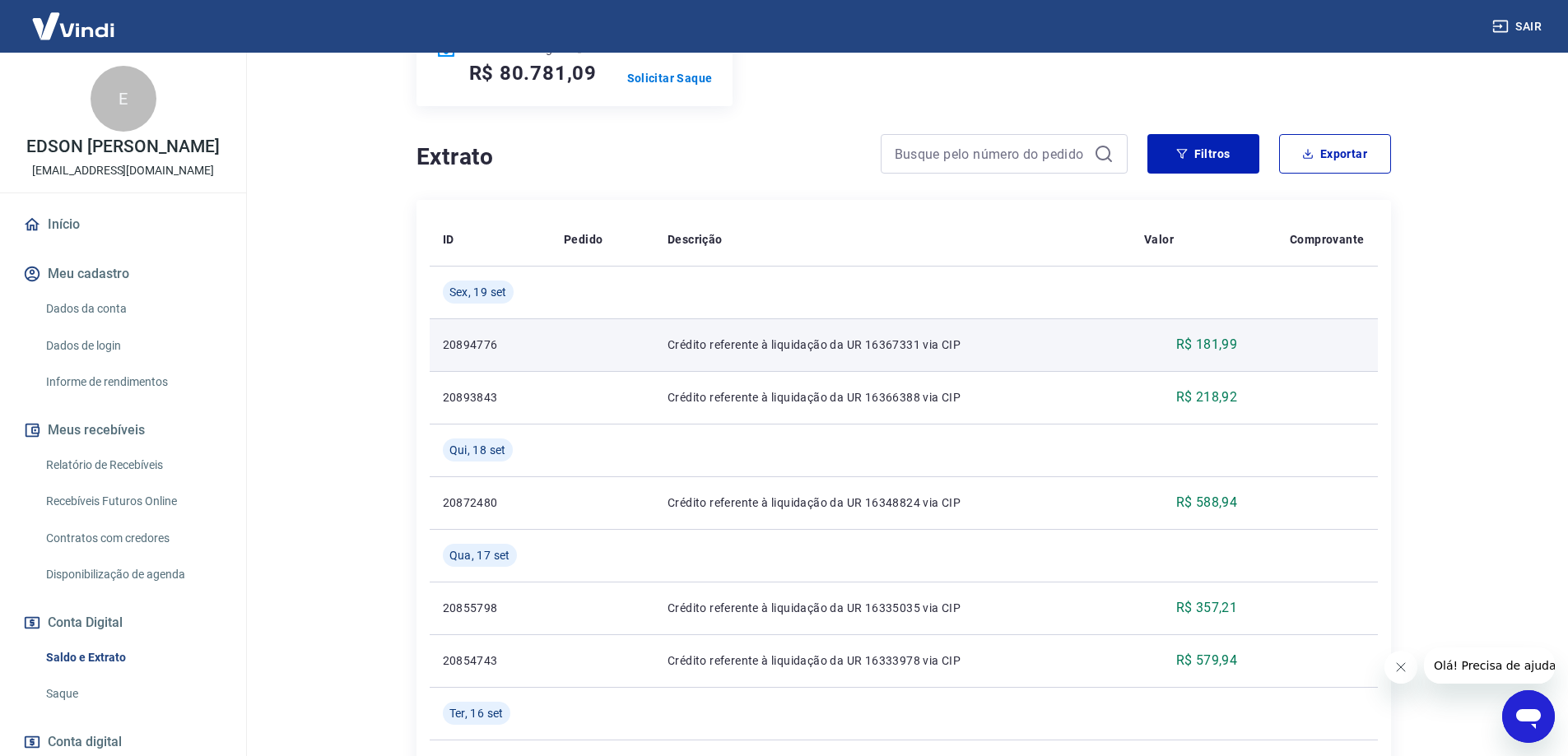
click at [505, 342] on p "20894776" at bounding box center [490, 344] width 96 height 16
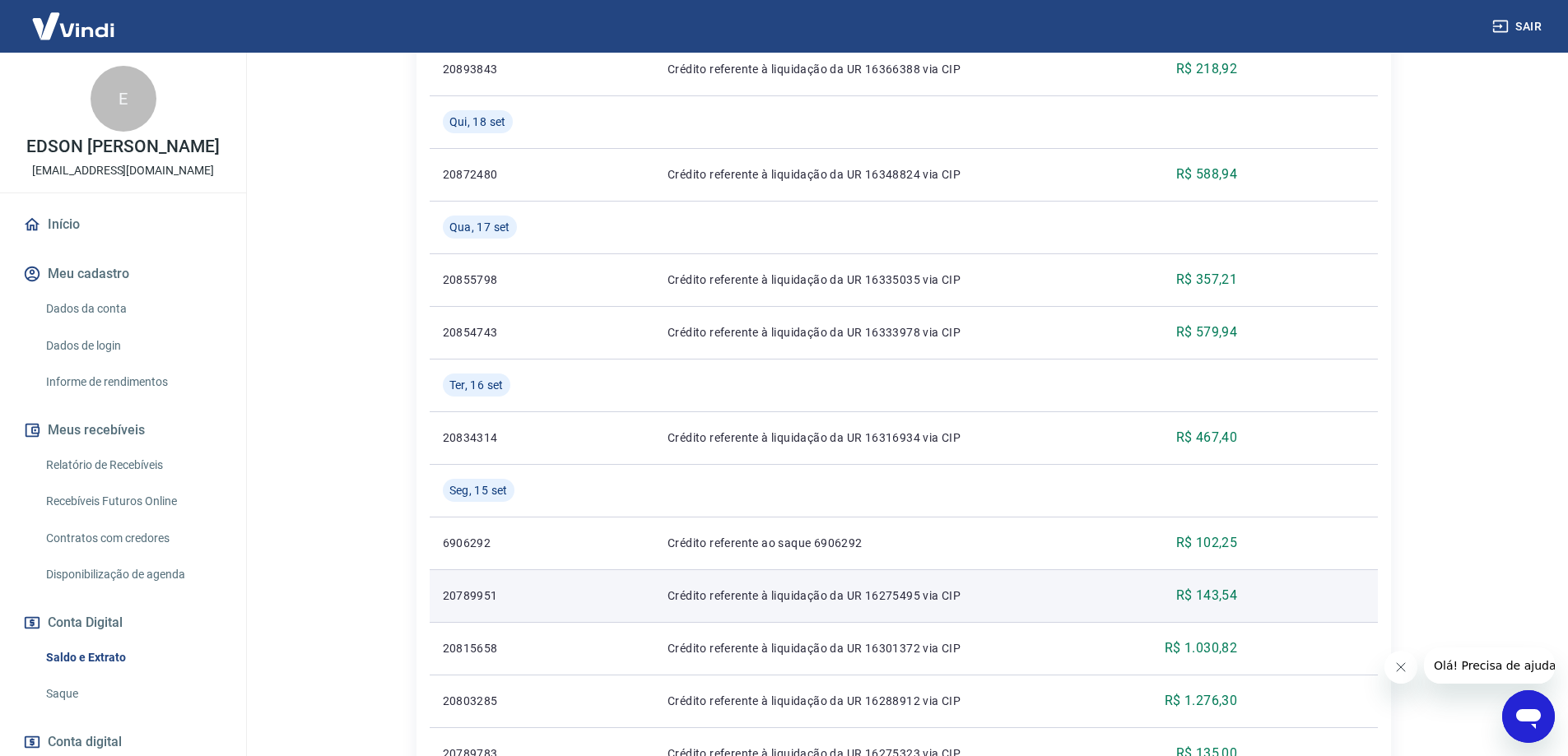
scroll to position [0, 0]
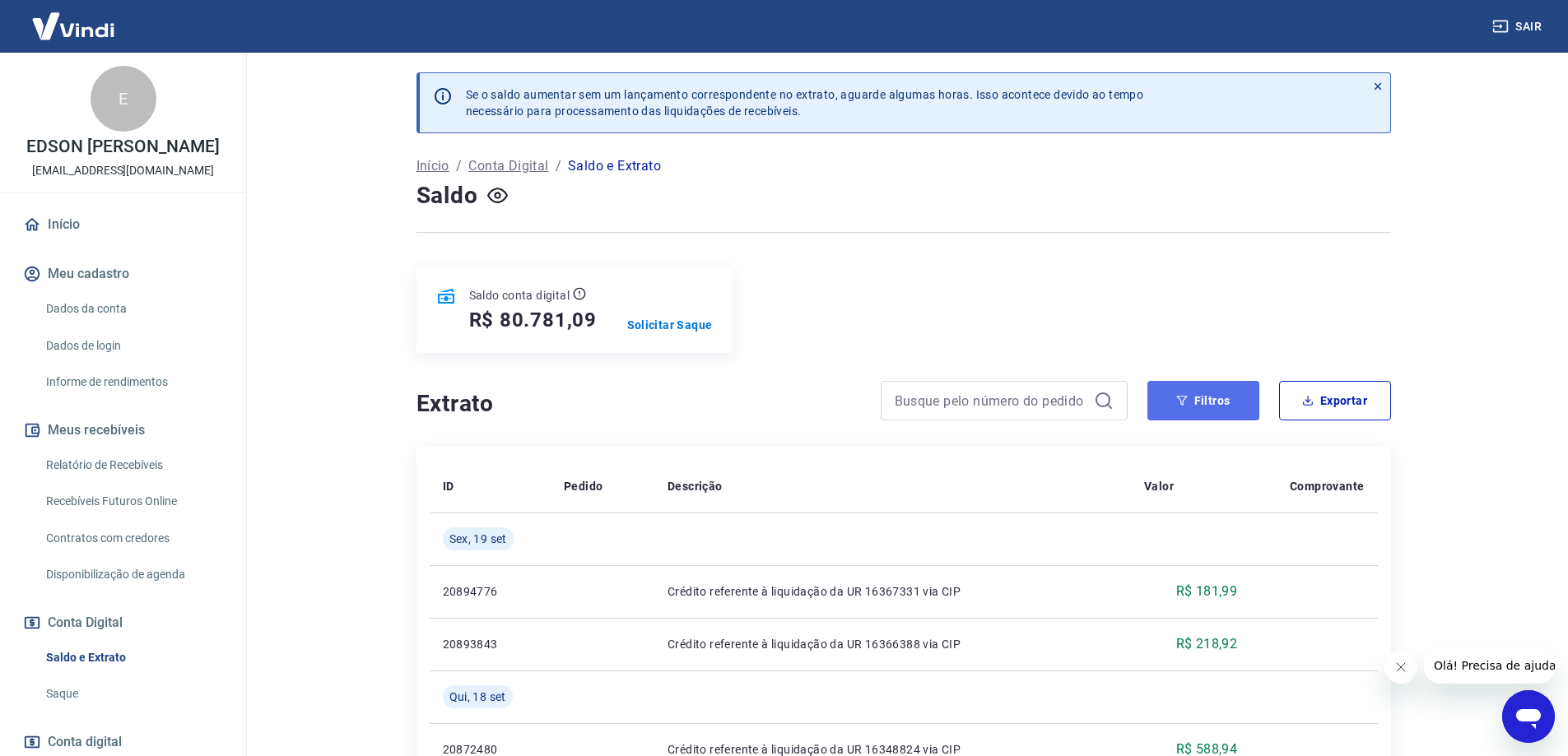
click at [1216, 395] on button "Filtros" at bounding box center [1204, 400] width 112 height 40
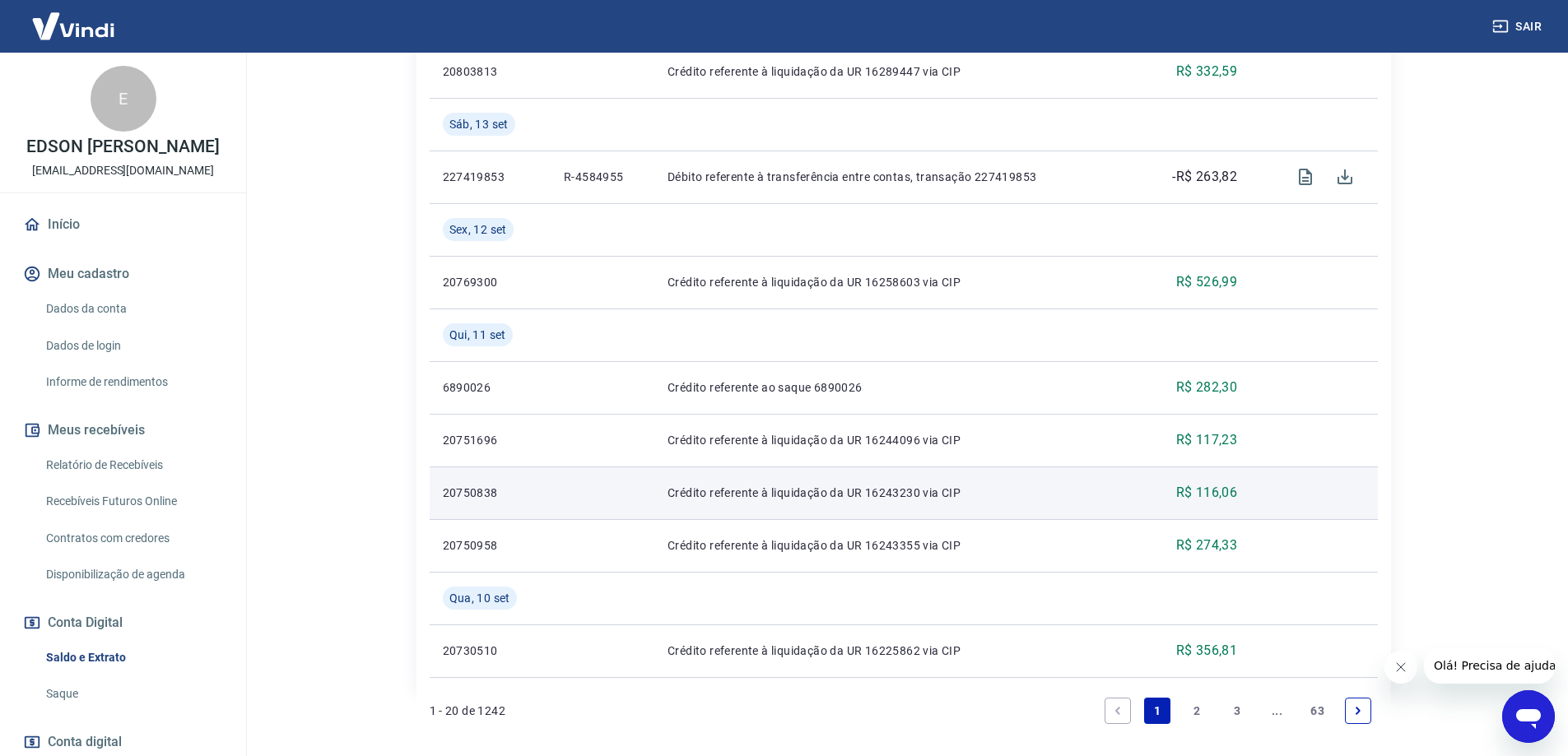
scroll to position [1806, 0]
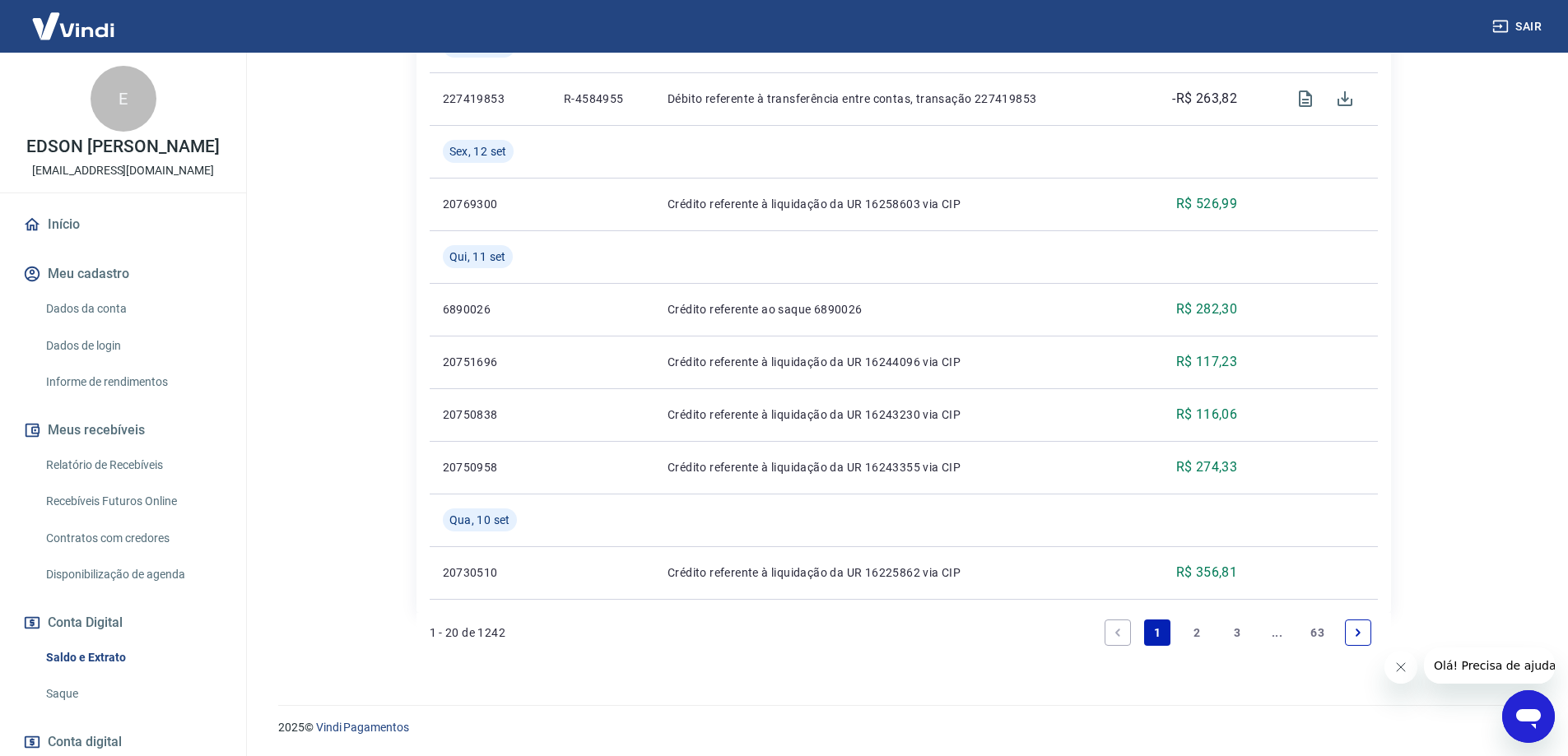
click at [1232, 633] on link "3" at bounding box center [1237, 633] width 27 height 27
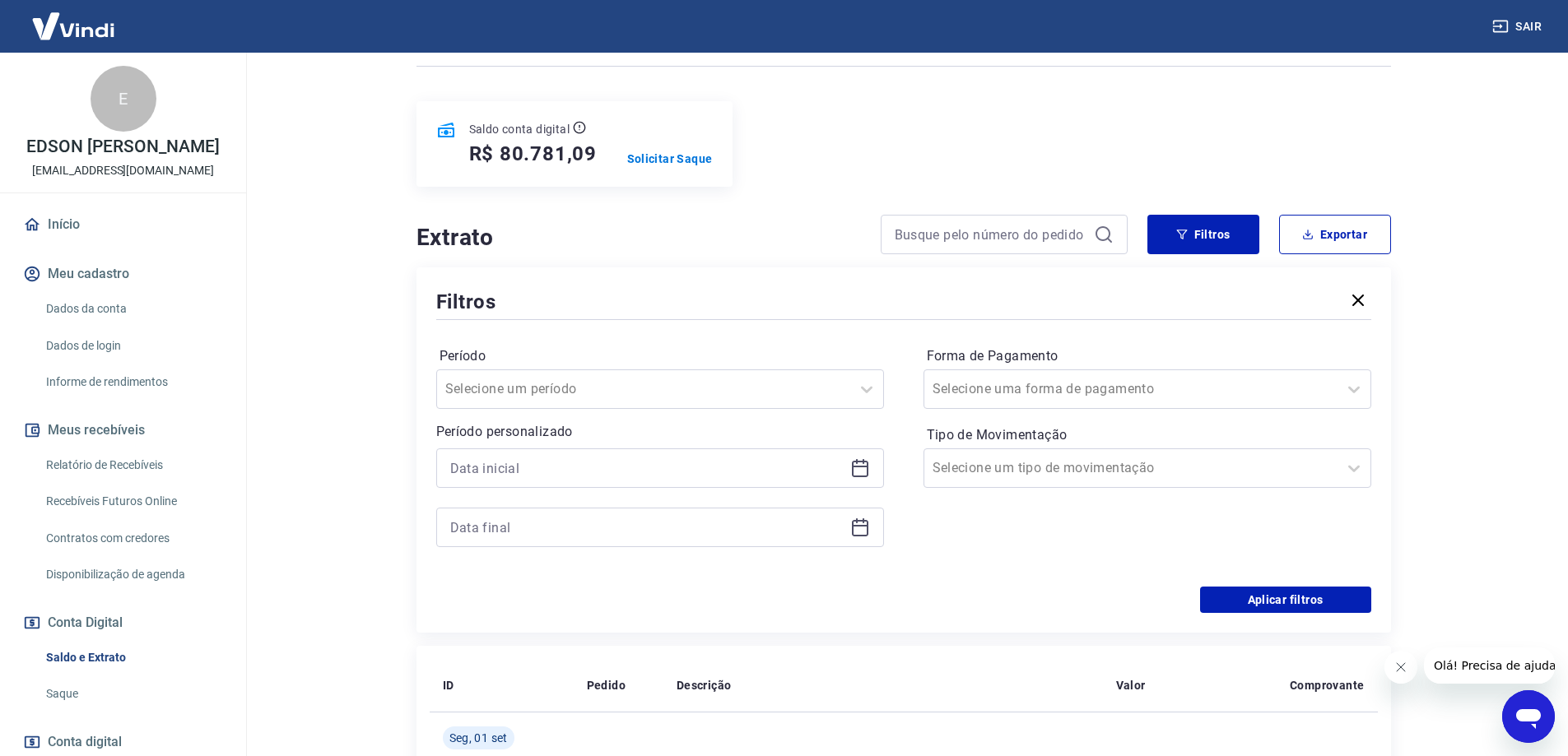
scroll to position [1701, 0]
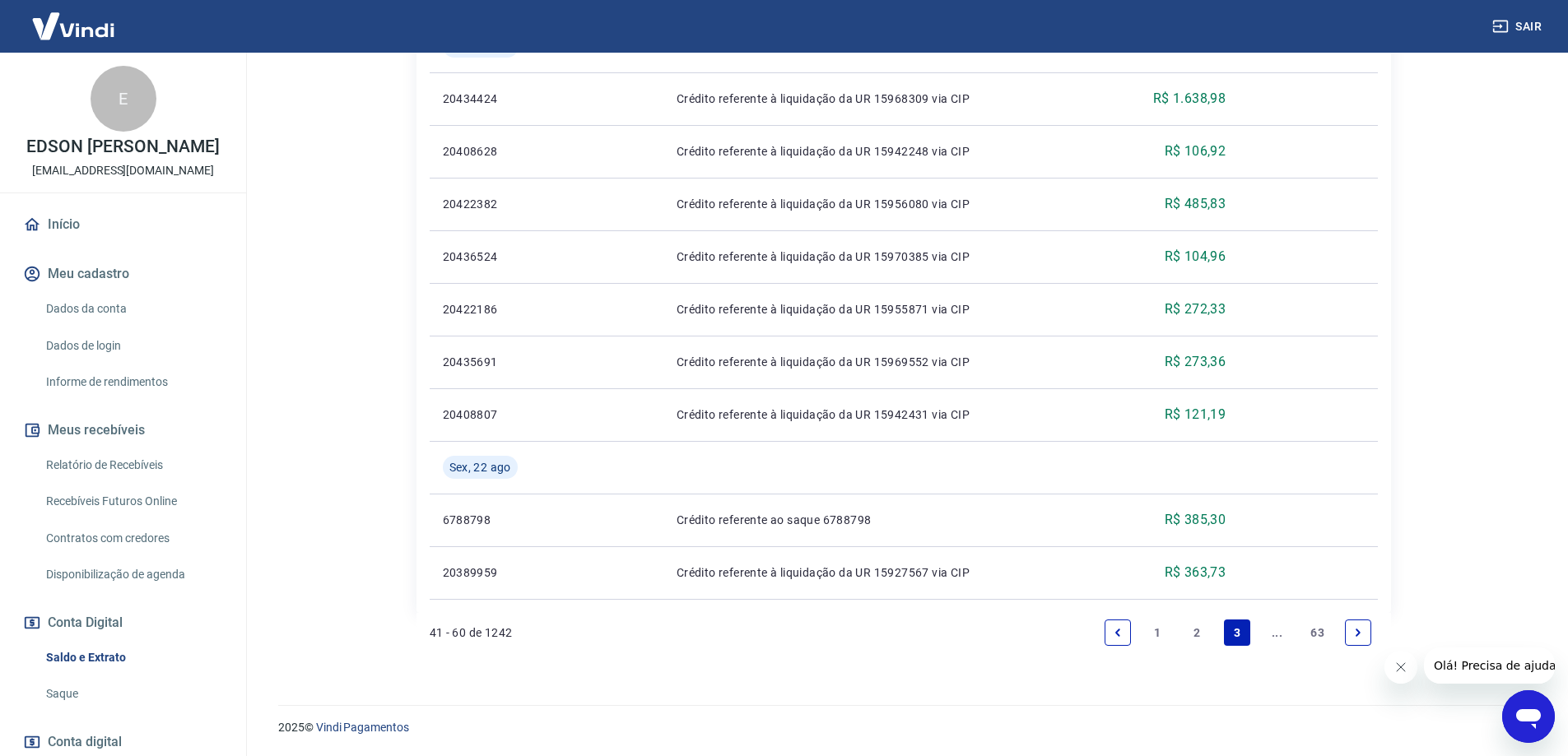
click at [1356, 636] on icon "Next page" at bounding box center [1358, 632] width 5 height 8
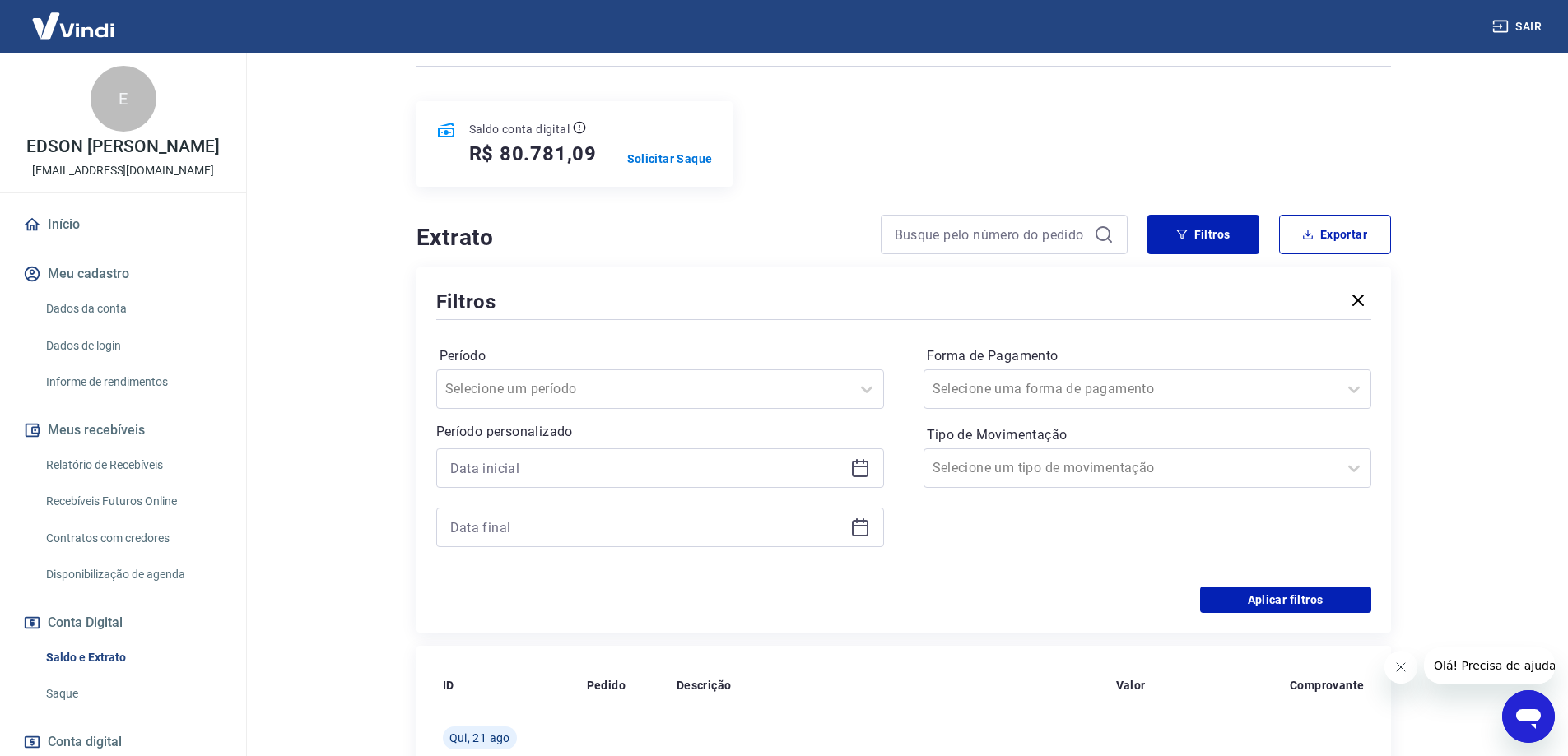
scroll to position [1701, 0]
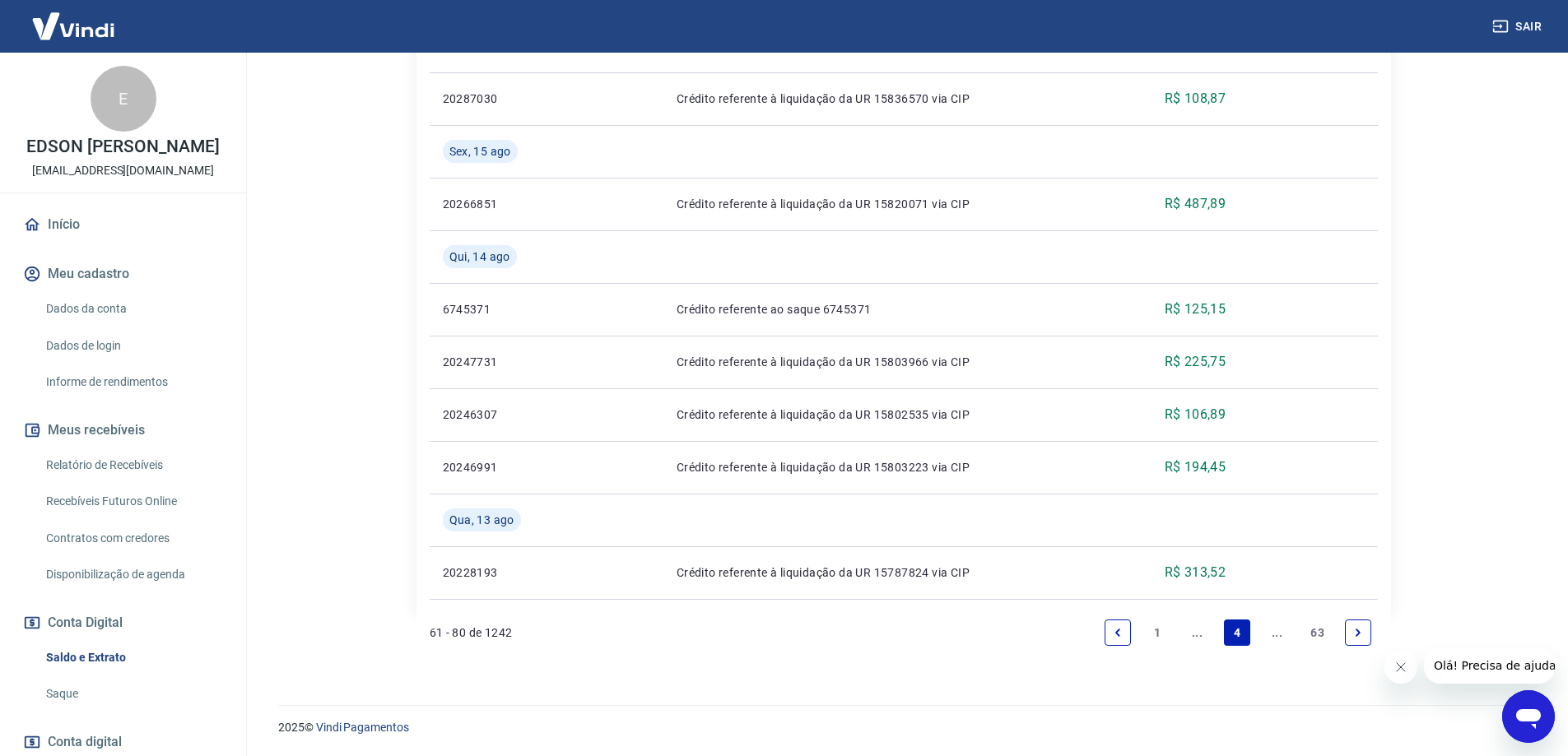
click at [1359, 633] on icon "Next page" at bounding box center [1358, 632] width 5 height 8
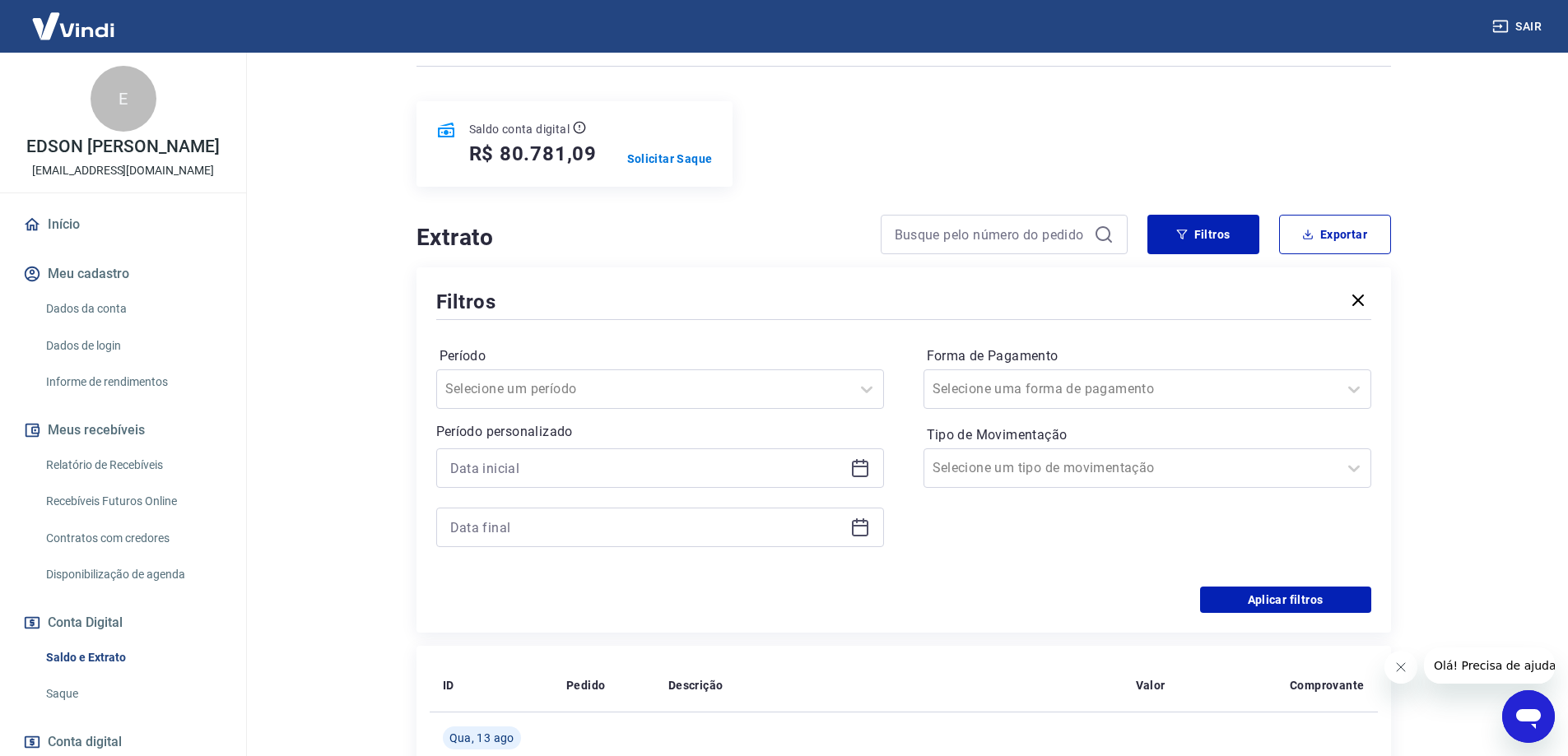
scroll to position [1701, 0]
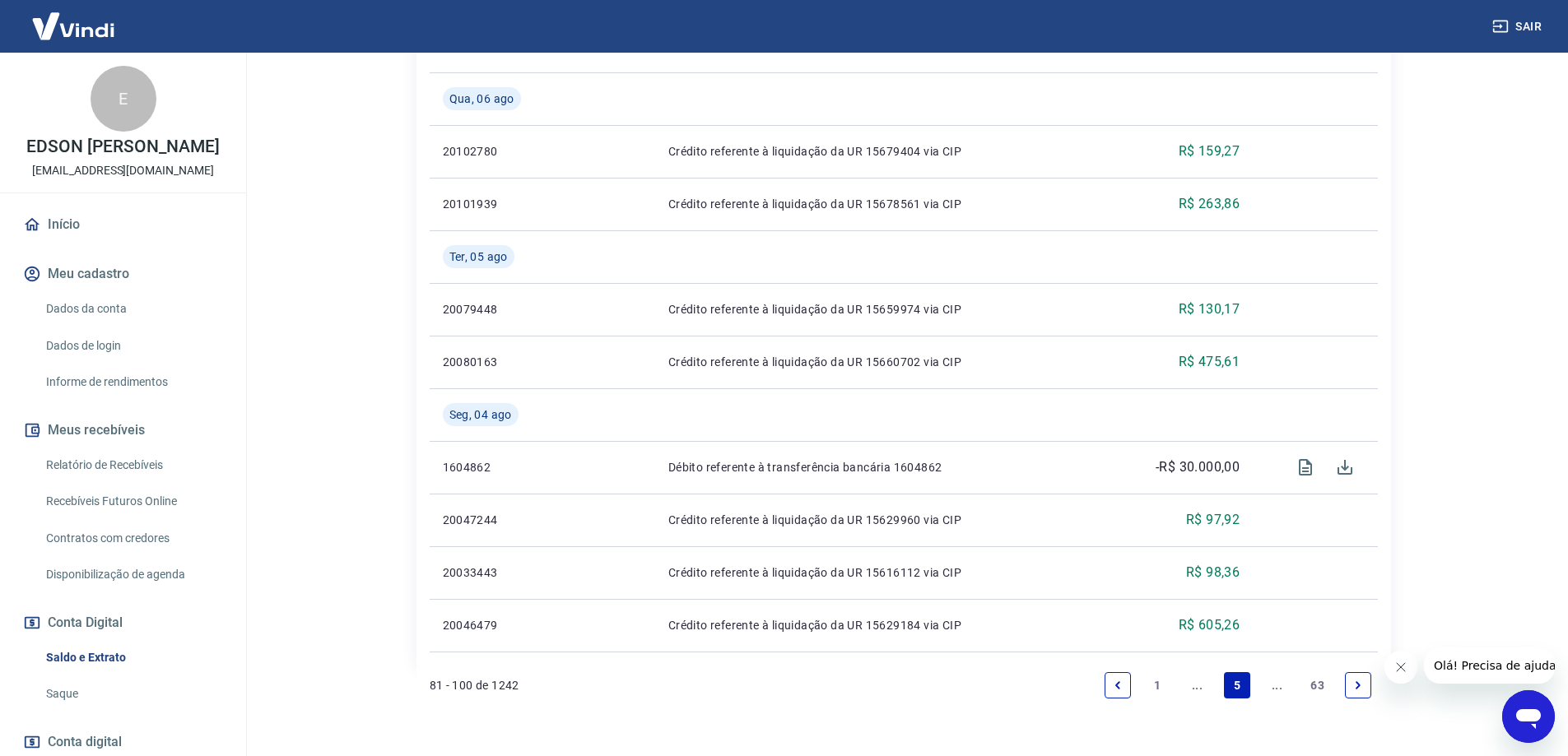
click at [1355, 684] on icon "Next page" at bounding box center [1358, 685] width 11 height 11
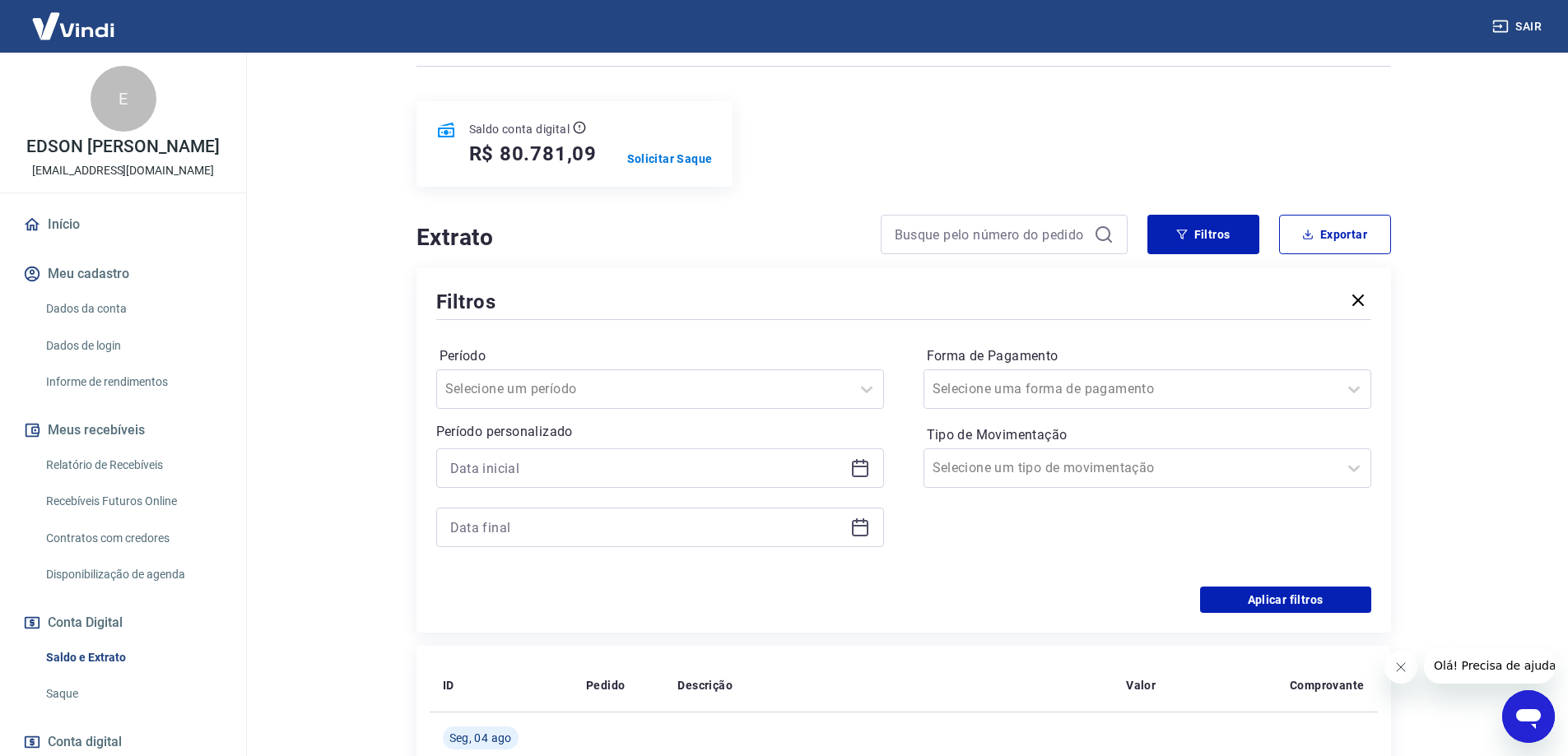
scroll to position [1701, 0]
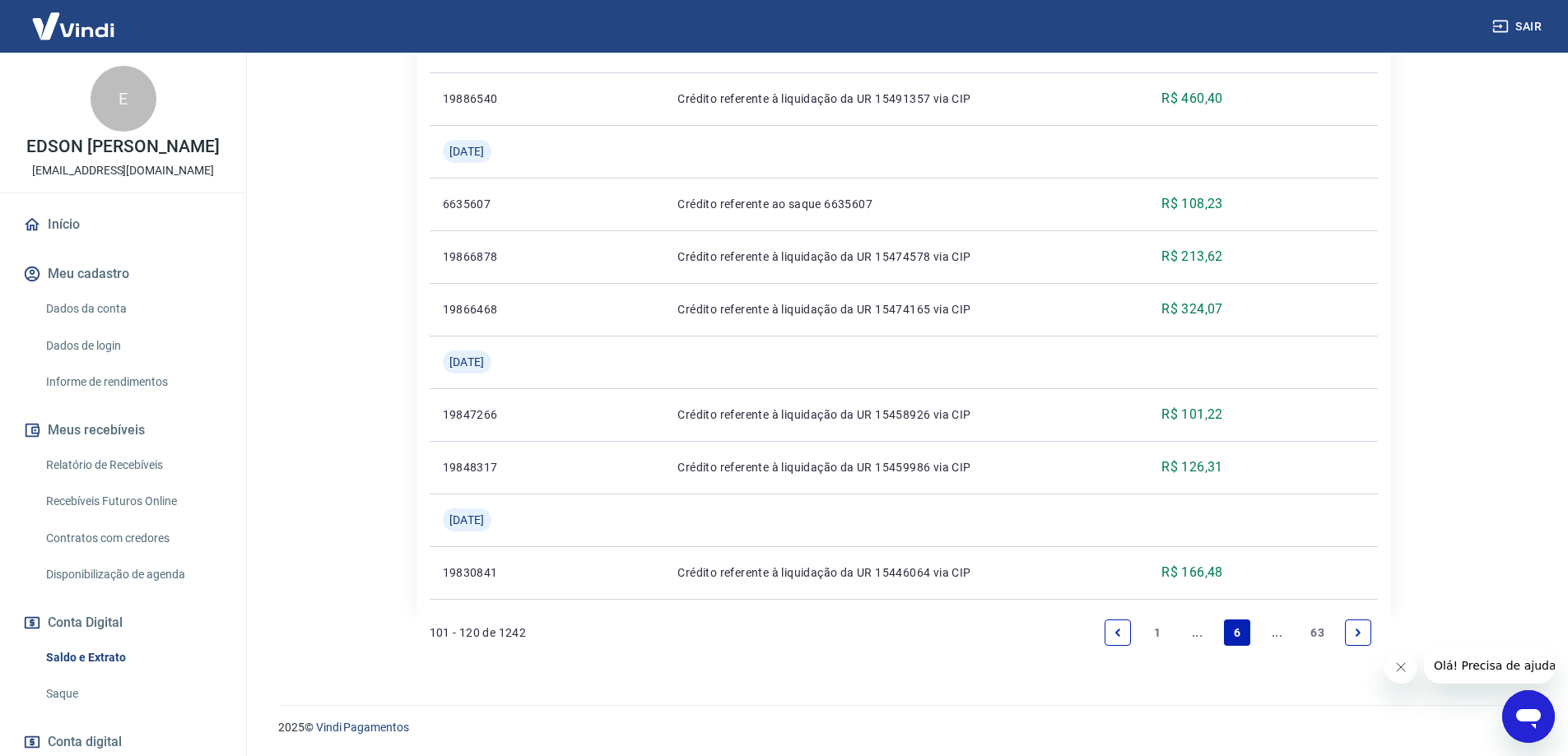
click at [1356, 634] on icon "Next page" at bounding box center [1358, 632] width 5 height 8
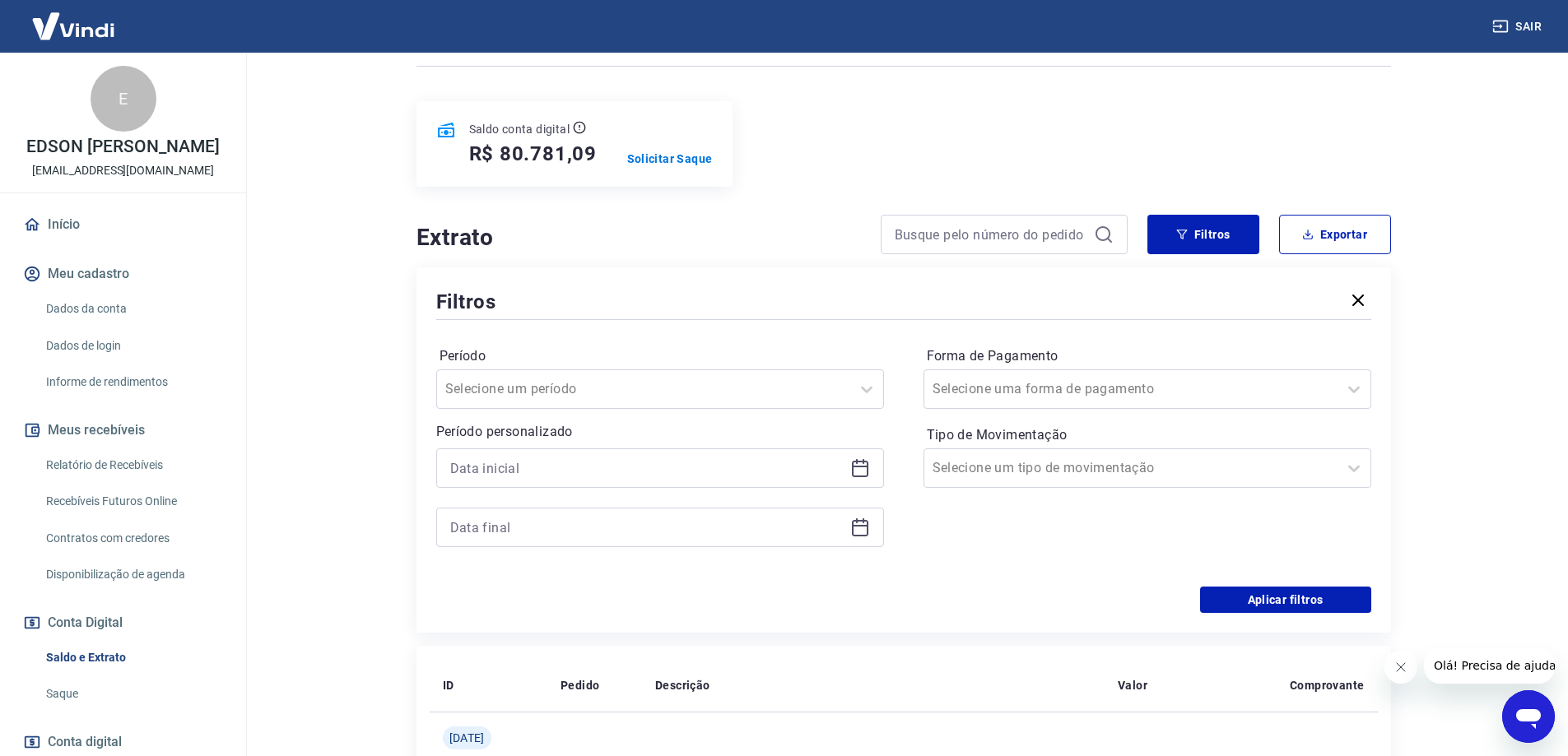
scroll to position [1701, 0]
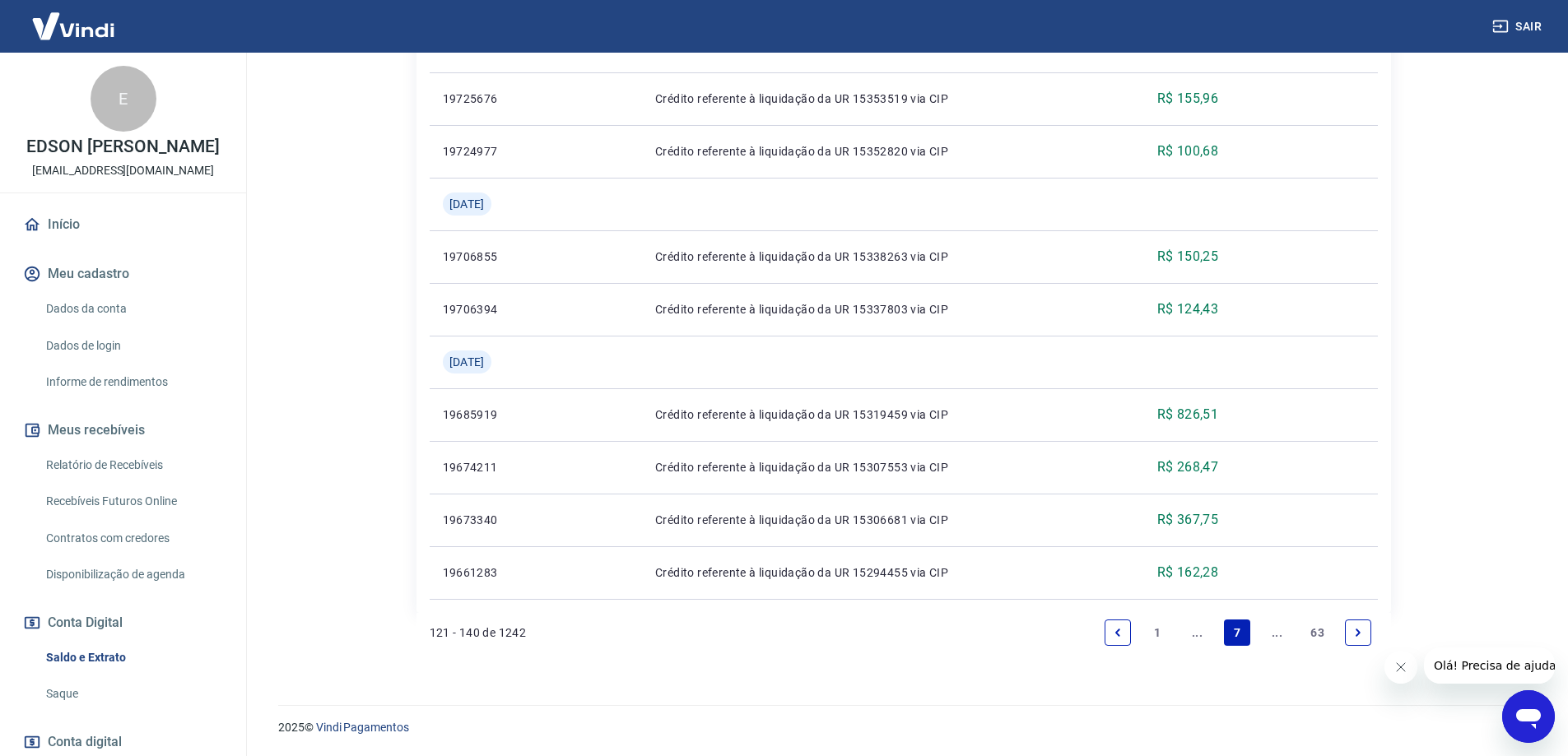
click at [1361, 630] on icon "Next page" at bounding box center [1358, 633] width 11 height 11
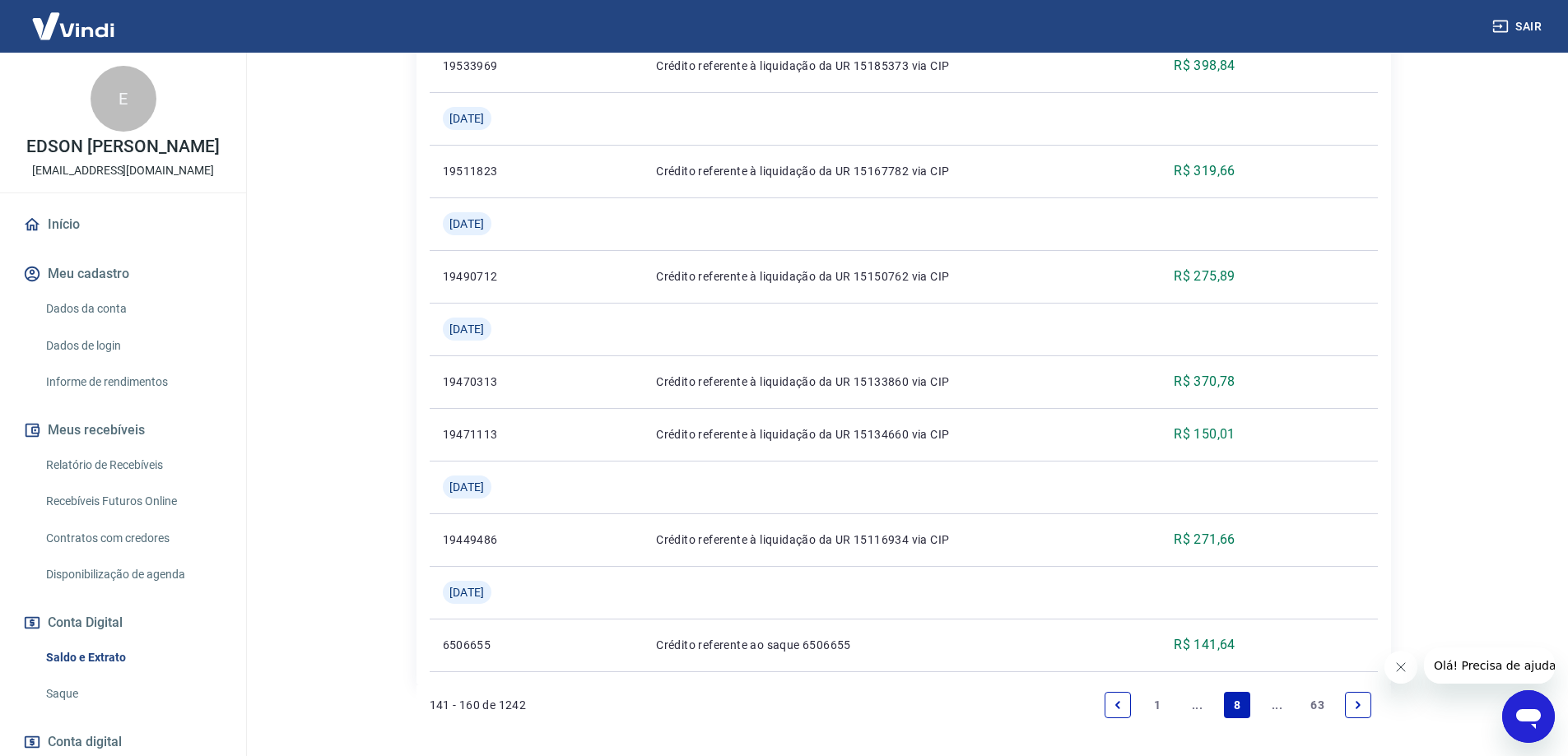
scroll to position [1912, 0]
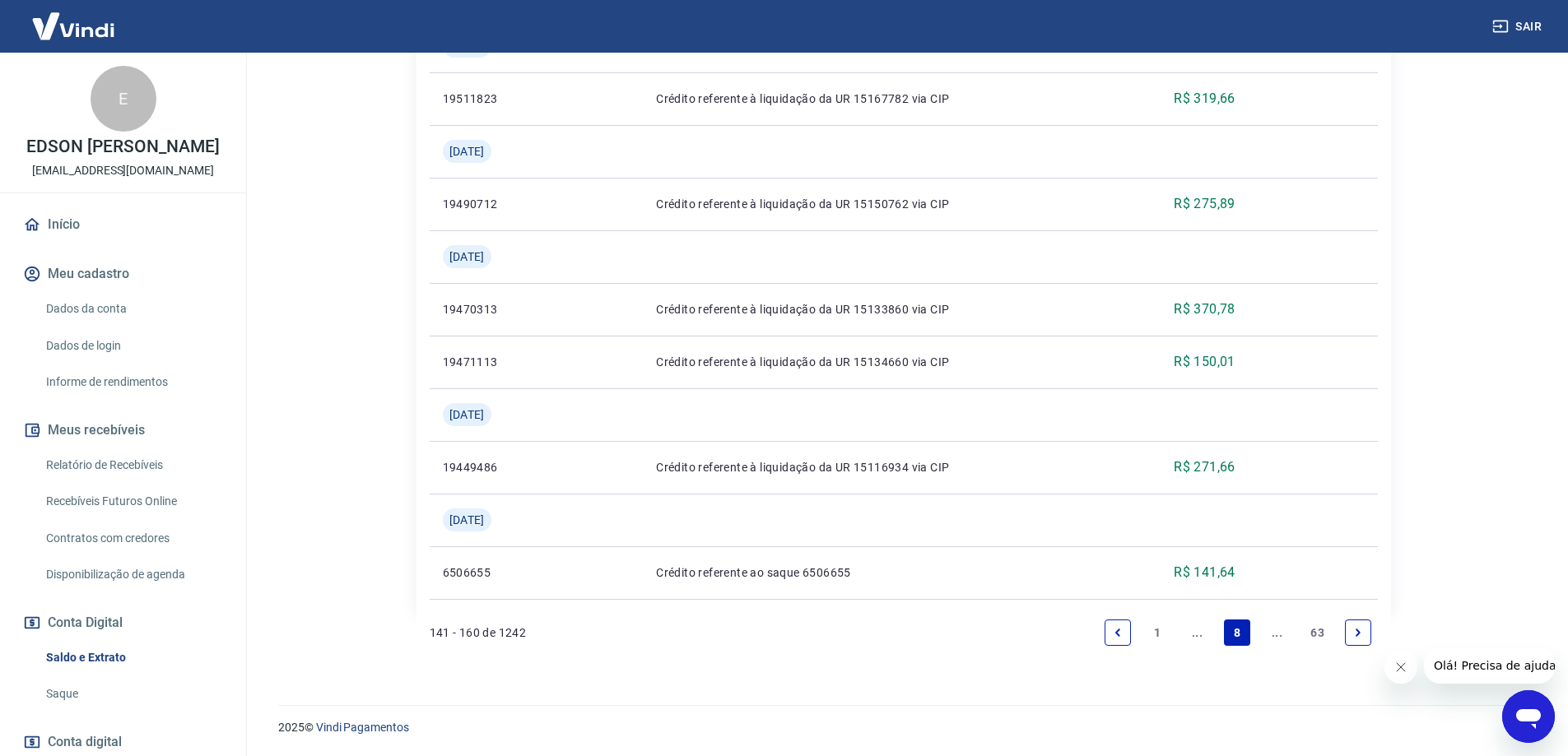
click at [1353, 627] on icon "Next page" at bounding box center [1358, 633] width 11 height 11
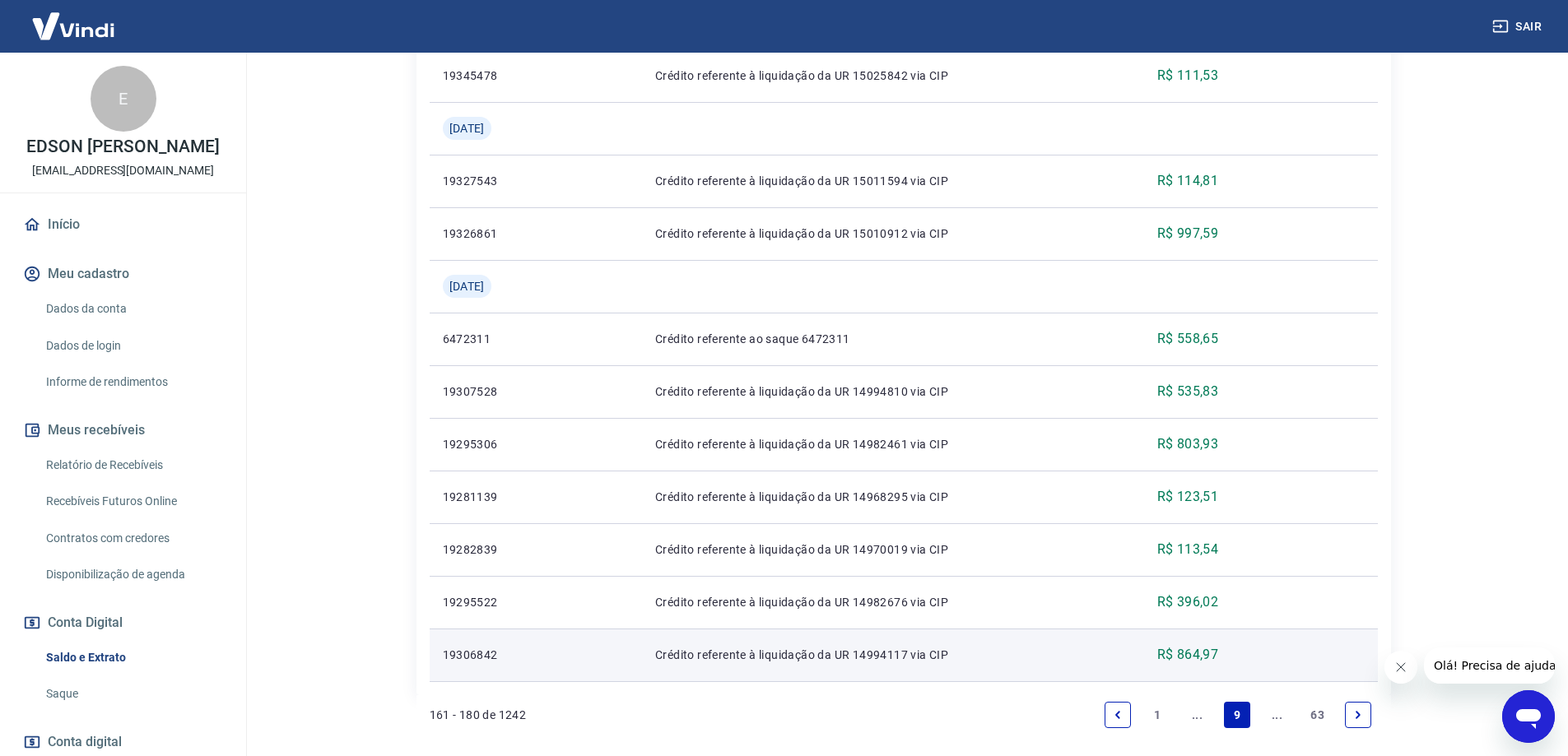
scroll to position [1648, 0]
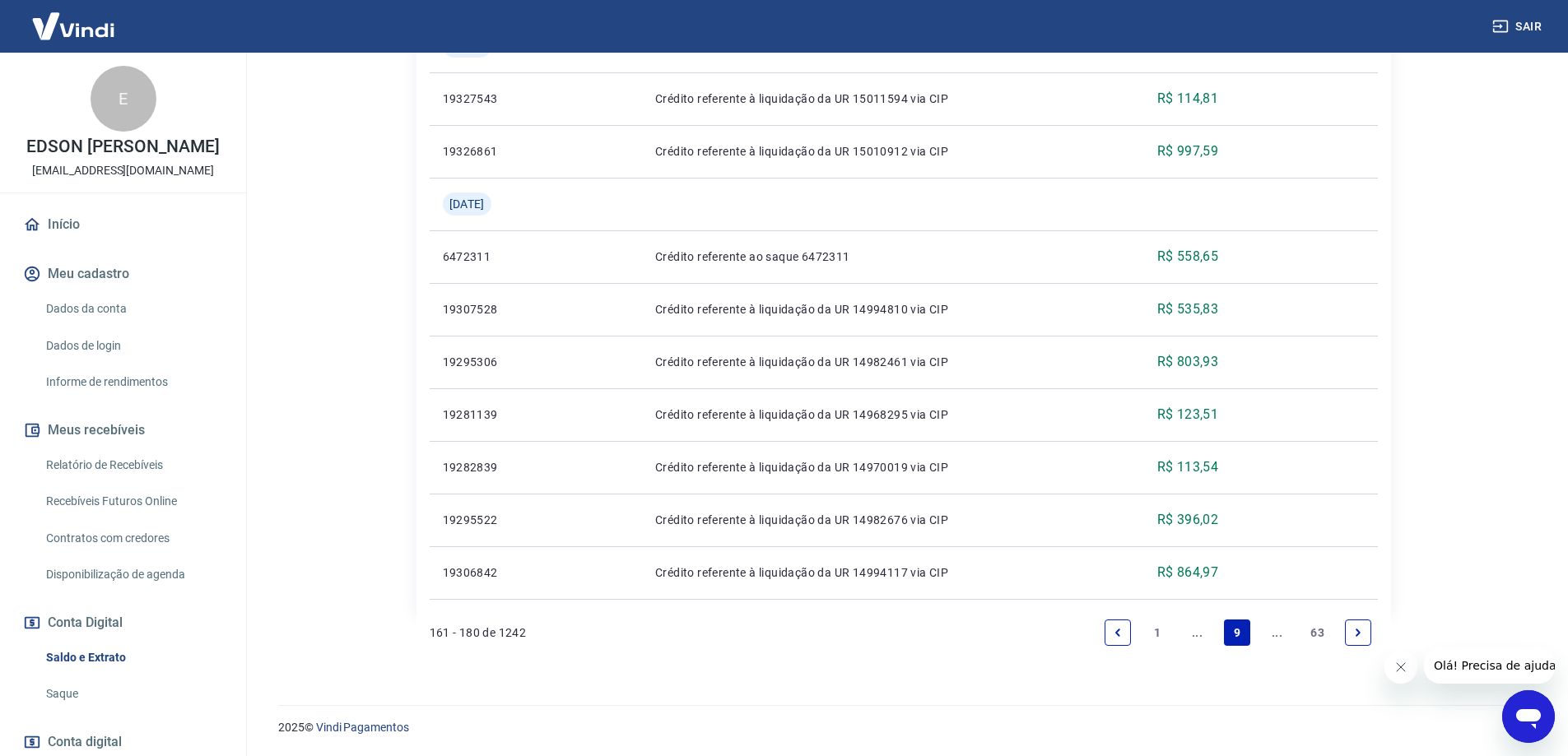
click at [1356, 634] on icon "Next page" at bounding box center [1358, 633] width 11 height 11
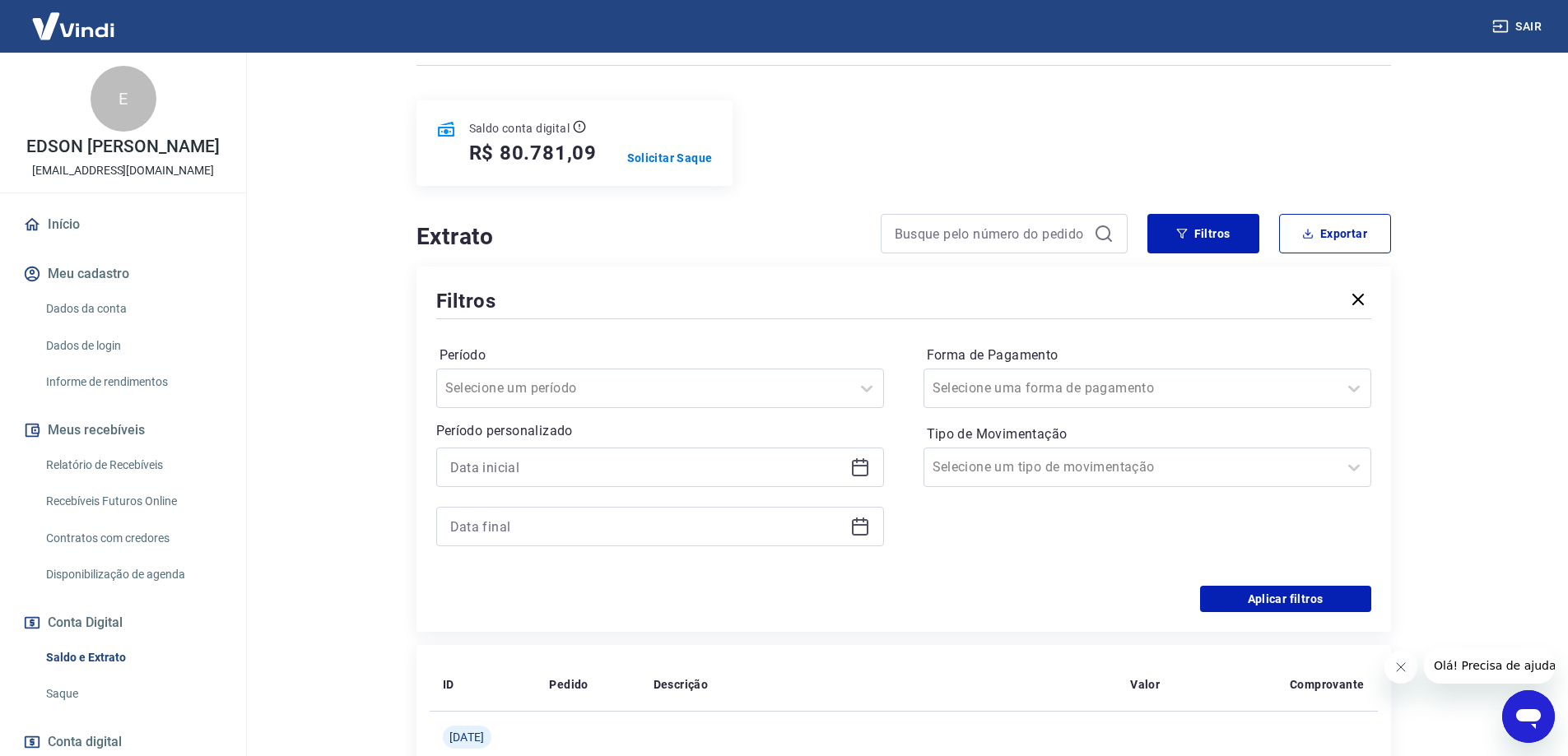
scroll to position [85, 0]
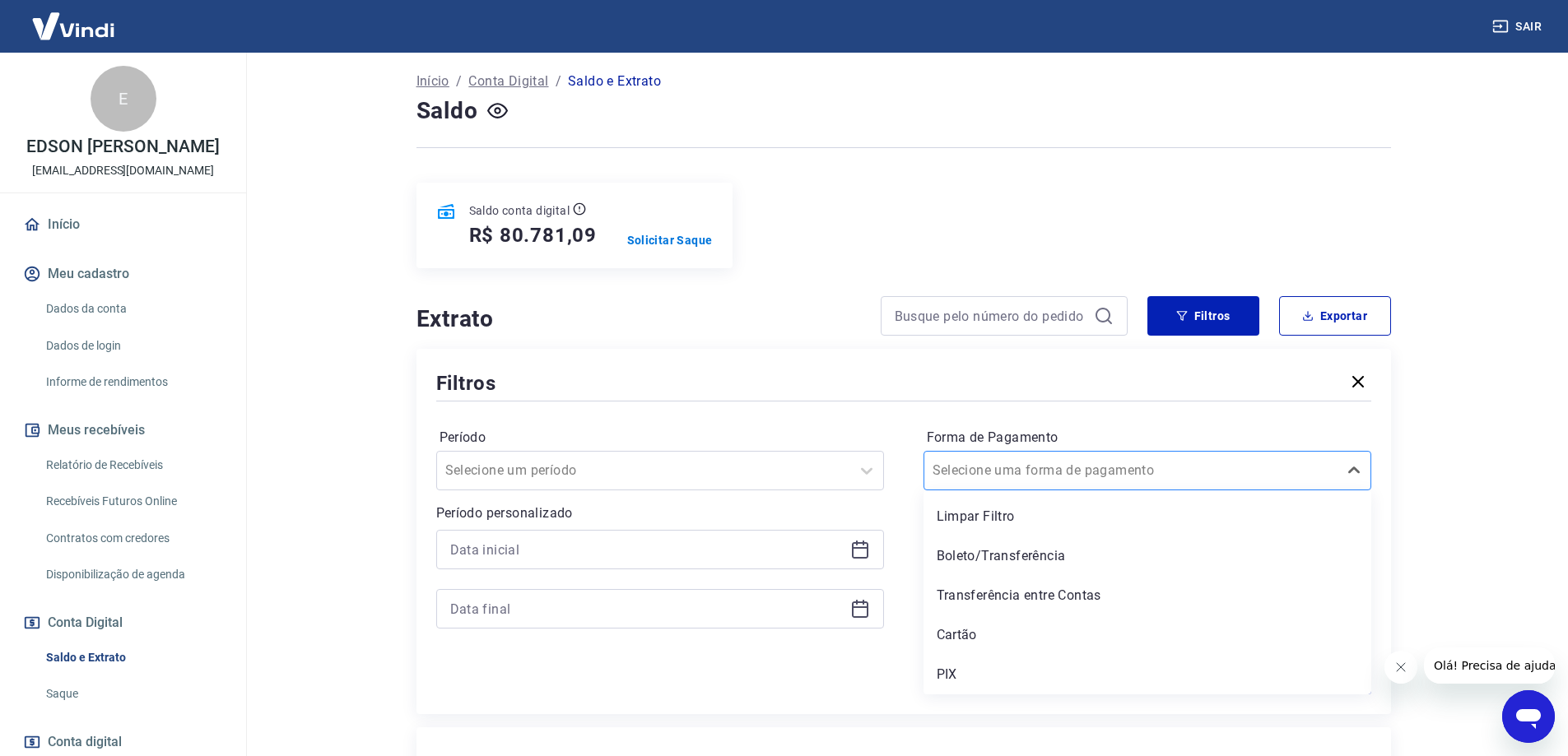
click at [1073, 477] on input "Forma de Pagamento" at bounding box center [1015, 470] width 167 height 20
click at [957, 683] on div "PIX" at bounding box center [1148, 675] width 448 height 33
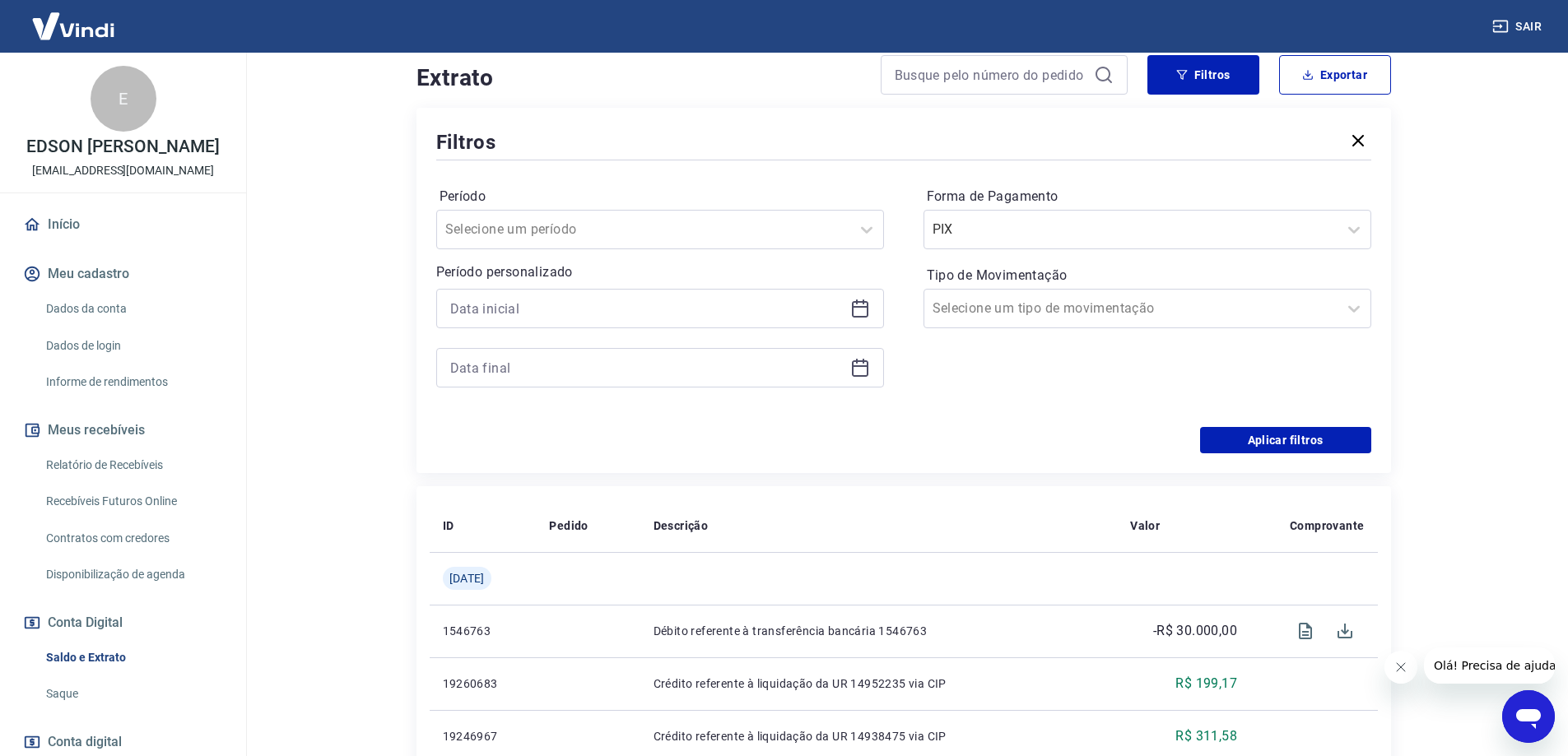
scroll to position [331, 0]
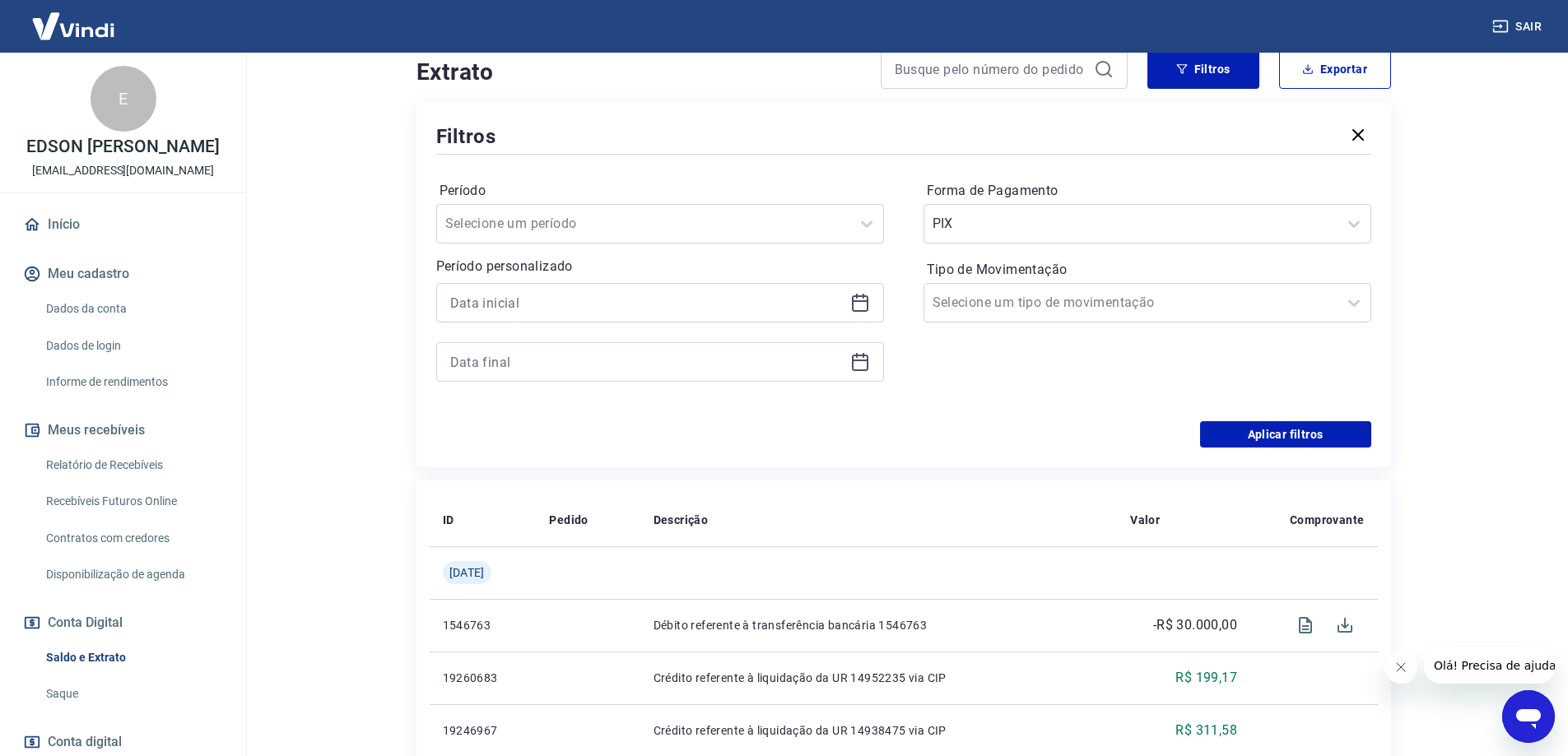
click at [1234, 456] on div "Filtros Período Selecione um período Período personalizado Forma de Pagamento P…" at bounding box center [903, 284] width 975 height 365
click at [1247, 444] on button "Aplicar filtros" at bounding box center [1286, 434] width 171 height 27
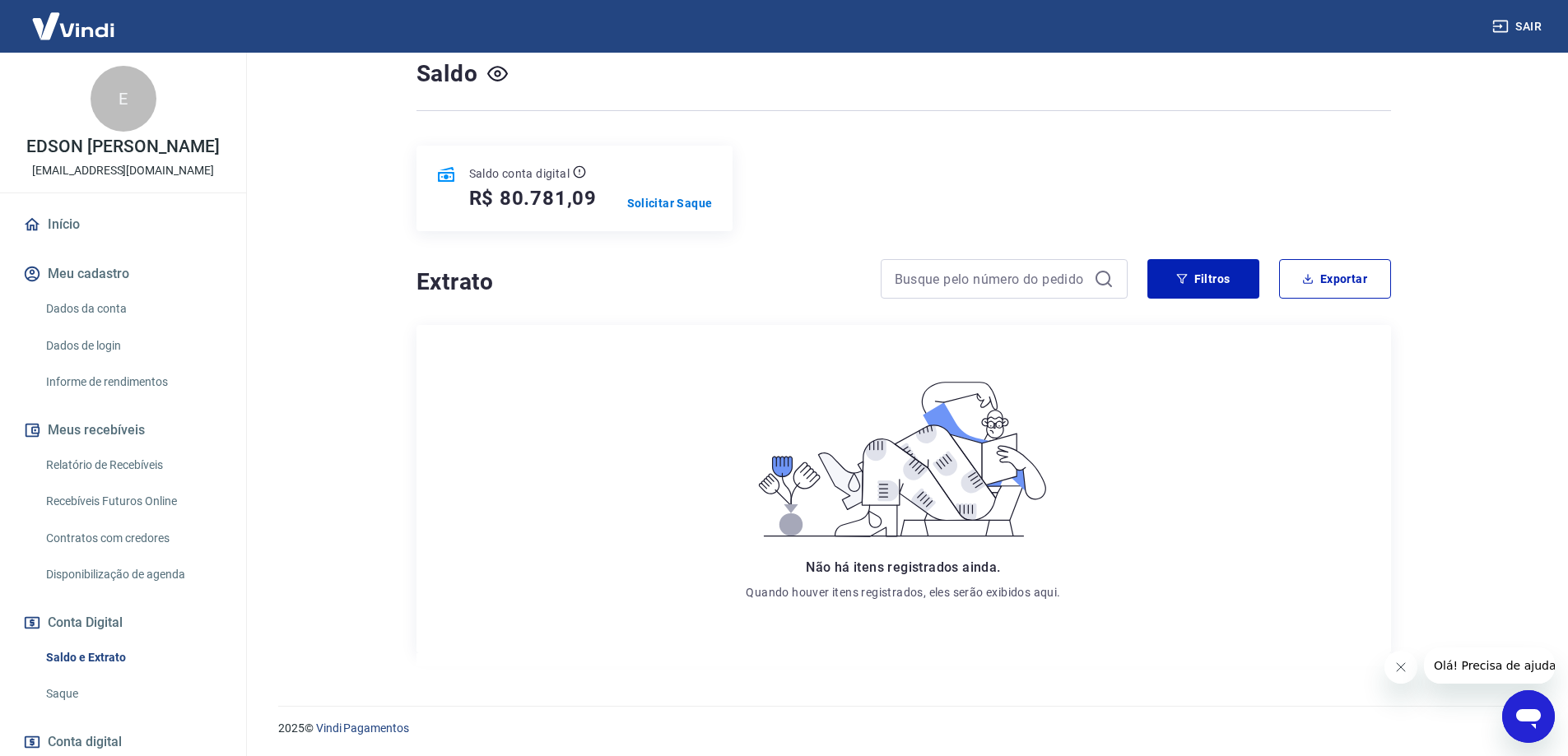
scroll to position [123, 0]
click at [1209, 288] on button "Filtros" at bounding box center [1204, 278] width 112 height 40
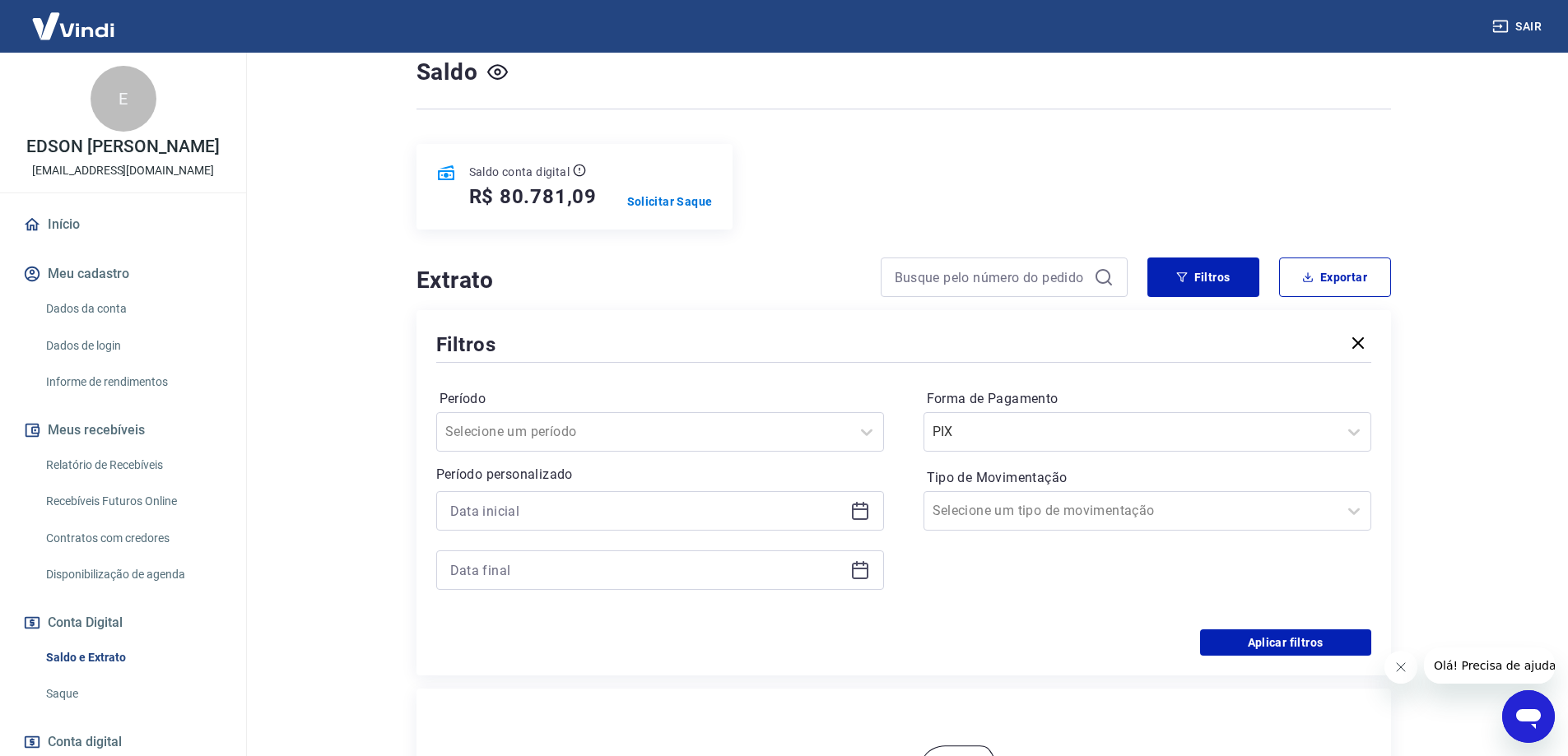
click at [863, 515] on icon at bounding box center [860, 511] width 20 height 20
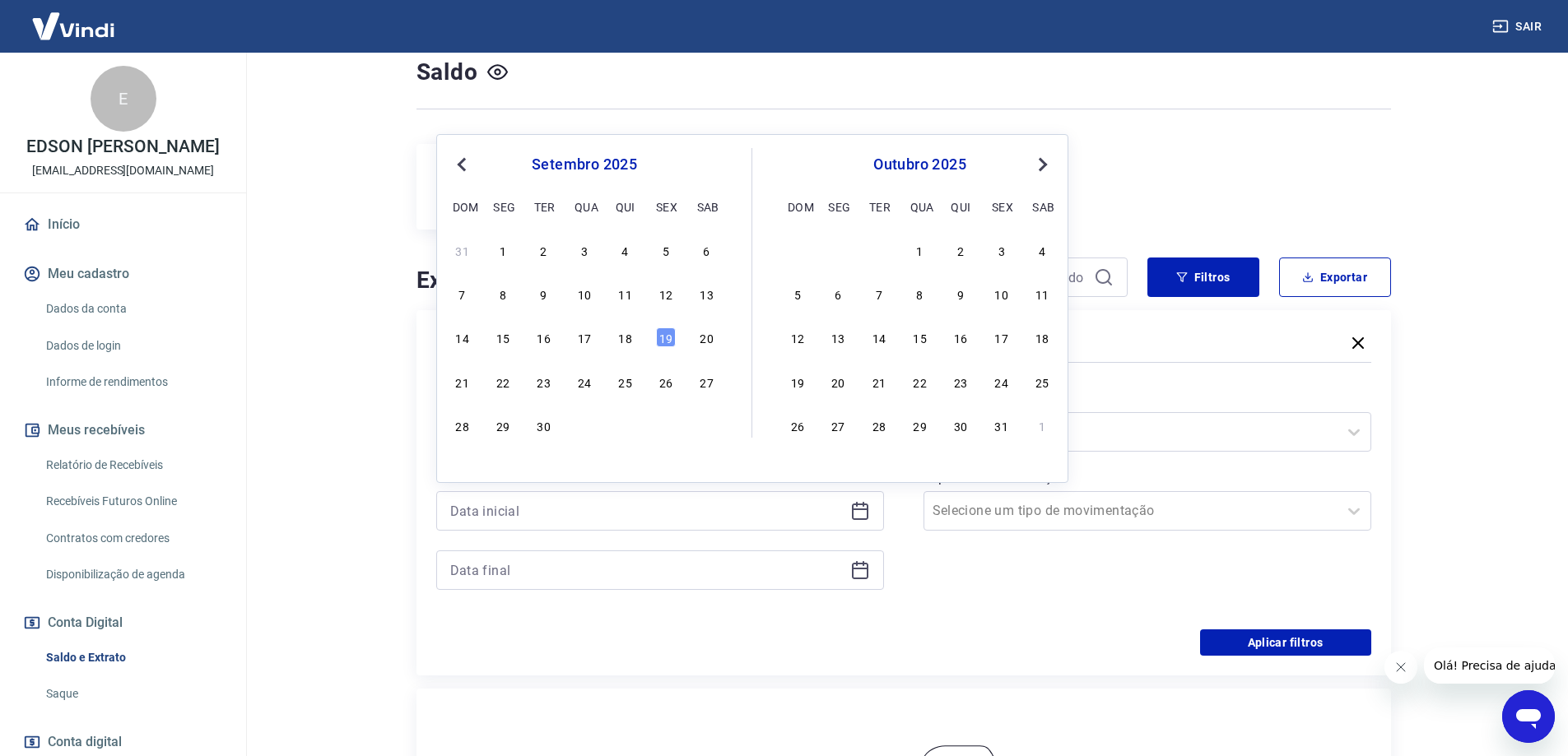
click at [464, 170] on span "Previous Month" at bounding box center [464, 164] width 0 height 19
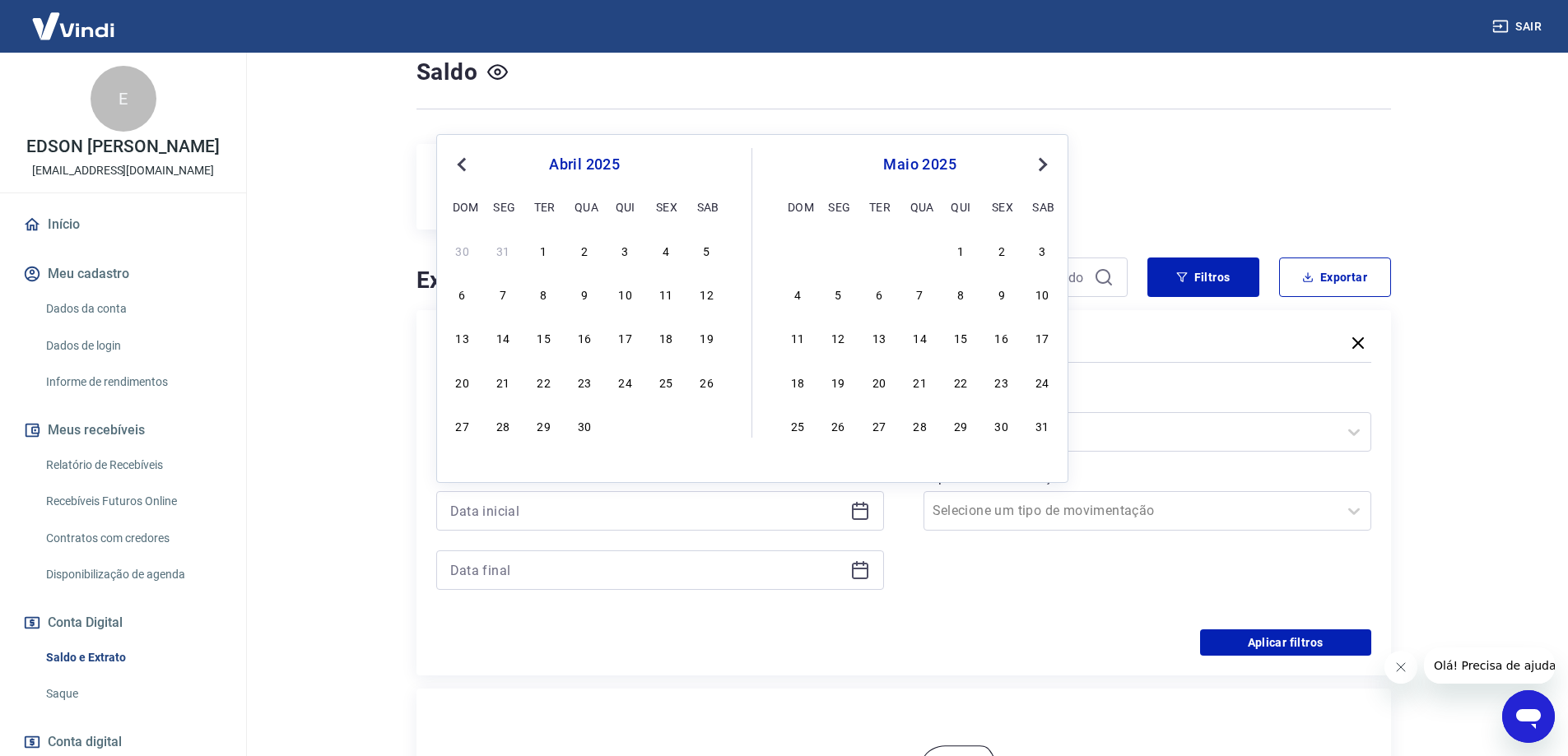
click at [464, 170] on span "Previous Month" at bounding box center [464, 164] width 0 height 19
click at [922, 244] on div "1" at bounding box center [920, 249] width 20 height 20
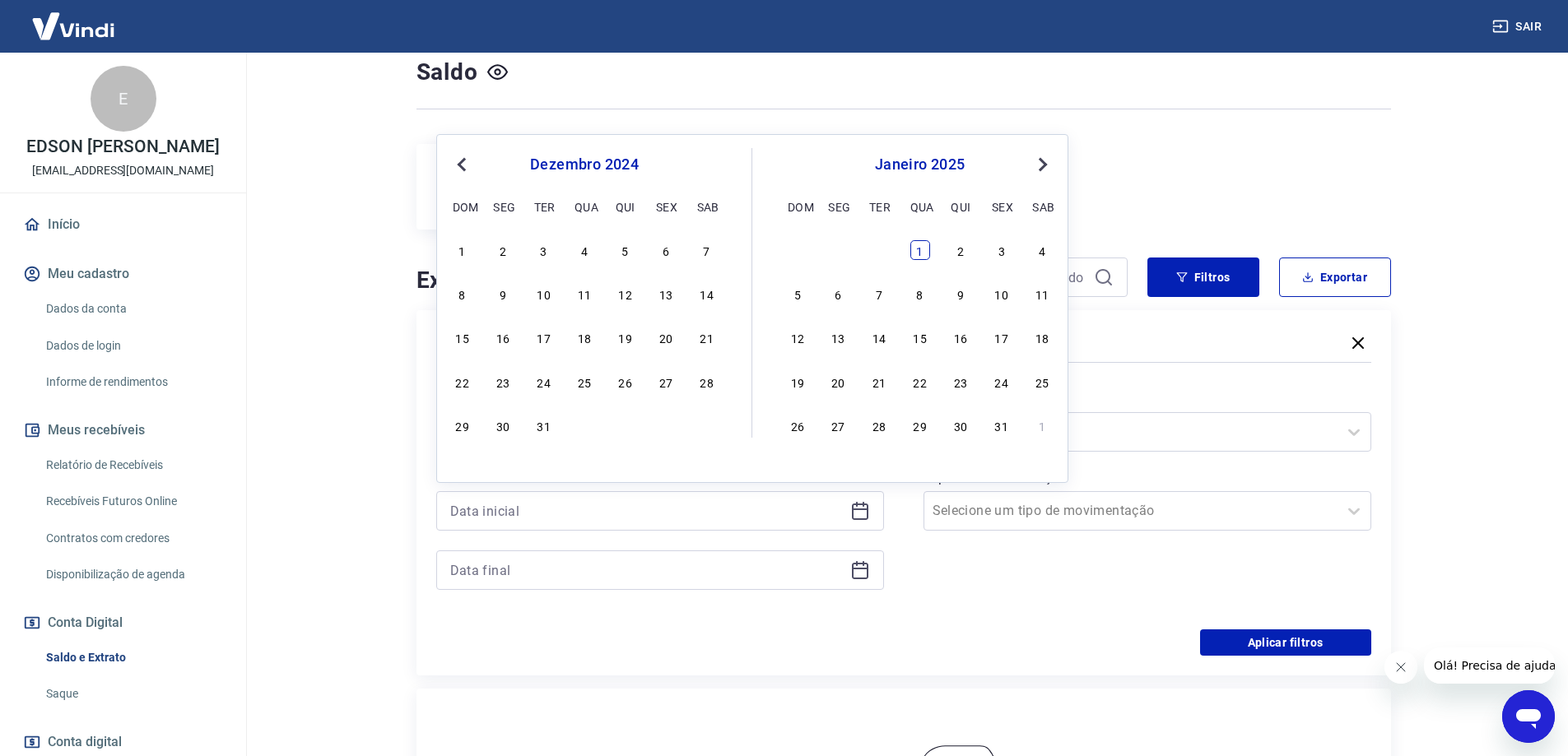
type input "01/01/2025"
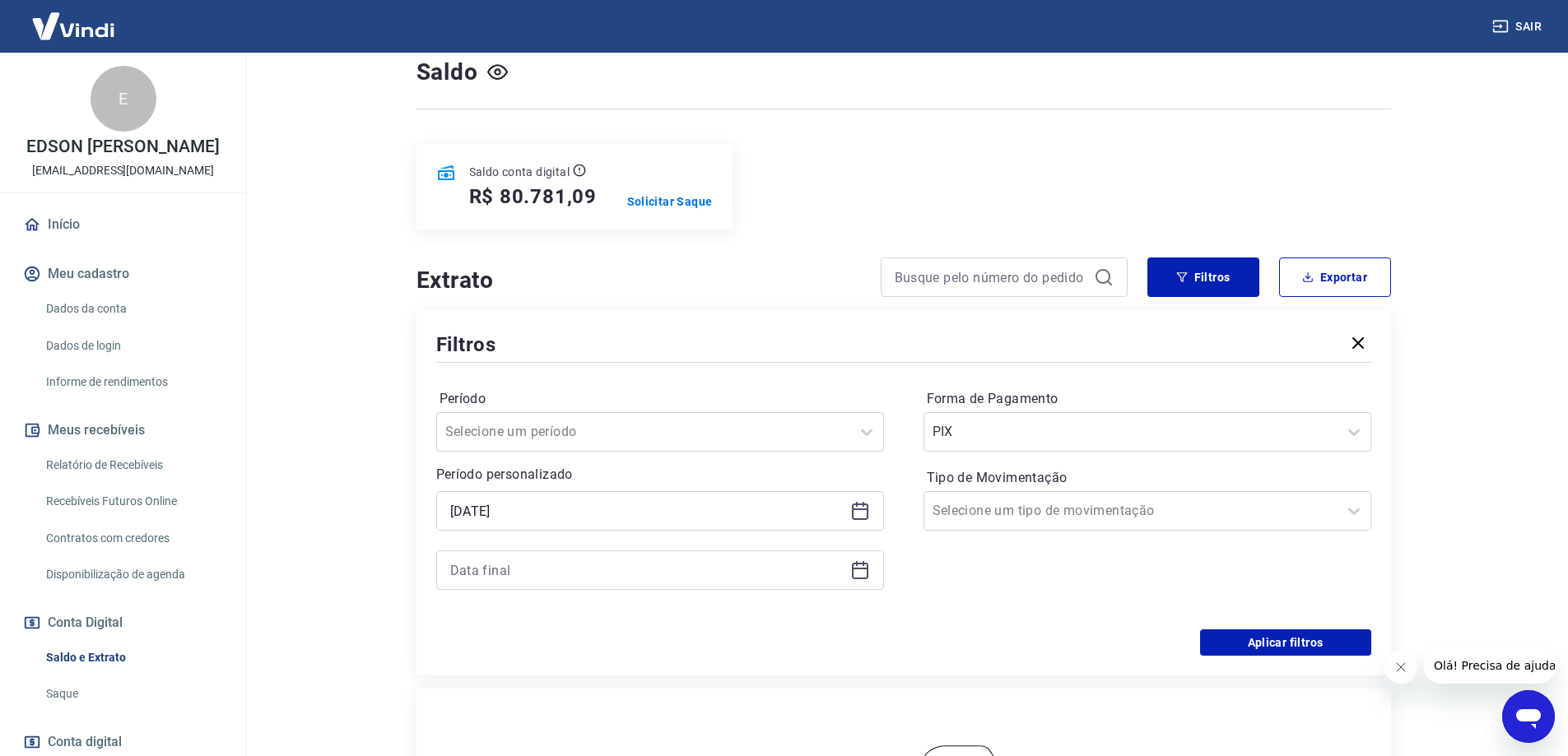
click at [869, 576] on icon at bounding box center [860, 570] width 20 height 20
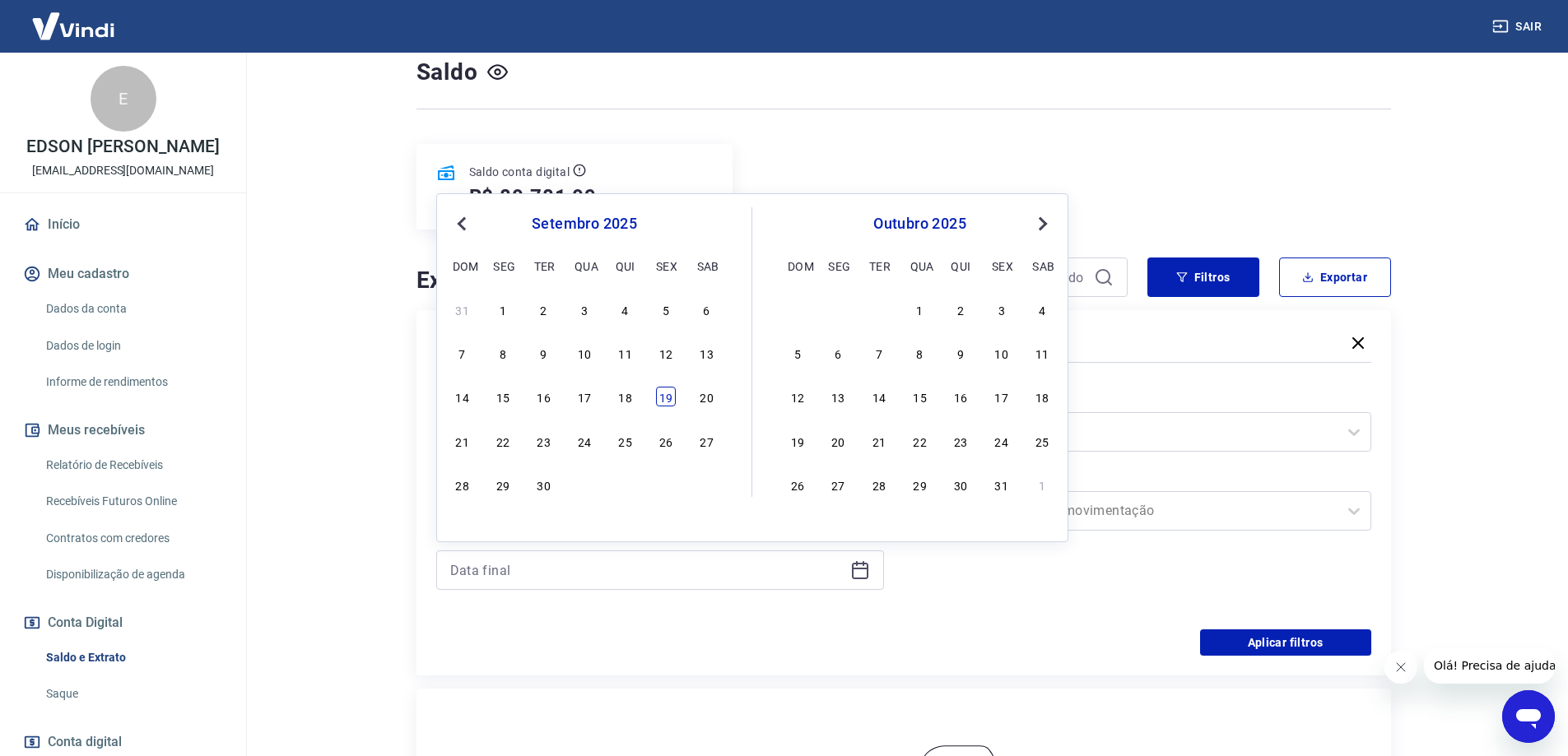
click at [673, 394] on div "19" at bounding box center [666, 396] width 20 height 20
type input "19/09/2025"
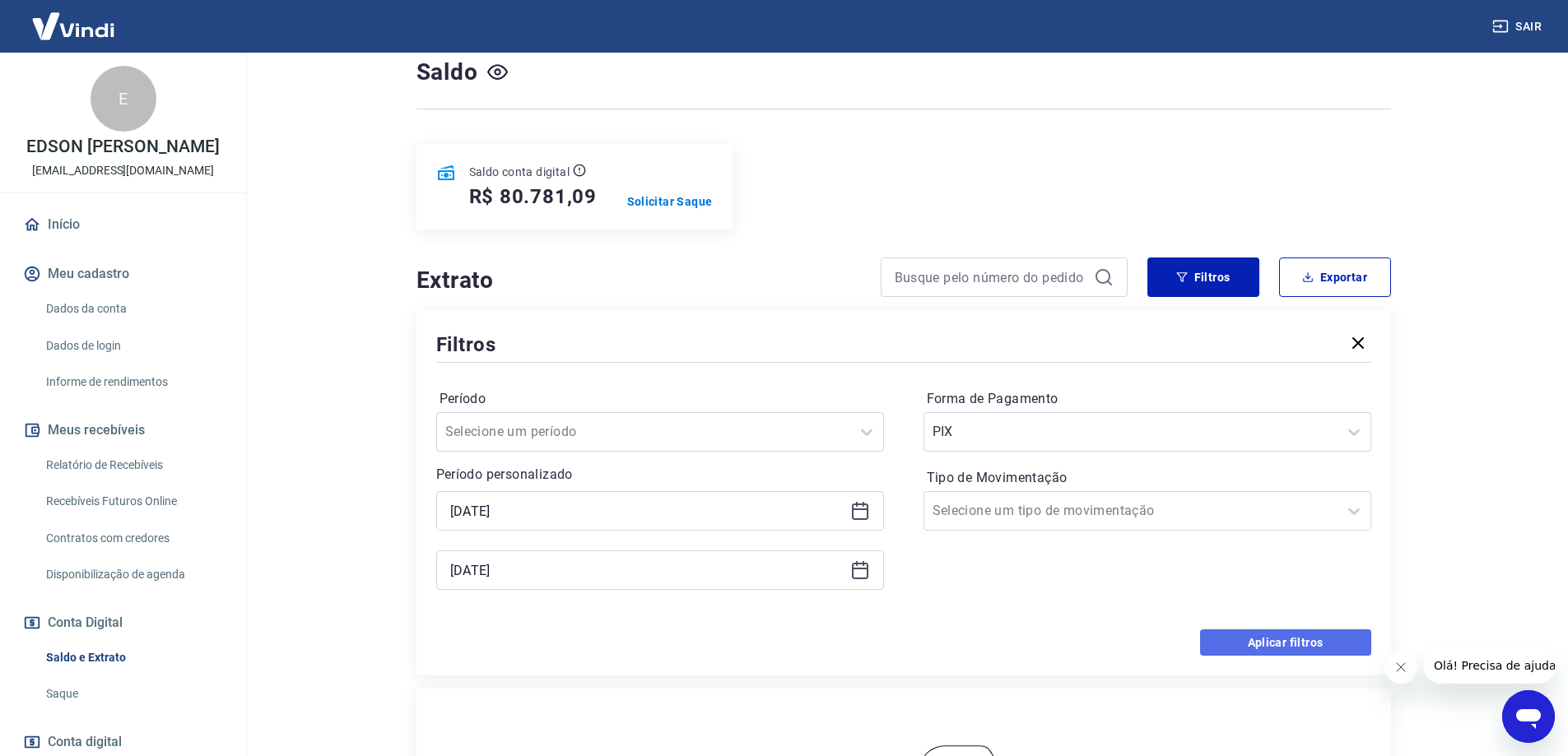
click at [1260, 642] on button "Aplicar filtros" at bounding box center [1286, 642] width 171 height 27
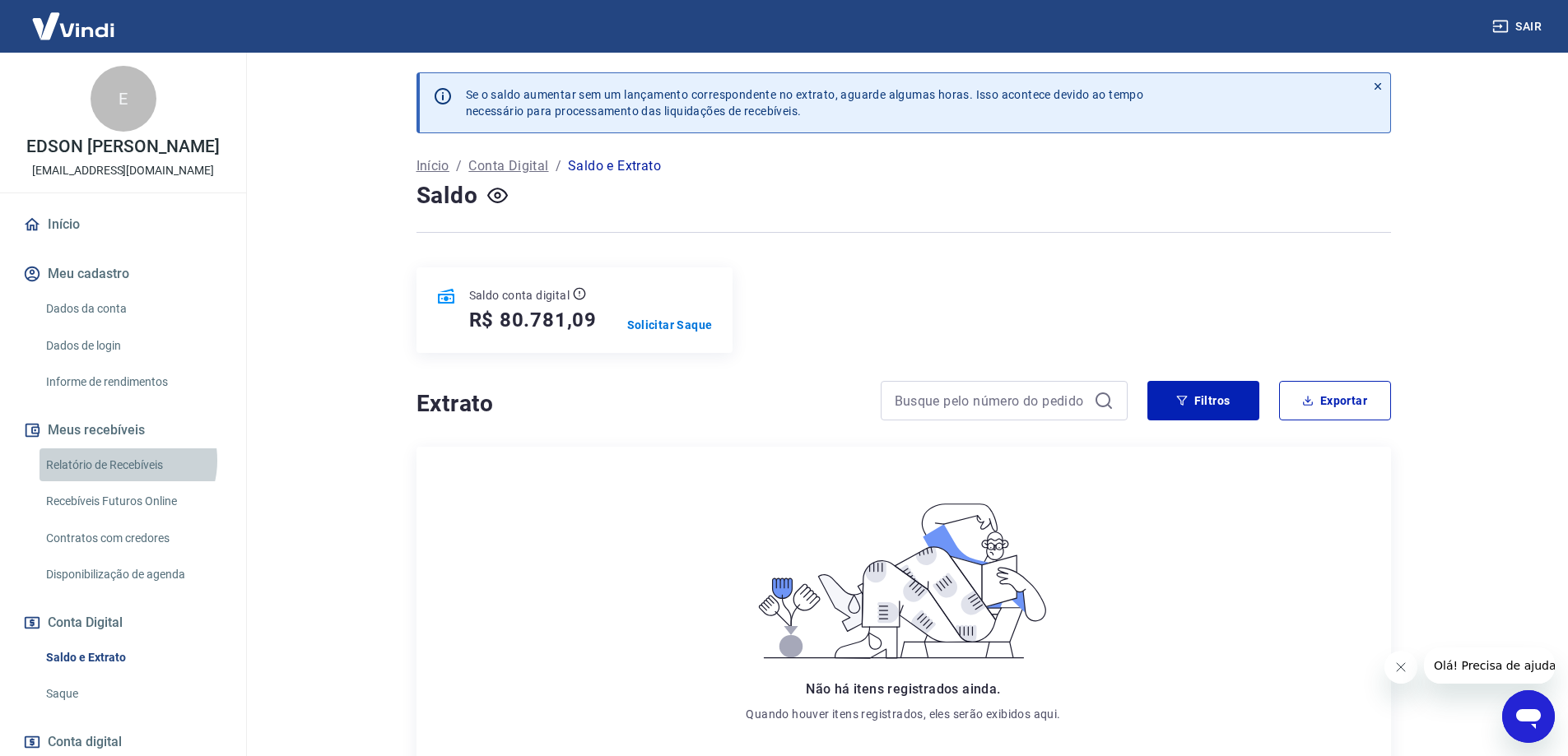
click at [123, 477] on link "Relatório de Recebíveis" at bounding box center [133, 465] width 187 height 34
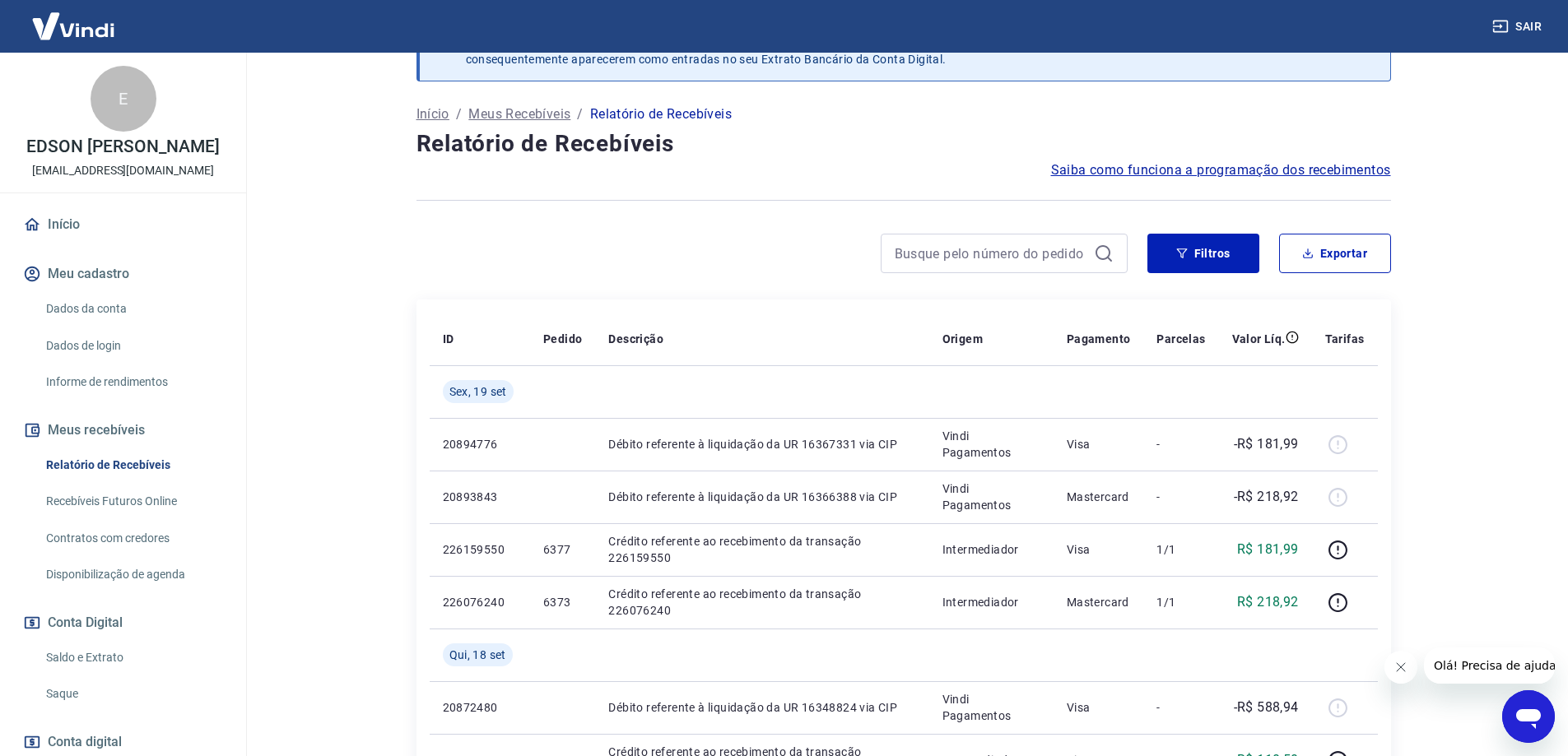
scroll to position [44, 0]
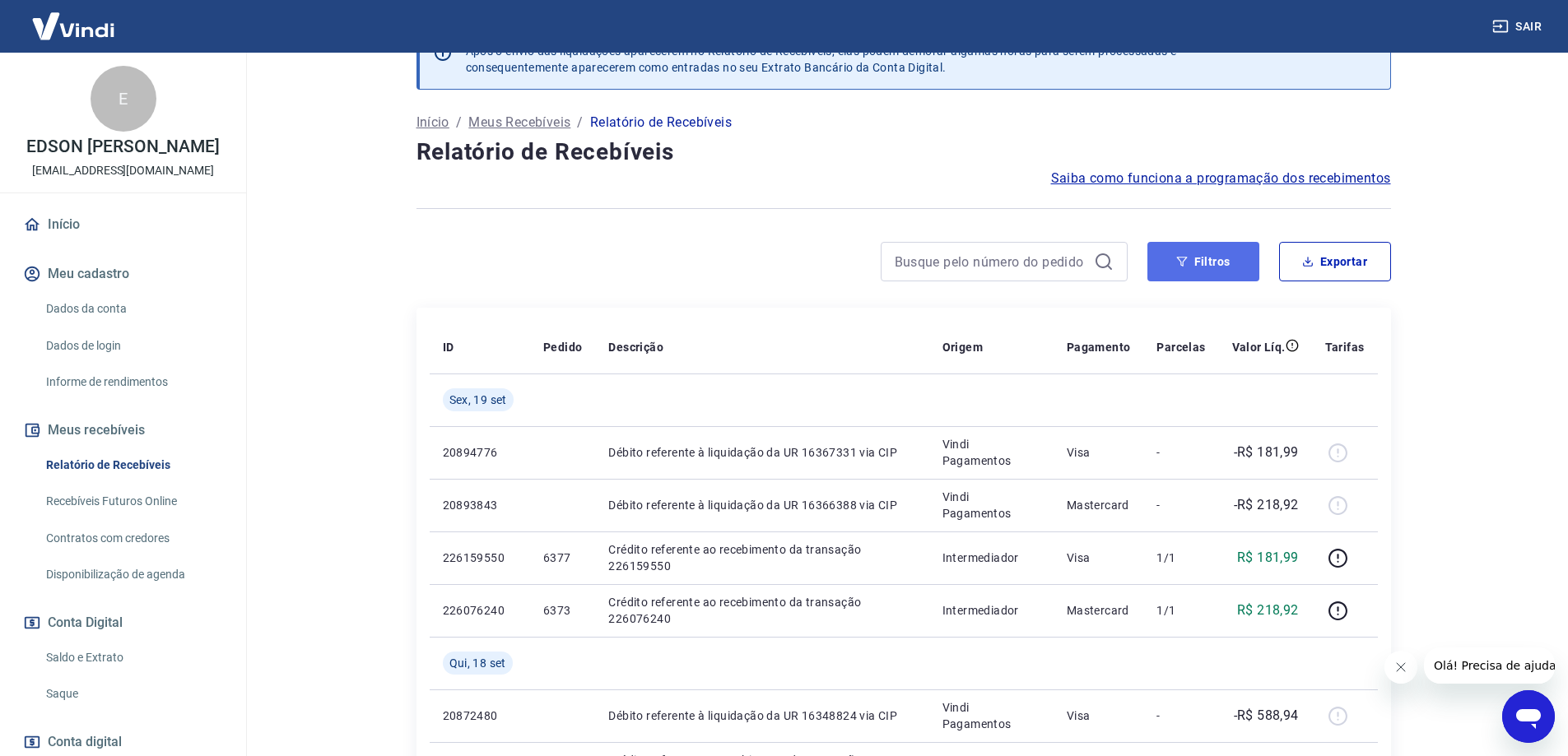
click at [1185, 257] on icon "button" at bounding box center [1182, 261] width 10 height 9
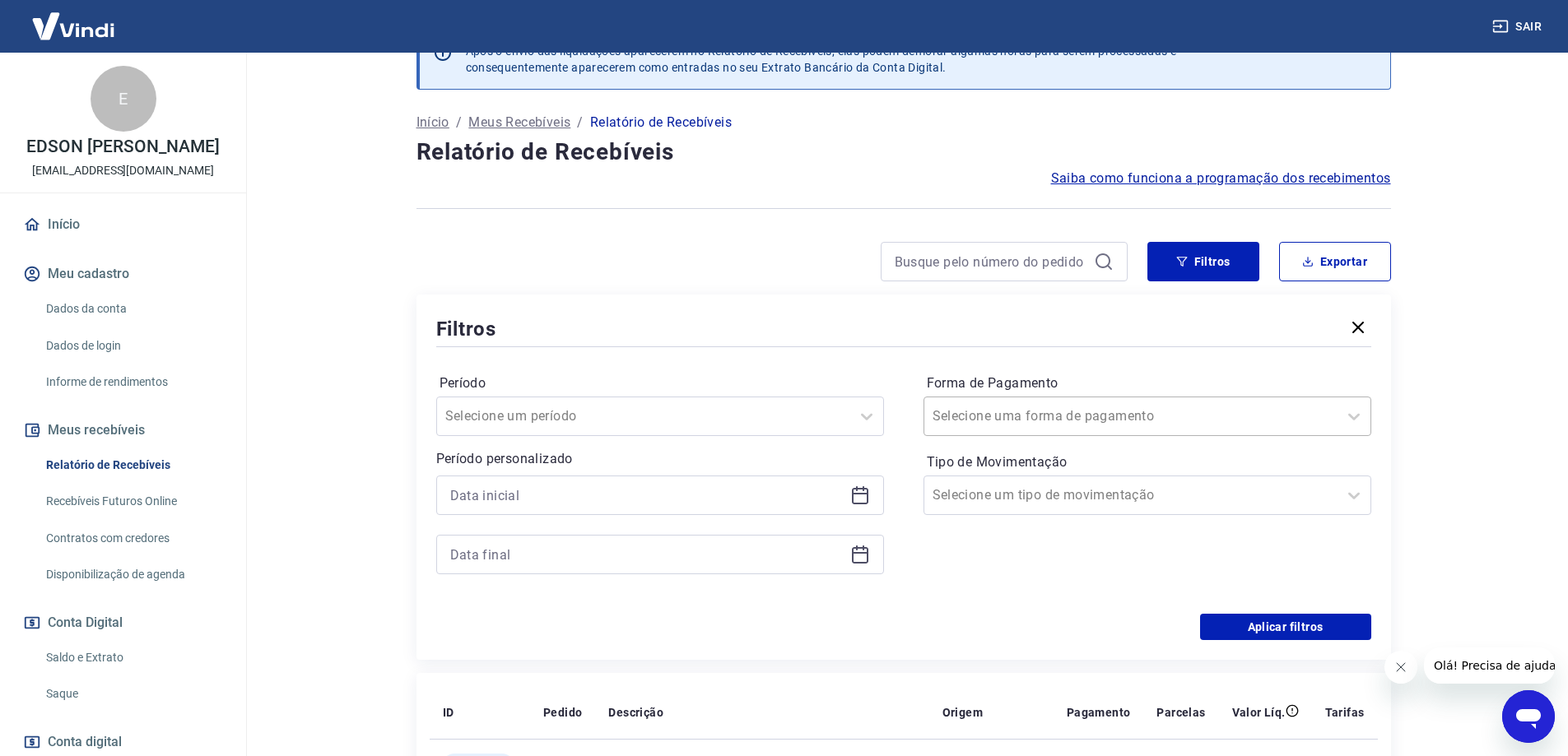
click at [1038, 405] on div at bounding box center [1131, 416] width 397 height 23
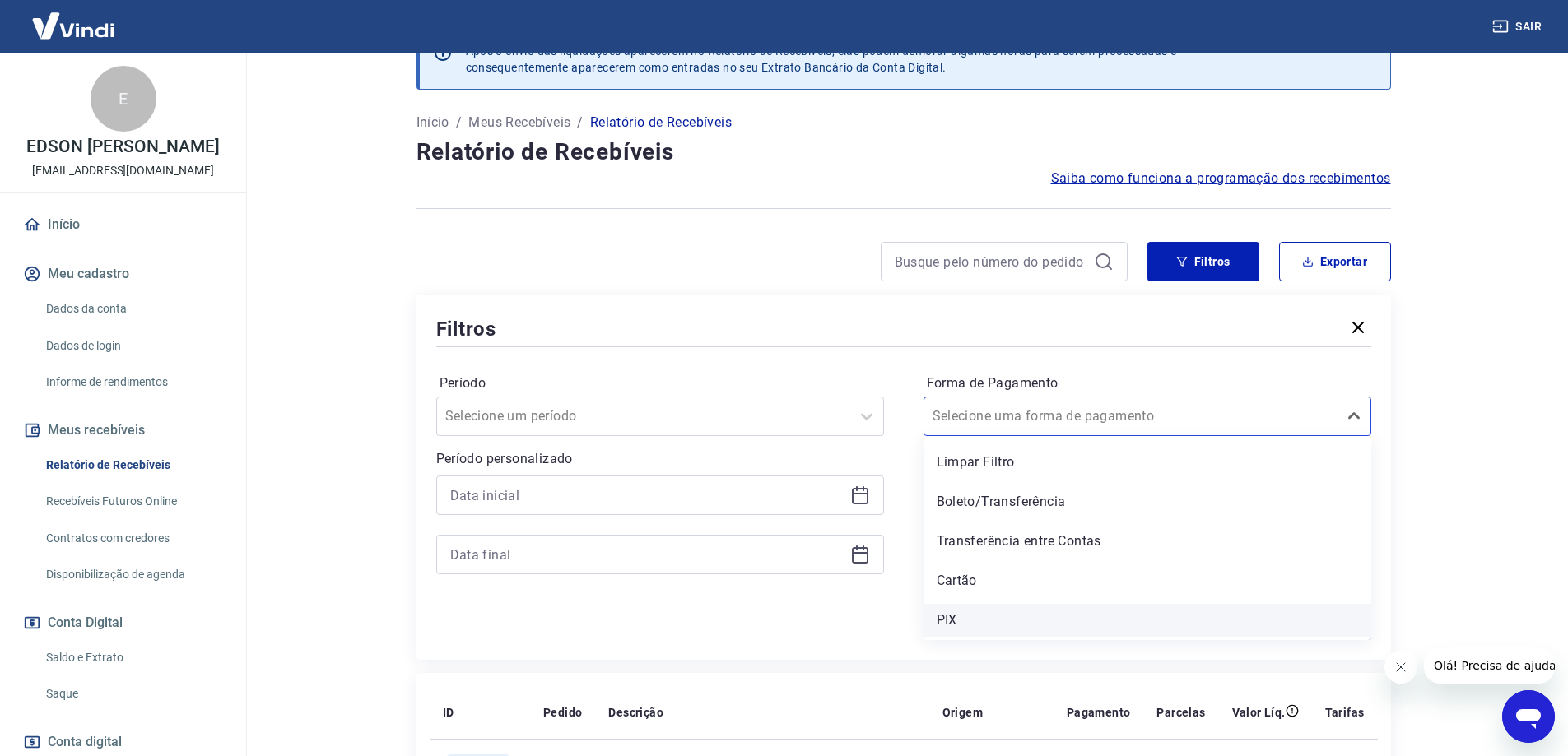
click at [966, 609] on div "PIX" at bounding box center [1148, 621] width 448 height 33
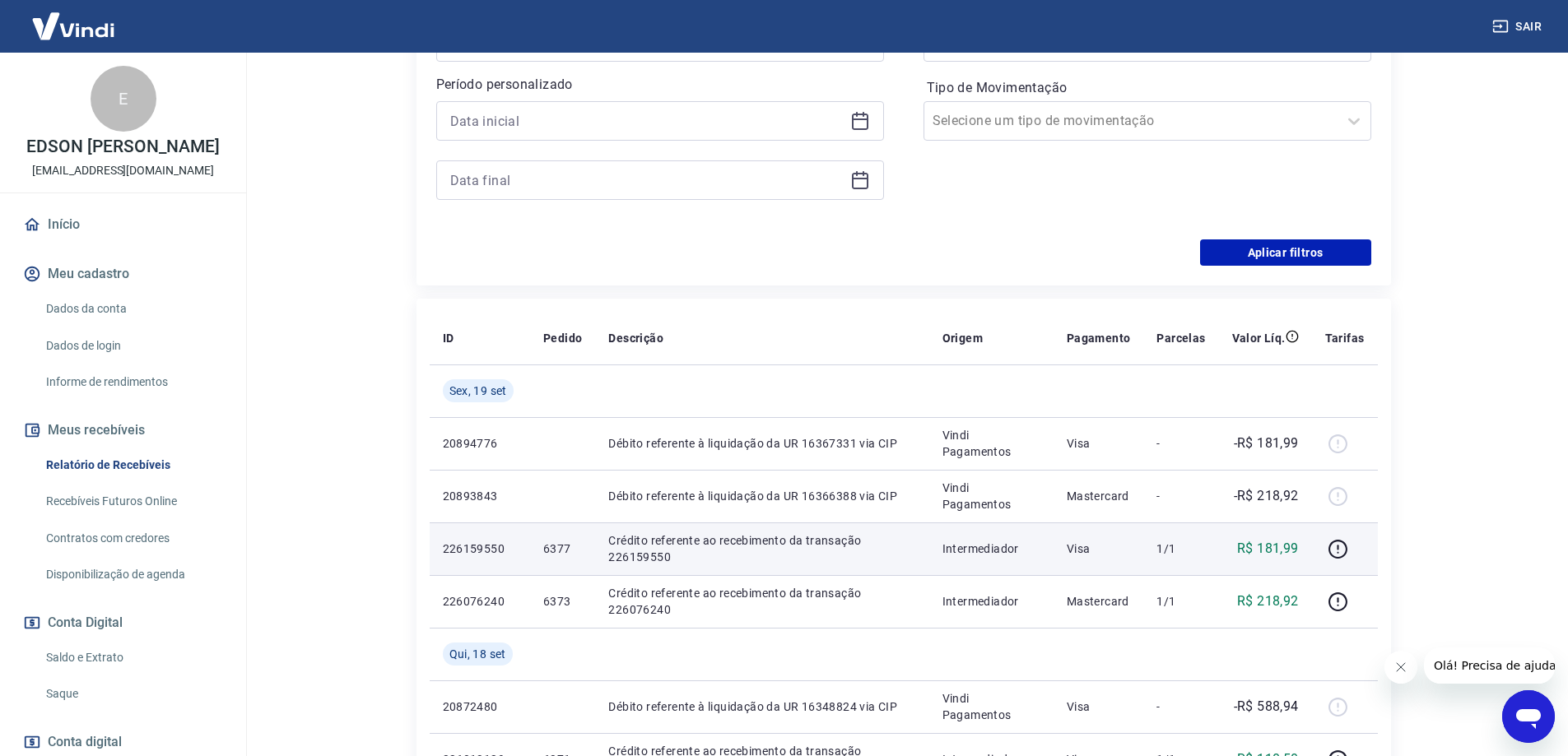
scroll to position [208, 0]
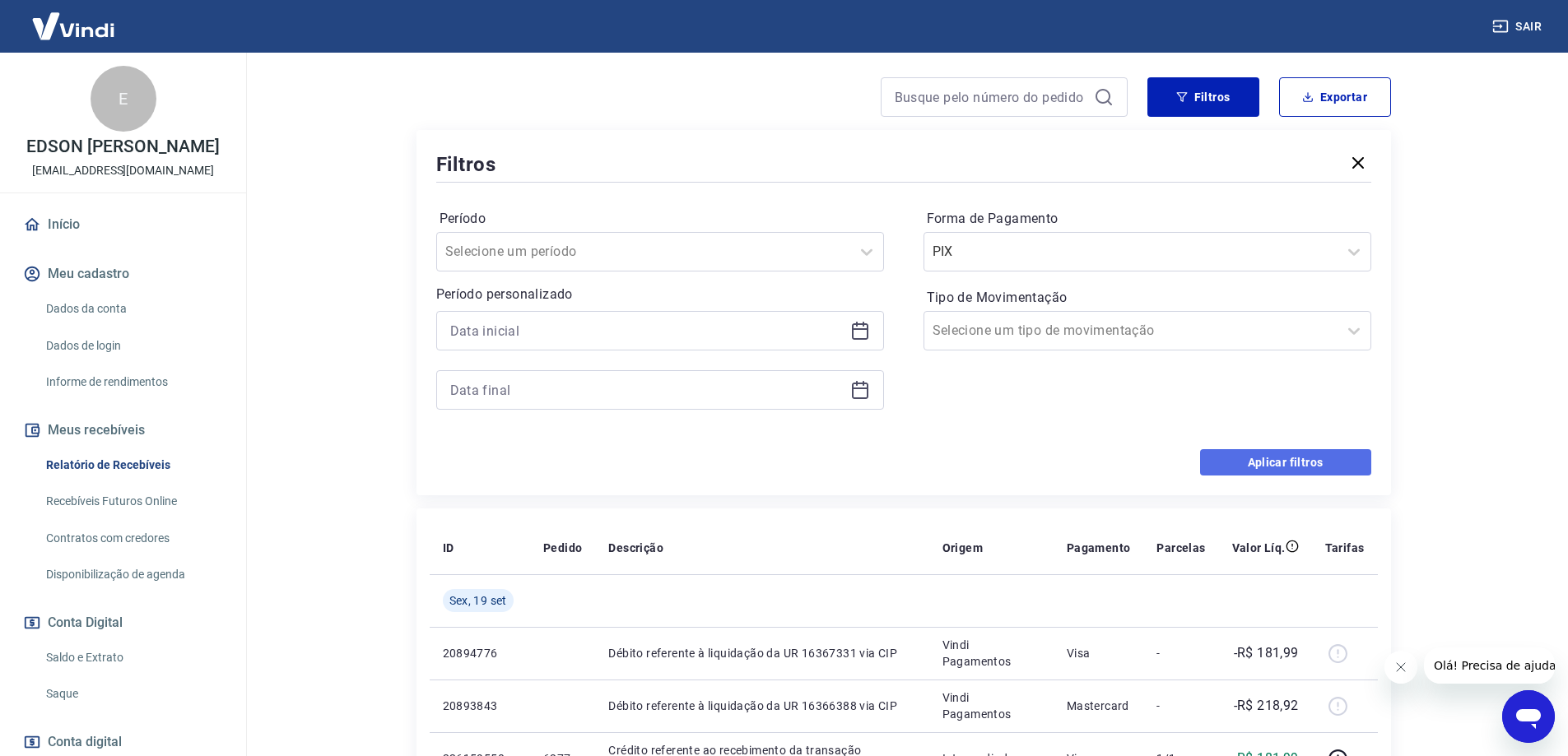
click at [1240, 467] on button "Aplicar filtros" at bounding box center [1286, 463] width 171 height 27
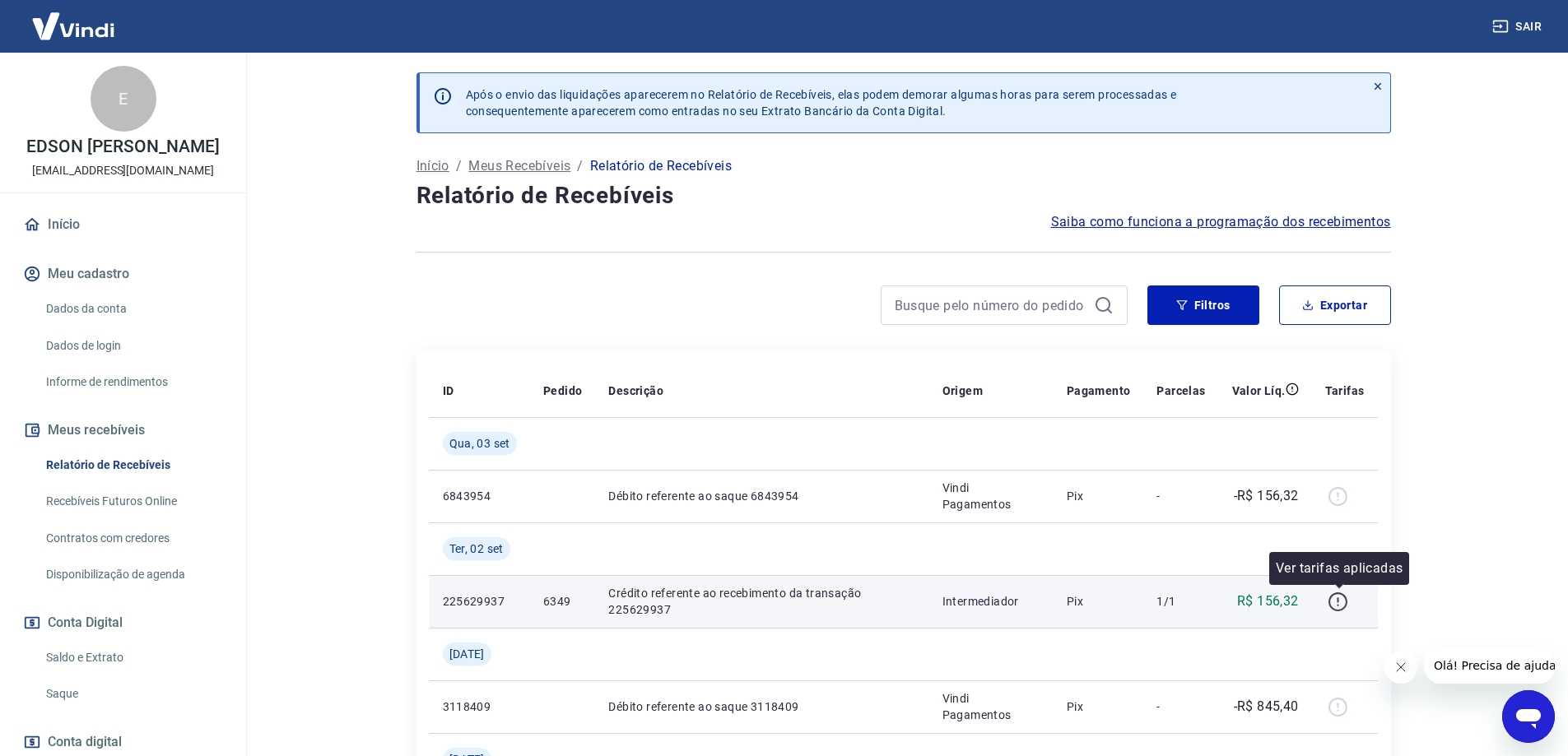
click at [1343, 595] on icon "button" at bounding box center [1338, 602] width 21 height 21
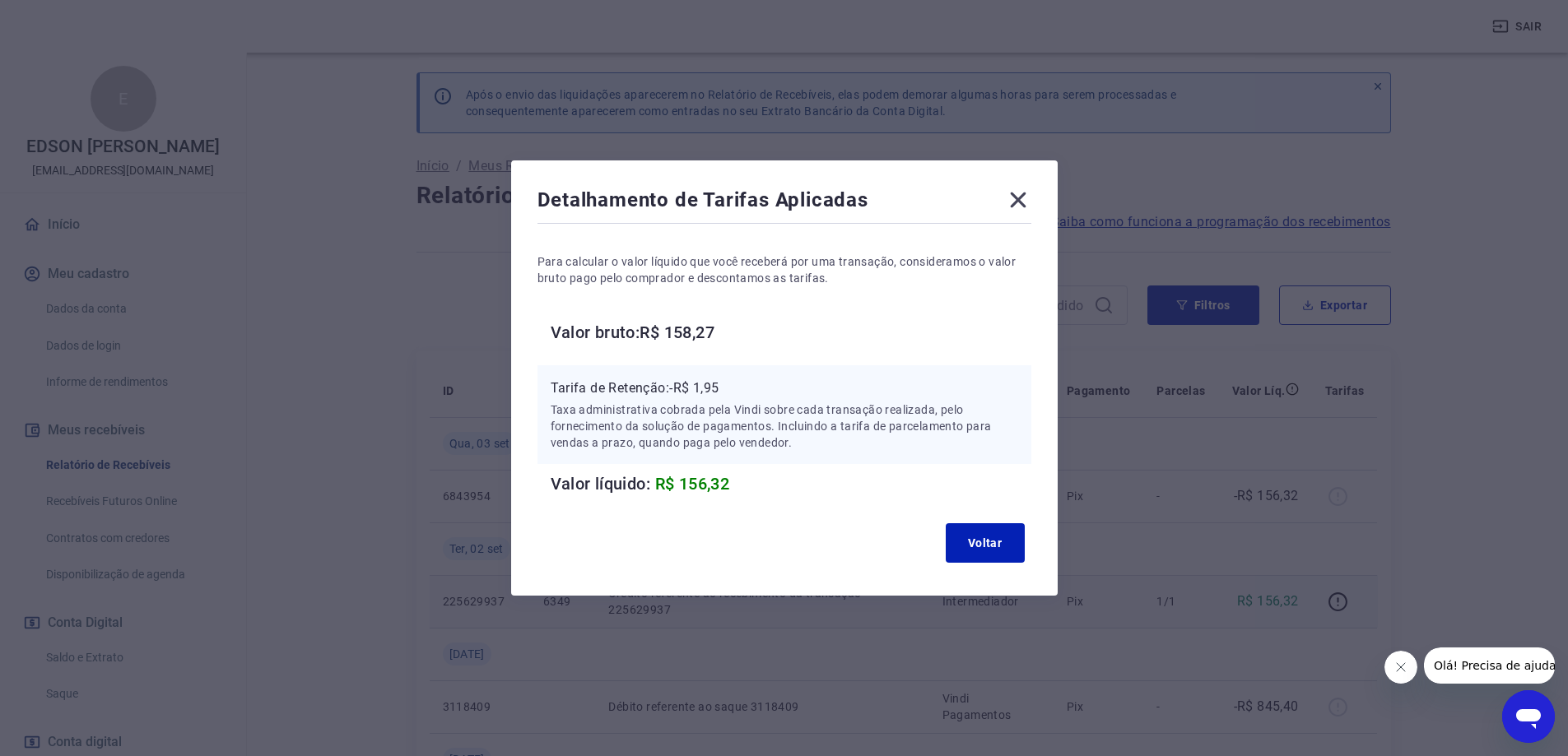
click at [1021, 205] on icon at bounding box center [1018, 200] width 16 height 16
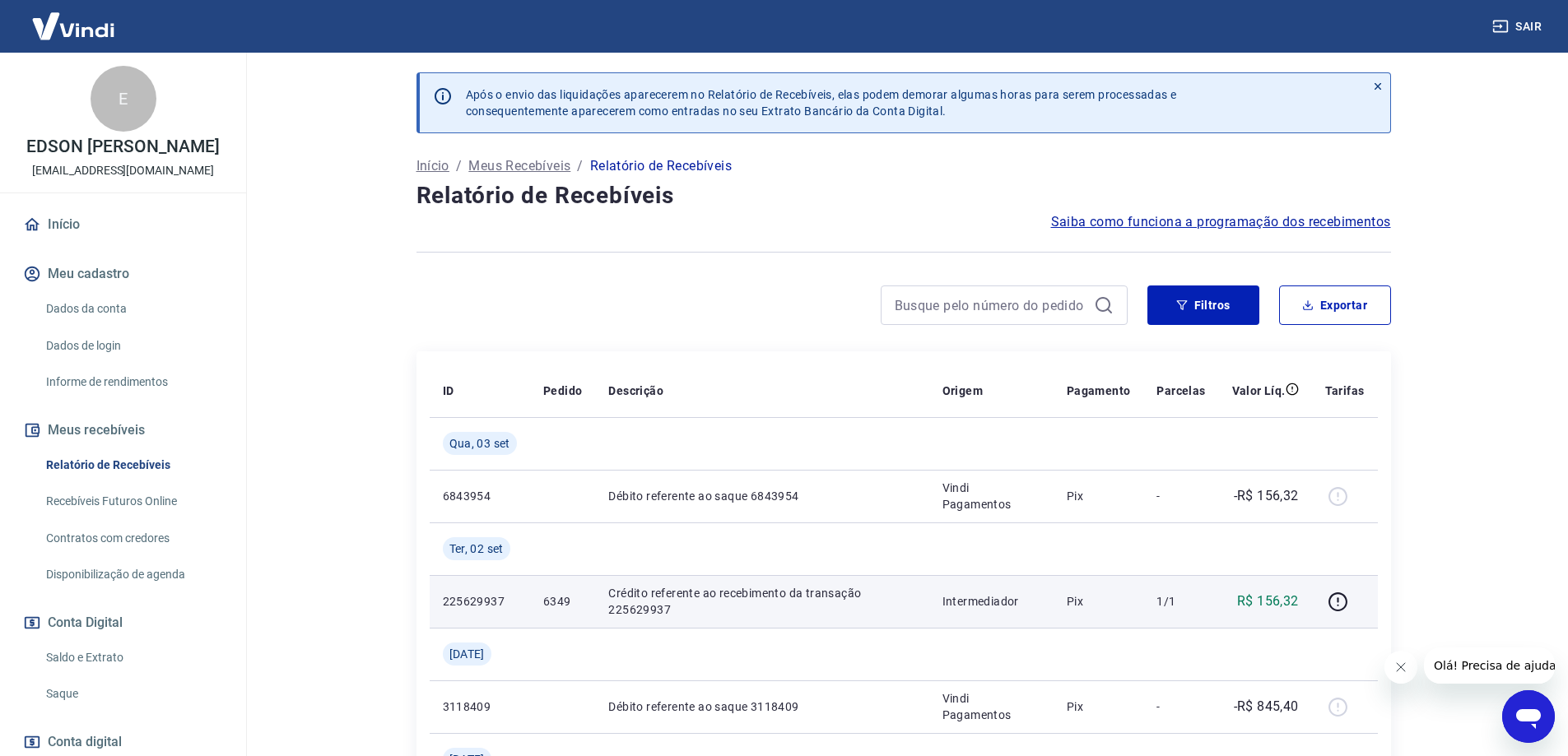
click at [1446, 495] on main "Após o envio das liquidações aparecerem no Relatório de Recebíveis, elas podem …" at bounding box center [904, 404] width 1330 height 703
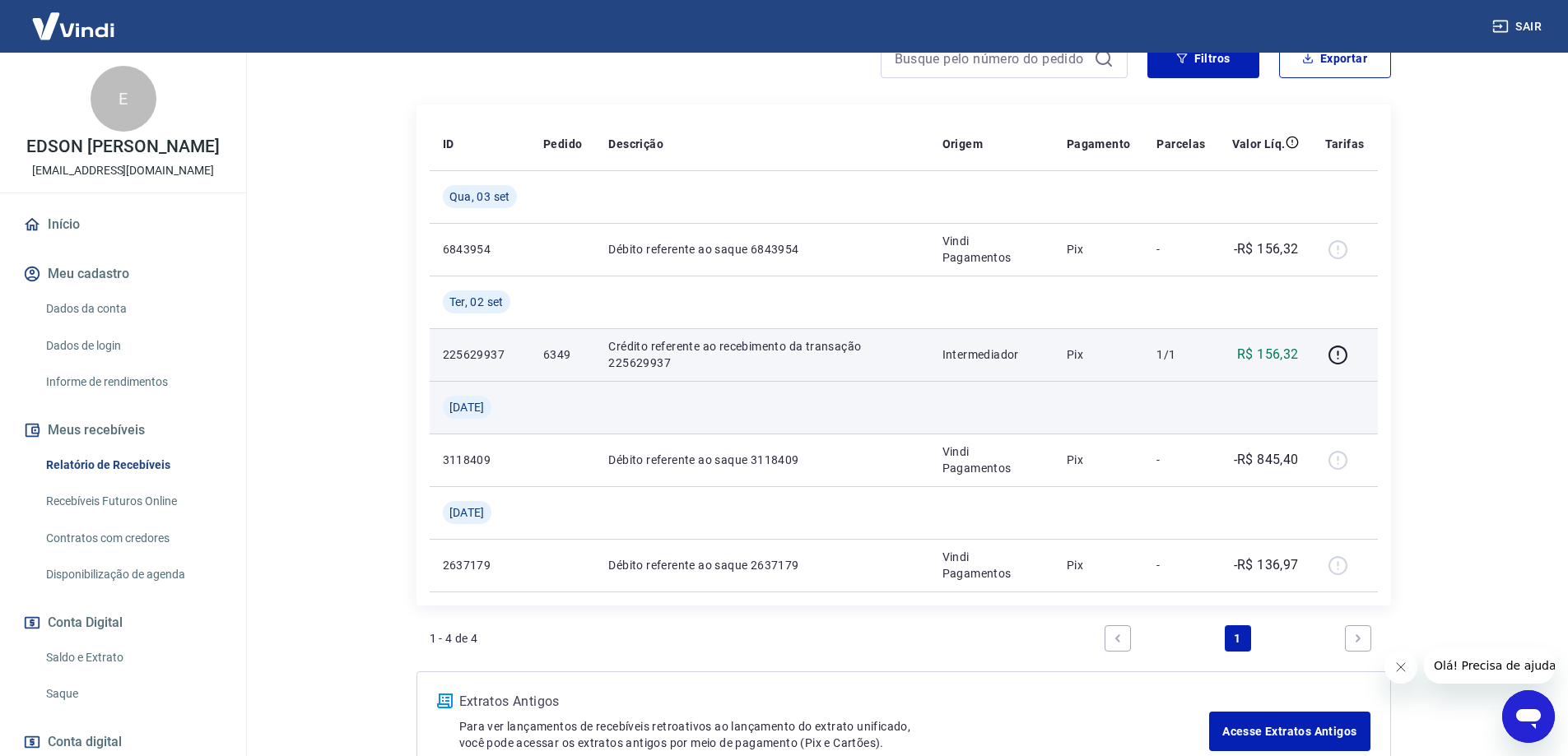
scroll to position [329, 0]
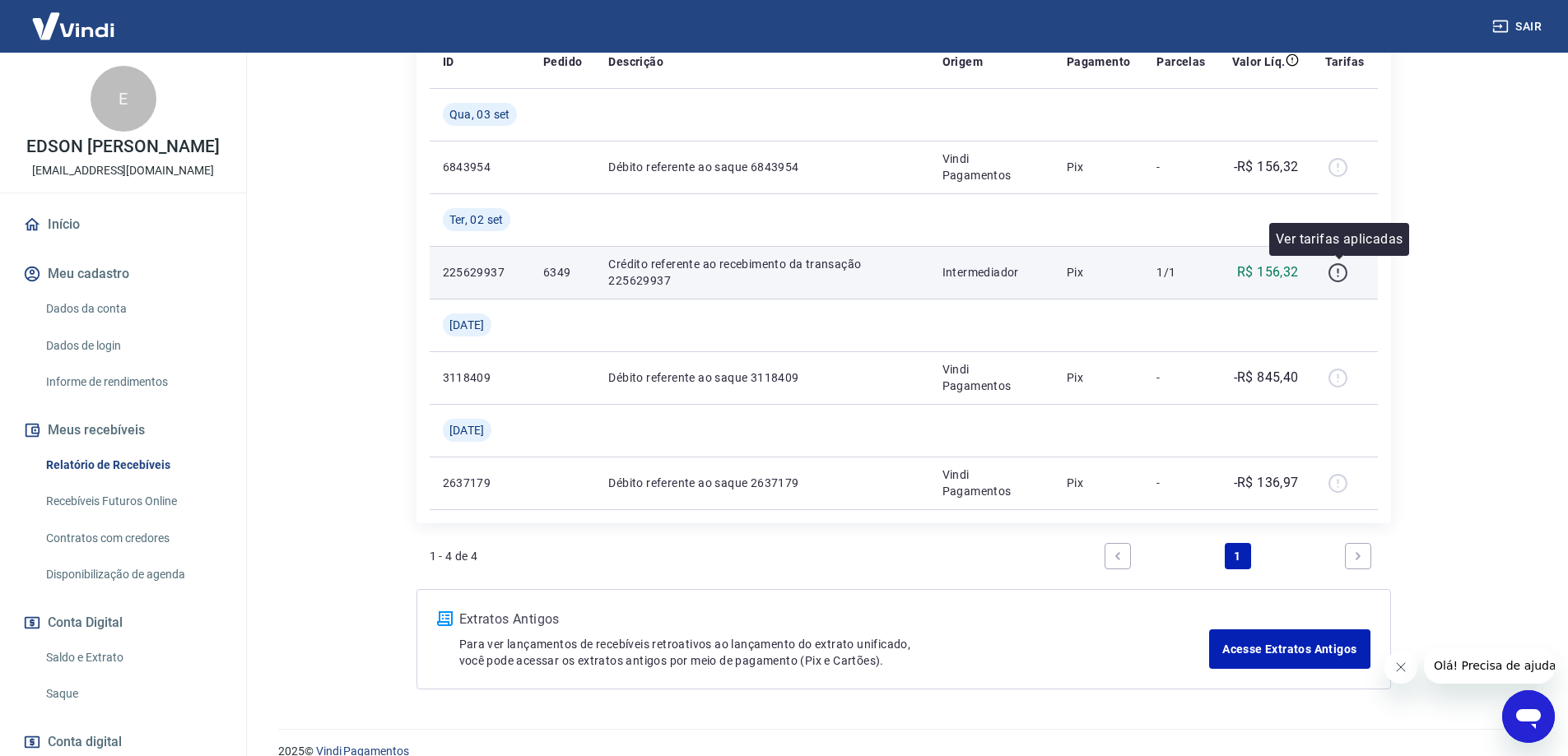
click at [1342, 268] on icon "button" at bounding box center [1338, 273] width 21 height 21
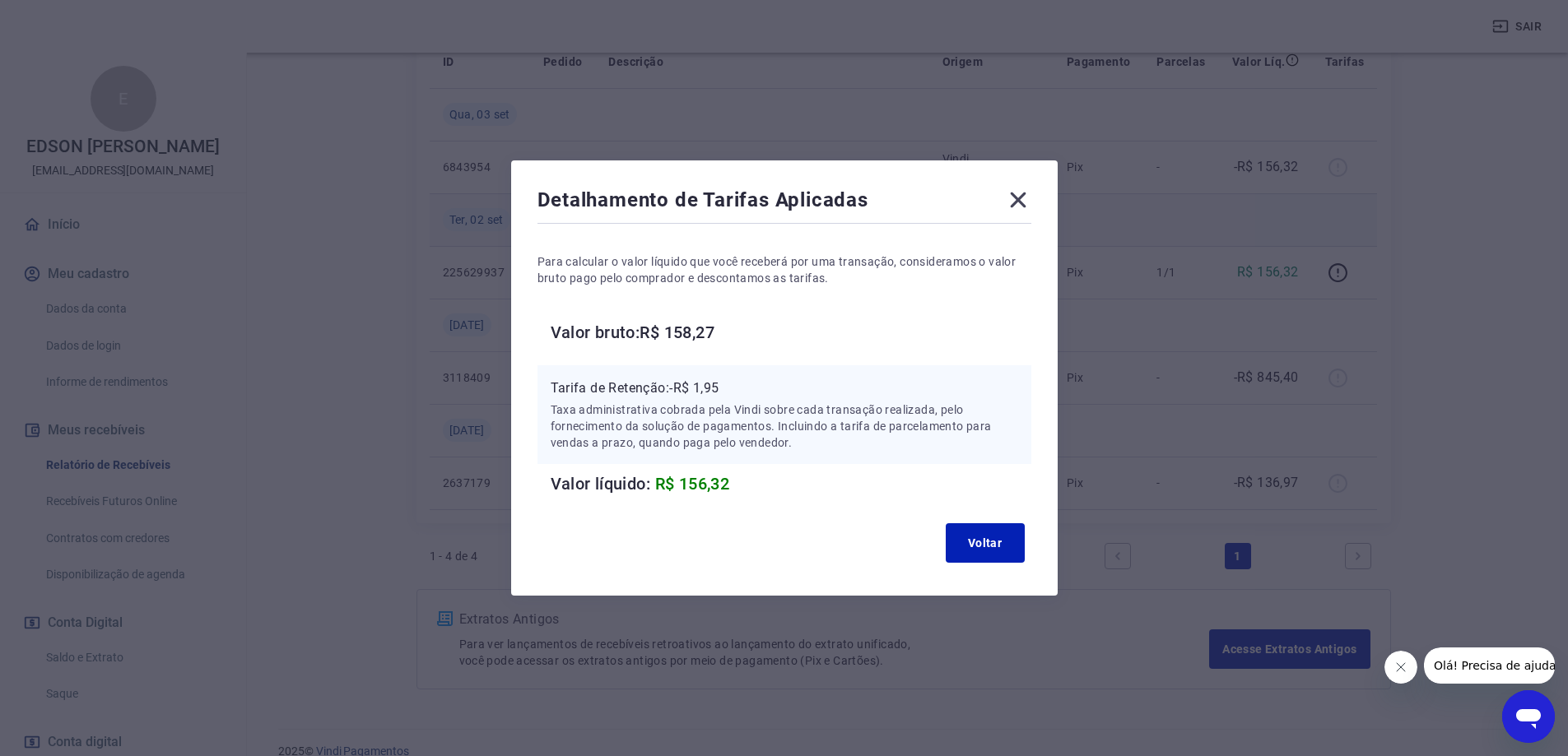
click at [1018, 197] on icon at bounding box center [1018, 199] width 27 height 27
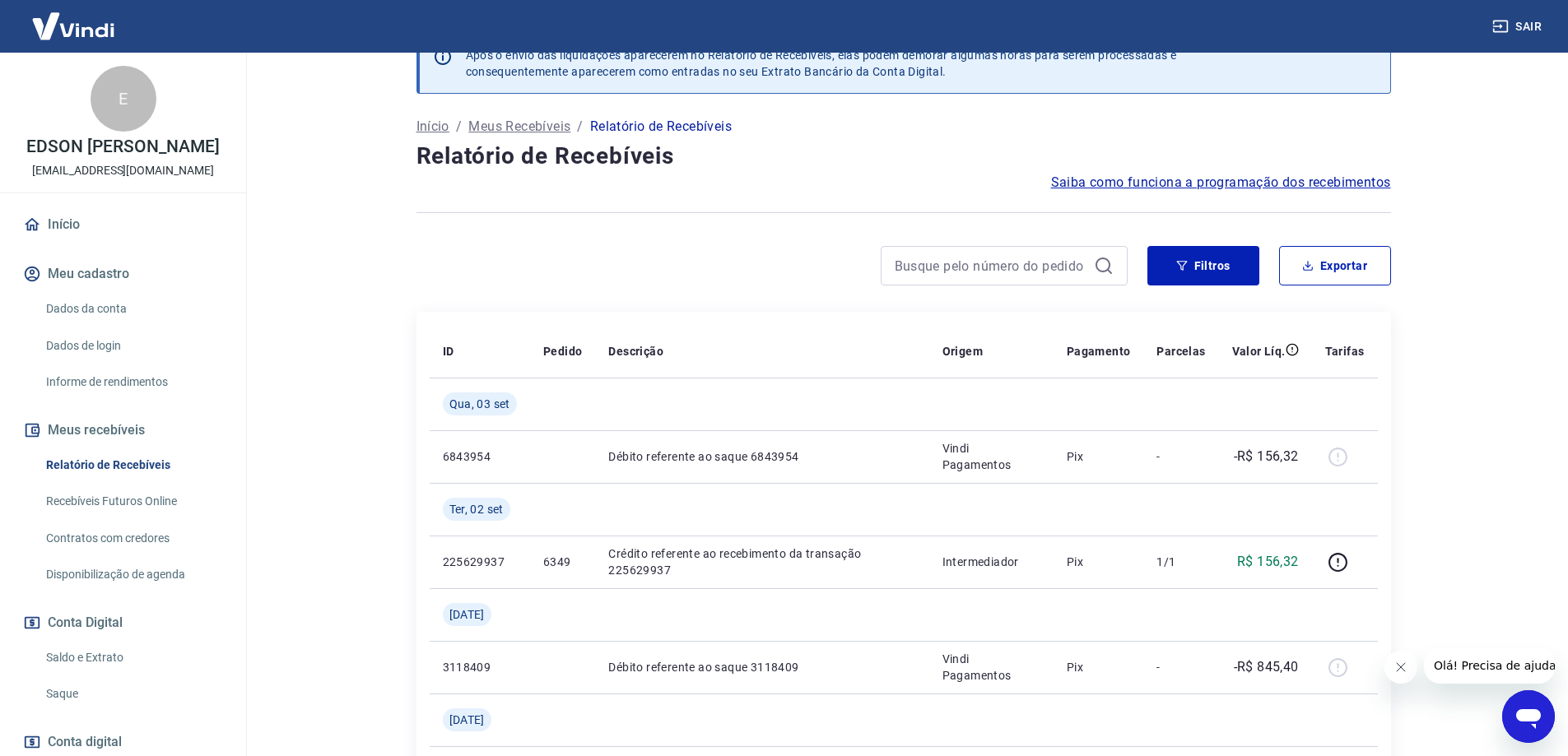
scroll to position [0, 0]
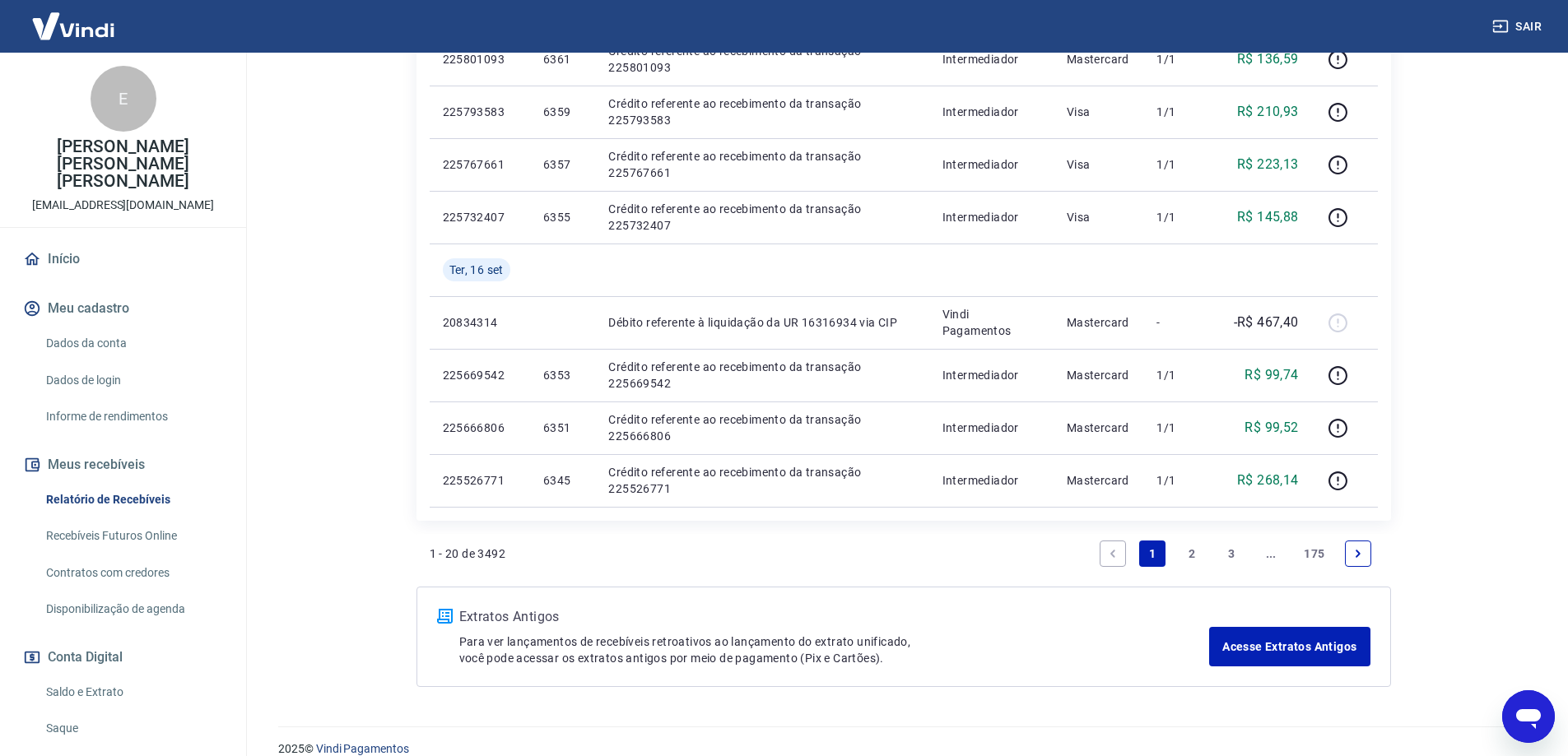
scroll to position [1195, 0]
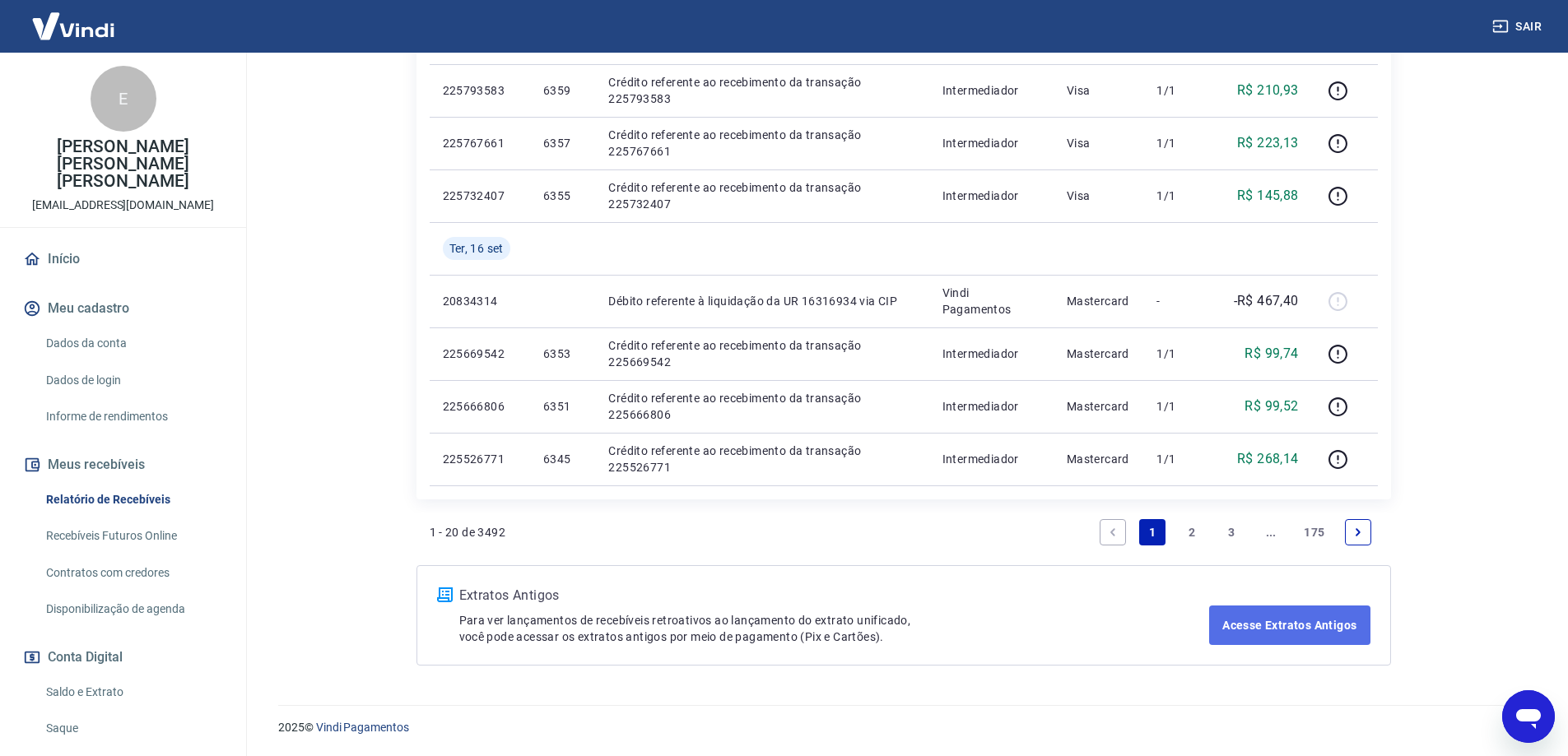
click at [1308, 627] on link "Acesse Extratos Antigos" at bounding box center [1290, 626] width 161 height 40
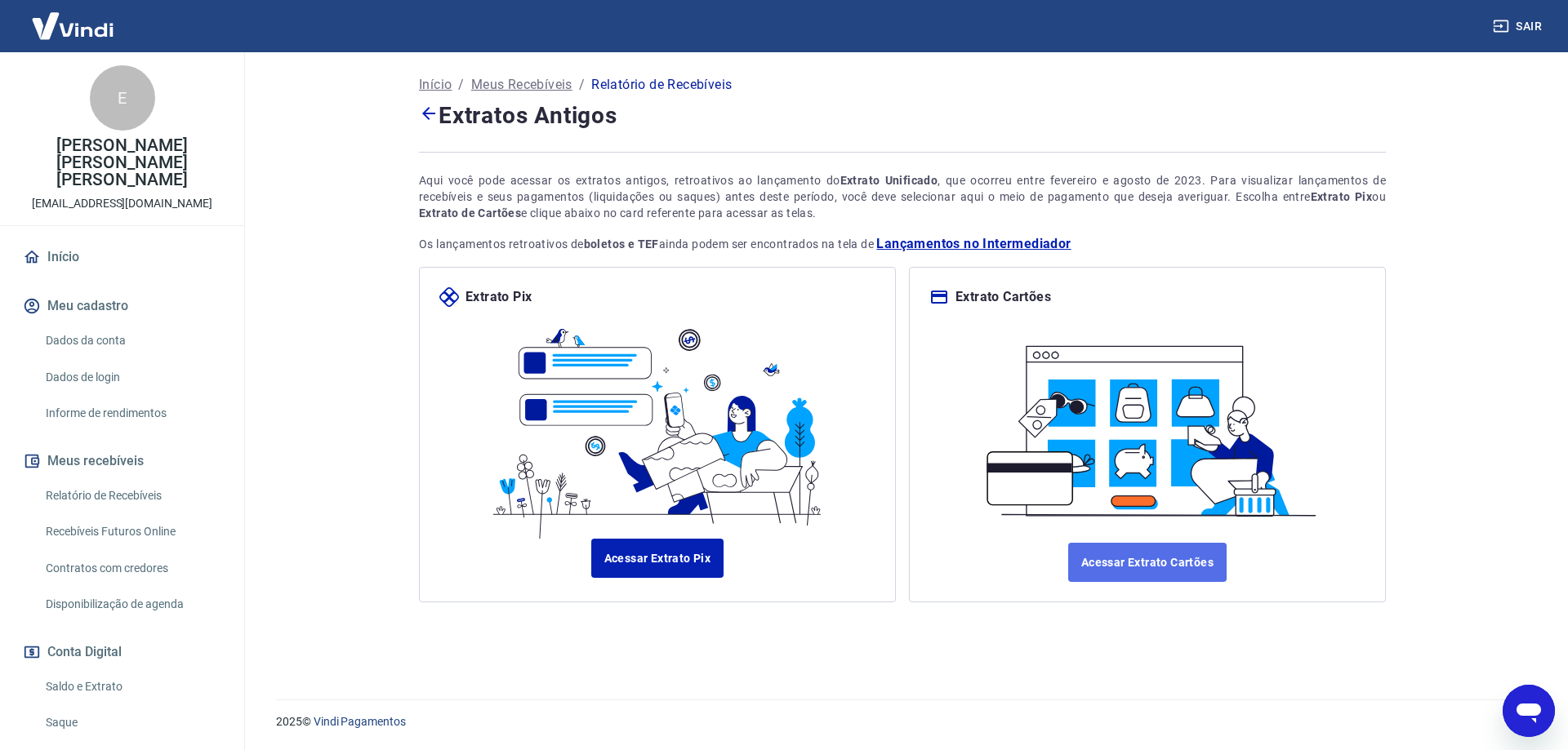
click at [1110, 567] on link "Acessar Extrato Cartões" at bounding box center [1147, 562] width 158 height 39
click at [426, 111] on icon at bounding box center [428, 113] width 13 height 13
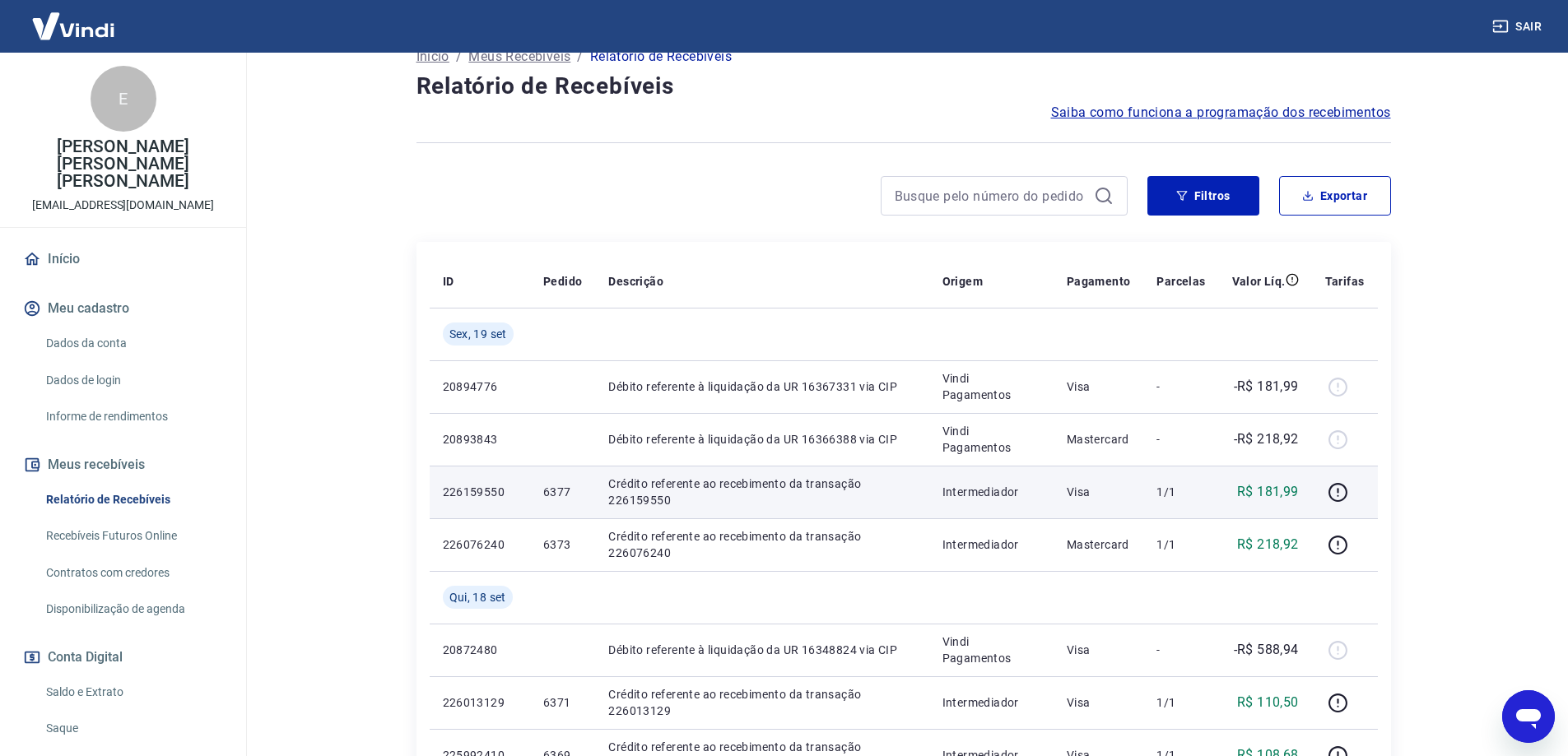
scroll to position [165, 0]
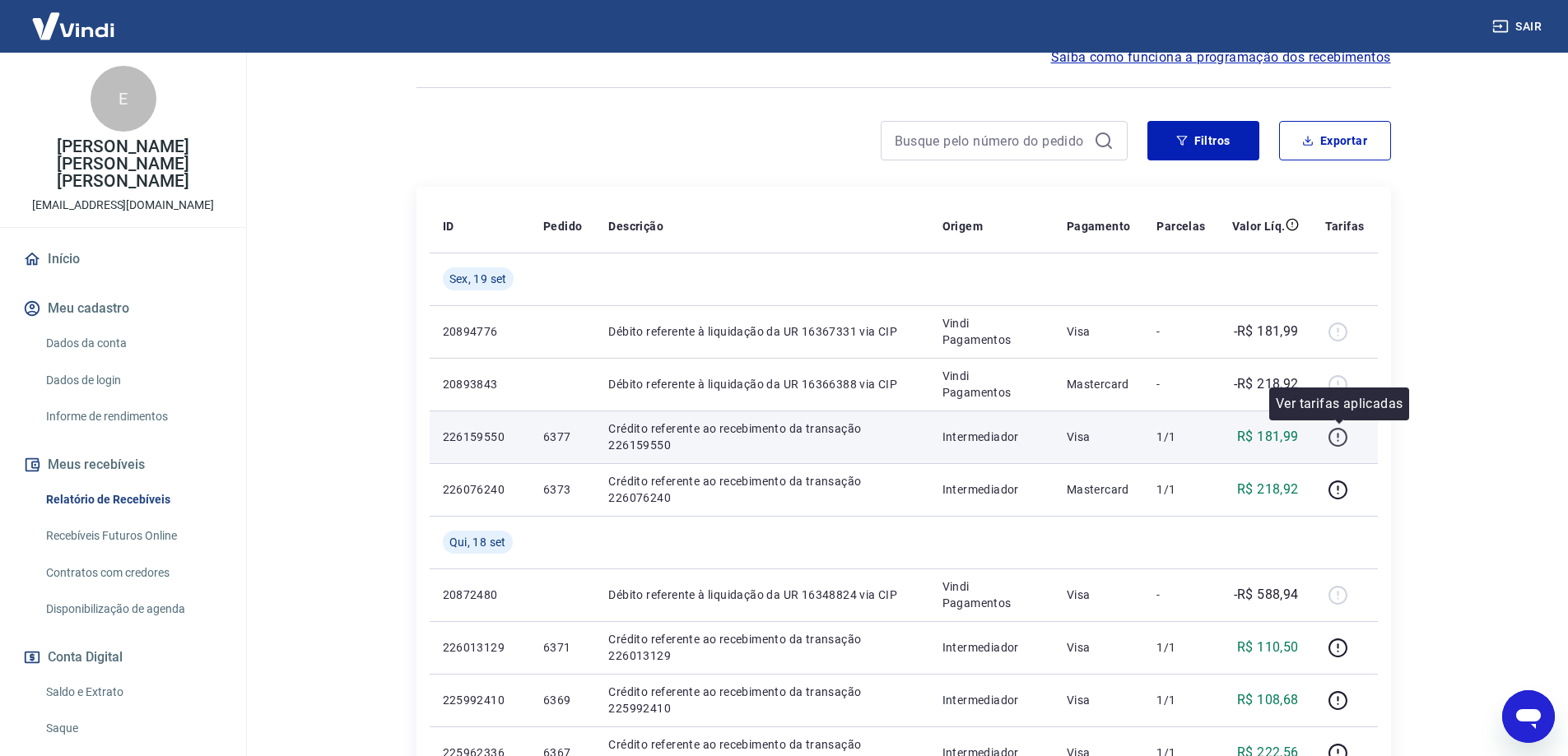
click at [1343, 436] on icon "button" at bounding box center [1338, 438] width 21 height 21
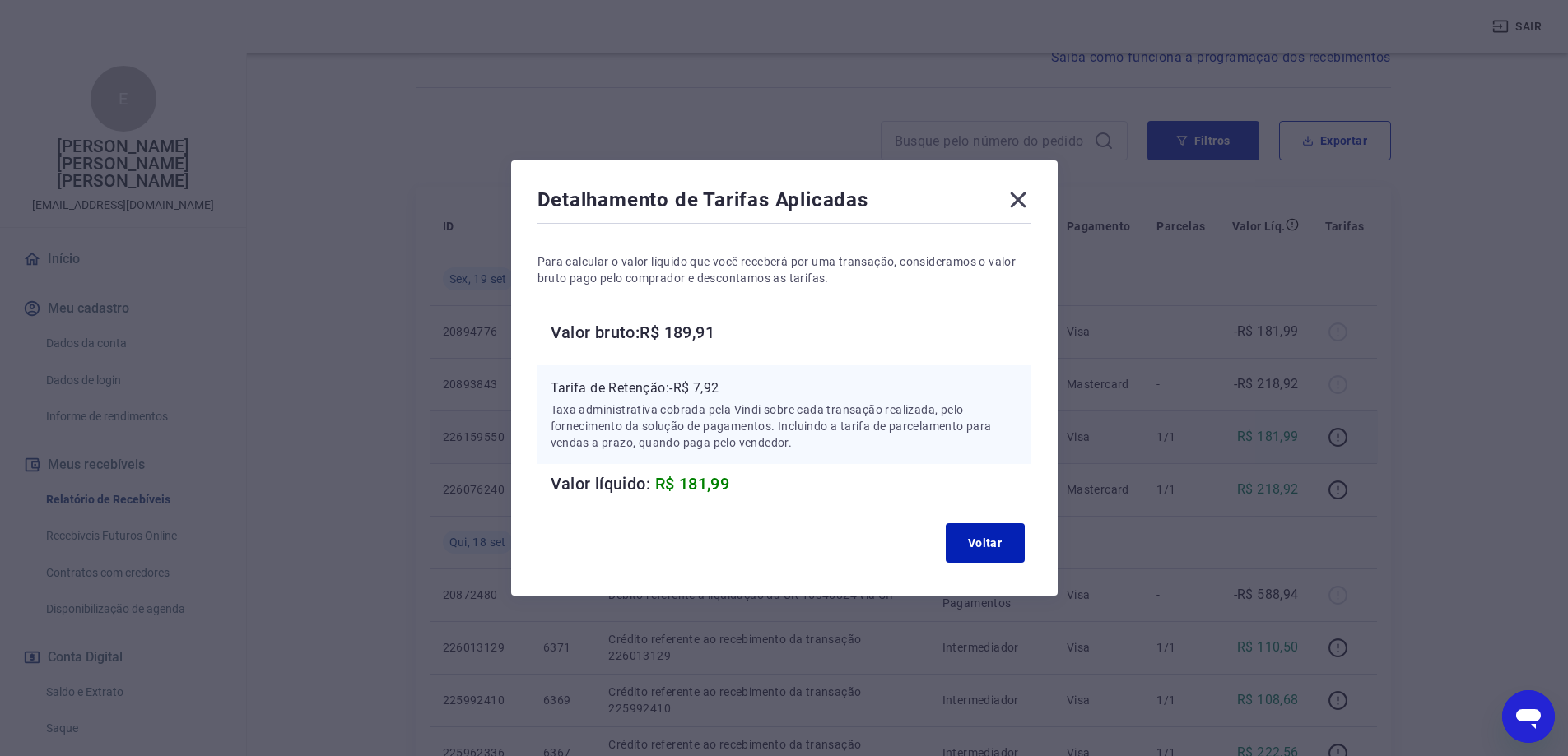
click at [1023, 196] on icon at bounding box center [1018, 199] width 27 height 27
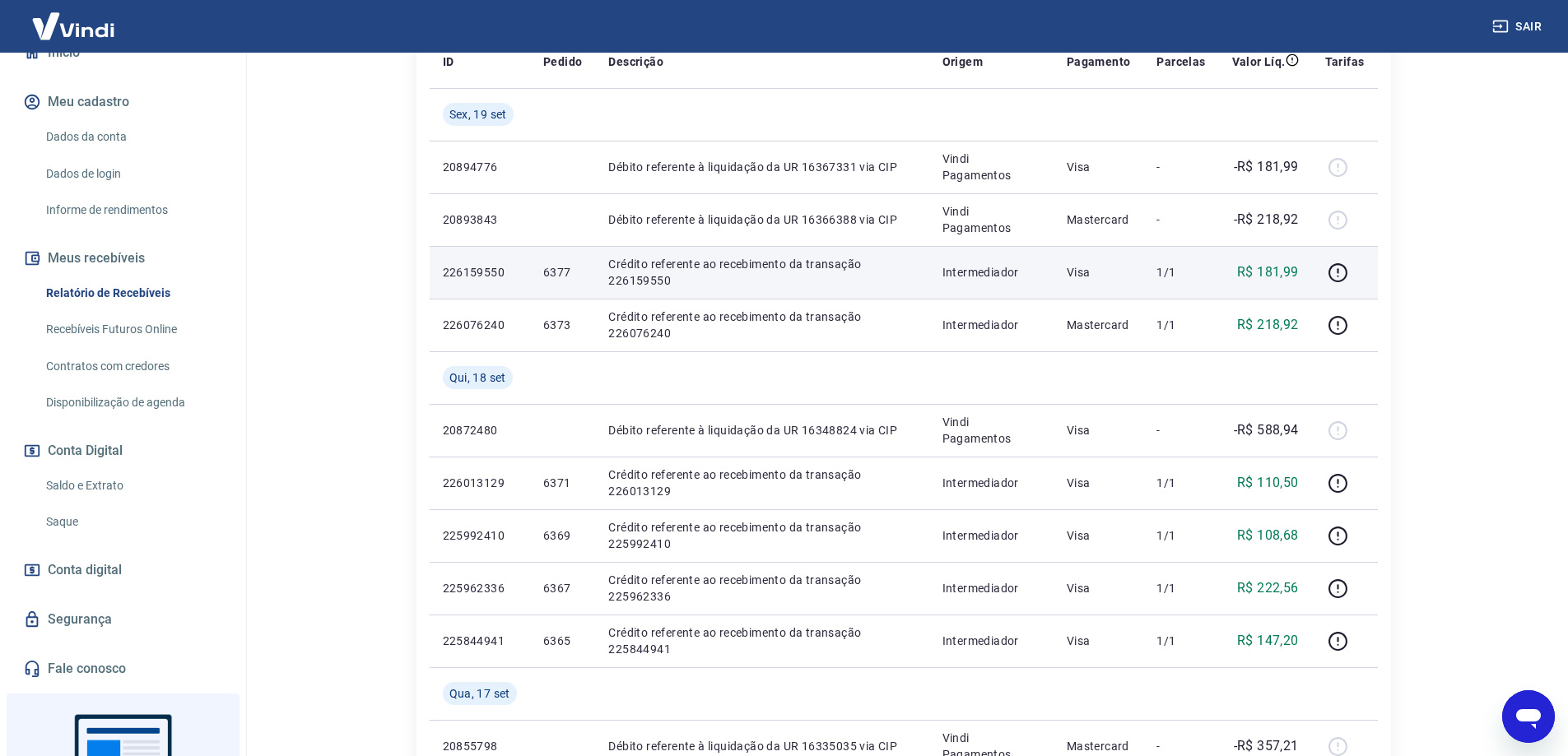
scroll to position [247, 0]
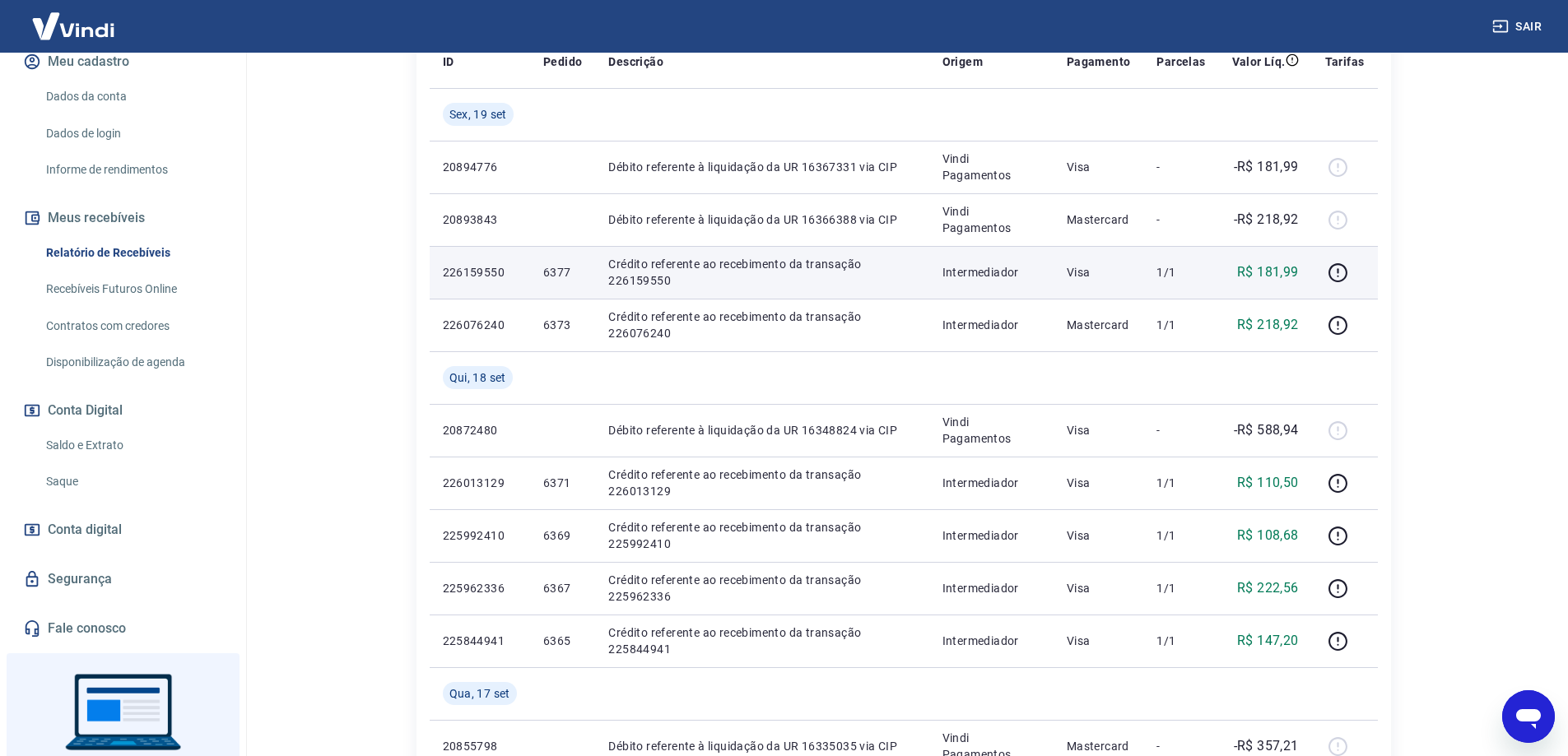
click at [98, 429] on link "Saldo e Extrato" at bounding box center [133, 445] width 187 height 34
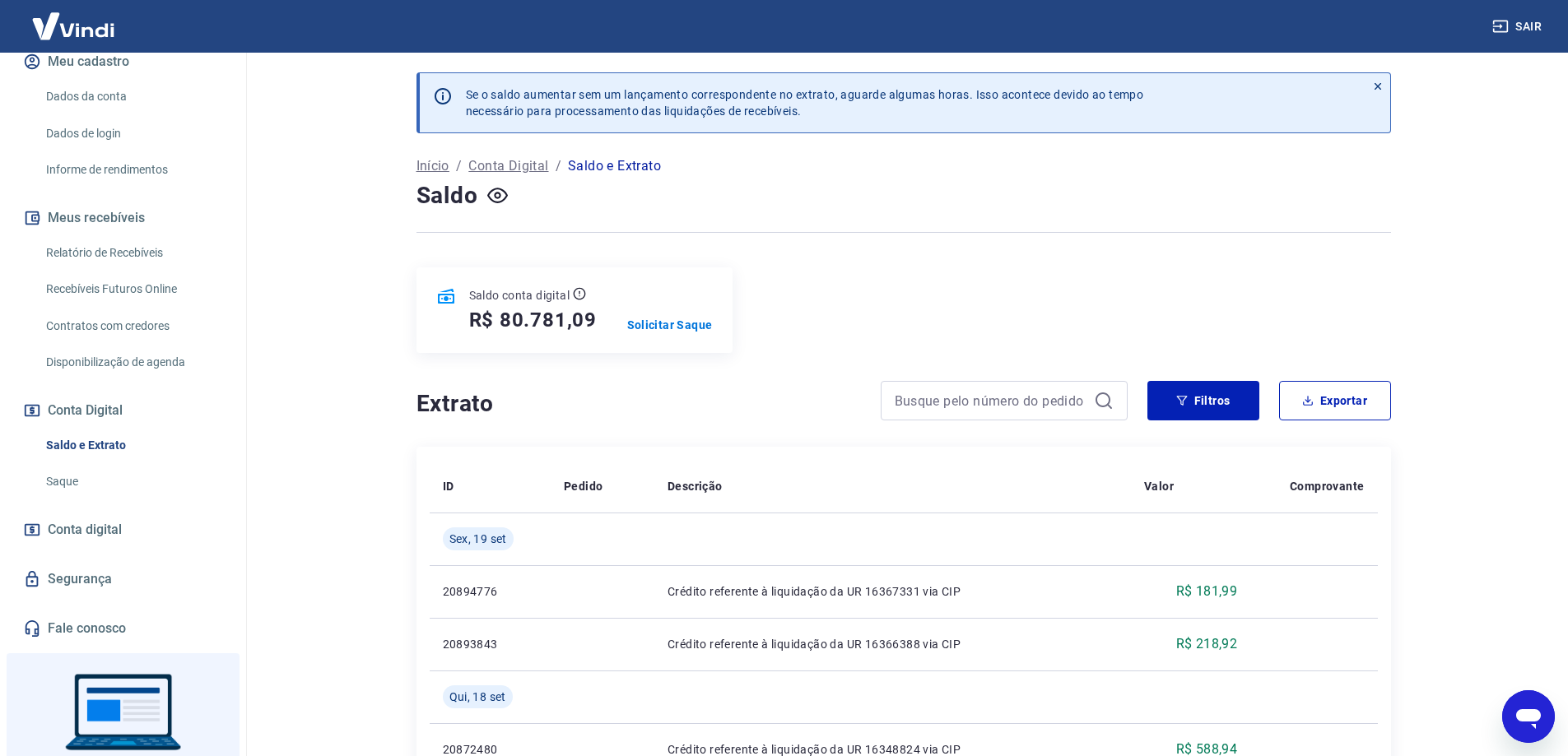
click at [98, 465] on link "Saque" at bounding box center [133, 482] width 187 height 34
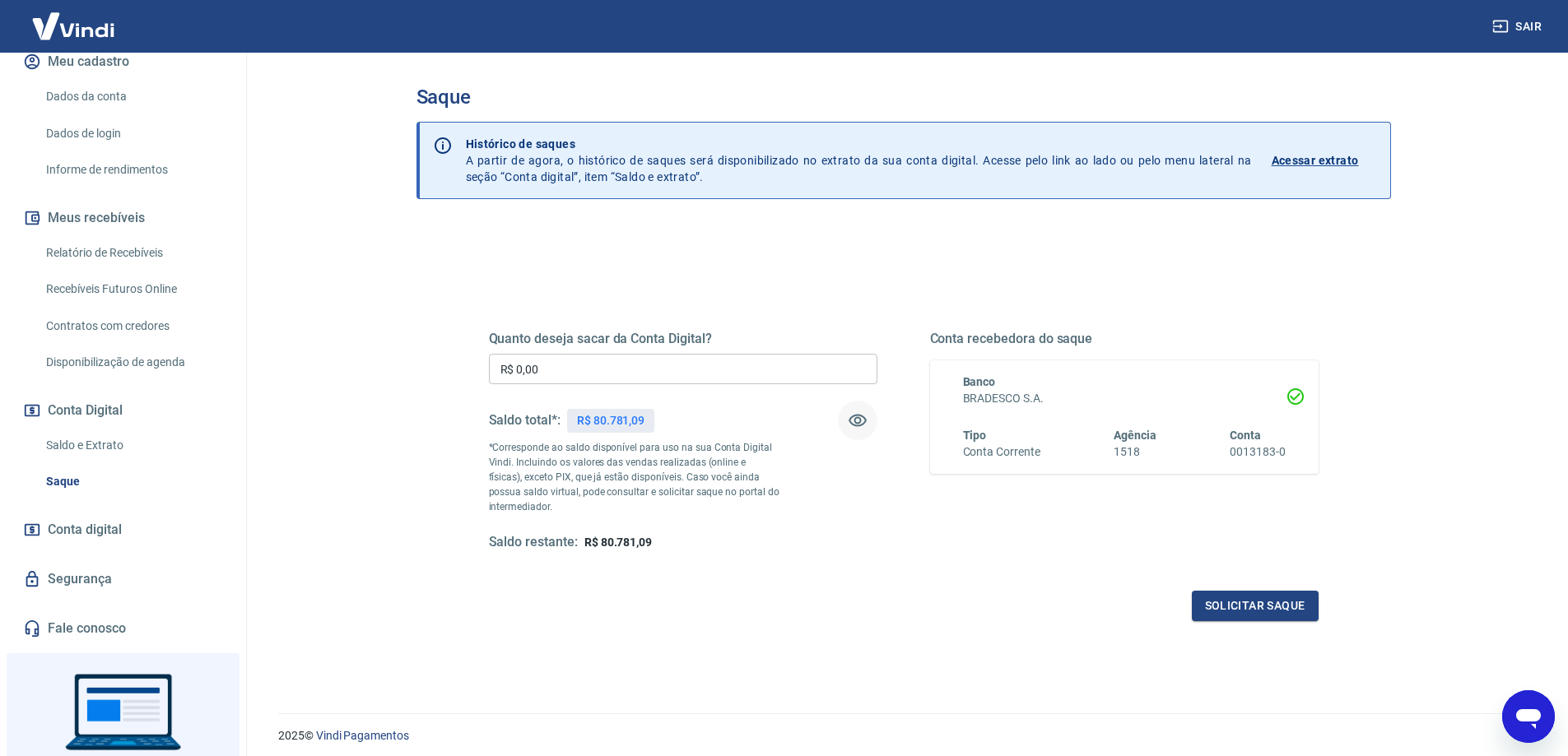
click at [860, 418] on icon "button" at bounding box center [857, 420] width 20 height 20
click at [1306, 155] on p "Acessar extrato" at bounding box center [1315, 160] width 87 height 16
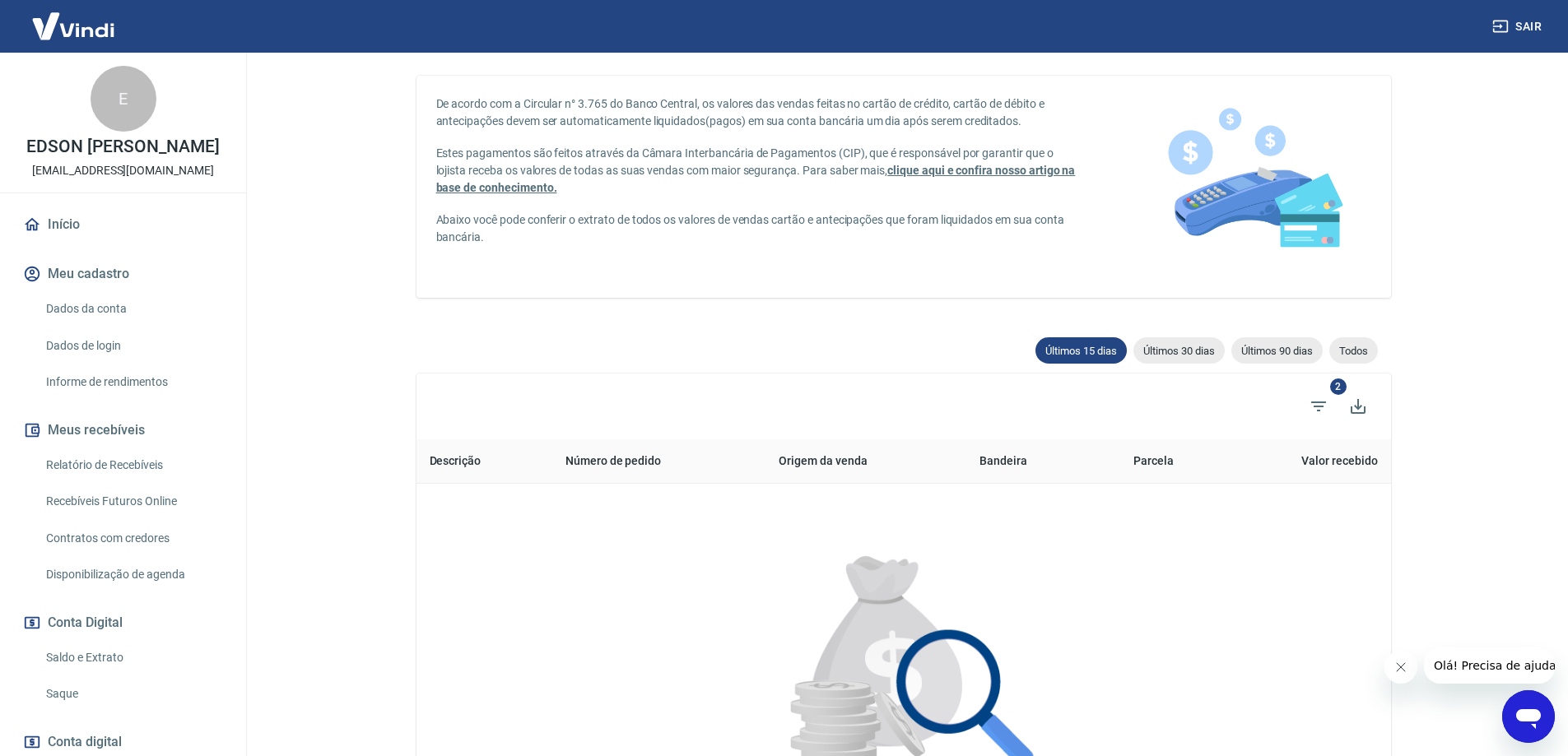
scroll to position [165, 0]
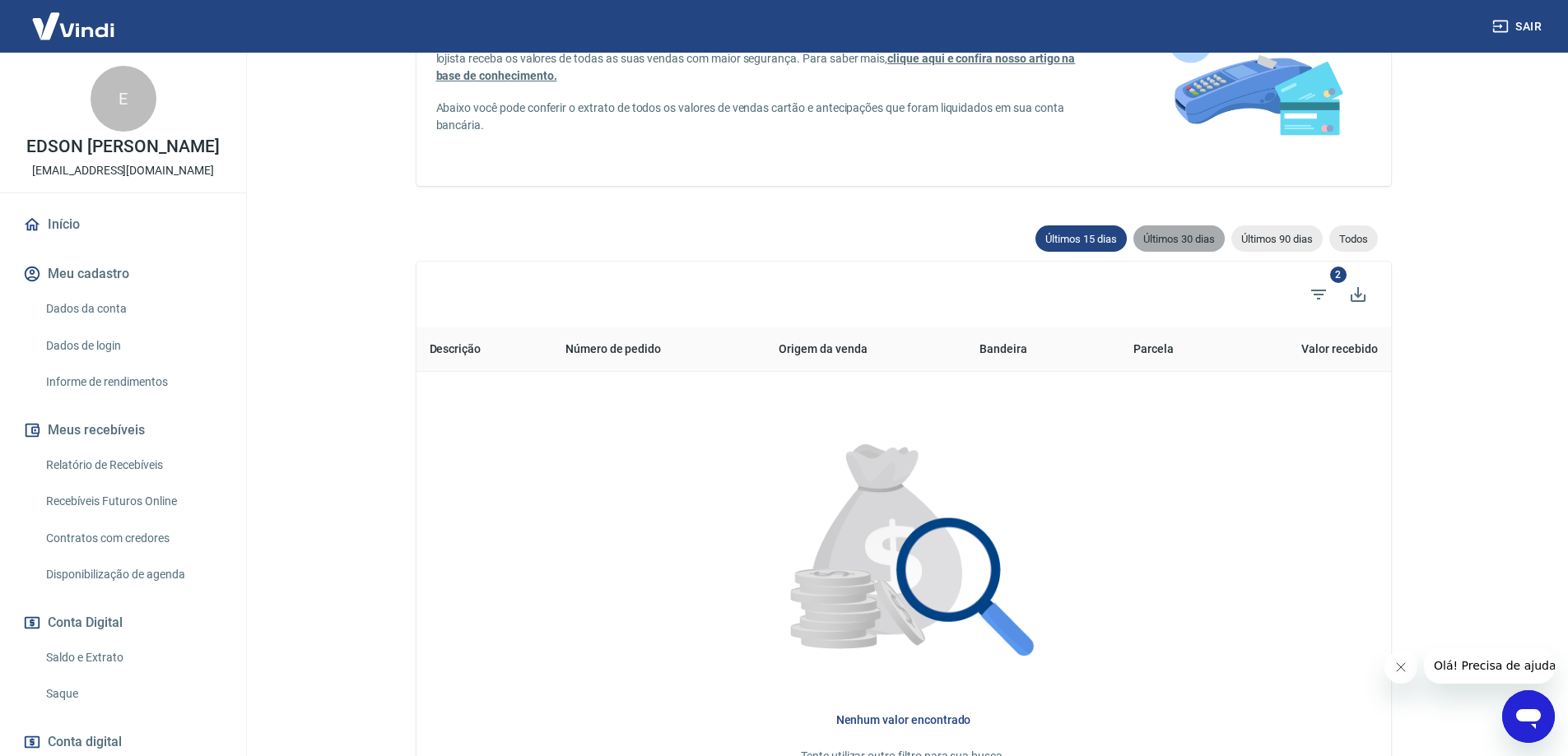
click at [1192, 239] on span "Últimos 30 dias" at bounding box center [1179, 239] width 92 height 12
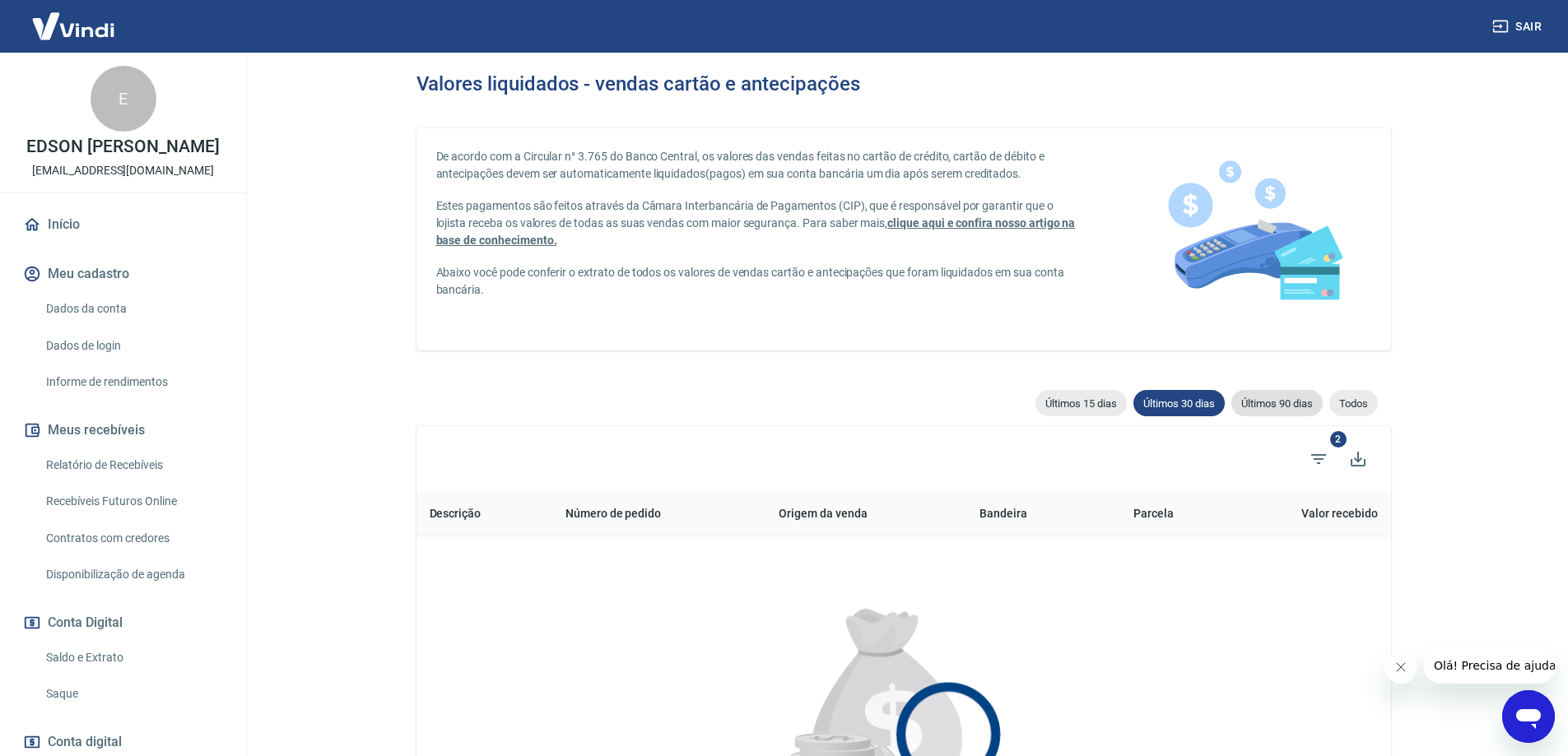
click at [1275, 414] on div "Últimos 90 dias" at bounding box center [1277, 403] width 92 height 27
type input "[DATE]"
click at [1344, 404] on span "Todos" at bounding box center [1354, 404] width 48 height 12
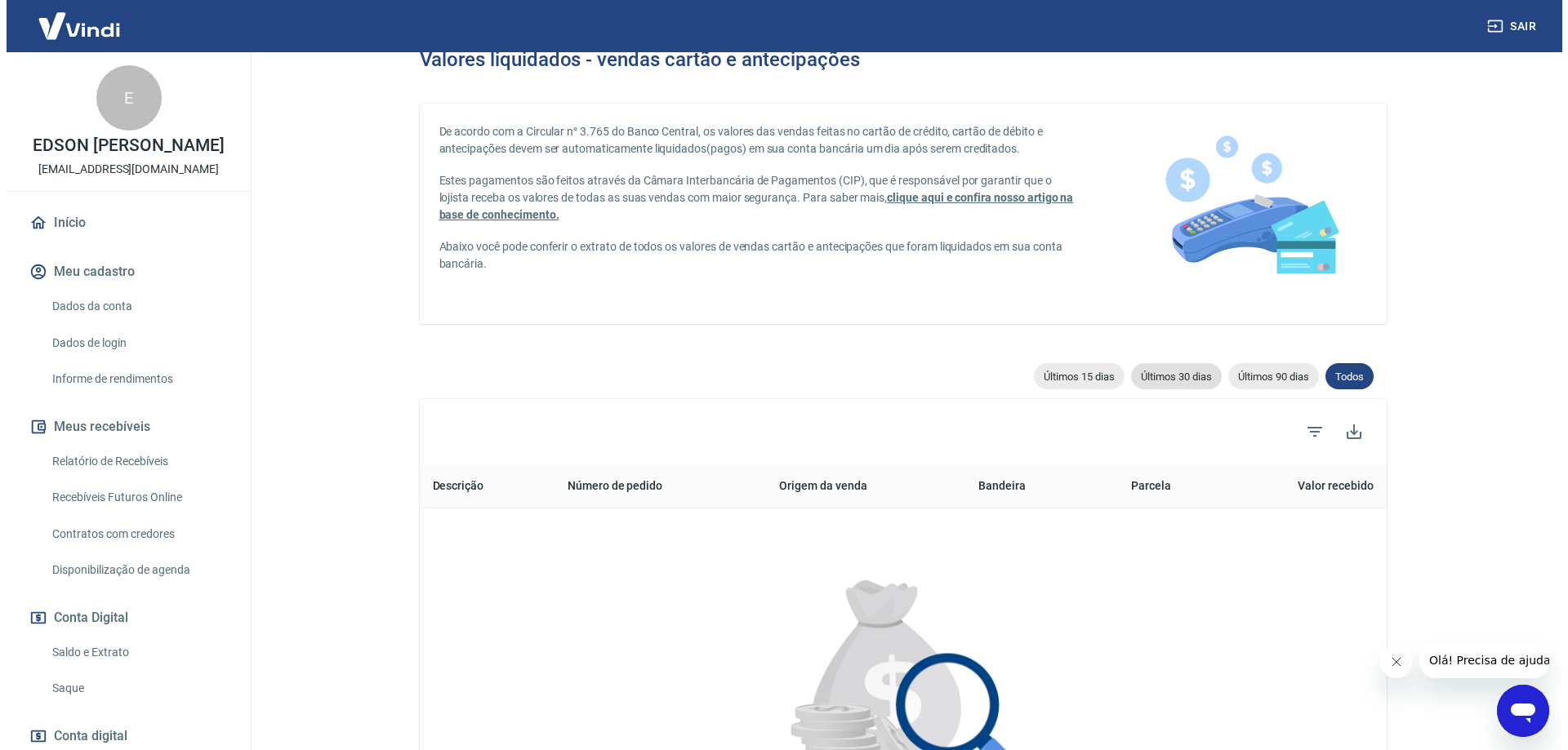
scroll to position [18, 0]
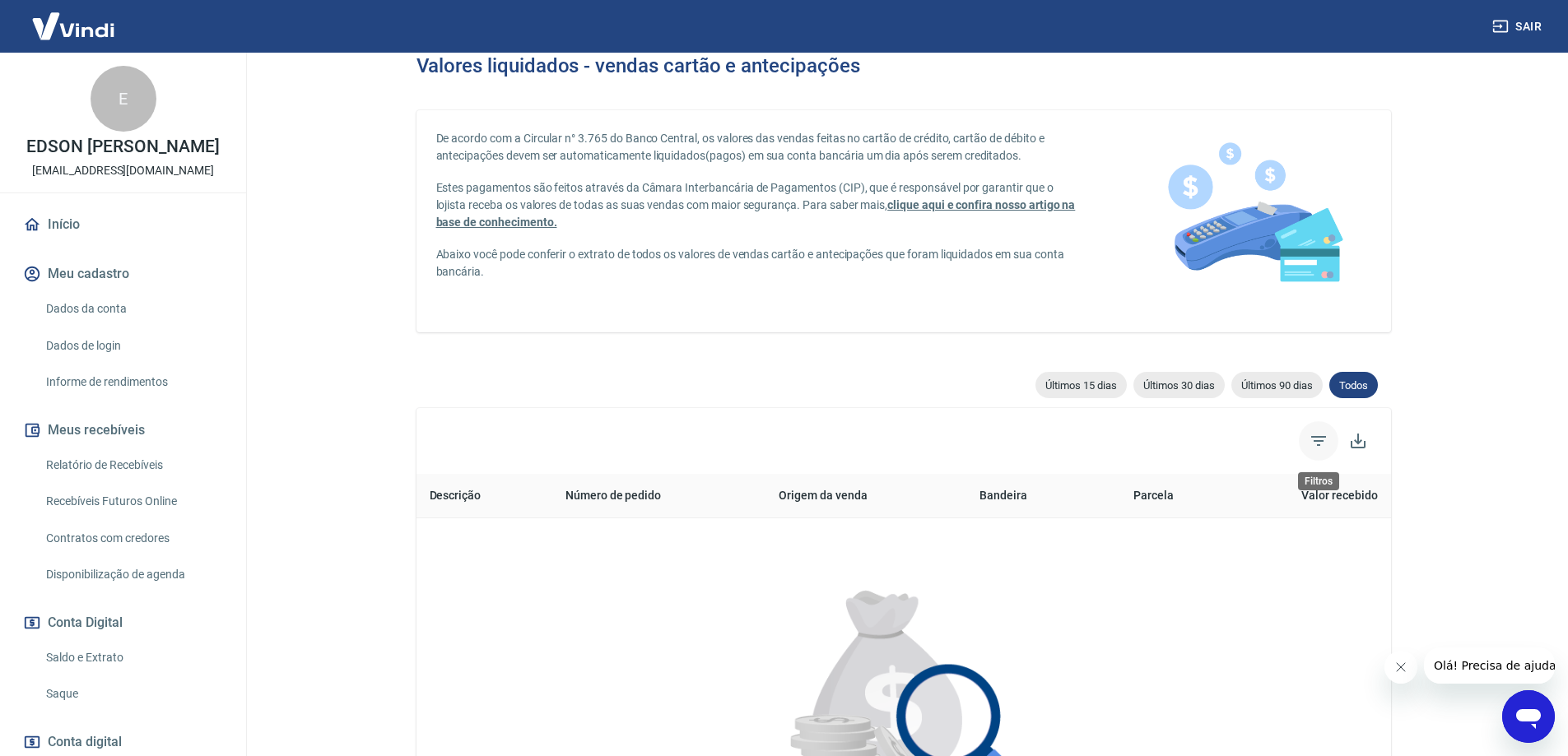
click at [1313, 436] on icon "Filtros" at bounding box center [1318, 440] width 15 height 9
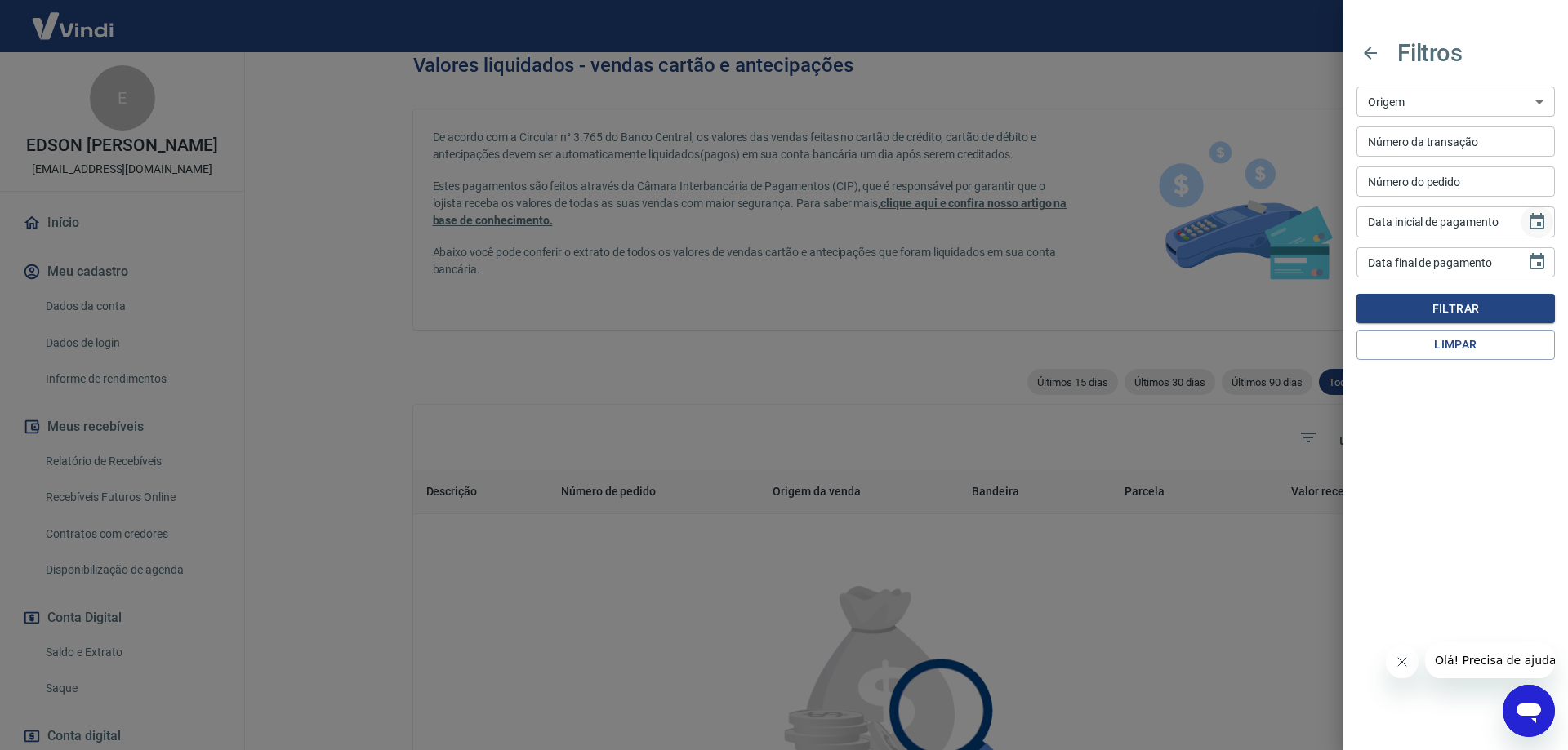
click at [1536, 224] on icon "Choose date" at bounding box center [1536, 221] width 15 height 16
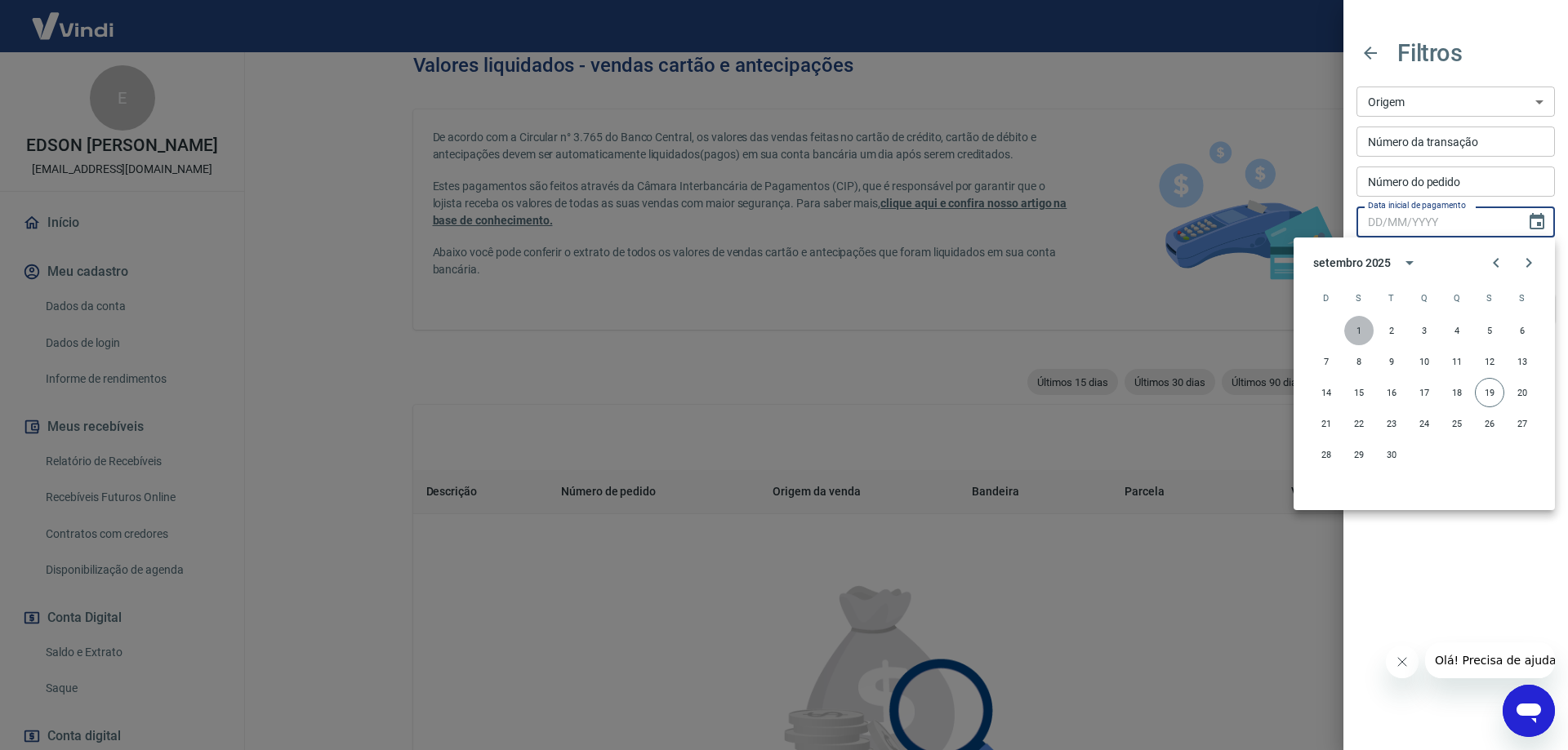
click at [1355, 326] on button "1" at bounding box center [1358, 330] width 29 height 29
type input "[DATE]"
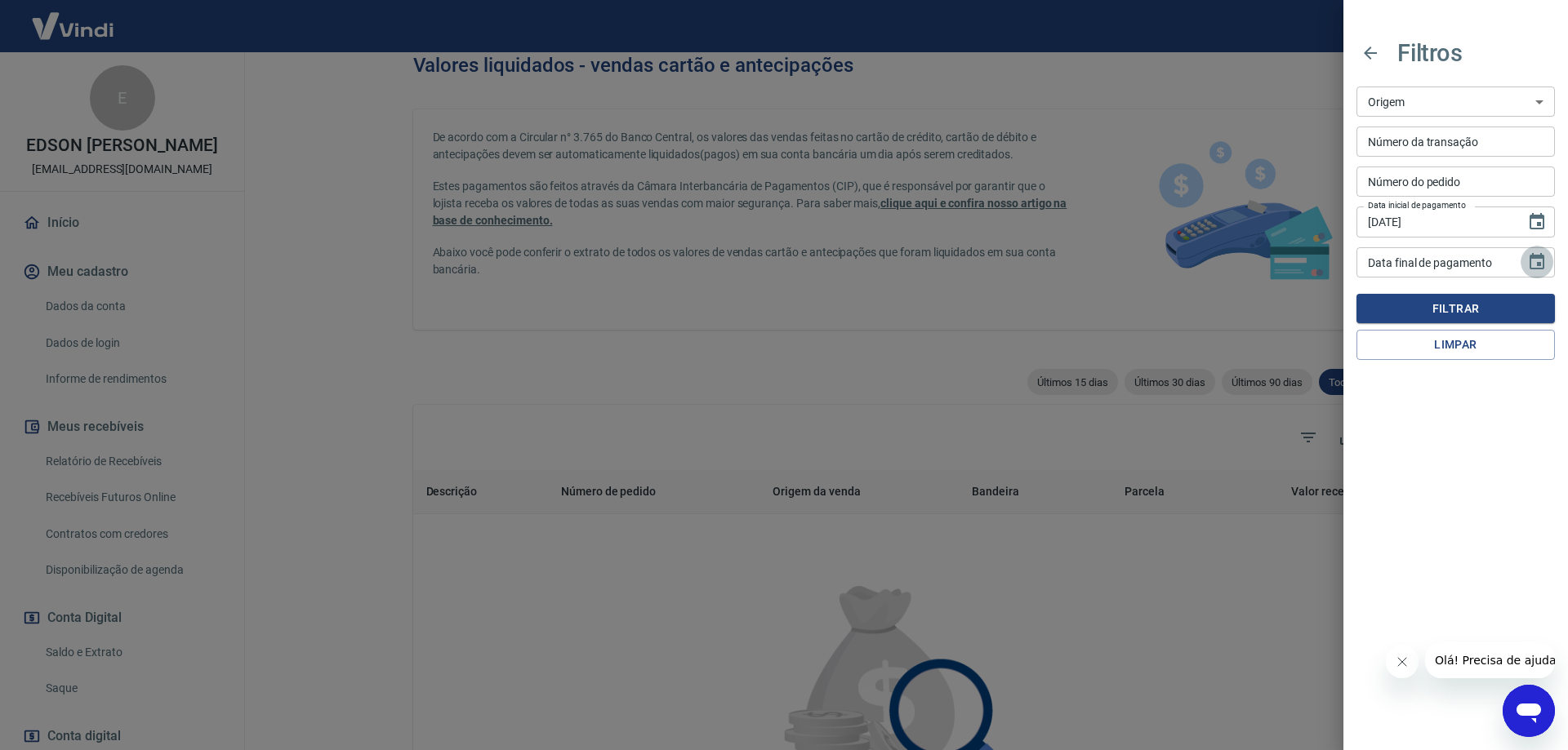
click at [1536, 252] on button "Choose date" at bounding box center [1536, 262] width 33 height 33
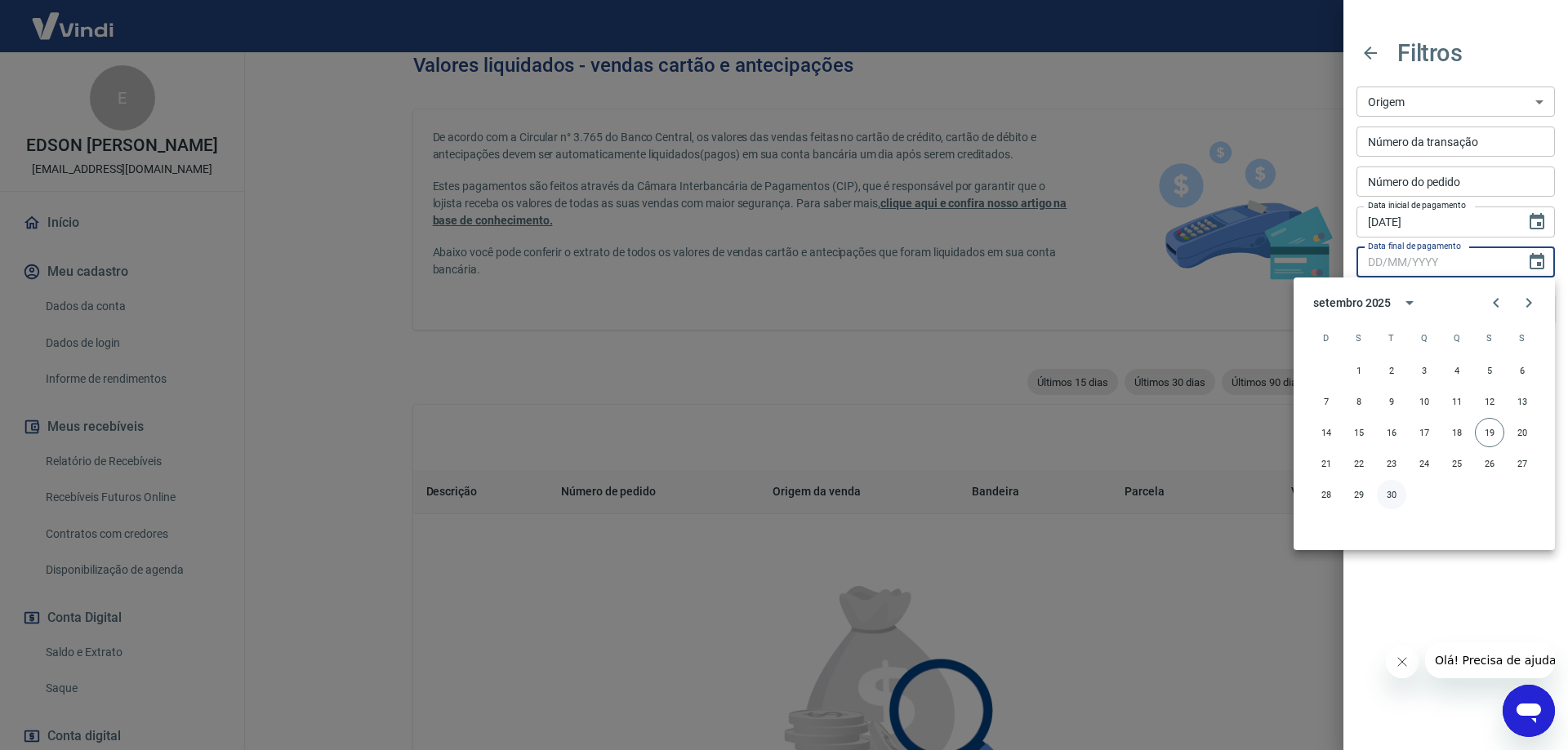
click at [1386, 490] on button "30" at bounding box center [1392, 495] width 29 height 29
type input "[DATE]"
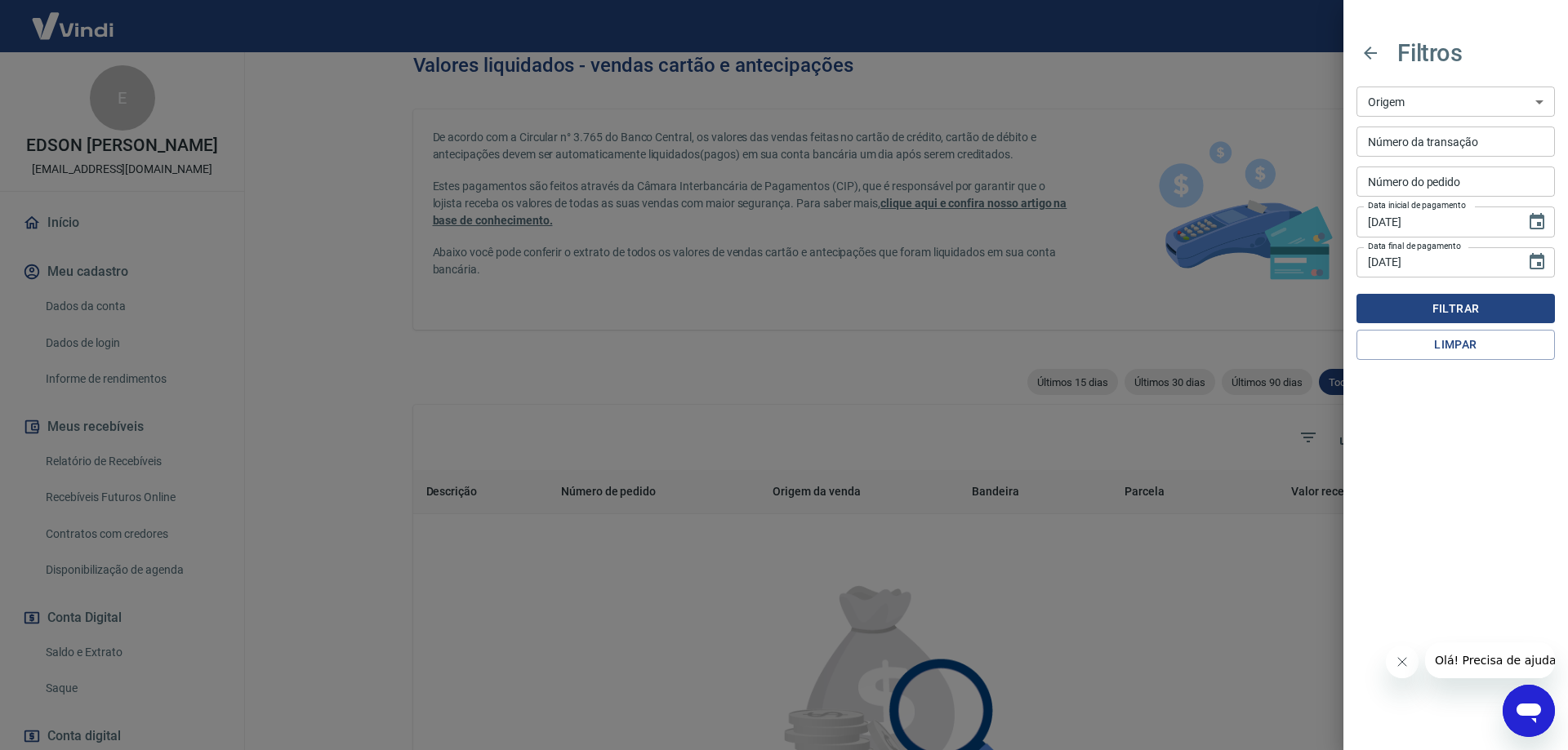
click at [1476, 313] on button "Filtrar" at bounding box center [1456, 308] width 199 height 30
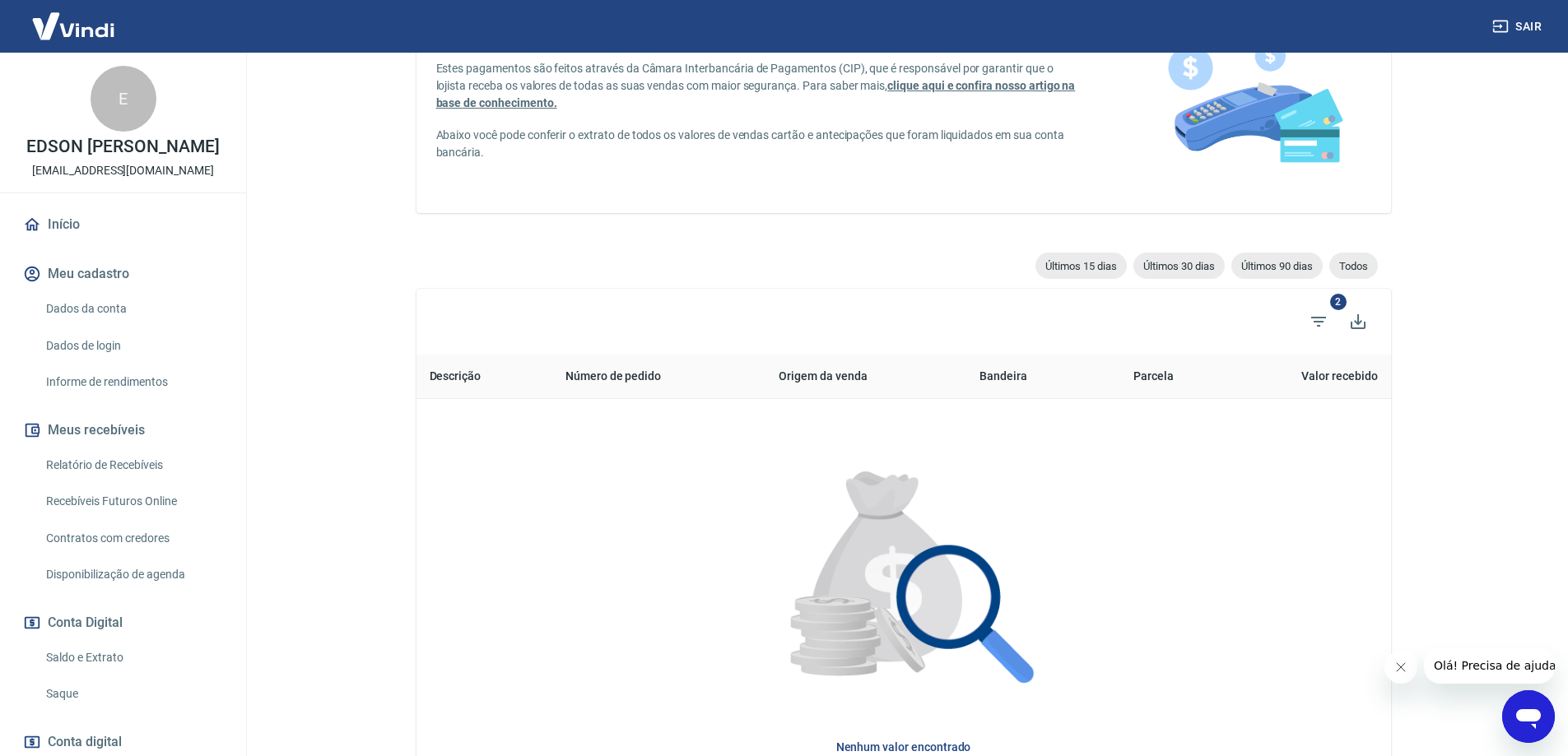
scroll to position [329, 0]
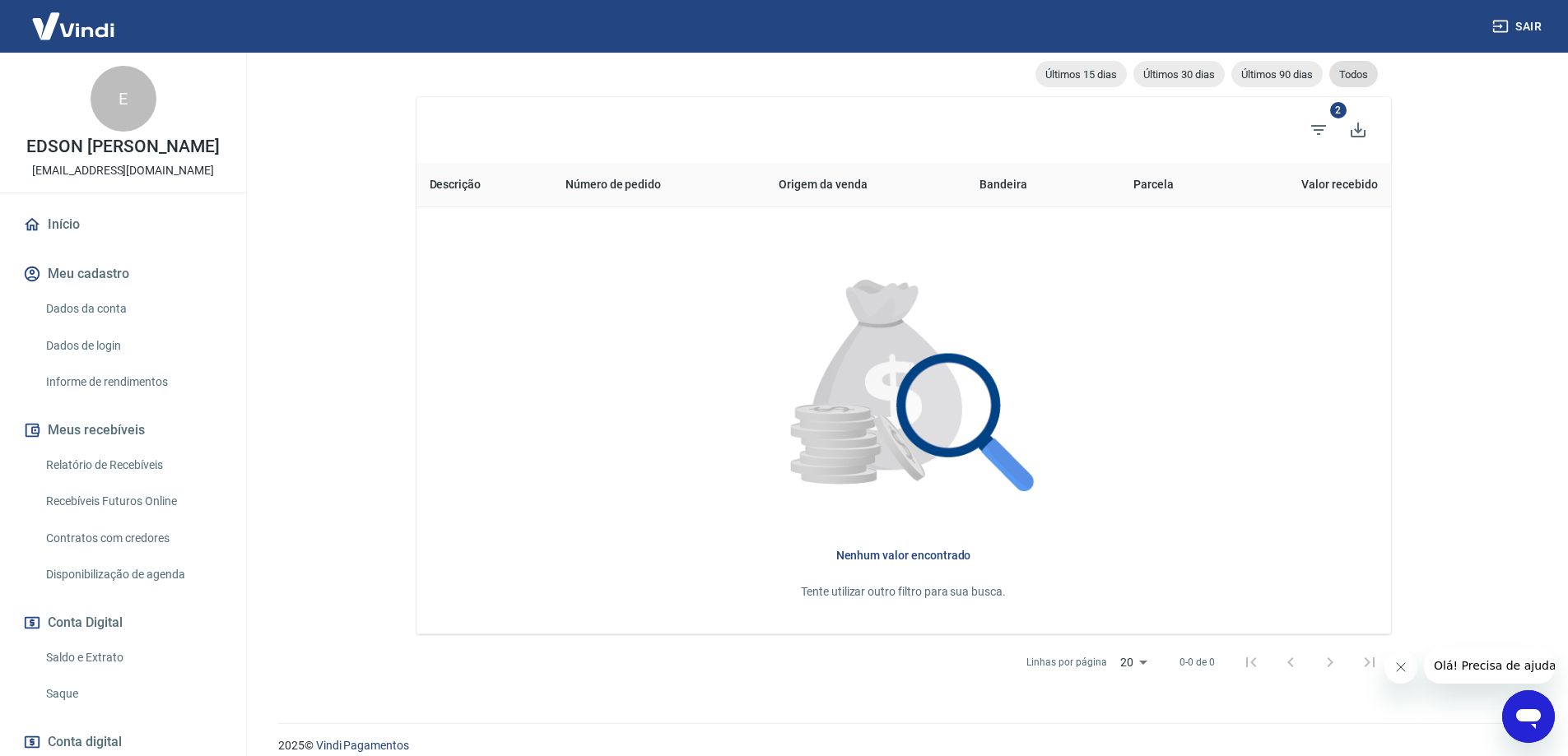
click at [1355, 72] on span "Todos" at bounding box center [1354, 74] width 48 height 12
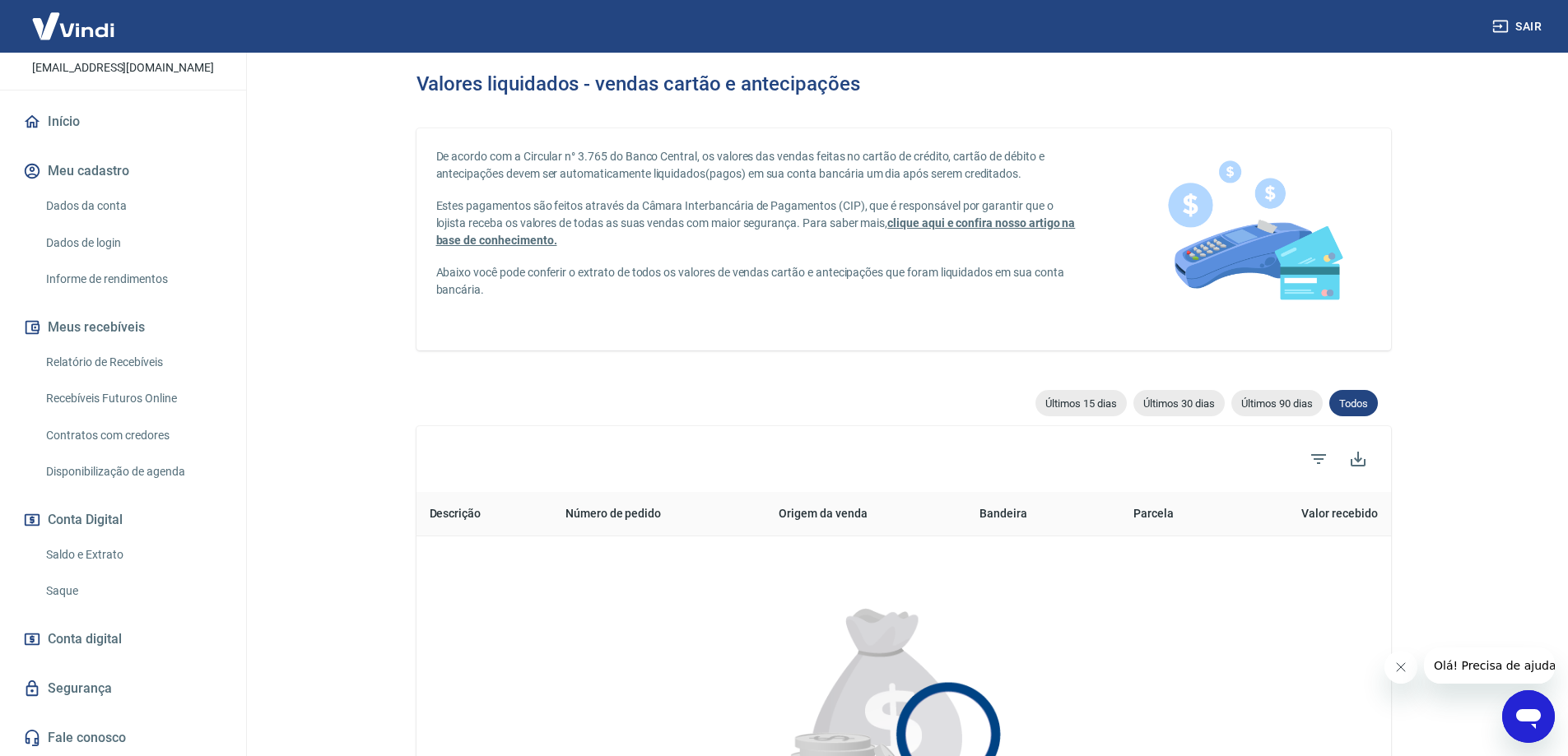
scroll to position [120, 0]
click at [90, 555] on link "Saldo e Extrato" at bounding box center [133, 555] width 187 height 34
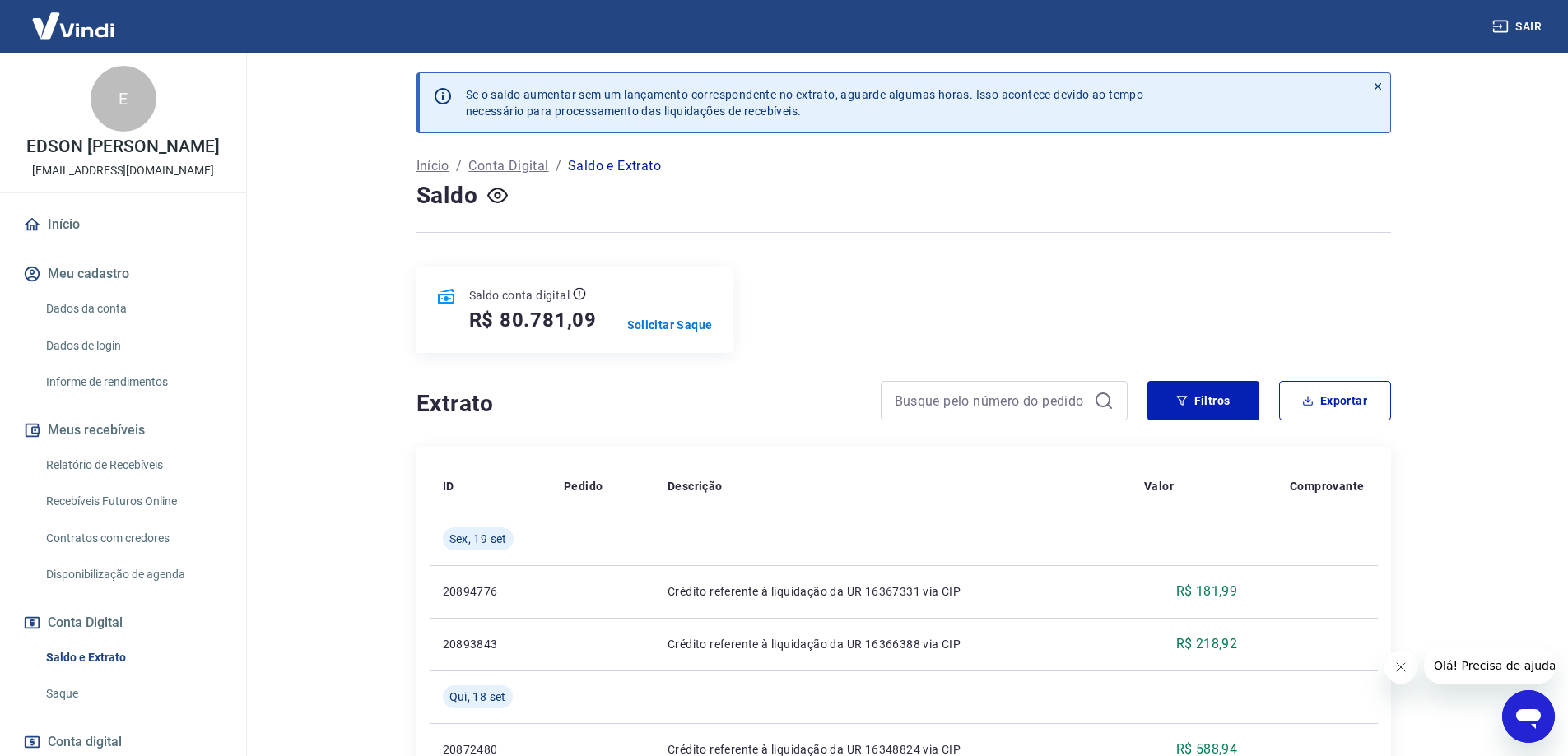
click at [100, 109] on div "E" at bounding box center [123, 98] width 66 height 66
click at [92, 239] on link "Início" at bounding box center [123, 224] width 206 height 36
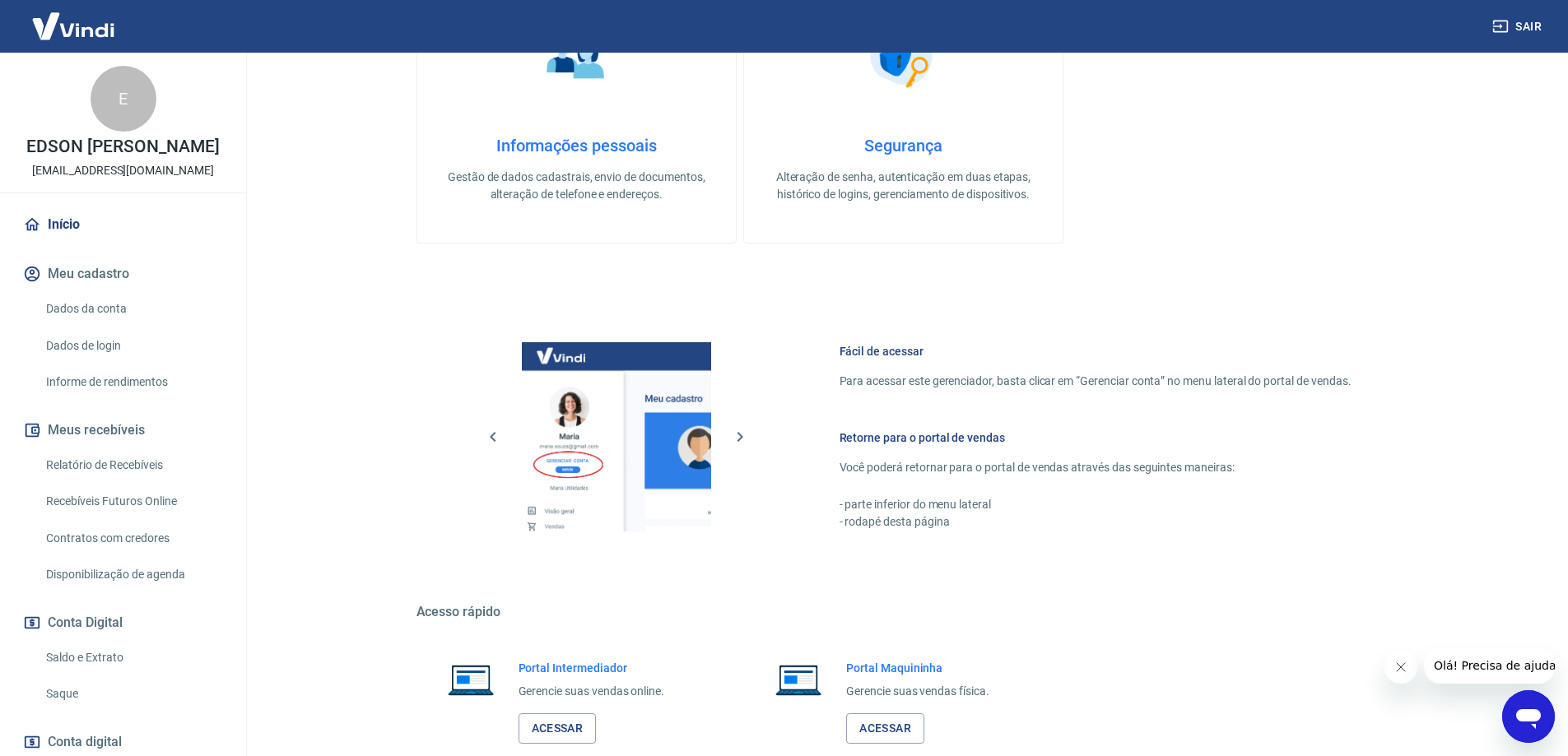
scroll to position [526, 0]
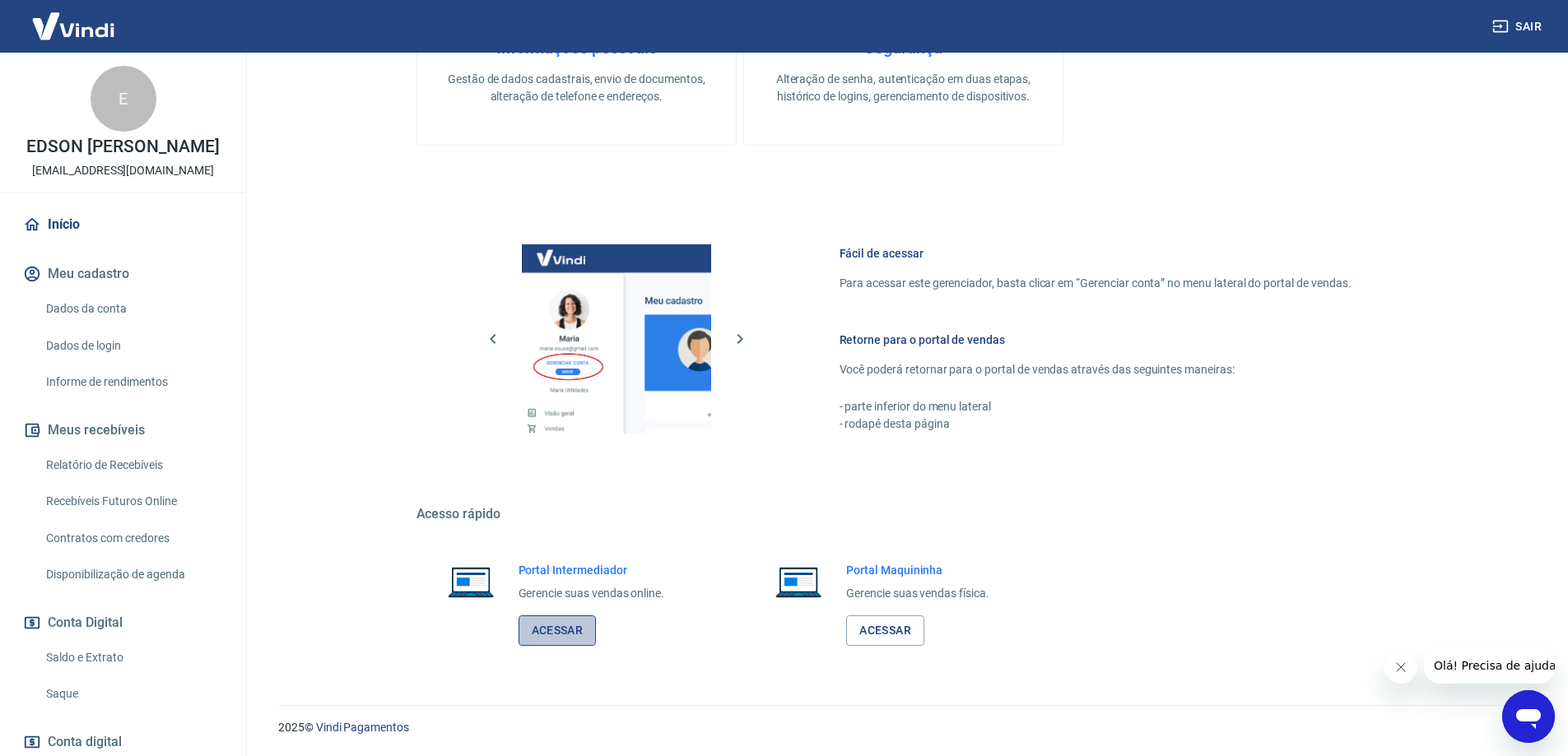
click at [551, 628] on link "Acessar" at bounding box center [558, 630] width 79 height 30
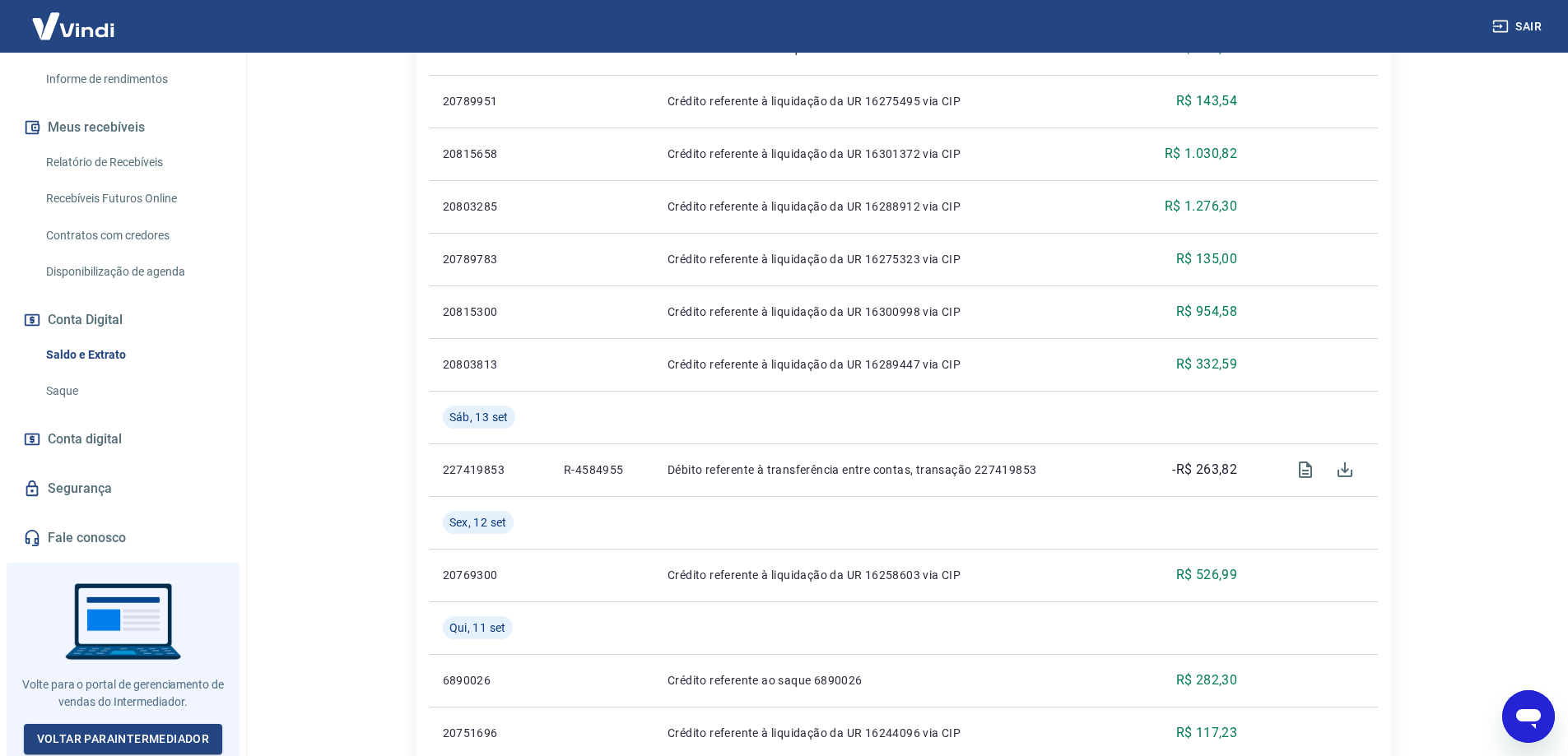
scroll to position [319, 0]
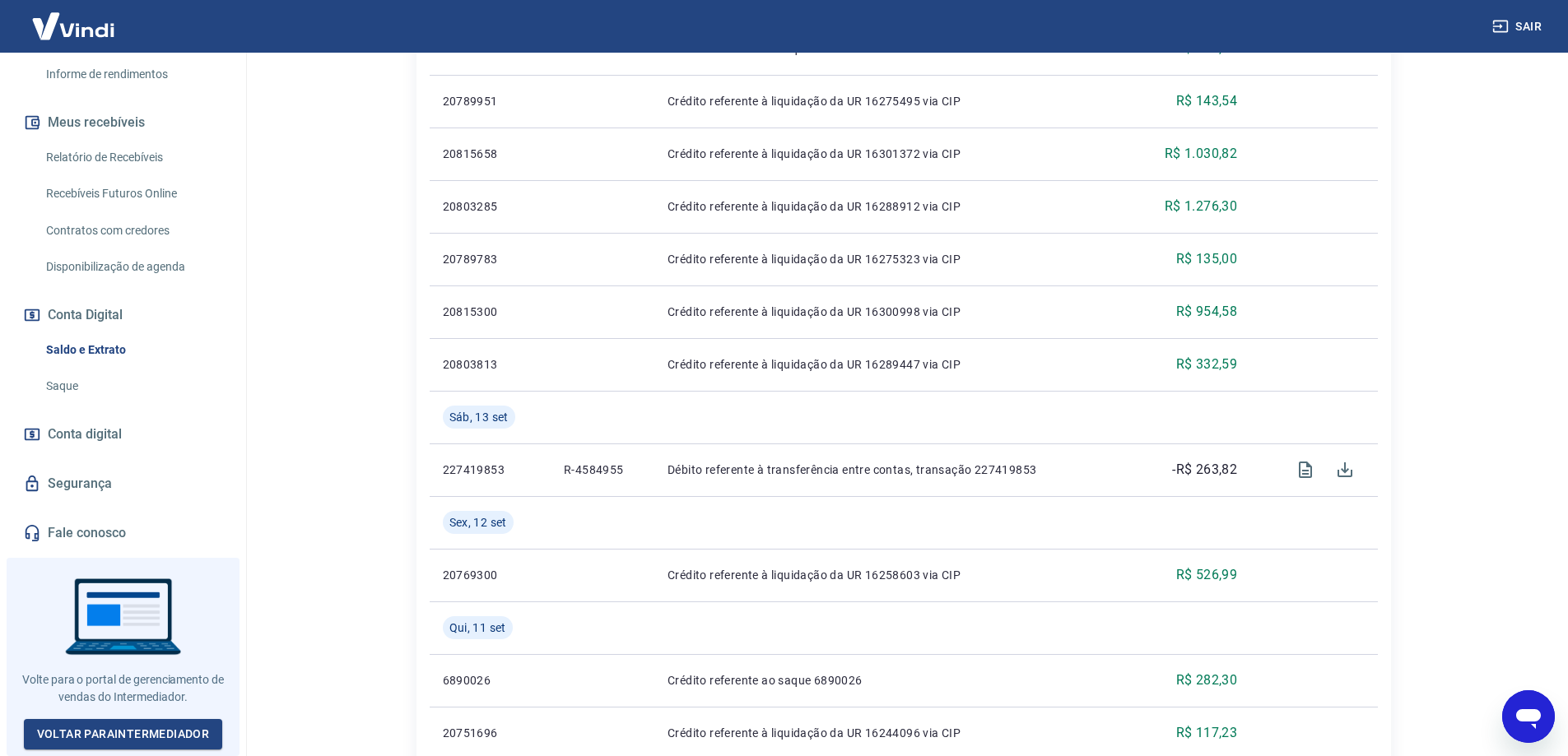
click at [90, 438] on span "Conta digital" at bounding box center [85, 434] width 74 height 23
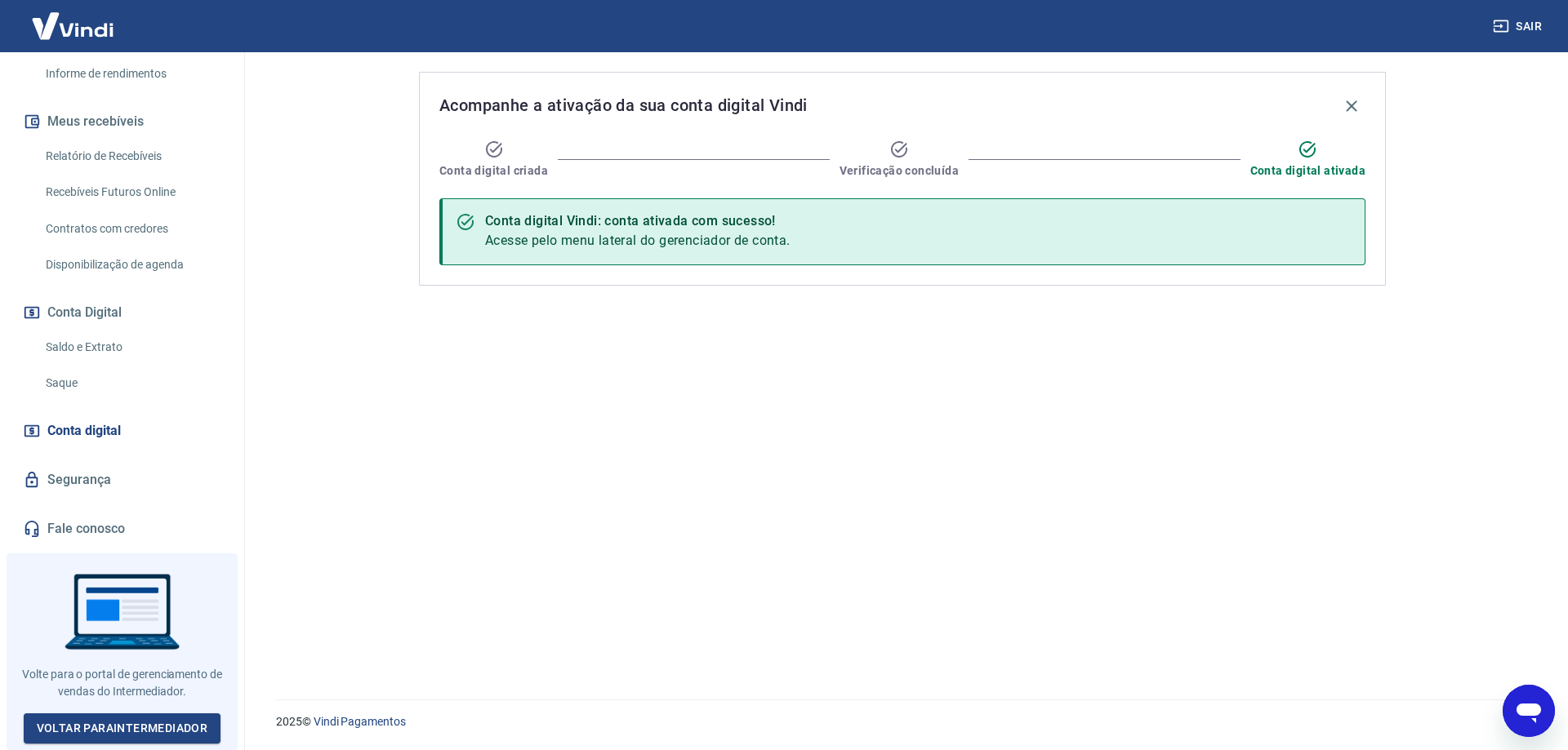
click at [102, 386] on link "Saque" at bounding box center [132, 383] width 185 height 33
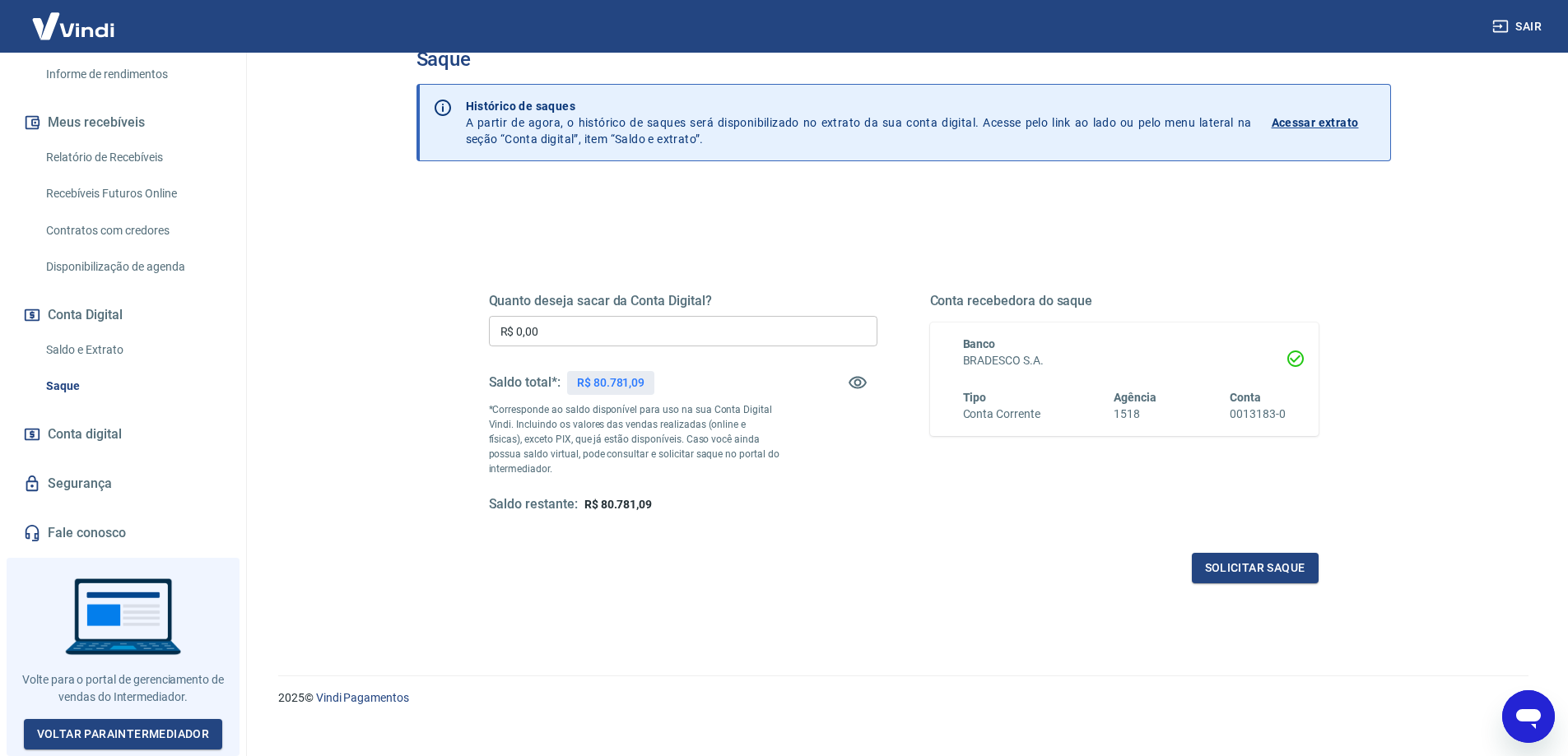
scroll to position [58, 0]
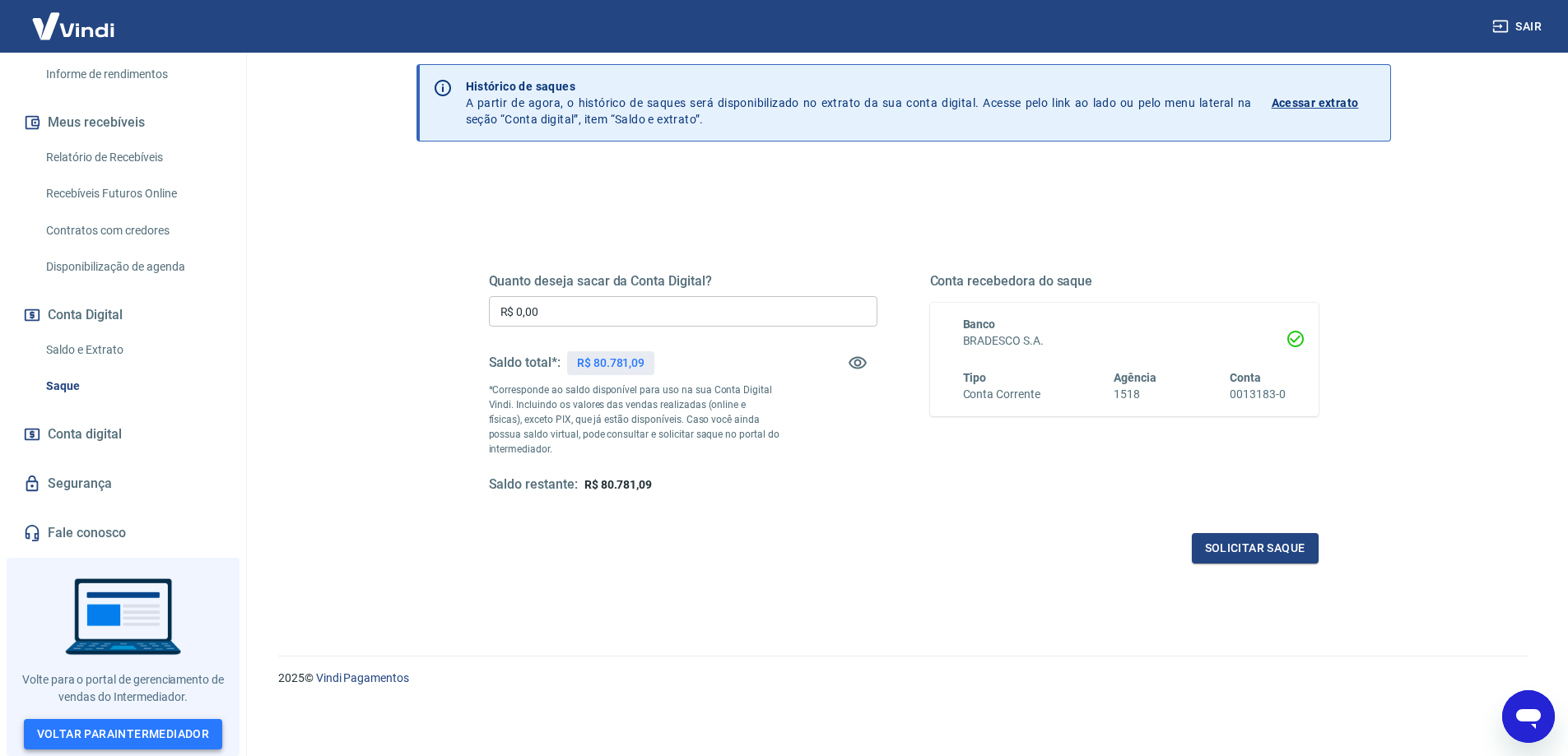
click at [122, 733] on link "Voltar para Intermediador" at bounding box center [123, 734] width 199 height 30
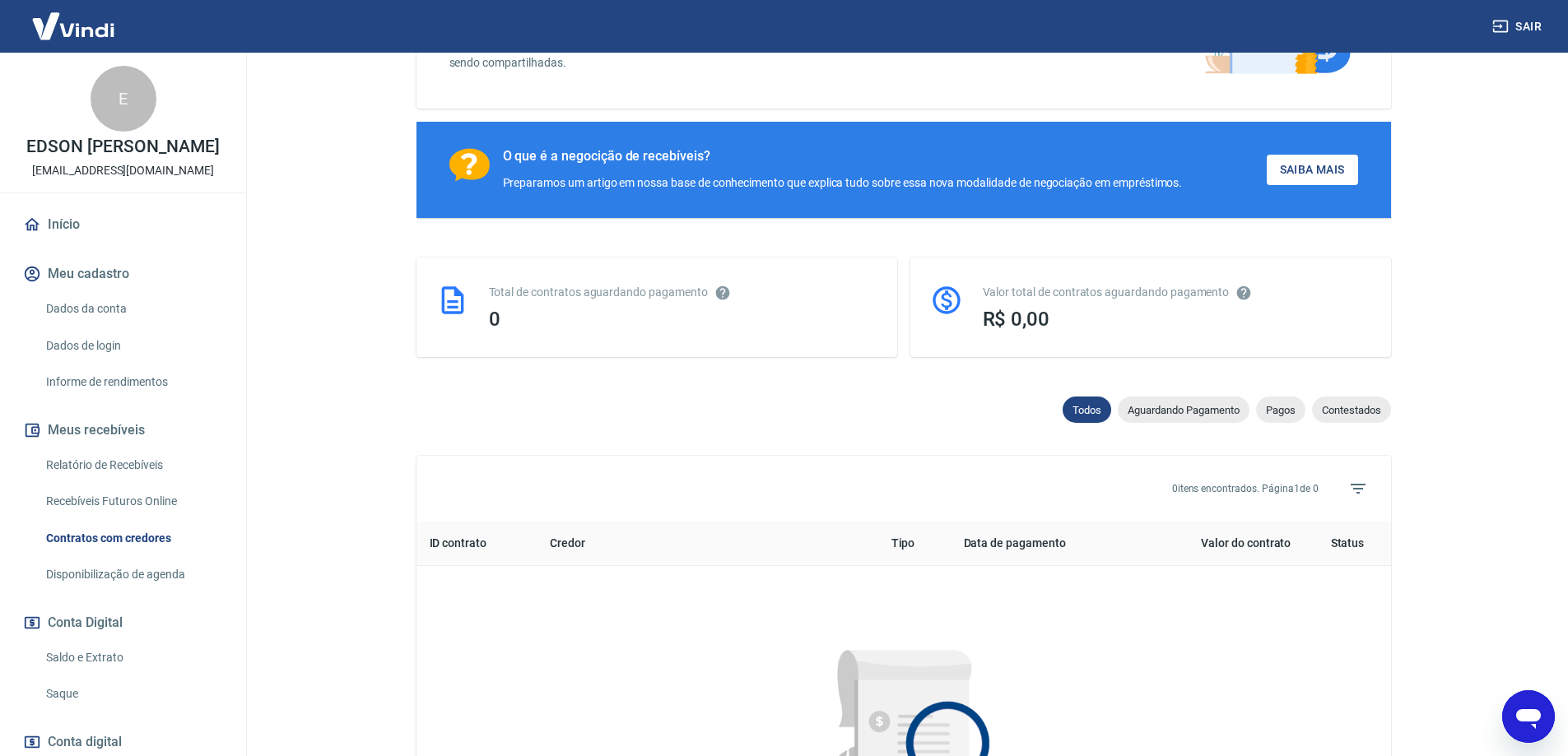
scroll to position [247, 0]
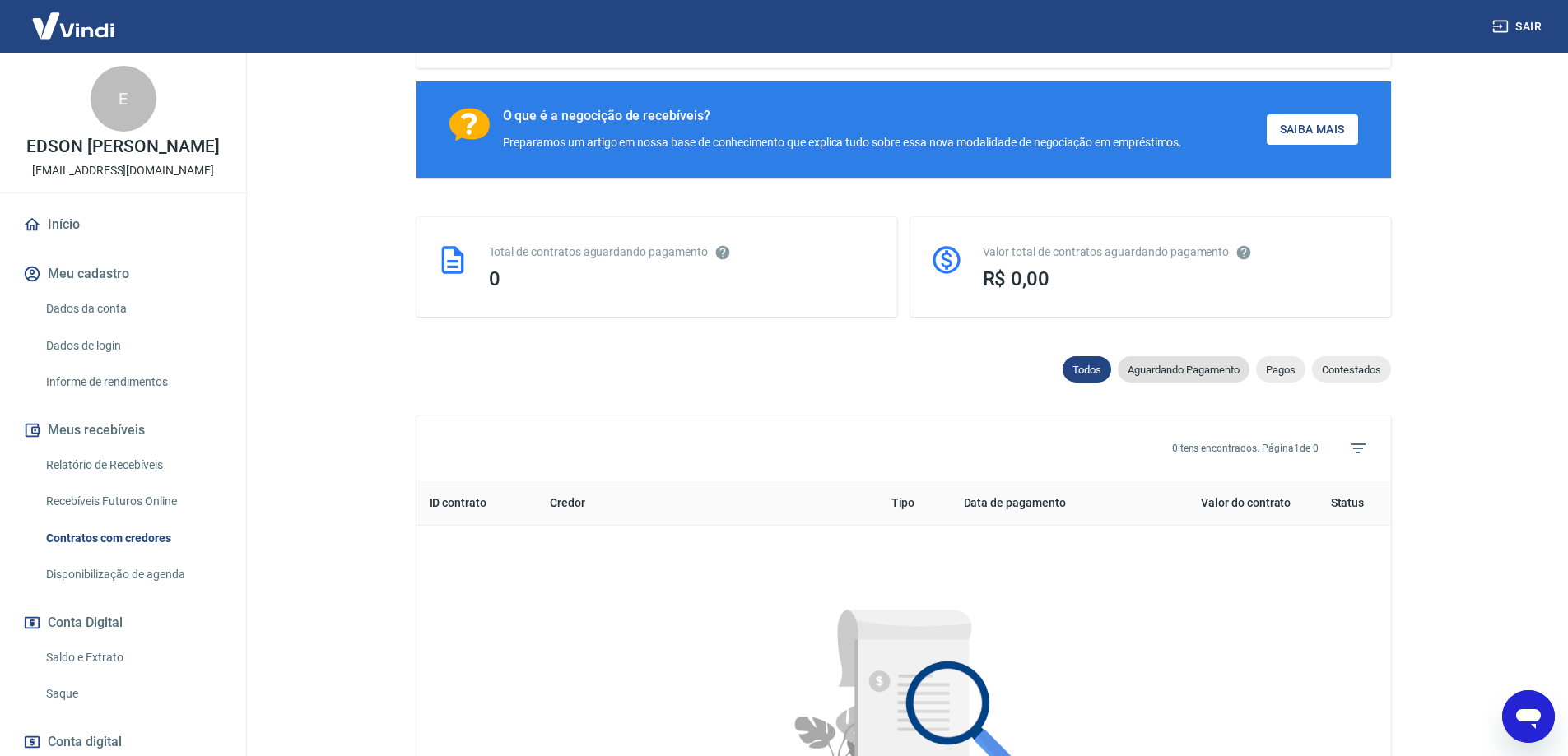
click at [1195, 382] on div "Aguardando Pagamento" at bounding box center [1184, 369] width 132 height 27
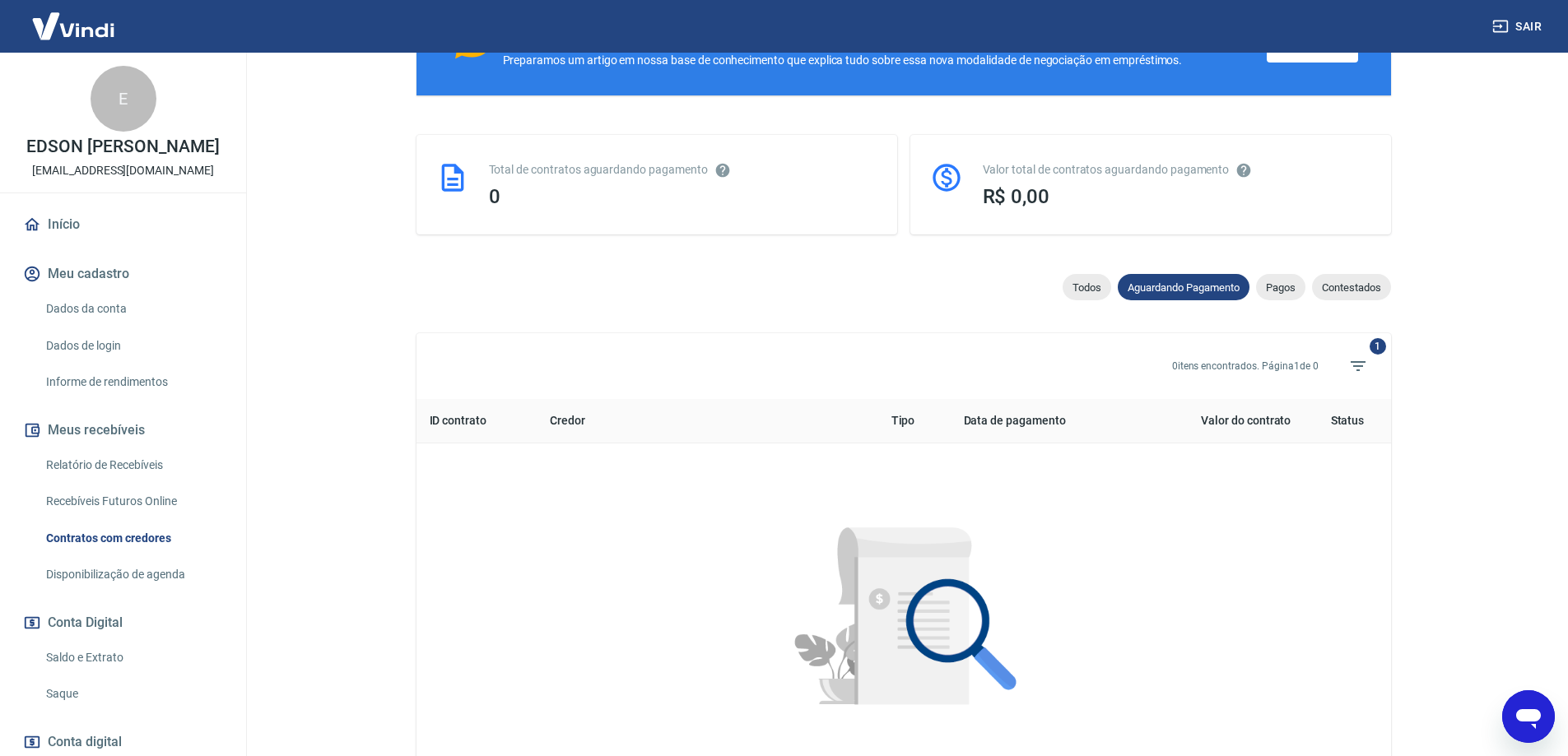
click at [1276, 289] on span "Pagos" at bounding box center [1280, 287] width 49 height 12
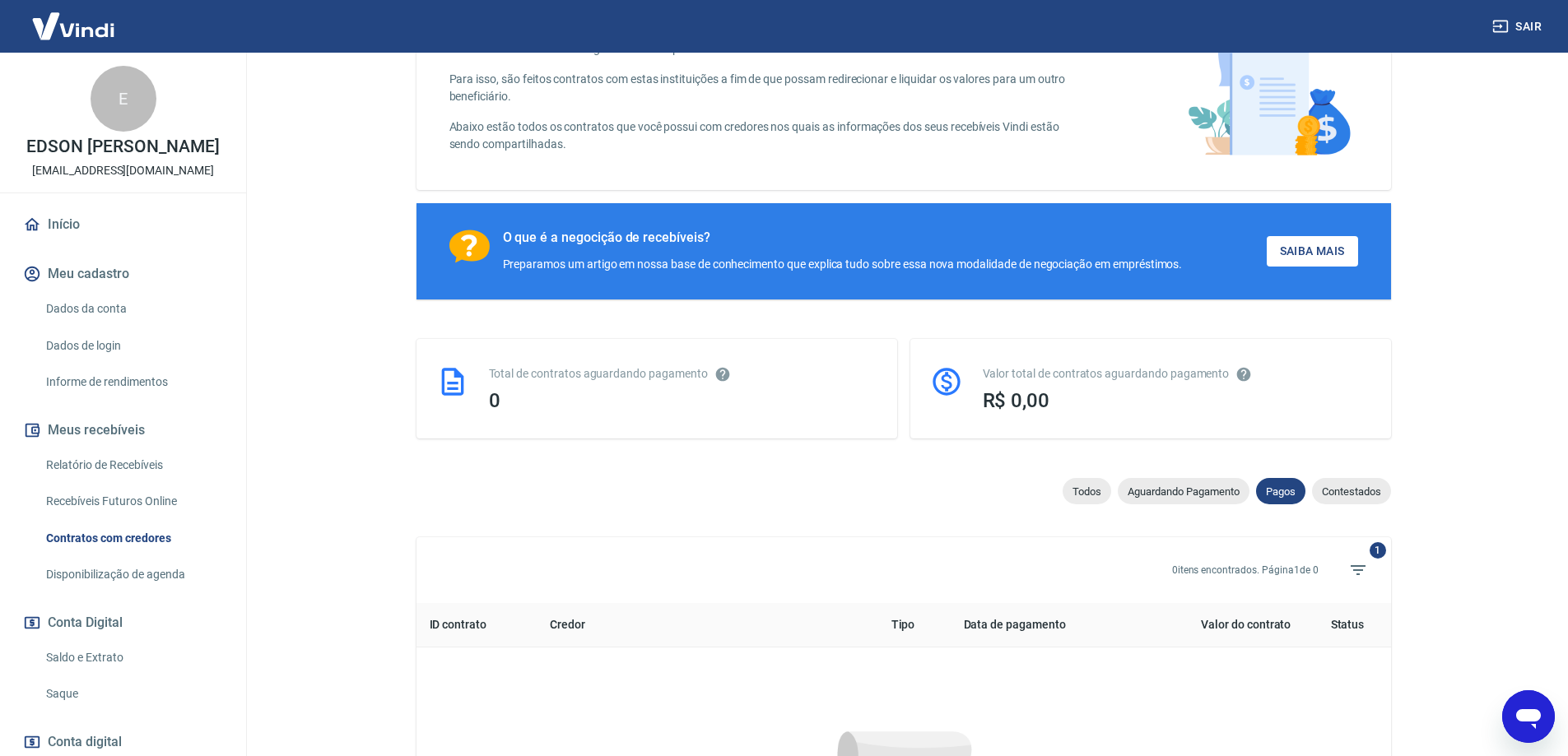
scroll to position [329, 0]
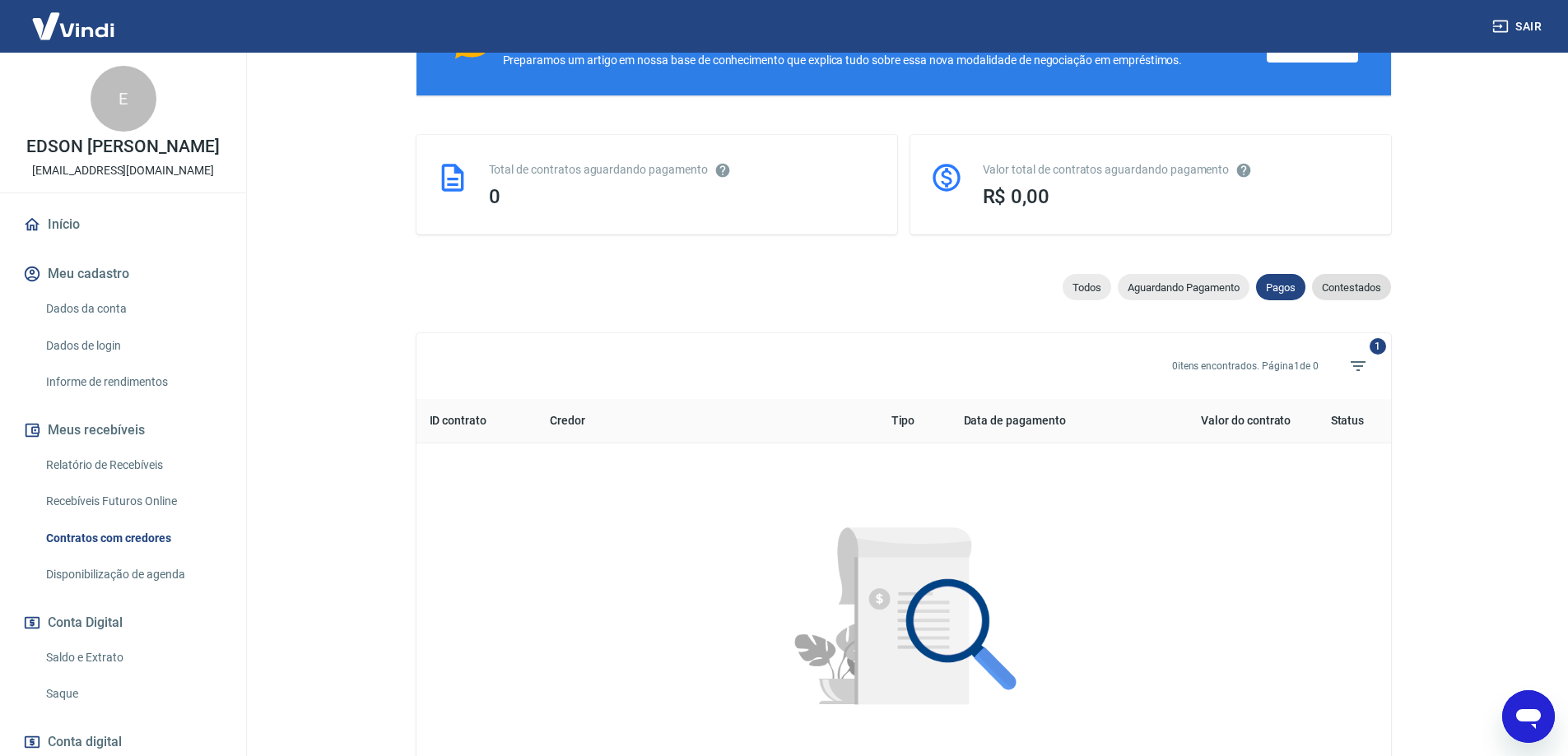
click at [1344, 293] on span "Contestados" at bounding box center [1352, 287] width 79 height 12
click at [1274, 288] on span "Pagos" at bounding box center [1280, 287] width 49 height 12
select select "paid"
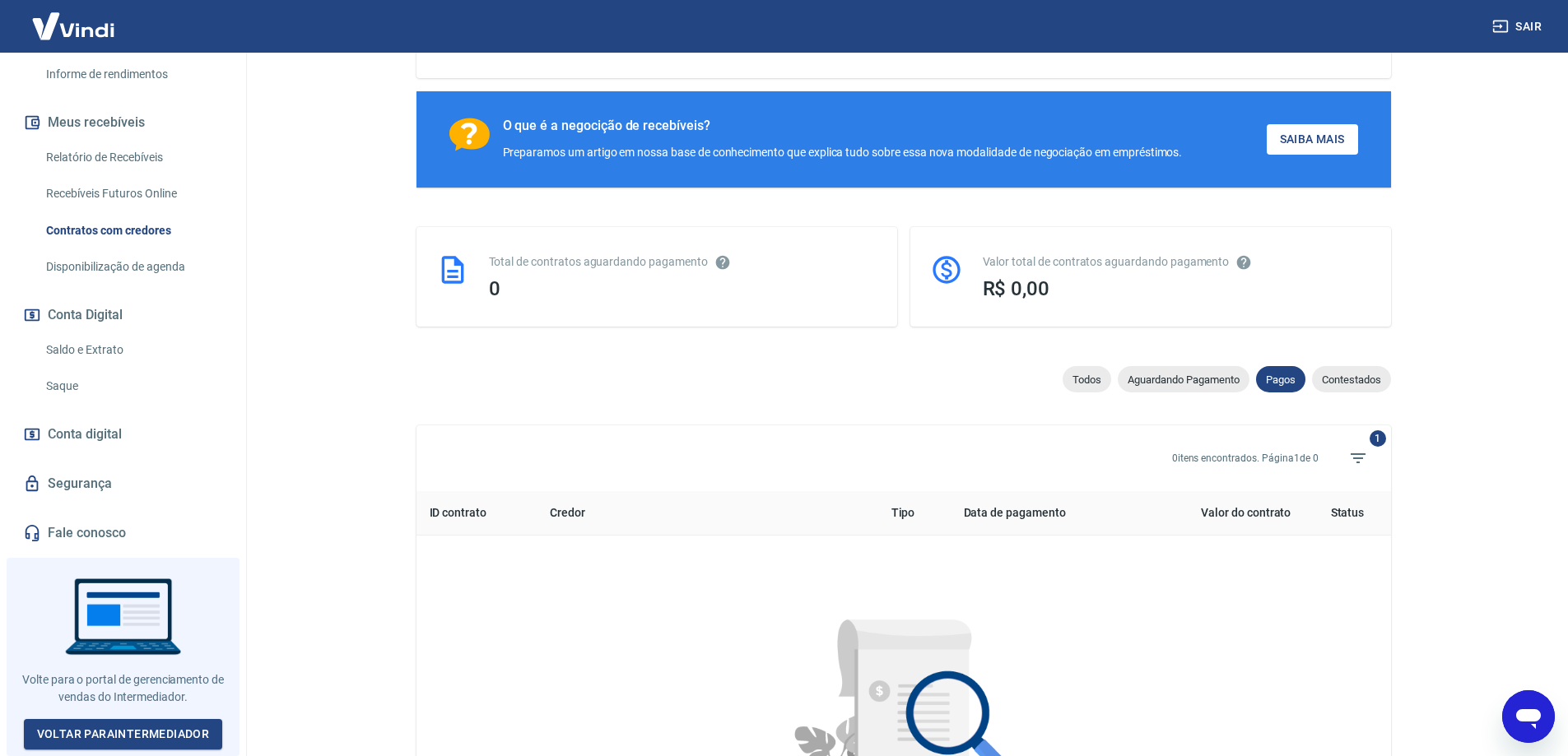
scroll to position [247, 0]
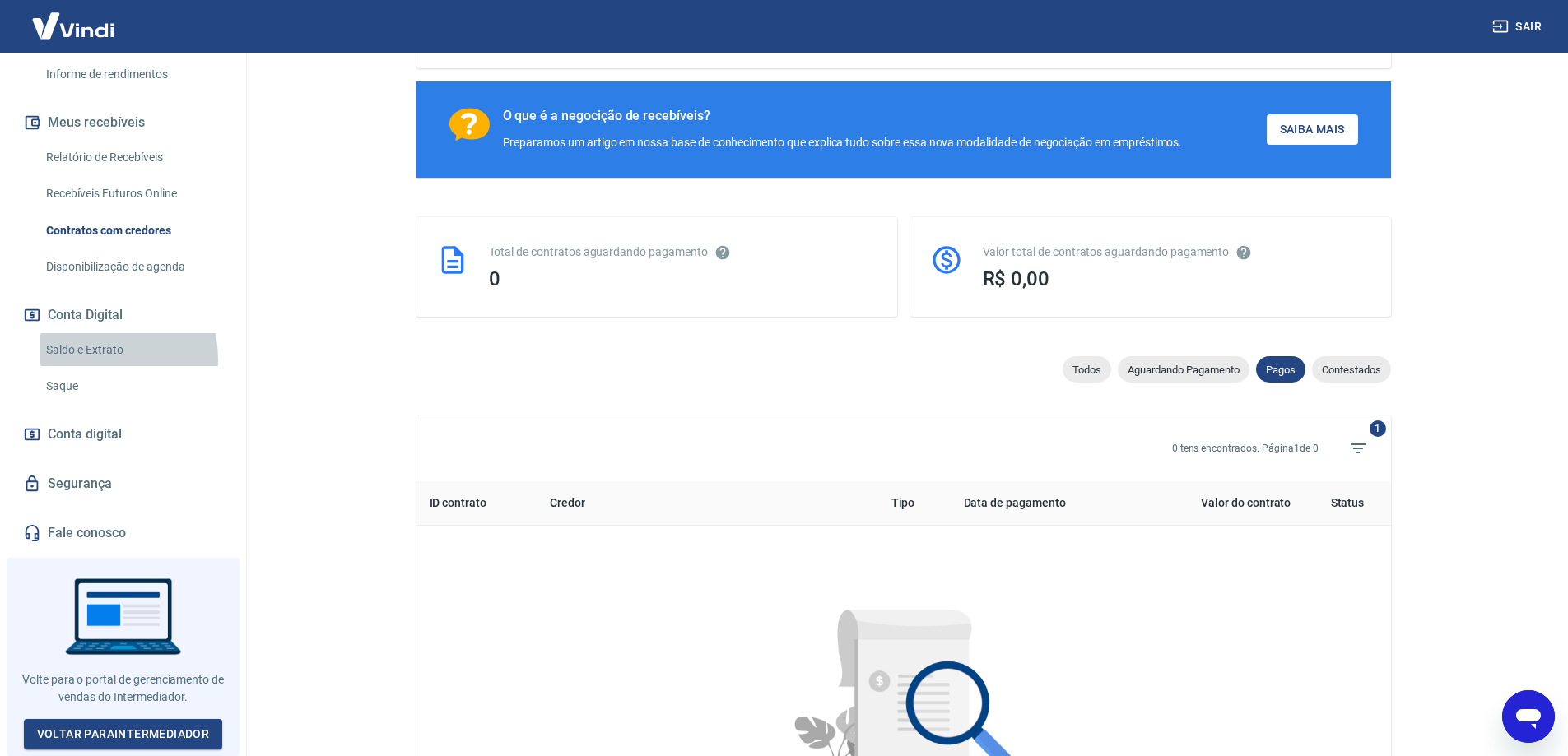
click at [89, 364] on link "Saldo e Extrato" at bounding box center [133, 350] width 187 height 34
